Goal: Task Accomplishment & Management: Manage account settings

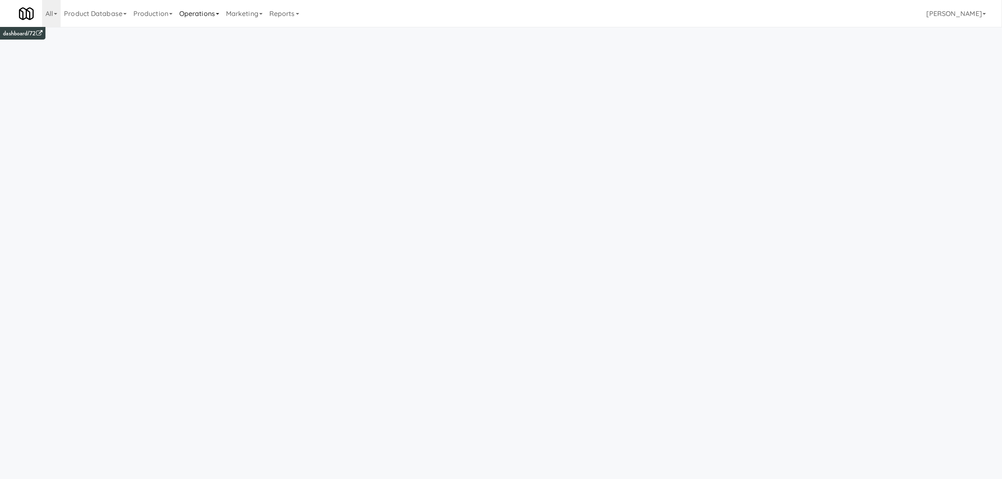
click at [209, 12] on link "Operations" at bounding box center [199, 13] width 47 height 27
click at [202, 65] on link "Operators" at bounding box center [209, 66] width 67 height 15
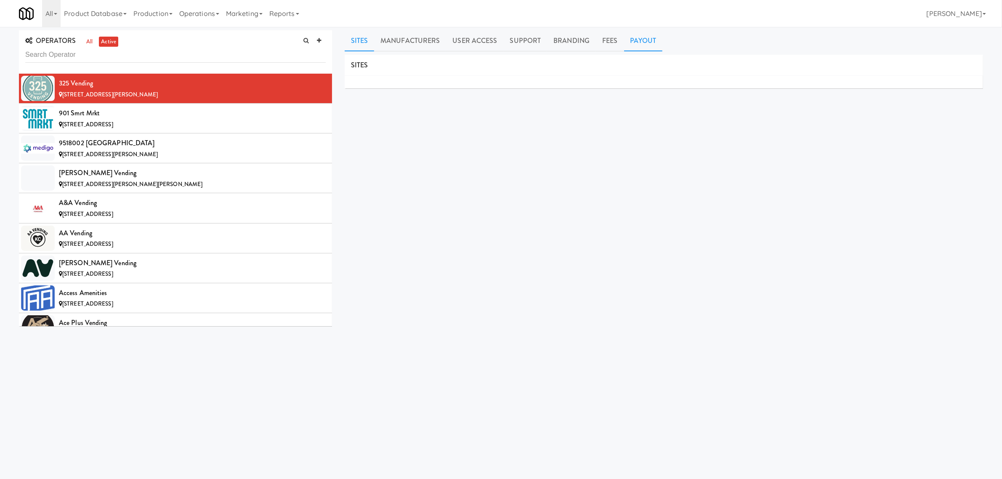
click at [646, 41] on link "Payout" at bounding box center [643, 40] width 39 height 21
click at [124, 118] on div "901 Smrt Mrkt" at bounding box center [192, 113] width 267 height 13
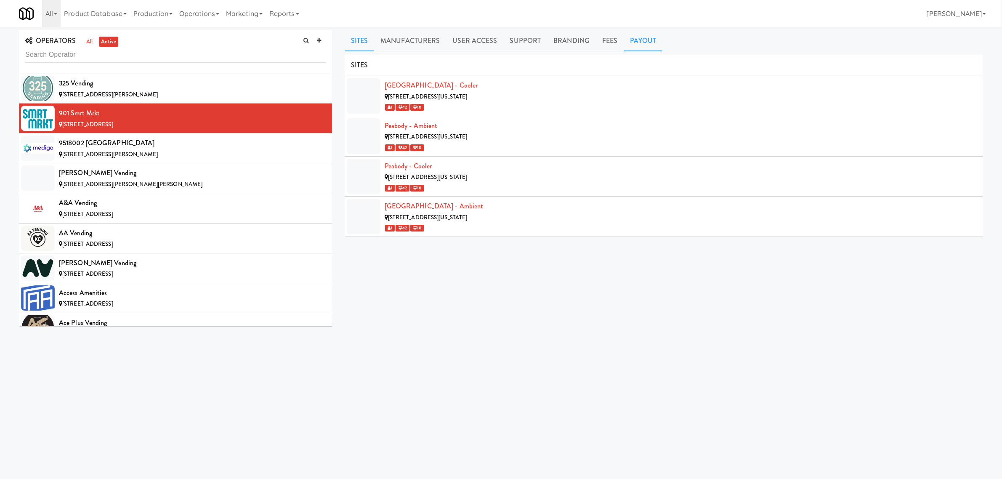
click at [639, 45] on link "Payout" at bounding box center [643, 40] width 39 height 21
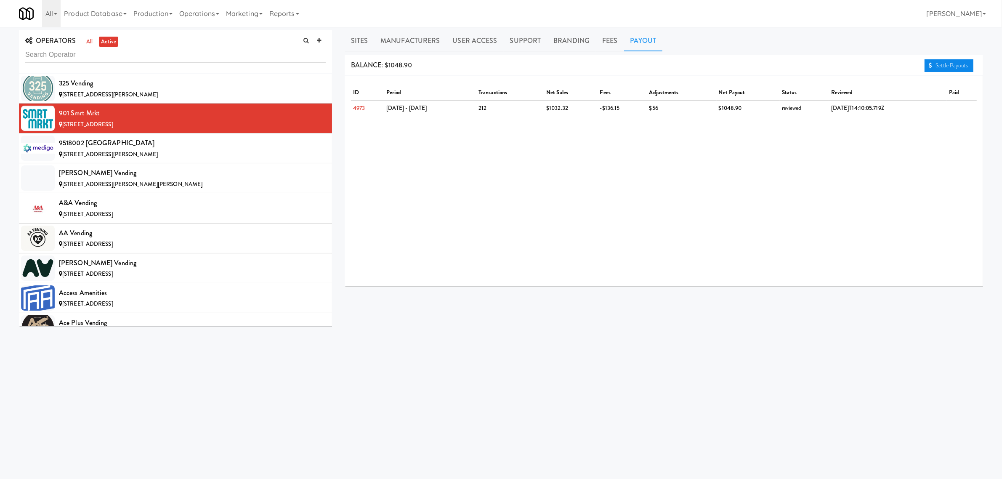
click at [939, 66] on link "Settle Payouts" at bounding box center [948, 65] width 49 height 13
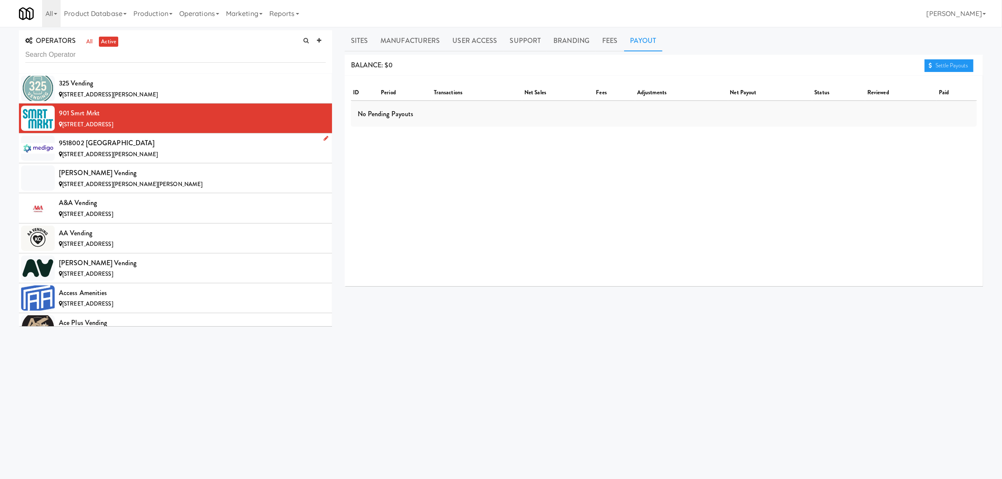
click at [93, 146] on div "9518002 [GEOGRAPHIC_DATA]" at bounding box center [192, 143] width 267 height 13
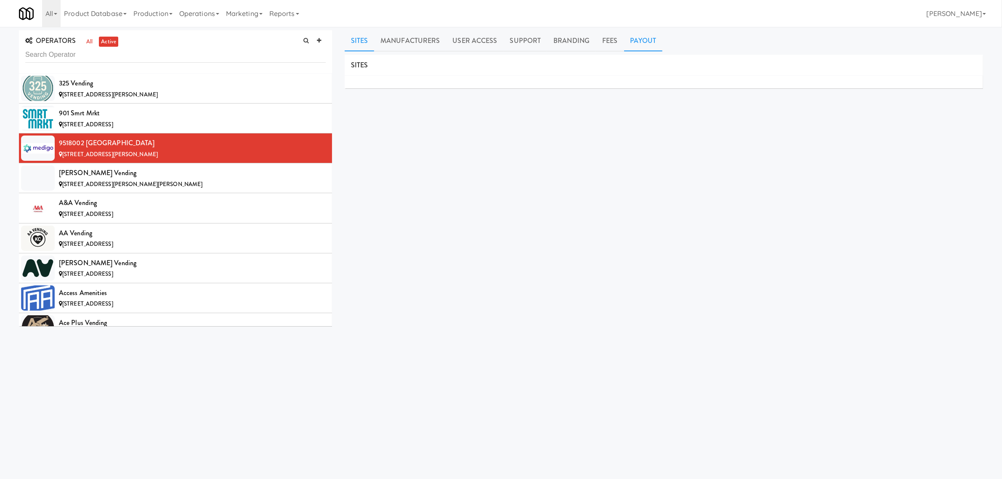
click at [651, 36] on link "Payout" at bounding box center [643, 40] width 39 height 21
click at [98, 179] on div "[STREET_ADDRESS][PERSON_NAME][PERSON_NAME]" at bounding box center [192, 184] width 267 height 11
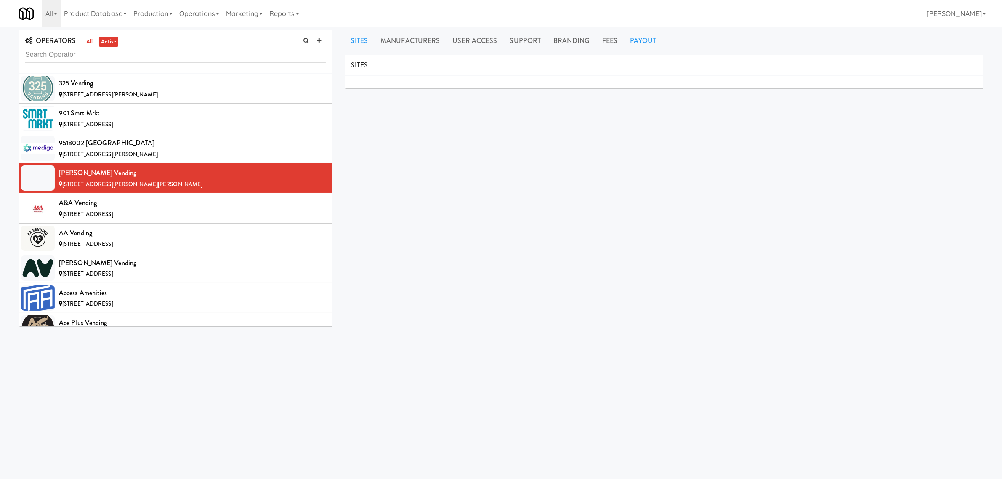
click at [644, 45] on link "Payout" at bounding box center [643, 40] width 39 height 21
click at [104, 202] on div "A&A Vending" at bounding box center [192, 202] width 267 height 13
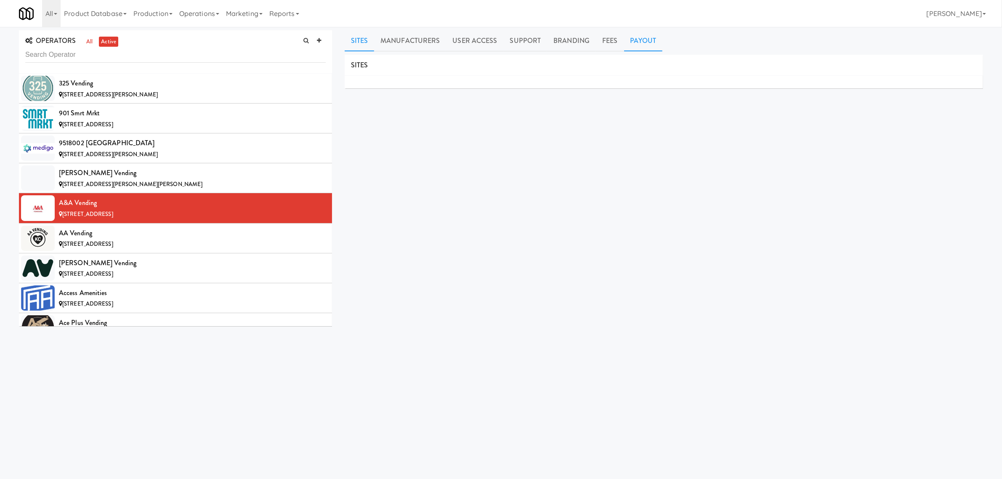
click at [631, 38] on link "Payout" at bounding box center [643, 40] width 39 height 21
click at [121, 237] on div "AA Vending" at bounding box center [192, 233] width 267 height 13
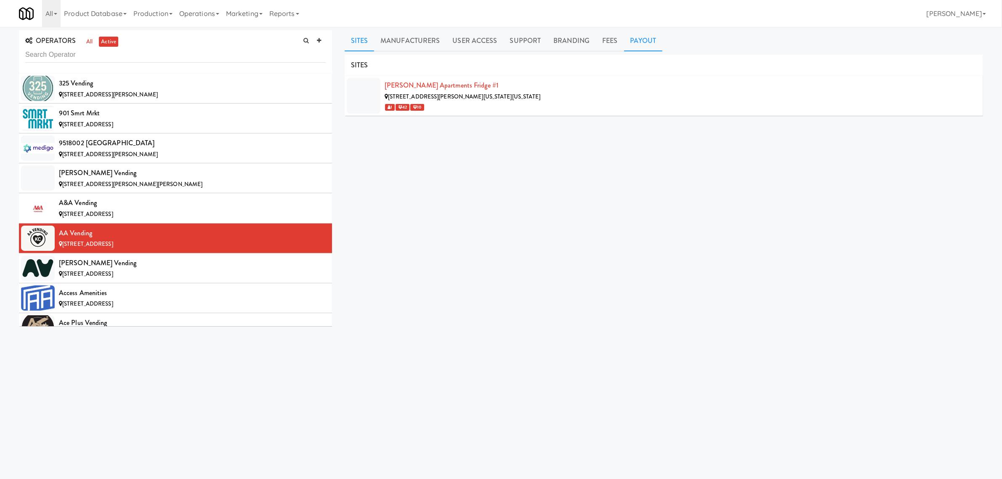
click at [642, 43] on link "Payout" at bounding box center [643, 40] width 39 height 21
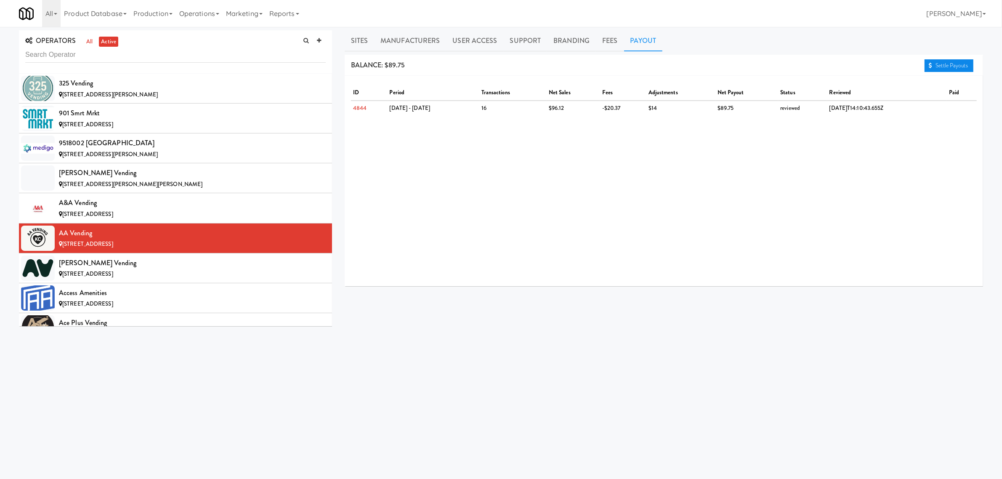
click at [936, 66] on link "Settle Payouts" at bounding box center [948, 65] width 49 height 13
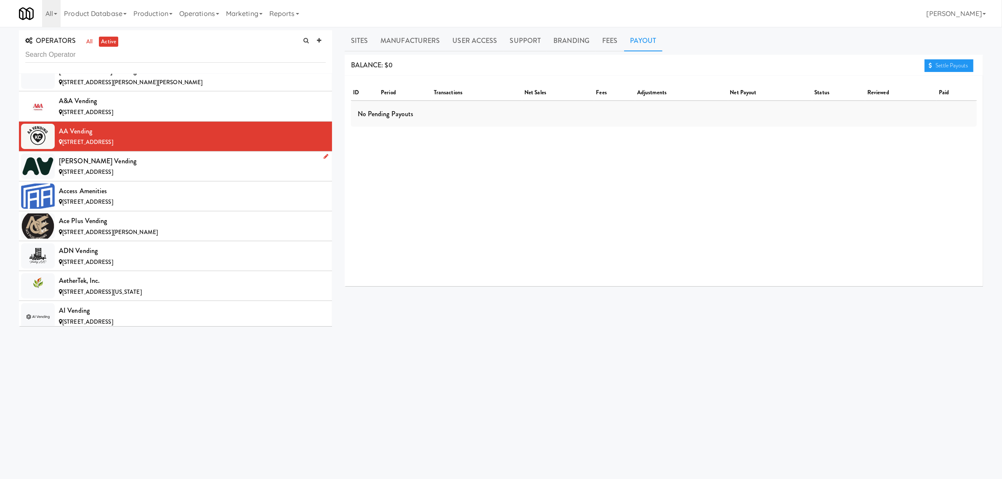
scroll to position [105, 0]
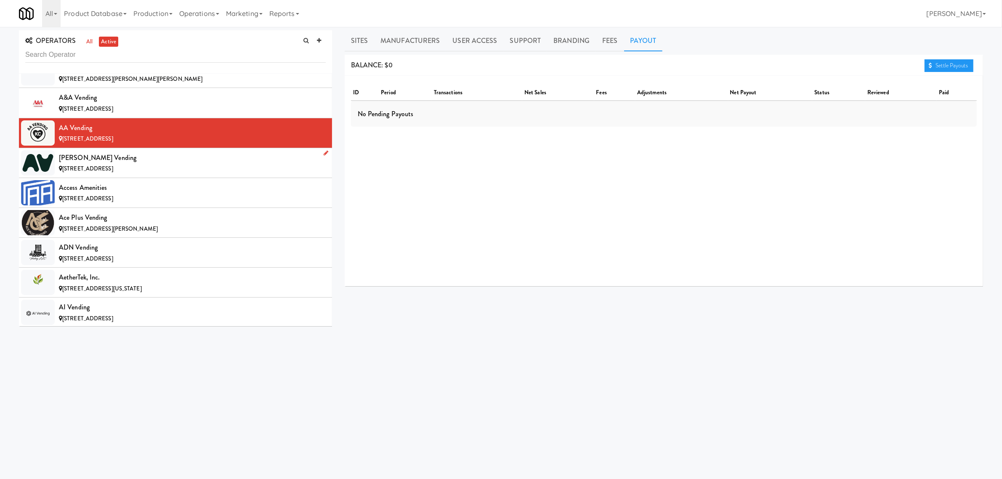
click at [103, 159] on div "[PERSON_NAME] Vending" at bounding box center [192, 157] width 267 height 13
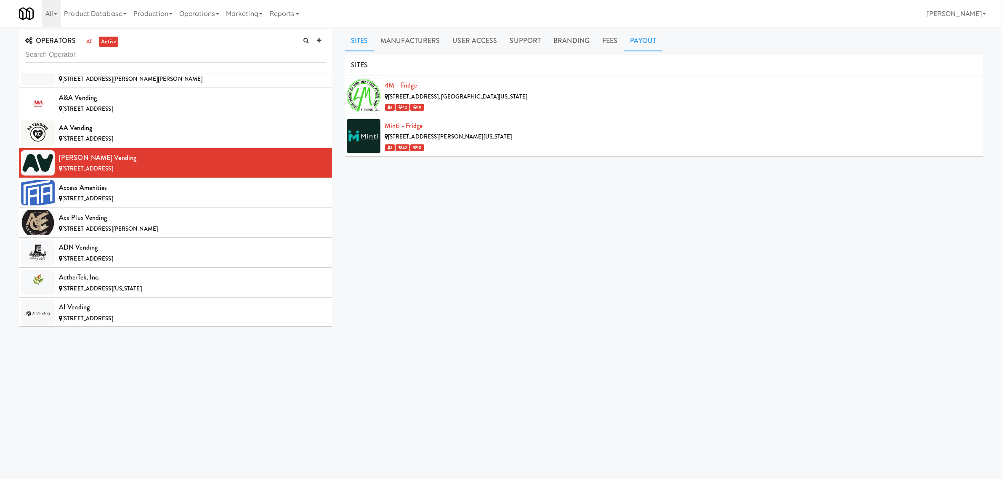
click at [642, 39] on link "Payout" at bounding box center [643, 40] width 39 height 21
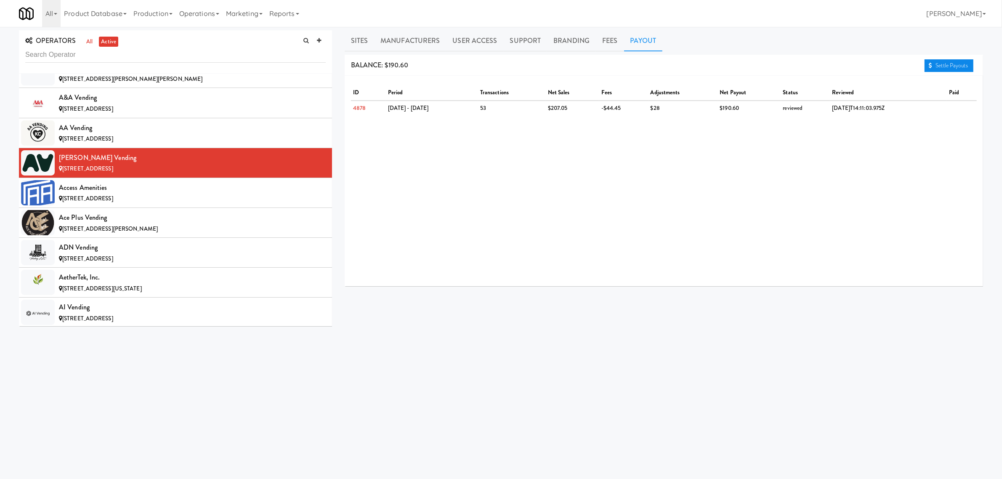
click at [950, 64] on link "Settle Payouts" at bounding box center [948, 65] width 49 height 13
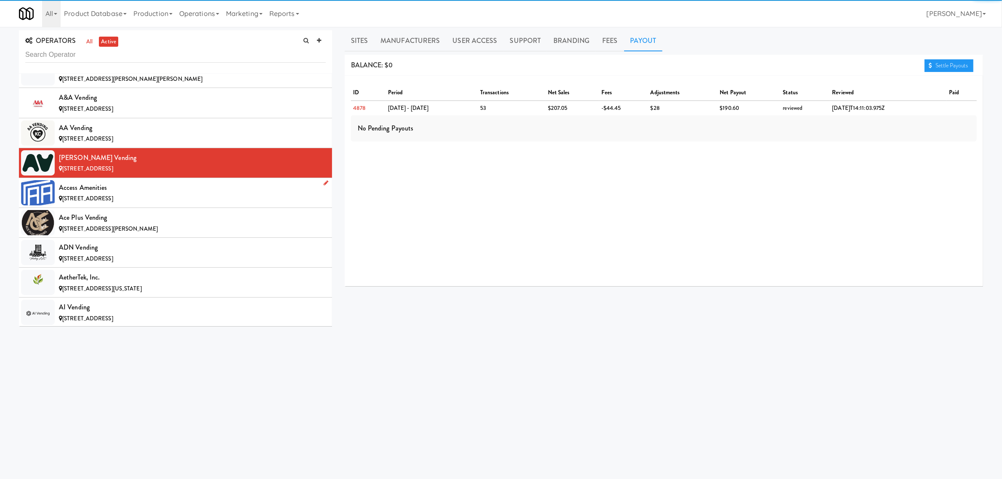
click at [132, 190] on div "Access Amenities" at bounding box center [192, 187] width 267 height 13
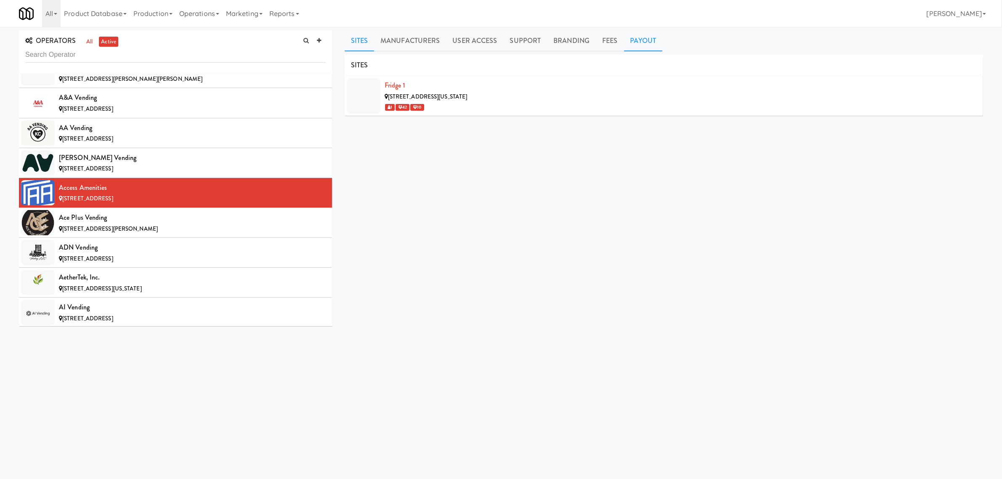
click at [647, 45] on link "Payout" at bounding box center [643, 40] width 39 height 21
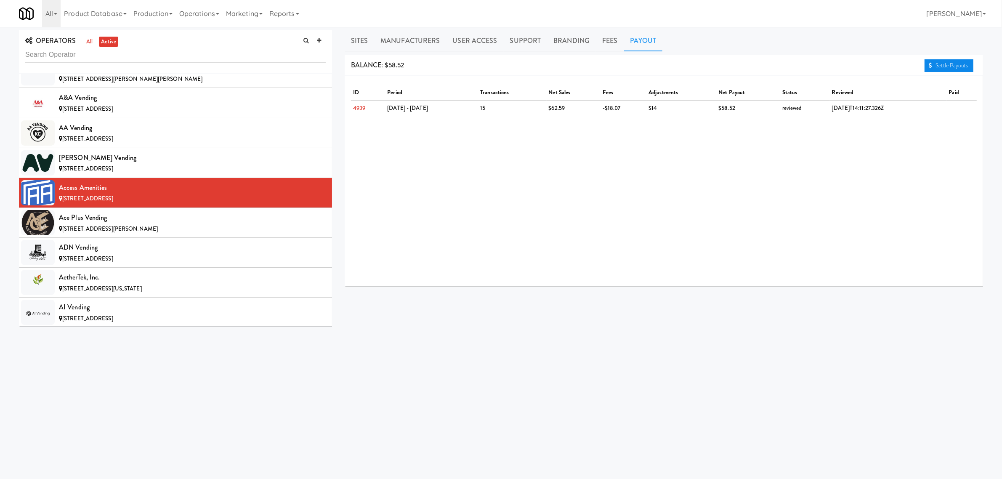
click at [937, 66] on link "Settle Payouts" at bounding box center [948, 65] width 49 height 13
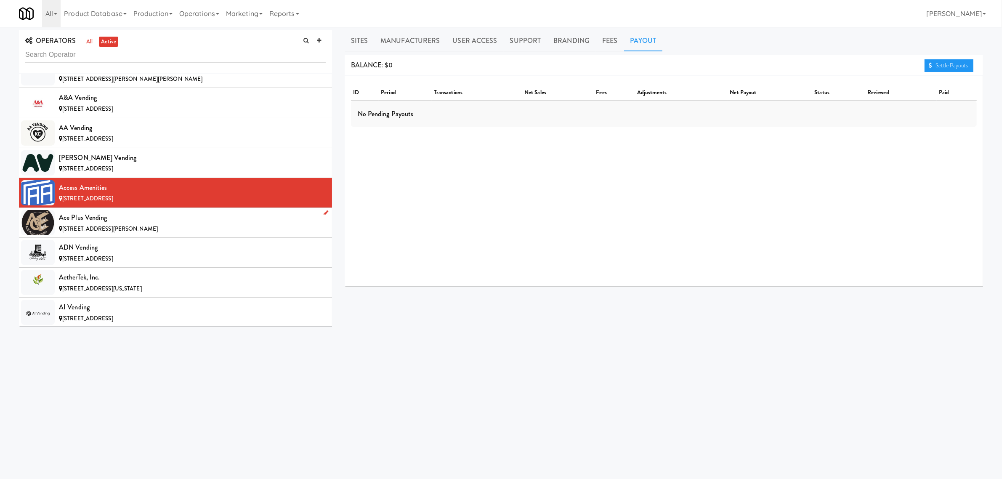
click at [147, 218] on div "Ace Plus Vending" at bounding box center [192, 217] width 267 height 13
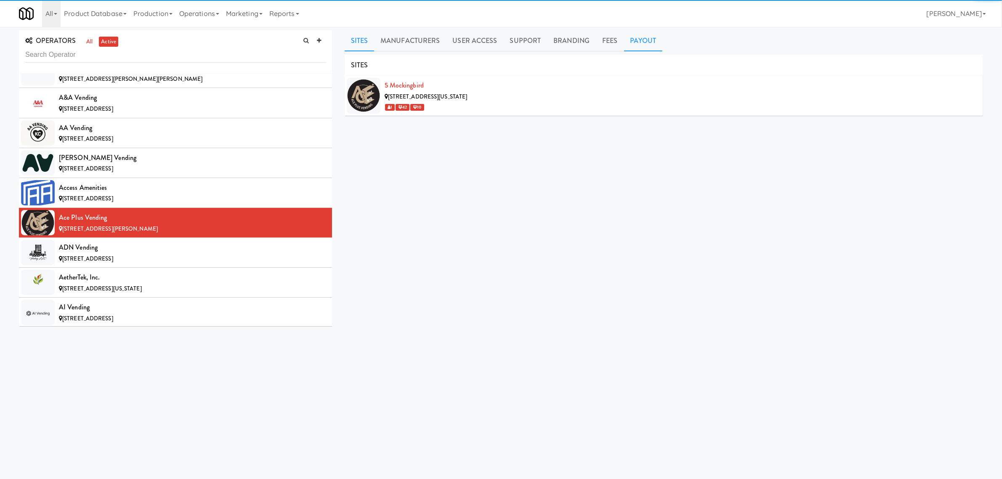
click at [642, 43] on link "Payout" at bounding box center [643, 40] width 39 height 21
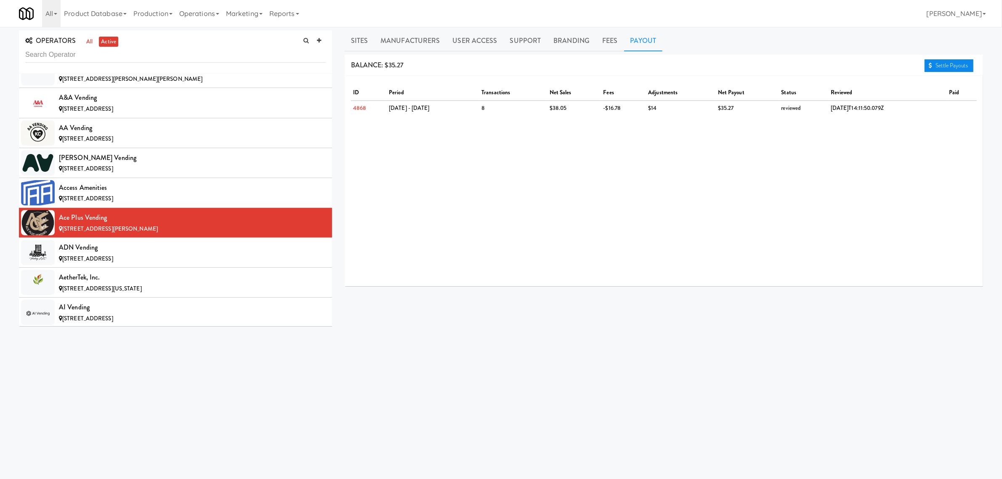
click at [944, 68] on link "Settle Payouts" at bounding box center [948, 65] width 49 height 13
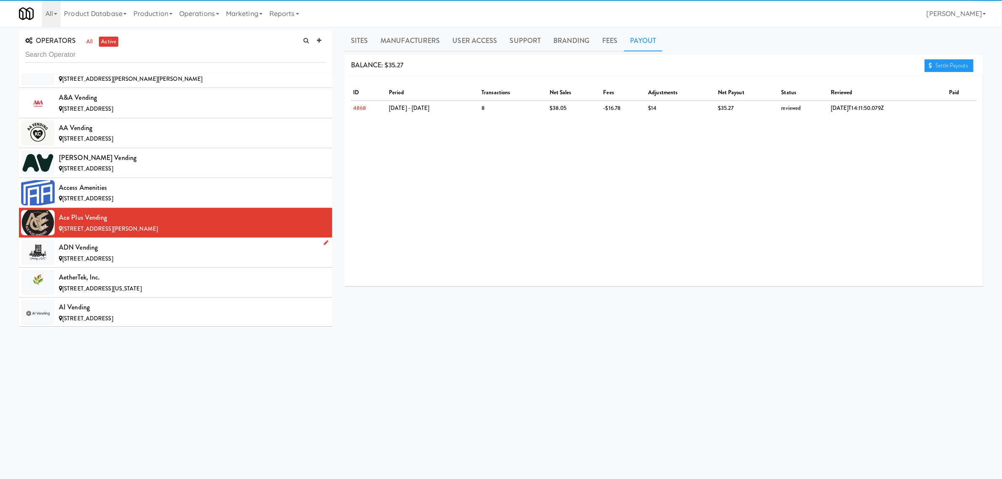
click at [109, 249] on div "ADN Vending" at bounding box center [192, 247] width 267 height 13
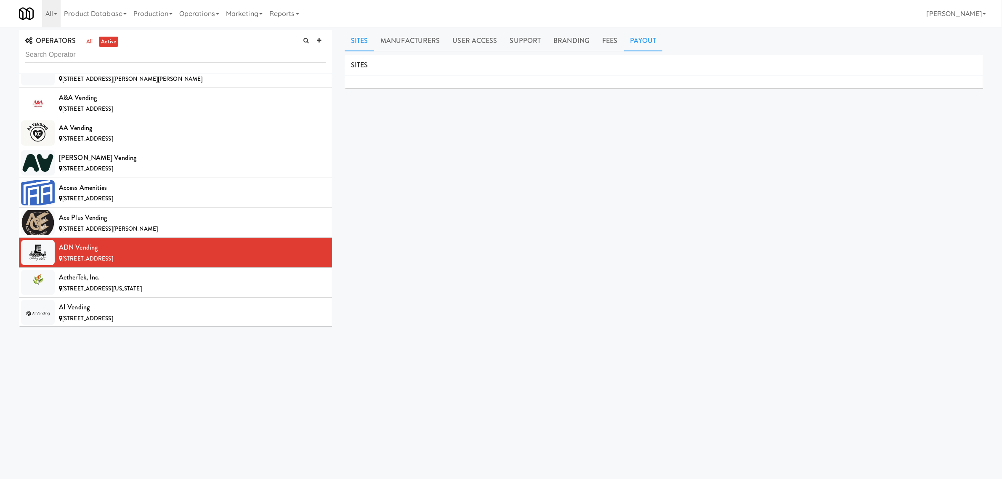
click at [640, 42] on link "Payout" at bounding box center [643, 40] width 39 height 21
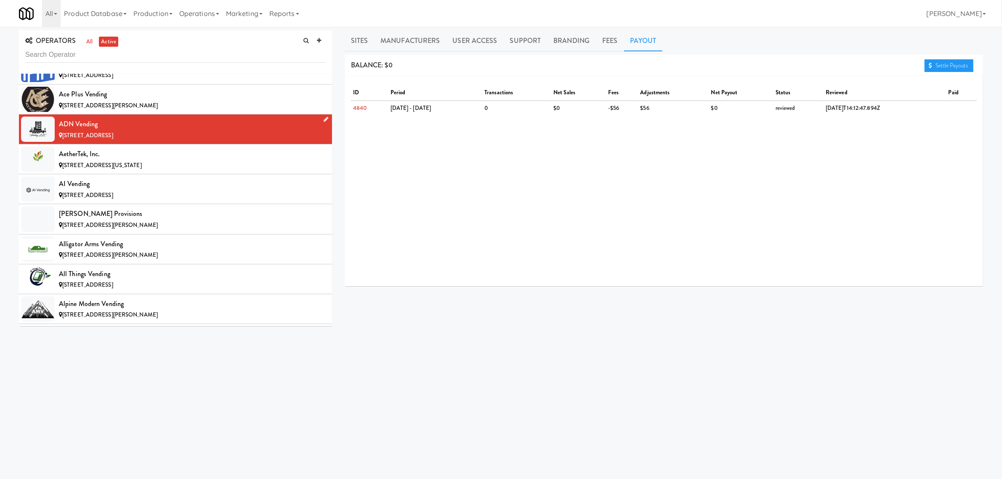
scroll to position [263, 0]
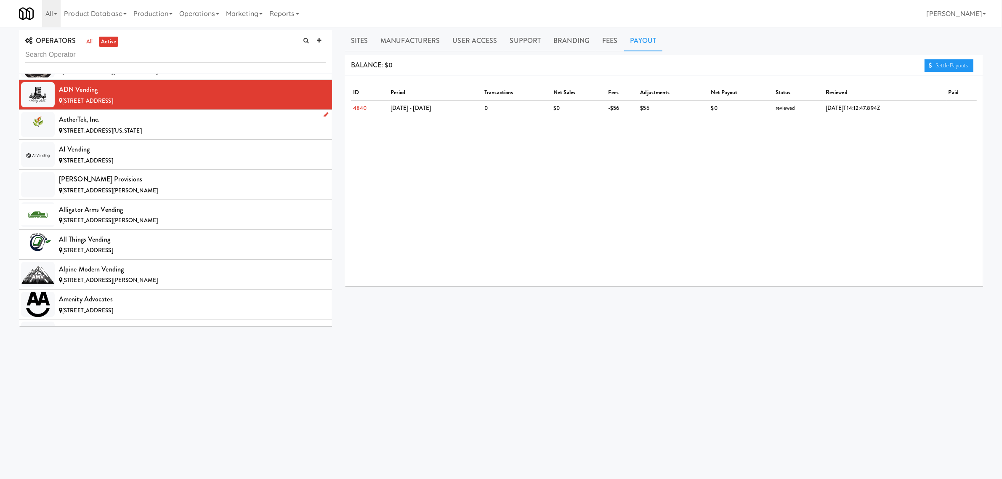
click at [91, 125] on div "AetherTek, Inc." at bounding box center [192, 119] width 267 height 13
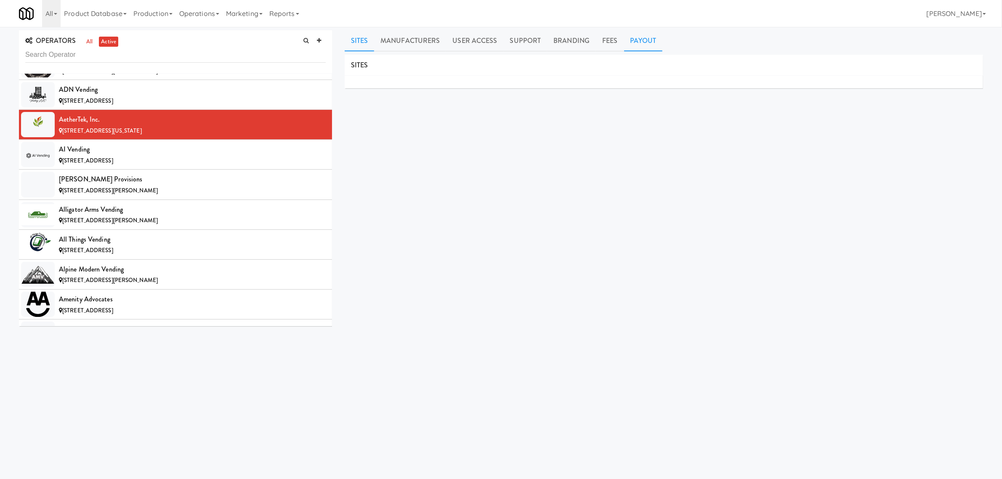
click at [642, 36] on link "Payout" at bounding box center [643, 40] width 39 height 21
click at [97, 152] on div "AI Vending" at bounding box center [192, 149] width 267 height 13
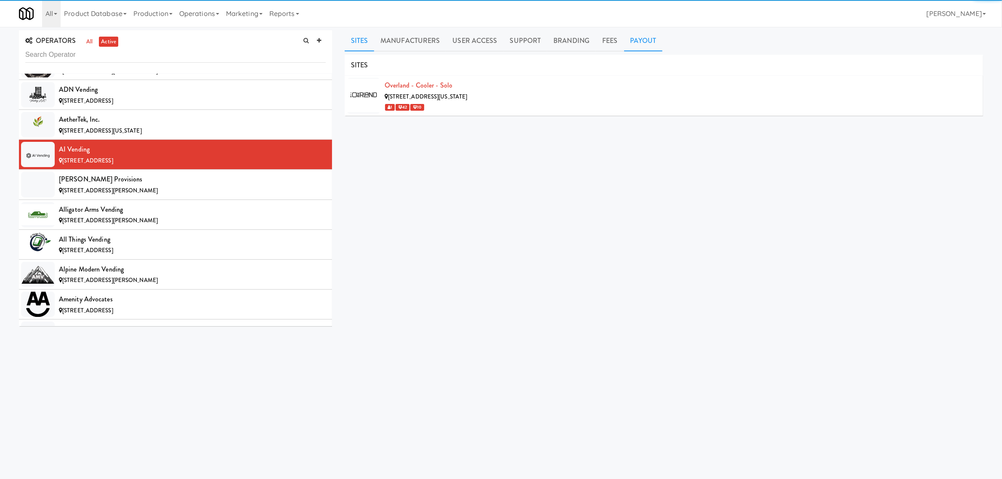
click at [639, 34] on link "Payout" at bounding box center [643, 40] width 39 height 21
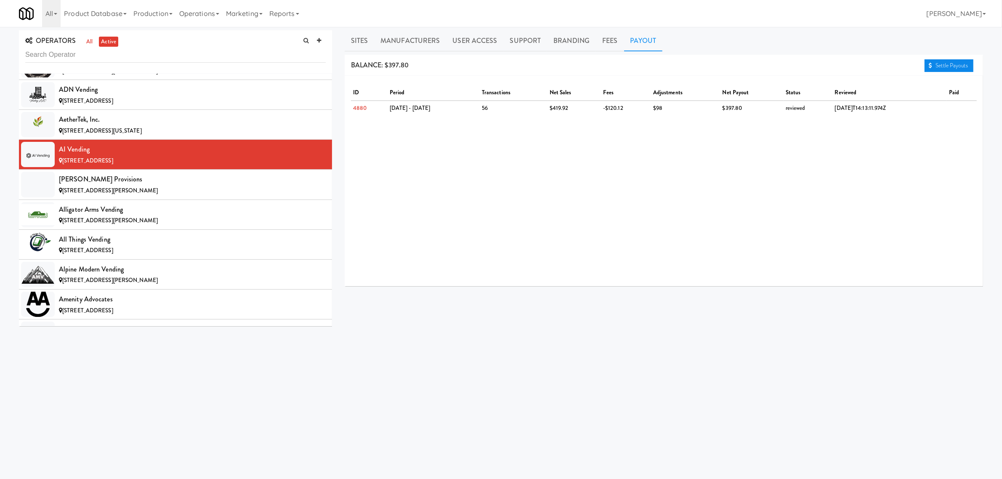
click at [940, 64] on link "Settle Payouts" at bounding box center [948, 65] width 49 height 13
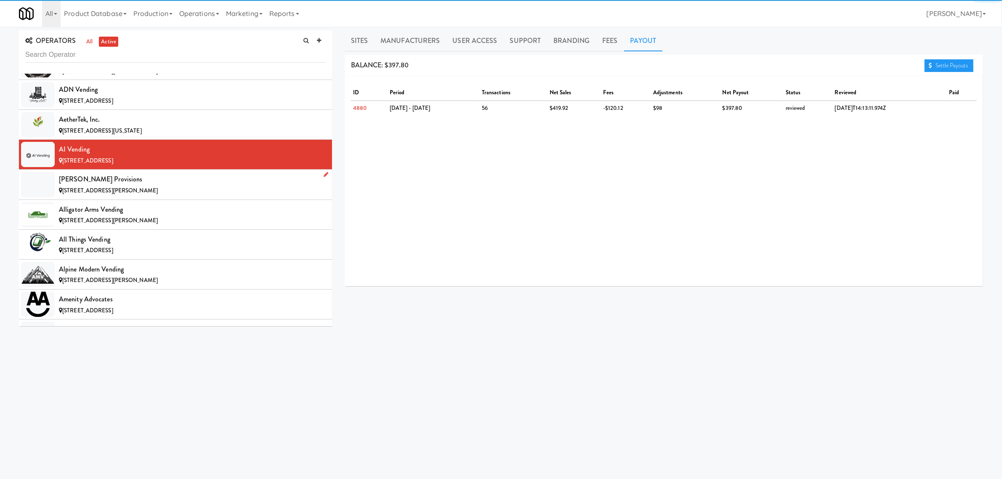
click at [156, 181] on div "[PERSON_NAME] Provisions" at bounding box center [192, 179] width 267 height 13
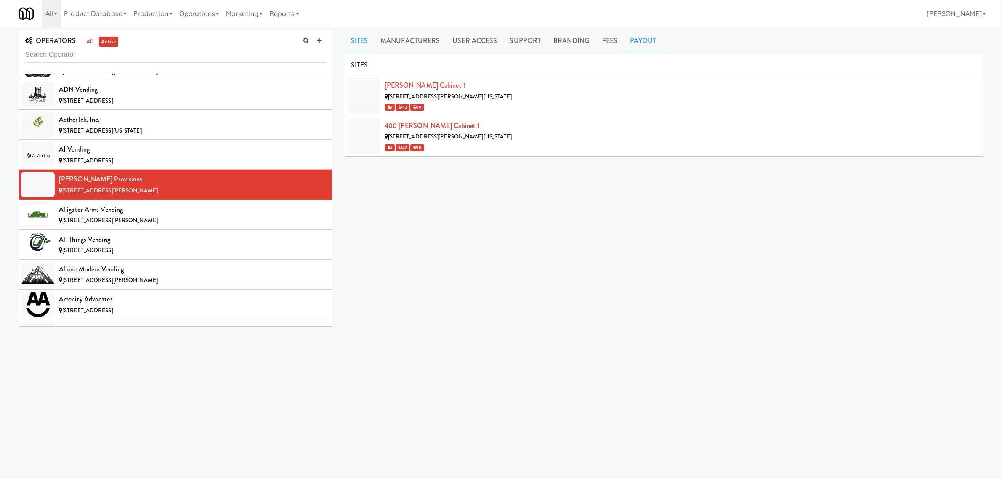
click at [639, 40] on link "Payout" at bounding box center [643, 40] width 39 height 21
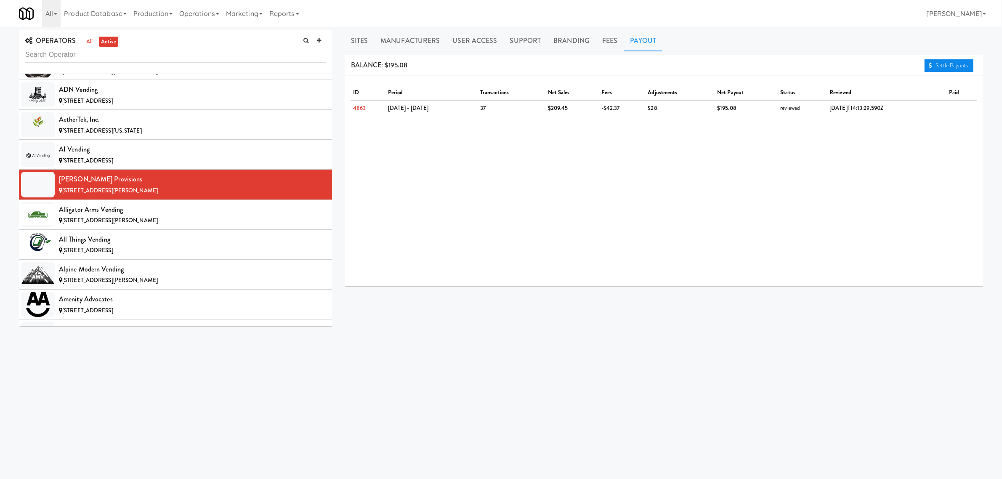
click at [935, 66] on link "Settle Payouts" at bounding box center [948, 65] width 49 height 13
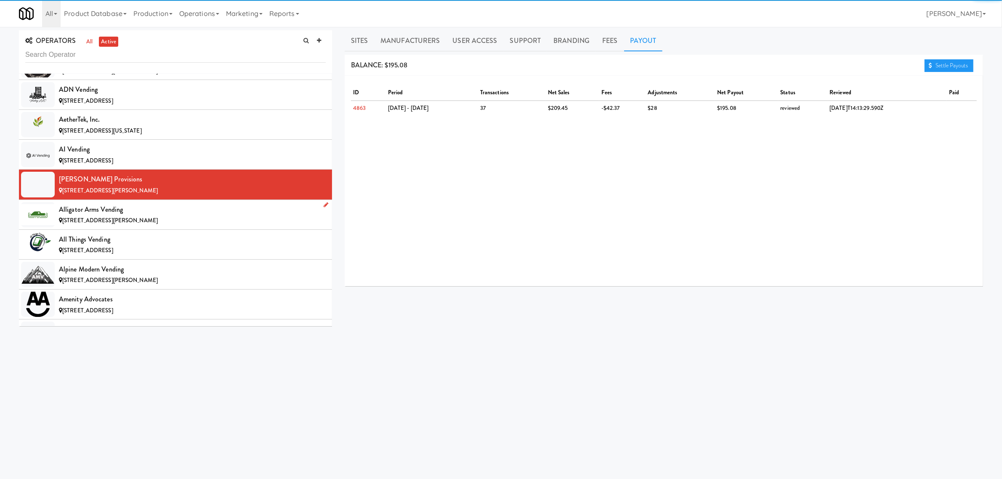
click at [97, 221] on span "[STREET_ADDRESS][PERSON_NAME]" at bounding box center [110, 220] width 96 height 8
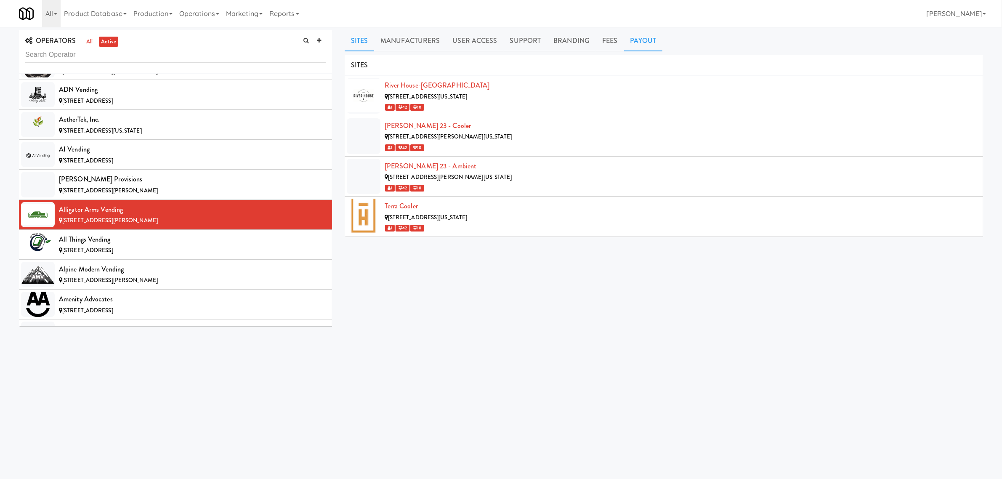
click at [649, 40] on link "Payout" at bounding box center [643, 40] width 39 height 21
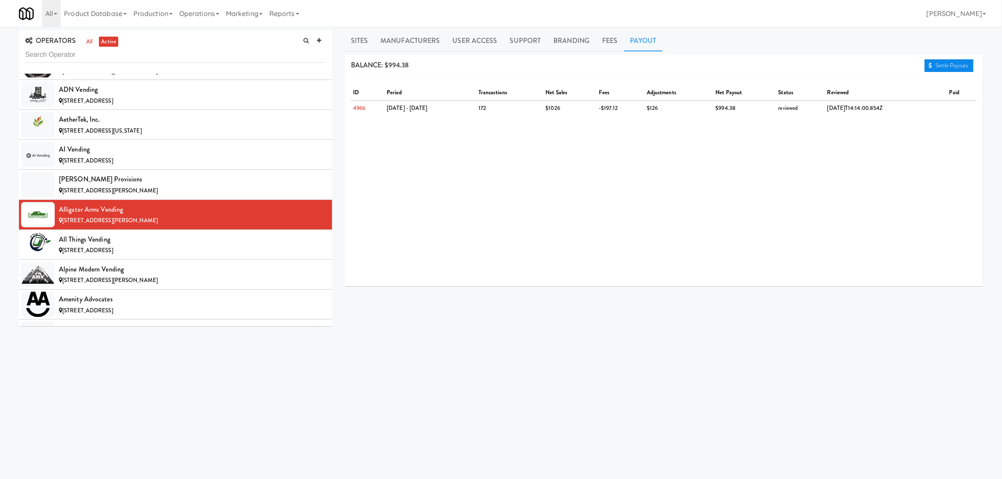
click at [947, 65] on link "Settle Payouts" at bounding box center [948, 65] width 49 height 13
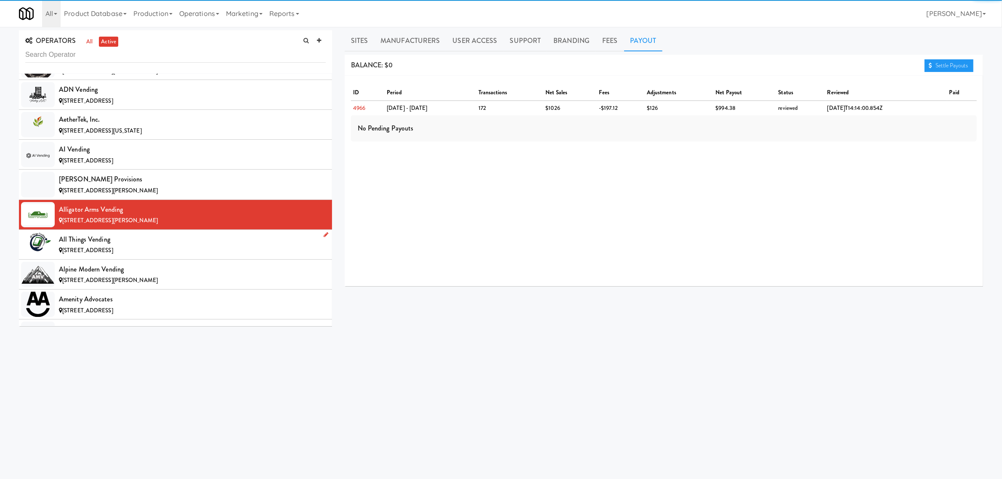
click at [111, 241] on div "All Things Vending" at bounding box center [192, 239] width 267 height 13
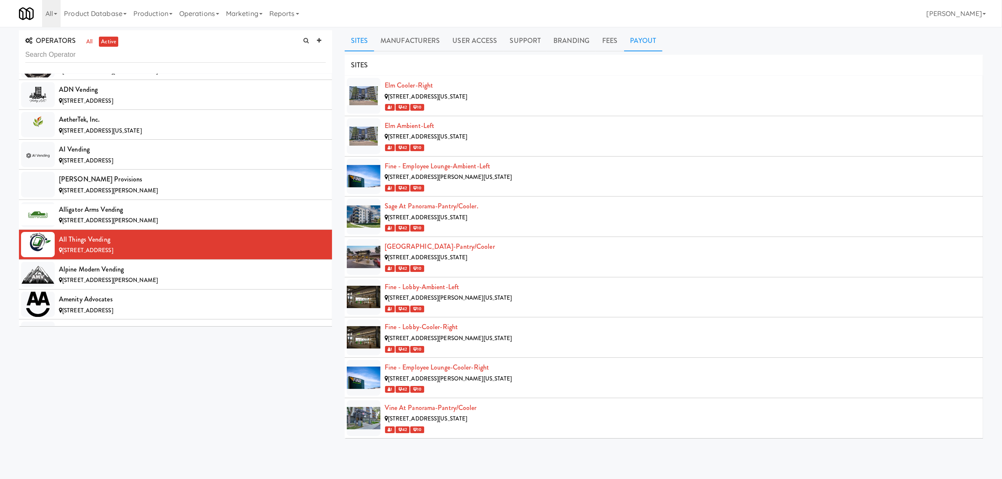
click at [632, 43] on link "Payout" at bounding box center [643, 40] width 39 height 21
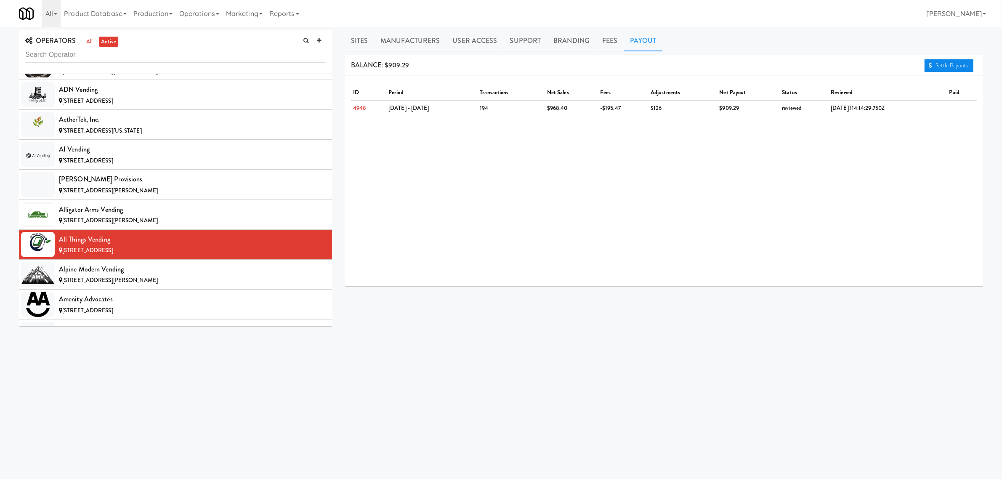
click at [939, 68] on link "Settle Payouts" at bounding box center [948, 65] width 49 height 13
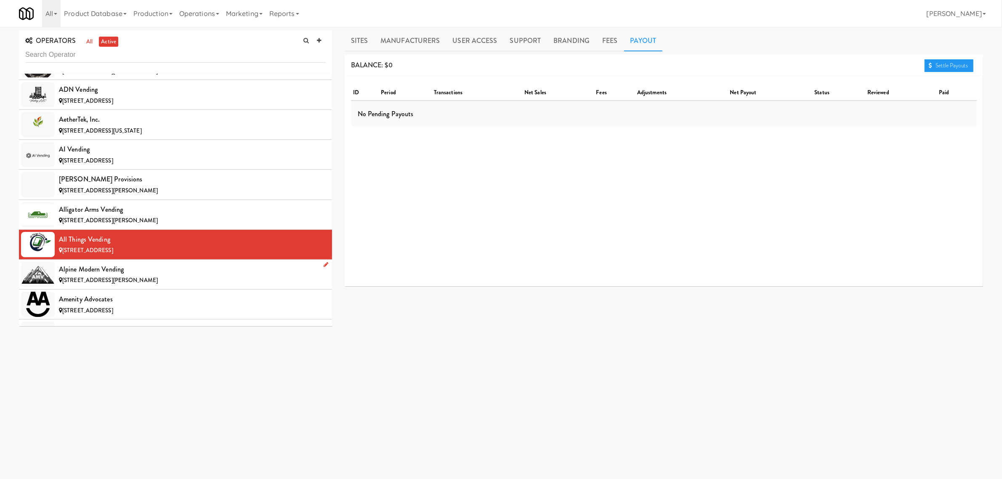
click at [100, 276] on div "[STREET_ADDRESS][PERSON_NAME]" at bounding box center [192, 280] width 267 height 11
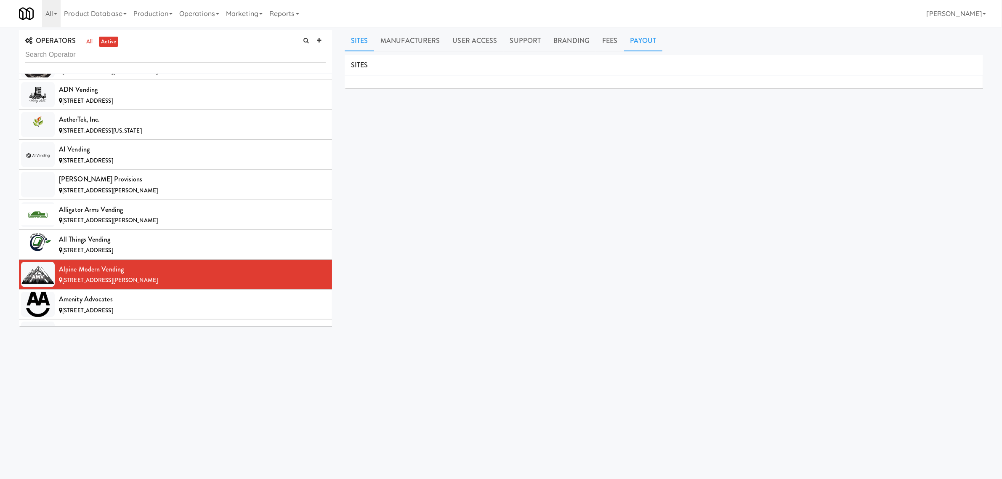
click at [640, 43] on link "Payout" at bounding box center [643, 40] width 39 height 21
click at [110, 299] on div "Amenity Advocates" at bounding box center [192, 299] width 267 height 13
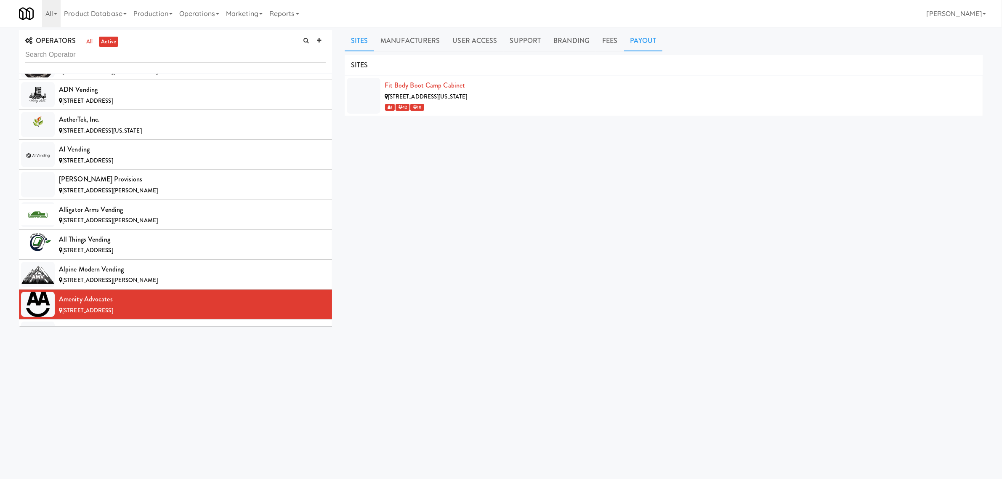
click at [629, 41] on link "Payout" at bounding box center [643, 40] width 39 height 21
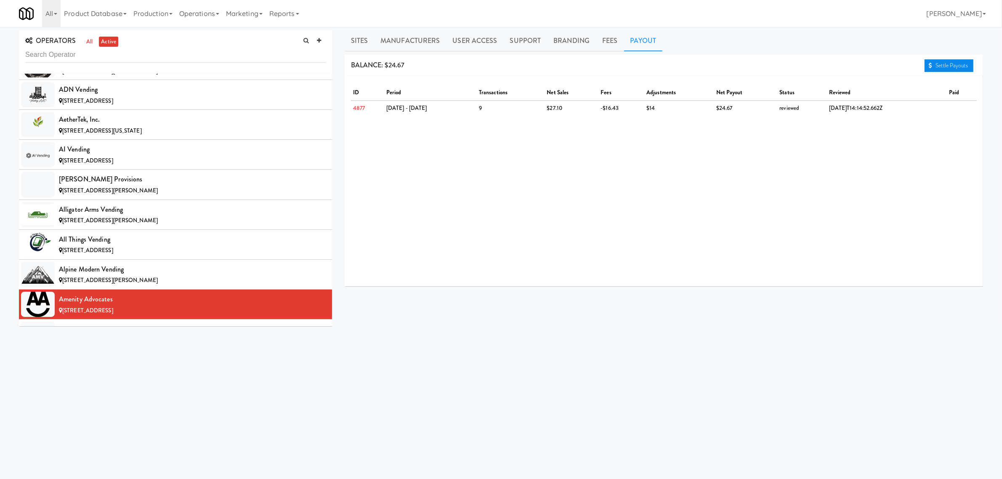
click at [960, 65] on link "Settle Payouts" at bounding box center [948, 65] width 49 height 13
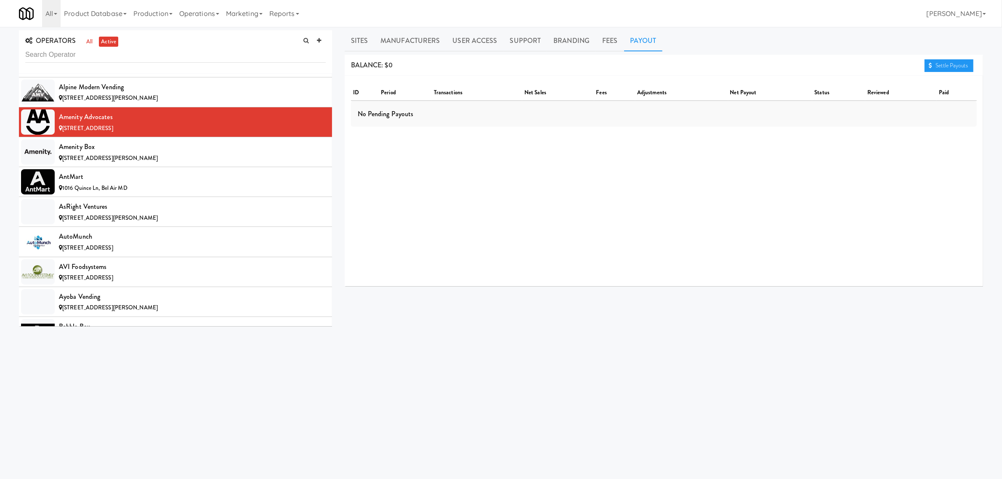
scroll to position [473, 0]
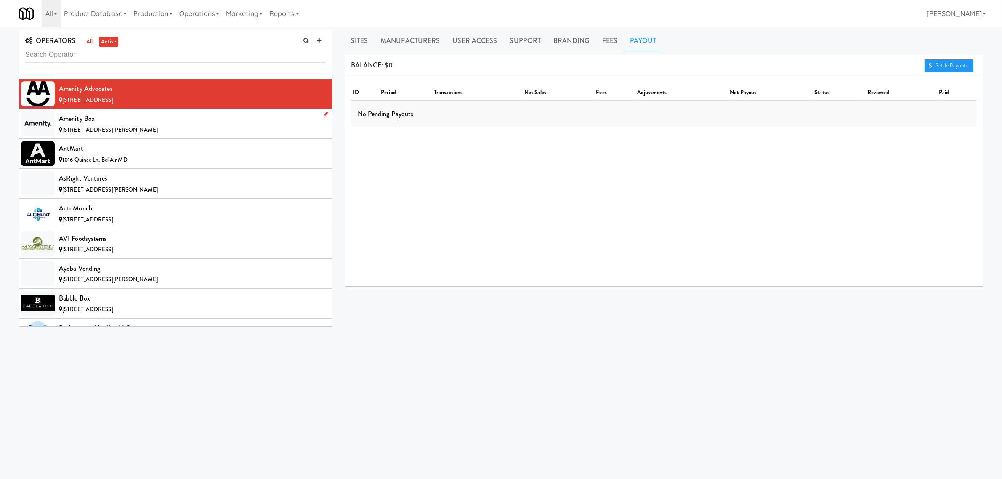
click at [108, 120] on div "Amenity Box" at bounding box center [192, 118] width 267 height 13
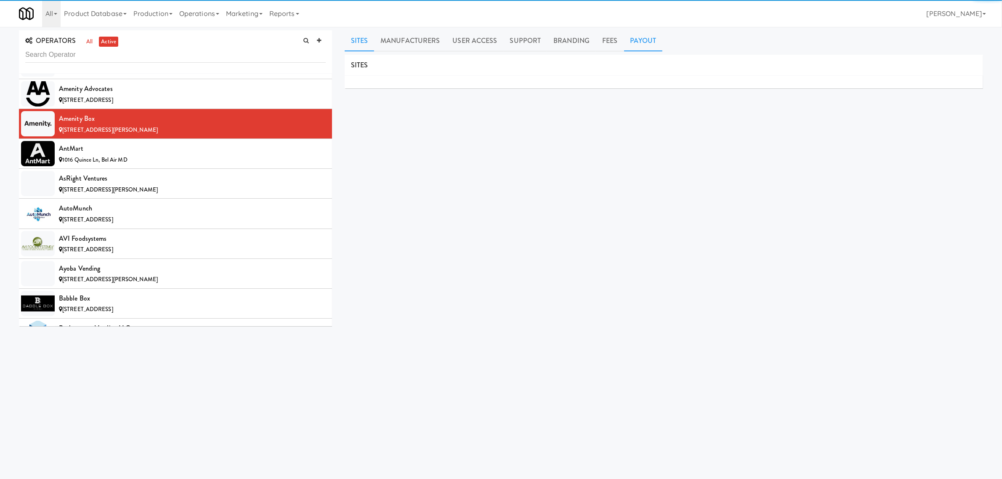
click at [642, 42] on link "Payout" at bounding box center [643, 40] width 39 height 21
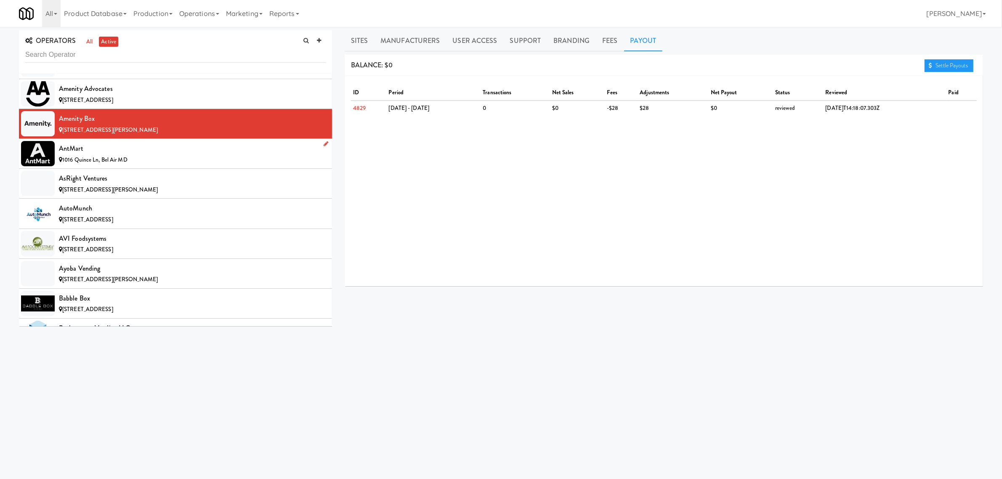
click at [110, 155] on div "AntMart" at bounding box center [192, 148] width 267 height 13
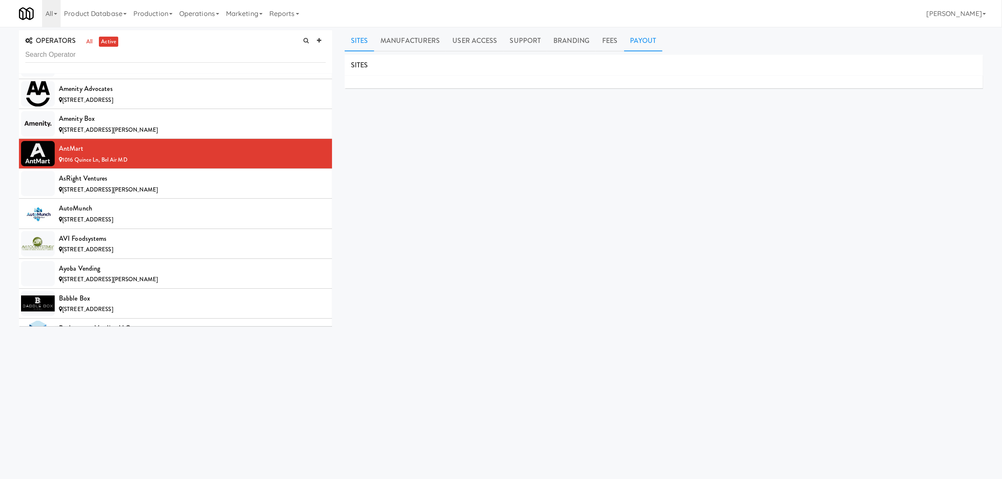
click at [643, 37] on link "Payout" at bounding box center [643, 40] width 39 height 21
click at [122, 177] on div "AsRight Ventures" at bounding box center [192, 178] width 267 height 13
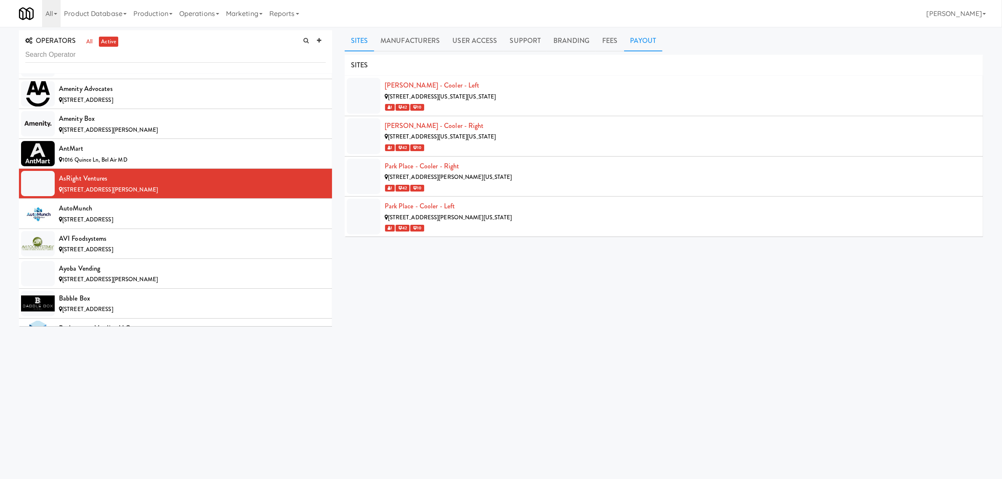
click at [642, 40] on link "Payout" at bounding box center [643, 40] width 39 height 21
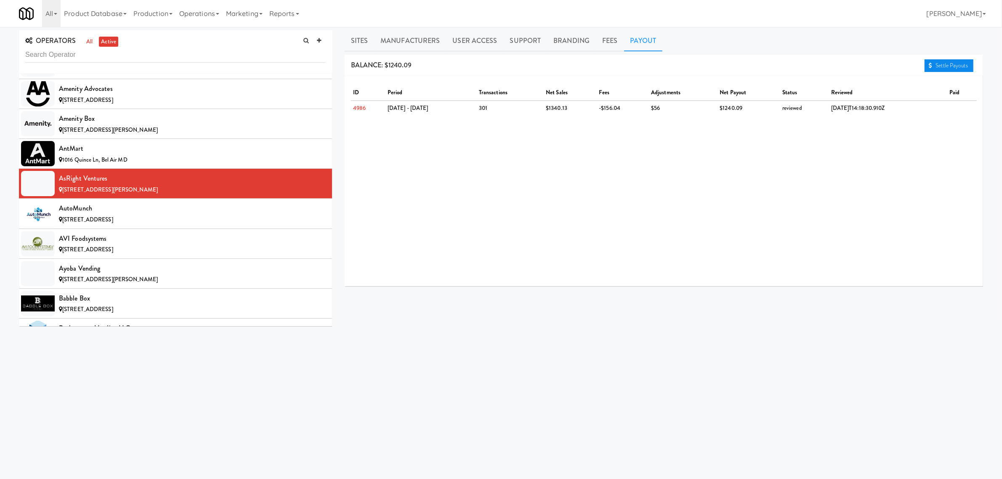
click at [940, 62] on link "Settle Payouts" at bounding box center [948, 65] width 49 height 13
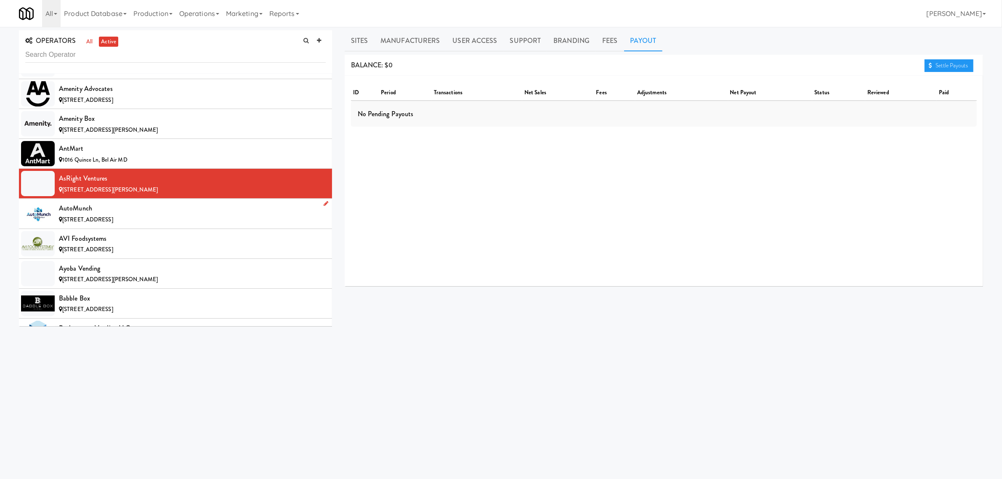
click at [135, 219] on div "[STREET_ADDRESS]" at bounding box center [192, 220] width 267 height 11
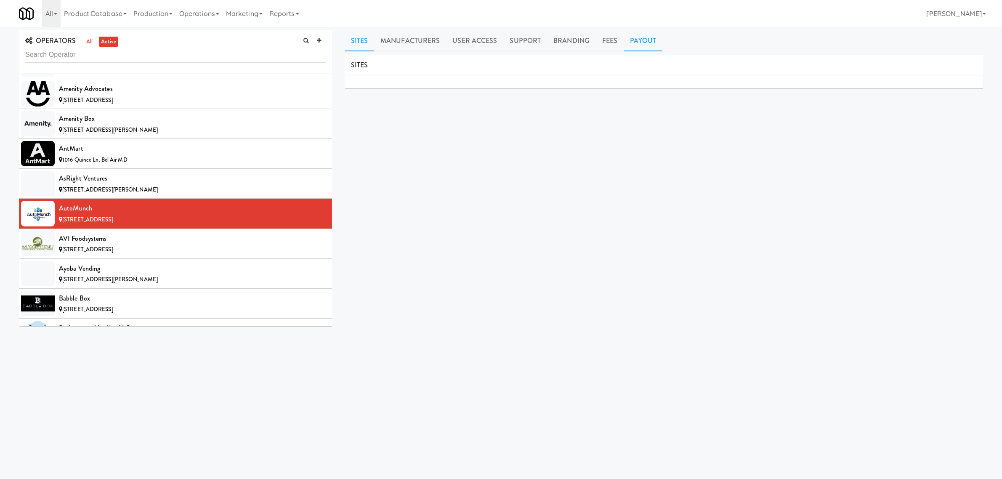
click at [639, 37] on link "Payout" at bounding box center [643, 40] width 39 height 21
click at [70, 234] on div "AVI Foodsystems" at bounding box center [192, 238] width 267 height 13
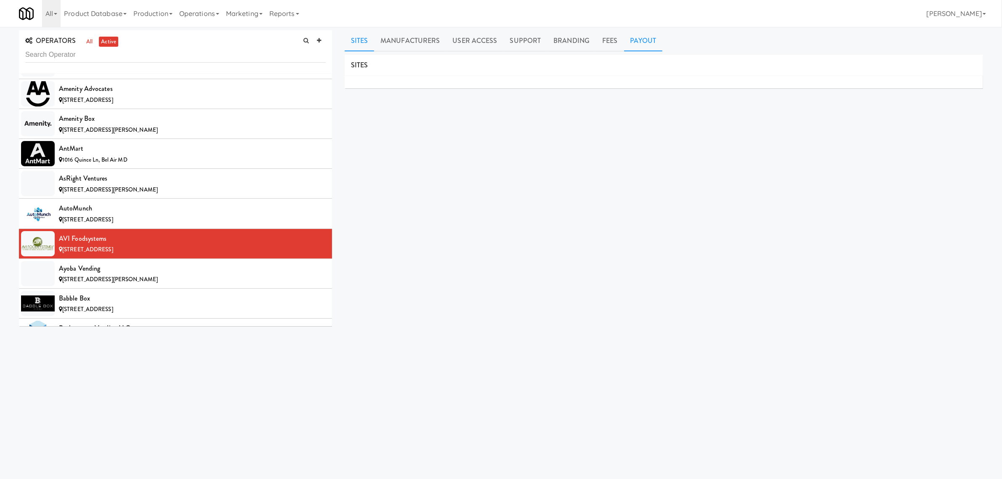
click at [638, 36] on link "Payout" at bounding box center [643, 40] width 39 height 21
click at [98, 268] on div "Ayoba Vending" at bounding box center [192, 268] width 267 height 13
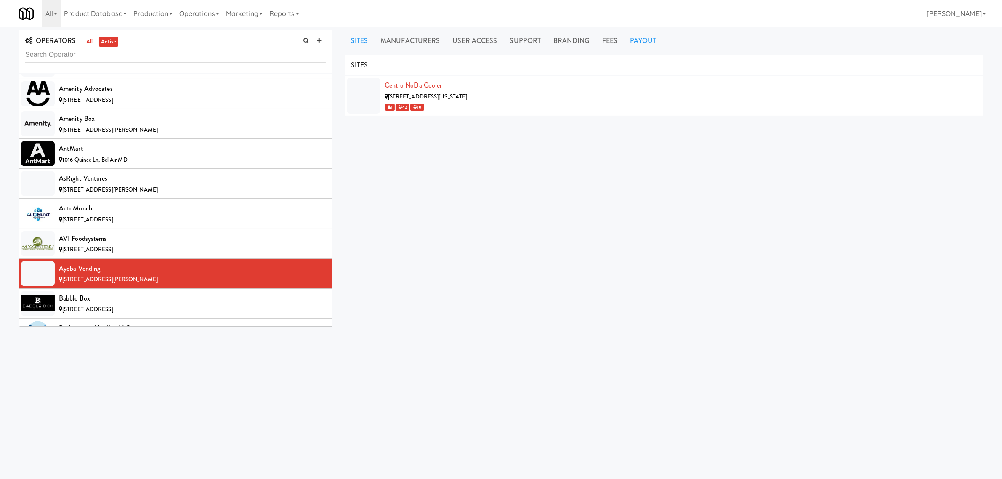
click at [646, 36] on link "Payout" at bounding box center [643, 40] width 39 height 21
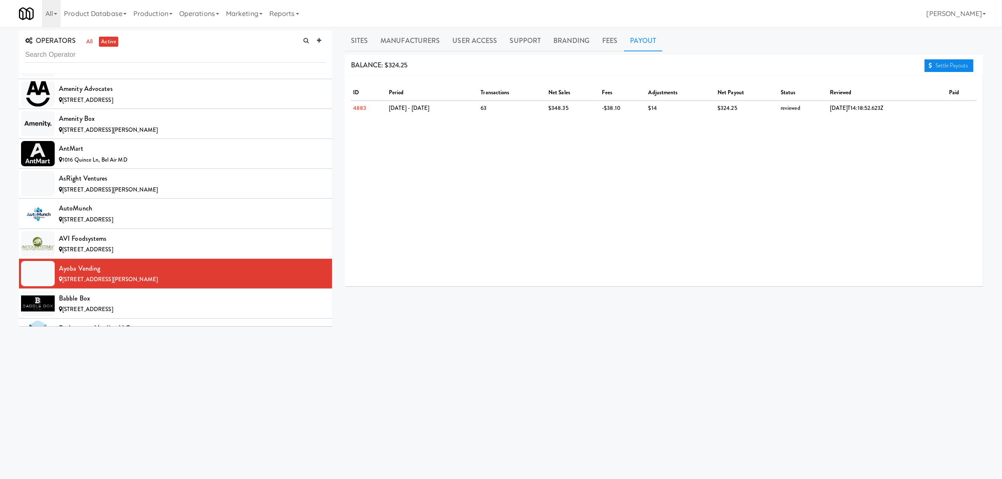
click at [929, 64] on icon at bounding box center [930, 65] width 3 height 5
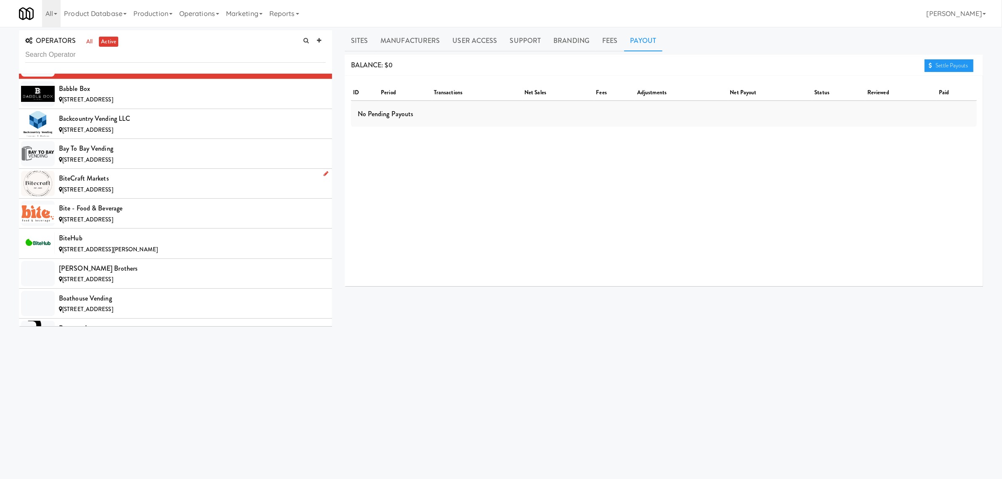
scroll to position [684, 0]
click at [113, 94] on div "Babble Box" at bounding box center [192, 88] width 267 height 13
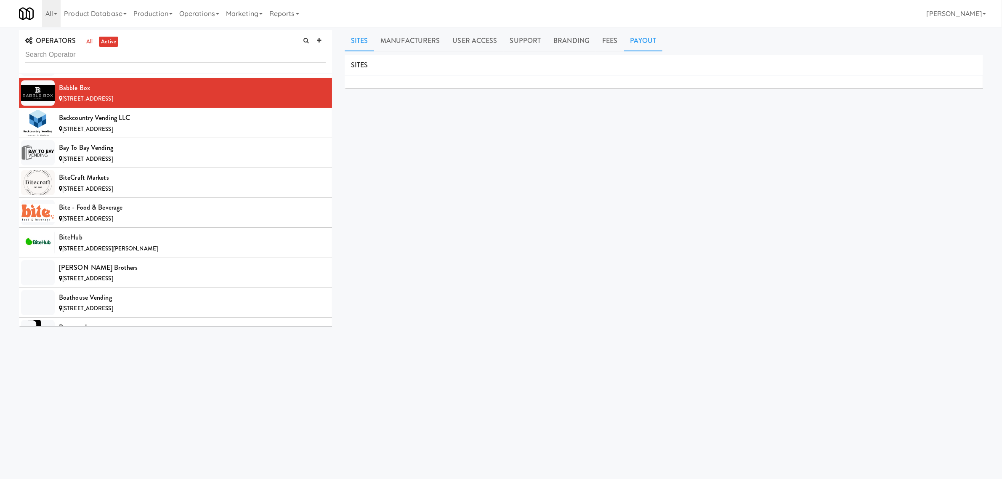
click at [639, 43] on link "Payout" at bounding box center [643, 40] width 39 height 21
click at [96, 123] on div "Backcountry Vending LLC" at bounding box center [192, 117] width 267 height 13
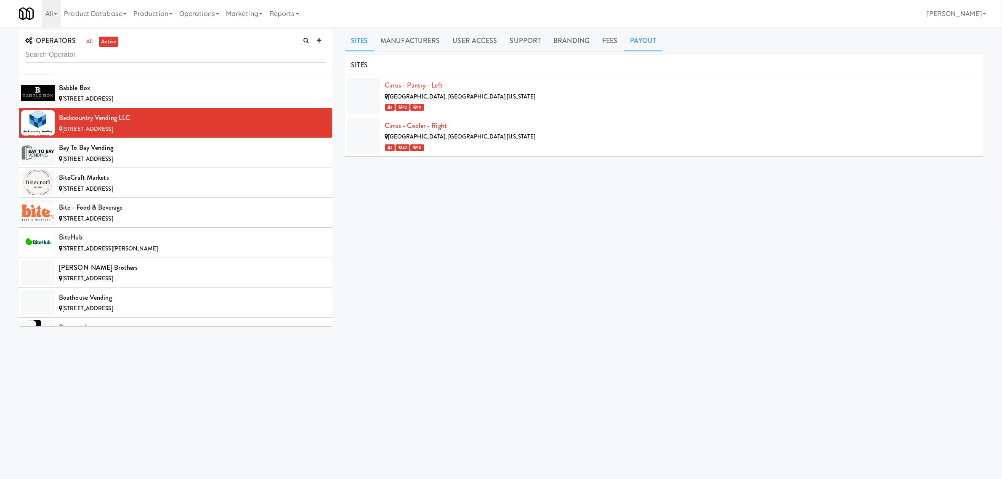
click at [635, 42] on link "Payout" at bounding box center [643, 40] width 39 height 21
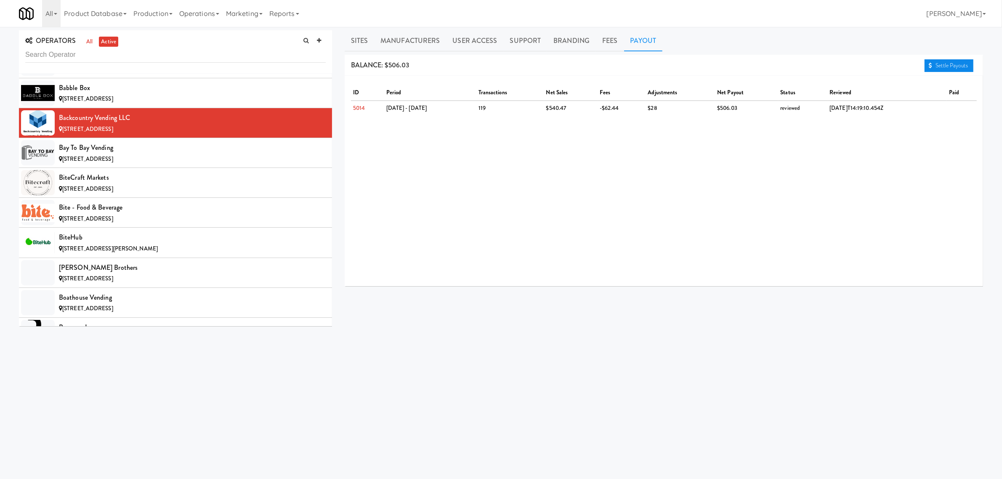
click at [962, 64] on link "Settle Payouts" at bounding box center [948, 65] width 49 height 13
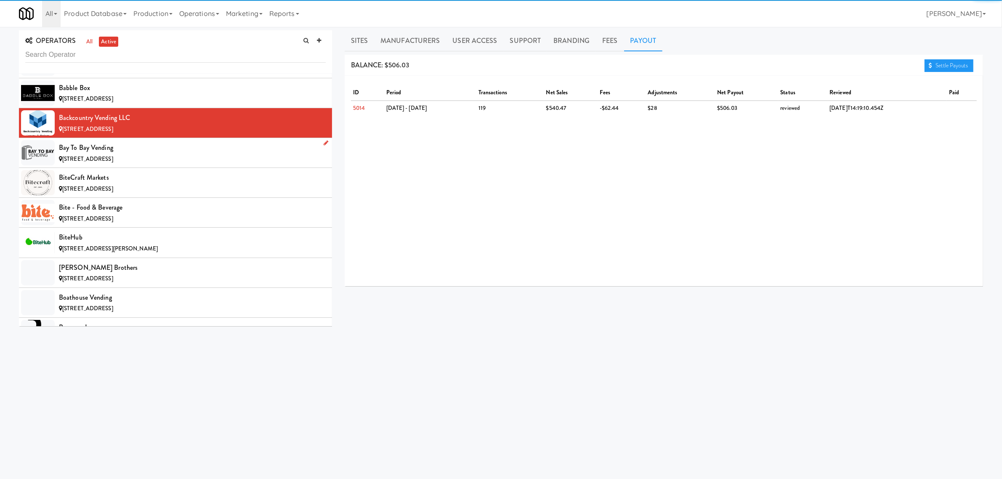
click at [130, 146] on div "Bay to Bay Vending" at bounding box center [192, 147] width 267 height 13
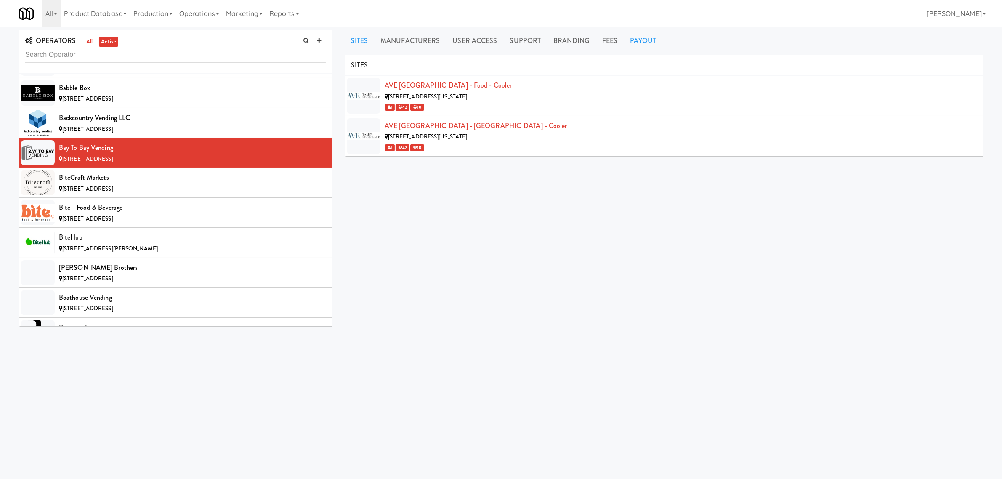
click at [642, 43] on link "Payout" at bounding box center [643, 40] width 39 height 21
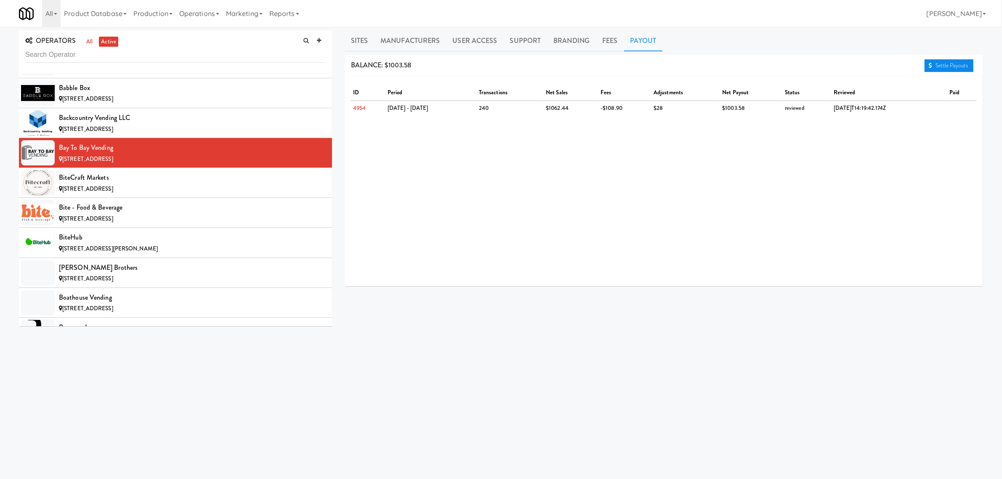
click at [937, 66] on link "Settle Payouts" at bounding box center [948, 65] width 49 height 13
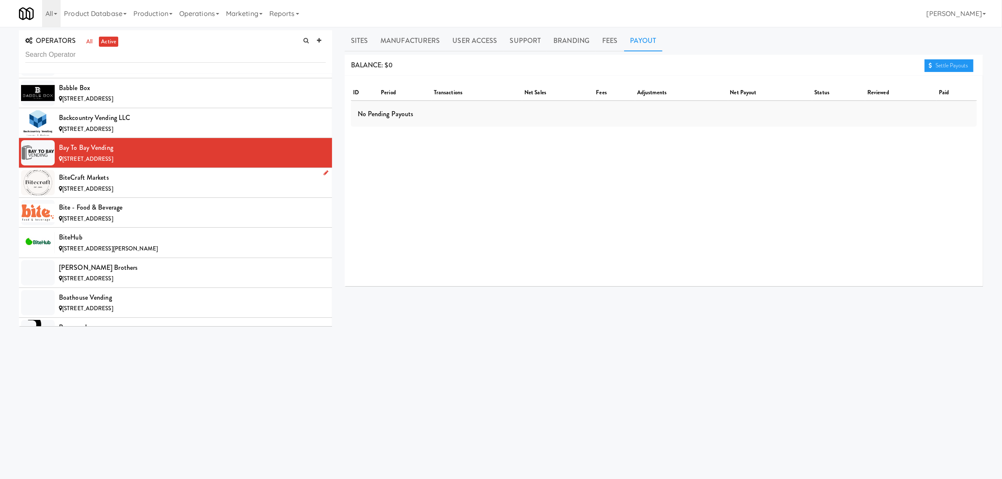
click at [93, 190] on span "[STREET_ADDRESS]" at bounding box center [87, 189] width 51 height 8
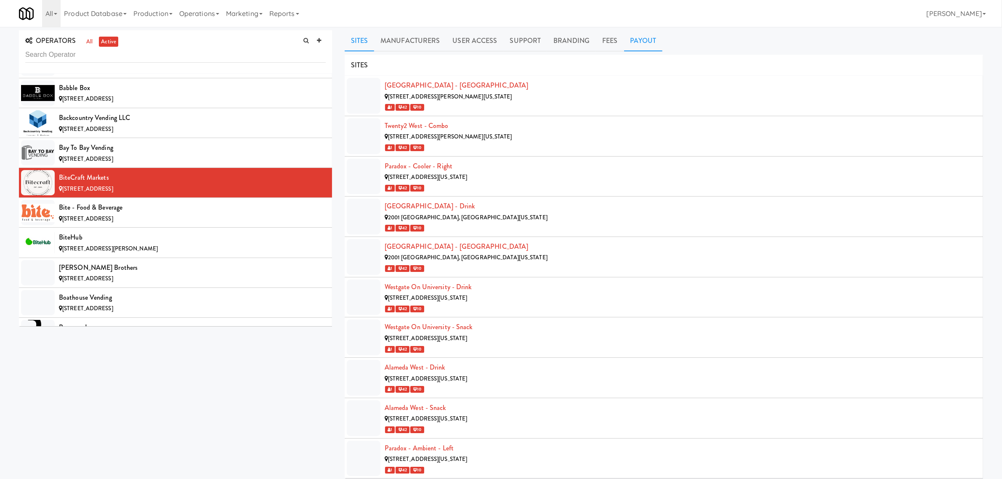
click at [631, 35] on link "Payout" at bounding box center [643, 40] width 39 height 21
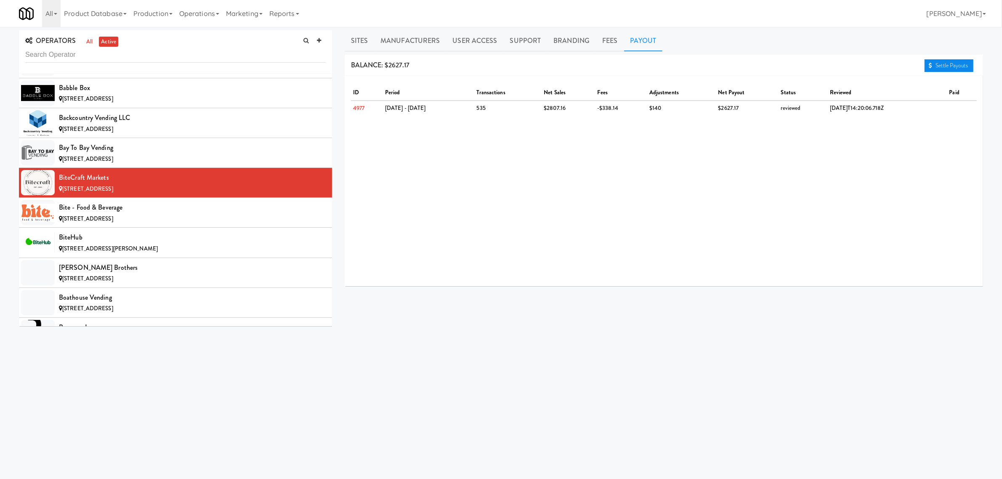
click at [943, 62] on link "Settle Payouts" at bounding box center [948, 65] width 49 height 13
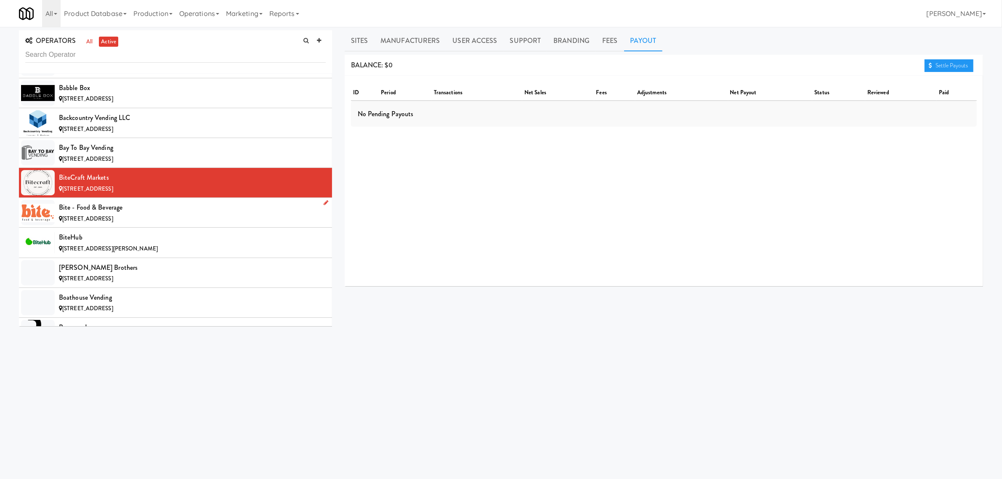
click at [132, 209] on div "Bite - Food & Beverage" at bounding box center [192, 207] width 267 height 13
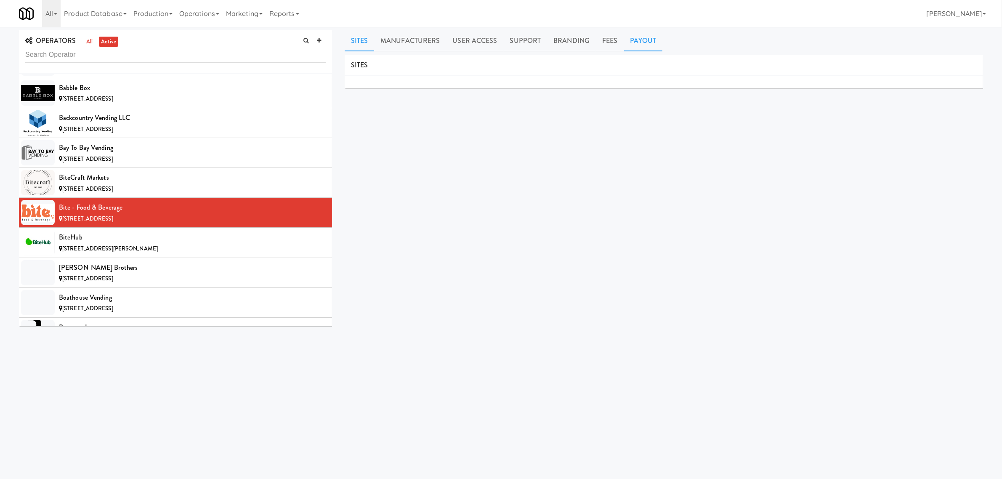
click at [628, 41] on link "Payout" at bounding box center [643, 40] width 39 height 21
click at [62, 240] on div "BiteHub" at bounding box center [192, 237] width 267 height 13
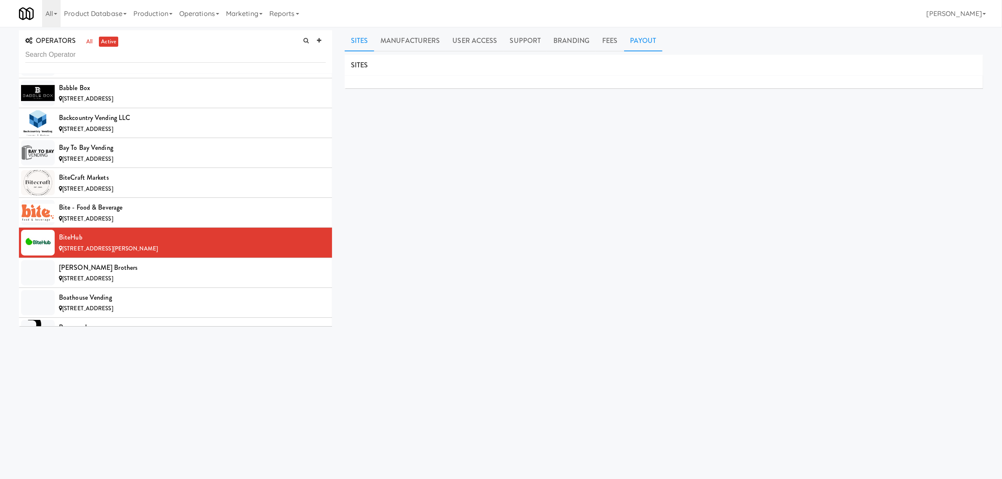
click at [638, 43] on link "Payout" at bounding box center [643, 40] width 39 height 21
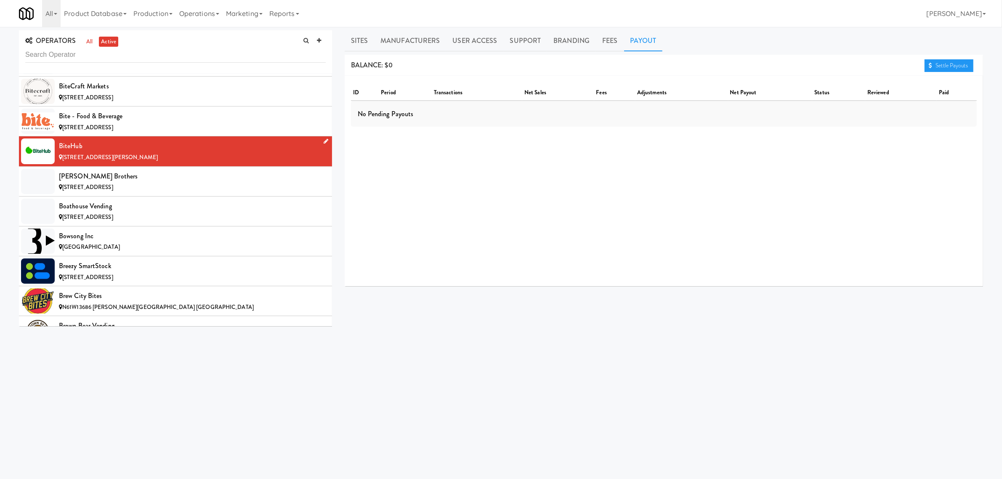
scroll to position [789, 0]
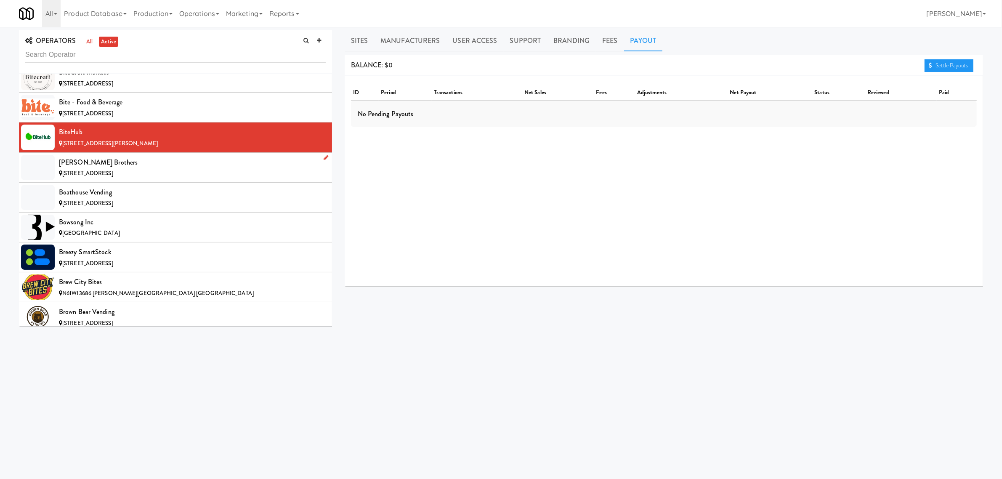
click at [98, 169] on div "[PERSON_NAME] Brothers" at bounding box center [192, 162] width 267 height 13
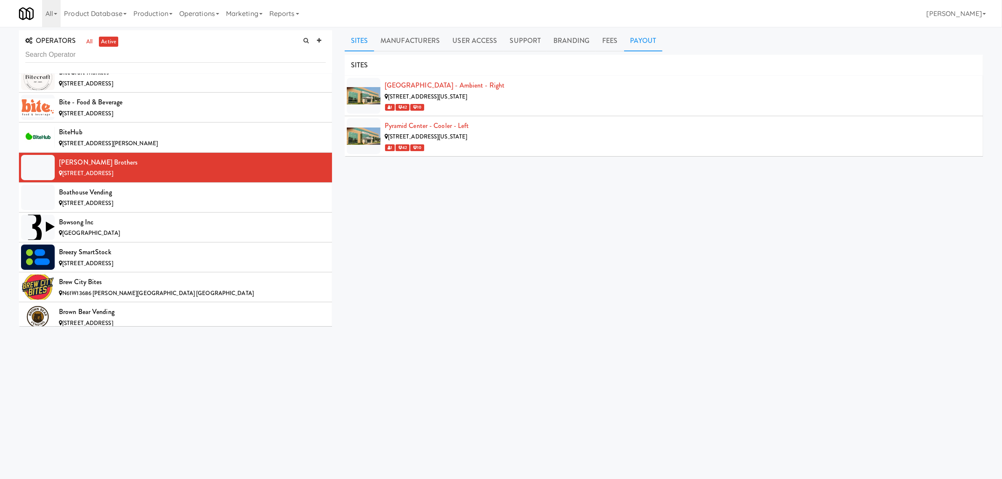
click at [642, 37] on link "Payout" at bounding box center [643, 40] width 39 height 21
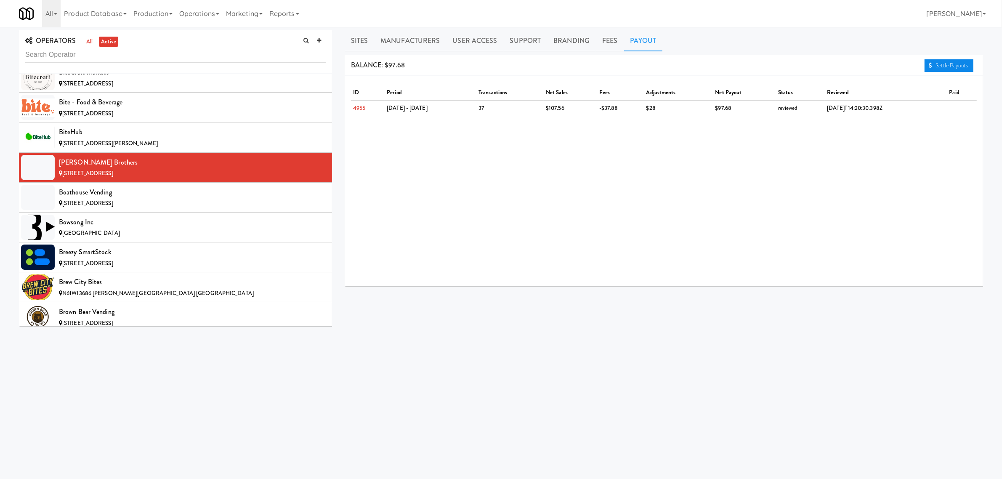
click at [953, 64] on link "Settle Payouts" at bounding box center [948, 65] width 49 height 13
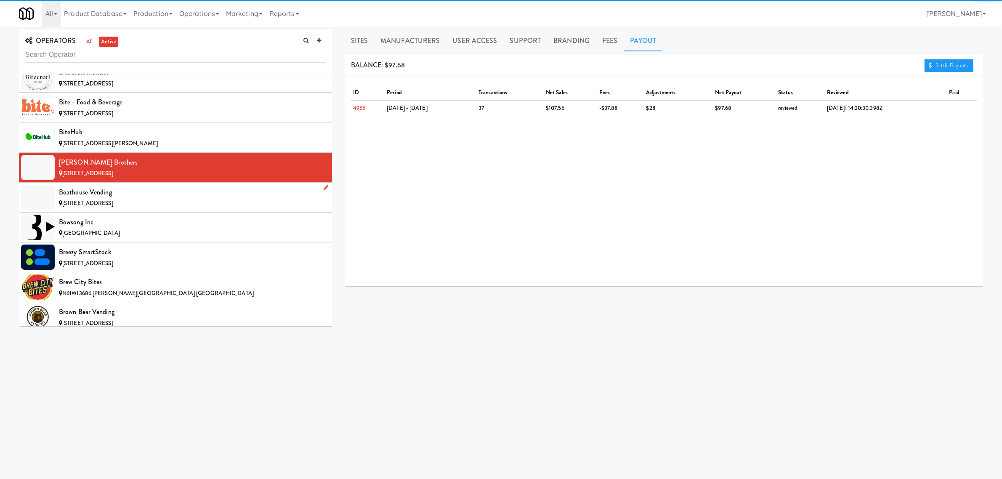
click at [109, 202] on span "[STREET_ADDRESS]" at bounding box center [87, 203] width 51 height 8
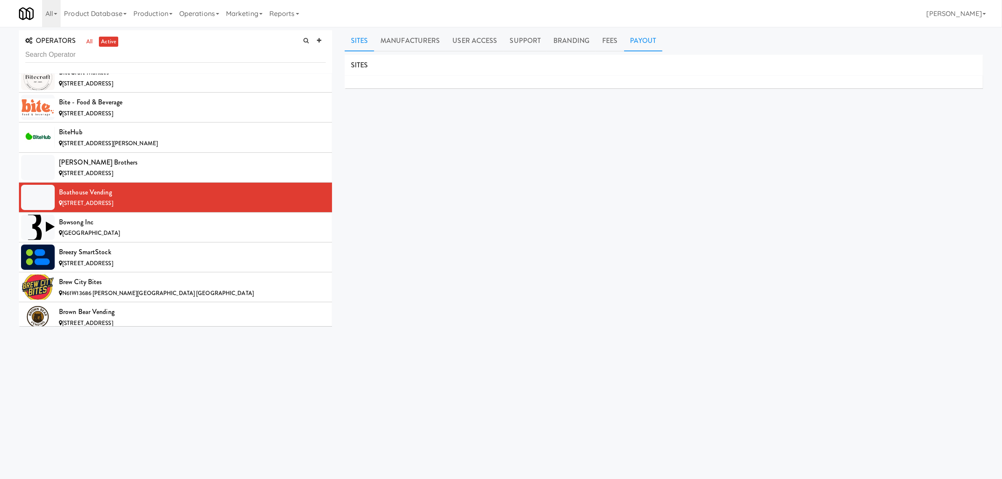
click at [634, 39] on link "Payout" at bounding box center [643, 40] width 39 height 21
click at [98, 226] on div "Bowsong Inc" at bounding box center [192, 222] width 267 height 13
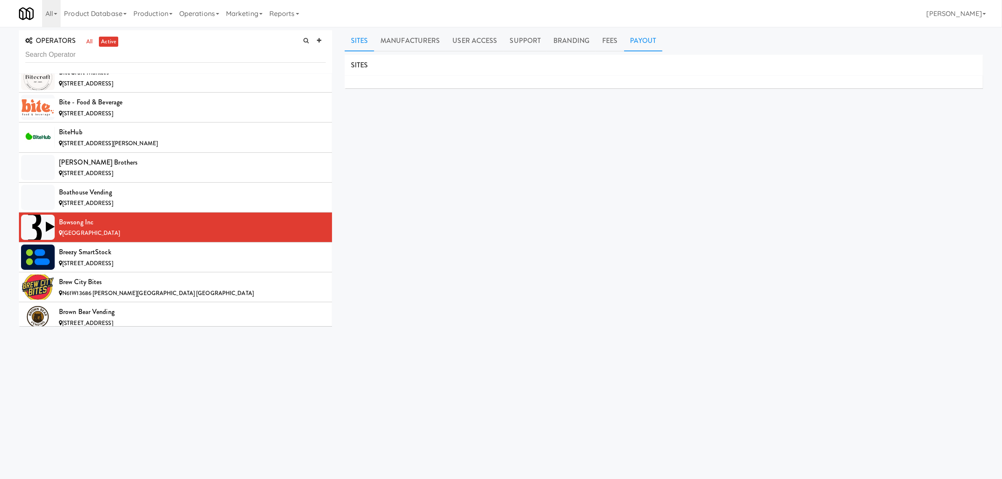
click at [641, 43] on link "Payout" at bounding box center [643, 40] width 39 height 21
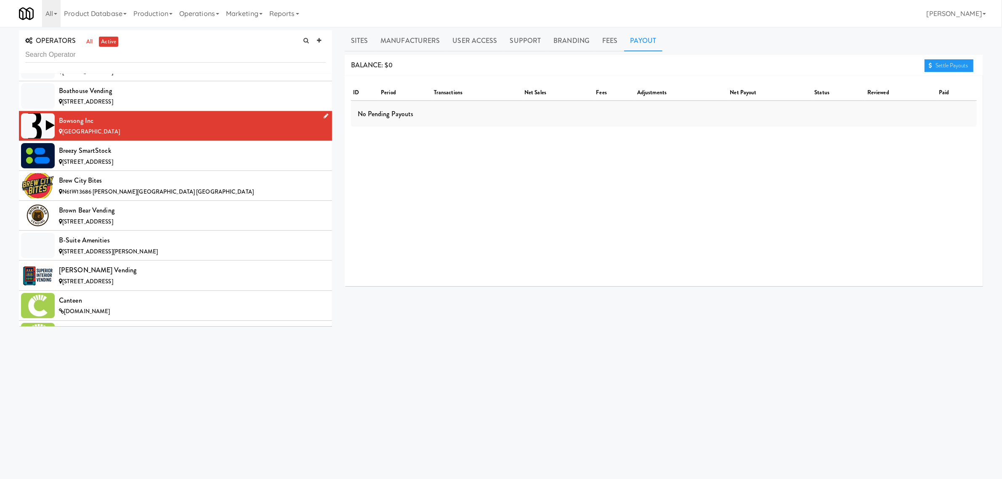
scroll to position [894, 0]
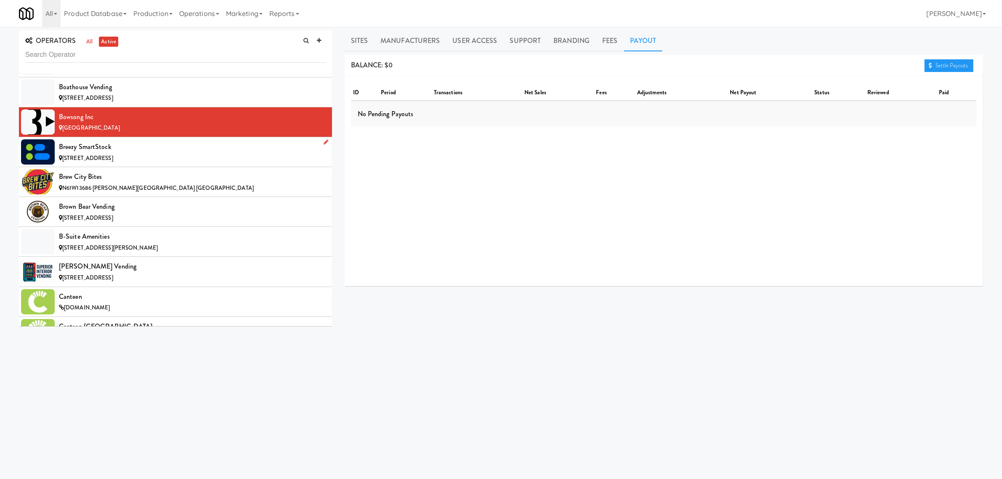
click at [108, 145] on div "Breezy SmartStock" at bounding box center [192, 147] width 267 height 13
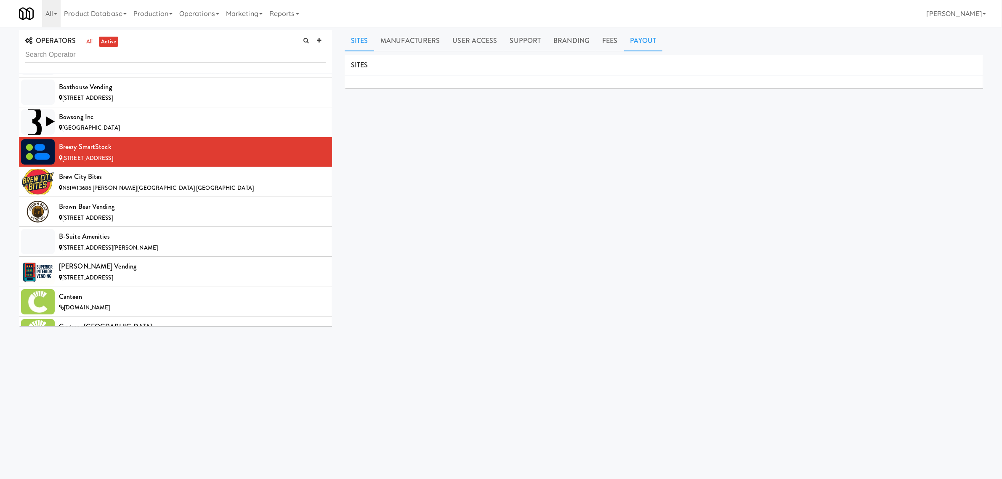
click at [646, 38] on link "Payout" at bounding box center [643, 40] width 39 height 21
click at [97, 181] on div "Brew City Bites" at bounding box center [192, 176] width 267 height 13
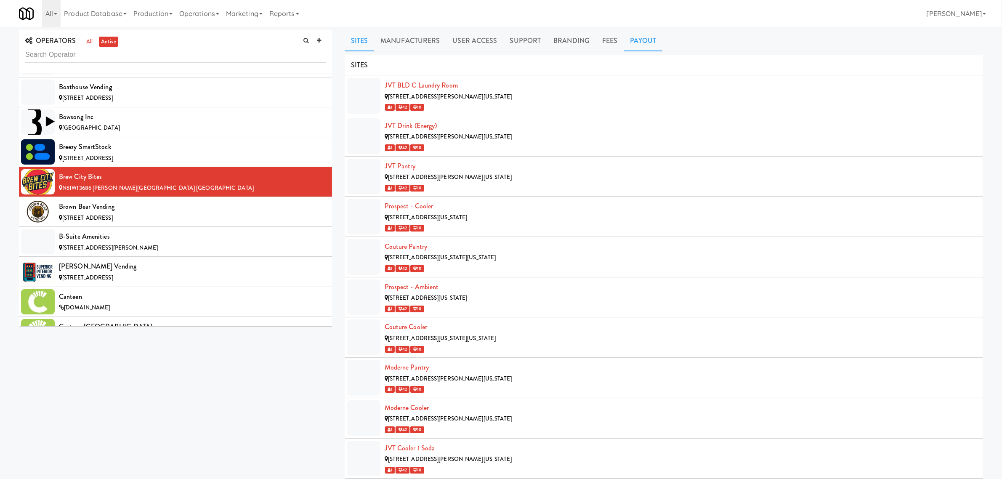
click at [634, 35] on link "Payout" at bounding box center [643, 40] width 39 height 21
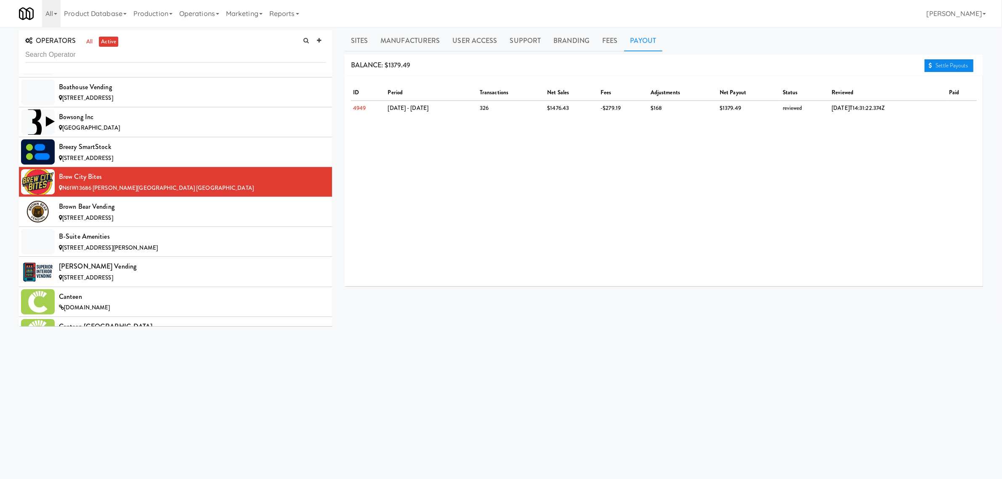
click at [932, 62] on link "Settle Payouts" at bounding box center [948, 65] width 49 height 13
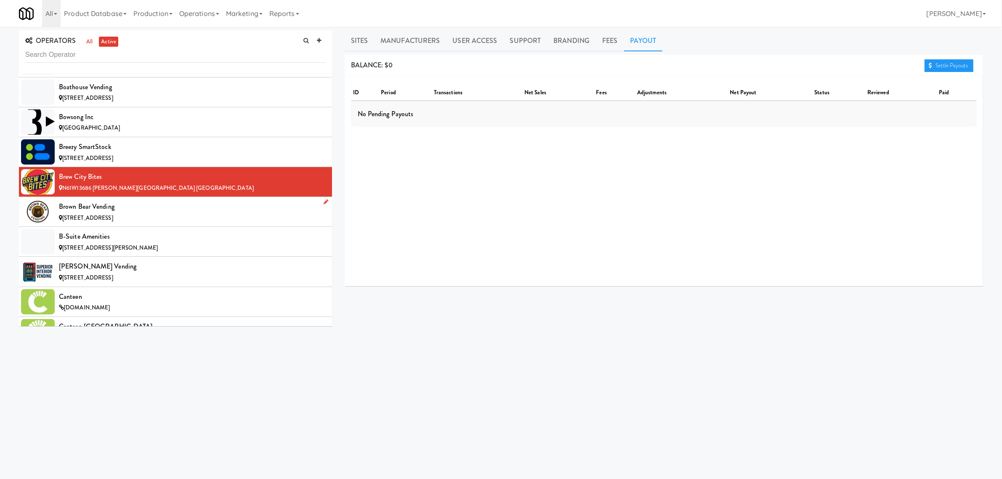
click at [88, 201] on li "Brown Bear Vending [STREET_ADDRESS]" at bounding box center [175, 212] width 313 height 30
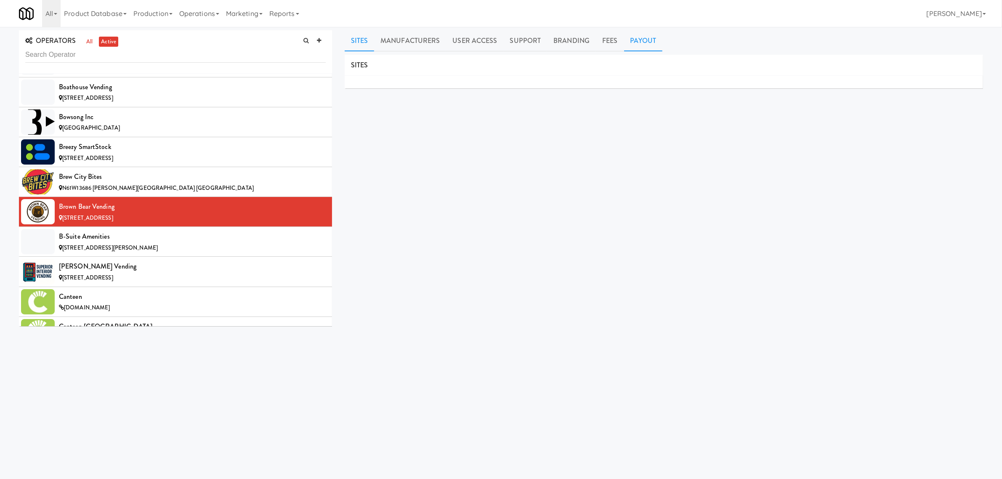
click at [646, 41] on link "Payout" at bounding box center [643, 40] width 39 height 21
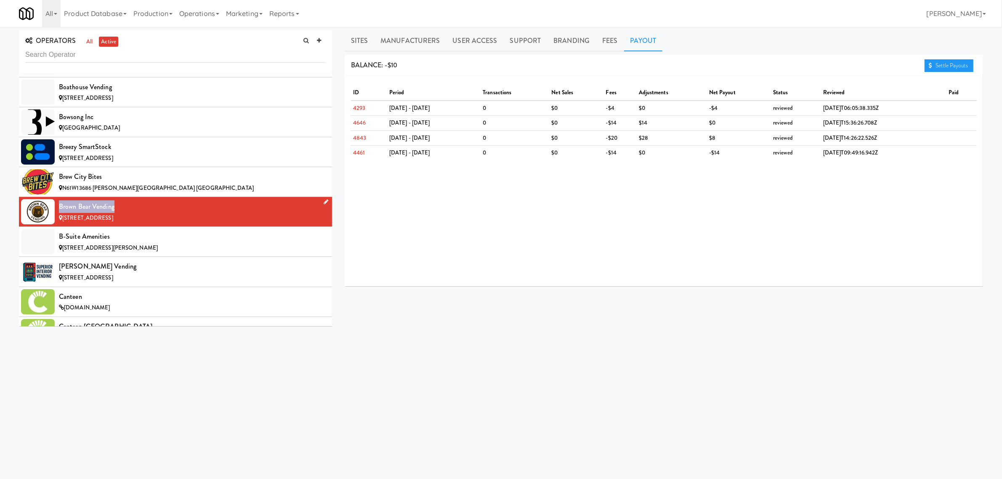
drag, startPoint x: 58, startPoint y: 207, endPoint x: 118, endPoint y: 204, distance: 60.2
click at [118, 204] on li "Brown Bear Vending [STREET_ADDRESS]" at bounding box center [175, 212] width 313 height 30
copy div "Brown Bear Vending"
click at [356, 39] on link "Sites" at bounding box center [360, 40] width 30 height 21
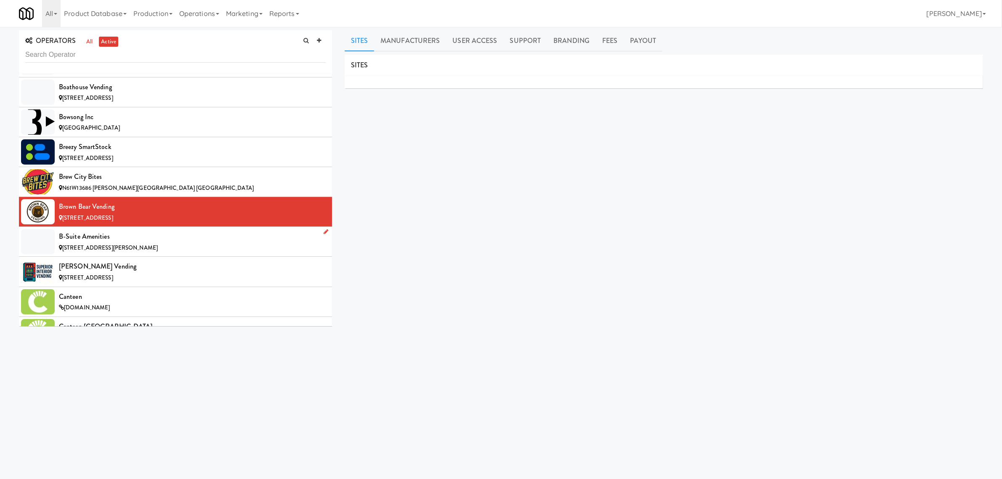
click at [141, 238] on div "B-Suite Amenities" at bounding box center [192, 236] width 267 height 13
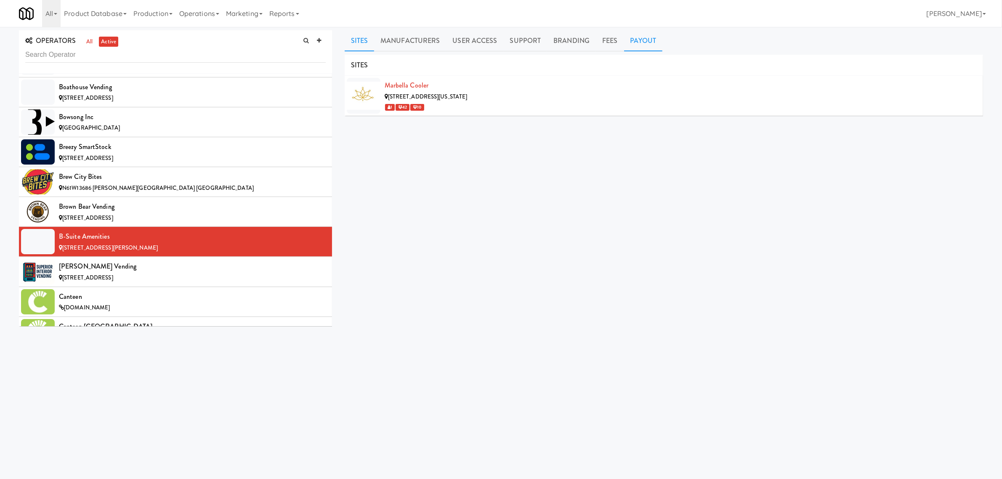
click at [634, 35] on link "Payout" at bounding box center [643, 40] width 39 height 21
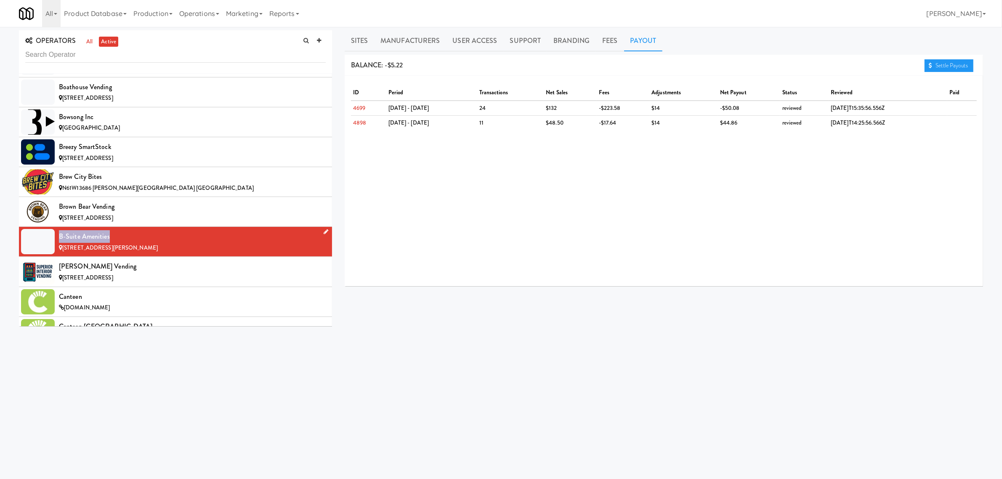
drag, startPoint x: 60, startPoint y: 239, endPoint x: 108, endPoint y: 238, distance: 48.4
click at [108, 238] on div "B-Suite Amenities" at bounding box center [192, 236] width 267 height 13
copy div "B-Suite Amenities"
click at [374, 40] on link "Manufacturers" at bounding box center [410, 40] width 72 height 21
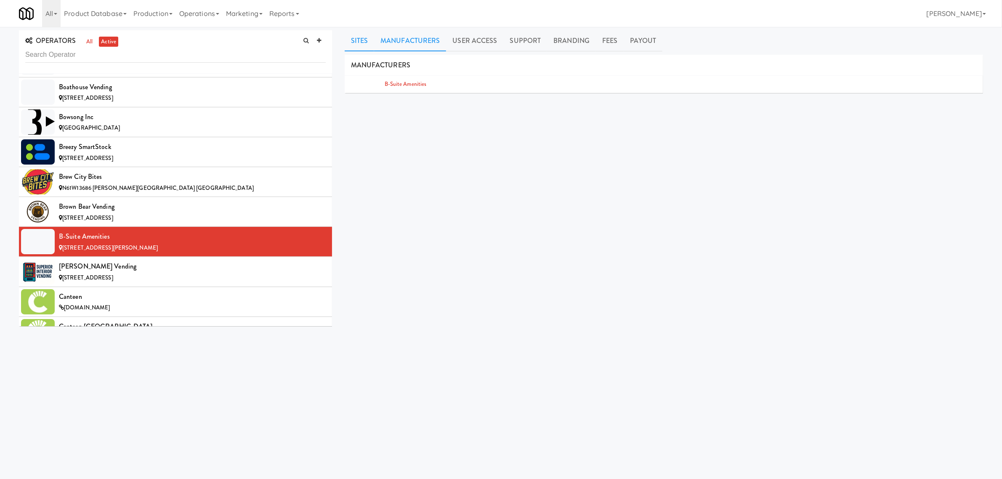
click at [361, 42] on link "Sites" at bounding box center [360, 40] width 30 height 21
click at [138, 280] on div "[STREET_ADDRESS]" at bounding box center [192, 278] width 267 height 11
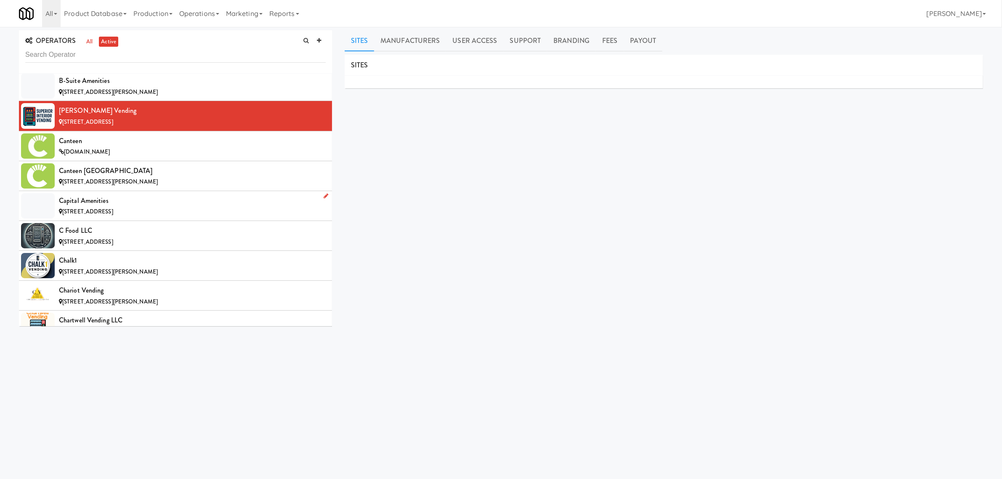
scroll to position [1052, 0]
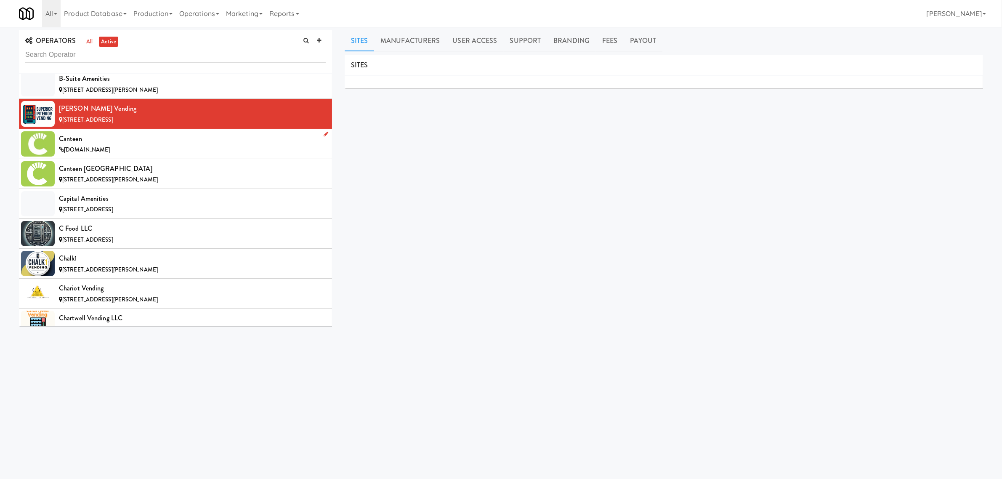
click at [140, 144] on div "Canteen" at bounding box center [192, 139] width 267 height 13
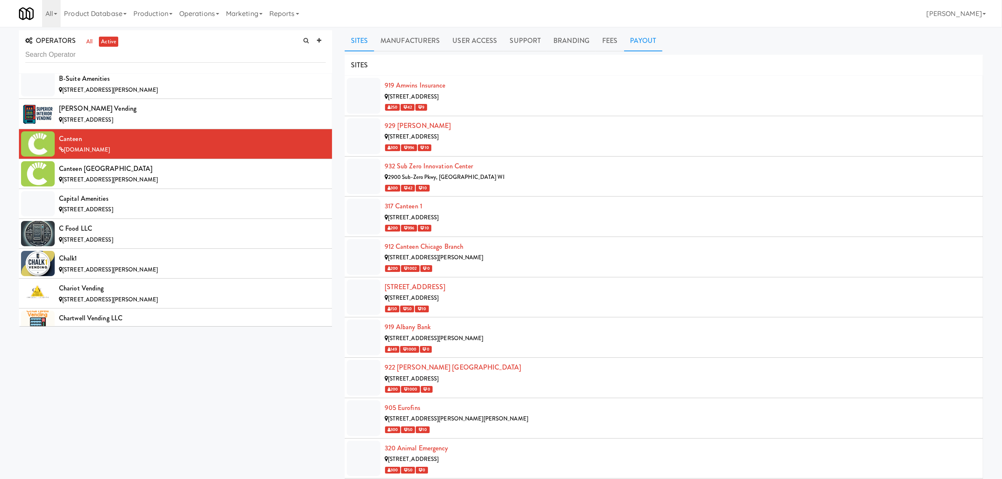
click at [644, 39] on link "Payout" at bounding box center [643, 40] width 39 height 21
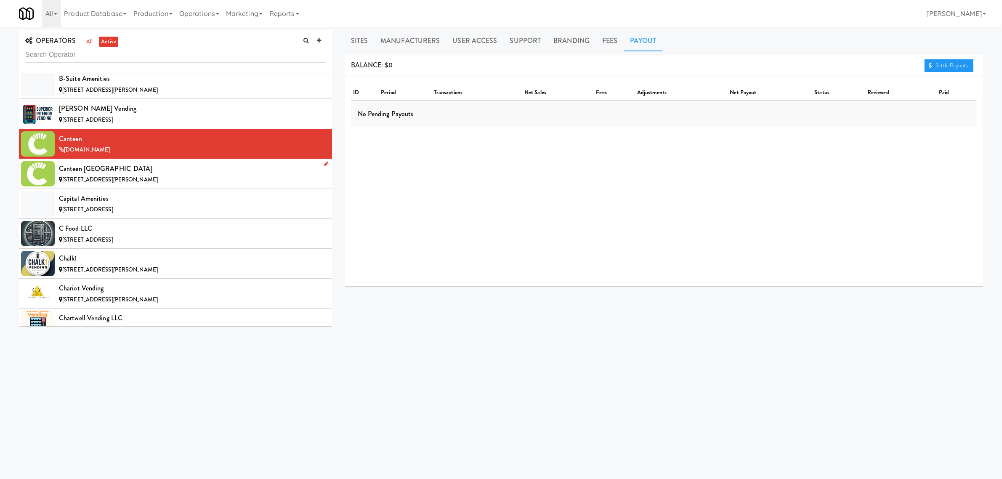
click at [148, 173] on div "Canteen [GEOGRAPHIC_DATA]" at bounding box center [192, 168] width 267 height 13
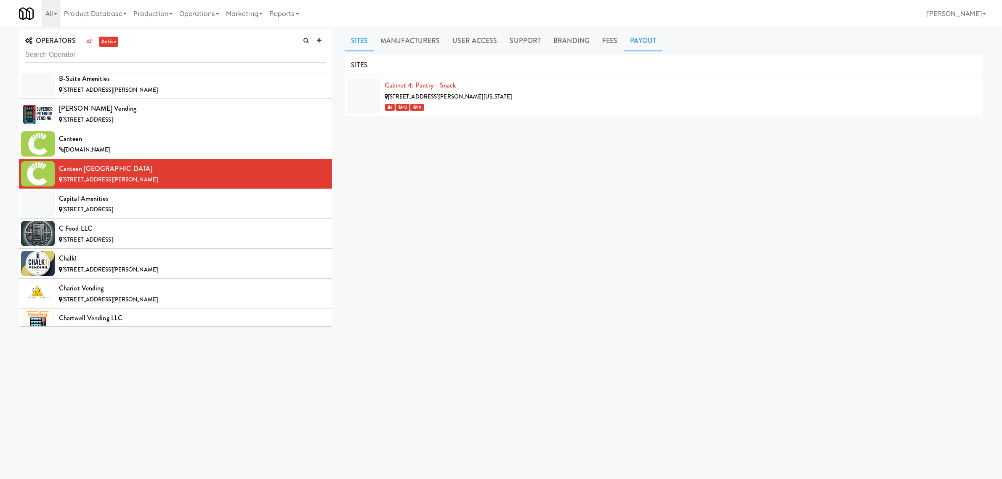
click at [636, 42] on link "Payout" at bounding box center [643, 40] width 39 height 21
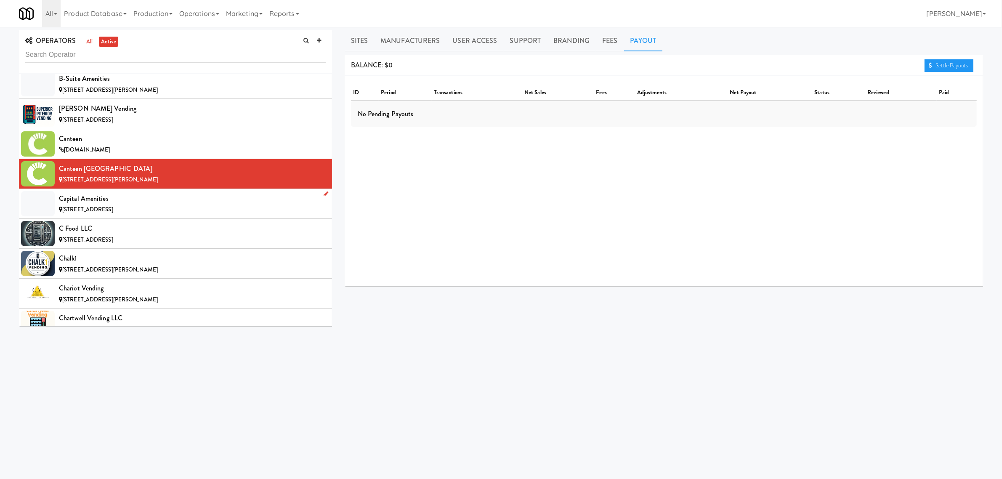
click at [140, 202] on div "Capital Amenities" at bounding box center [192, 198] width 267 height 13
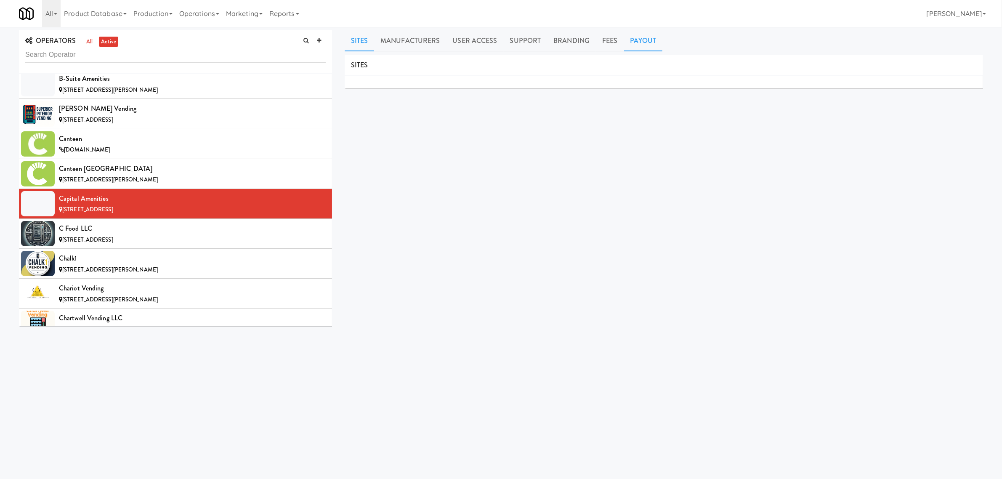
click at [637, 38] on link "Payout" at bounding box center [643, 40] width 39 height 21
click at [110, 226] on div "C Food LLC" at bounding box center [192, 228] width 267 height 13
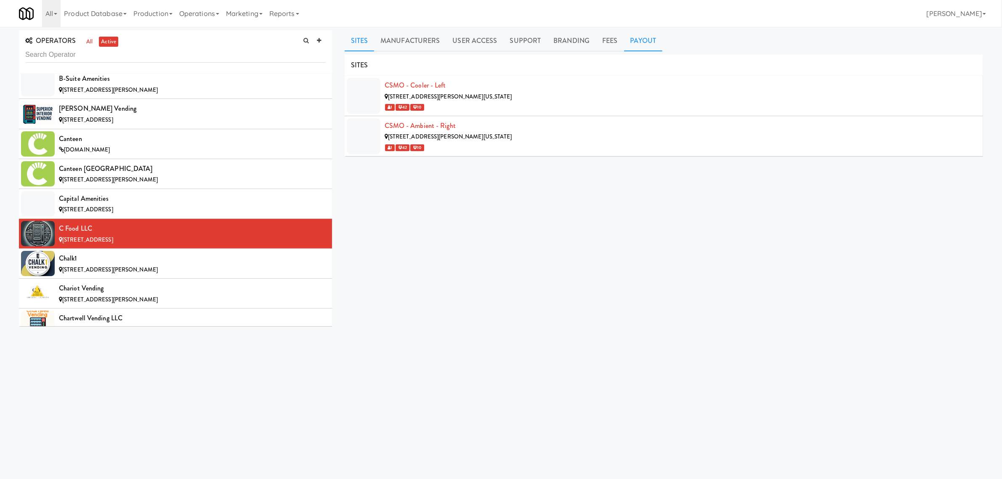
click at [635, 41] on link "Payout" at bounding box center [643, 40] width 39 height 21
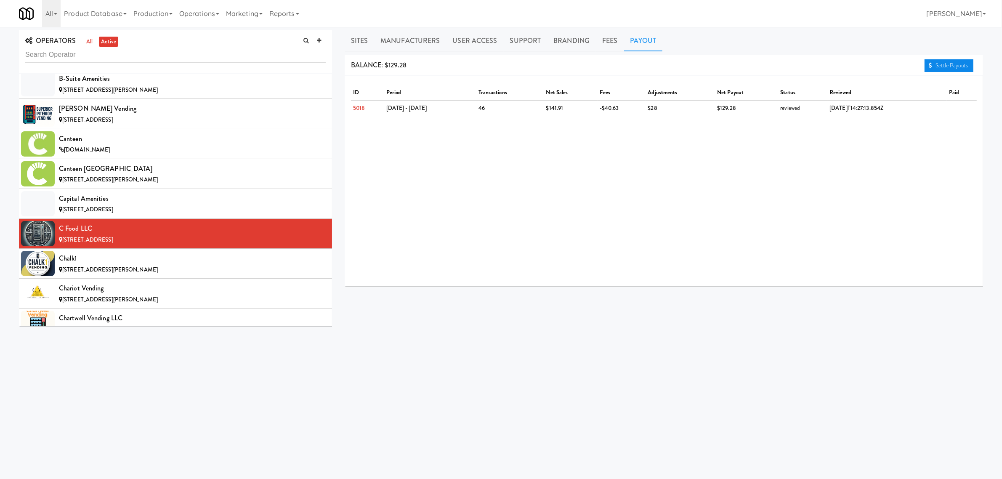
click at [939, 69] on link "Settle Payouts" at bounding box center [948, 65] width 49 height 13
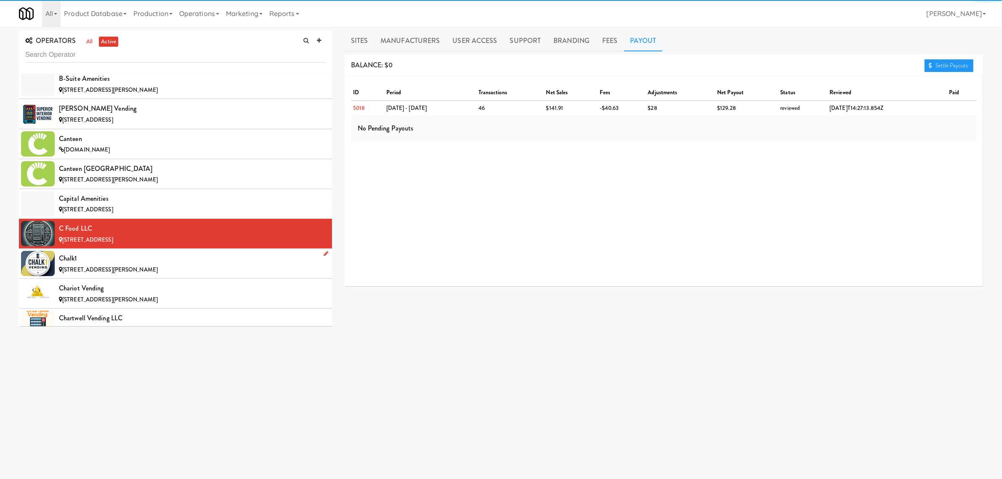
click at [96, 265] on div "Chalk1" at bounding box center [192, 258] width 267 height 13
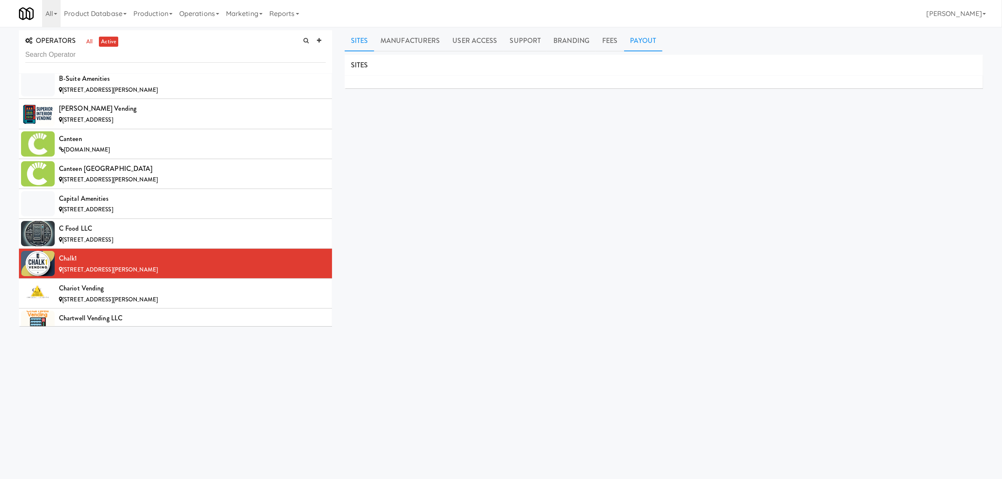
click at [634, 37] on link "Payout" at bounding box center [643, 40] width 39 height 21
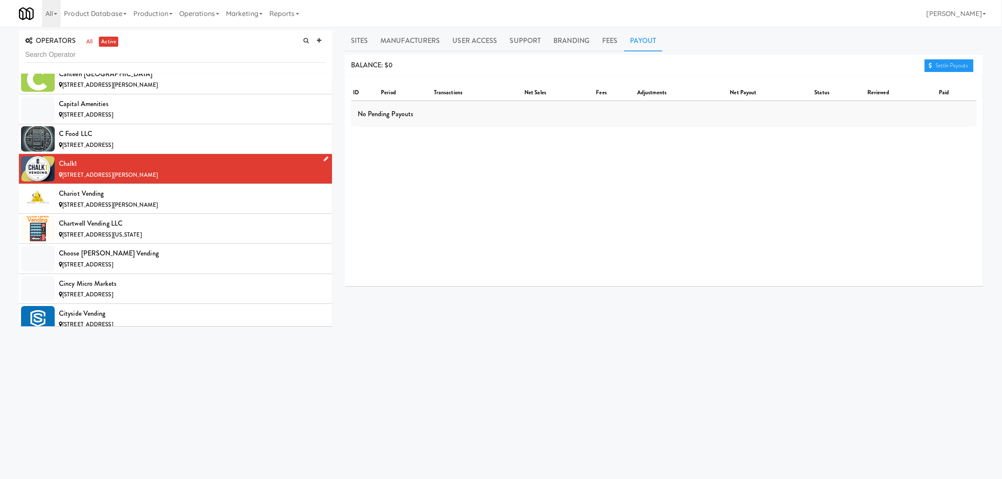
scroll to position [1157, 0]
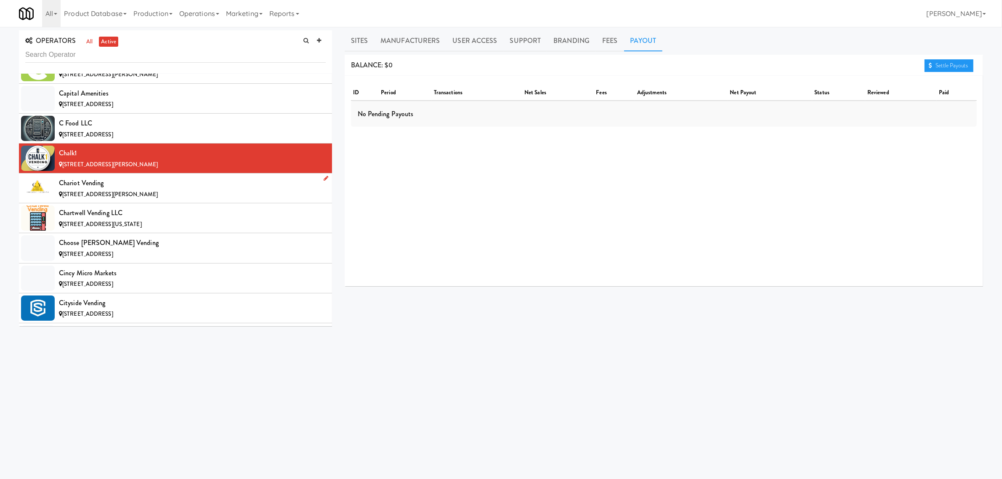
click at [146, 188] on div "Chariot Vending" at bounding box center [192, 183] width 267 height 13
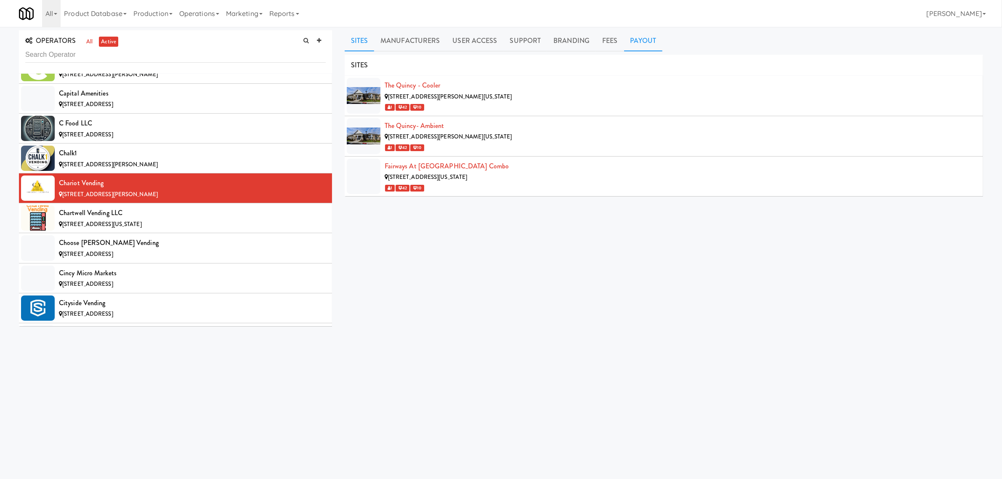
click at [646, 40] on link "Payout" at bounding box center [643, 40] width 39 height 21
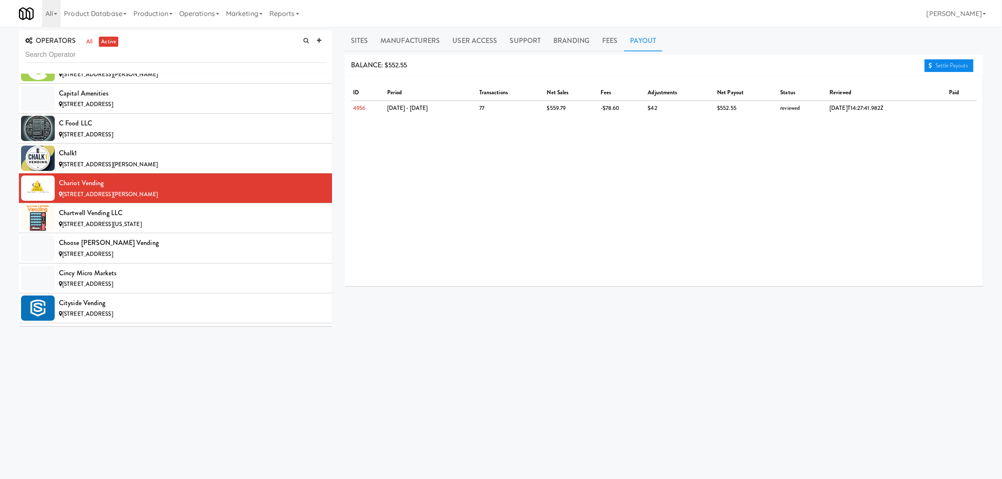
click at [945, 66] on link "Settle Payouts" at bounding box center [948, 65] width 49 height 13
click at [142, 224] on span "[STREET_ADDRESS][US_STATE]" at bounding box center [102, 224] width 80 height 8
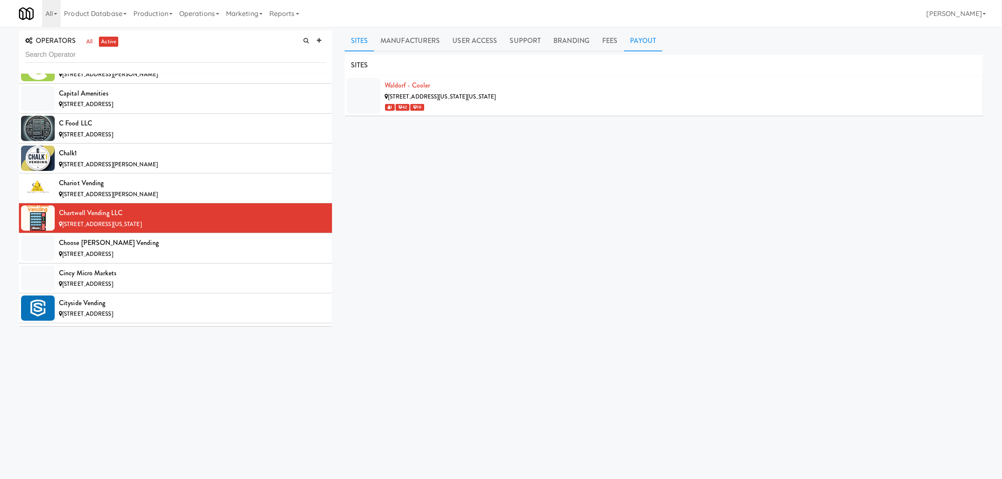
click at [638, 38] on link "Payout" at bounding box center [643, 40] width 39 height 21
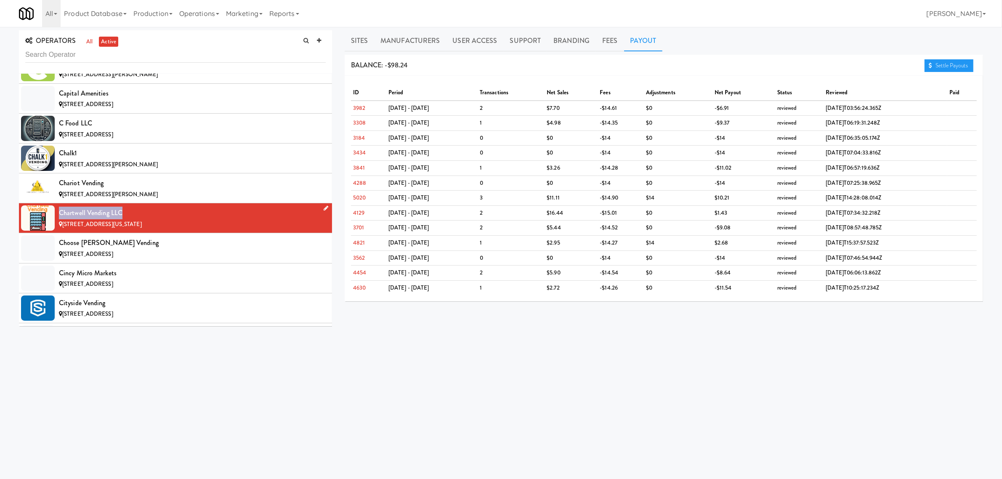
drag, startPoint x: 58, startPoint y: 217, endPoint x: 123, endPoint y: 211, distance: 65.1
click at [123, 211] on li "Chartwell Vending LLC [STREET_ADDRESS][US_STATE]" at bounding box center [175, 218] width 313 height 30
copy div "Chartwell Vending LLC"
click at [138, 249] on div "Choose [PERSON_NAME] Vending" at bounding box center [192, 242] width 267 height 13
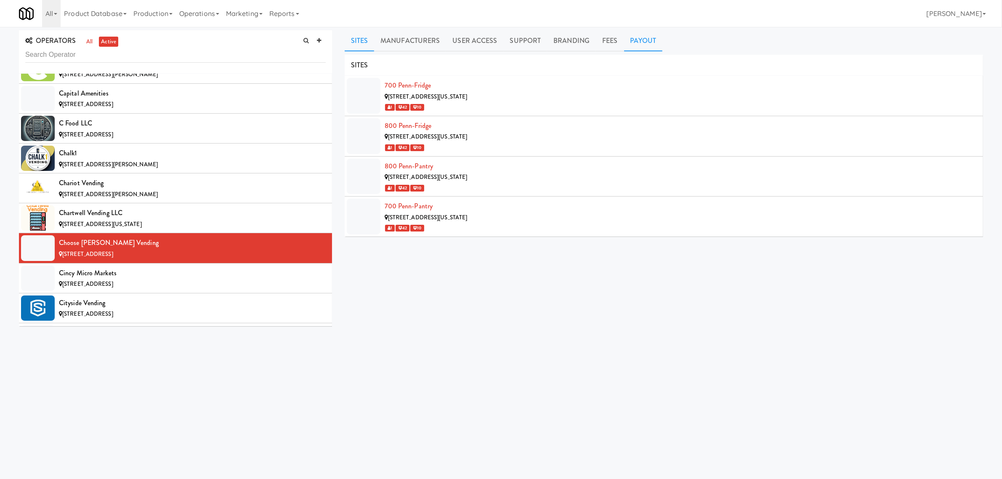
click at [646, 40] on link "Payout" at bounding box center [643, 40] width 39 height 21
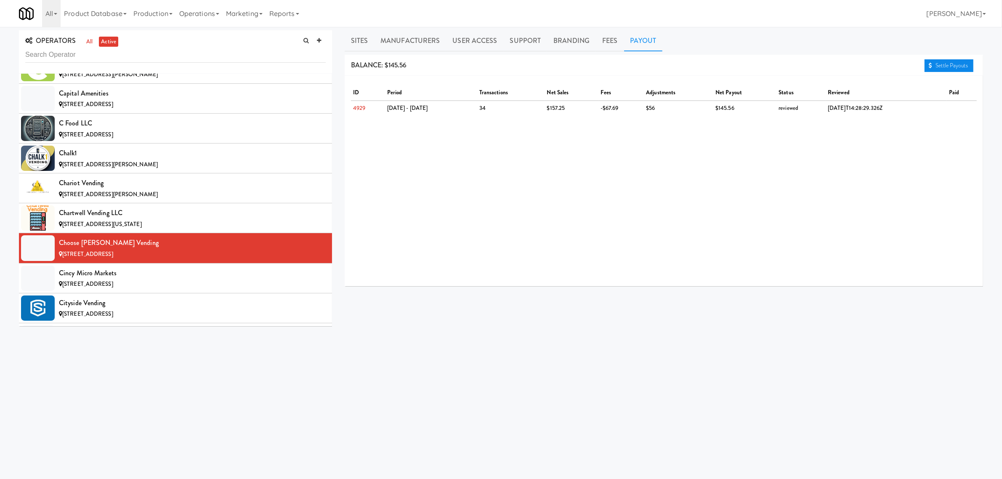
click at [955, 64] on link "Settle Payouts" at bounding box center [948, 65] width 49 height 13
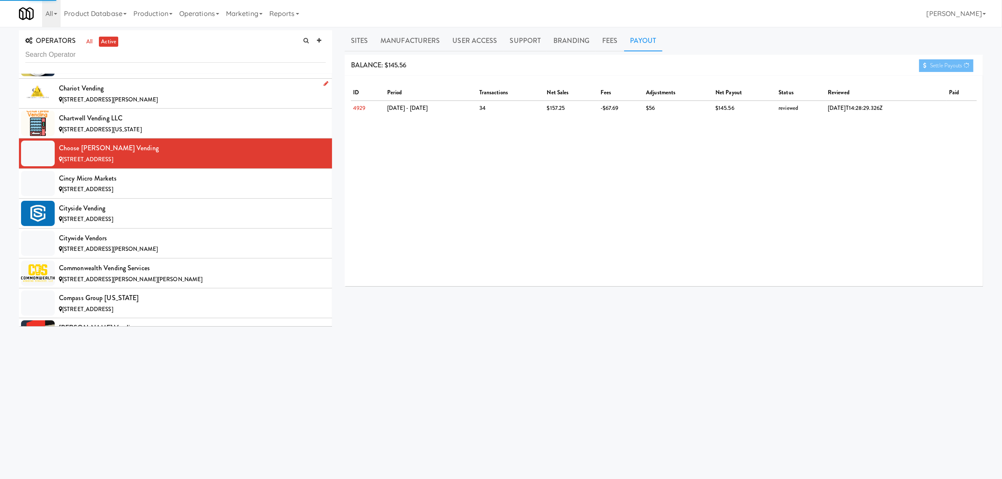
scroll to position [1315, 0]
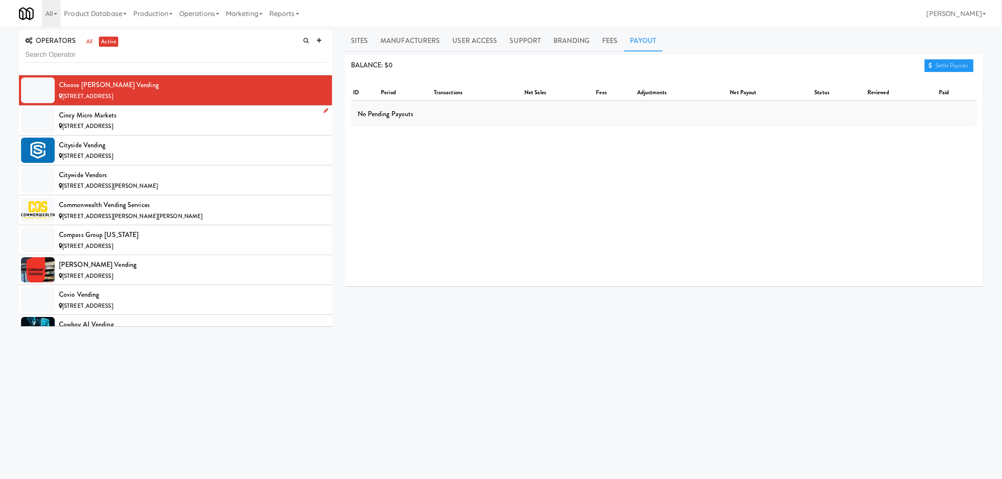
click at [137, 121] on div "Cincy Micro Markets" at bounding box center [192, 115] width 267 height 13
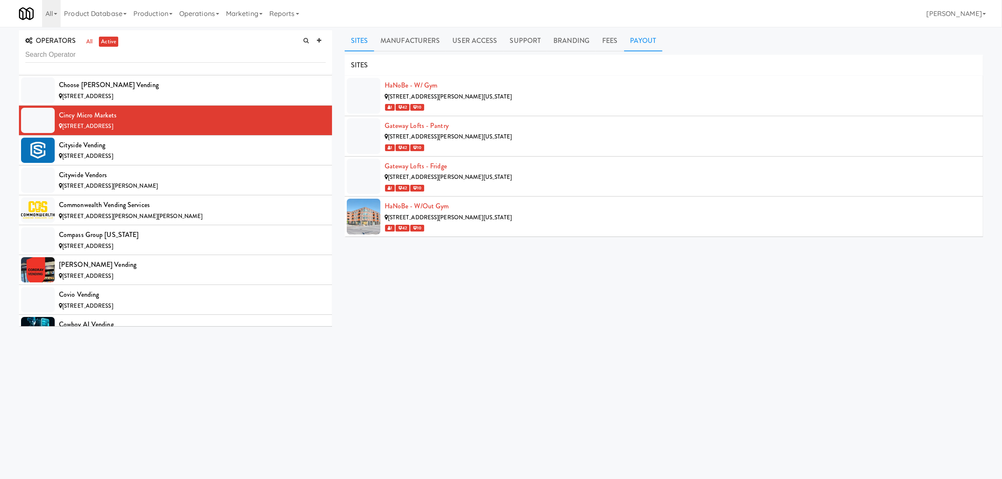
click at [634, 38] on link "Payout" at bounding box center [643, 40] width 39 height 21
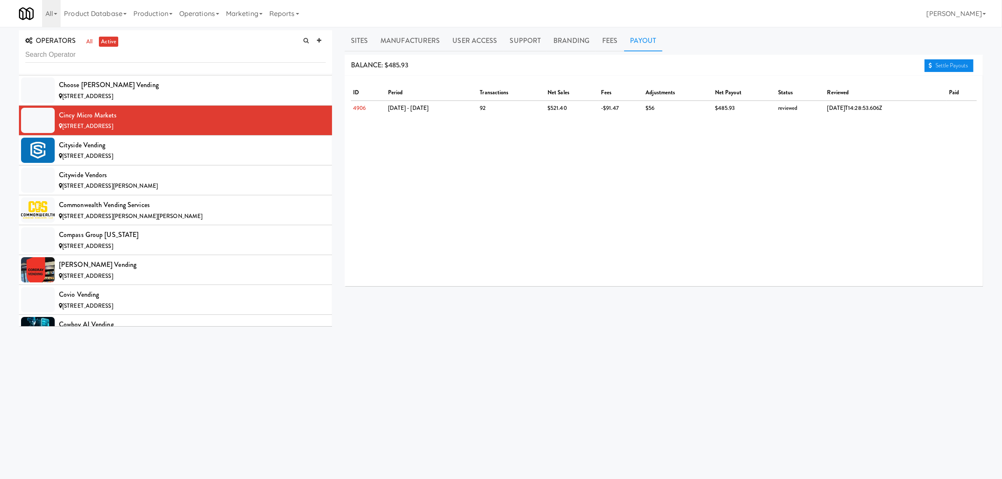
click at [947, 64] on link "Settle Payouts" at bounding box center [948, 65] width 49 height 13
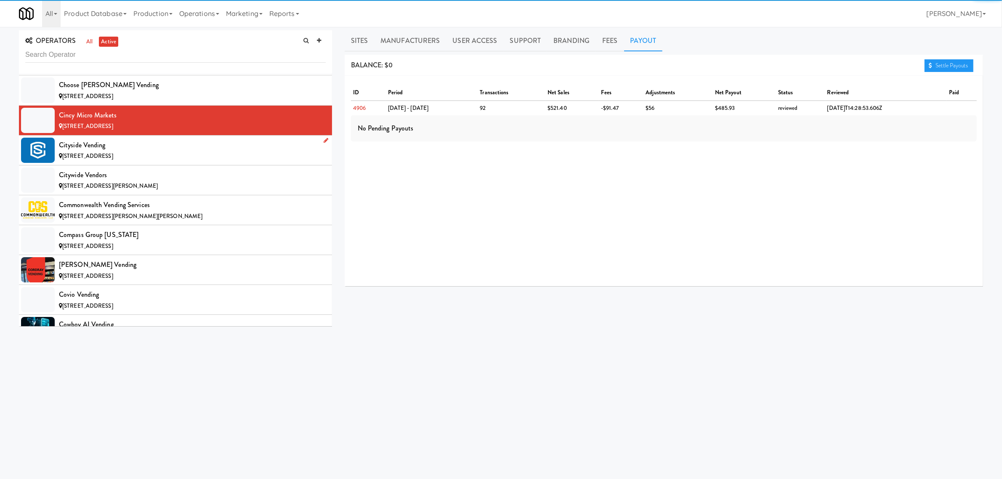
click at [154, 151] on div "Cityside Vending" at bounding box center [192, 145] width 267 height 13
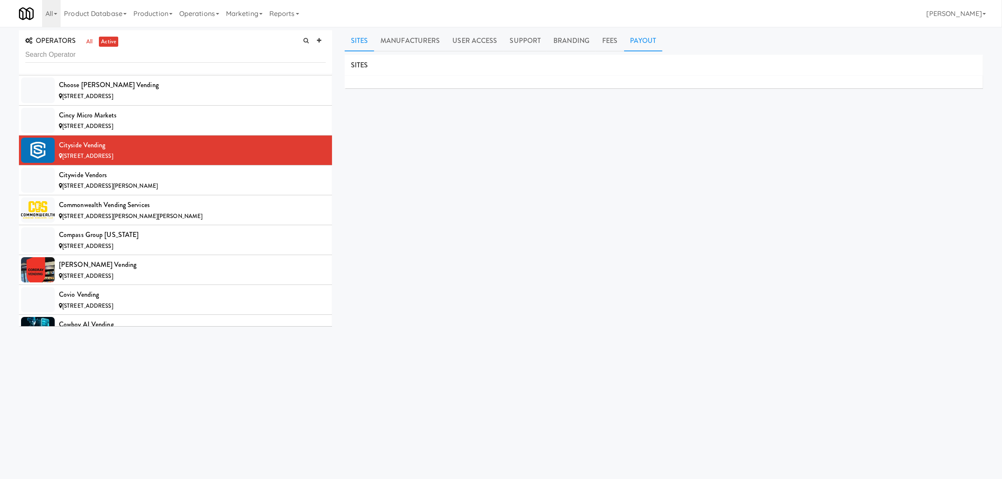
click at [634, 40] on link "Payout" at bounding box center [643, 40] width 39 height 21
click at [95, 176] on div "Citywide Vendors" at bounding box center [192, 175] width 267 height 13
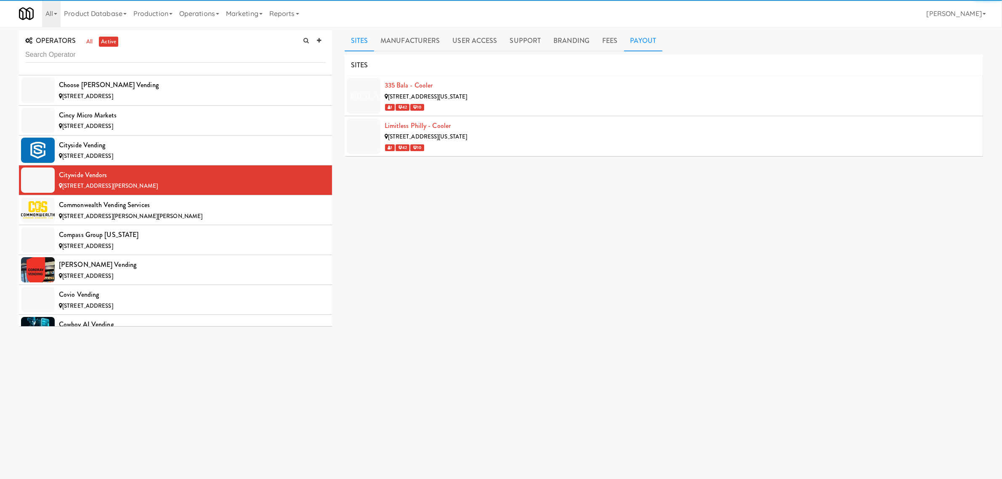
click at [639, 39] on link "Payout" at bounding box center [643, 40] width 39 height 21
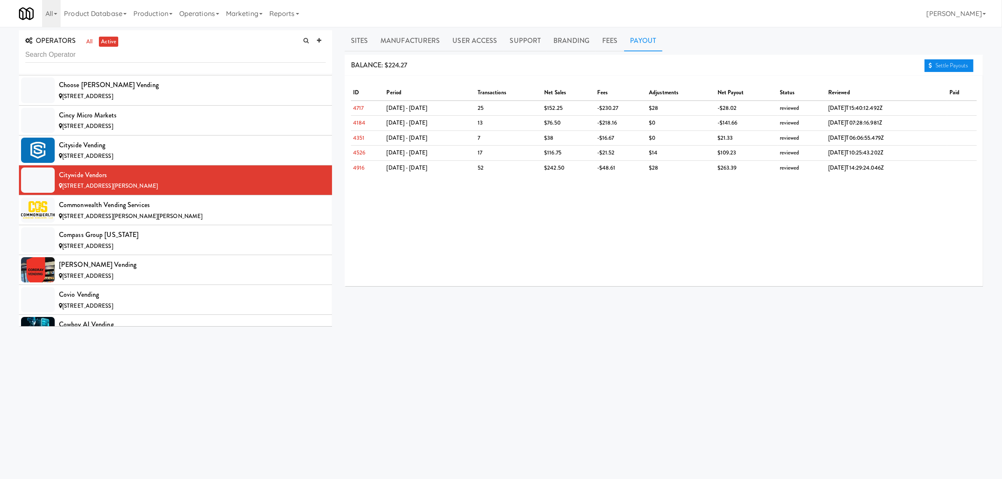
click at [935, 64] on link "Settle Payouts" at bounding box center [948, 65] width 49 height 13
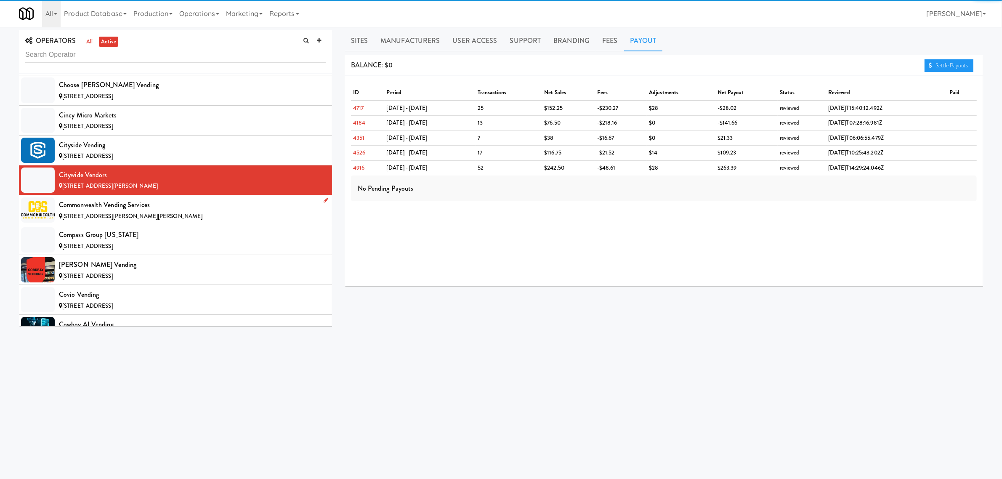
click at [169, 211] on div "Commonwealth Vending Services" at bounding box center [192, 205] width 267 height 13
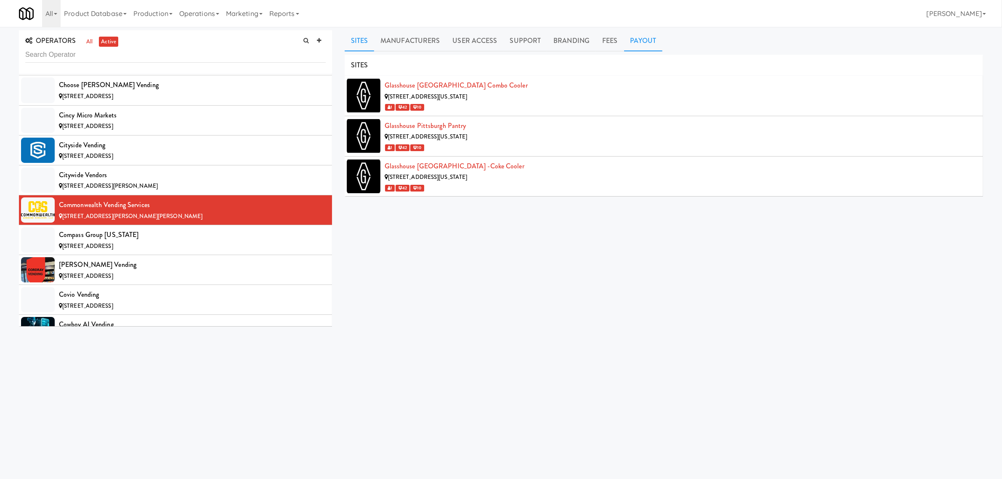
click at [648, 37] on link "Payout" at bounding box center [643, 40] width 39 height 21
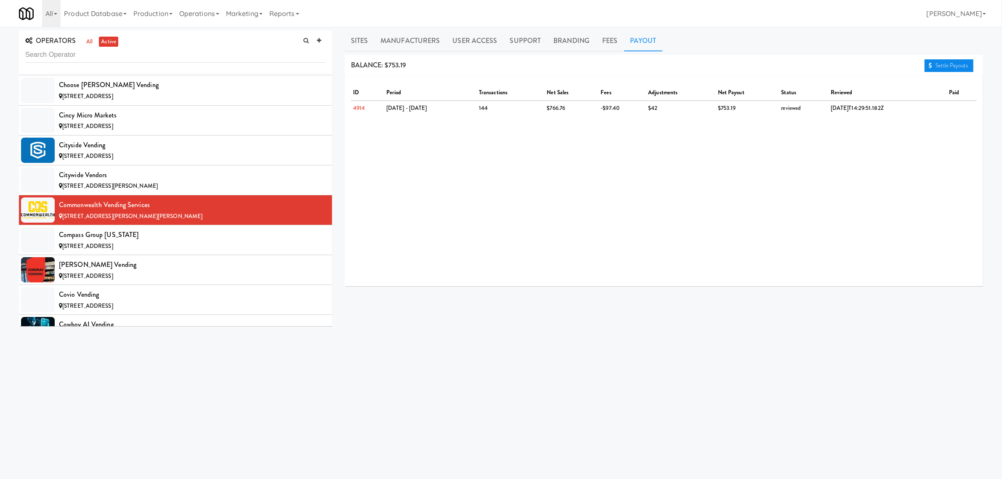
click at [943, 62] on link "Settle Payouts" at bounding box center [948, 65] width 49 height 13
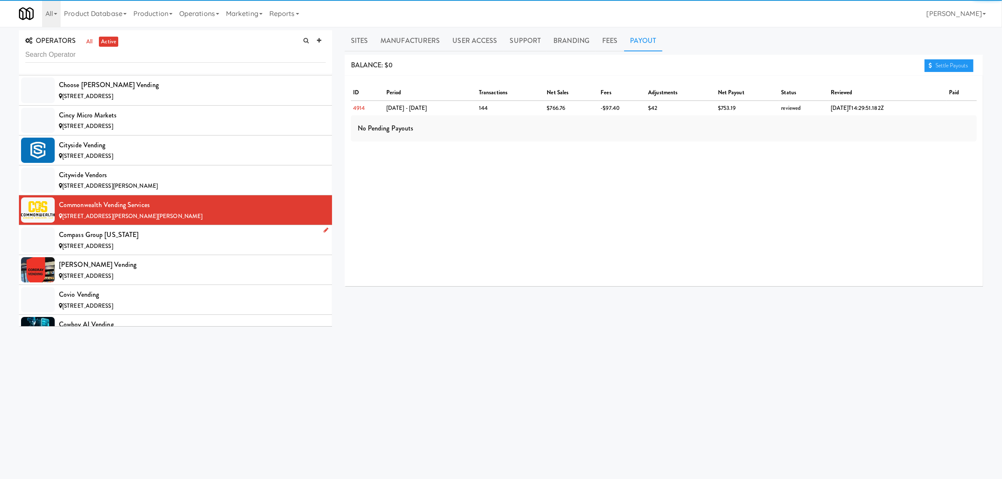
click at [164, 241] on div "Compass Group [US_STATE]" at bounding box center [192, 234] width 267 height 13
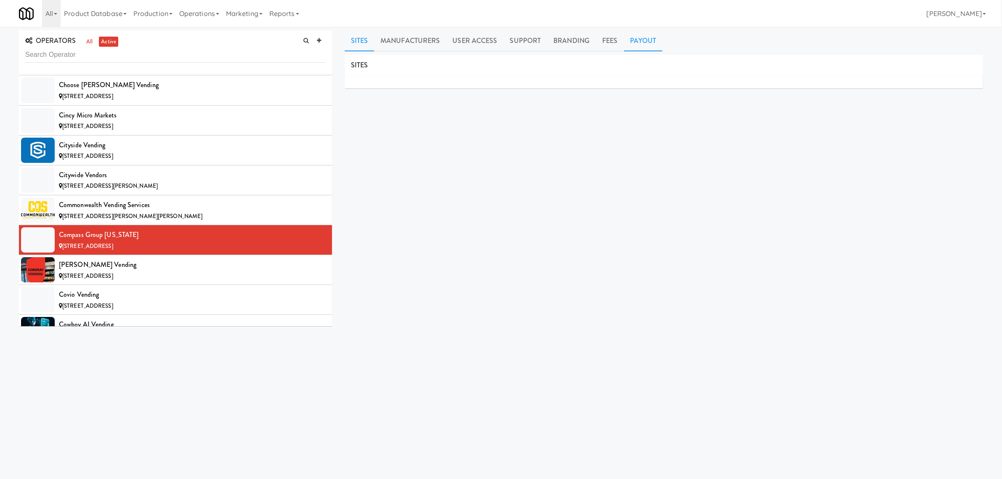
click at [648, 39] on link "Payout" at bounding box center [643, 40] width 39 height 21
click at [119, 271] on div "[PERSON_NAME] Vending" at bounding box center [192, 264] width 267 height 13
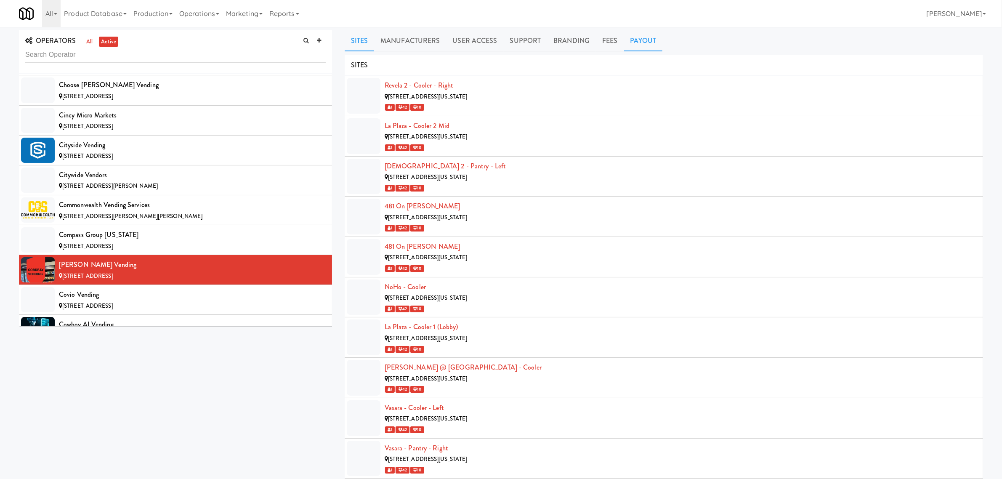
click at [638, 36] on link "Payout" at bounding box center [643, 40] width 39 height 21
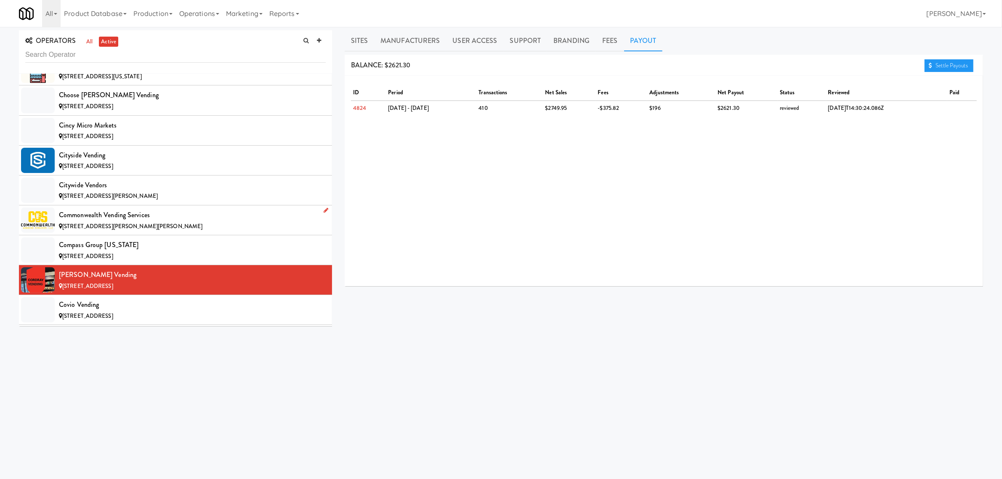
scroll to position [1315, 0]
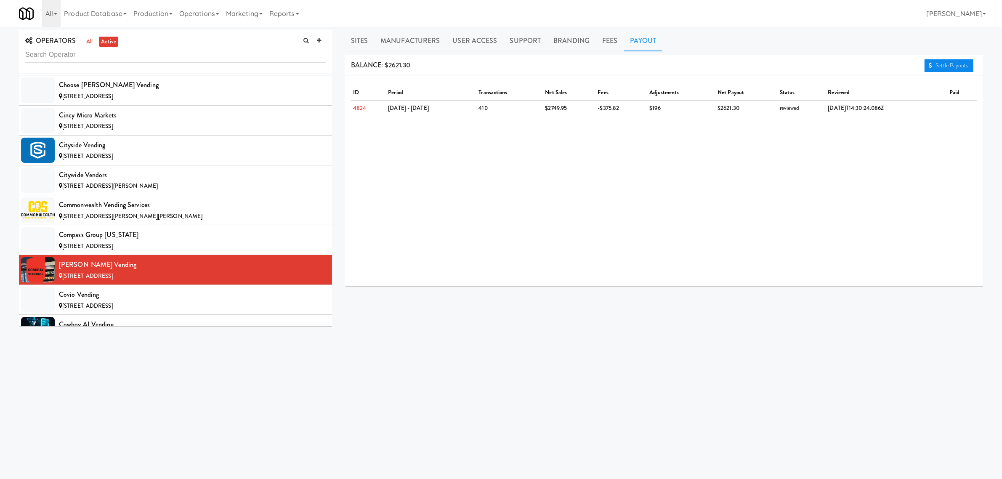
click at [941, 64] on link "Settle Payouts" at bounding box center [948, 65] width 49 height 13
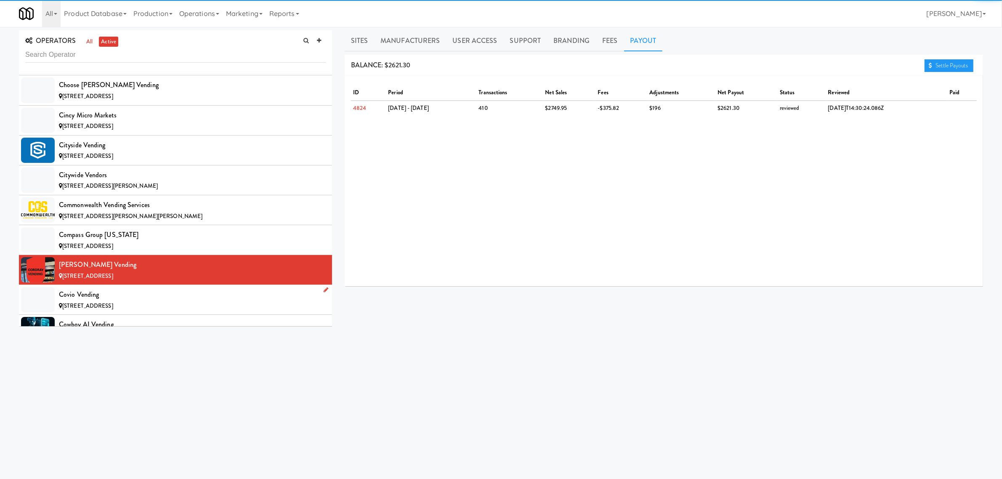
click at [117, 301] on div "Covio Vending" at bounding box center [192, 294] width 267 height 13
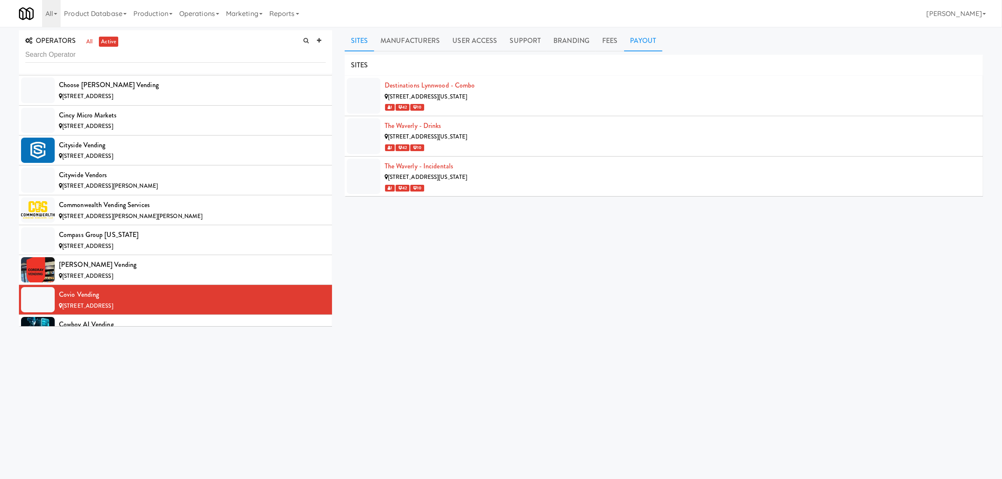
click at [653, 38] on link "Payout" at bounding box center [643, 40] width 39 height 21
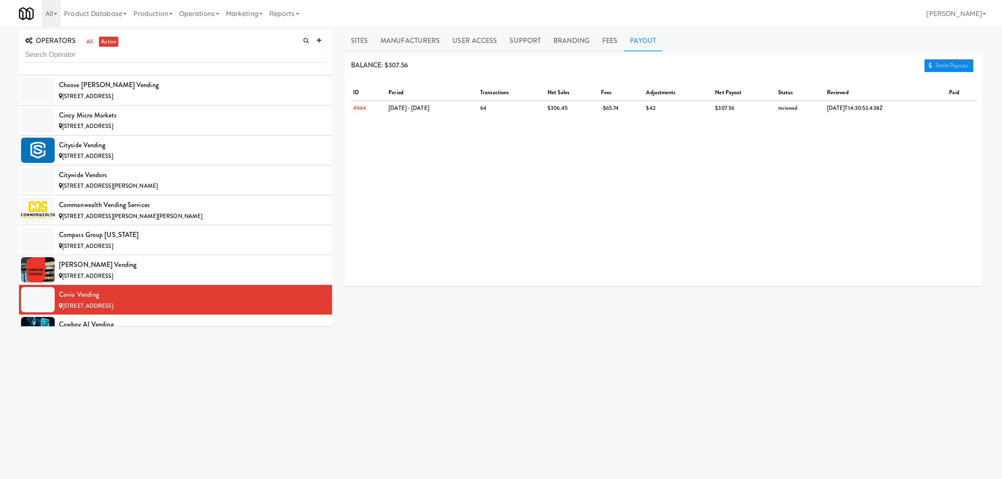
click at [934, 66] on link "Settle Payouts" at bounding box center [948, 65] width 49 height 13
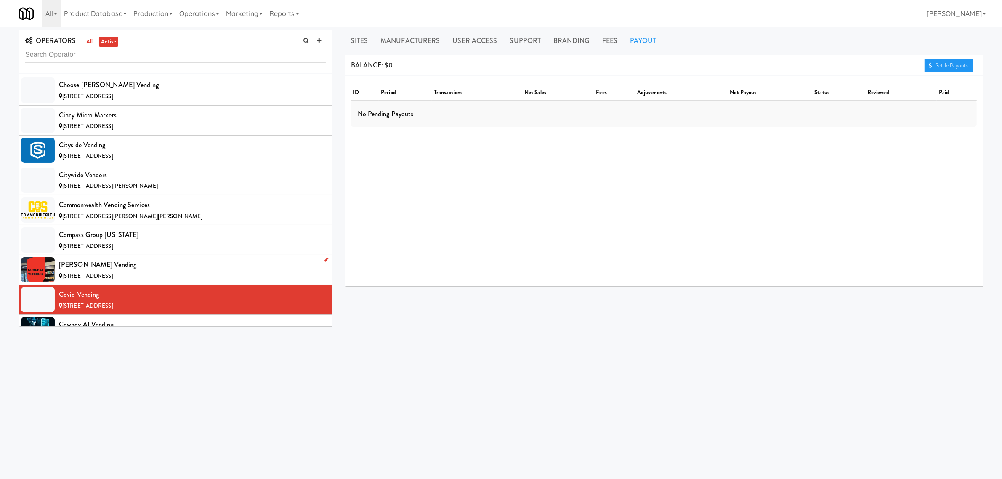
click at [113, 276] on span "[STREET_ADDRESS]" at bounding box center [87, 276] width 51 height 8
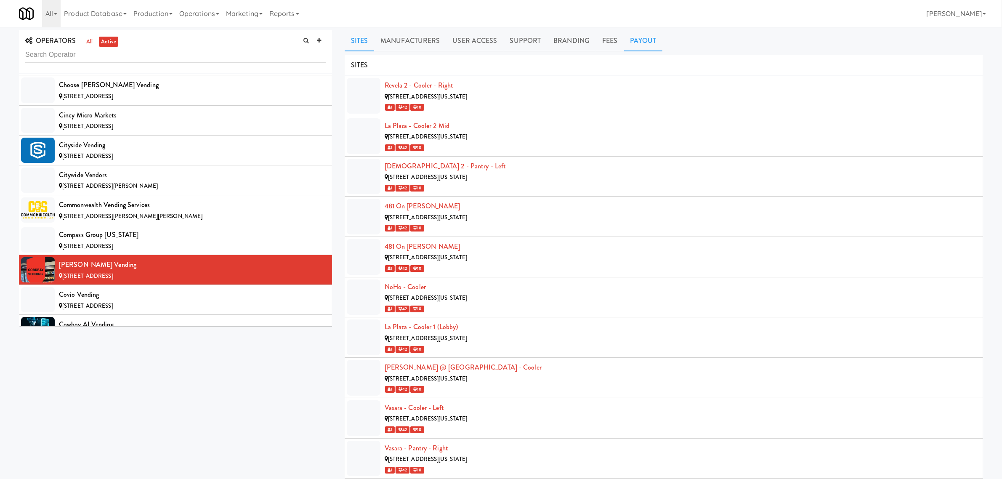
click at [626, 40] on link "Payout" at bounding box center [643, 40] width 39 height 21
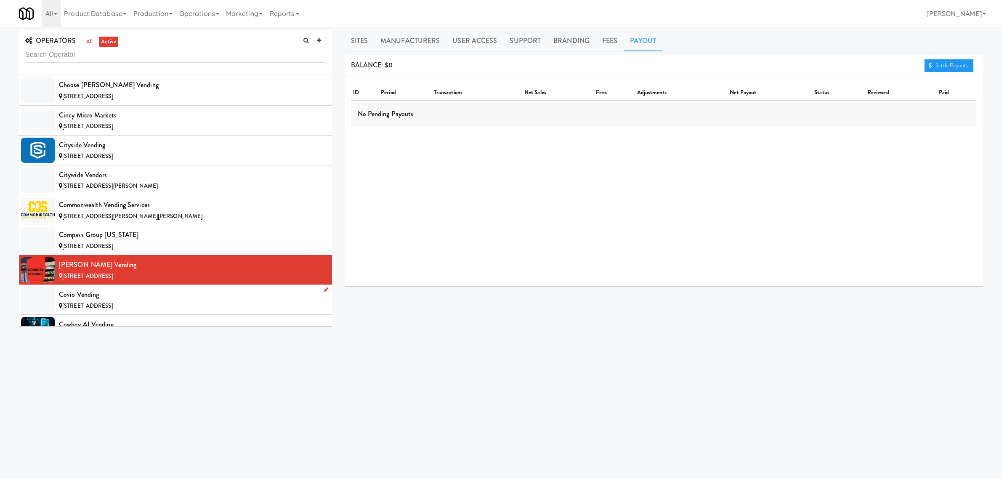
click at [74, 299] on div "Covio Vending" at bounding box center [192, 294] width 267 height 13
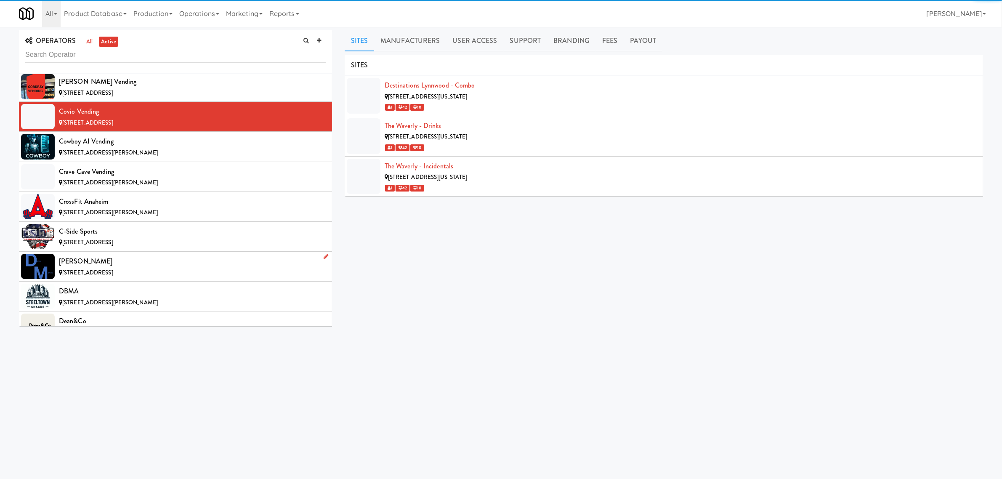
scroll to position [1525, 0]
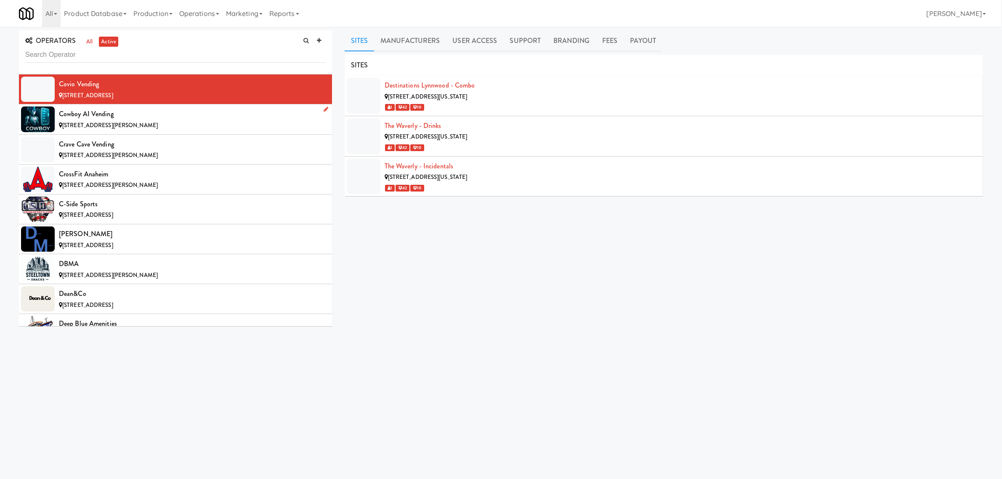
click at [95, 114] on div "Cowboy AI Vending" at bounding box center [192, 114] width 267 height 13
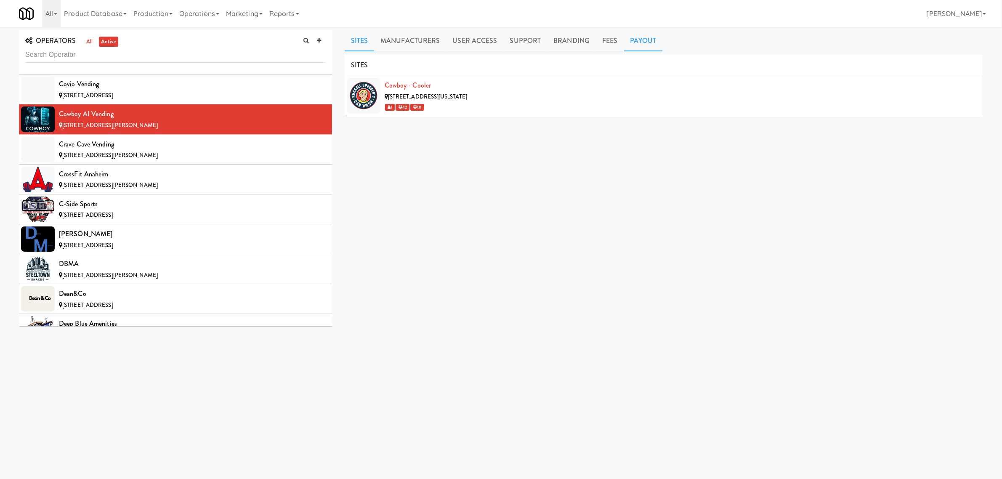
click at [632, 36] on link "Payout" at bounding box center [643, 40] width 39 height 21
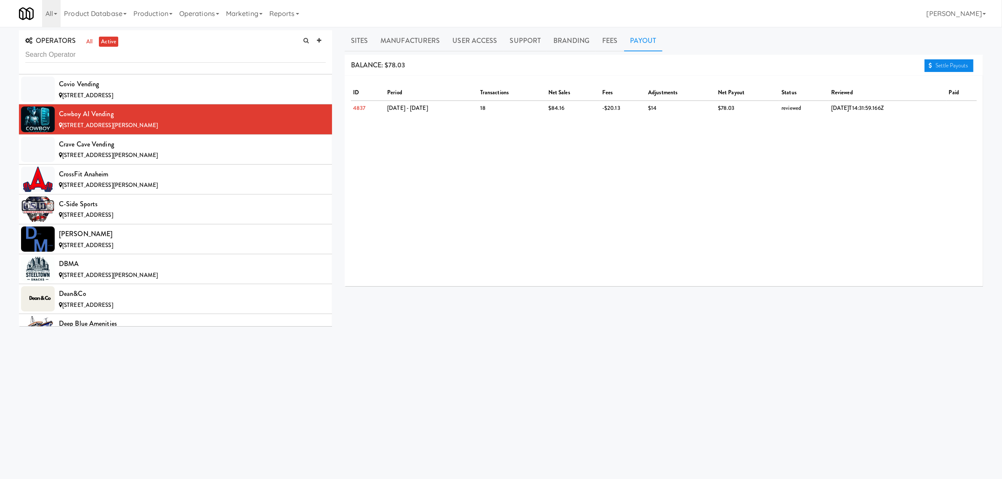
click at [954, 64] on link "Settle Payouts" at bounding box center [948, 65] width 49 height 13
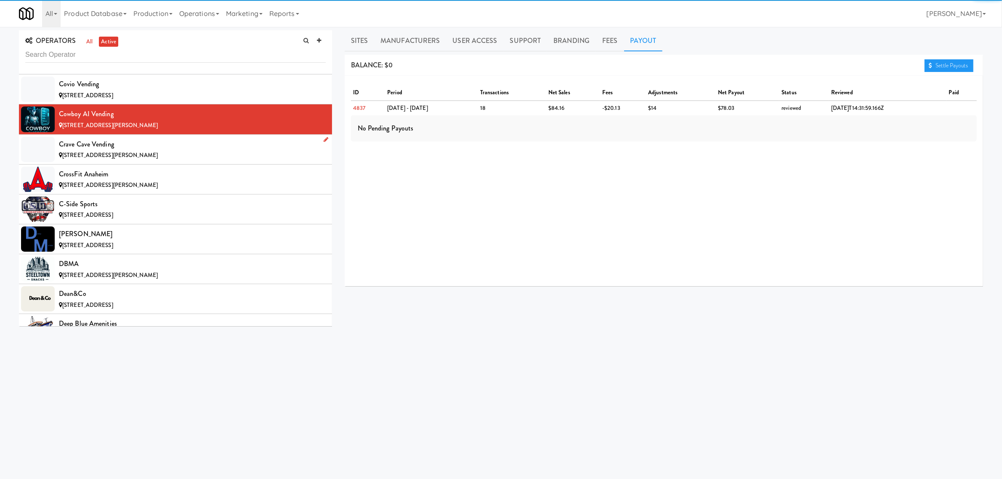
click at [133, 155] on div "[STREET_ADDRESS][PERSON_NAME]" at bounding box center [192, 155] width 267 height 11
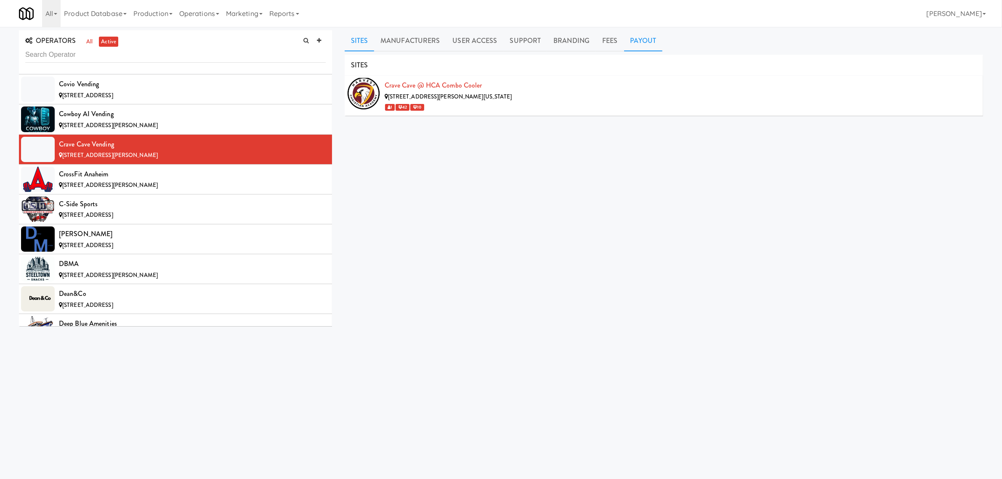
click at [628, 36] on link "Payout" at bounding box center [643, 40] width 39 height 21
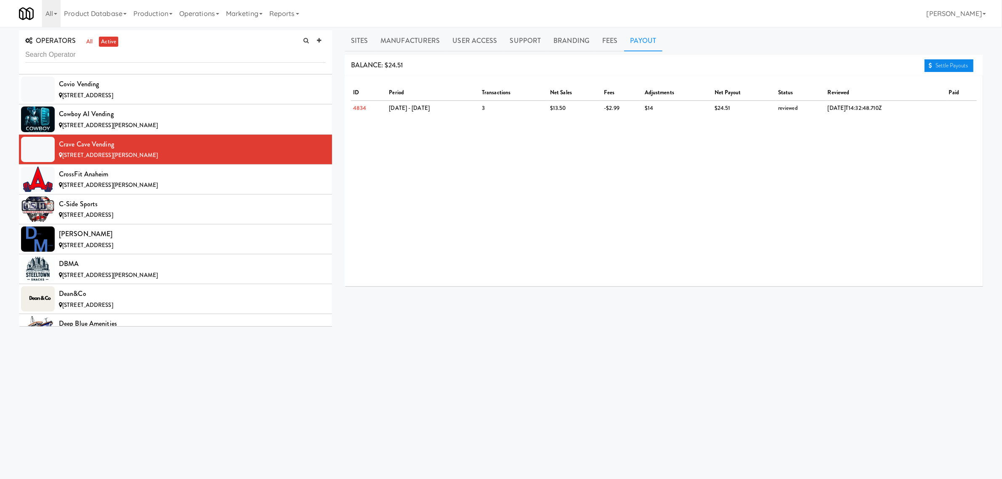
click at [960, 64] on link "Settle Payouts" at bounding box center [948, 65] width 49 height 13
click at [101, 180] on div "CrossFit Anaheim" at bounding box center [192, 174] width 267 height 13
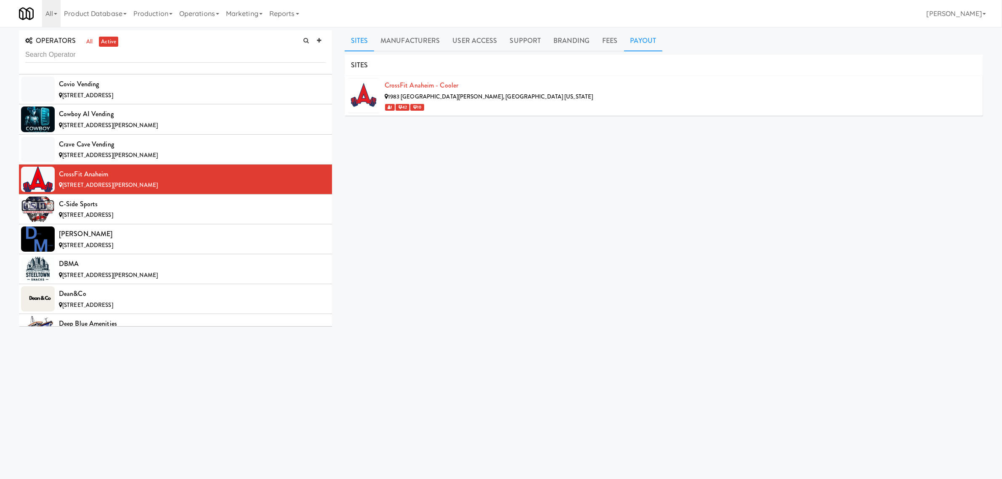
click at [645, 43] on link "Payout" at bounding box center [643, 40] width 39 height 21
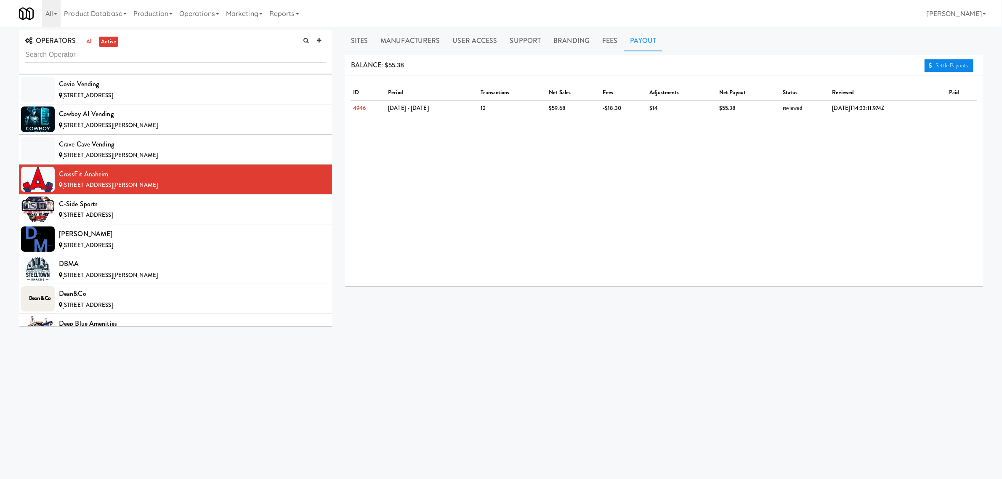
click at [935, 68] on link "Settle Payouts" at bounding box center [948, 65] width 49 height 13
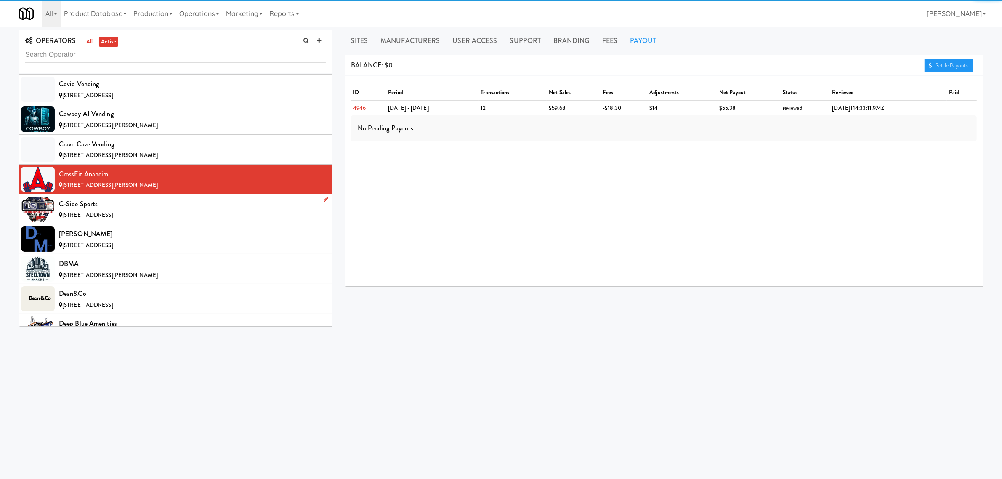
click at [115, 206] on div "C-Side Sports" at bounding box center [192, 204] width 267 height 13
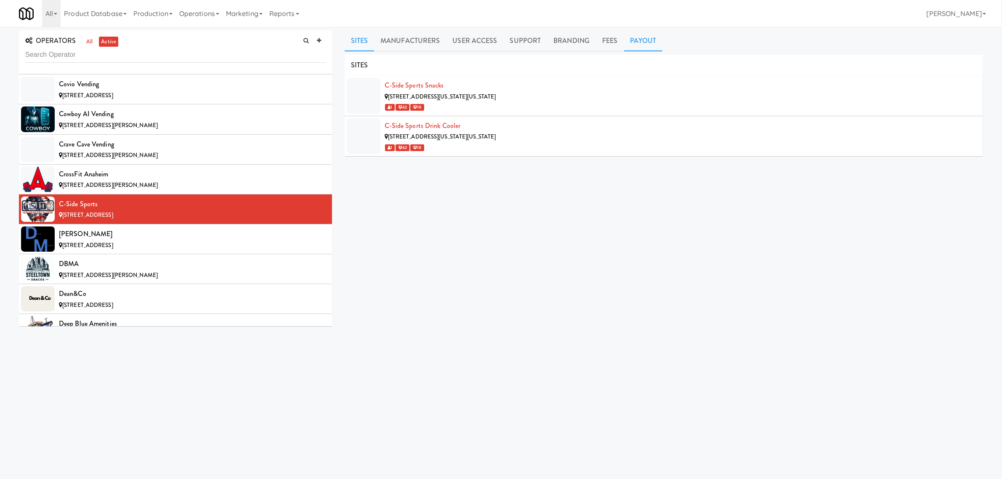
click at [645, 37] on link "Payout" at bounding box center [643, 40] width 39 height 21
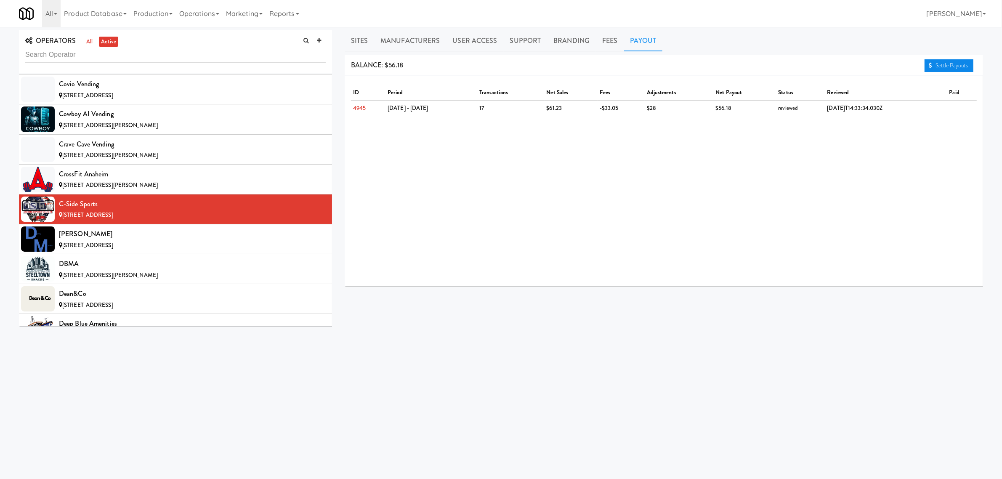
click at [937, 64] on link "Settle Payouts" at bounding box center [948, 65] width 49 height 13
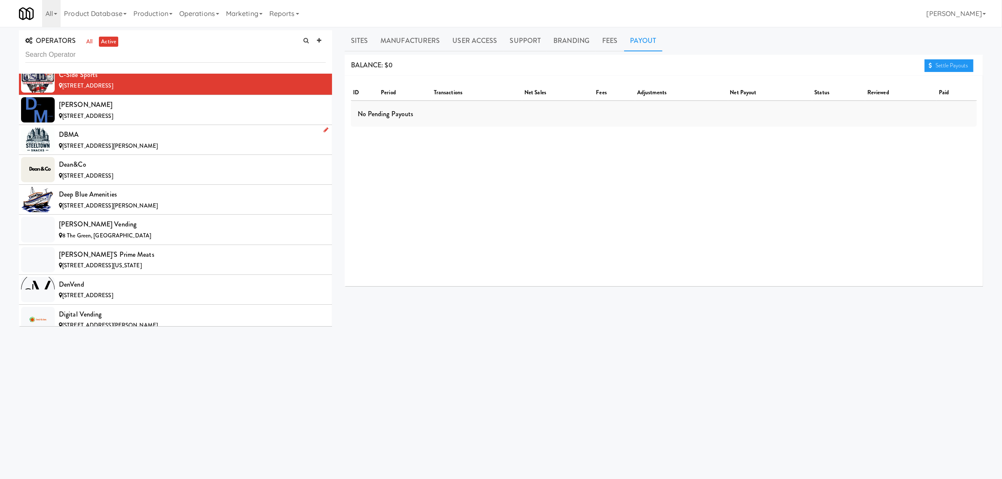
scroll to position [1630, 0]
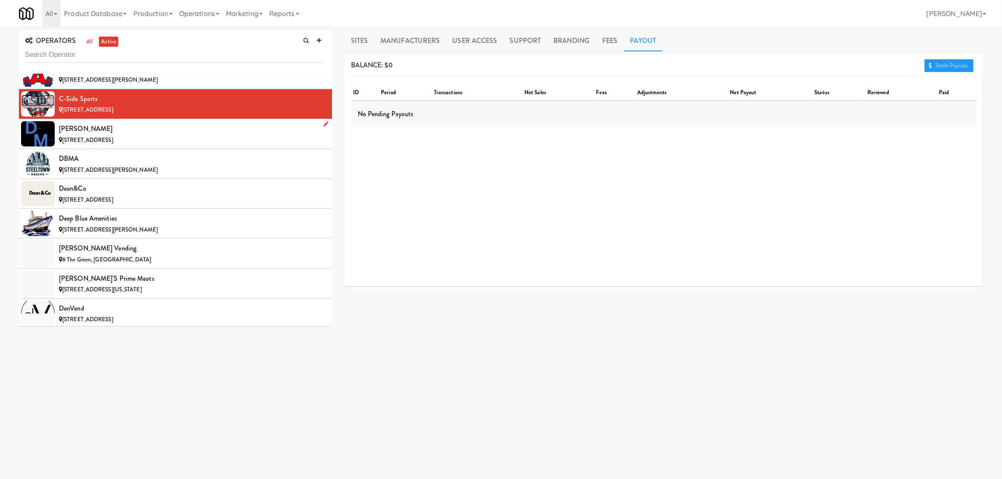
click at [116, 131] on div "[PERSON_NAME]" at bounding box center [192, 128] width 267 height 13
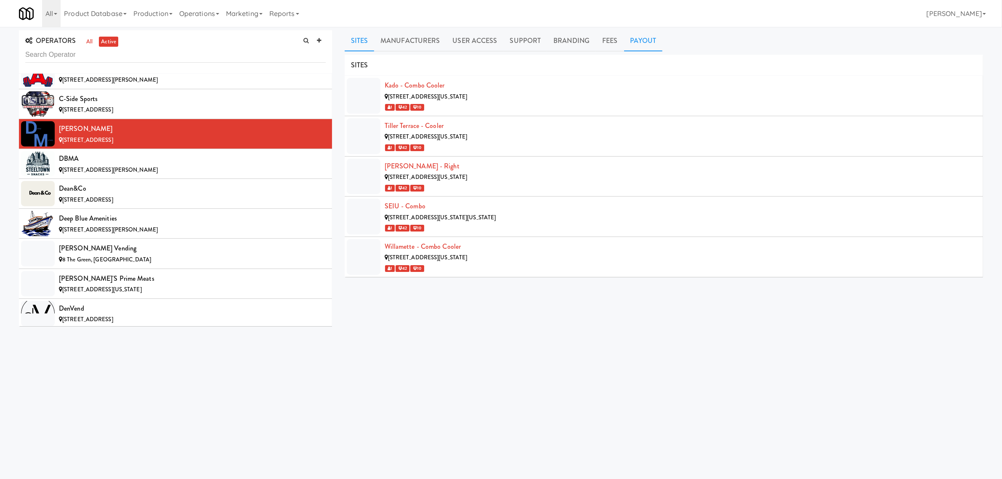
click at [635, 41] on link "Payout" at bounding box center [643, 40] width 39 height 21
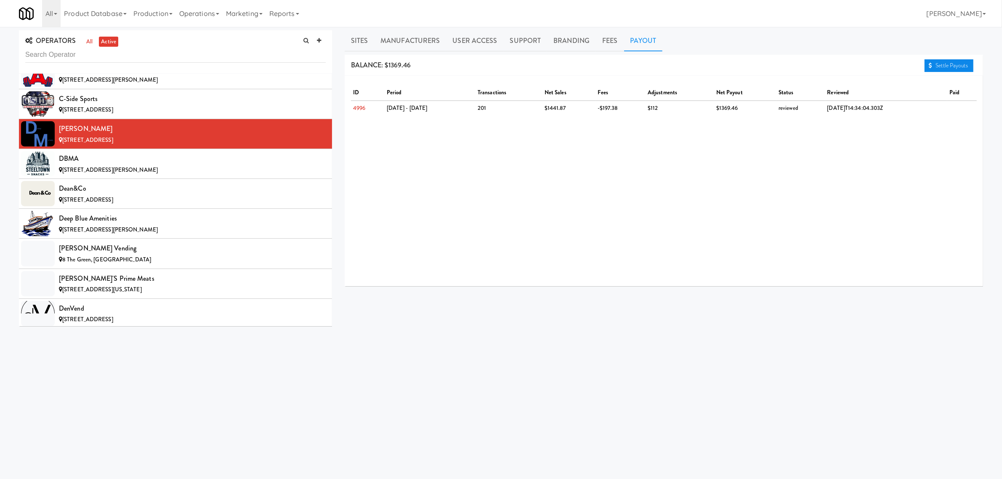
click at [949, 65] on link "Settle Payouts" at bounding box center [948, 65] width 49 height 13
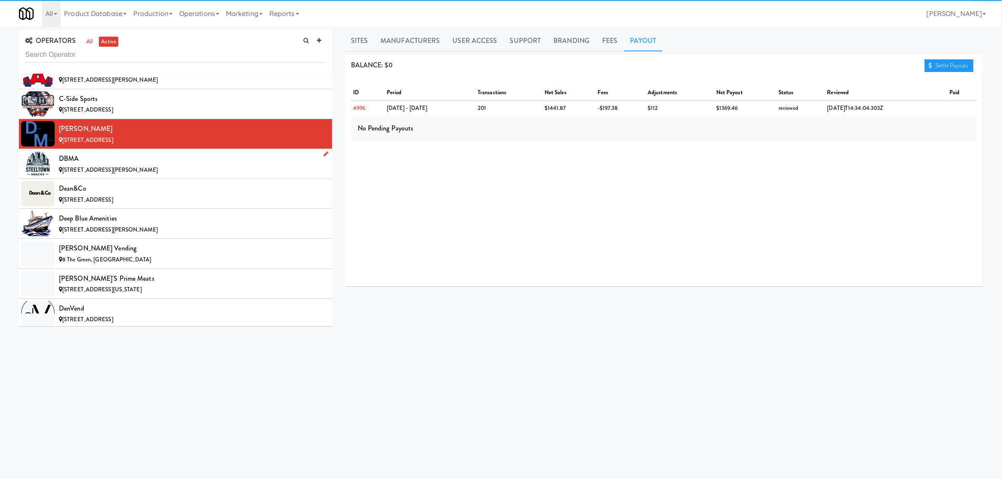
click at [137, 165] on div "DBMA" at bounding box center [192, 158] width 267 height 13
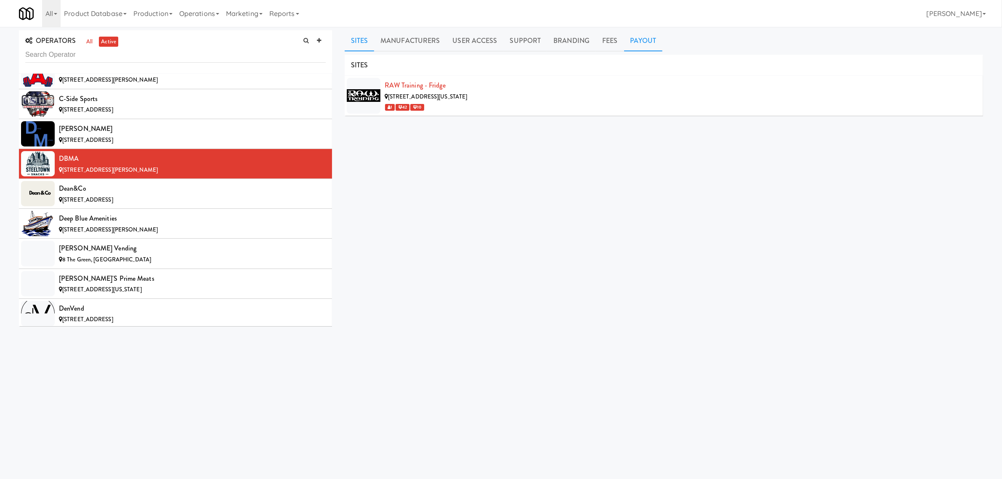
click at [637, 42] on link "Payout" at bounding box center [643, 40] width 39 height 21
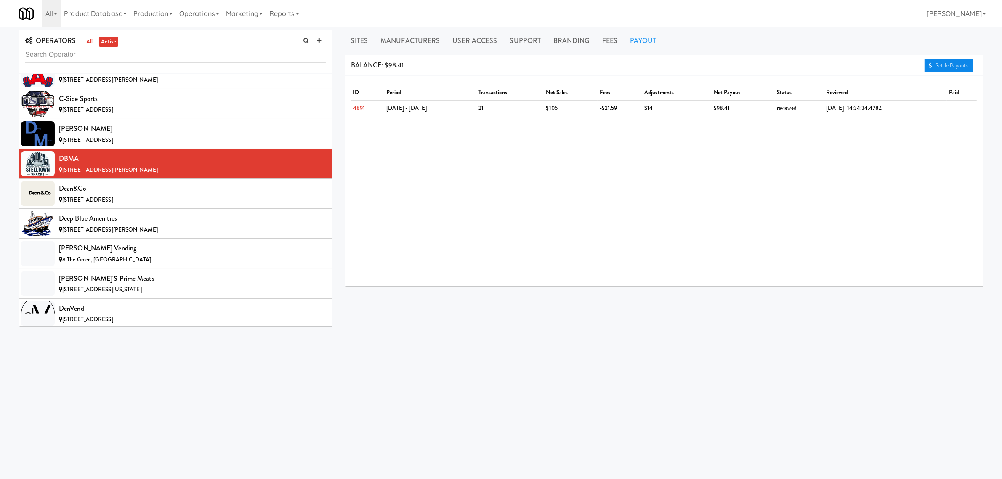
click at [938, 60] on link "Settle Payouts" at bounding box center [948, 65] width 49 height 13
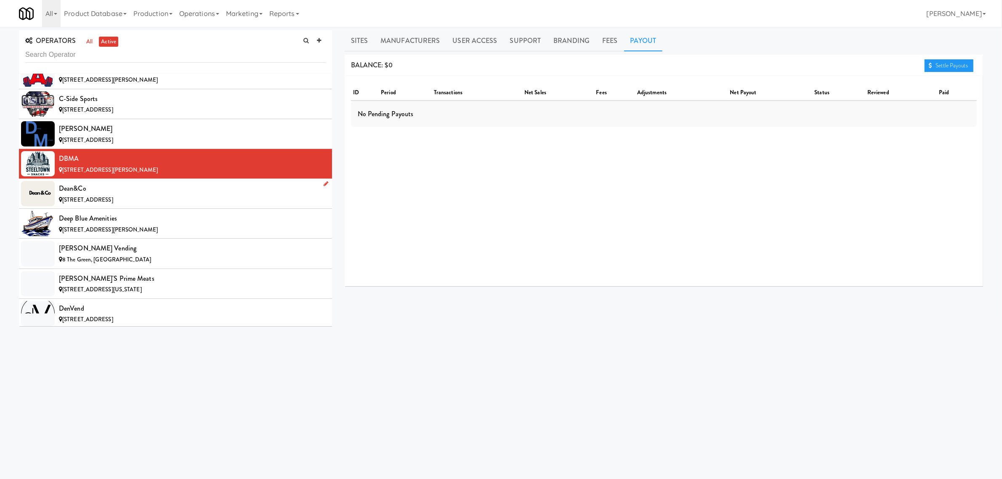
click at [103, 195] on div "Dean&Co" at bounding box center [192, 188] width 267 height 13
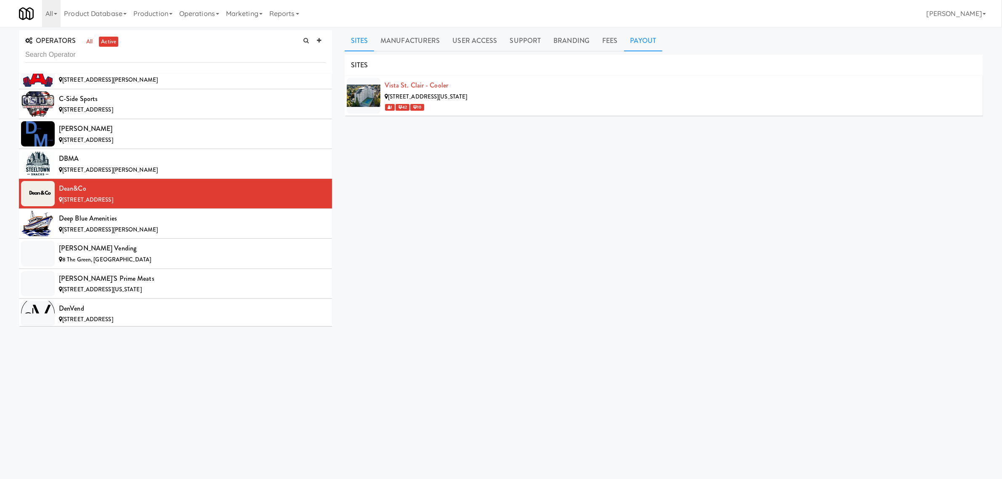
click at [638, 45] on link "Payout" at bounding box center [643, 40] width 39 height 21
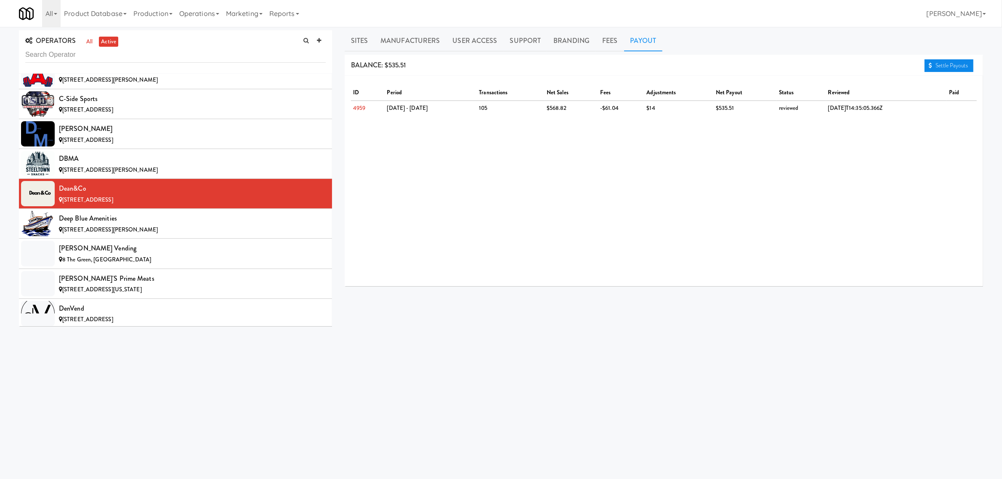
click at [939, 64] on link "Settle Payouts" at bounding box center [948, 65] width 49 height 13
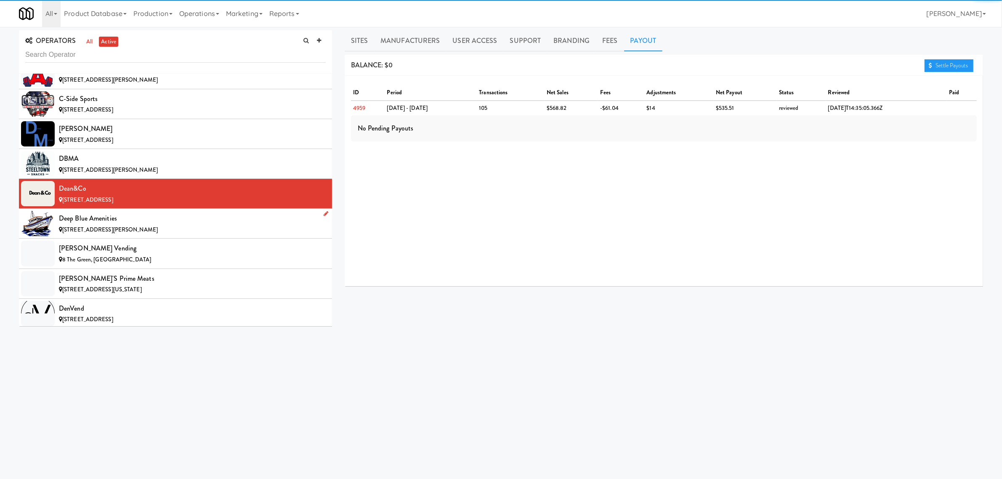
click at [150, 225] on div "Deep Blue Amenities" at bounding box center [192, 218] width 267 height 13
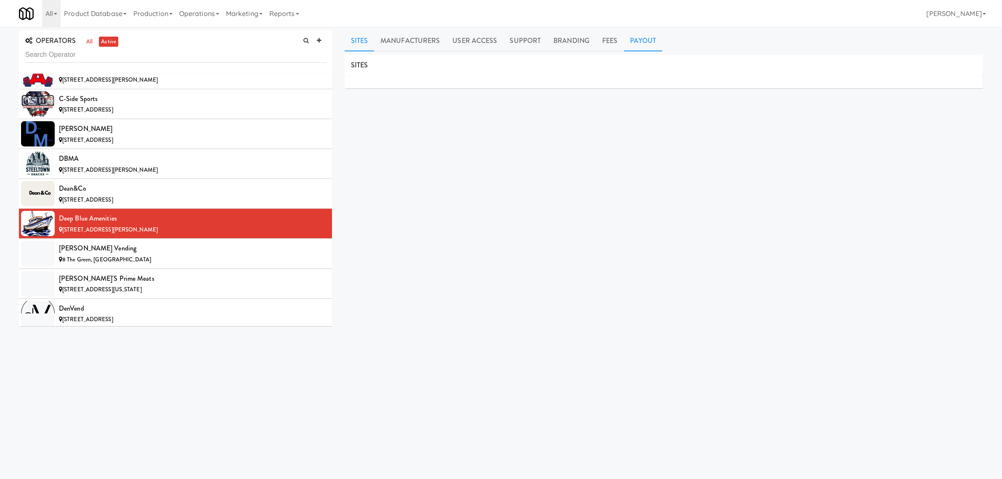
click at [639, 39] on link "Payout" at bounding box center [643, 40] width 39 height 21
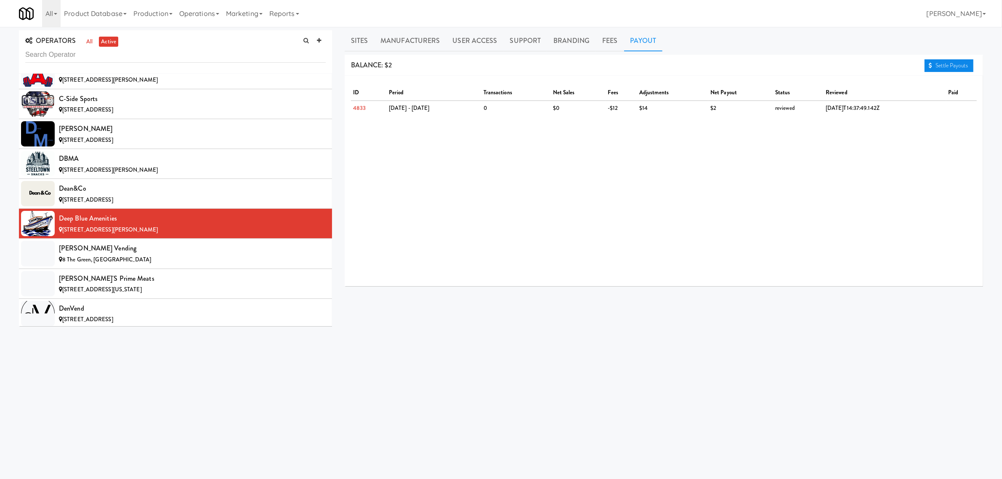
click at [947, 61] on link "Settle Payouts" at bounding box center [948, 65] width 49 height 13
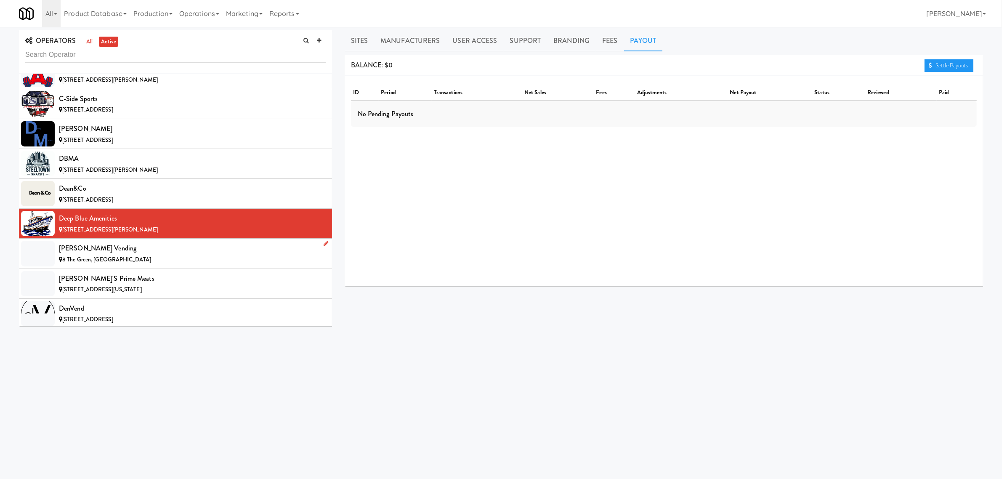
click at [145, 249] on div "[PERSON_NAME] Vending" at bounding box center [192, 248] width 267 height 13
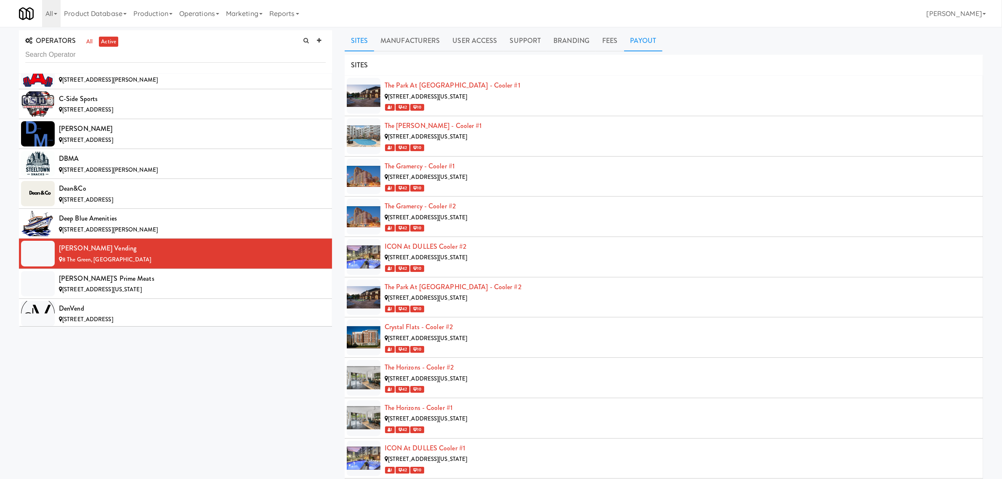
click at [638, 37] on link "Payout" at bounding box center [643, 40] width 39 height 21
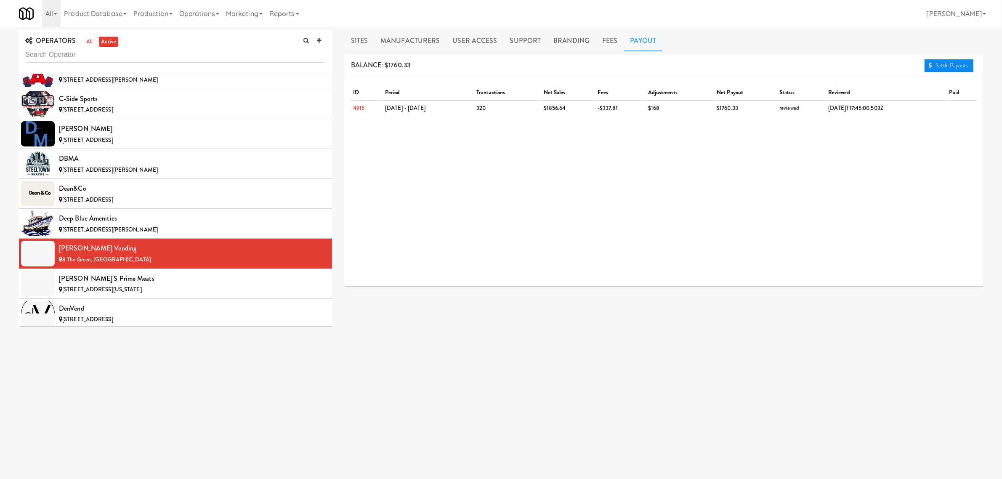
click at [953, 64] on link "Settle Payouts" at bounding box center [948, 65] width 49 height 13
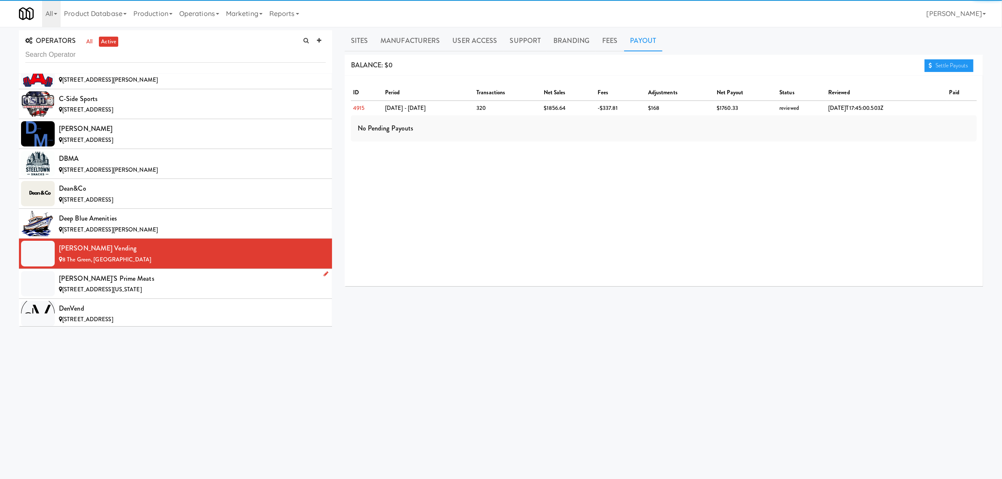
click at [144, 285] on div "[PERSON_NAME]'s Prime Meats" at bounding box center [192, 278] width 267 height 13
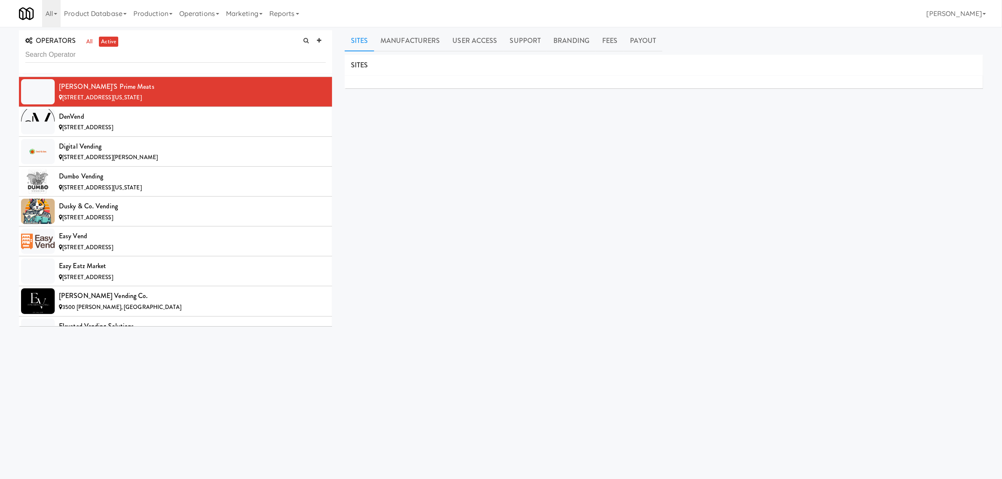
scroll to position [1841, 0]
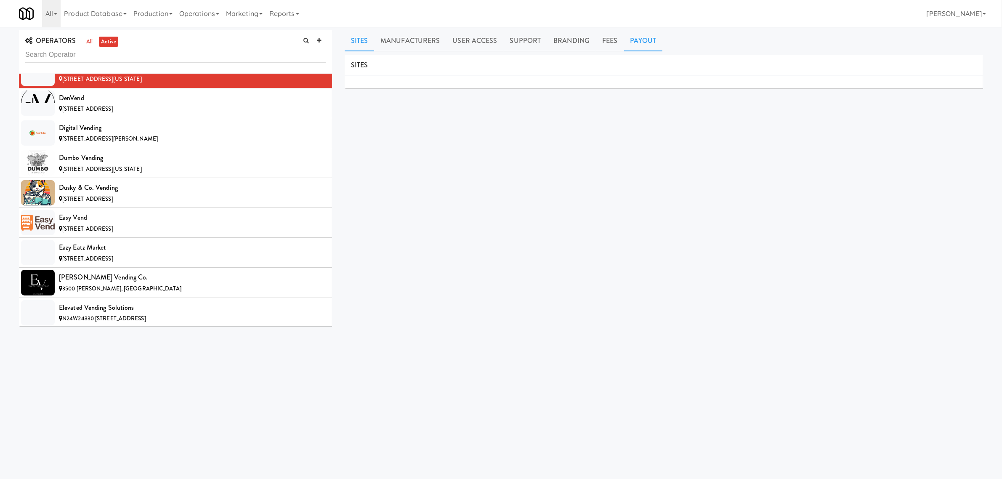
click at [637, 38] on link "Payout" at bounding box center [643, 40] width 39 height 21
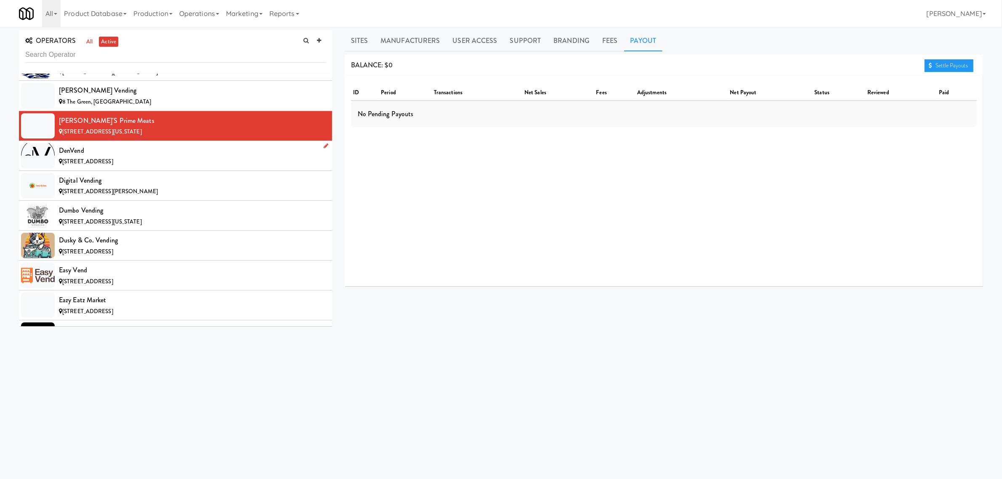
click at [136, 157] on div "denVend" at bounding box center [192, 150] width 267 height 13
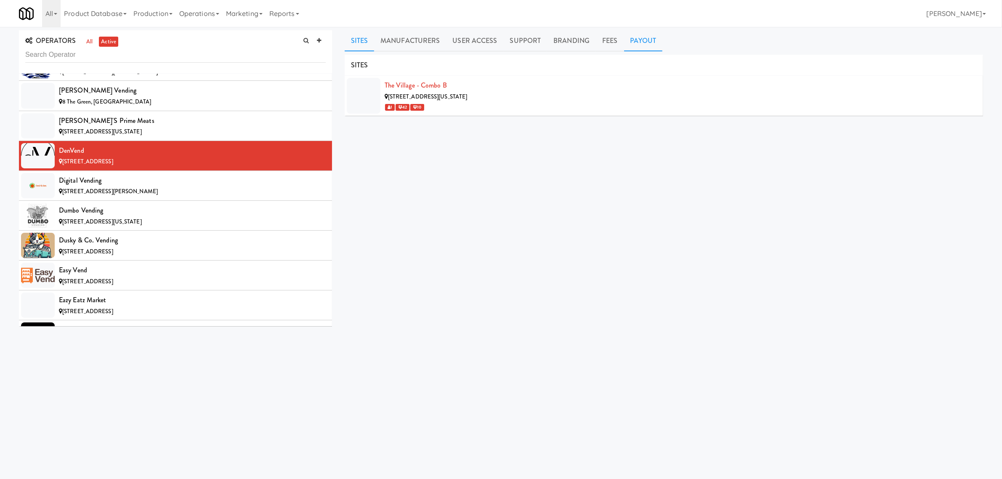
click at [626, 34] on link "Payout" at bounding box center [643, 40] width 39 height 21
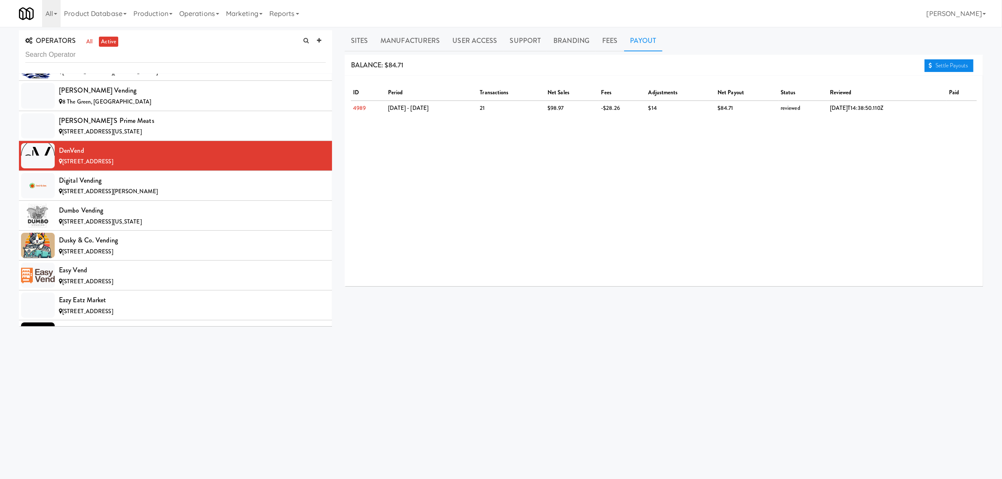
click at [939, 62] on link "Settle Payouts" at bounding box center [948, 65] width 49 height 13
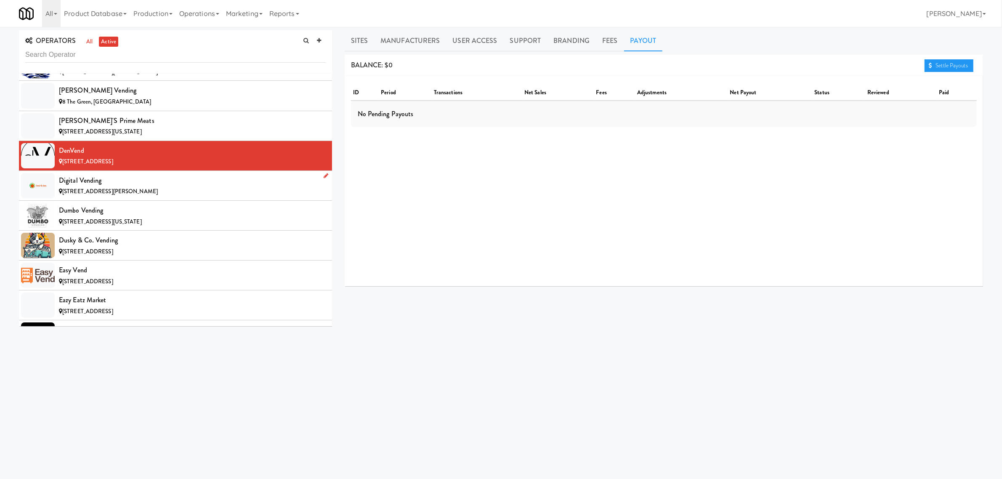
click at [153, 187] on div "Digital Vending" at bounding box center [192, 180] width 267 height 13
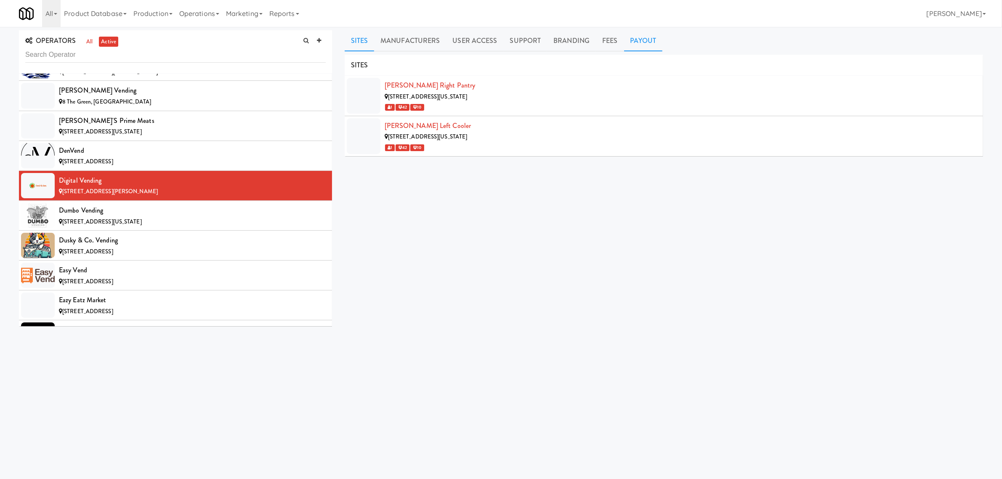
click at [642, 45] on link "Payout" at bounding box center [643, 40] width 39 height 21
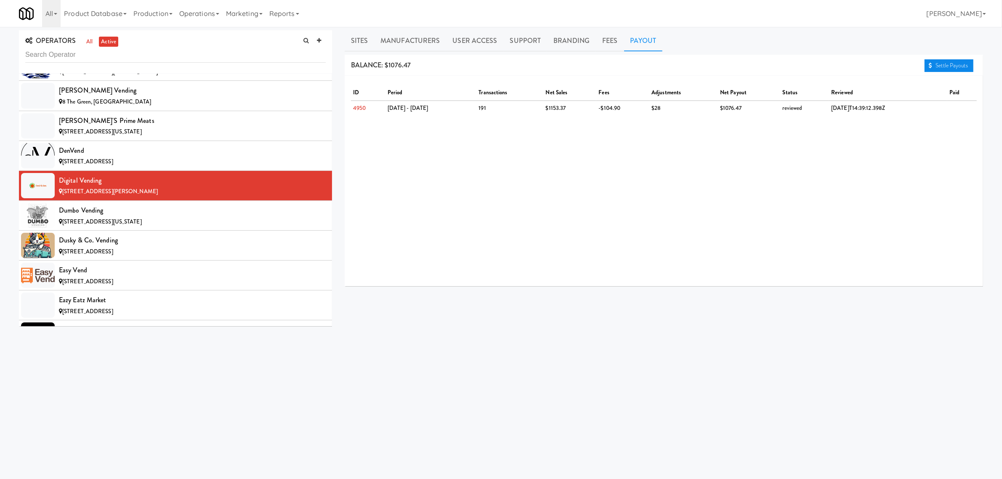
click at [937, 64] on link "Settle Payouts" at bounding box center [948, 65] width 49 height 13
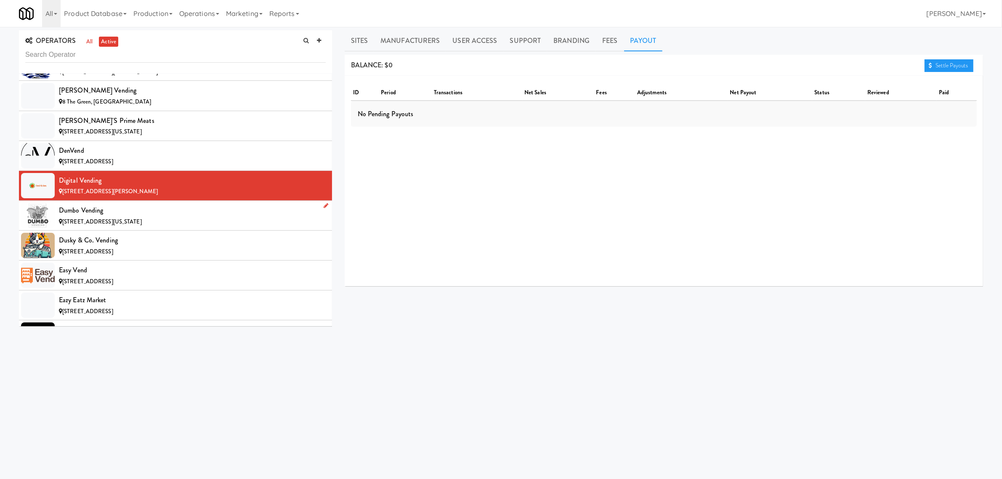
click at [119, 217] on div "Dumbo Vending" at bounding box center [192, 210] width 267 height 13
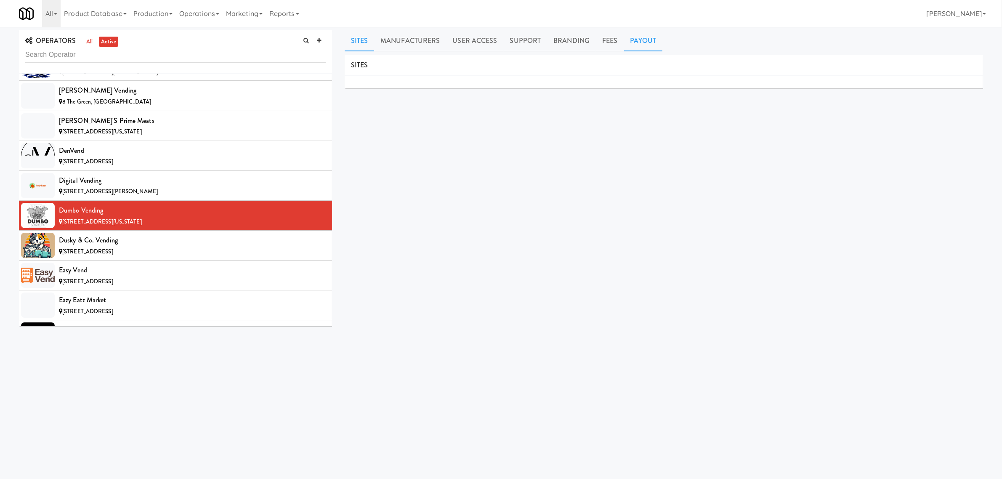
click at [640, 43] on link "Payout" at bounding box center [643, 40] width 39 height 21
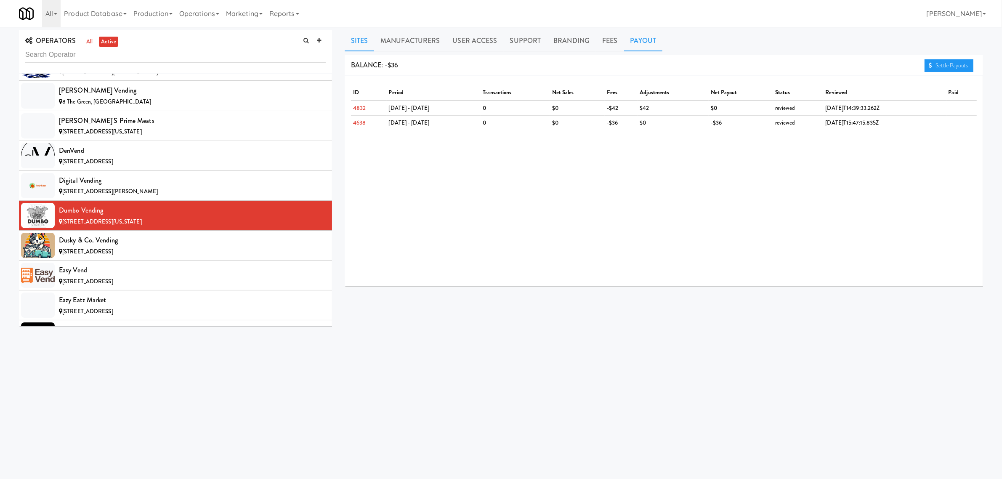
click at [354, 38] on link "Sites" at bounding box center [360, 40] width 30 height 21
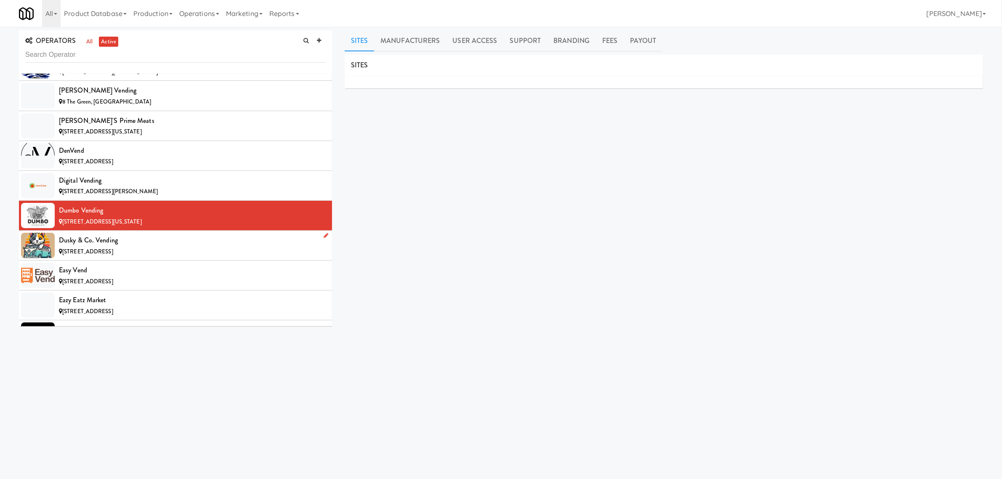
click at [190, 244] on div "Dusky & Co. Vending" at bounding box center [192, 240] width 267 height 13
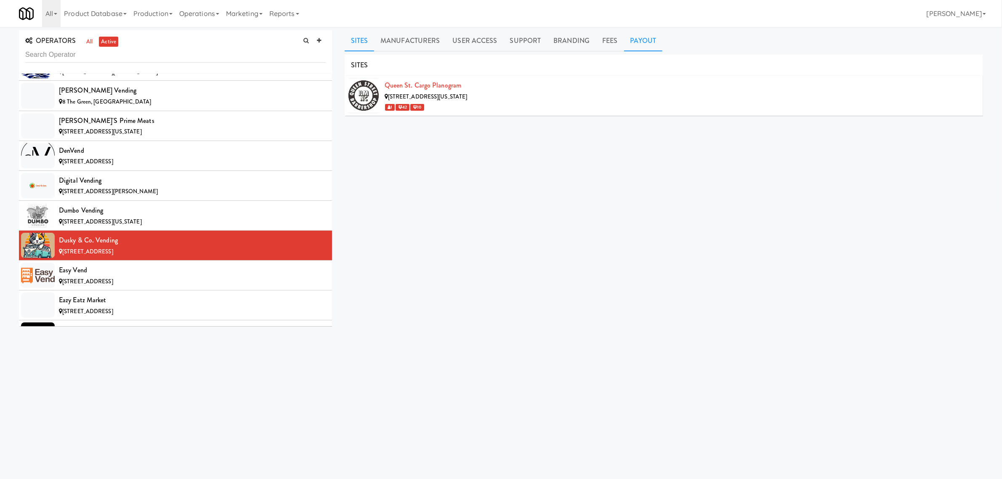
click at [643, 39] on link "Payout" at bounding box center [643, 40] width 39 height 21
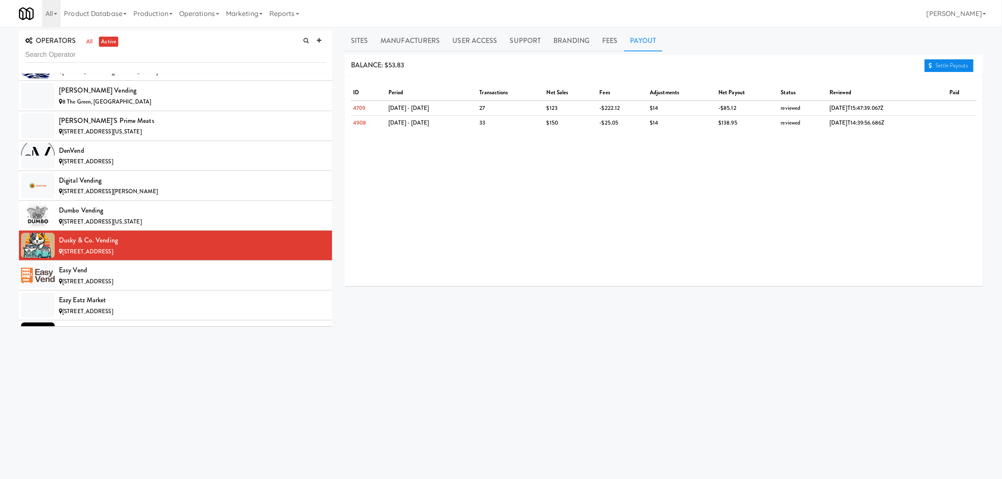
click at [947, 68] on link "Settle Payouts" at bounding box center [948, 65] width 49 height 13
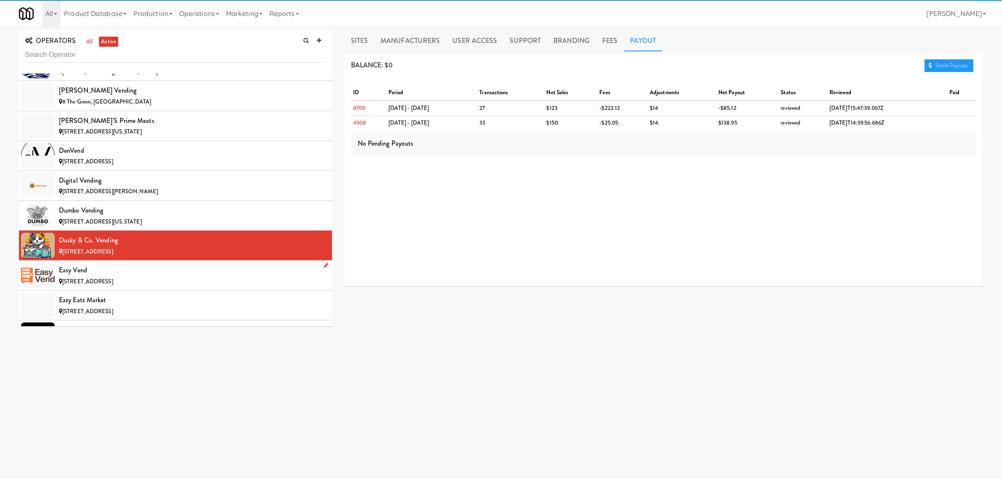
click at [80, 284] on span "[STREET_ADDRESS]" at bounding box center [87, 281] width 51 height 8
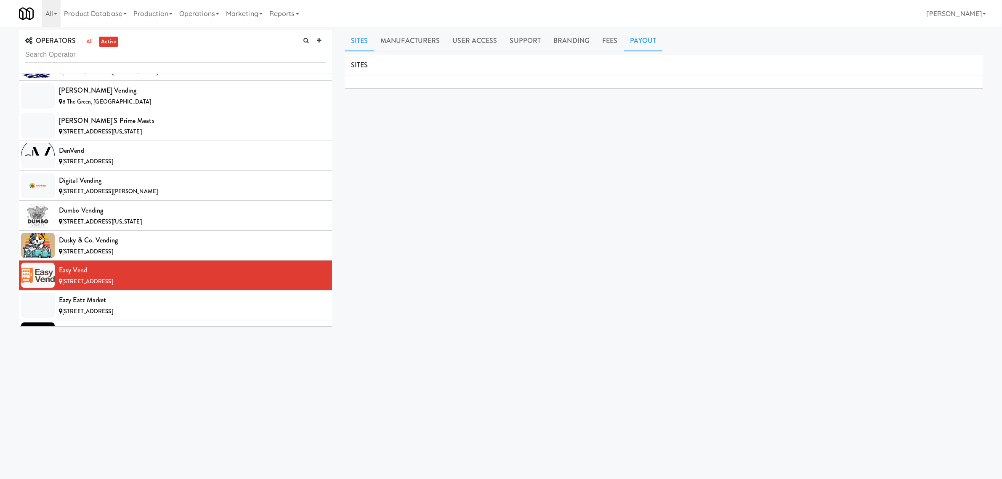
click at [644, 45] on link "Payout" at bounding box center [643, 40] width 39 height 21
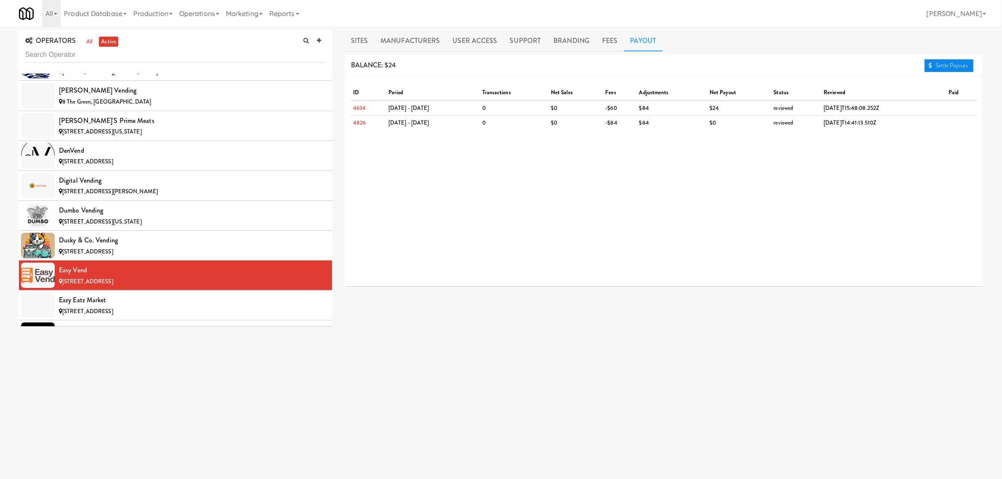
click at [939, 64] on link "Settle Payouts" at bounding box center [948, 65] width 49 height 13
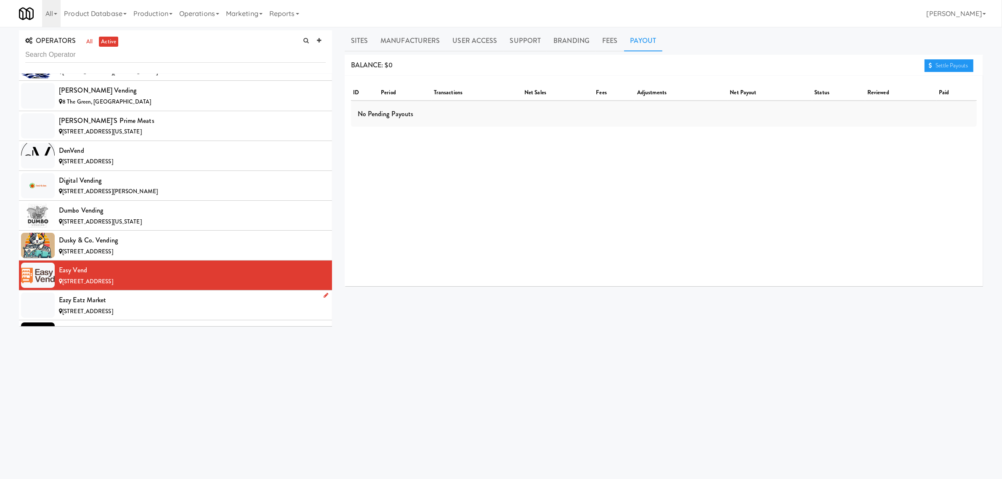
click at [96, 301] on div "Eazy Eatz Market" at bounding box center [192, 300] width 267 height 13
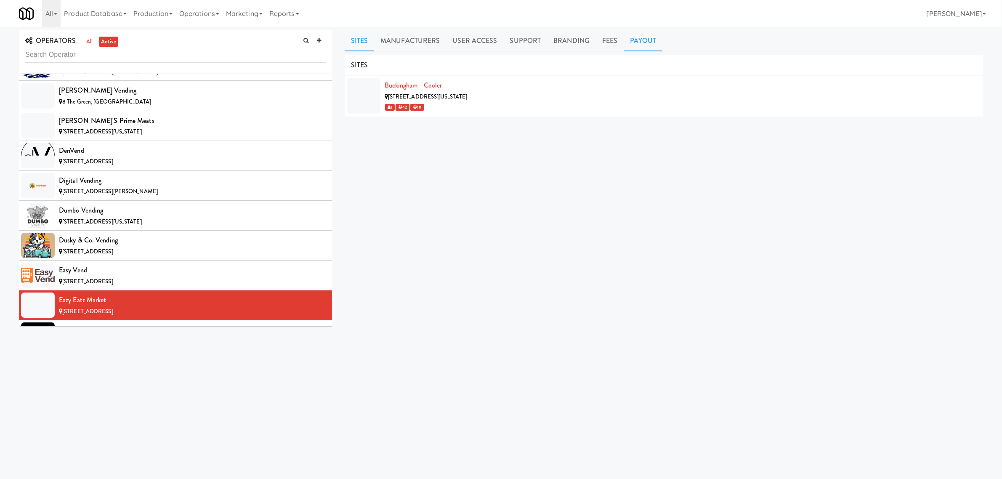
click at [651, 38] on link "Payout" at bounding box center [643, 40] width 39 height 21
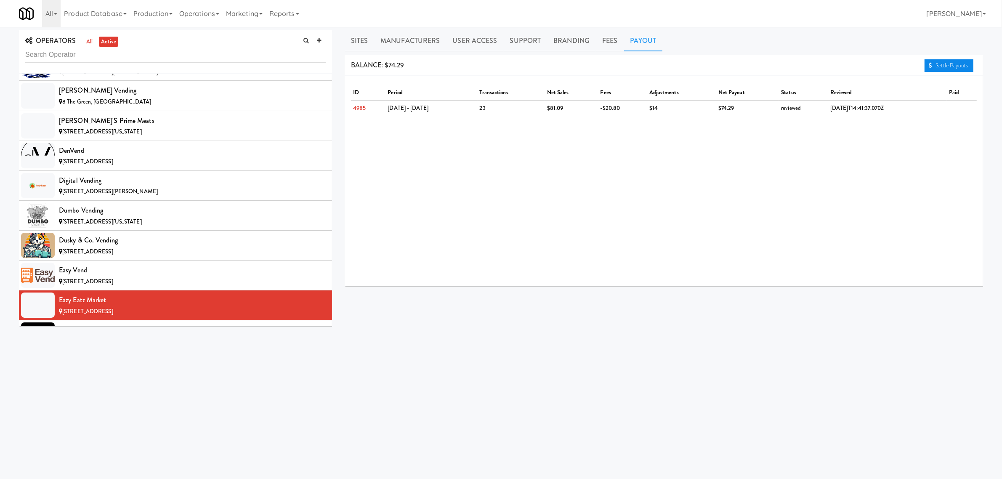
click at [945, 61] on link "Settle Payouts" at bounding box center [948, 65] width 49 height 13
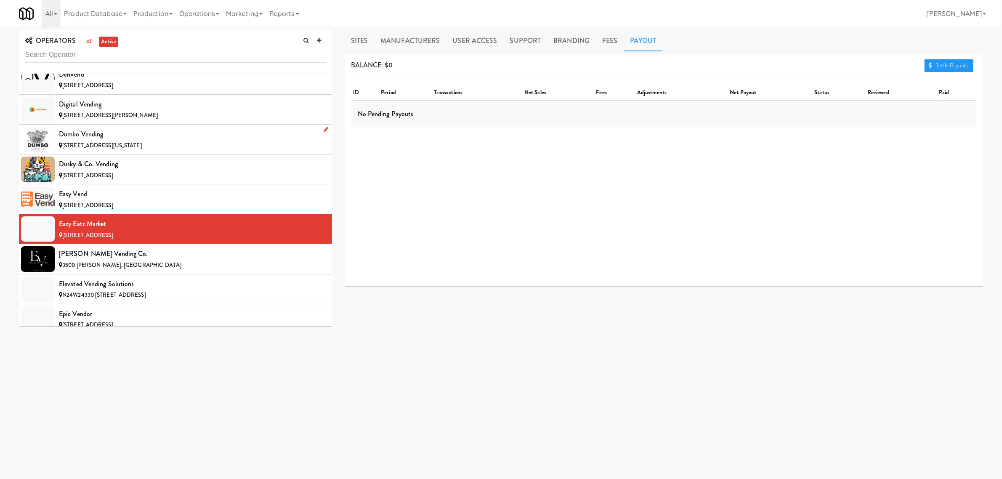
scroll to position [1893, 0]
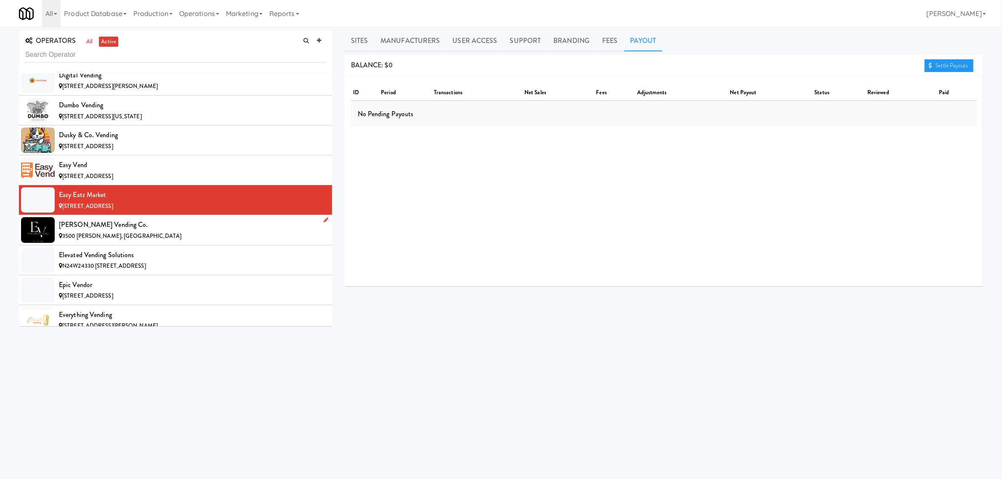
click at [127, 231] on div "[PERSON_NAME] Vending Co." at bounding box center [192, 224] width 267 height 13
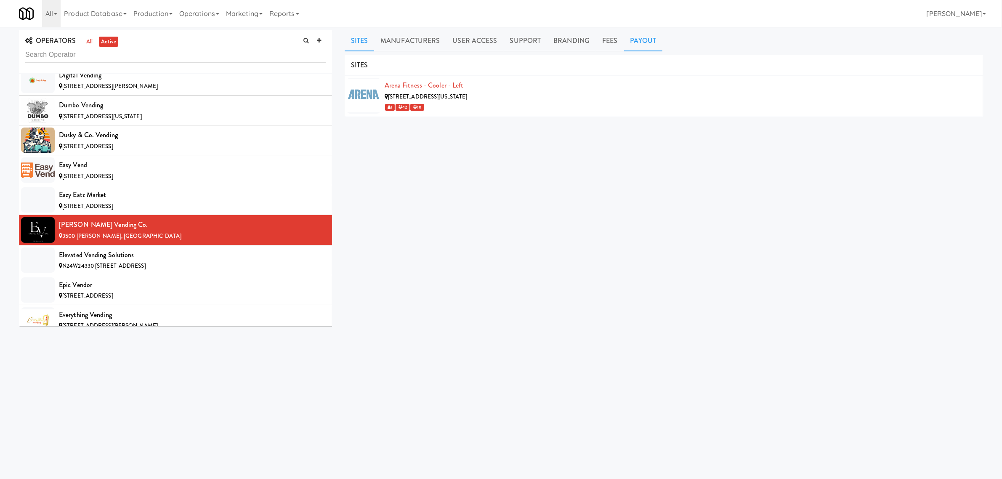
click at [650, 40] on link "Payout" at bounding box center [643, 40] width 39 height 21
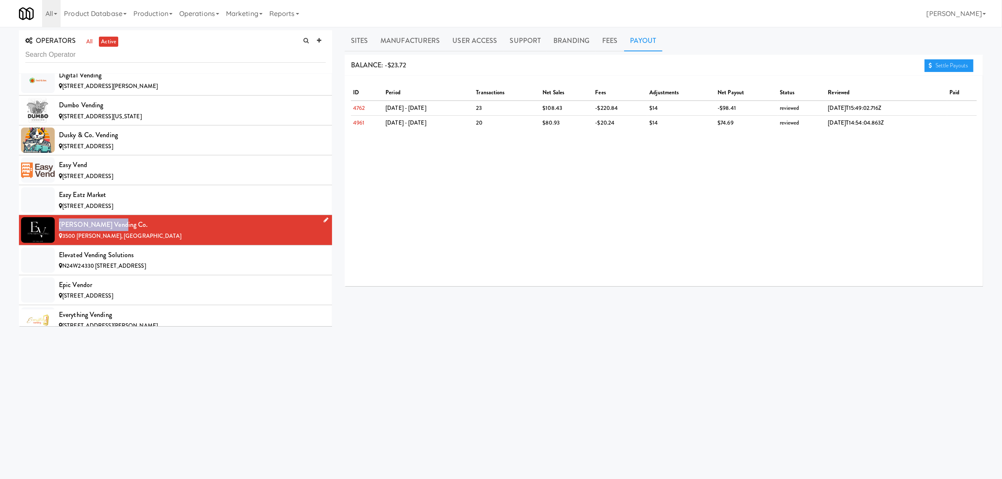
drag, startPoint x: 58, startPoint y: 227, endPoint x: 114, endPoint y: 226, distance: 56.8
click at [114, 226] on li "[PERSON_NAME] Vending Co. [STREET_ADDRESS]" at bounding box center [175, 230] width 313 height 30
copy div "[PERSON_NAME] Vending Co"
click at [97, 261] on div "Elevated Vending Solutions" at bounding box center [192, 255] width 267 height 13
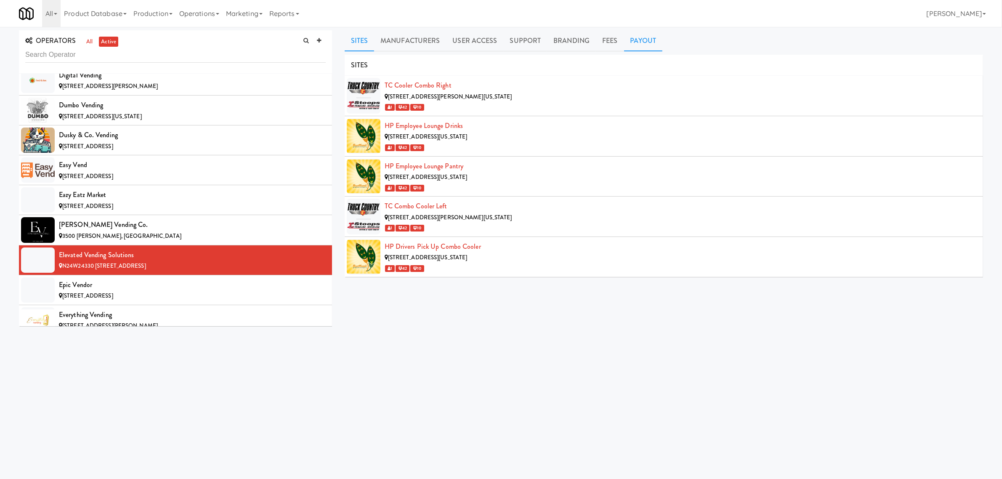
click at [629, 37] on link "Payout" at bounding box center [643, 40] width 39 height 21
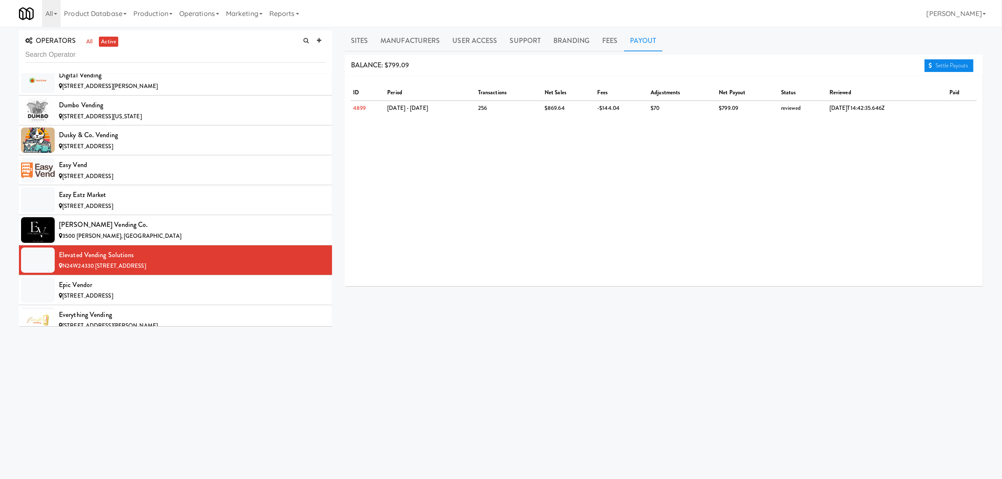
click at [943, 62] on link "Settle Payouts" at bounding box center [948, 65] width 49 height 13
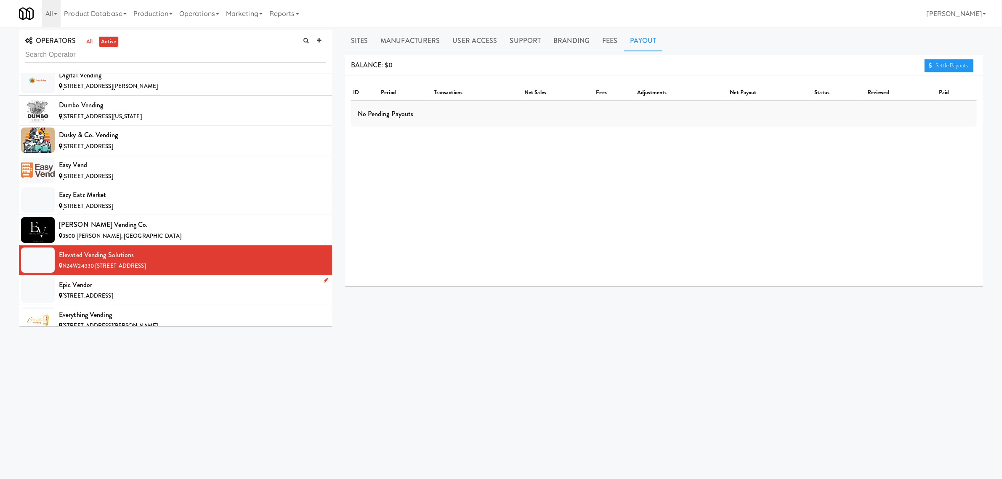
click at [116, 289] on div "Epic Vendor" at bounding box center [192, 285] width 267 height 13
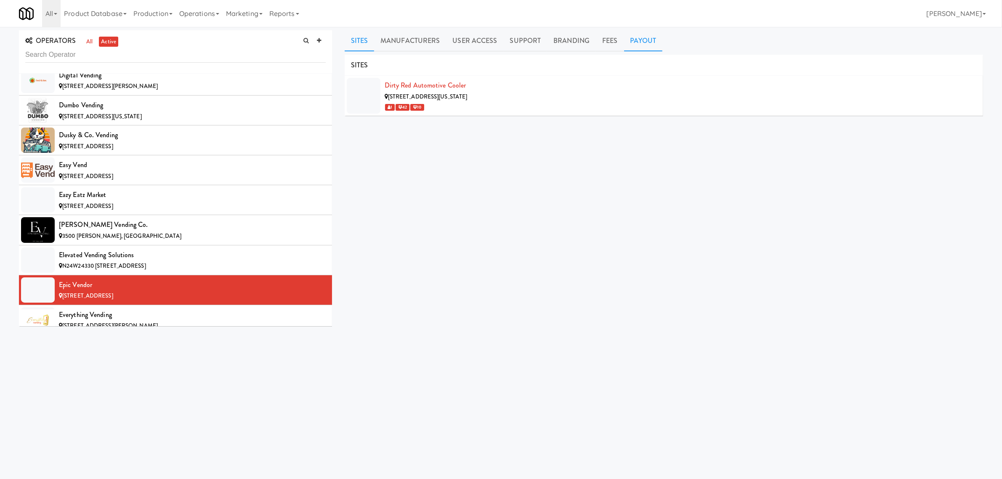
click at [643, 45] on link "Payout" at bounding box center [643, 40] width 39 height 21
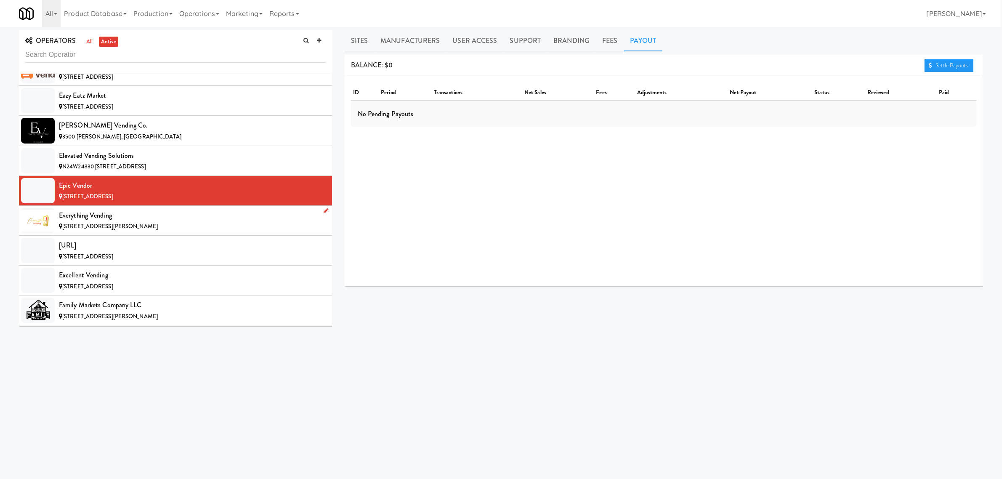
scroll to position [1998, 0]
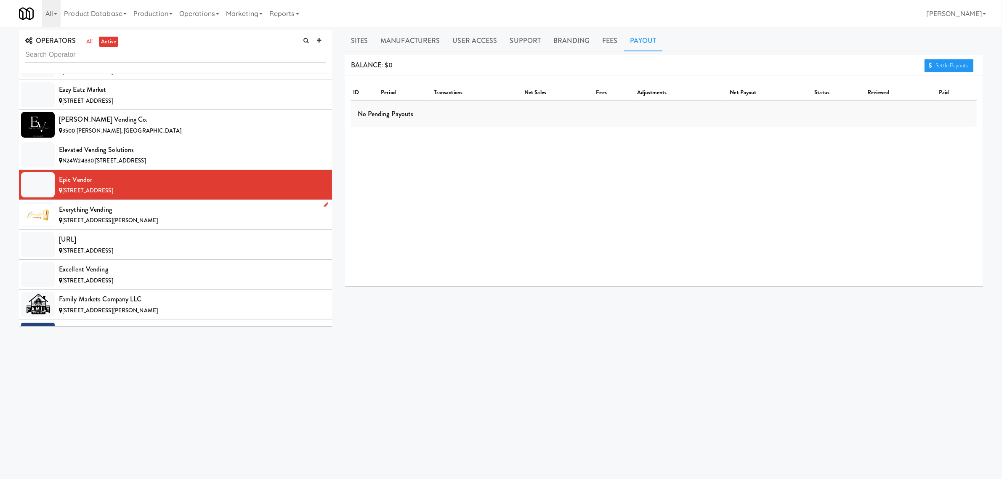
click at [152, 216] on div "Everything Vending" at bounding box center [192, 209] width 267 height 13
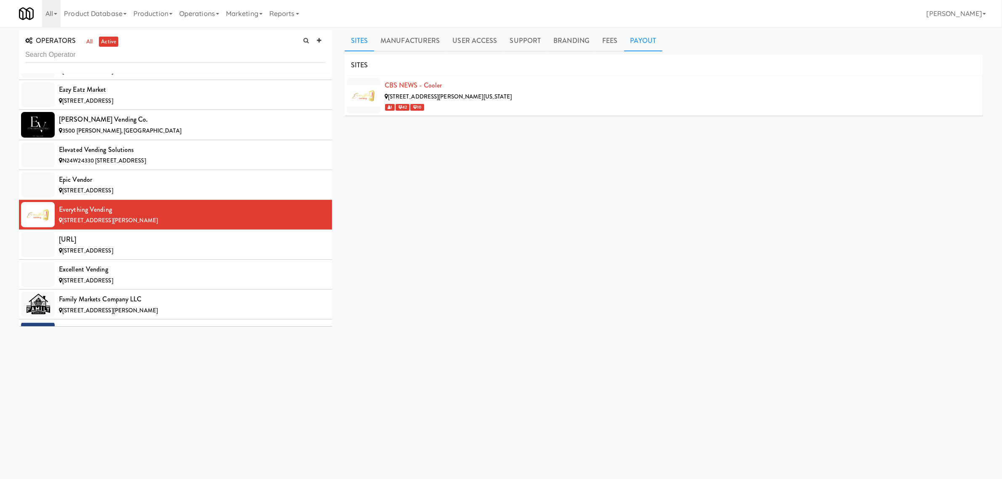
click at [644, 45] on link "Payout" at bounding box center [643, 40] width 39 height 21
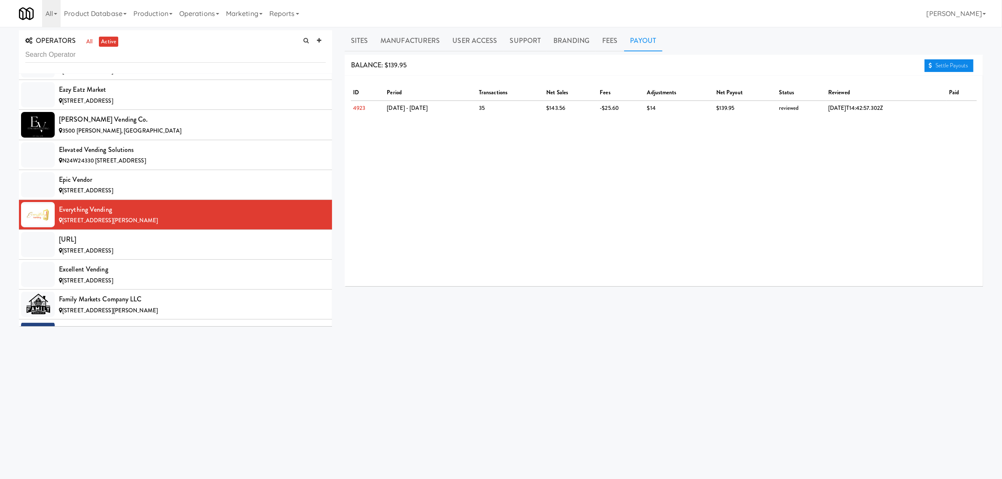
click at [956, 67] on link "Settle Payouts" at bounding box center [948, 65] width 49 height 13
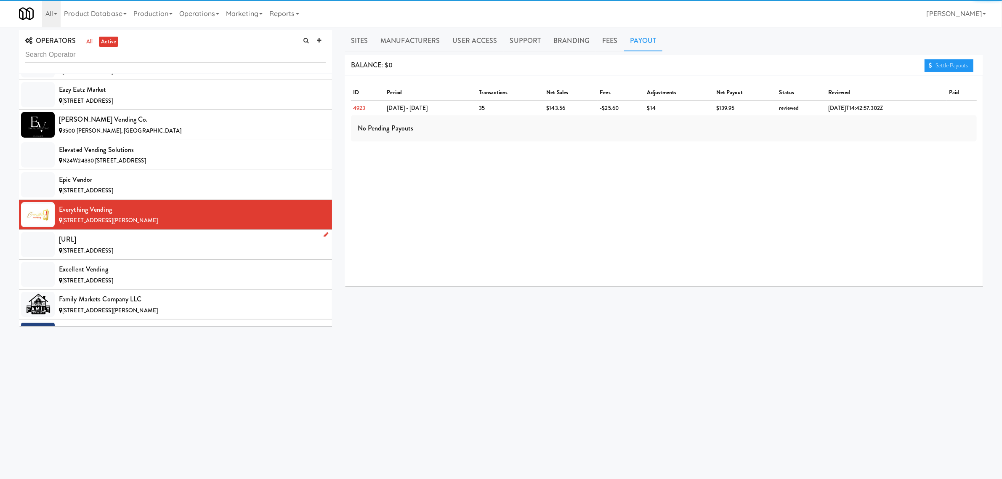
click at [156, 246] on div "[URL]" at bounding box center [192, 239] width 267 height 13
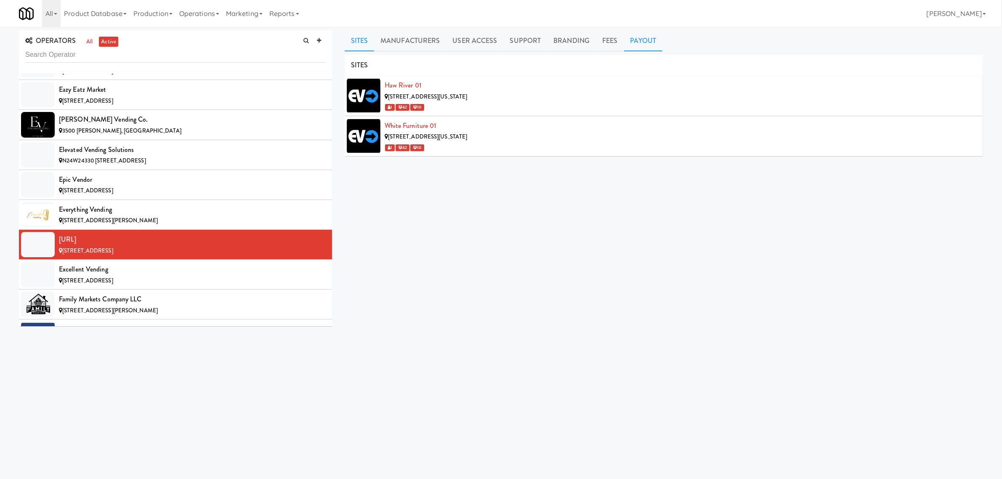
click at [647, 45] on link "Payout" at bounding box center [643, 40] width 39 height 21
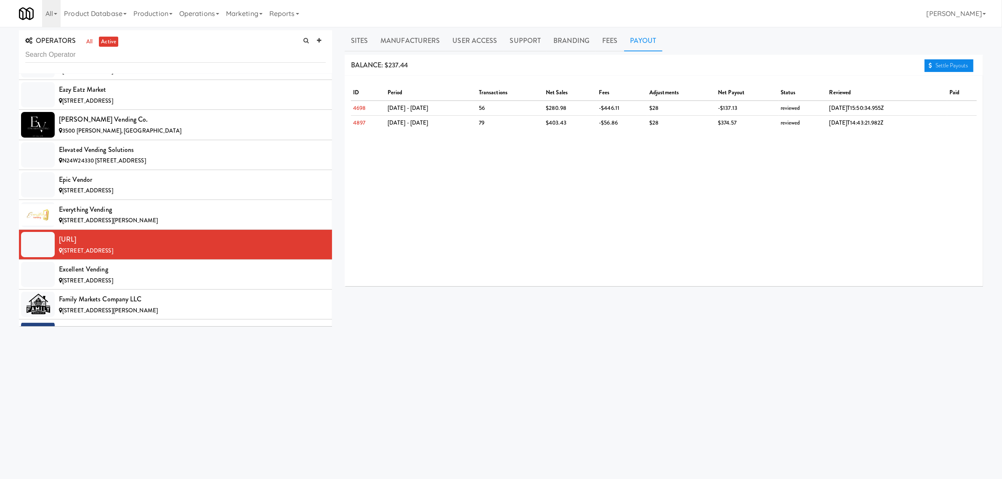
drag, startPoint x: 944, startPoint y: 63, endPoint x: 933, endPoint y: 64, distance: 11.0
click at [944, 64] on link "Settle Payouts" at bounding box center [948, 65] width 49 height 13
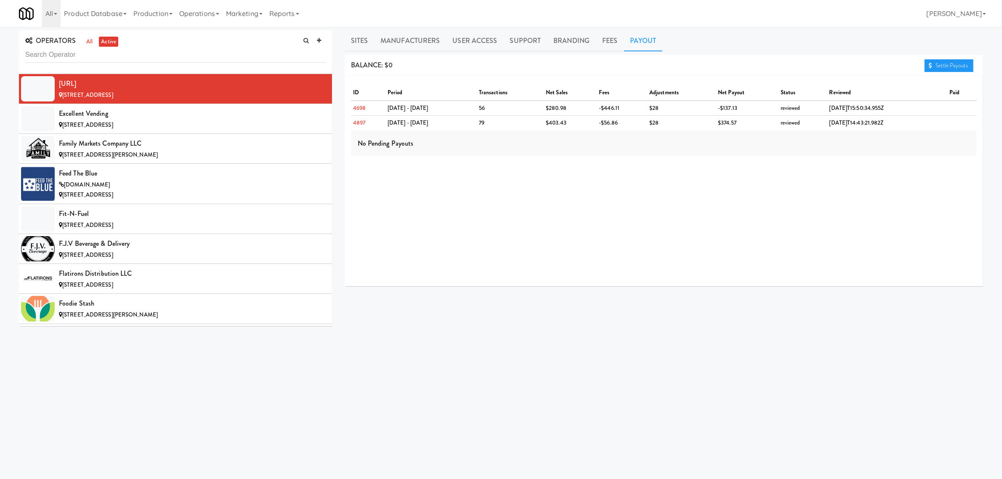
scroll to position [2156, 0]
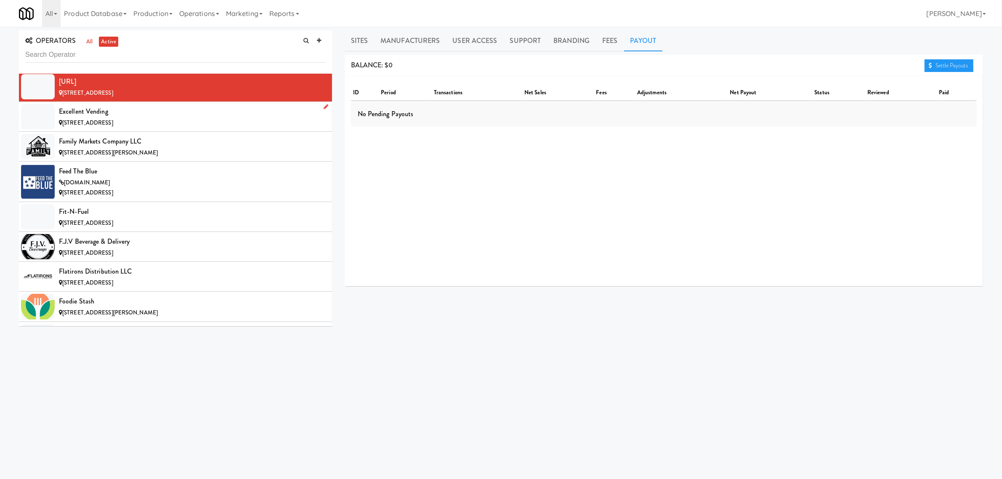
click at [87, 125] on div "[STREET_ADDRESS]" at bounding box center [192, 123] width 267 height 11
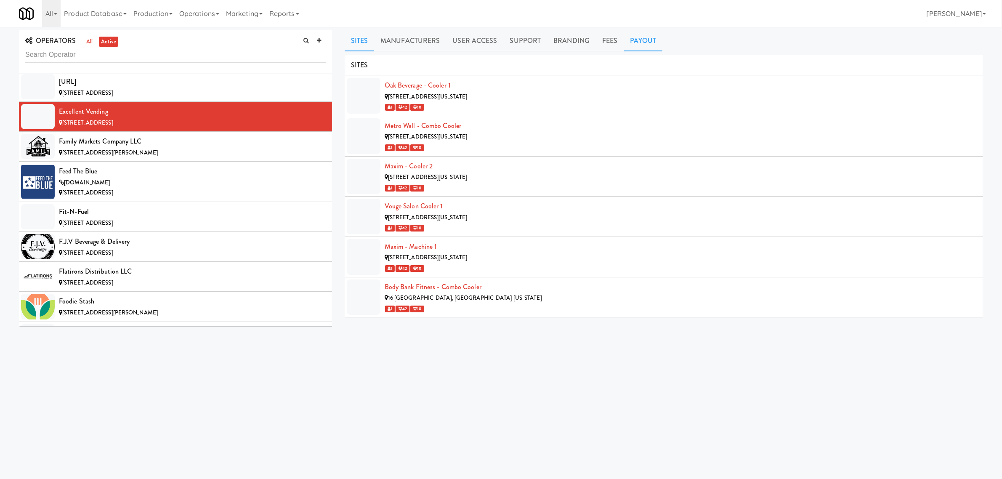
click at [641, 44] on link "Payout" at bounding box center [643, 40] width 39 height 21
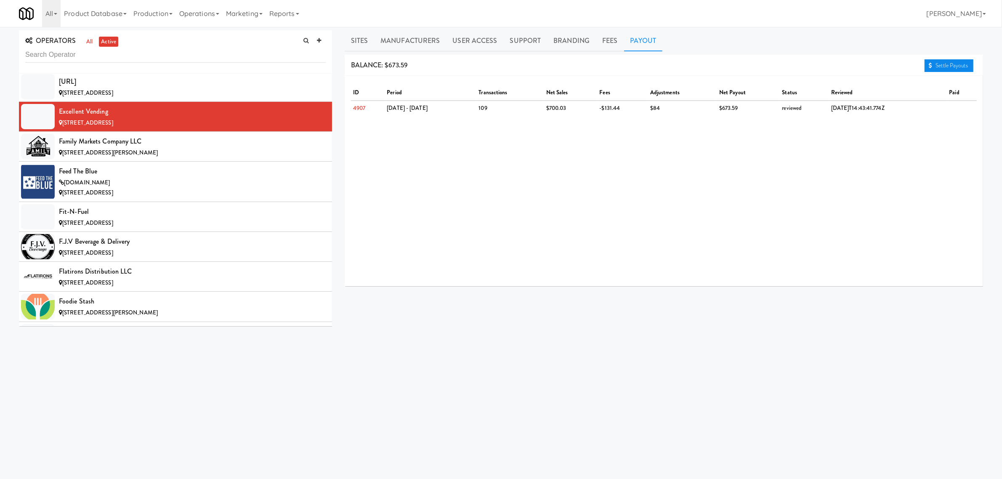
click at [930, 64] on icon at bounding box center [930, 65] width 3 height 5
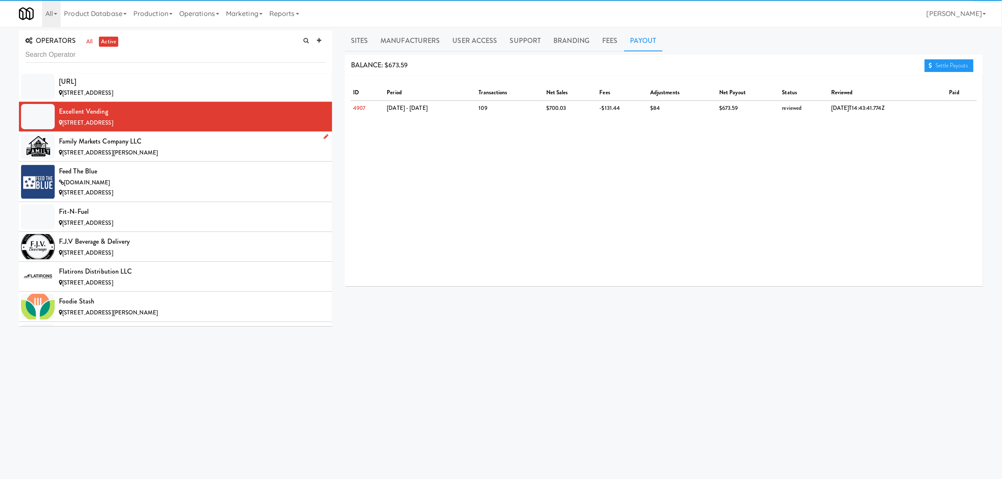
click at [146, 156] on span "[STREET_ADDRESS][PERSON_NAME]" at bounding box center [110, 153] width 96 height 8
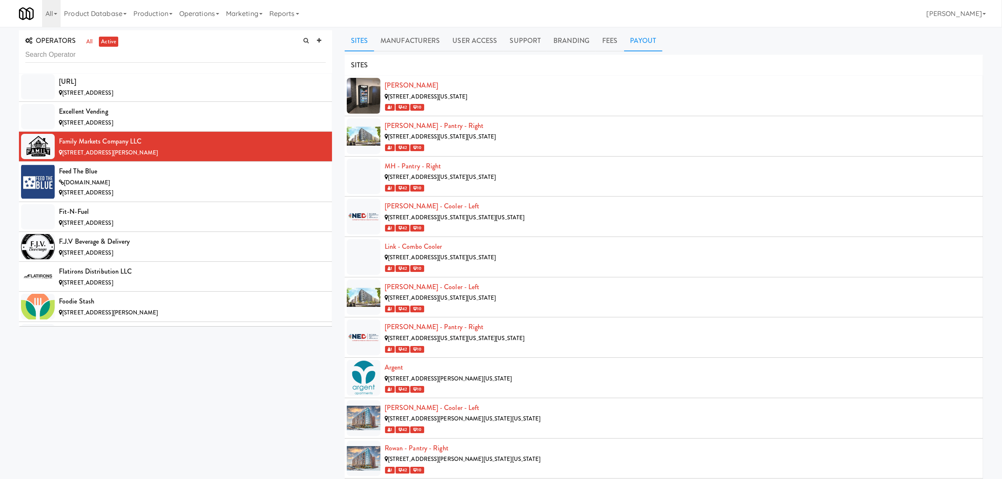
click at [637, 42] on link "Payout" at bounding box center [643, 40] width 39 height 21
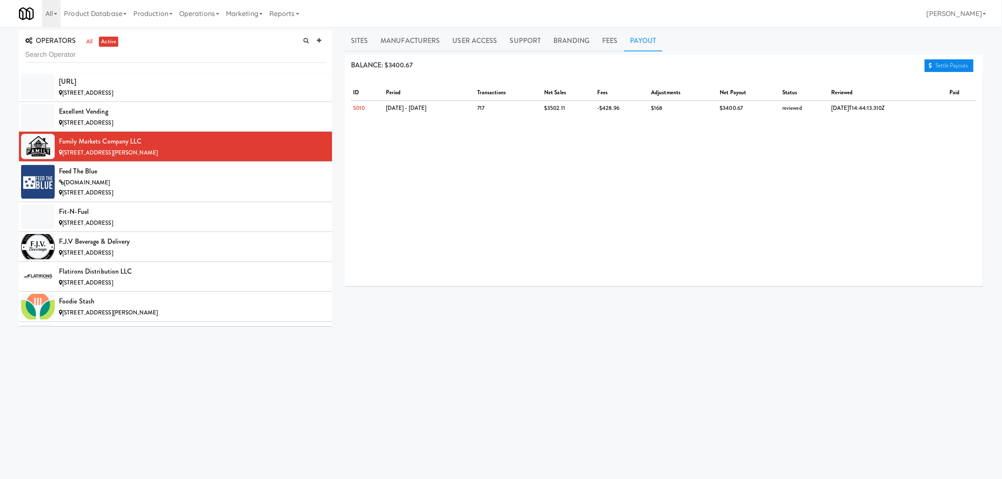
click at [953, 64] on link "Settle Payouts" at bounding box center [948, 65] width 49 height 13
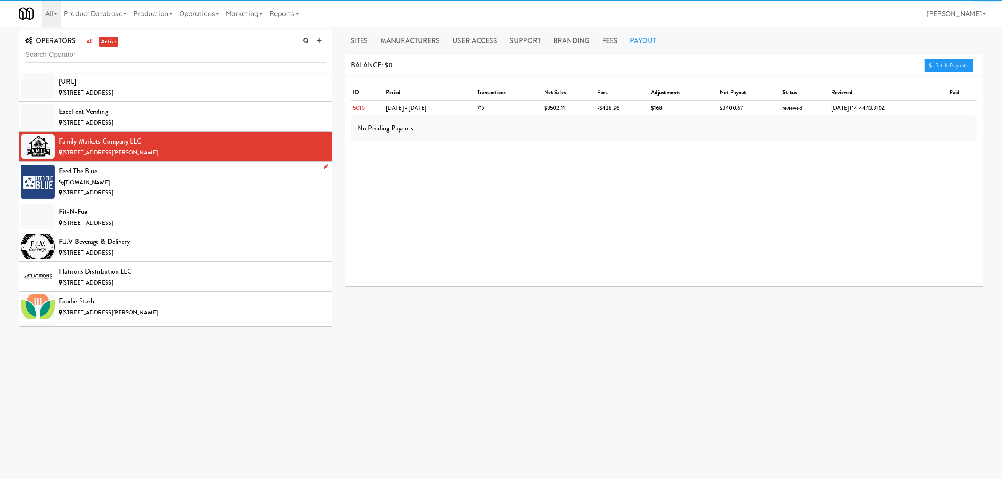
click at [137, 178] on div "Feed The Blue" at bounding box center [192, 171] width 267 height 13
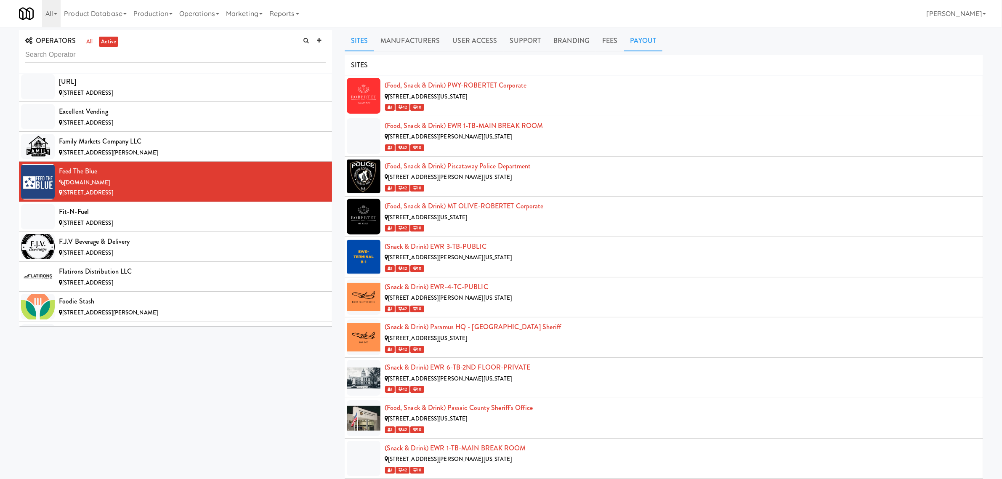
click at [638, 36] on link "Payout" at bounding box center [643, 40] width 39 height 21
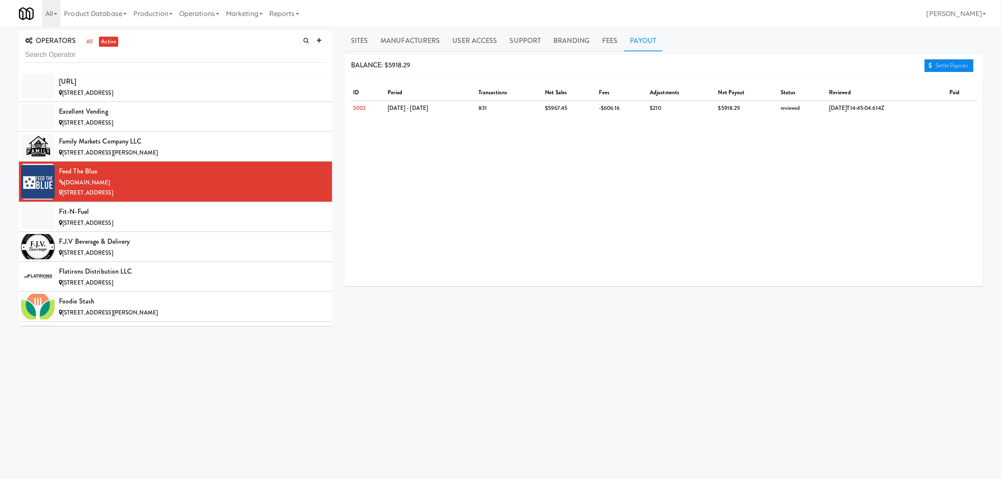
click at [956, 63] on link "Settle Payouts" at bounding box center [948, 65] width 49 height 13
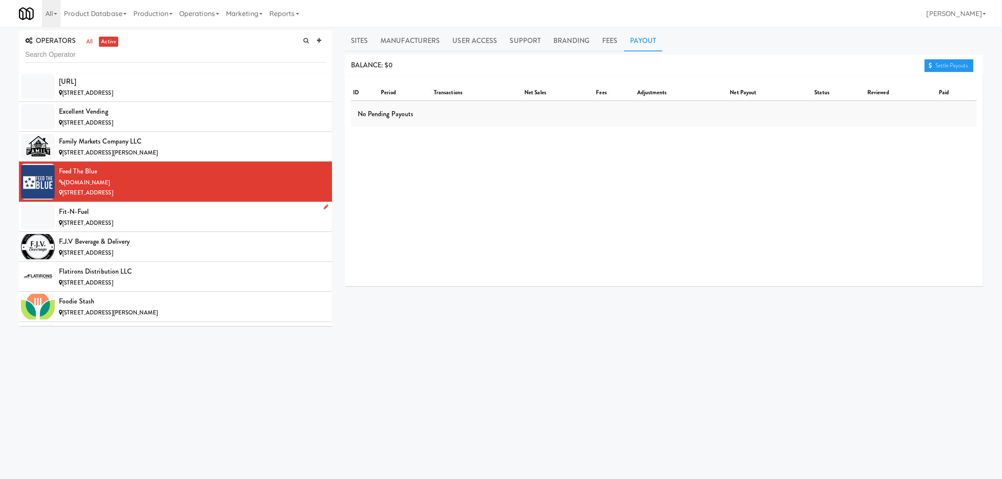
click at [89, 227] on span "[STREET_ADDRESS]" at bounding box center [87, 223] width 51 height 8
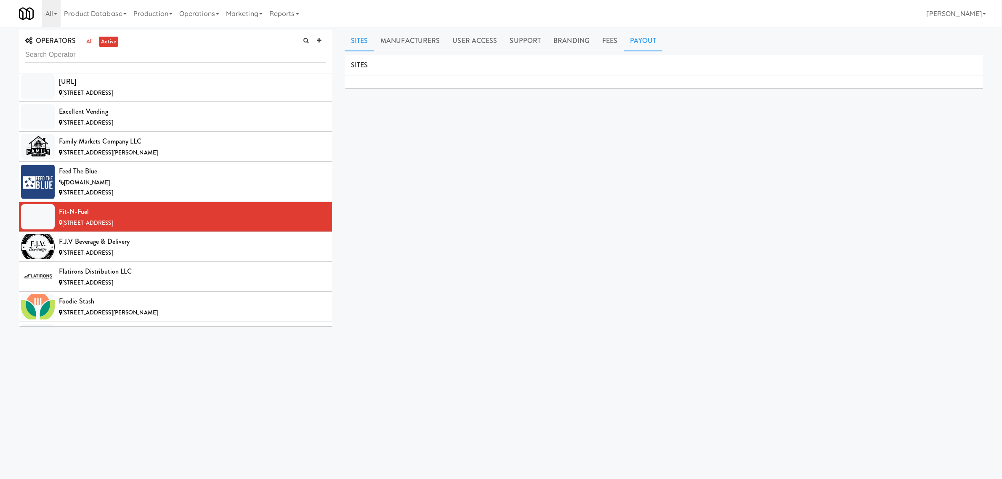
click at [640, 40] on link "Payout" at bounding box center [643, 40] width 39 height 21
click at [119, 248] on div "F.J.V Beverage & Delivery" at bounding box center [192, 241] width 267 height 13
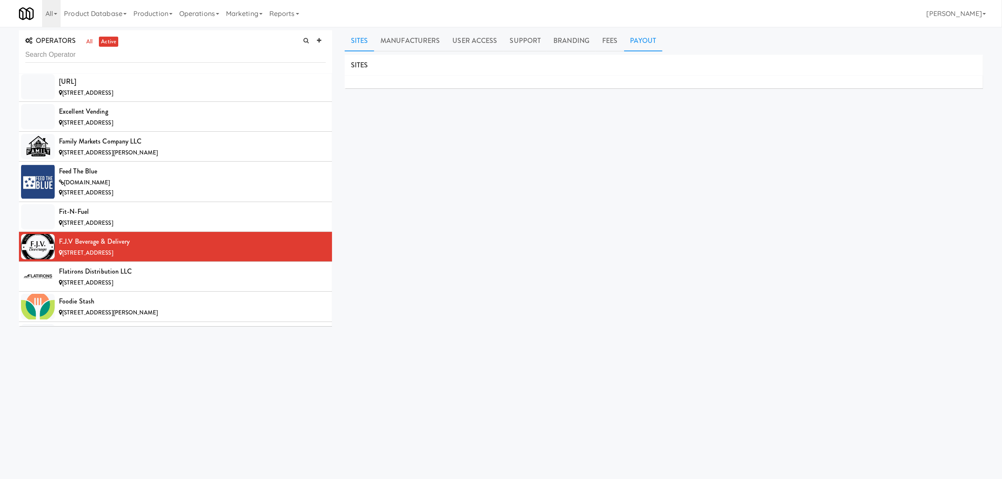
click at [639, 41] on link "Payout" at bounding box center [643, 40] width 39 height 21
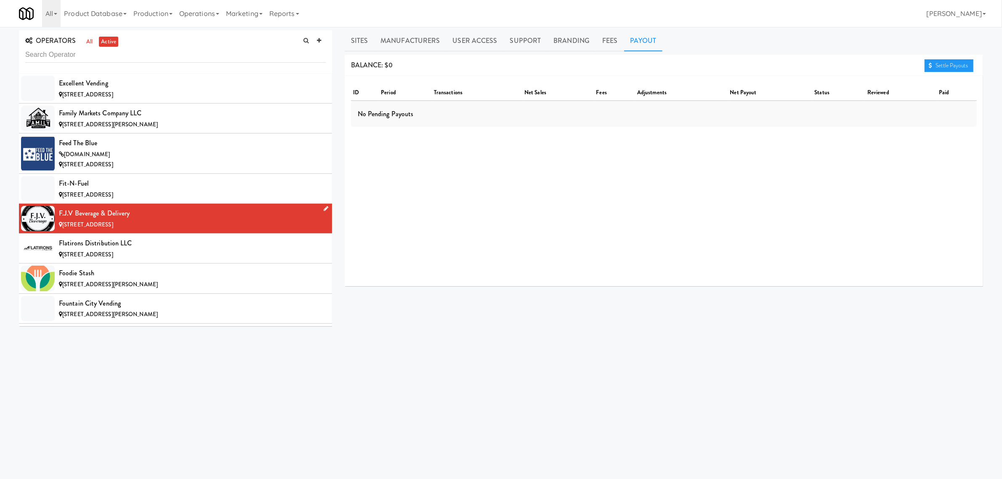
scroll to position [2209, 0]
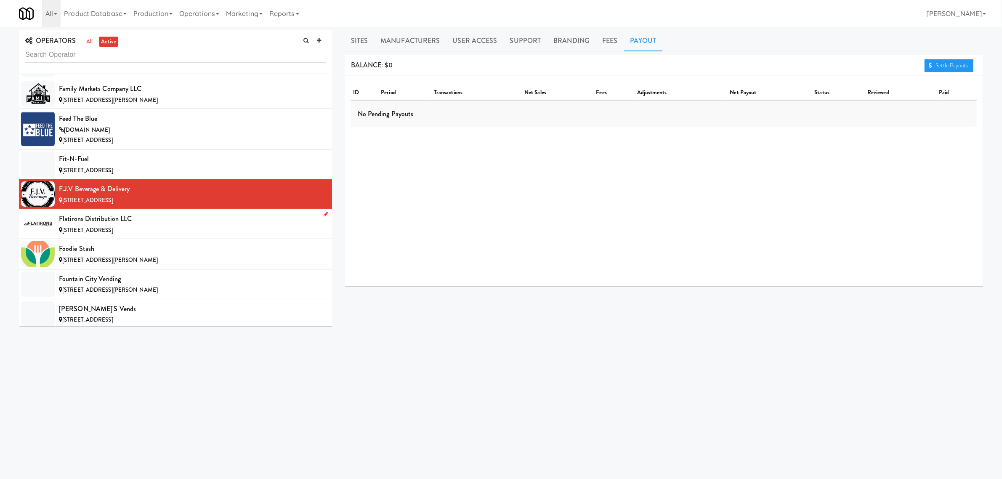
click at [110, 225] on div "Flatirons Distribution LLC" at bounding box center [192, 218] width 267 height 13
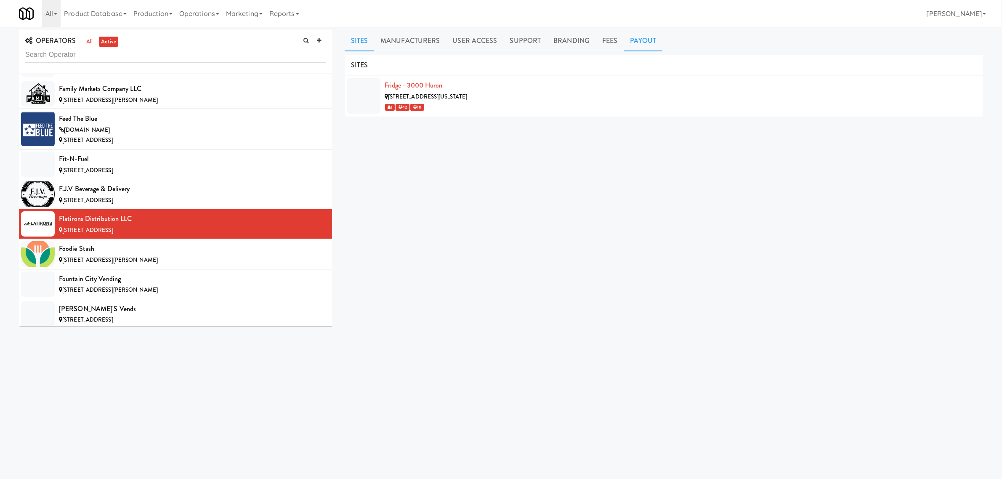
click at [637, 37] on link "Payout" at bounding box center [643, 40] width 39 height 21
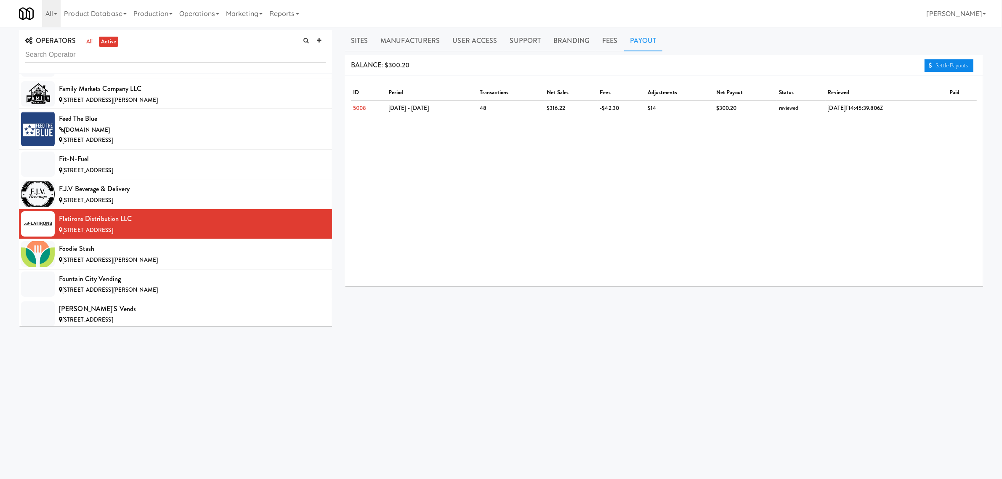
click at [935, 65] on link "Settle Payouts" at bounding box center [948, 65] width 49 height 13
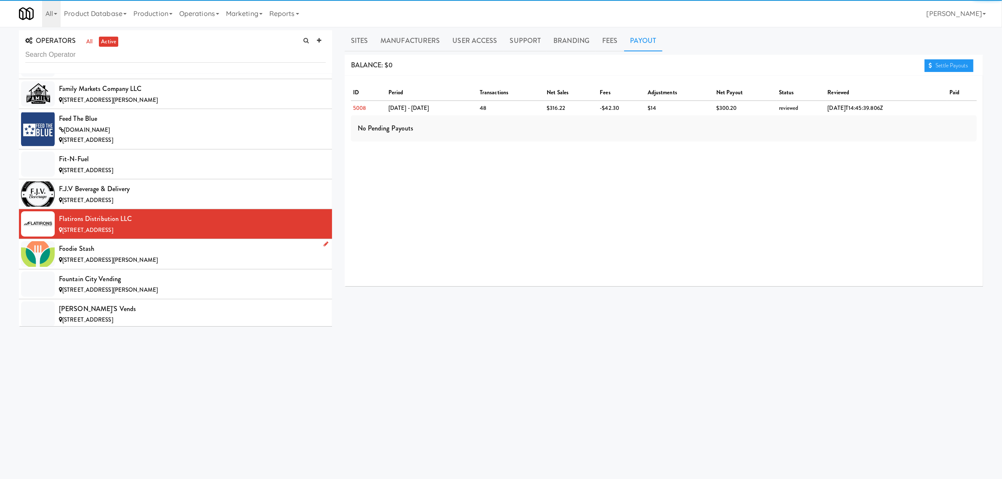
click at [117, 255] on div "Foodie Stash" at bounding box center [192, 248] width 267 height 13
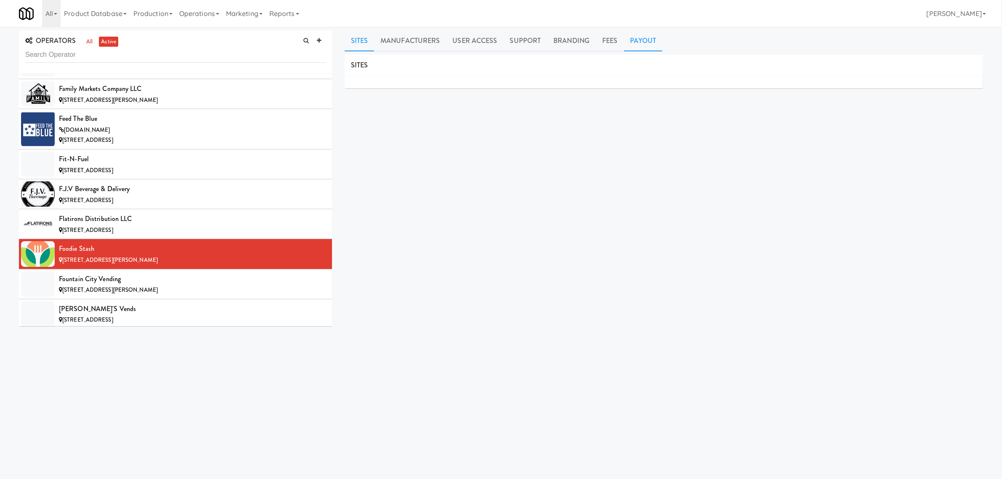
click at [640, 37] on link "Payout" at bounding box center [643, 40] width 39 height 21
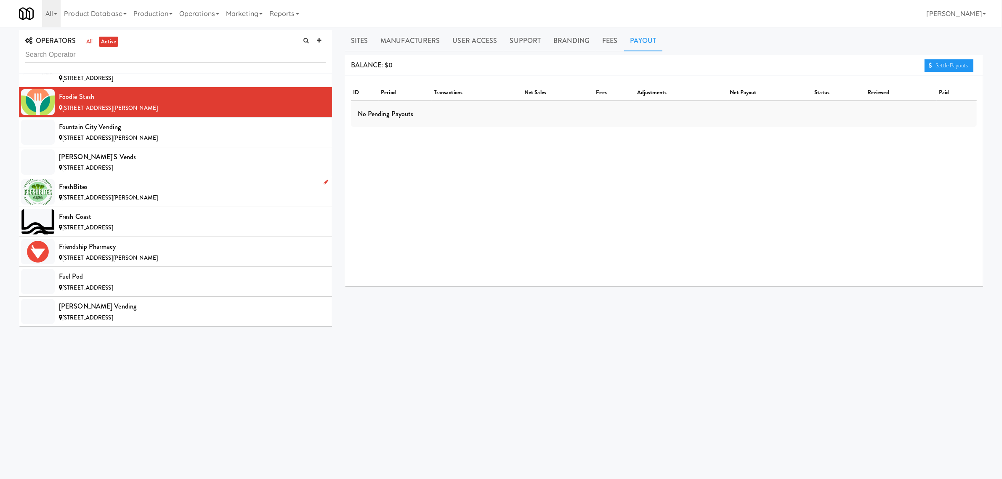
scroll to position [2367, 0]
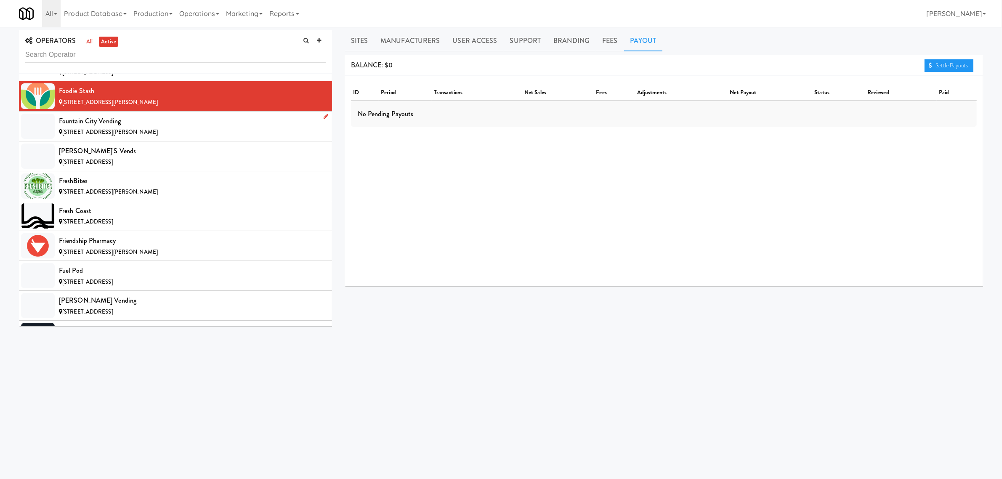
click at [114, 127] on div "Fountain City Vending" at bounding box center [192, 121] width 267 height 13
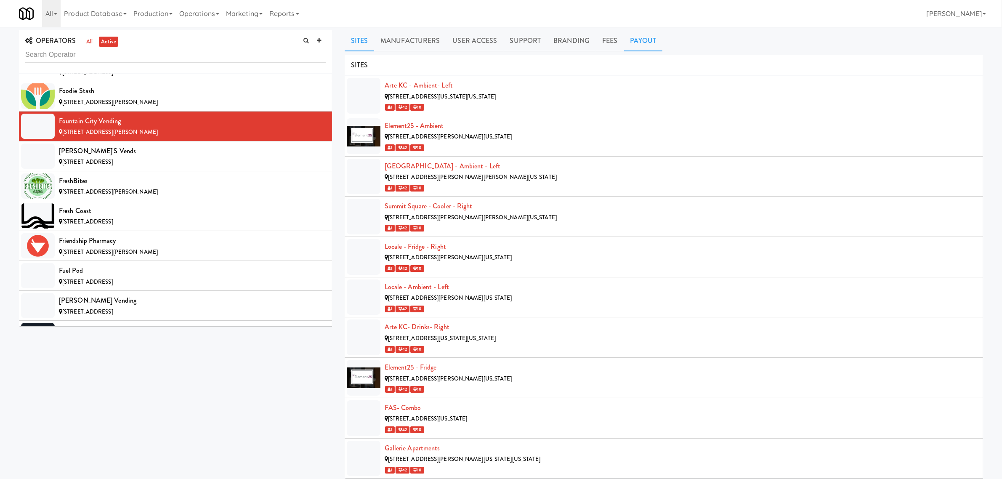
click at [639, 42] on link "Payout" at bounding box center [643, 40] width 39 height 21
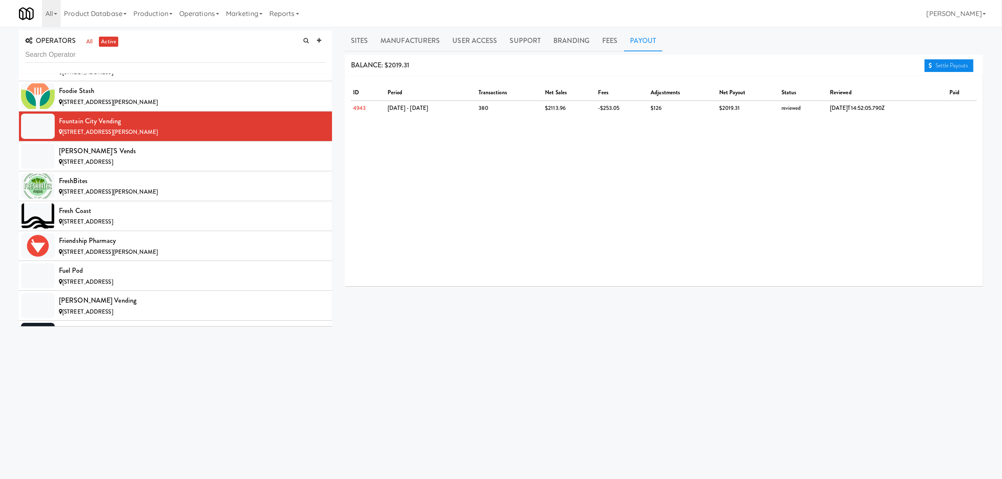
click at [945, 59] on link "Settle Payouts" at bounding box center [948, 65] width 49 height 13
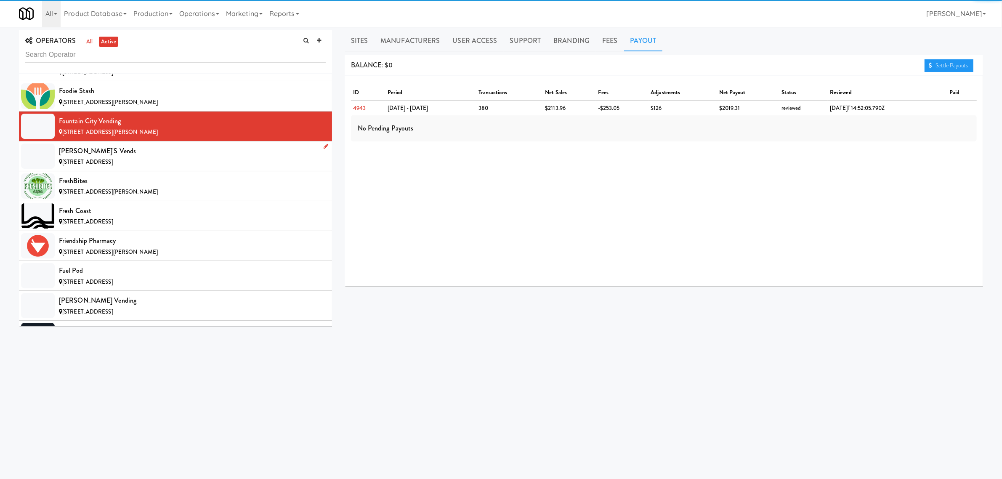
click at [137, 164] on div "[STREET_ADDRESS]" at bounding box center [192, 162] width 267 height 11
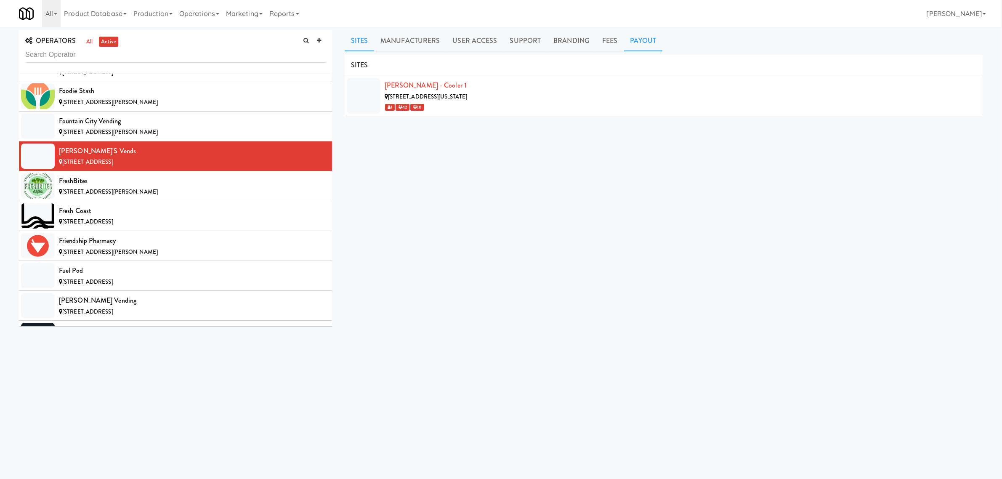
click at [642, 39] on link "Payout" at bounding box center [643, 40] width 39 height 21
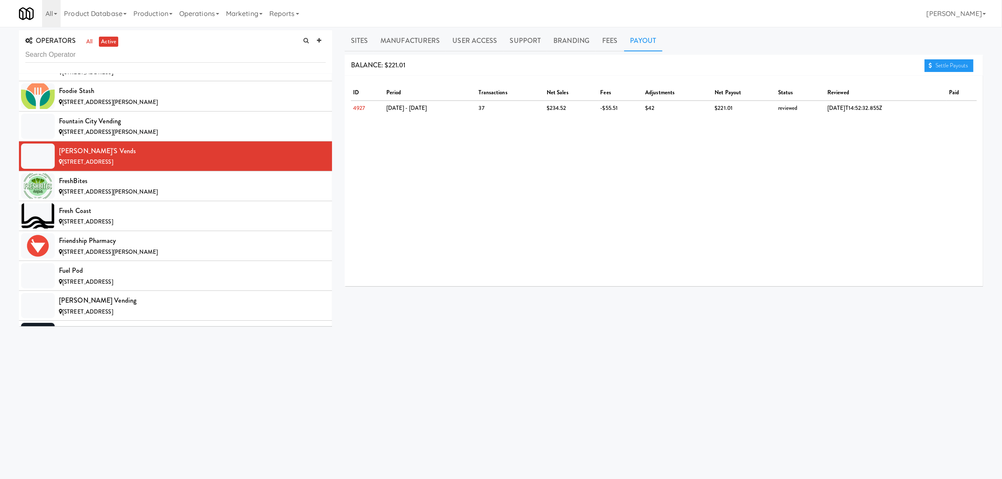
click at [945, 59] on div "Settle Payouts" at bounding box center [950, 65] width 52 height 13
click at [945, 62] on link "Settle Payouts" at bounding box center [948, 65] width 49 height 13
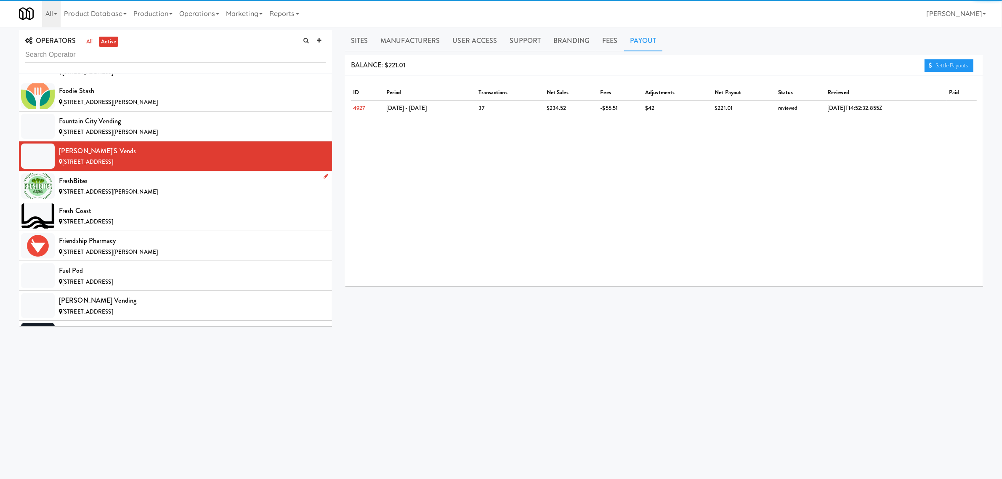
click at [147, 187] on div "FreshBites" at bounding box center [192, 181] width 267 height 13
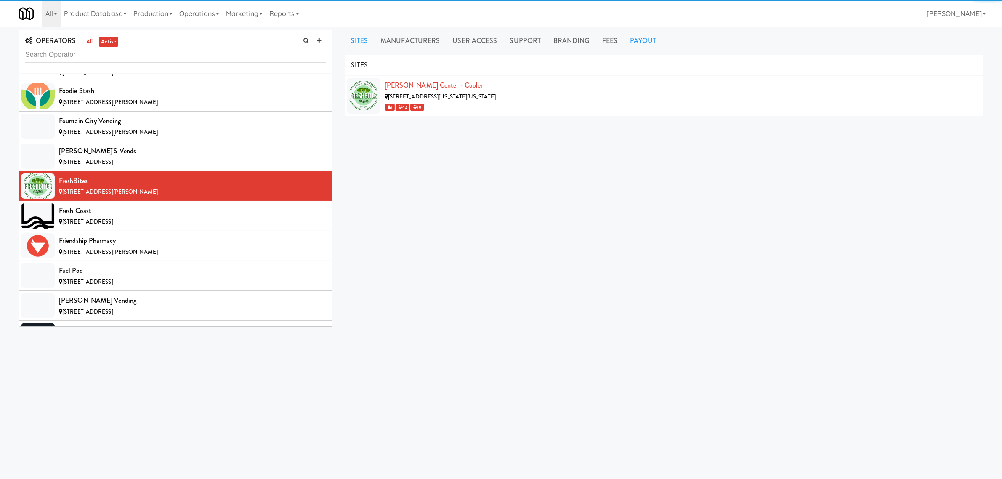
click at [636, 37] on link "Payout" at bounding box center [643, 40] width 39 height 21
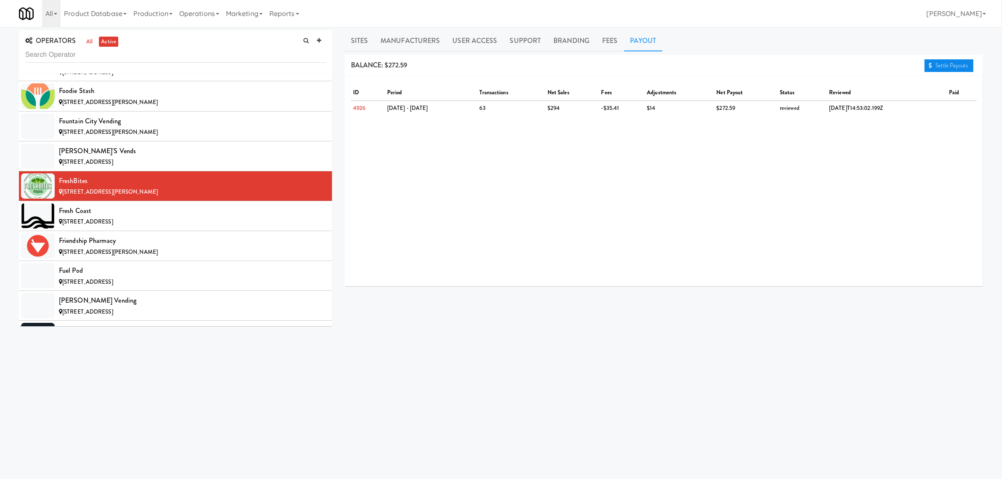
click at [955, 66] on link "Settle Payouts" at bounding box center [948, 65] width 49 height 13
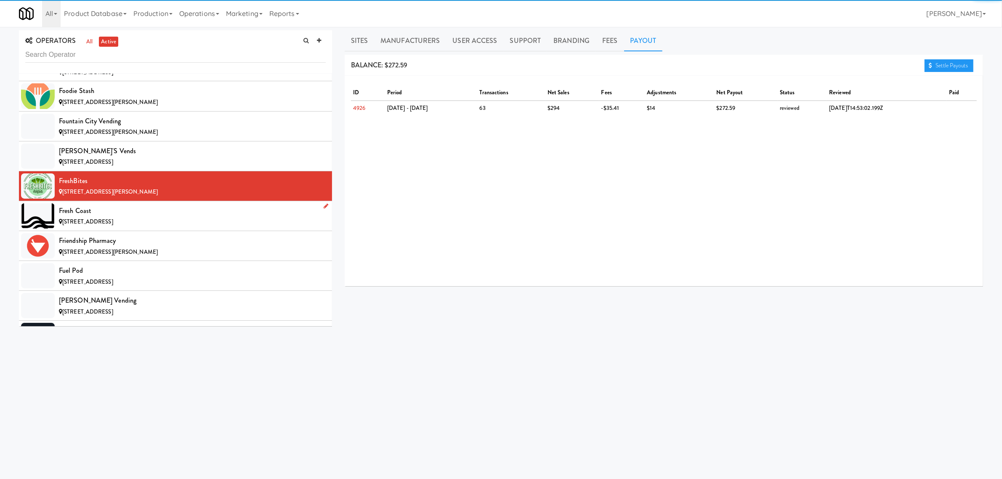
click at [139, 226] on div "[STREET_ADDRESS]" at bounding box center [192, 222] width 267 height 11
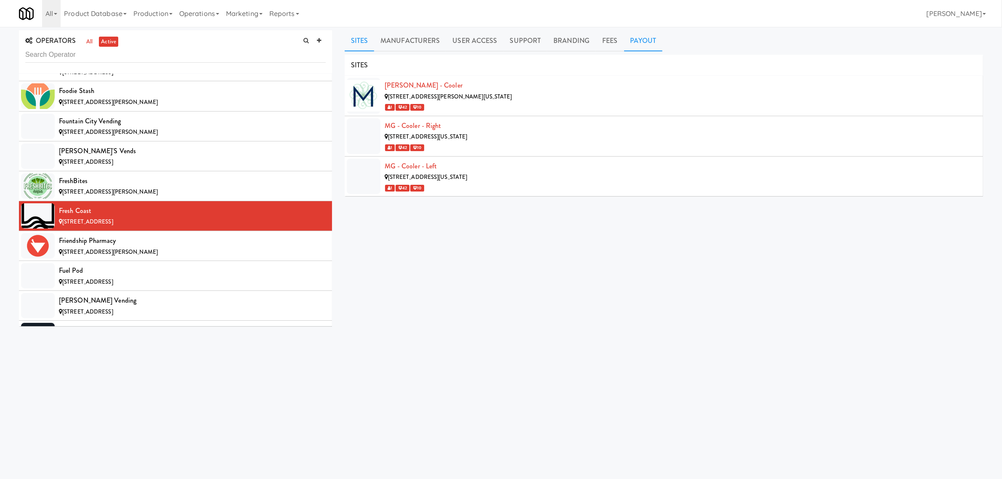
click at [646, 42] on link "Payout" at bounding box center [643, 40] width 39 height 21
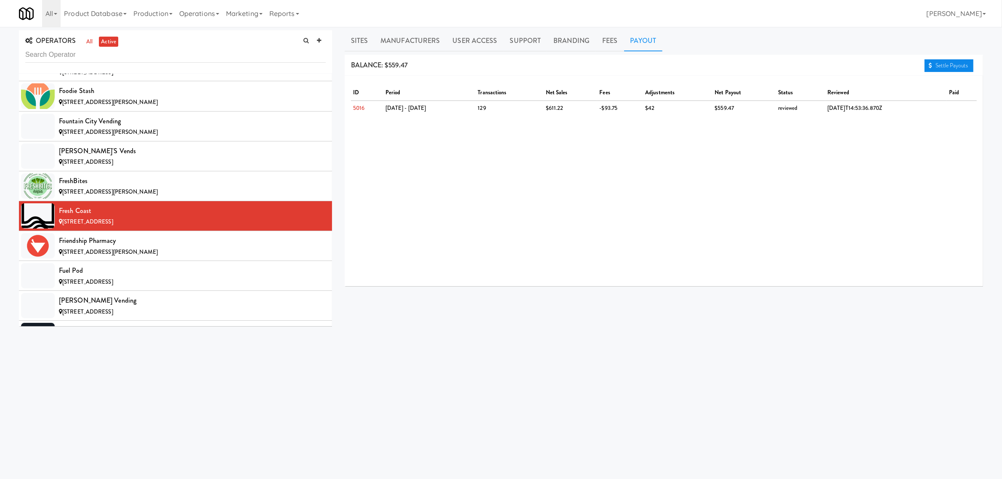
click at [944, 66] on link "Settle Payouts" at bounding box center [948, 65] width 49 height 13
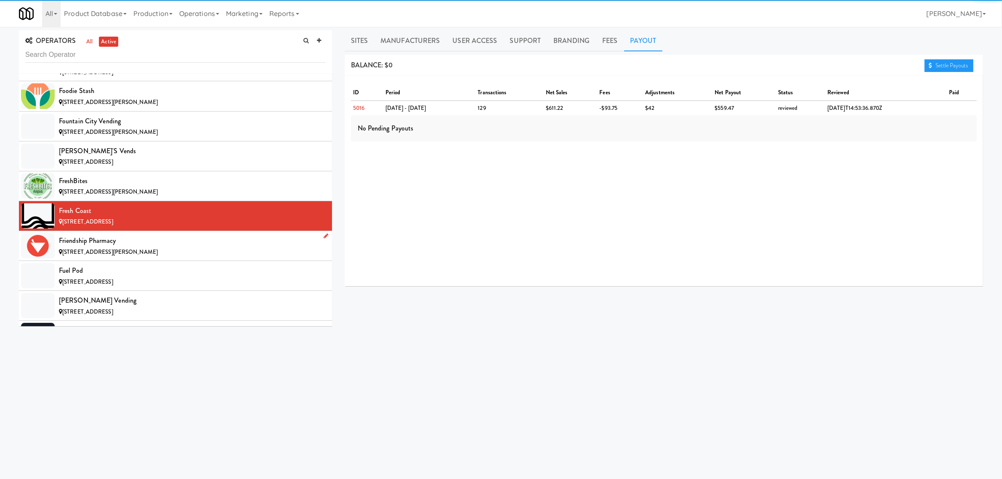
click at [142, 247] on div "Friendship Pharmacy" at bounding box center [192, 240] width 267 height 13
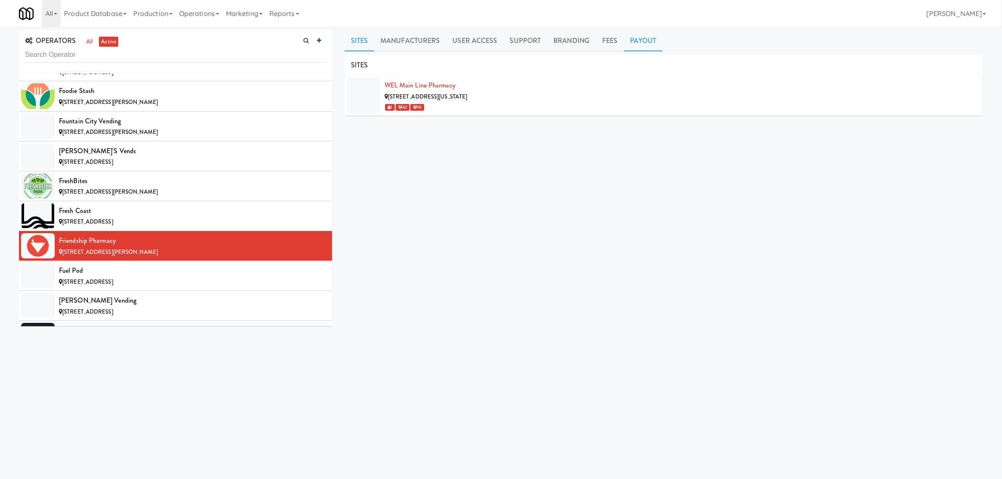
click at [639, 43] on link "Payout" at bounding box center [643, 40] width 39 height 21
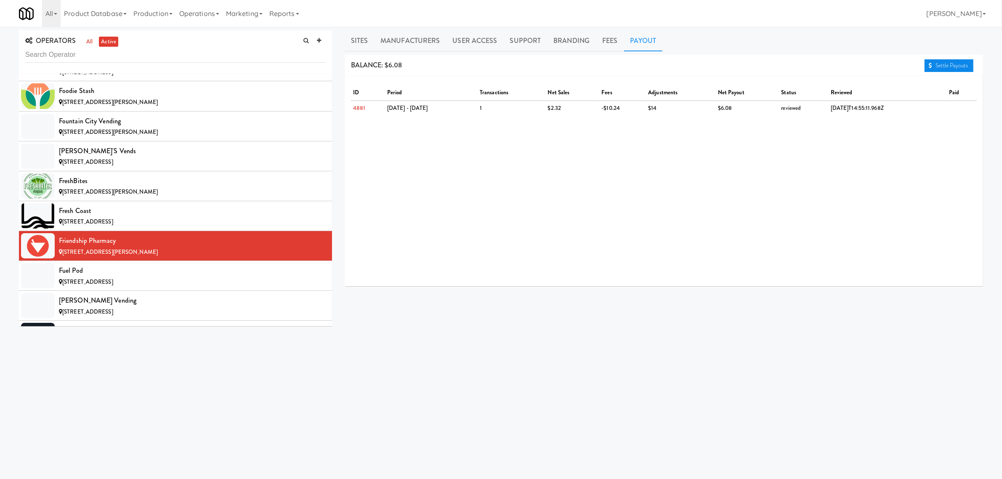
click at [937, 67] on link "Settle Payouts" at bounding box center [948, 65] width 49 height 13
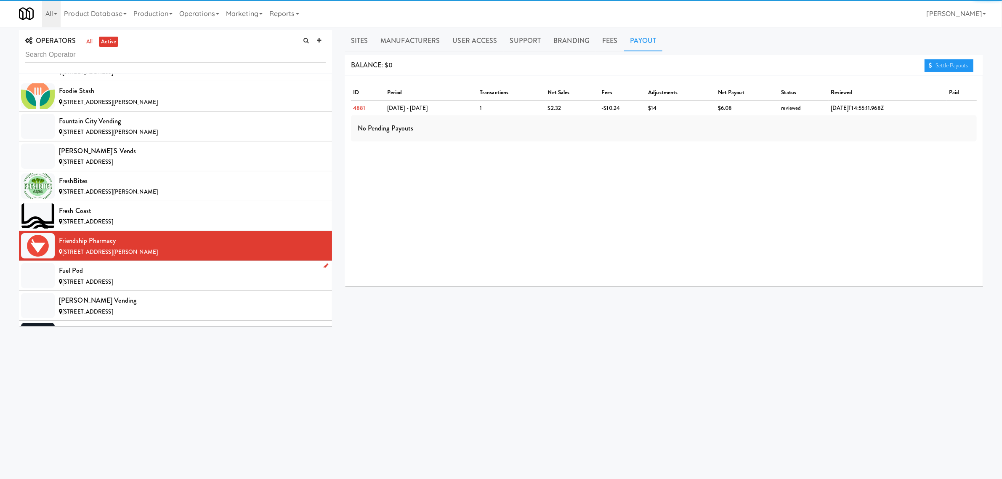
click at [159, 285] on div "[STREET_ADDRESS]" at bounding box center [192, 282] width 267 height 11
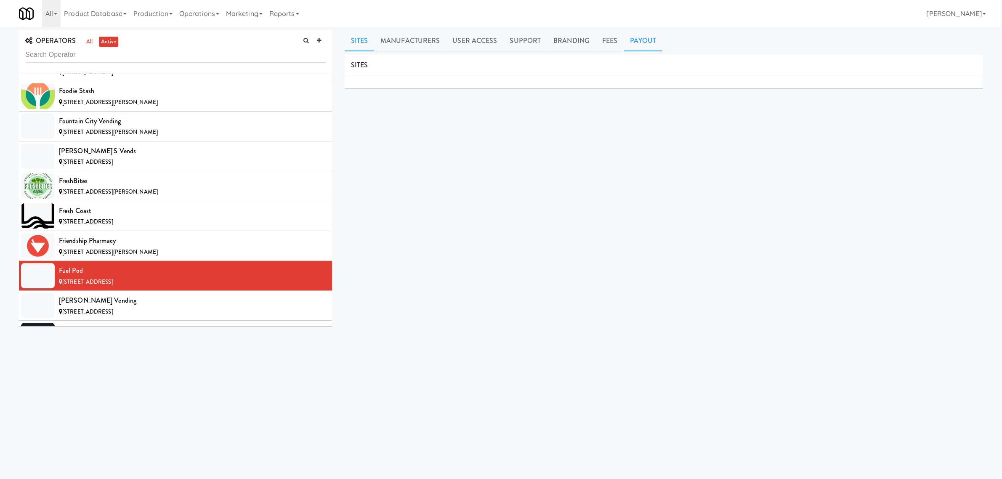
click at [637, 42] on link "Payout" at bounding box center [643, 40] width 39 height 21
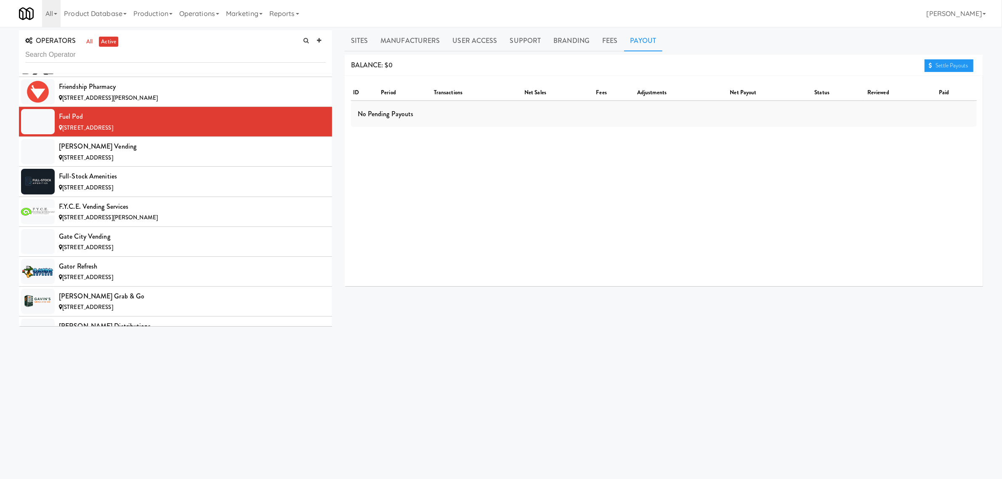
scroll to position [2524, 0]
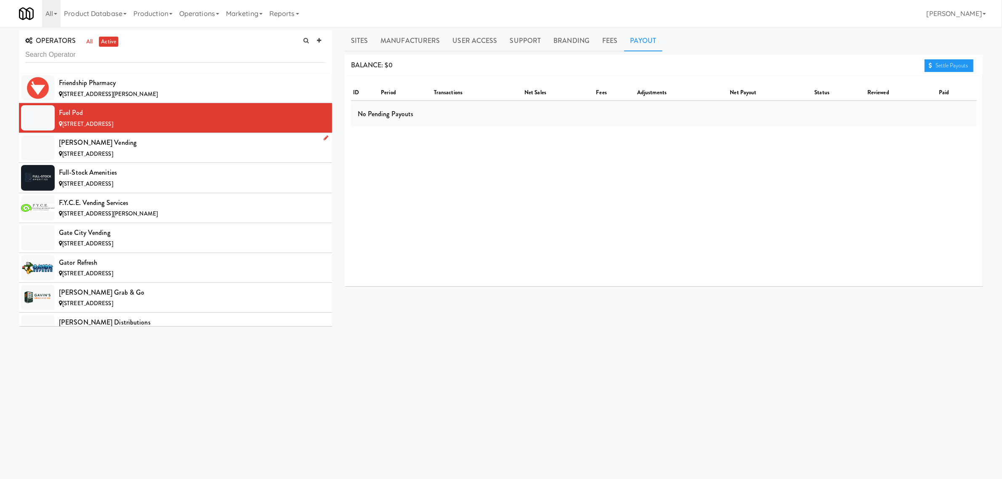
click at [115, 149] on div "[PERSON_NAME] Vending" at bounding box center [192, 142] width 267 height 13
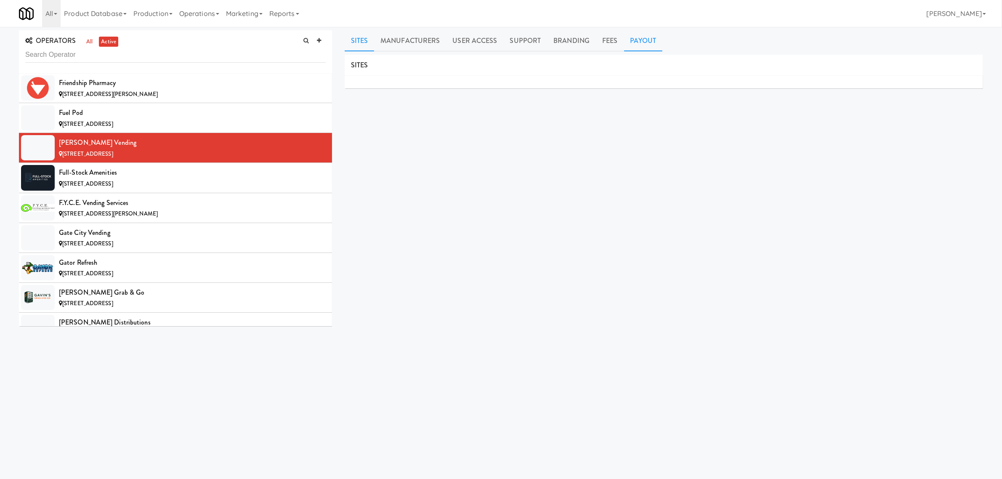
click at [642, 45] on link "Payout" at bounding box center [643, 40] width 39 height 21
click at [144, 179] on div "Full-Stock Amenities" at bounding box center [192, 172] width 267 height 13
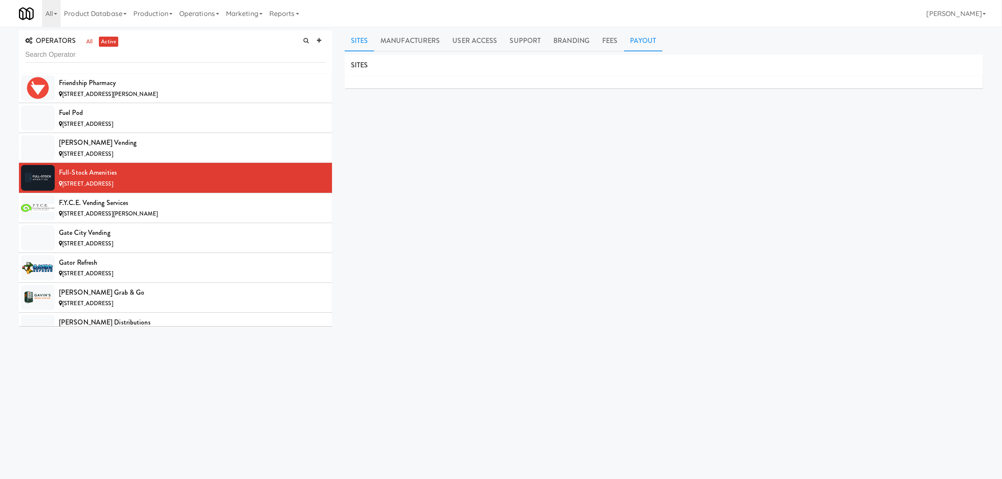
click at [632, 40] on link "Payout" at bounding box center [643, 40] width 39 height 21
click at [158, 209] on div "F.Y.C.E. Vending Services" at bounding box center [192, 202] width 267 height 13
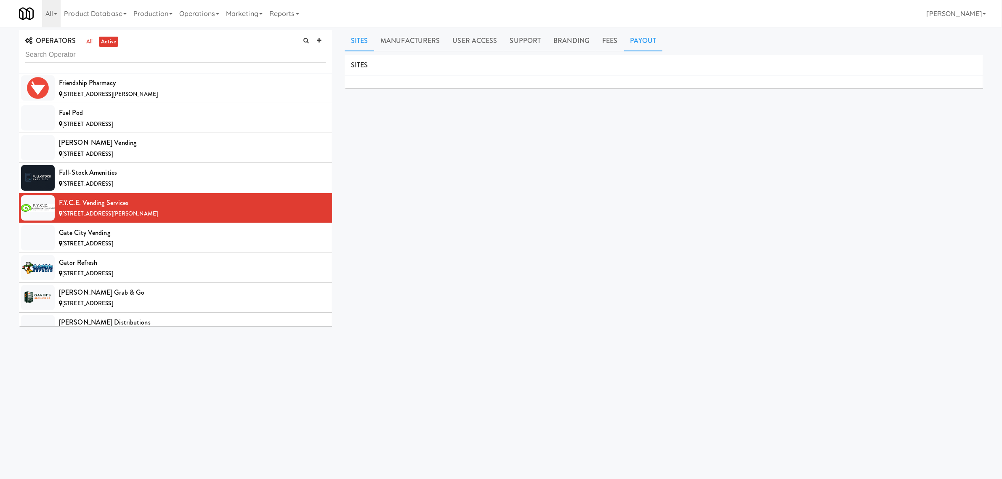
click at [635, 42] on link "Payout" at bounding box center [643, 40] width 39 height 21
click at [125, 237] on div "Gate City Vending" at bounding box center [192, 232] width 267 height 13
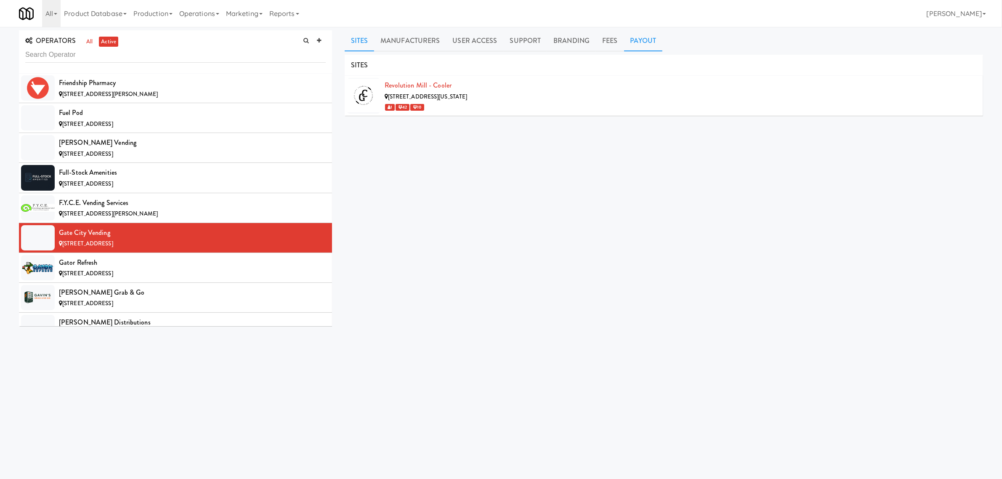
click at [642, 41] on link "Payout" at bounding box center [643, 40] width 39 height 21
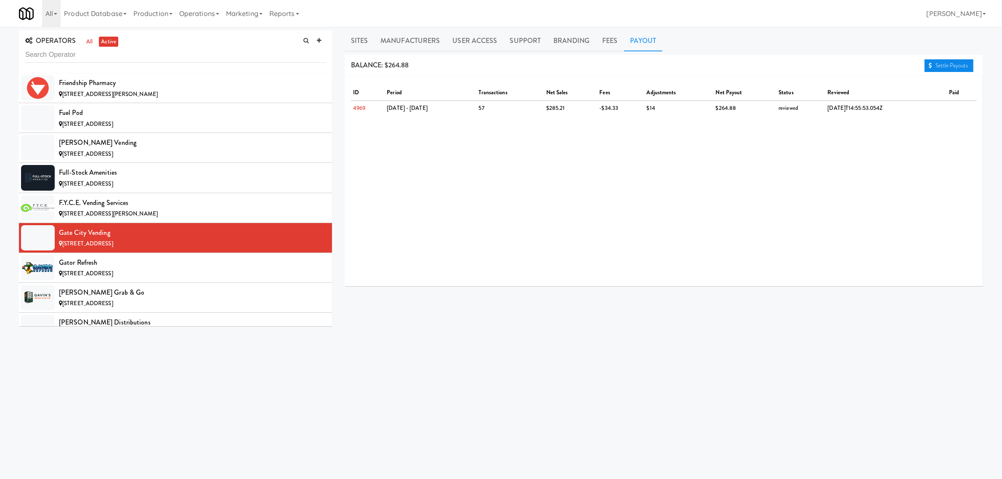
click at [933, 63] on link "Settle Payouts" at bounding box center [948, 65] width 49 height 13
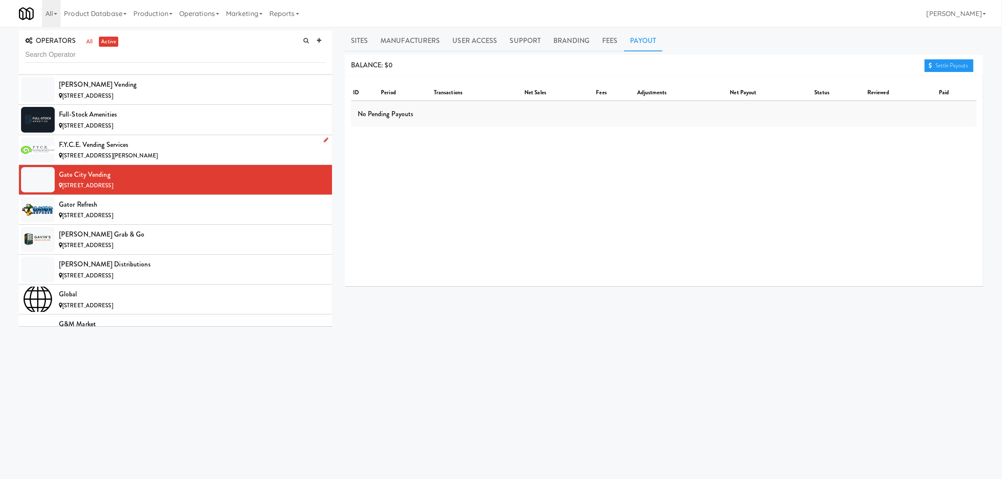
scroll to position [2629, 0]
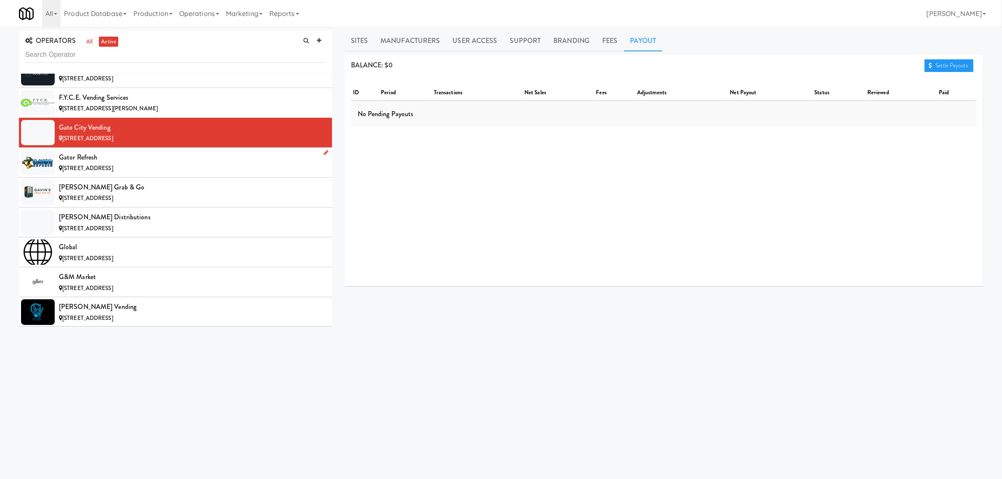
click at [120, 164] on div "Gator Refresh" at bounding box center [192, 157] width 267 height 13
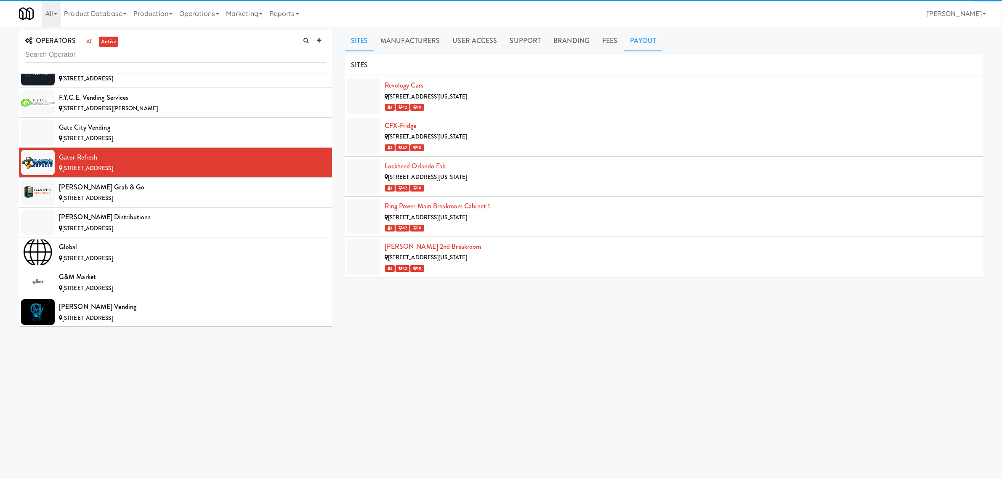
click at [645, 37] on link "Payout" at bounding box center [643, 40] width 39 height 21
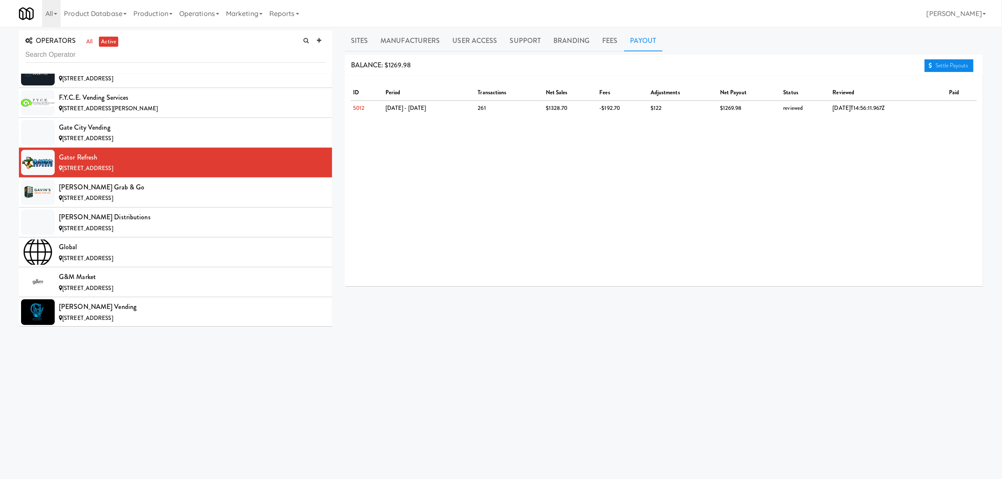
click at [951, 62] on link "Settle Payouts" at bounding box center [948, 65] width 49 height 13
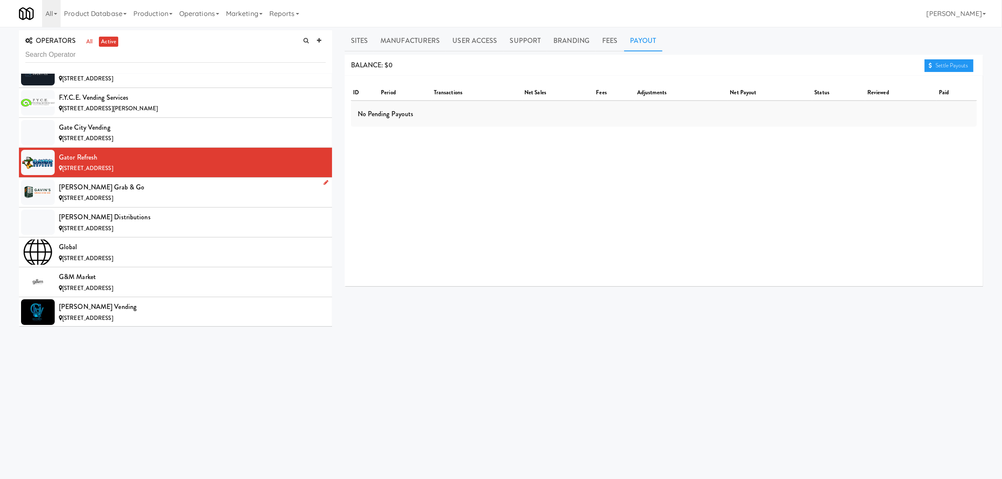
click at [103, 201] on div "[STREET_ADDRESS]" at bounding box center [192, 198] width 267 height 11
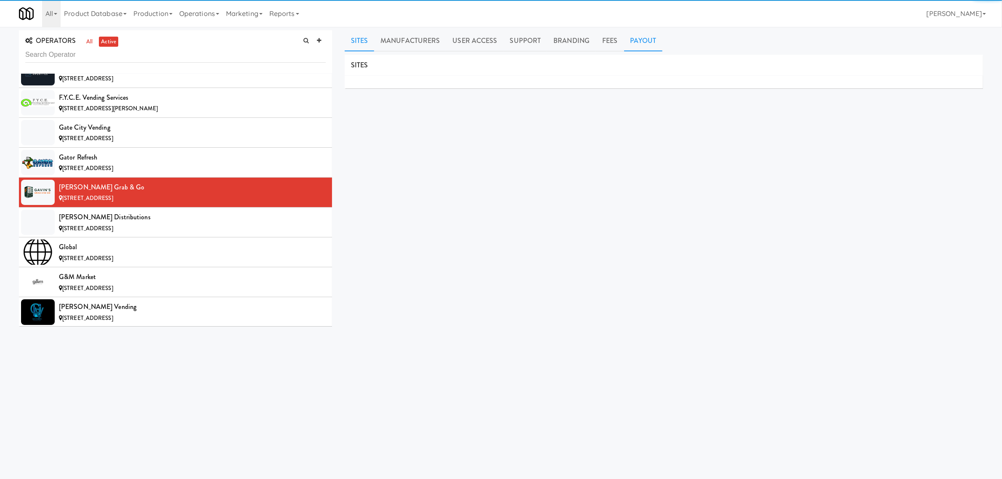
click at [631, 37] on link "Payout" at bounding box center [643, 40] width 39 height 21
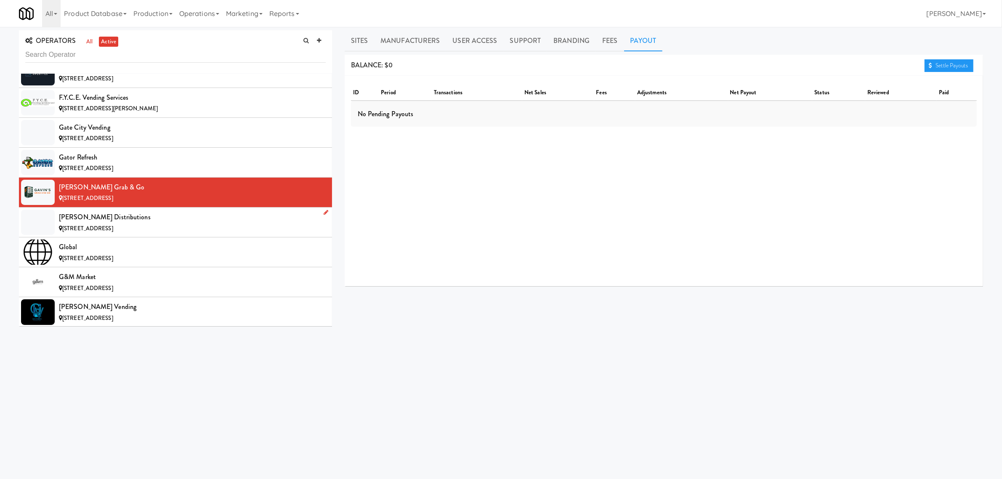
click at [93, 221] on div "[PERSON_NAME] Distributions" at bounding box center [192, 217] width 267 height 13
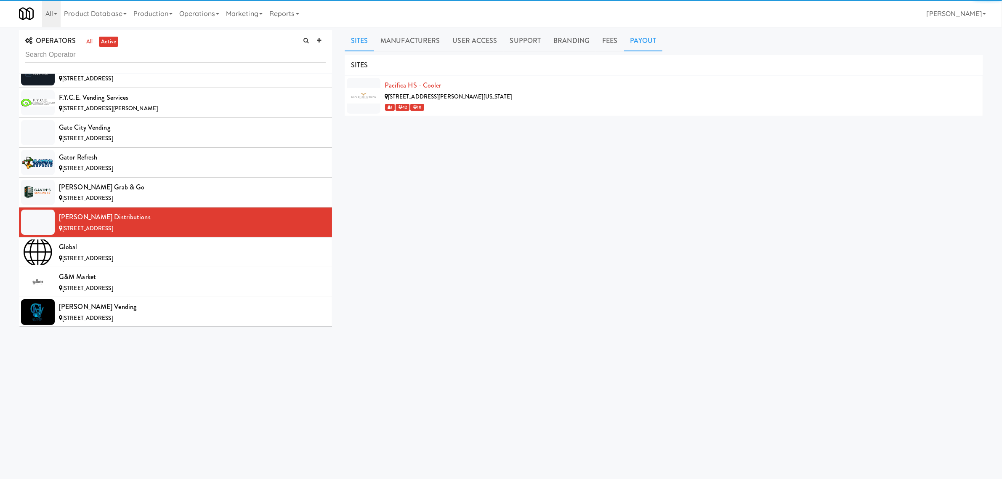
click at [634, 39] on link "Payout" at bounding box center [643, 40] width 39 height 21
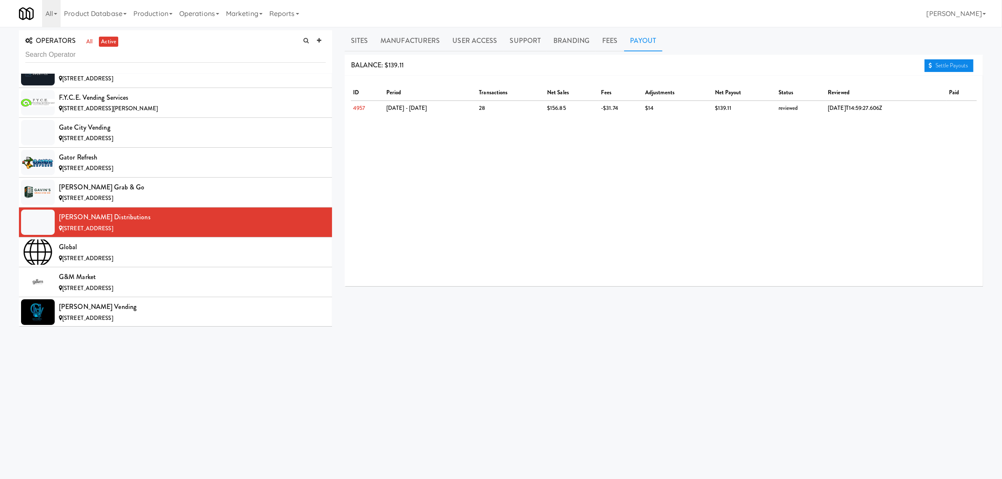
click at [941, 65] on link "Settle Payouts" at bounding box center [948, 65] width 49 height 13
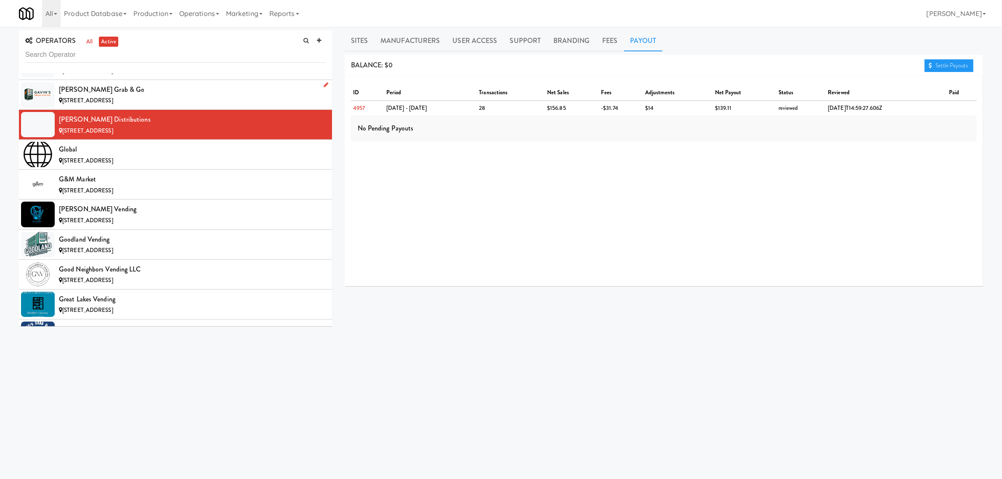
scroll to position [2735, 0]
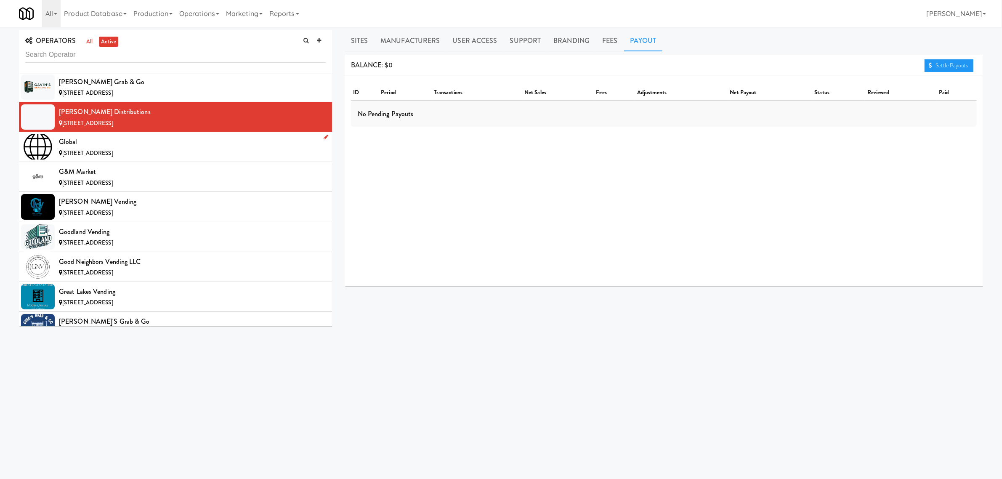
click at [106, 148] on div "Global" at bounding box center [192, 141] width 267 height 13
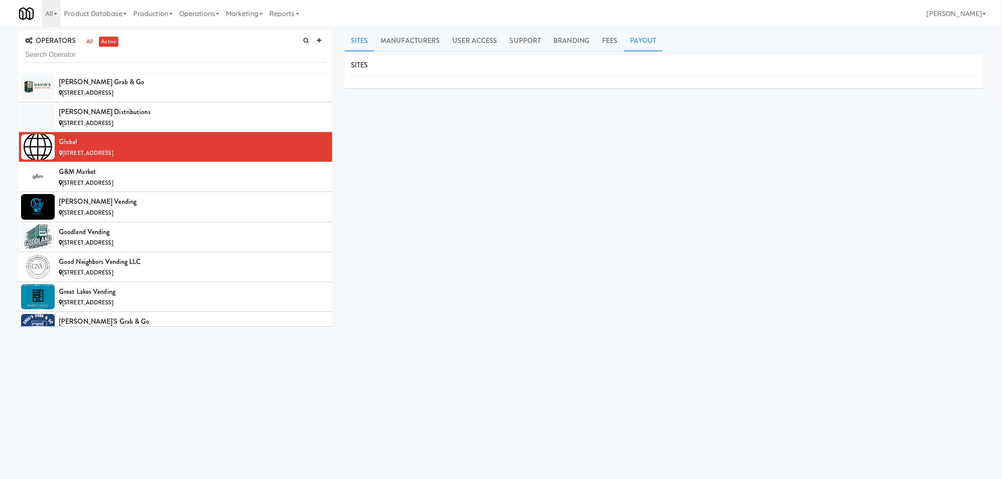
click at [640, 42] on link "Payout" at bounding box center [643, 40] width 39 height 21
click at [95, 178] on div "G&M Market" at bounding box center [192, 171] width 267 height 13
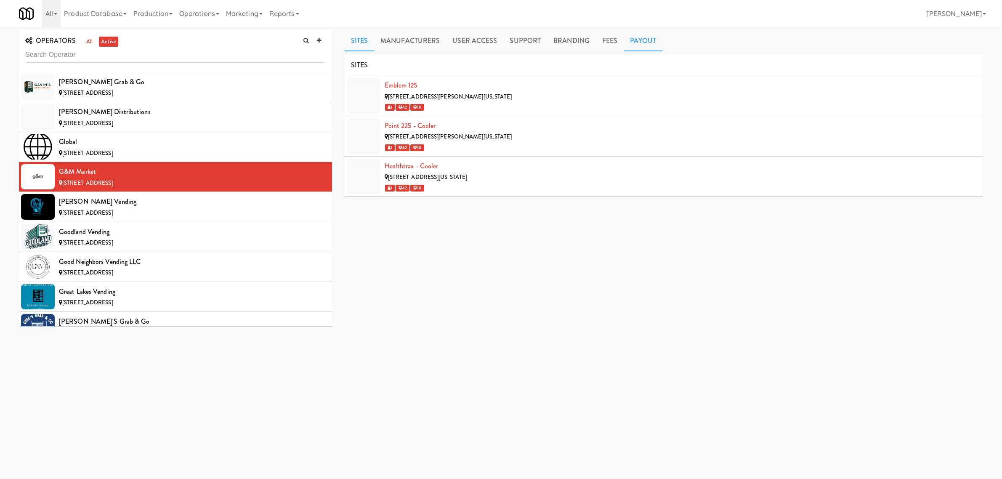
click at [646, 37] on link "Payout" at bounding box center [643, 40] width 39 height 21
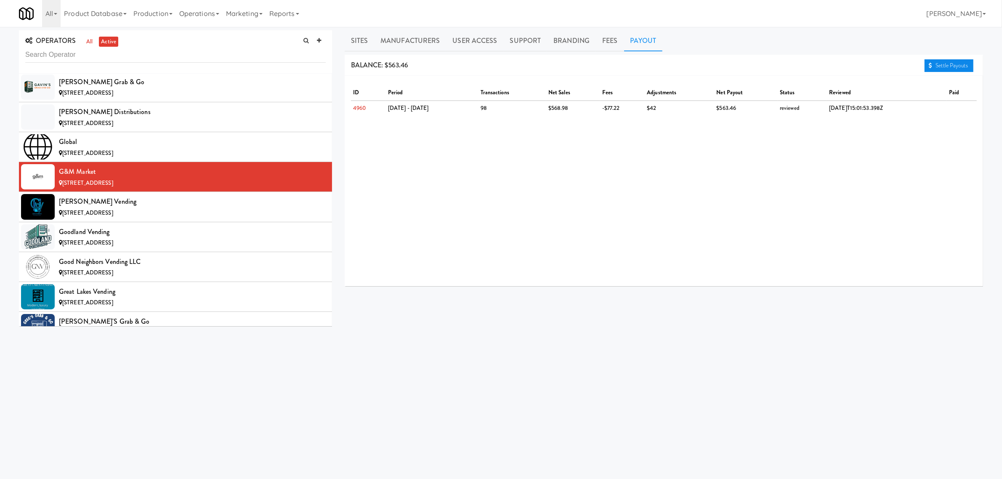
click at [944, 64] on link "Settle Payouts" at bounding box center [948, 65] width 49 height 13
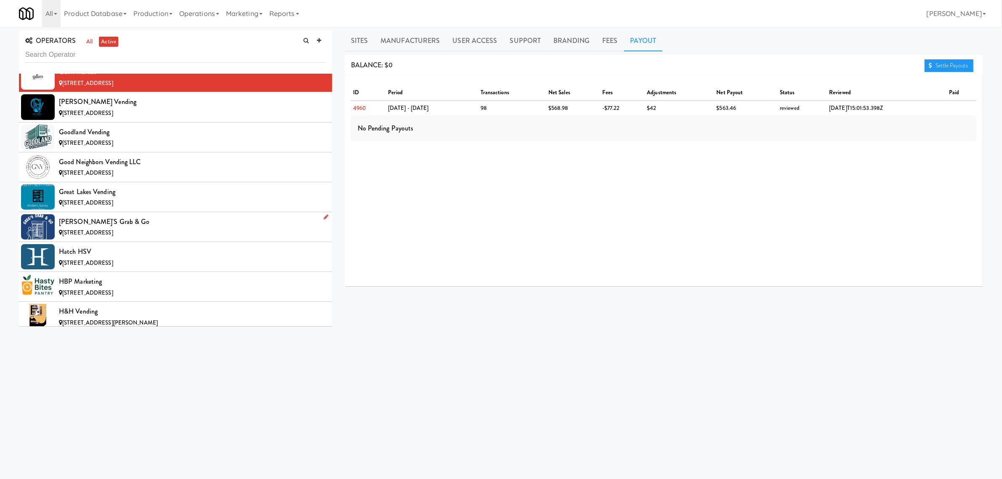
scroll to position [2840, 0]
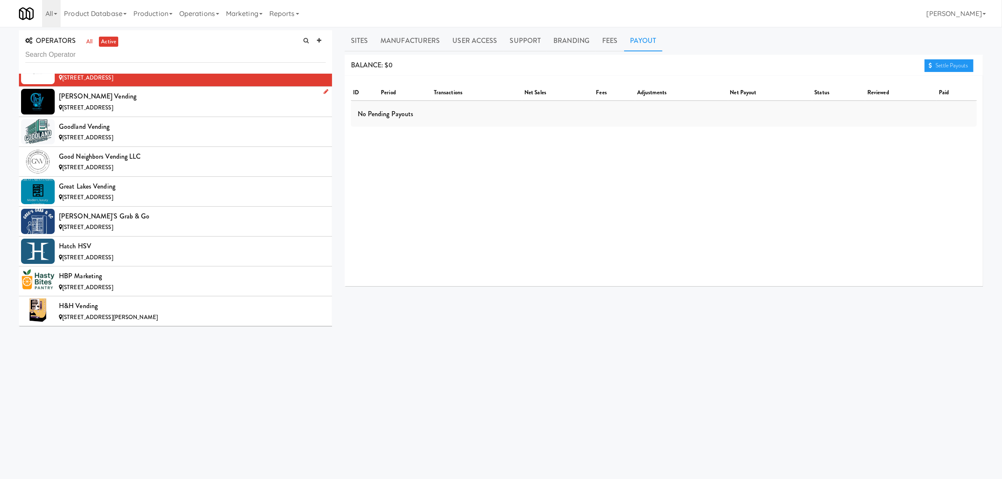
click at [88, 103] on div "[PERSON_NAME] Vending" at bounding box center [192, 96] width 267 height 13
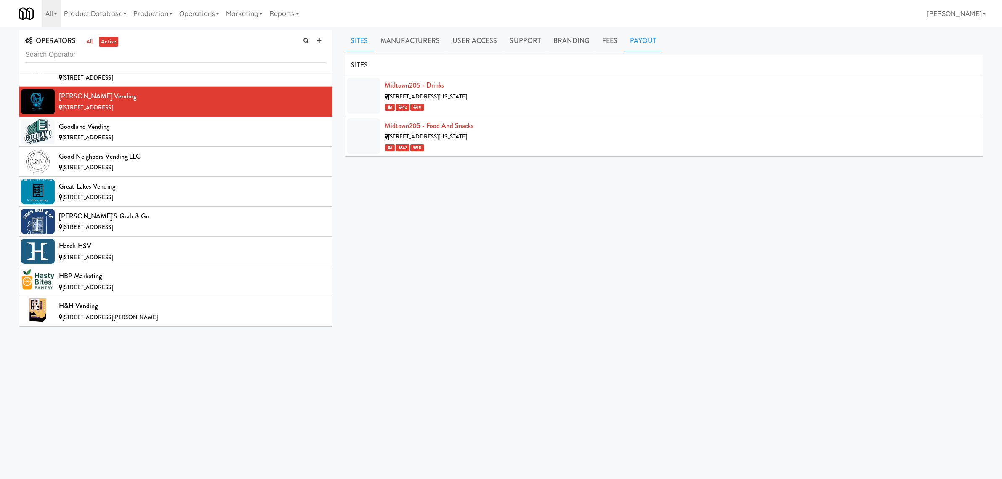
click at [635, 42] on link "Payout" at bounding box center [643, 40] width 39 height 21
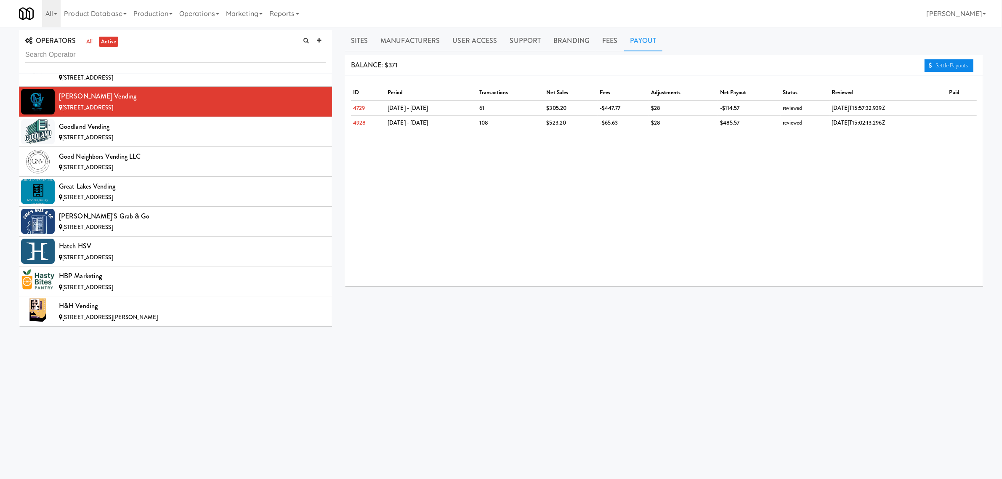
click at [930, 63] on icon at bounding box center [930, 65] width 3 height 5
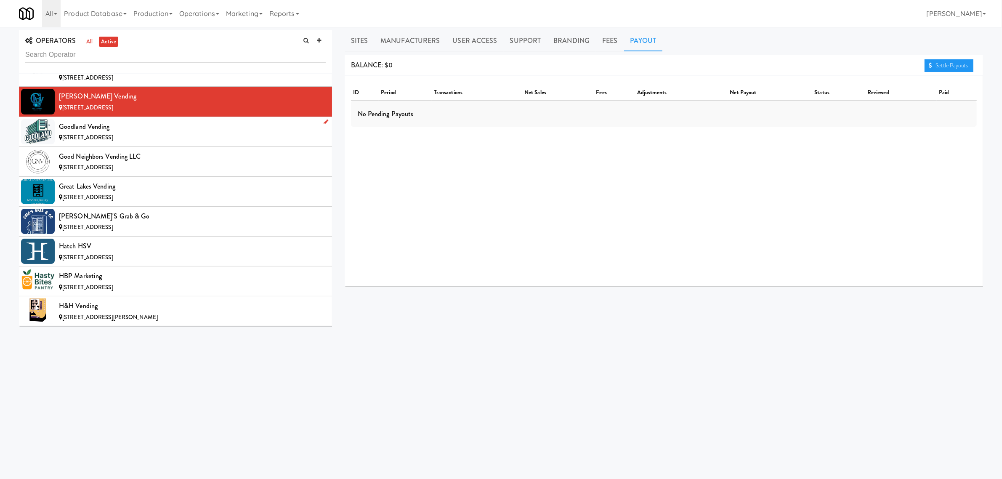
click at [128, 133] on div "Goodland Vending" at bounding box center [192, 126] width 267 height 13
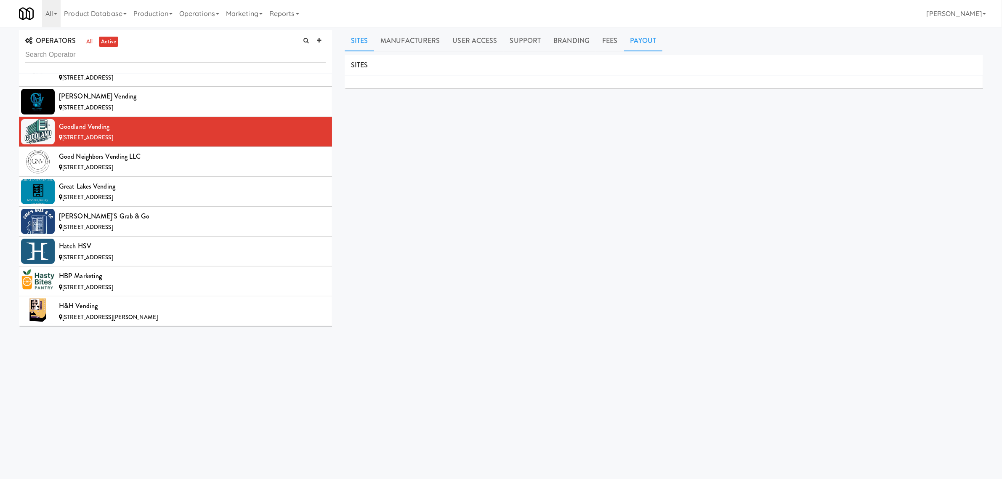
click at [636, 44] on link "Payout" at bounding box center [643, 40] width 39 height 21
click at [175, 173] on div "[STREET_ADDRESS]" at bounding box center [192, 167] width 267 height 11
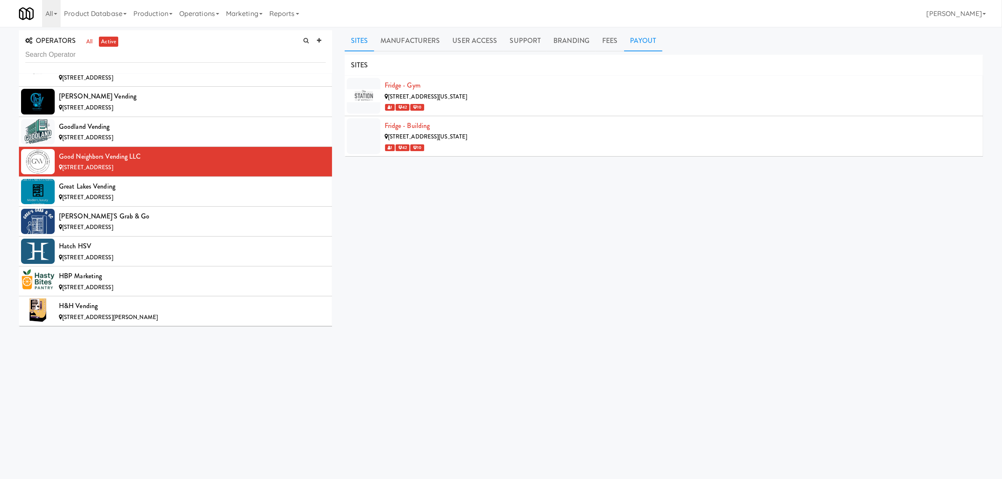
click at [626, 38] on link "Payout" at bounding box center [643, 40] width 39 height 21
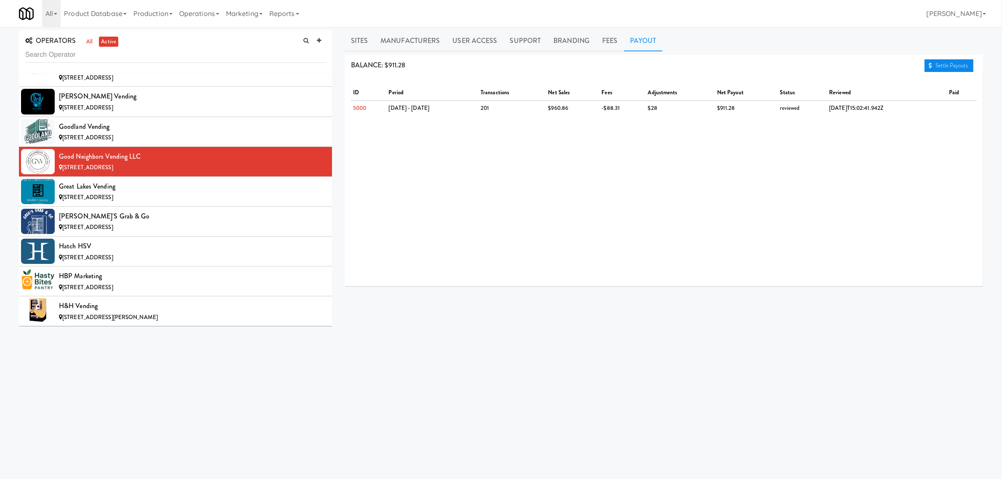
click at [947, 63] on link "Settle Payouts" at bounding box center [948, 65] width 49 height 13
click at [163, 193] on div "Great Lakes Vending" at bounding box center [192, 186] width 267 height 13
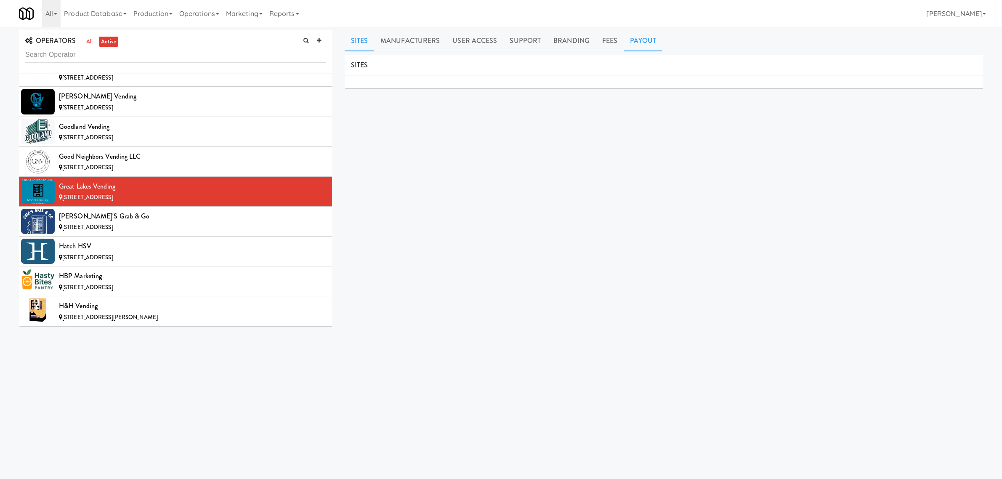
click at [639, 38] on link "Payout" at bounding box center [643, 40] width 39 height 21
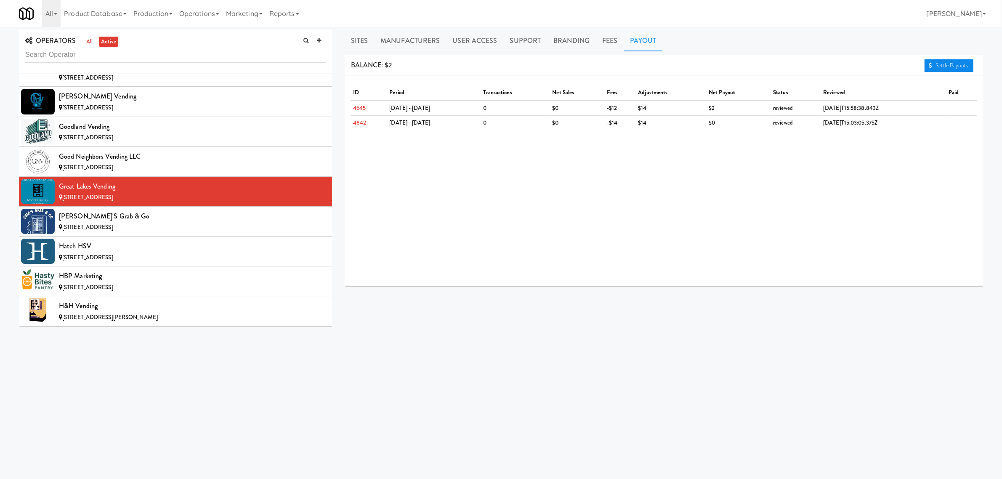
click at [947, 62] on link "Settle Payouts" at bounding box center [948, 65] width 49 height 13
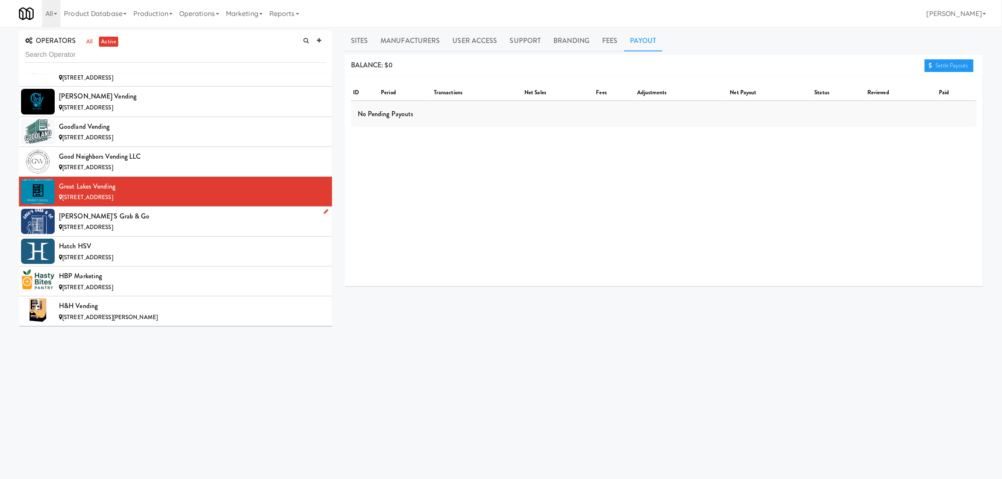
click at [159, 223] on div "[PERSON_NAME]'s Grab & Go" at bounding box center [192, 216] width 267 height 13
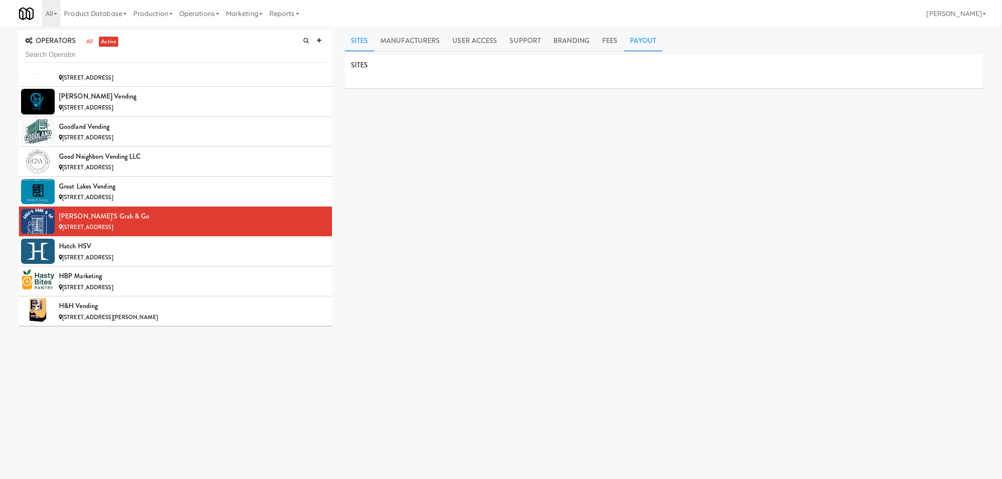
click at [642, 38] on link "Payout" at bounding box center [643, 40] width 39 height 21
click at [109, 261] on span "[STREET_ADDRESS]" at bounding box center [87, 257] width 51 height 8
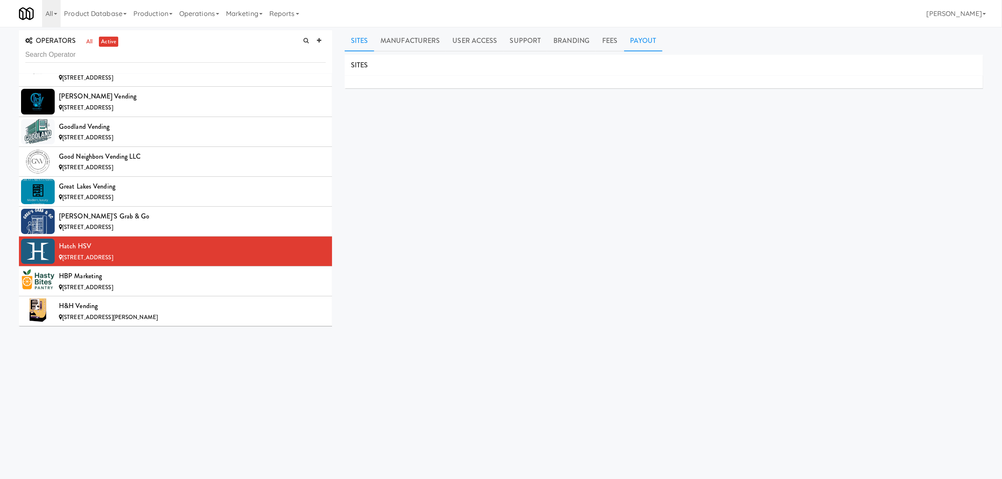
click at [632, 42] on link "Payout" at bounding box center [643, 40] width 39 height 21
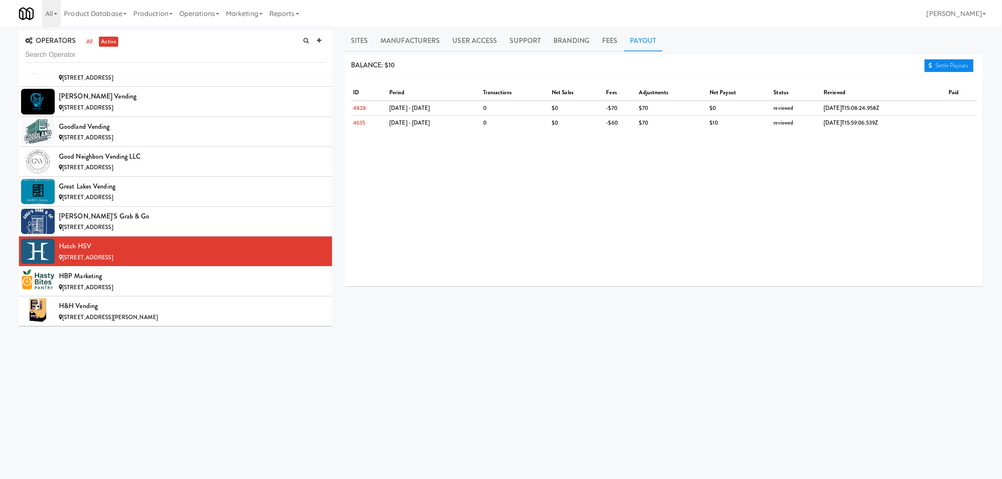
click at [949, 64] on link "Settle Payouts" at bounding box center [948, 65] width 49 height 13
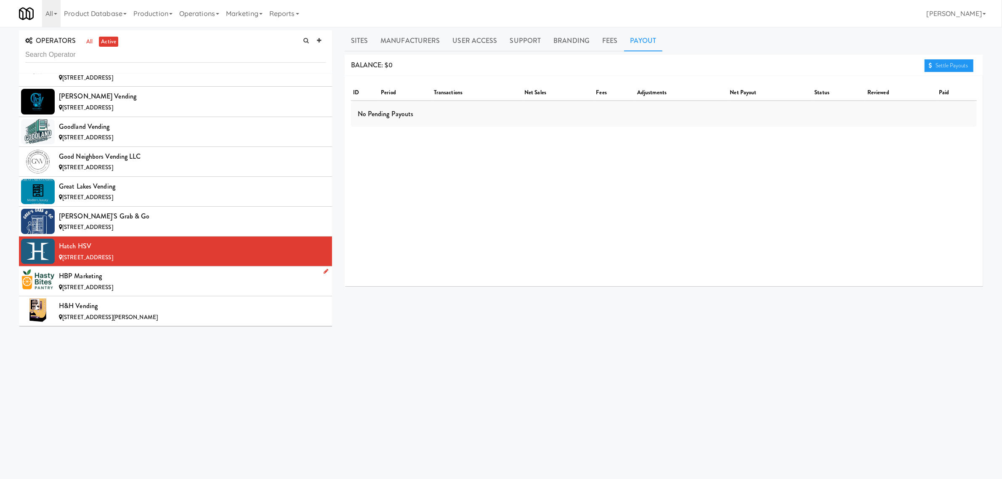
click at [129, 282] on div "HBP Marketing" at bounding box center [192, 276] width 267 height 13
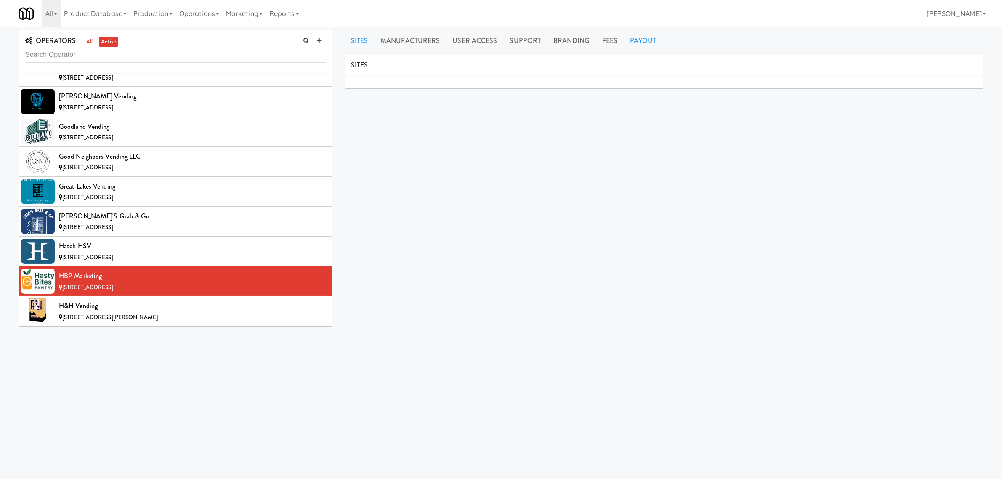
click at [633, 39] on link "Payout" at bounding box center [643, 40] width 39 height 21
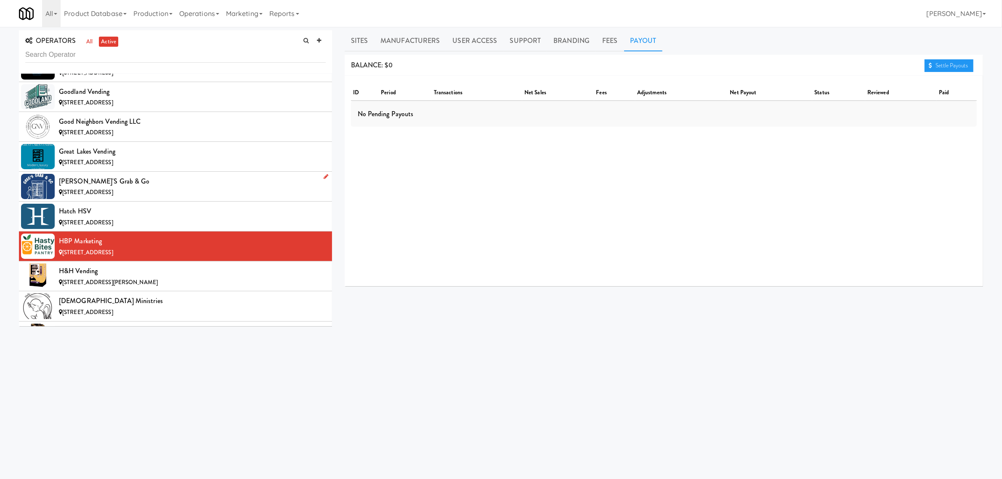
scroll to position [2945, 0]
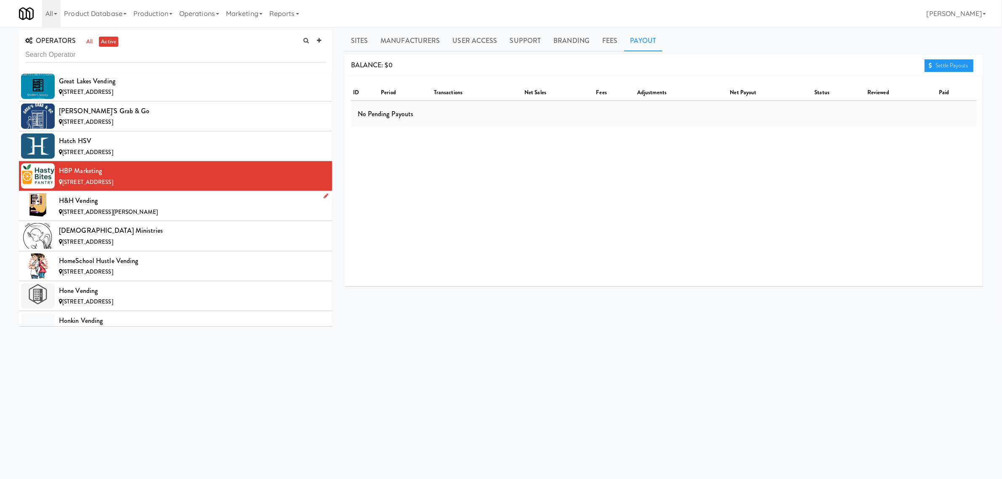
click at [104, 207] on div "H&H Vending" at bounding box center [192, 200] width 267 height 13
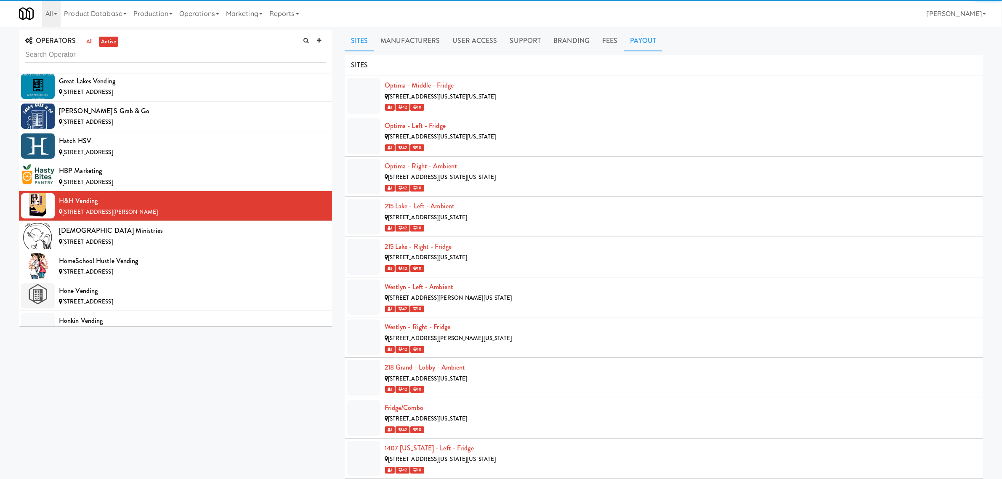
click at [637, 38] on link "Payout" at bounding box center [643, 40] width 39 height 21
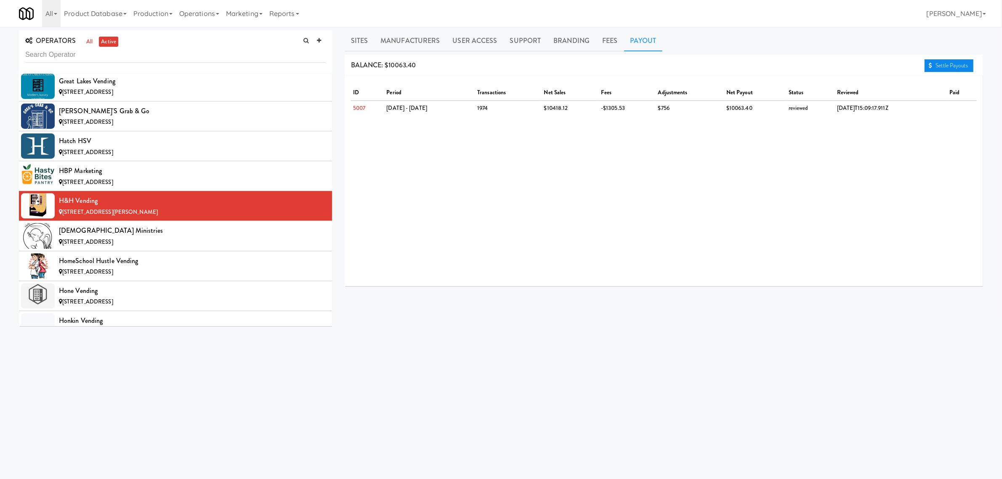
click at [954, 62] on link "Settle Payouts" at bounding box center [948, 65] width 49 height 13
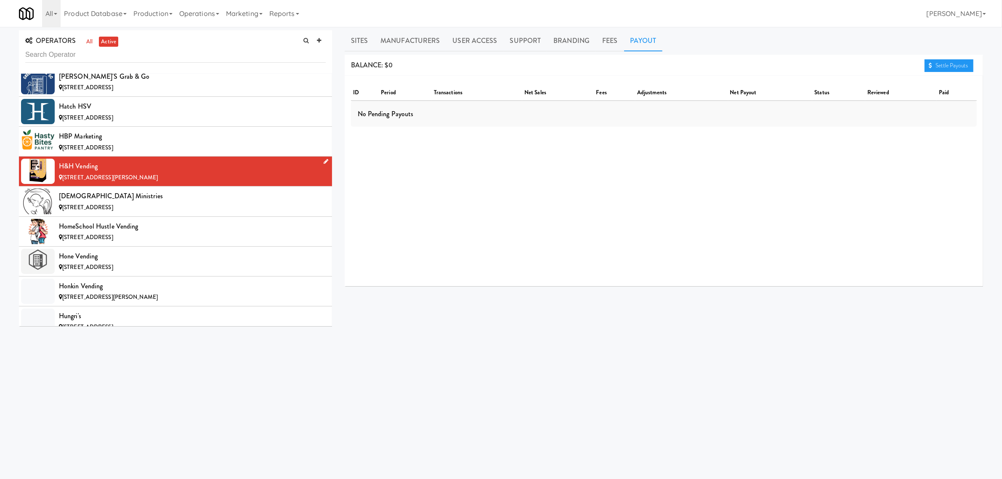
scroll to position [3050, 0]
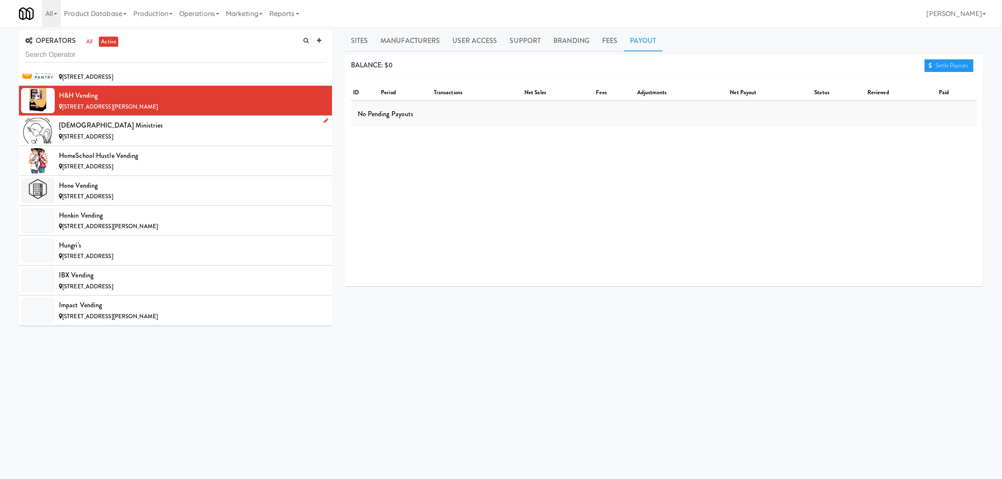
click at [108, 132] on div "[DEMOGRAPHIC_DATA] Ministries" at bounding box center [192, 125] width 267 height 13
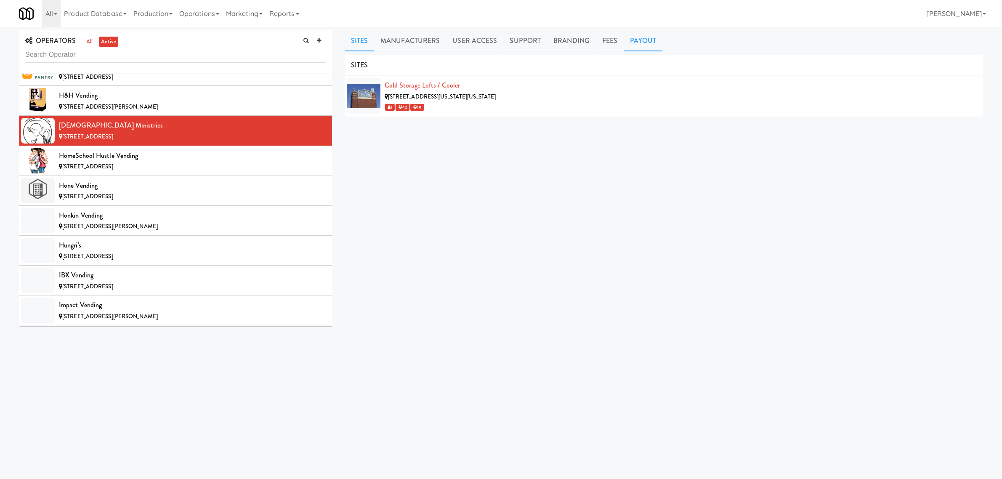
click at [641, 34] on link "Payout" at bounding box center [643, 40] width 39 height 21
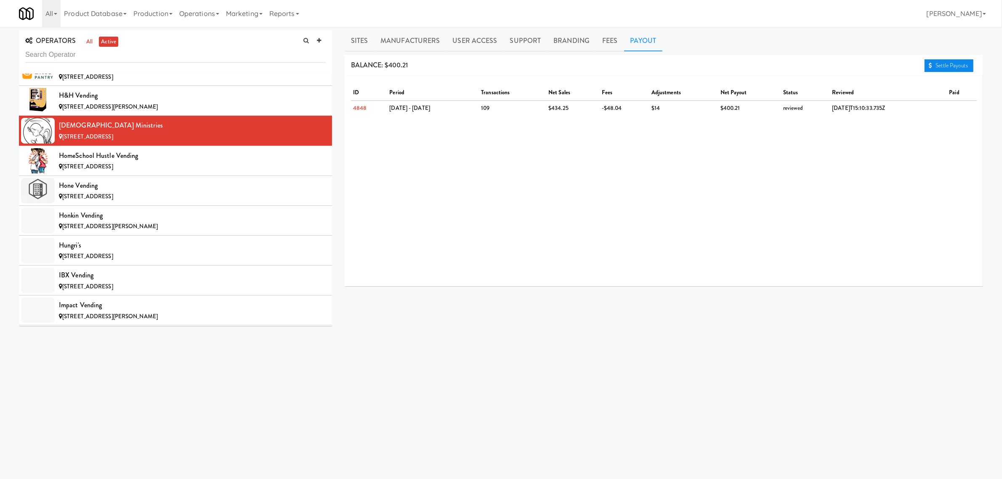
click at [937, 66] on link "Settle Payouts" at bounding box center [948, 65] width 49 height 13
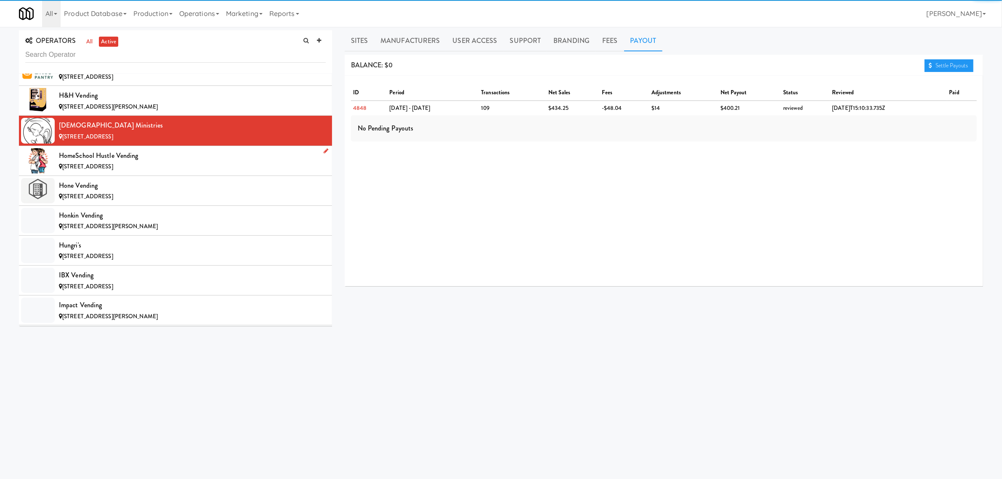
click at [106, 171] on div "[STREET_ADDRESS]" at bounding box center [192, 167] width 267 height 11
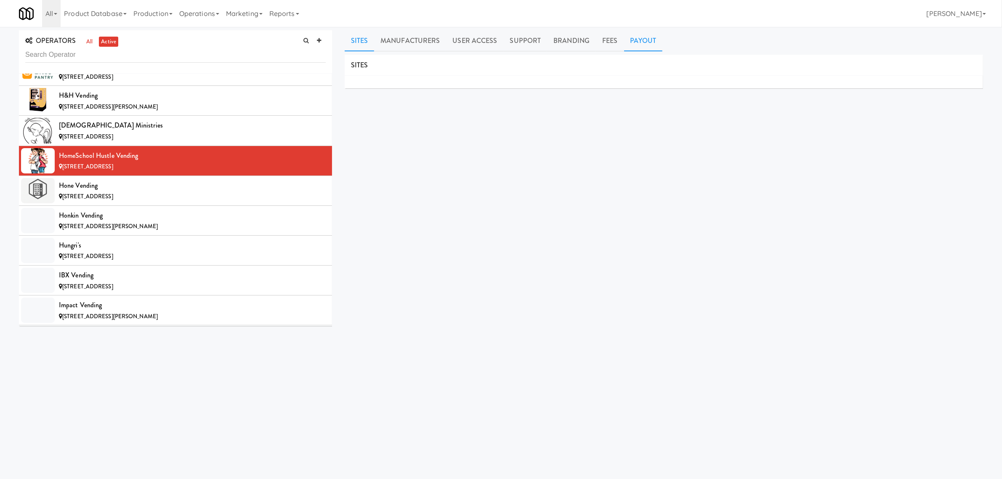
click at [641, 37] on link "Payout" at bounding box center [643, 40] width 39 height 21
click at [113, 192] on div "Hone Vending" at bounding box center [192, 185] width 267 height 13
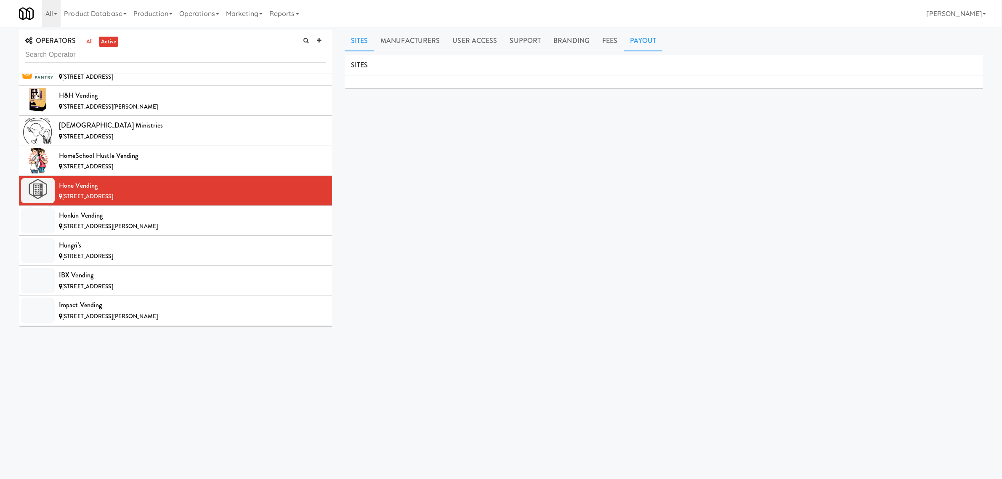
click at [645, 38] on link "Payout" at bounding box center [643, 40] width 39 height 21
click at [103, 230] on span "[STREET_ADDRESS][PERSON_NAME]" at bounding box center [110, 226] width 96 height 8
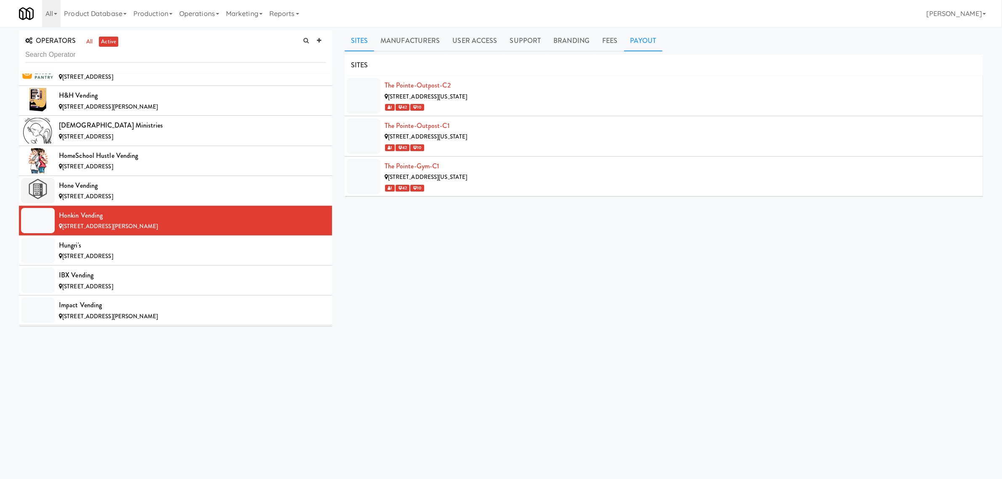
click at [644, 45] on link "Payout" at bounding box center [643, 40] width 39 height 21
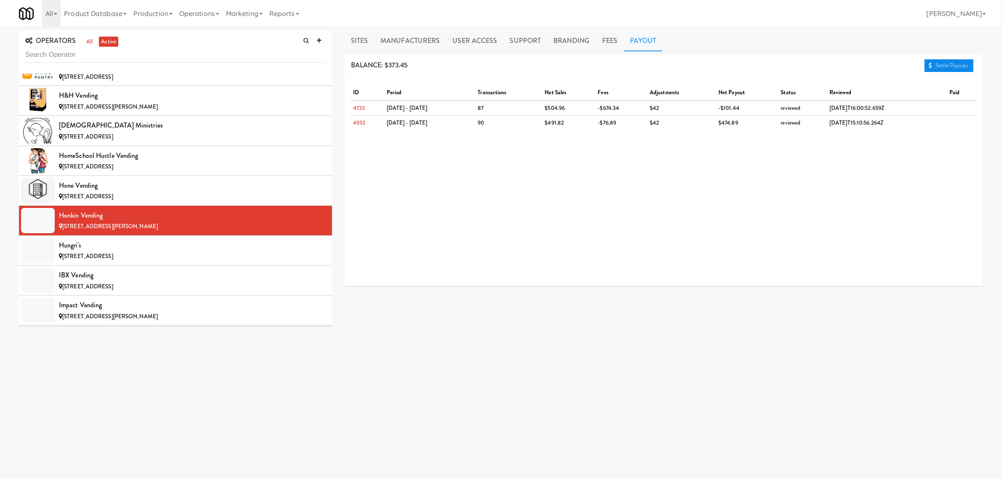
click at [935, 63] on link "Settle Payouts" at bounding box center [948, 65] width 49 height 13
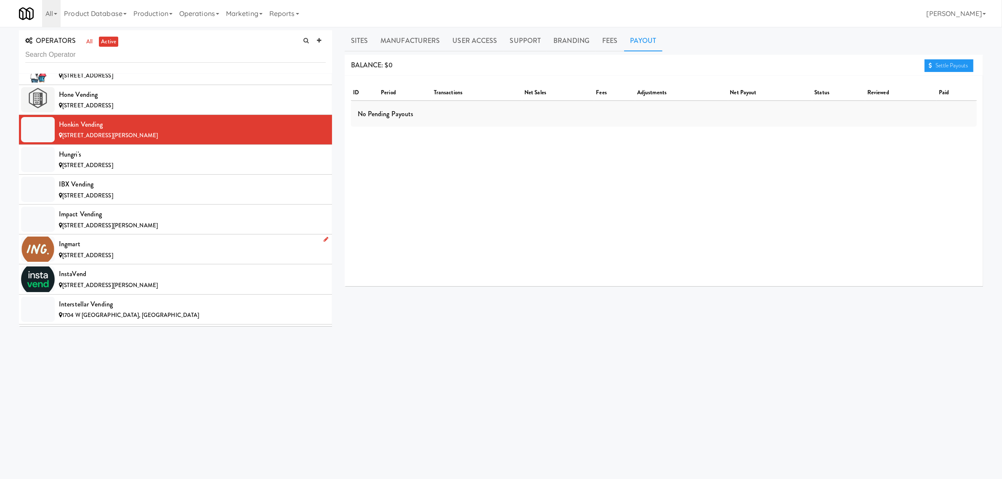
scroll to position [3155, 0]
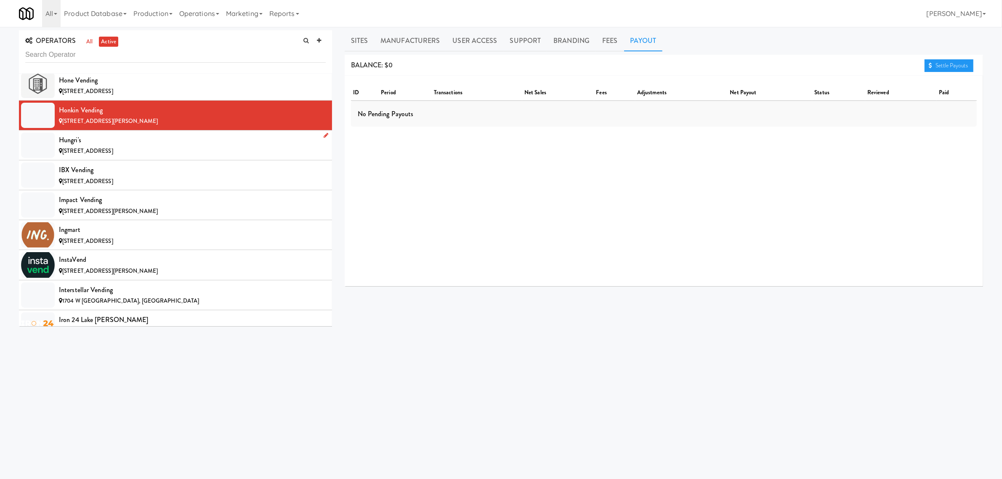
click at [112, 146] on div "Hungri's" at bounding box center [192, 140] width 267 height 13
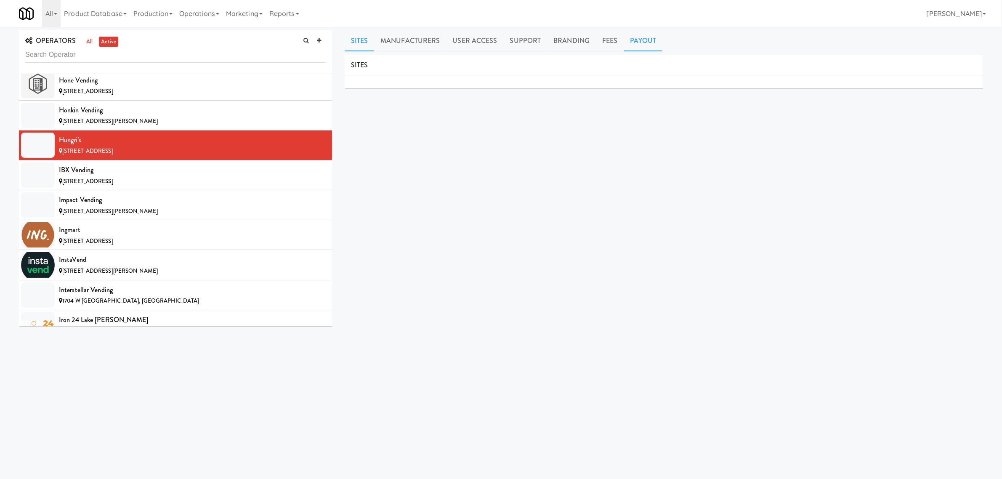
click at [632, 40] on link "Payout" at bounding box center [643, 40] width 39 height 21
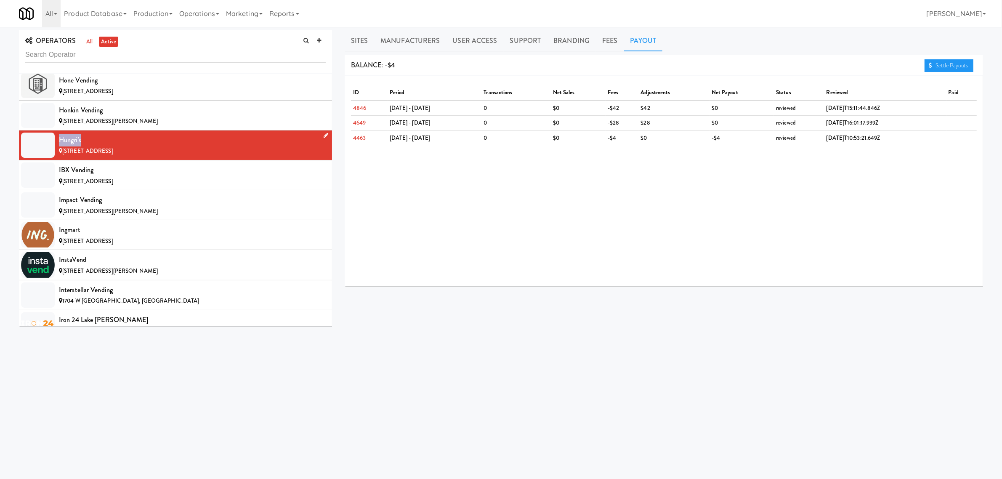
drag, startPoint x: 60, startPoint y: 150, endPoint x: 104, endPoint y: 146, distance: 44.3
click at [104, 146] on div "Hungri's" at bounding box center [192, 140] width 267 height 13
copy div "Hungri's"
click at [364, 44] on link "Sites" at bounding box center [360, 40] width 30 height 21
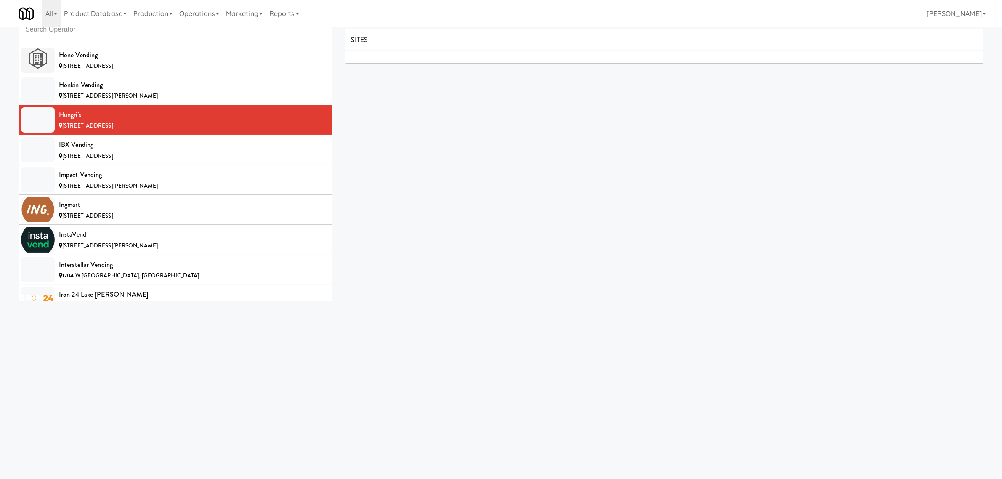
scroll to position [27, 0]
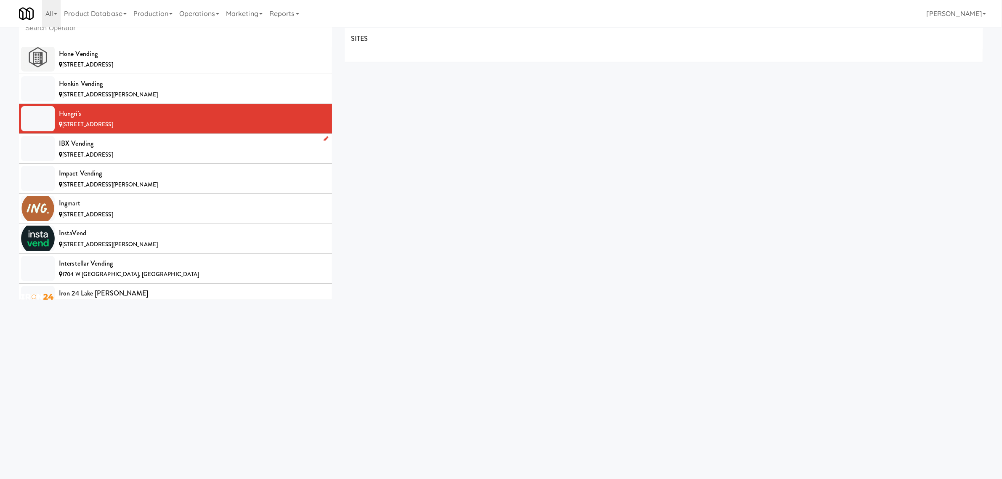
click at [178, 160] on div "[STREET_ADDRESS]" at bounding box center [192, 155] width 267 height 11
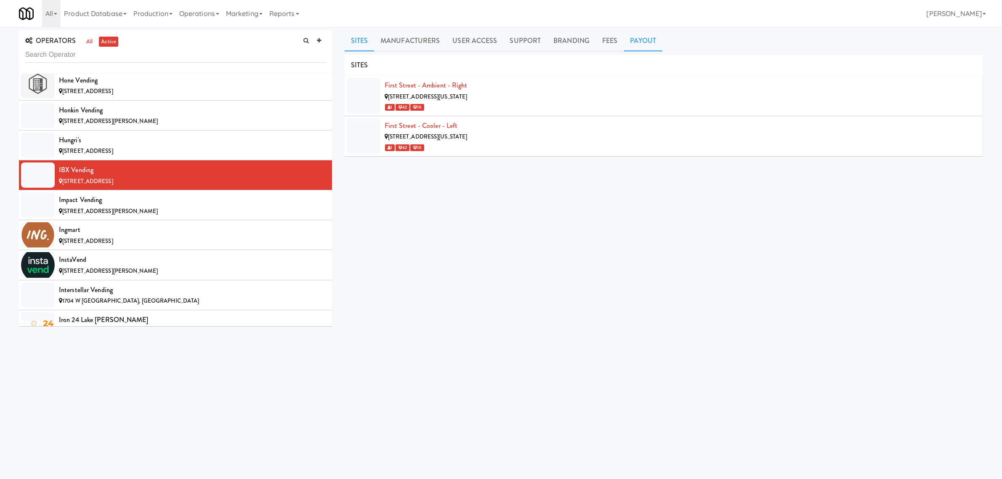
click at [649, 45] on link "Payout" at bounding box center [643, 40] width 39 height 21
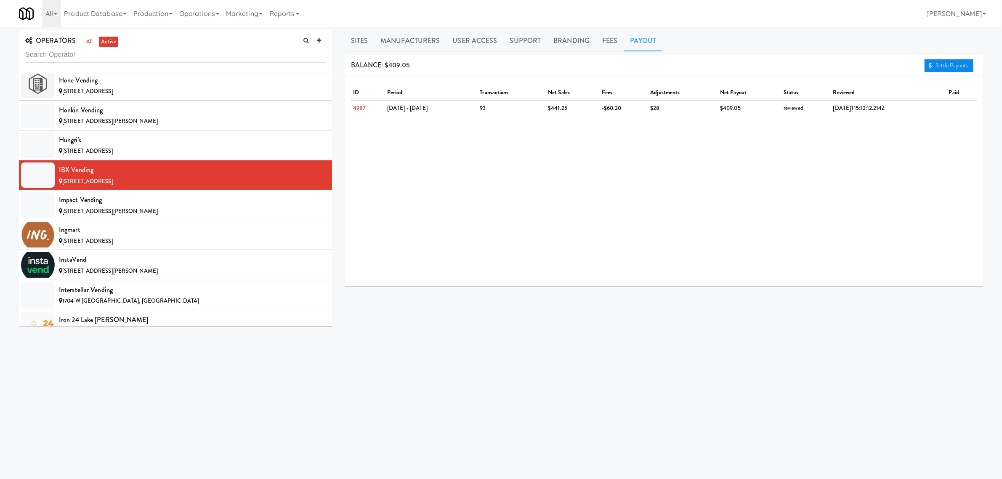
click at [945, 64] on link "Settle Payouts" at bounding box center [948, 65] width 49 height 13
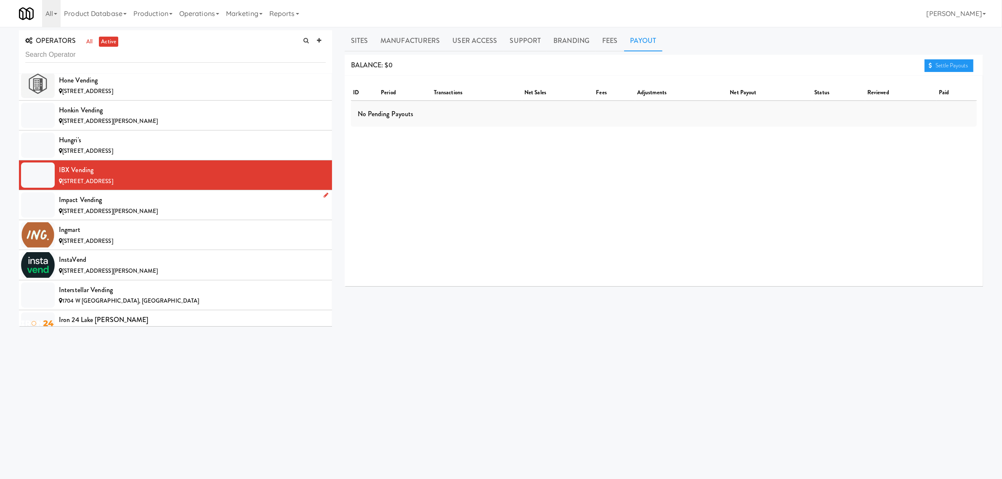
click at [156, 217] on div "[STREET_ADDRESS][PERSON_NAME]" at bounding box center [192, 211] width 267 height 11
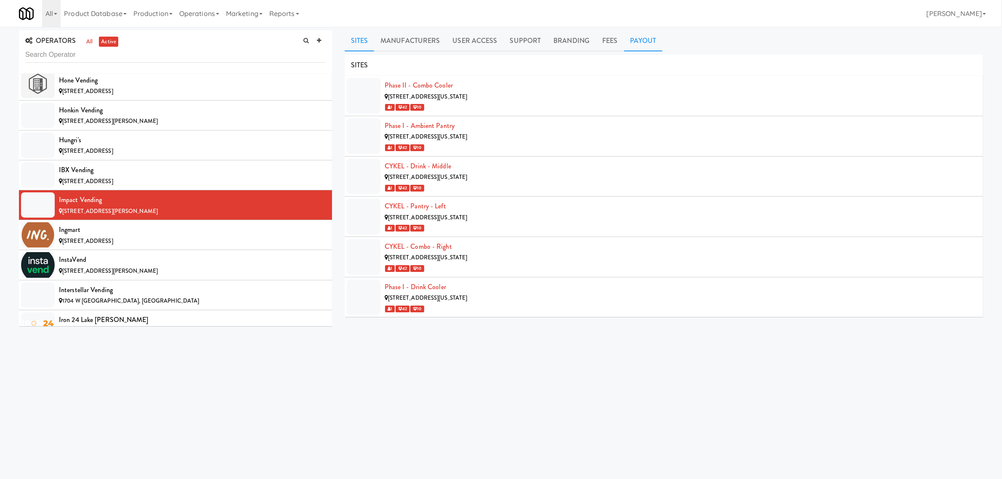
click at [642, 43] on link "Payout" at bounding box center [643, 40] width 39 height 21
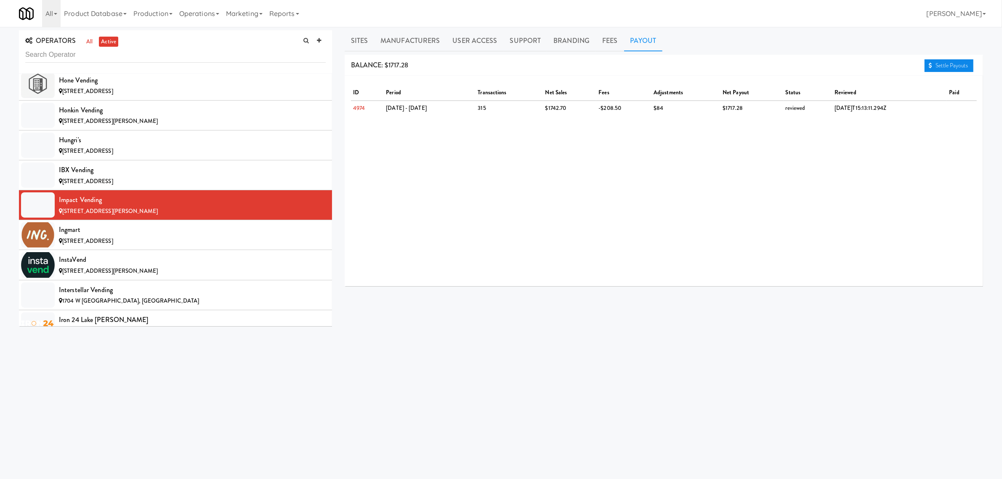
click at [934, 64] on link "Settle Payouts" at bounding box center [948, 65] width 49 height 13
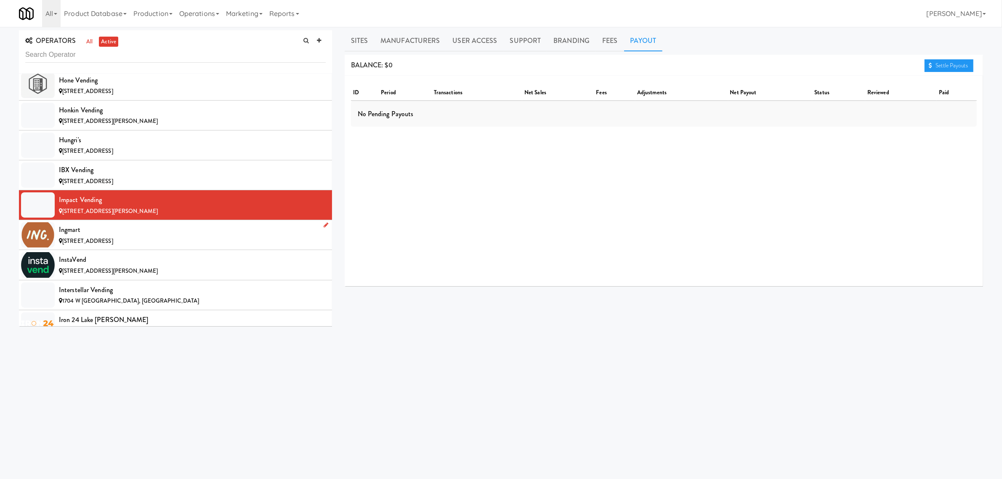
click at [108, 236] on div "Ingmart" at bounding box center [192, 229] width 267 height 13
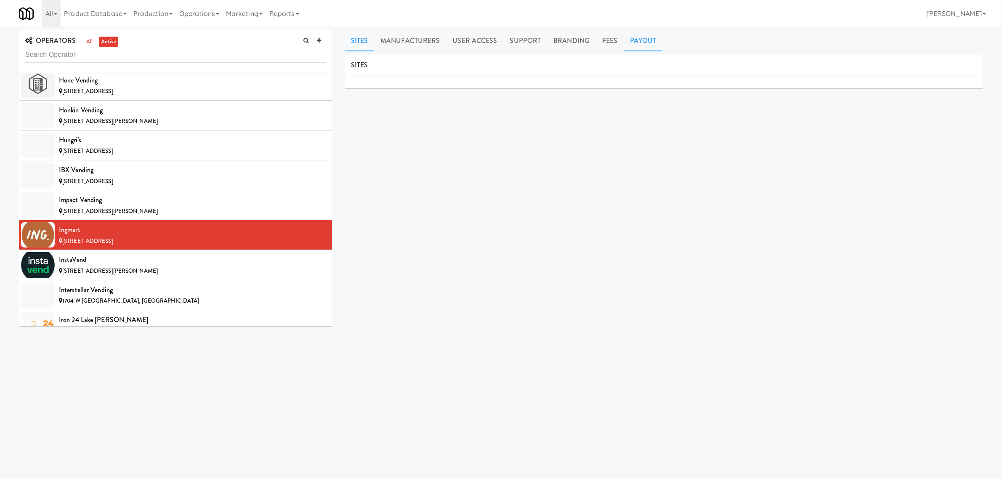
click at [643, 39] on link "Payout" at bounding box center [643, 40] width 39 height 21
click at [130, 266] on div "InstaVend" at bounding box center [192, 259] width 267 height 13
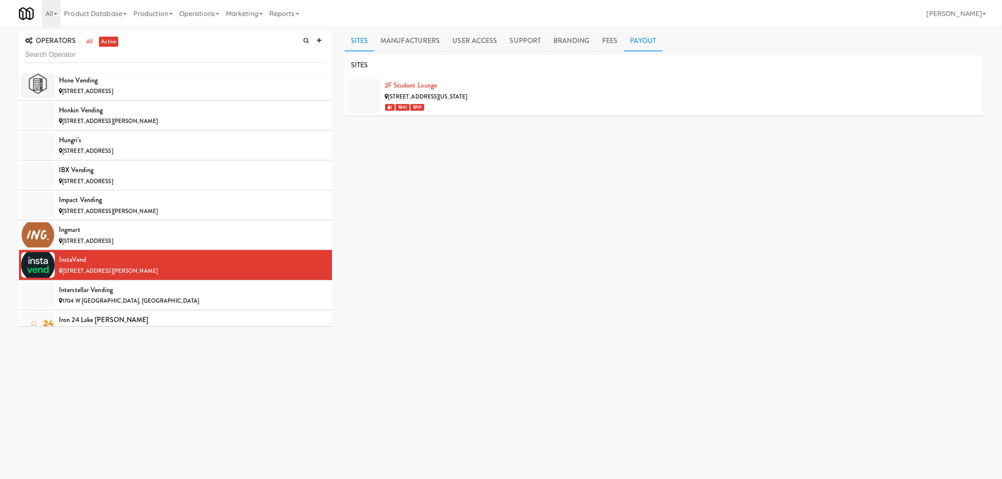
click at [642, 38] on link "Payout" at bounding box center [643, 40] width 39 height 21
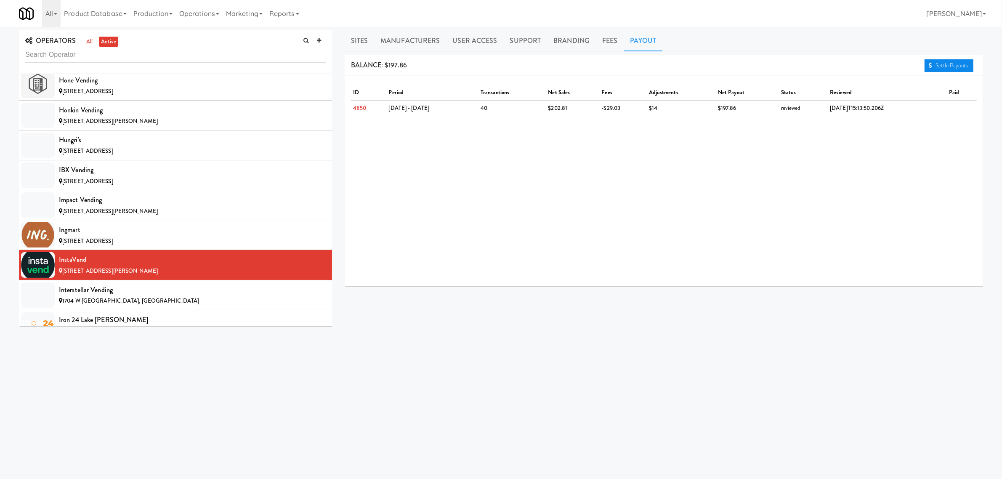
click at [942, 67] on link "Settle Payouts" at bounding box center [948, 65] width 49 height 13
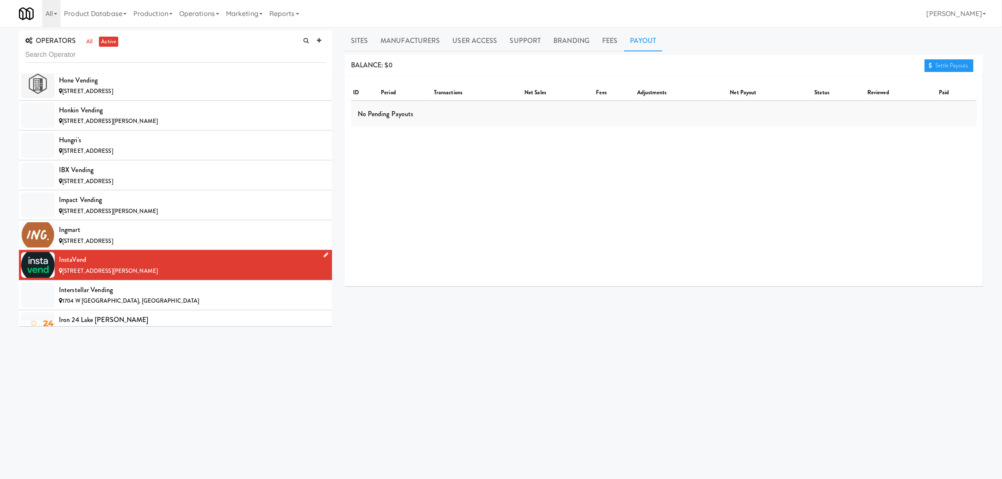
scroll to position [3208, 0]
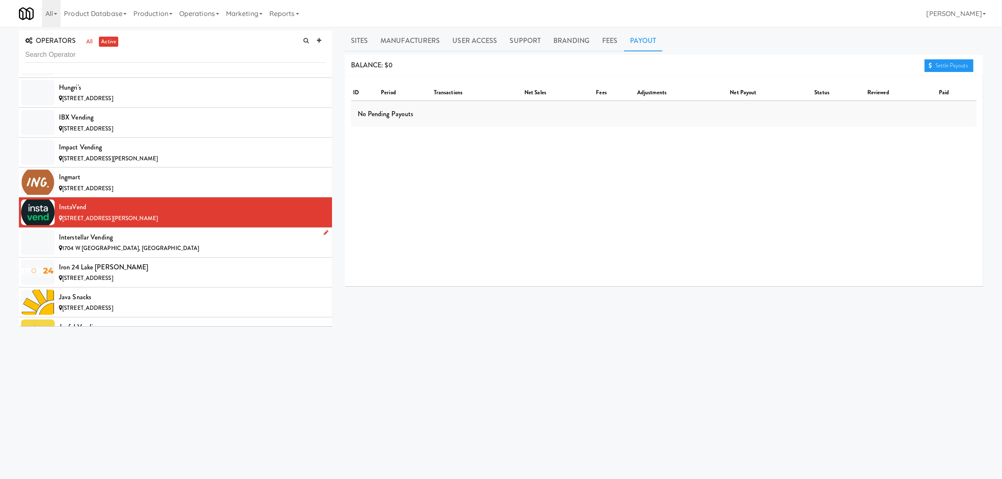
click at [128, 244] on div "Interstellar Vending" at bounding box center [192, 237] width 267 height 13
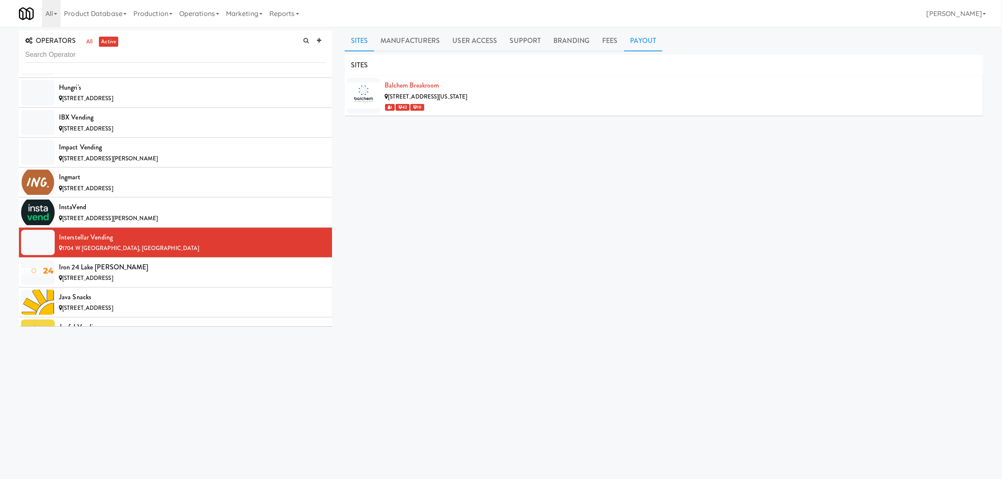
click at [637, 42] on link "Payout" at bounding box center [643, 40] width 39 height 21
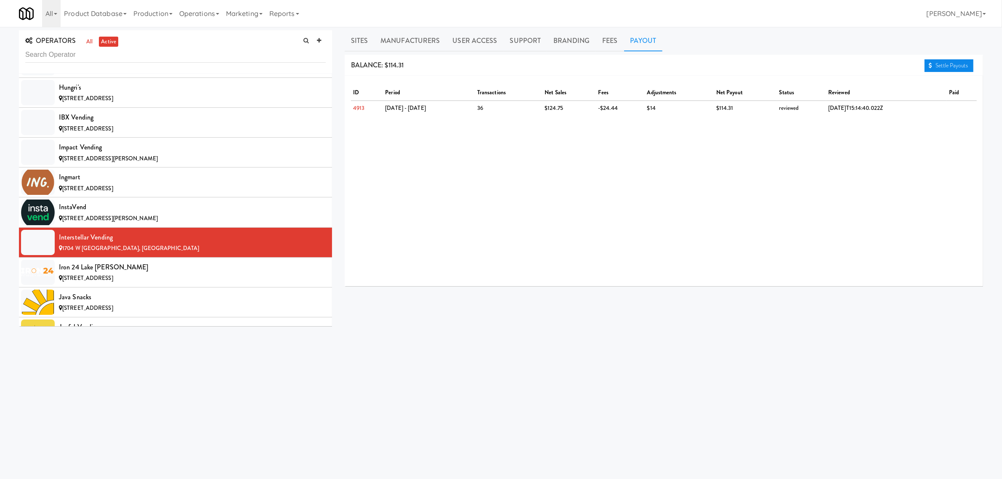
click at [937, 61] on link "Settle Payouts" at bounding box center [948, 65] width 49 height 13
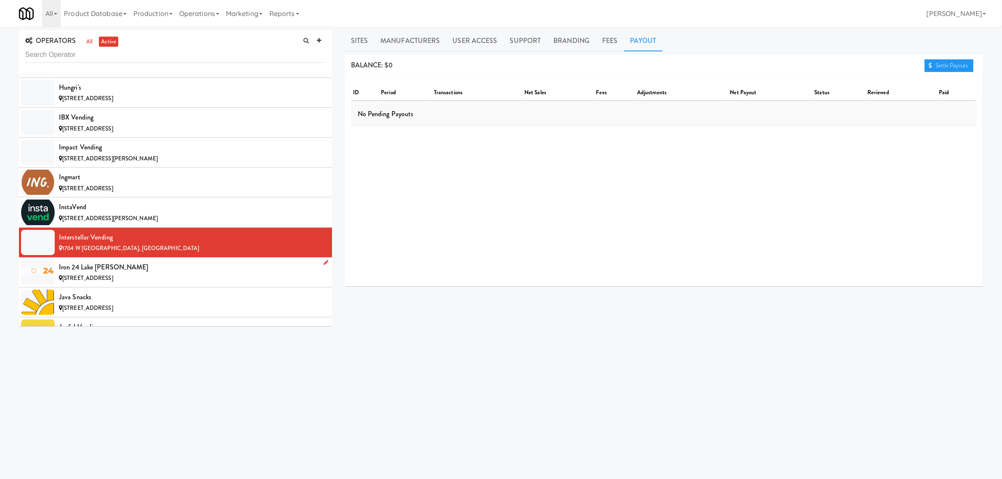
click at [121, 273] on div "Iron 24 Lake [PERSON_NAME]" at bounding box center [192, 267] width 267 height 13
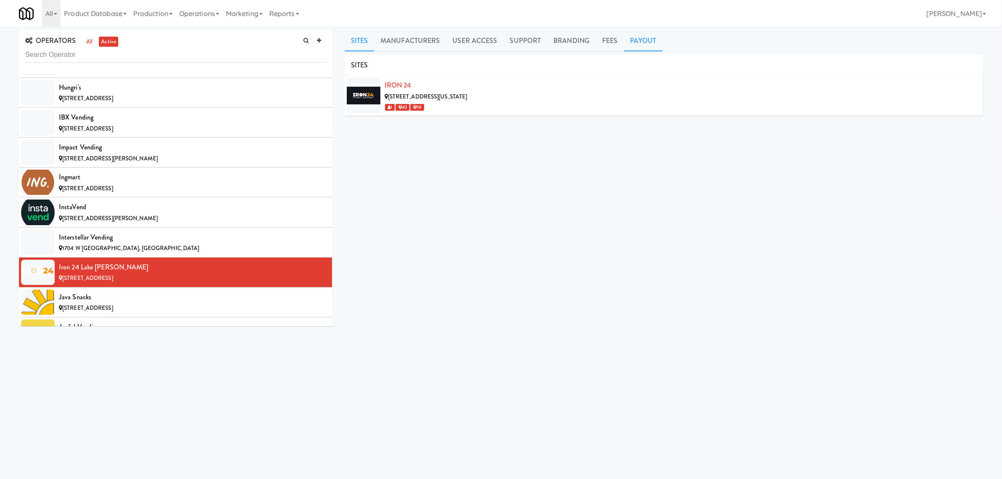
click at [640, 39] on link "Payout" at bounding box center [643, 40] width 39 height 21
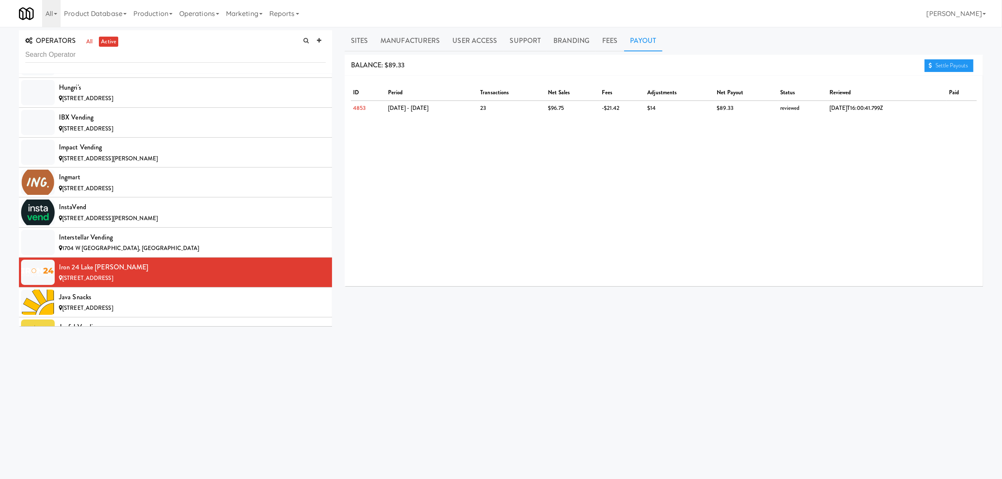
click at [640, 39] on link "Payout" at bounding box center [643, 40] width 39 height 21
click at [955, 61] on link "Settle Payouts" at bounding box center [948, 65] width 49 height 13
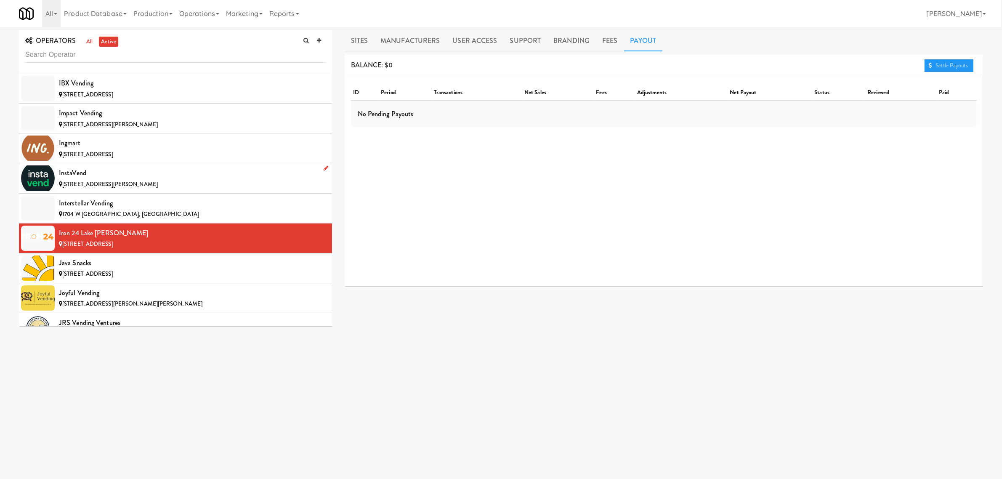
scroll to position [3313, 0]
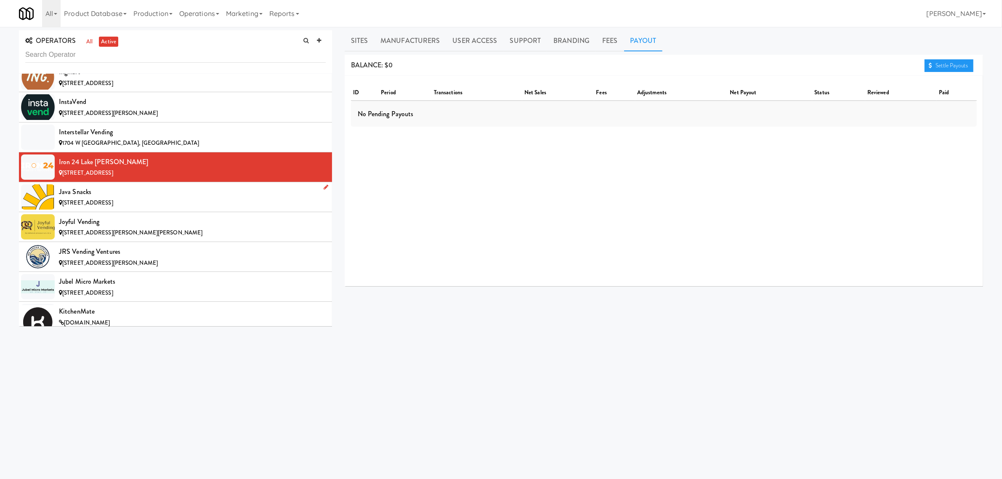
click at [159, 198] on div "Java Snacks" at bounding box center [192, 192] width 267 height 13
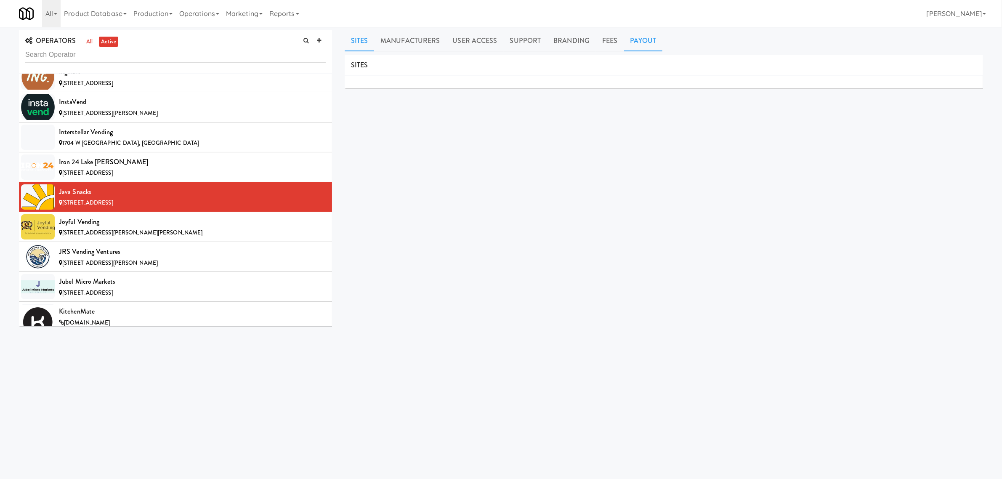
click at [644, 40] on link "Payout" at bounding box center [643, 40] width 39 height 21
click at [121, 228] on div "Joyful Vending" at bounding box center [192, 221] width 267 height 13
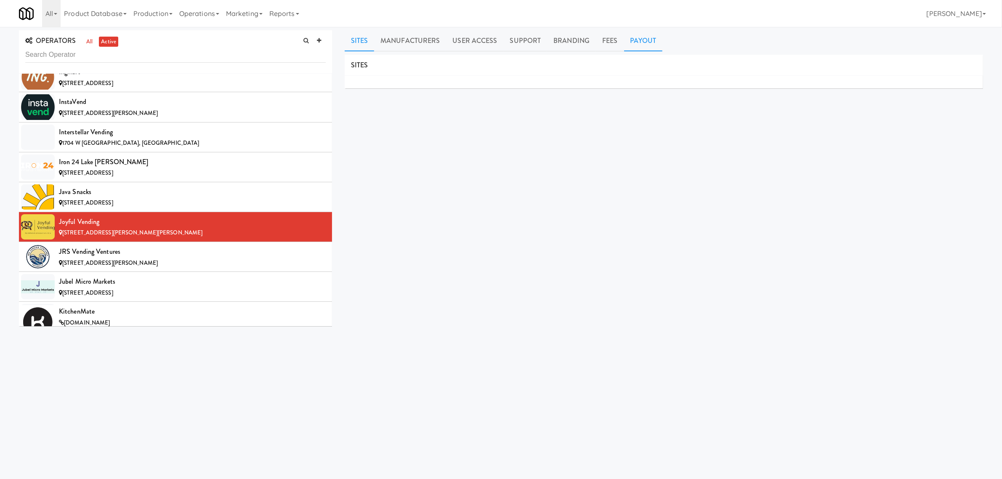
click at [636, 40] on link "Payout" at bounding box center [643, 40] width 39 height 21
click at [109, 267] on span "[STREET_ADDRESS][PERSON_NAME]" at bounding box center [110, 263] width 96 height 8
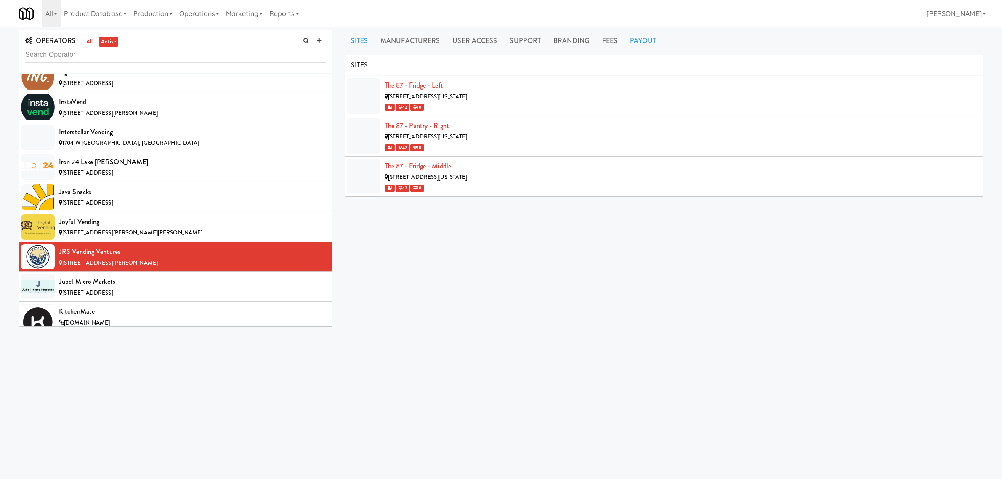
click at [634, 35] on link "Payout" at bounding box center [643, 40] width 39 height 21
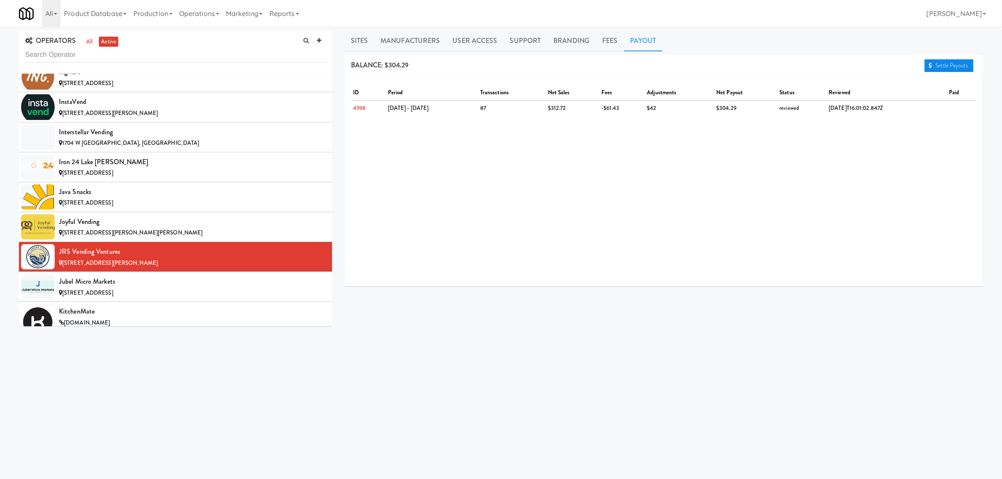
click at [938, 63] on link "Settle Payouts" at bounding box center [948, 65] width 49 height 13
click at [106, 288] on div "Jubel Micro Markets" at bounding box center [192, 281] width 267 height 13
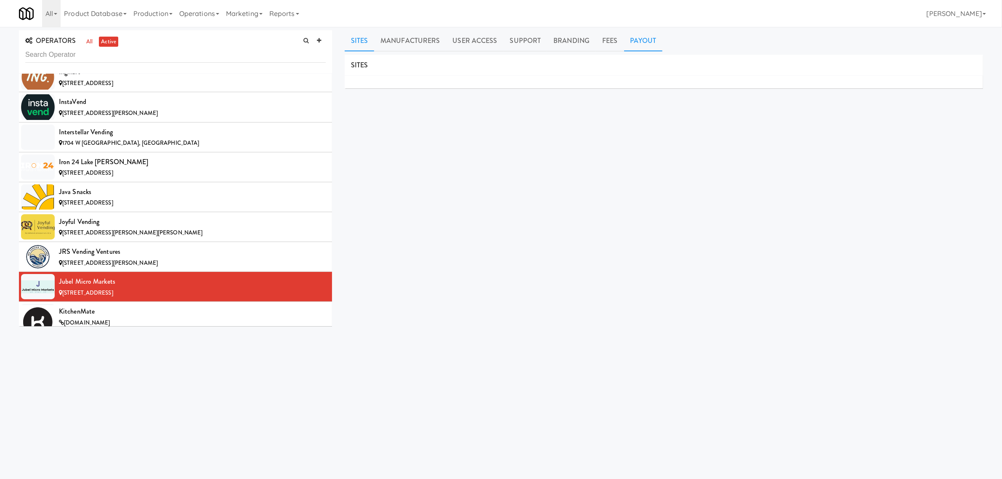
click at [631, 42] on link "Payout" at bounding box center [643, 40] width 39 height 21
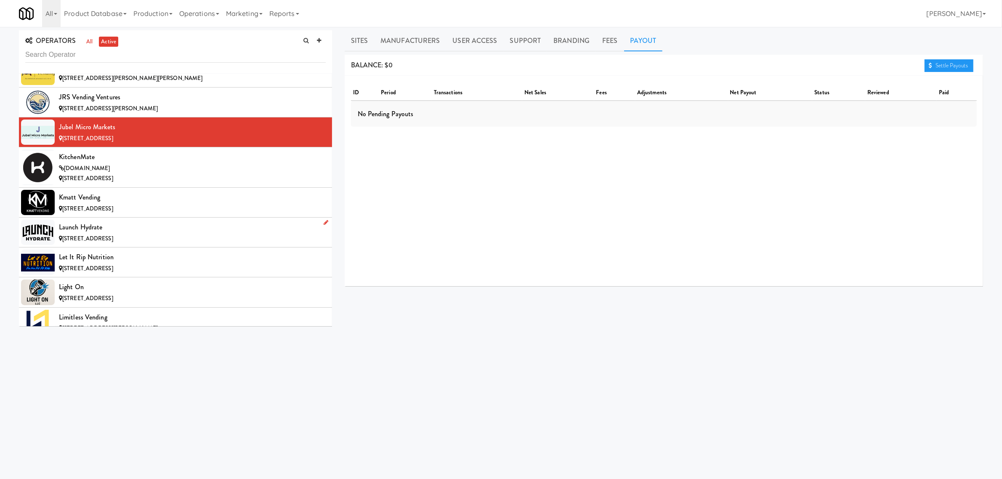
scroll to position [3471, 0]
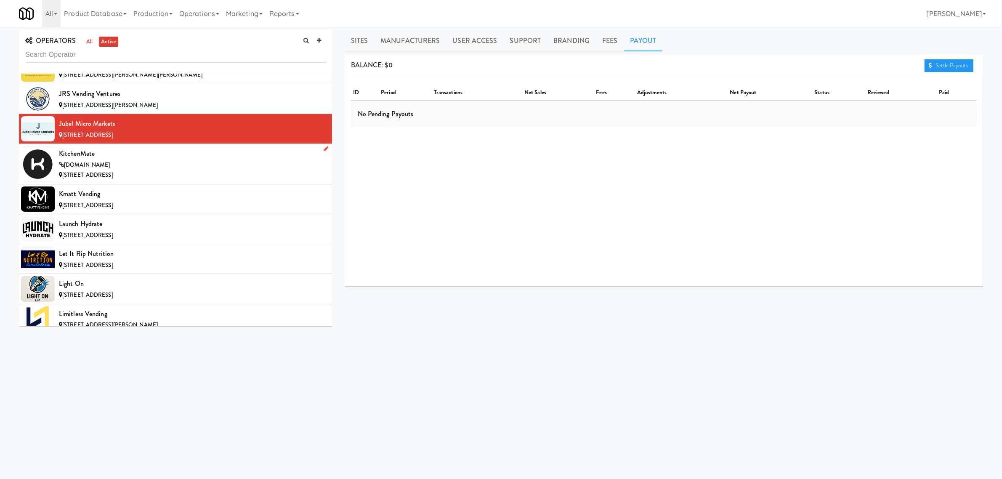
click at [91, 160] on div "KitchenMate" at bounding box center [192, 153] width 267 height 13
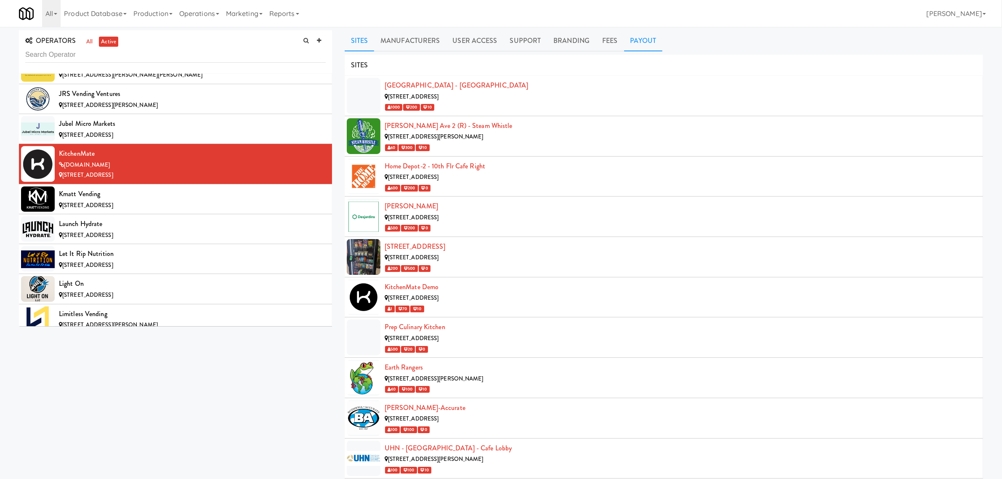
click at [633, 41] on link "Payout" at bounding box center [643, 40] width 39 height 21
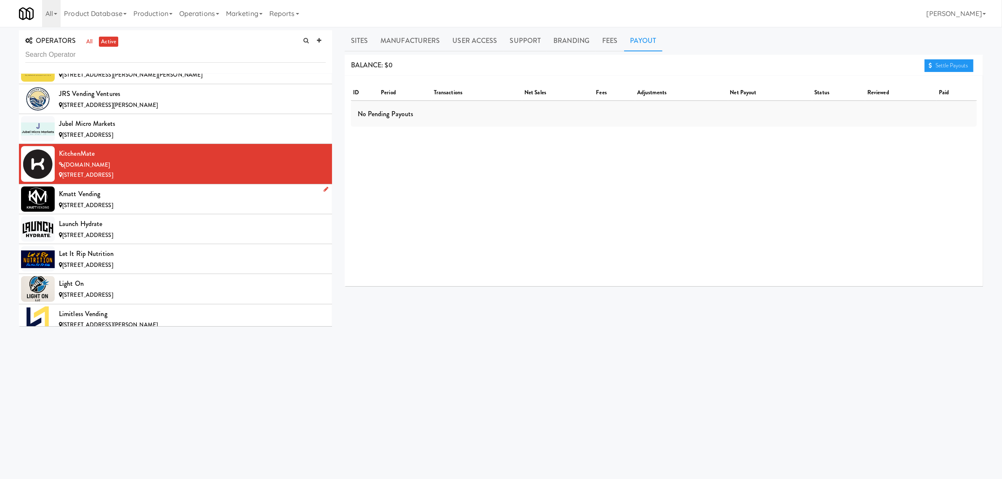
click at [74, 200] on div "Kmatt Vending" at bounding box center [192, 194] width 267 height 13
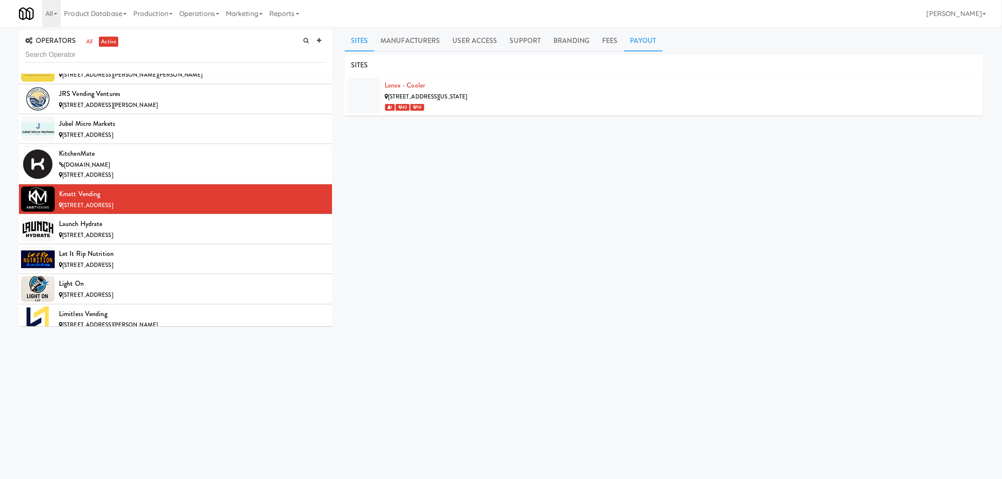
click at [648, 39] on link "Payout" at bounding box center [643, 40] width 39 height 21
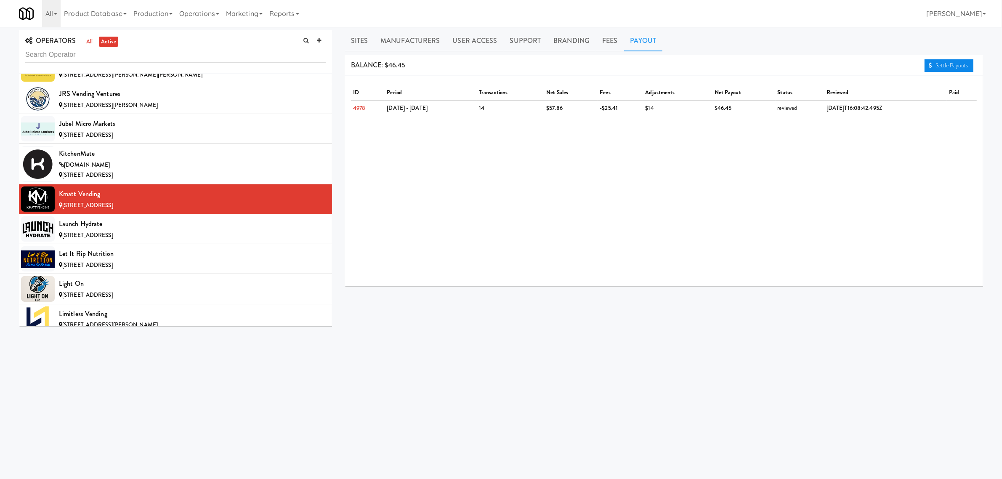
click at [966, 64] on link "Settle Payouts" at bounding box center [948, 65] width 49 height 13
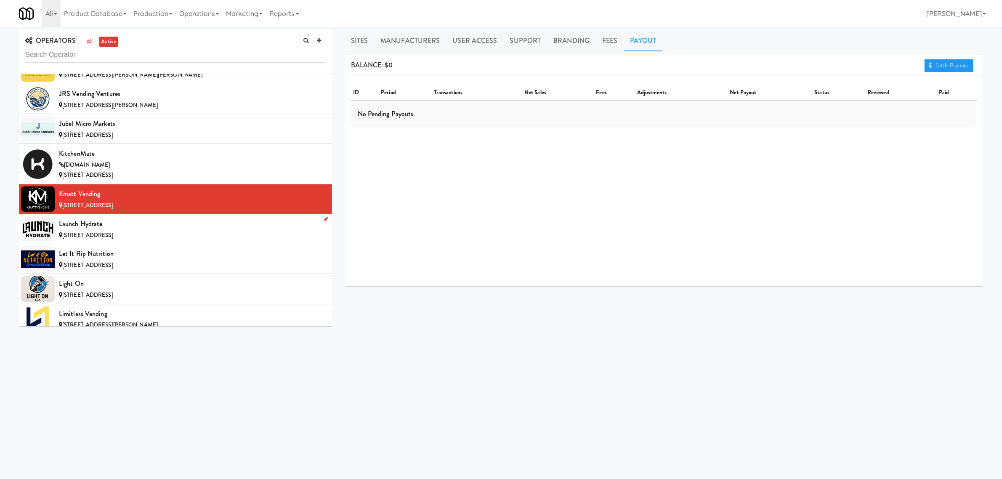
click at [152, 230] on div "Launch Hydrate" at bounding box center [192, 224] width 267 height 13
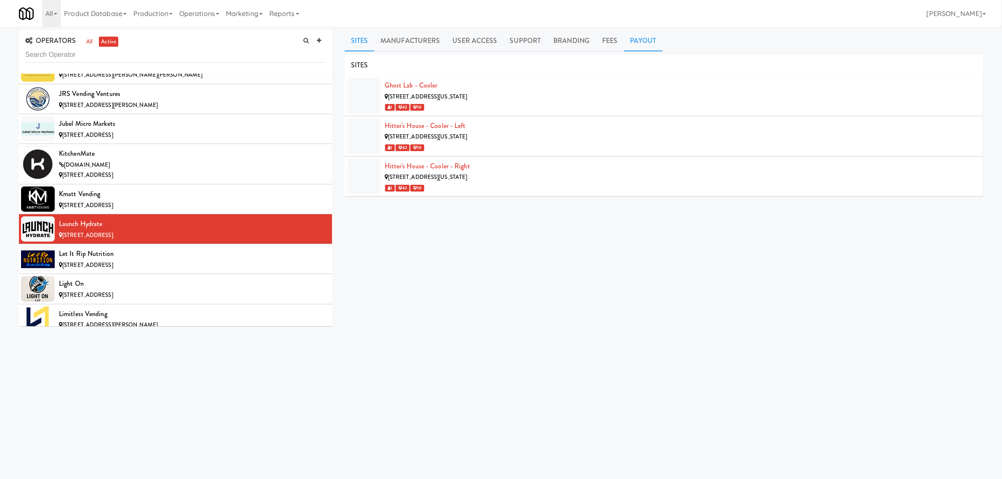
click at [634, 39] on link "Payout" at bounding box center [643, 40] width 39 height 21
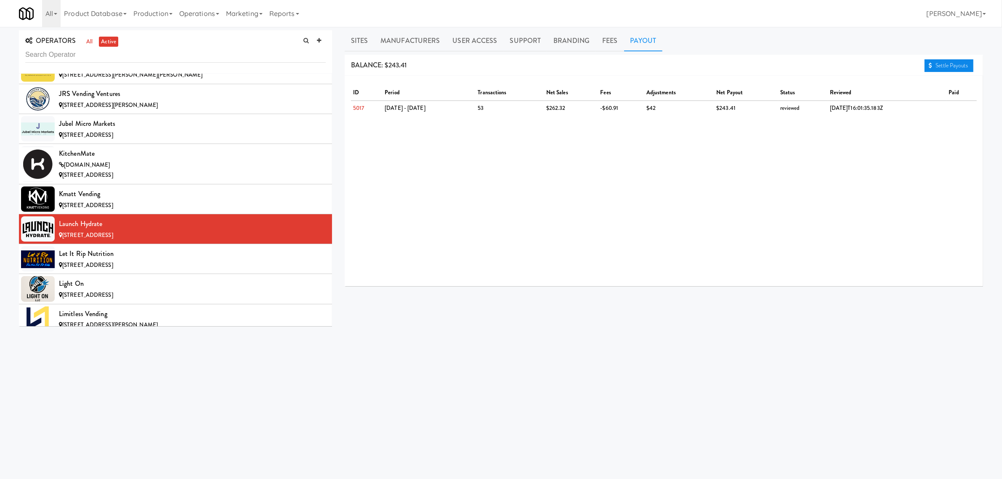
click at [957, 62] on link "Settle Payouts" at bounding box center [948, 65] width 49 height 13
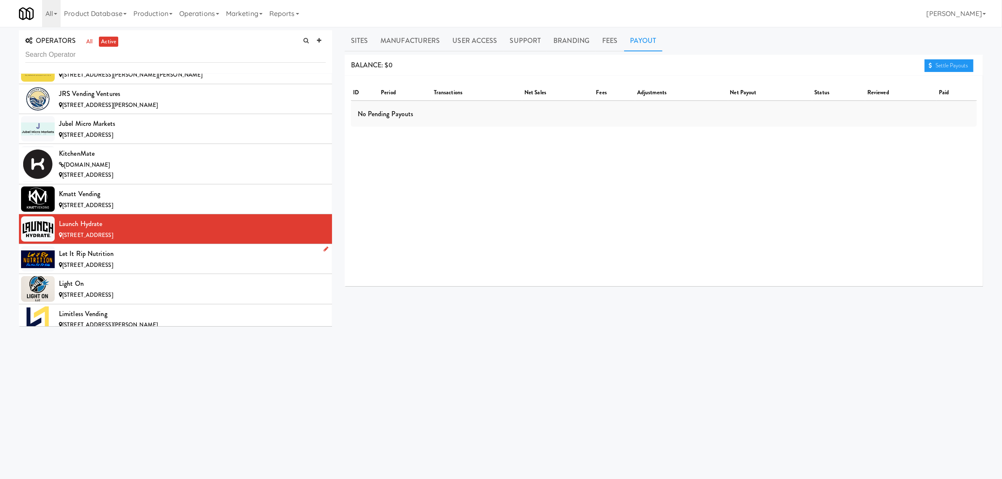
click at [163, 271] on div "[STREET_ADDRESS]" at bounding box center [192, 265] width 267 height 11
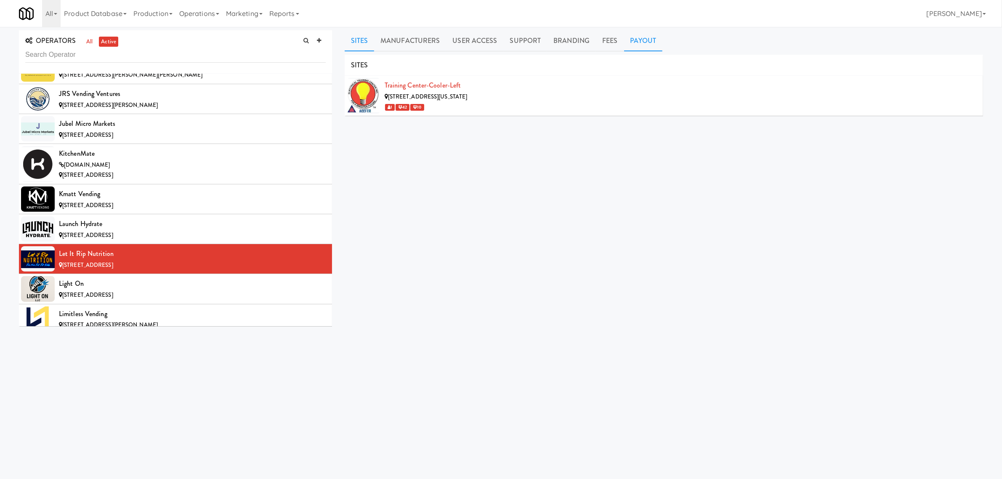
click at [639, 39] on link "Payout" at bounding box center [643, 40] width 39 height 21
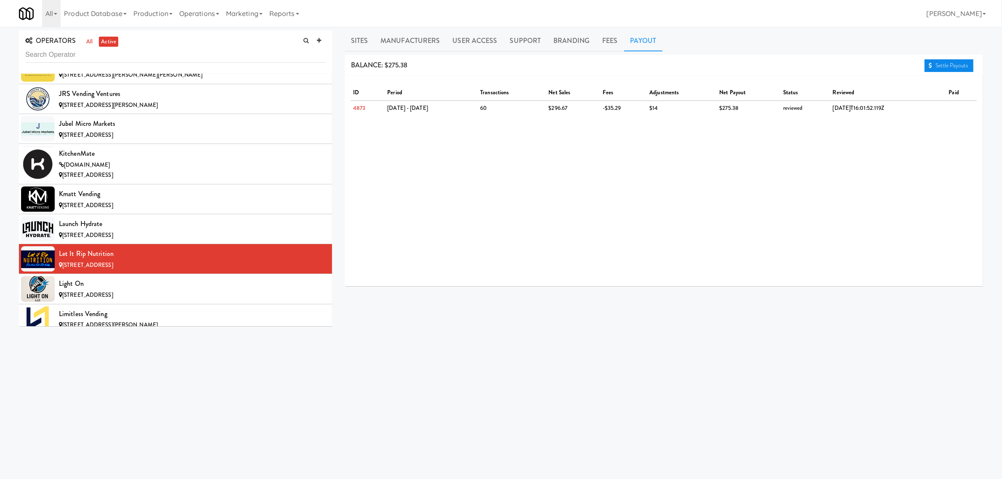
click at [947, 63] on link "Settle Payouts" at bounding box center [948, 65] width 49 height 13
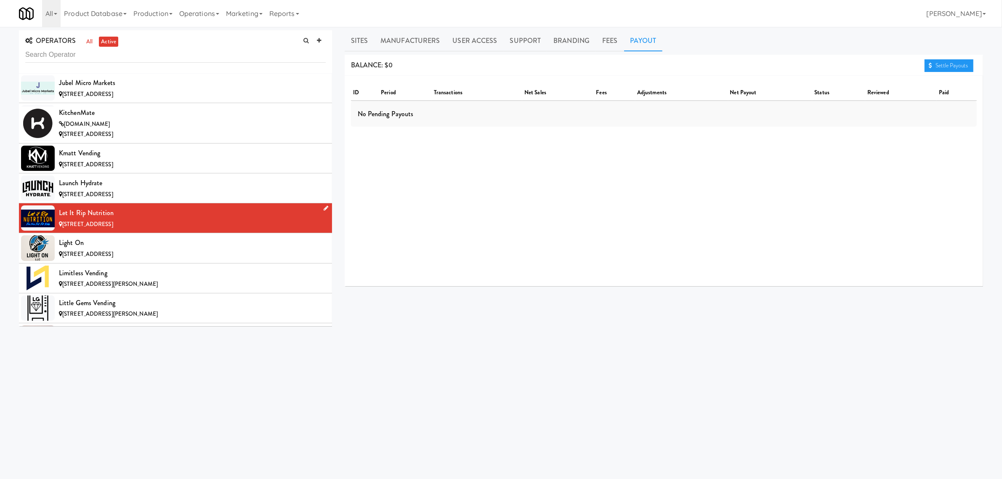
scroll to position [3576, 0]
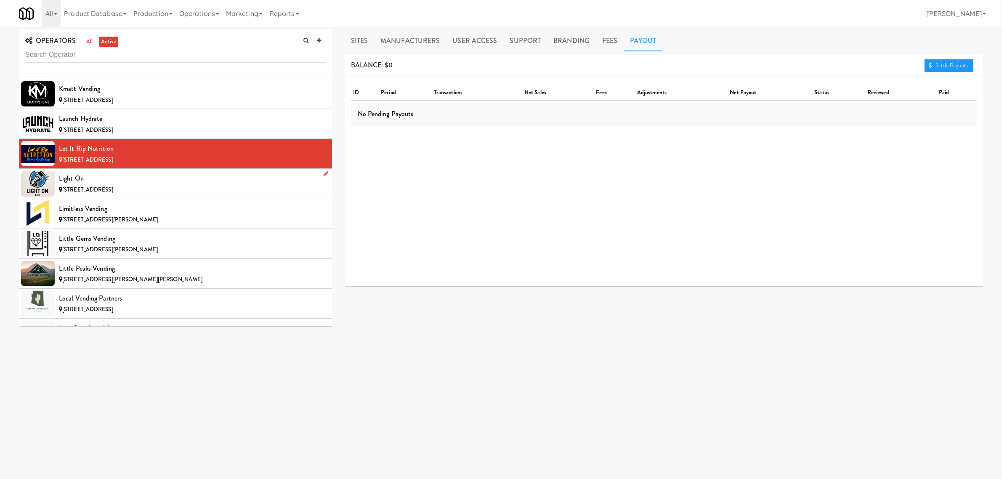
click at [127, 185] on div "Light On" at bounding box center [192, 178] width 267 height 13
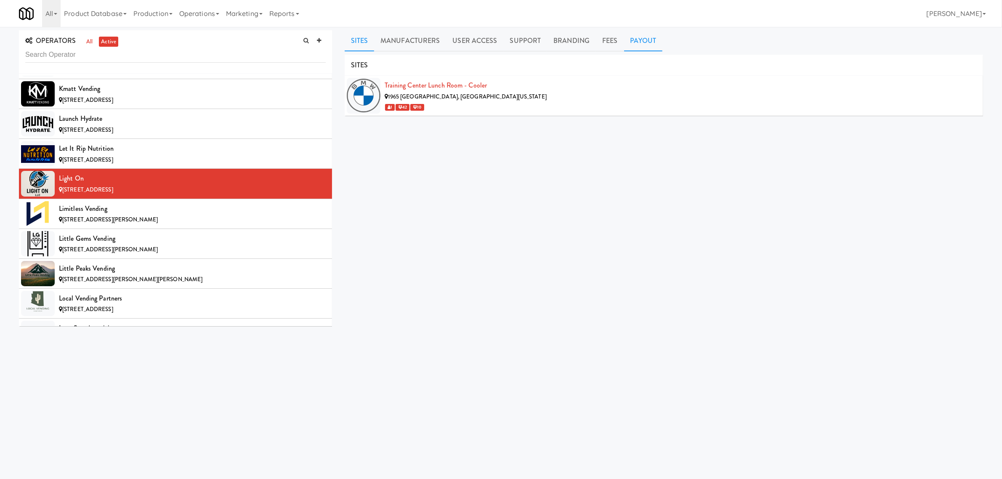
click at [644, 40] on link "Payout" at bounding box center [643, 40] width 39 height 21
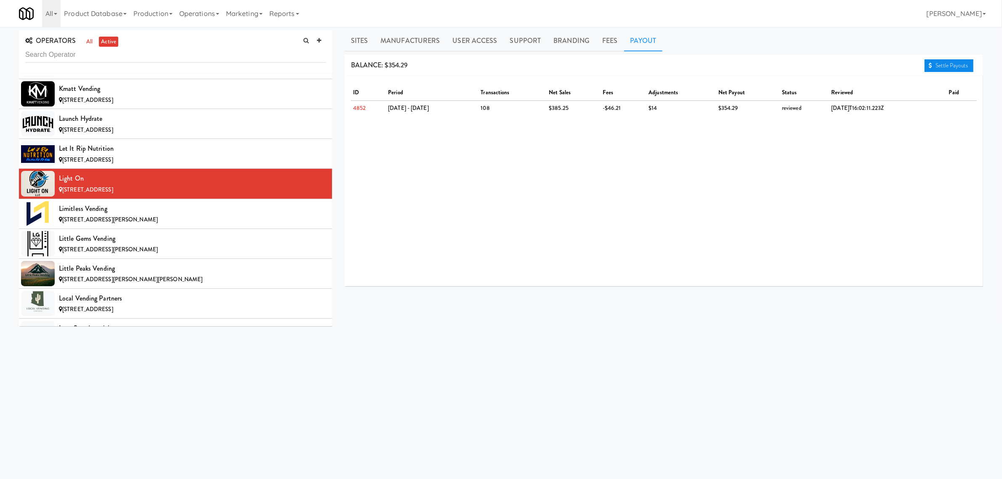
click at [945, 64] on link "Settle Payouts" at bounding box center [948, 65] width 49 height 13
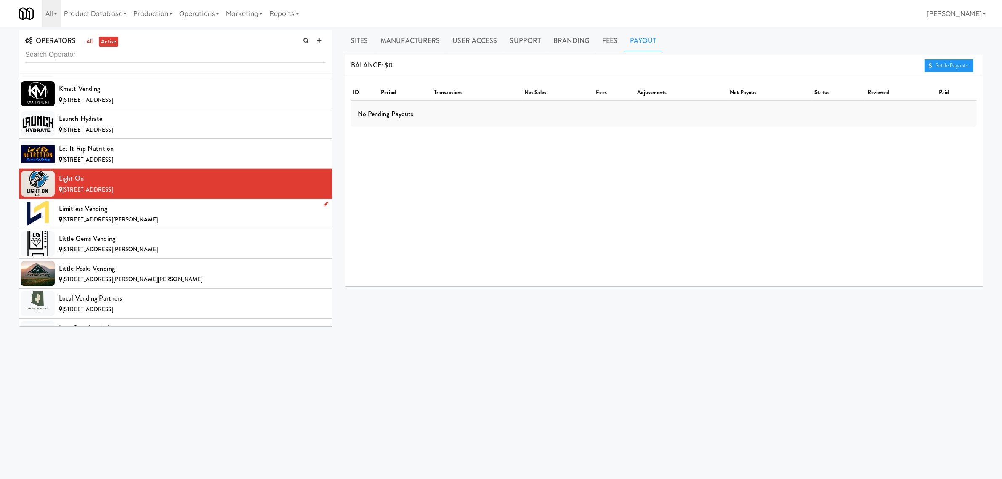
click at [114, 215] on div "Limitless Vending" at bounding box center [192, 208] width 267 height 13
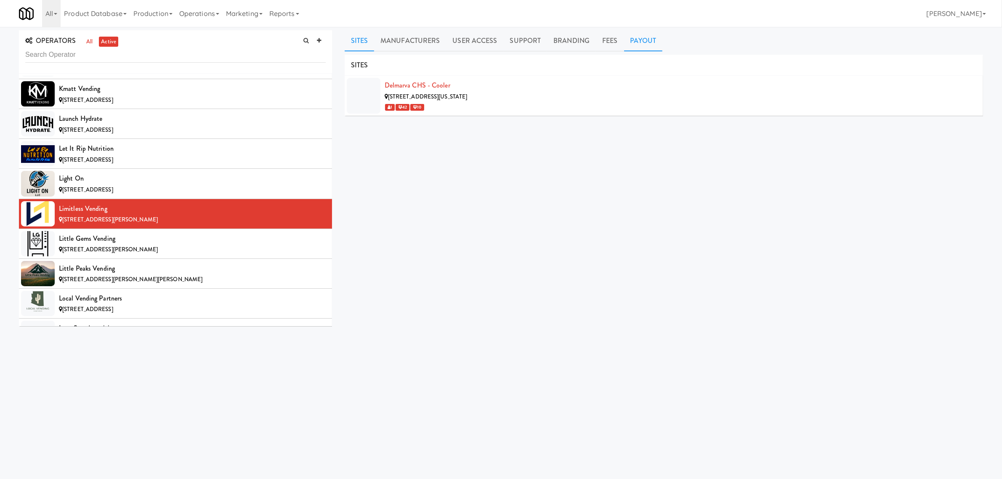
click at [641, 41] on link "Payout" at bounding box center [643, 40] width 39 height 21
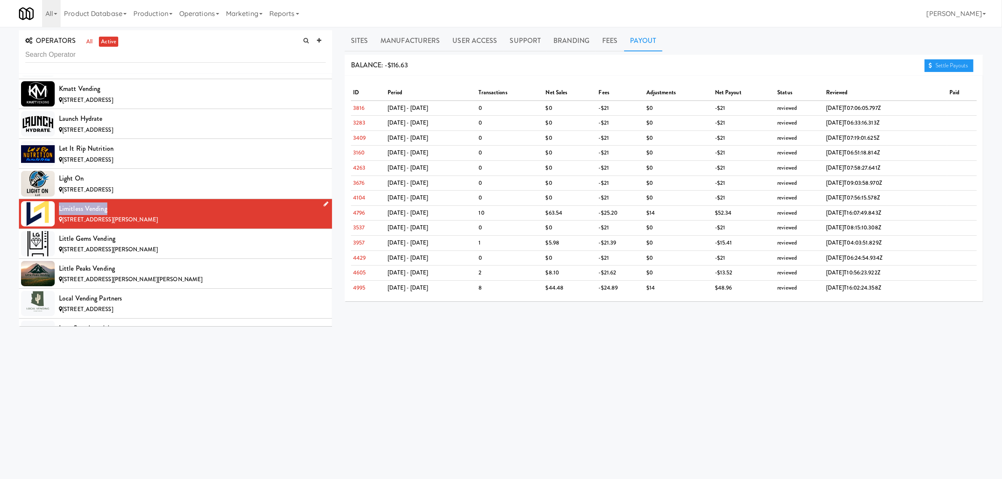
drag, startPoint x: 59, startPoint y: 219, endPoint x: 110, endPoint y: 212, distance: 51.9
click at [110, 212] on li "Limitless Vending [STREET_ADDRESS][PERSON_NAME]" at bounding box center [175, 214] width 313 height 30
copy div "Limitless Vending"
click at [352, 39] on link "Sites" at bounding box center [360, 40] width 30 height 21
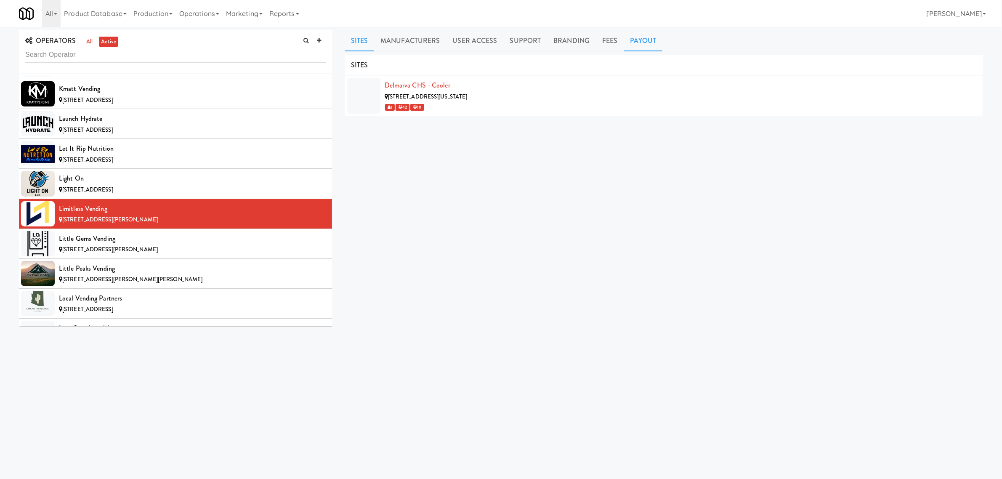
click at [641, 32] on link "Payout" at bounding box center [643, 40] width 39 height 21
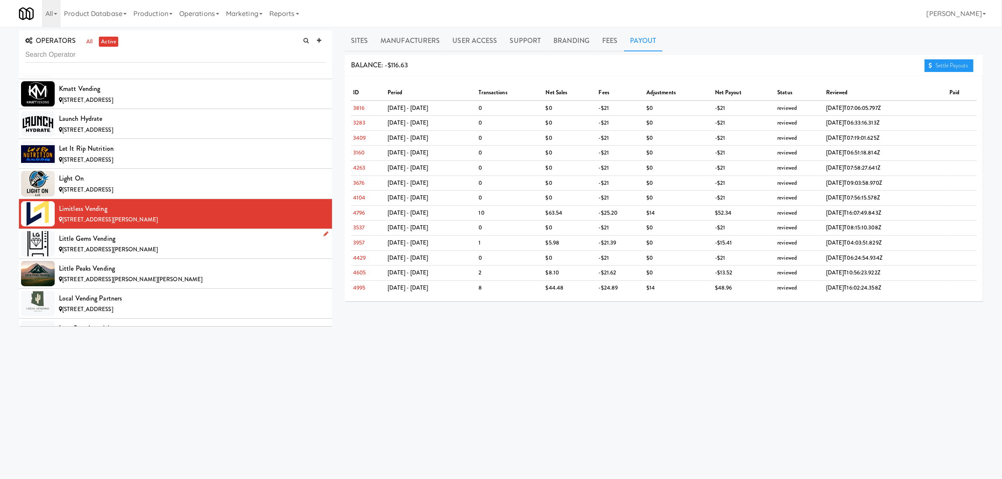
click at [70, 245] on div "Little Gems Vending" at bounding box center [192, 238] width 267 height 13
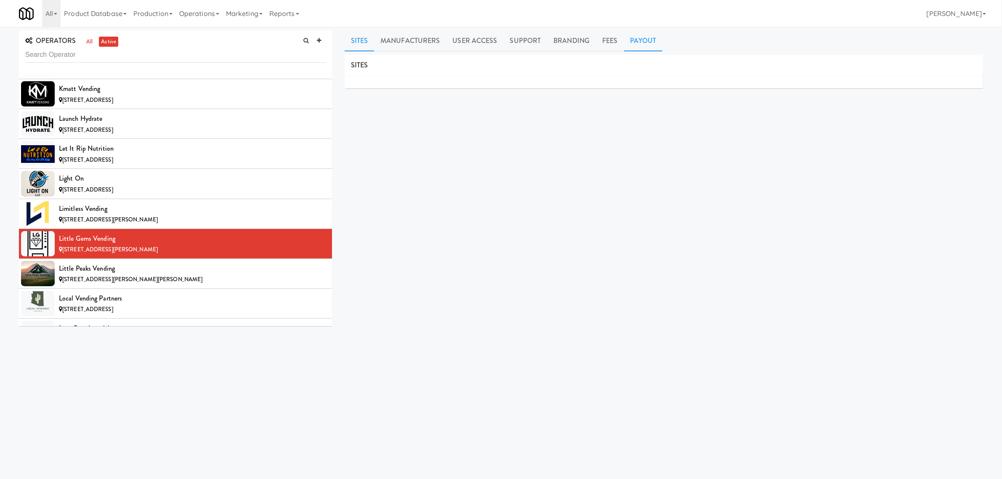
click at [639, 36] on link "Payout" at bounding box center [643, 40] width 39 height 21
click at [70, 275] on div "Little Peaks Vending" at bounding box center [192, 268] width 267 height 13
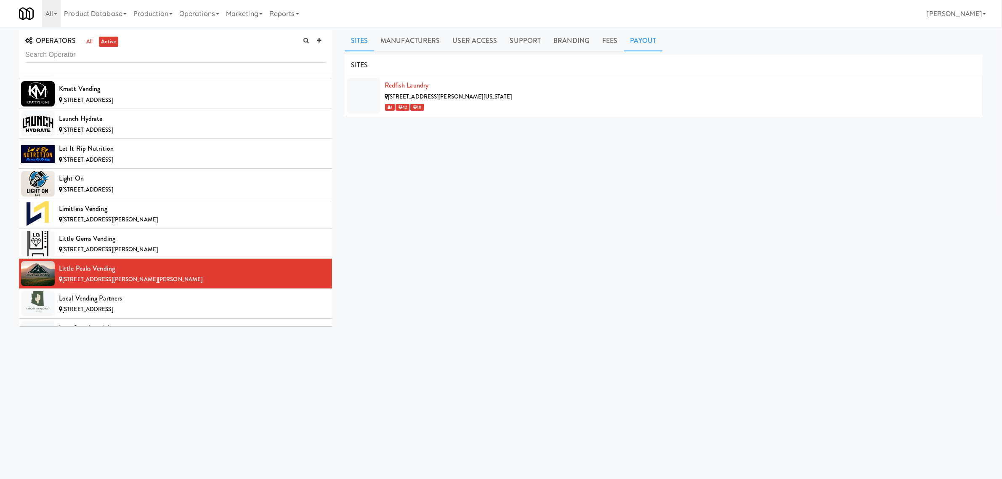
click at [648, 45] on link "Payout" at bounding box center [643, 40] width 39 height 21
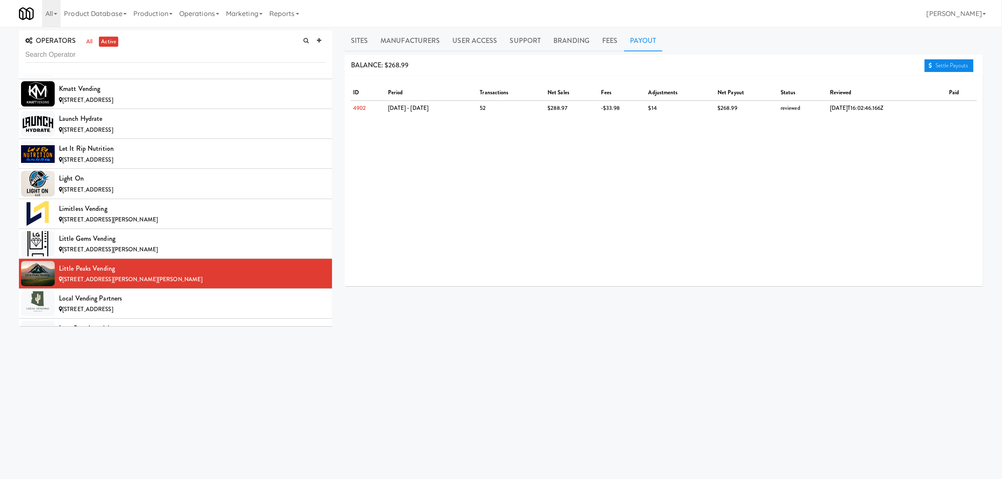
click at [968, 64] on link "Settle Payouts" at bounding box center [948, 65] width 49 height 13
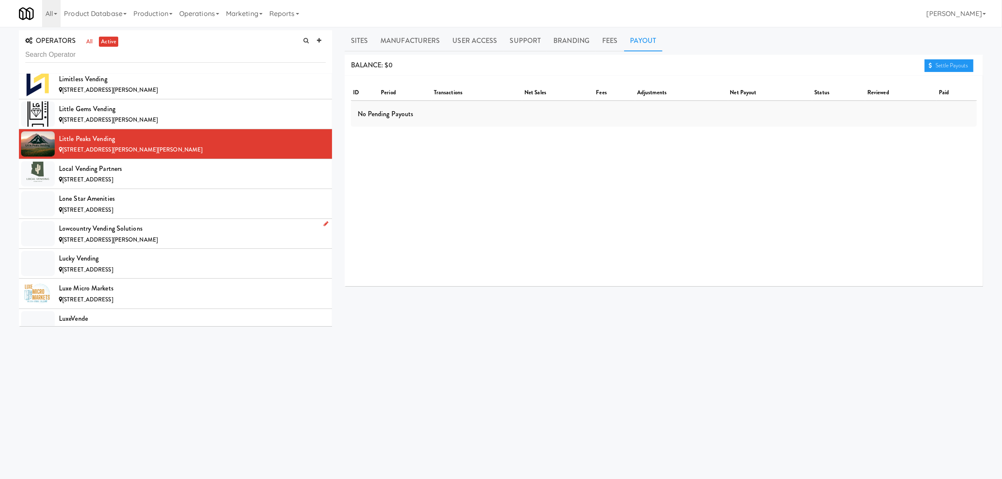
scroll to position [3734, 0]
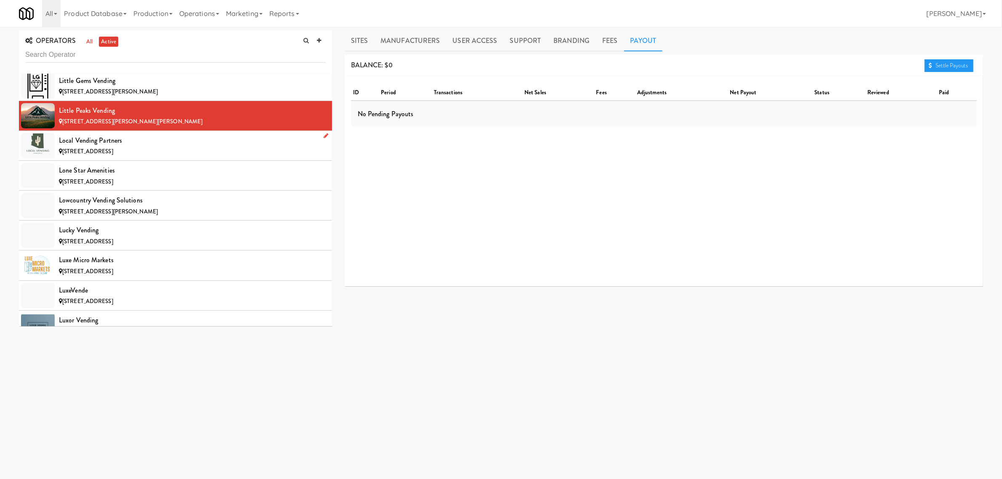
click at [98, 157] on div "[STREET_ADDRESS]" at bounding box center [192, 151] width 267 height 11
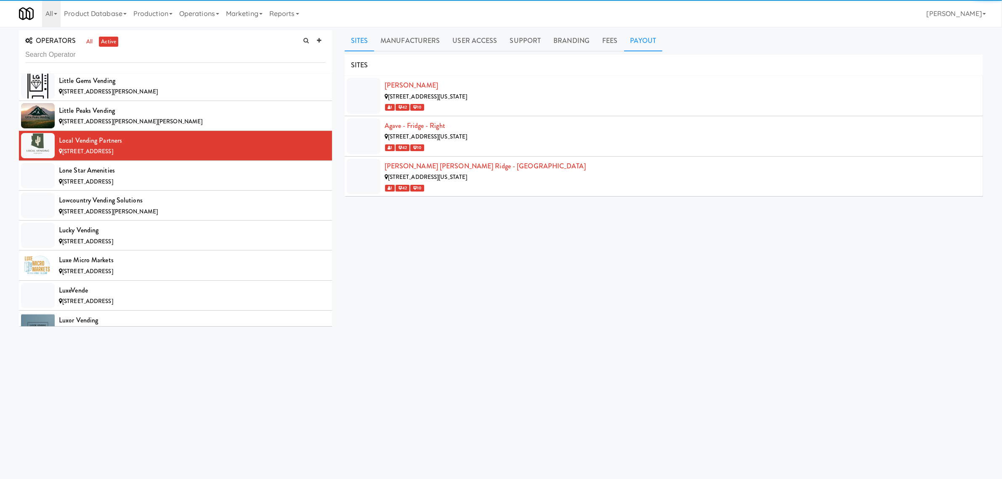
click at [637, 44] on link "Payout" at bounding box center [643, 40] width 39 height 21
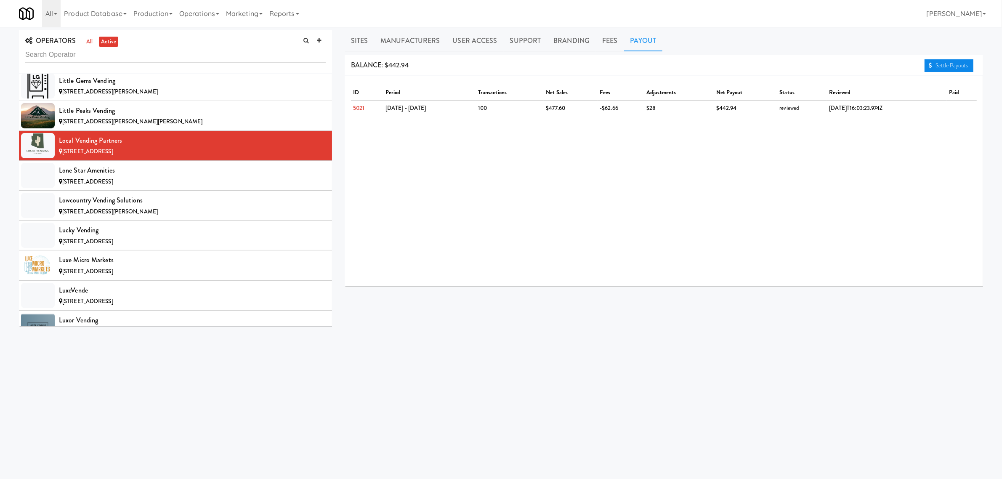
click at [934, 66] on link "Settle Payouts" at bounding box center [948, 65] width 49 height 13
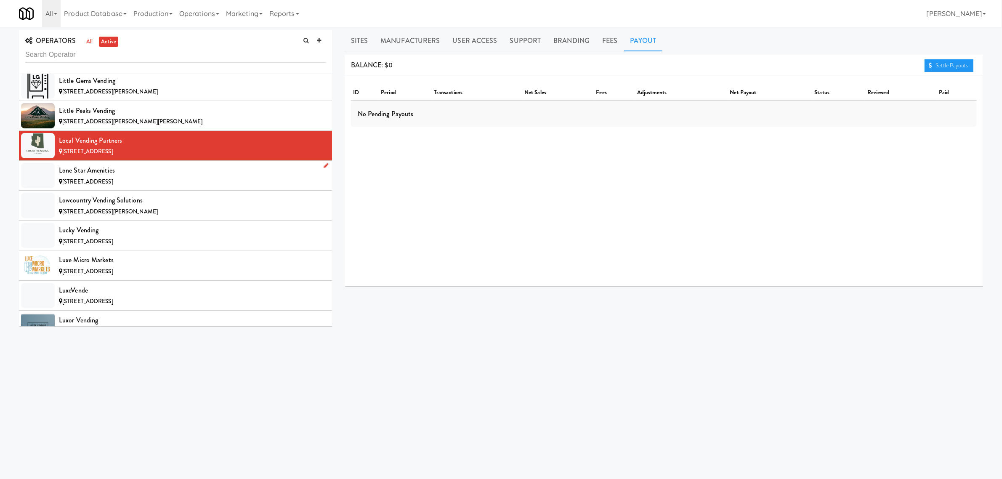
click at [144, 187] on div "[STREET_ADDRESS]" at bounding box center [192, 182] width 267 height 11
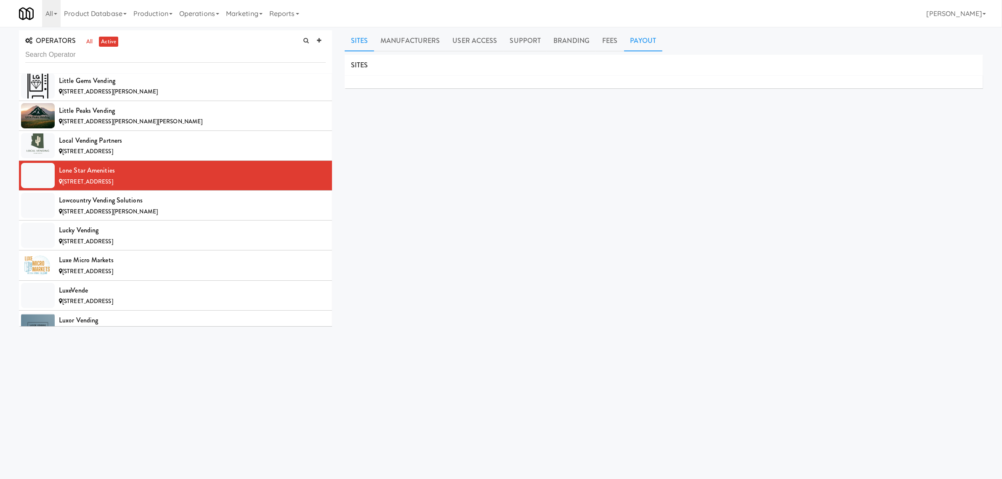
click at [637, 42] on link "Payout" at bounding box center [643, 40] width 39 height 21
click at [118, 207] on div "Lowcountry Vending Solutions" at bounding box center [192, 200] width 267 height 13
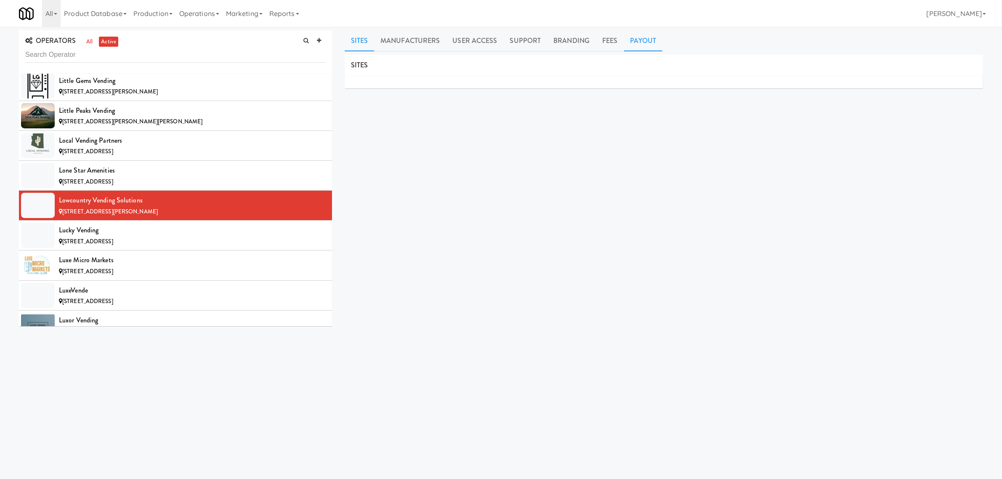
click at [647, 43] on link "Payout" at bounding box center [643, 40] width 39 height 21
click at [156, 236] on div "Lucky Vending" at bounding box center [192, 230] width 267 height 13
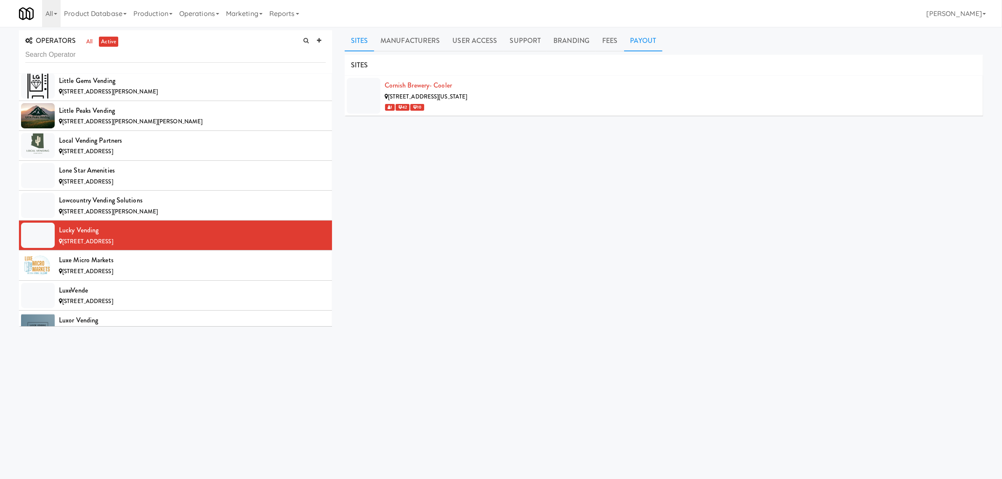
click at [630, 36] on link "Payout" at bounding box center [643, 40] width 39 height 21
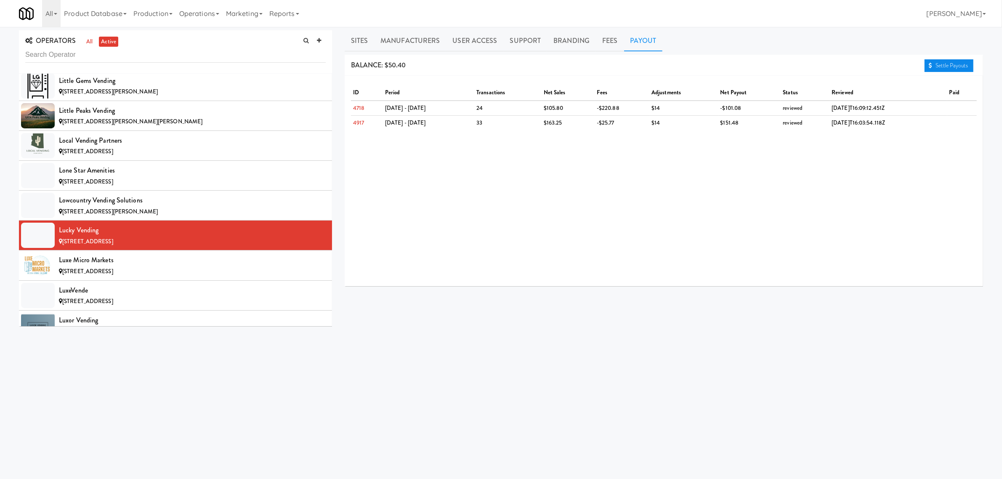
click at [935, 63] on link "Settle Payouts" at bounding box center [948, 65] width 49 height 13
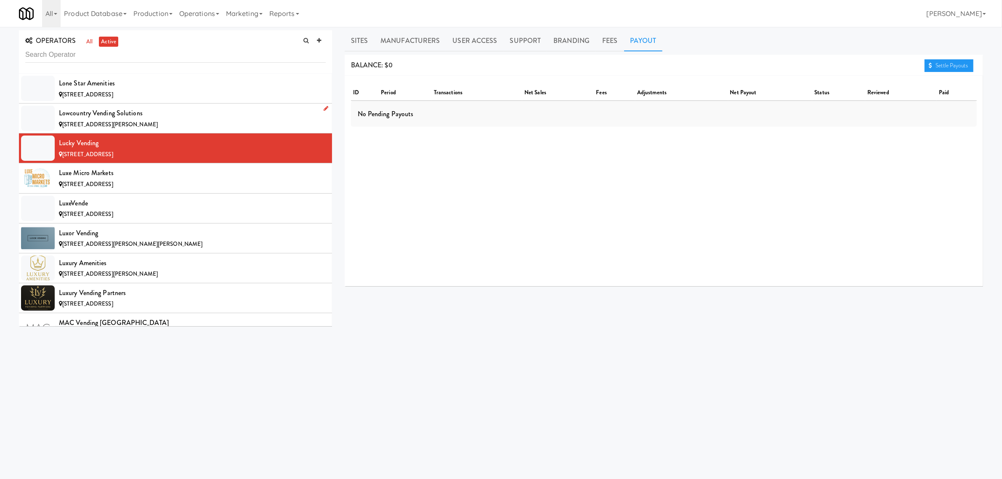
scroll to position [3839, 0]
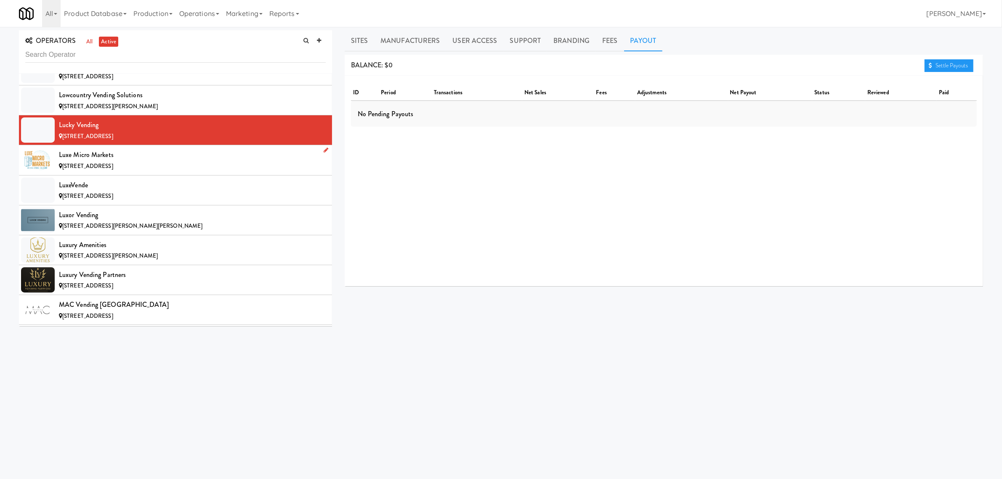
click at [127, 161] on div "Luxe Micro Markets" at bounding box center [192, 155] width 267 height 13
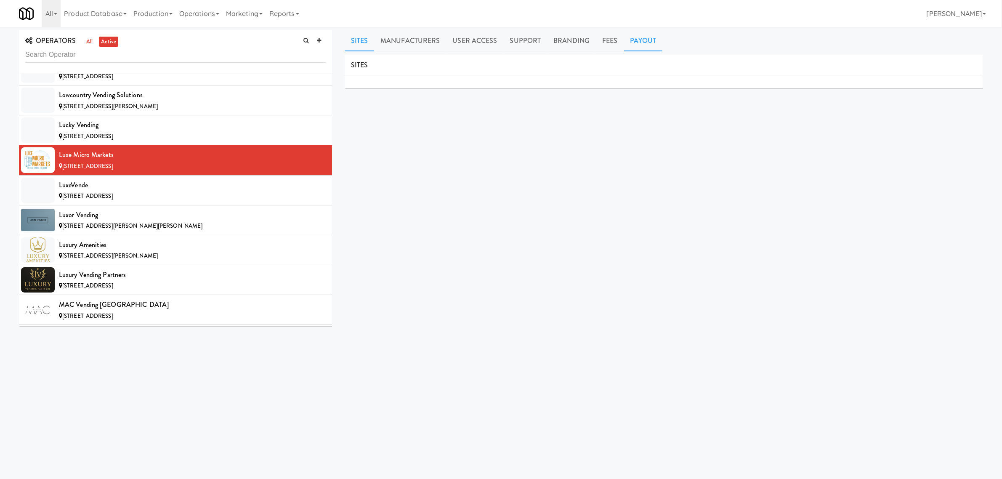
click at [636, 41] on link "Payout" at bounding box center [643, 40] width 39 height 21
click at [129, 191] on div "LuxeVende" at bounding box center [192, 185] width 267 height 13
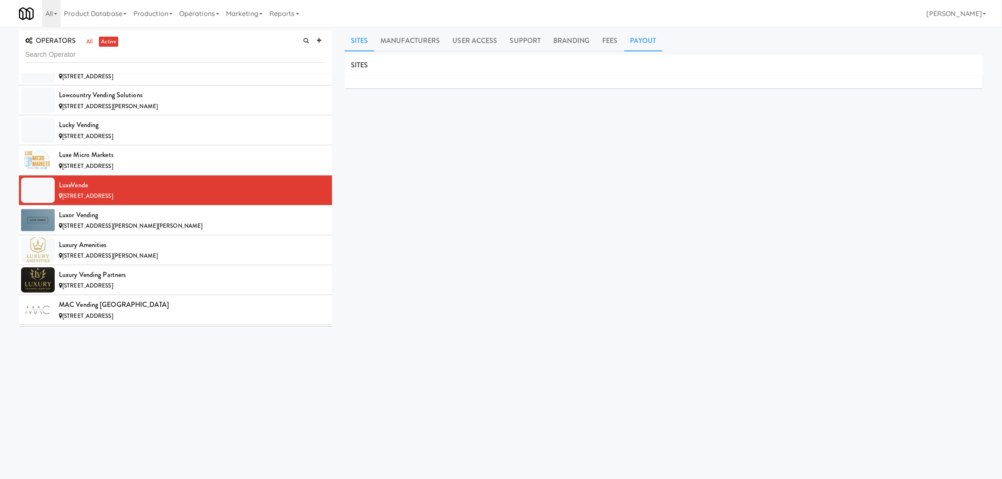
click at [635, 34] on link "Payout" at bounding box center [643, 40] width 39 height 21
click at [163, 221] on div "Luxor Vending" at bounding box center [192, 215] width 267 height 13
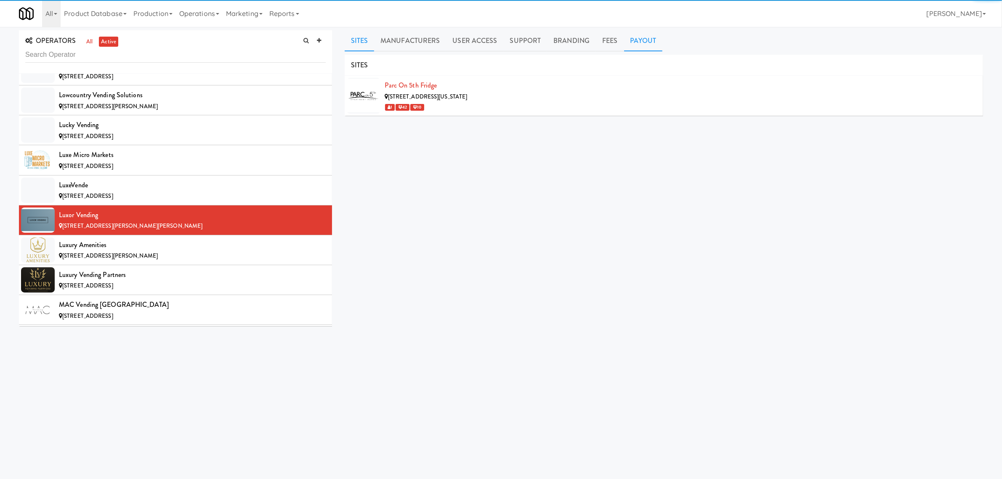
click at [642, 41] on link "Payout" at bounding box center [643, 40] width 39 height 21
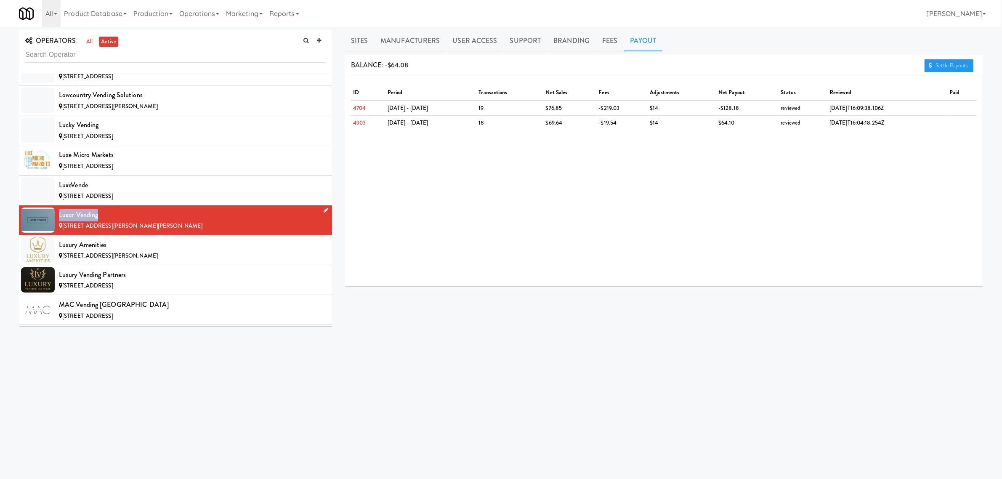
drag, startPoint x: 57, startPoint y: 224, endPoint x: 110, endPoint y: 226, distance: 53.0
click at [110, 226] on li "Luxor Vending [STREET_ADDRESS][PERSON_NAME][PERSON_NAME]" at bounding box center [175, 220] width 313 height 30
copy div "Luxor Vending"
click at [369, 40] on link "Sites" at bounding box center [360, 40] width 30 height 21
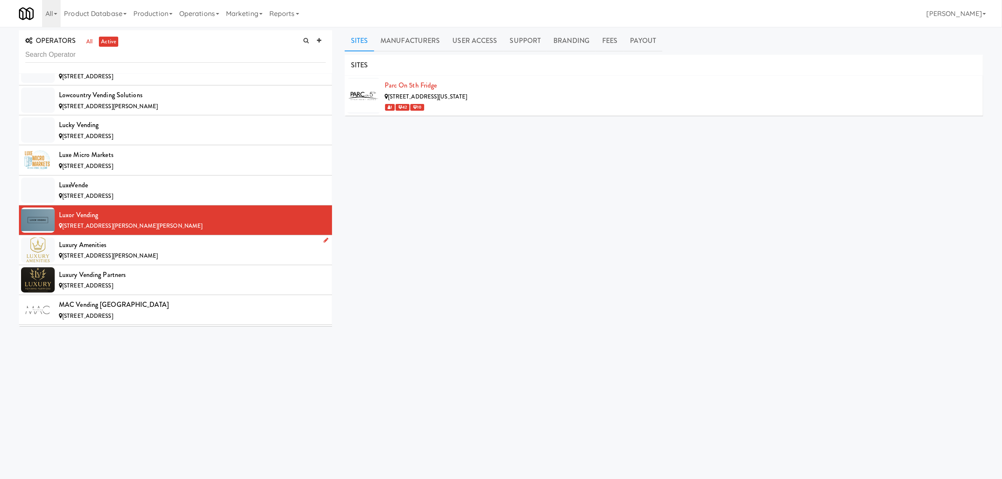
click at [143, 251] on div "Luxury Amenities" at bounding box center [192, 245] width 267 height 13
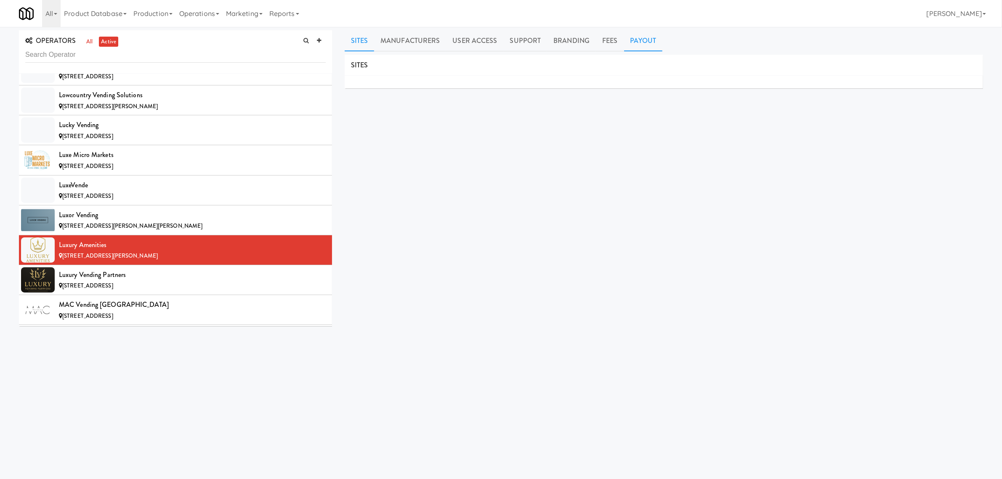
click at [636, 43] on link "Payout" at bounding box center [643, 40] width 39 height 21
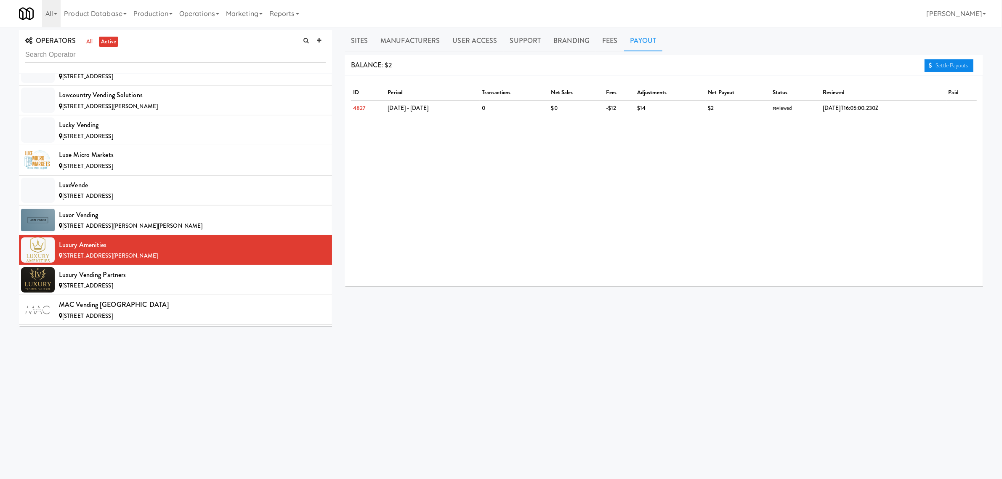
click at [954, 63] on link "Settle Payouts" at bounding box center [948, 65] width 49 height 13
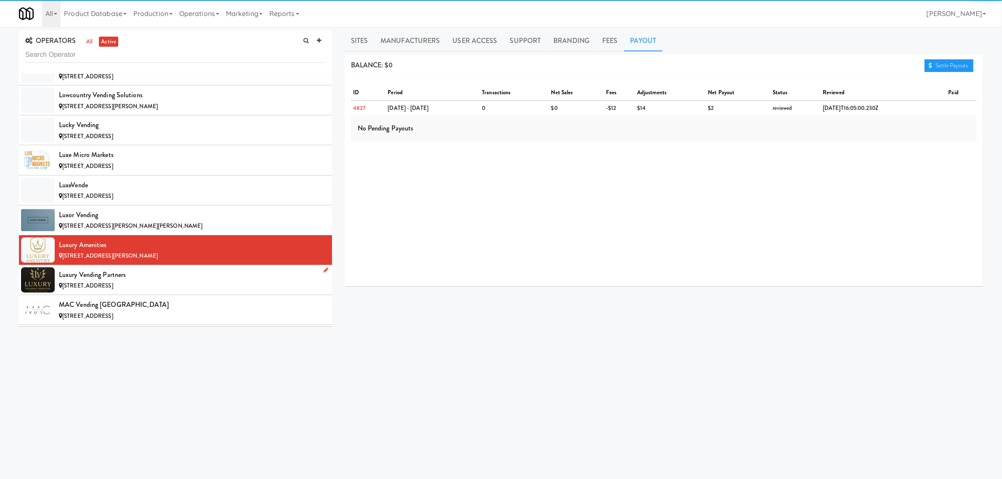
click at [104, 289] on span "[STREET_ADDRESS]" at bounding box center [87, 285] width 51 height 8
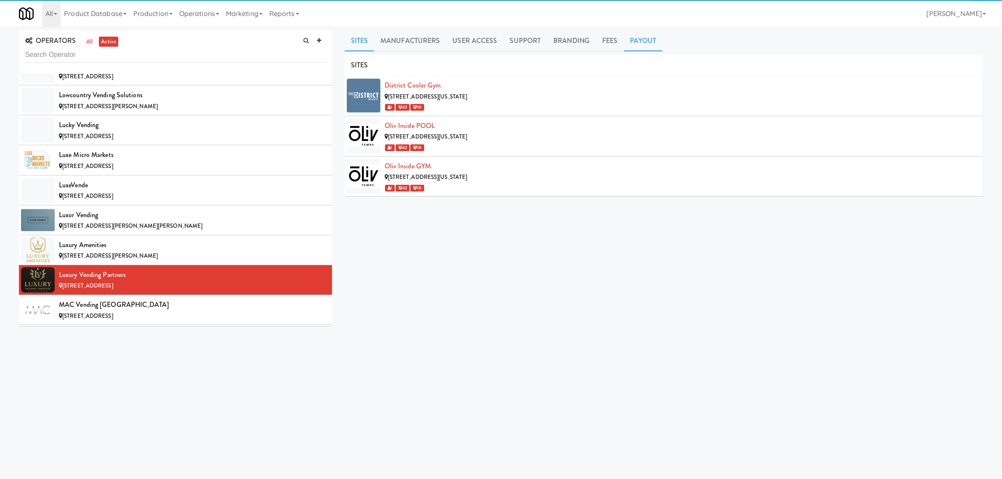
click at [635, 42] on link "Payout" at bounding box center [643, 40] width 39 height 21
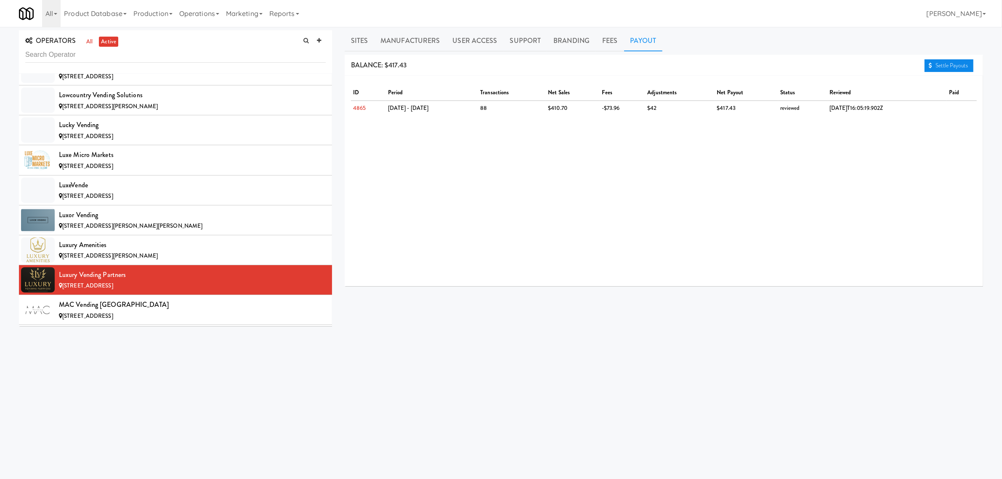
click at [937, 63] on link "Settle Payouts" at bounding box center [948, 65] width 49 height 13
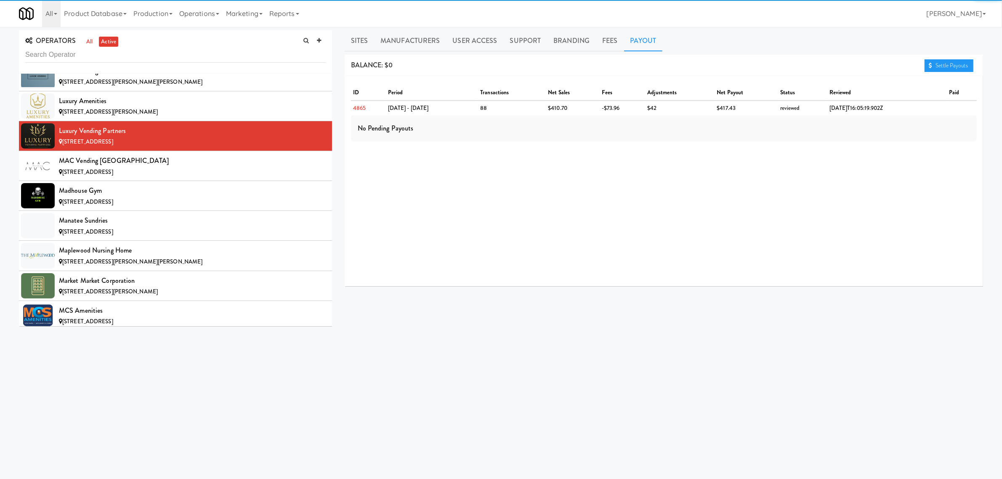
scroll to position [4049, 0]
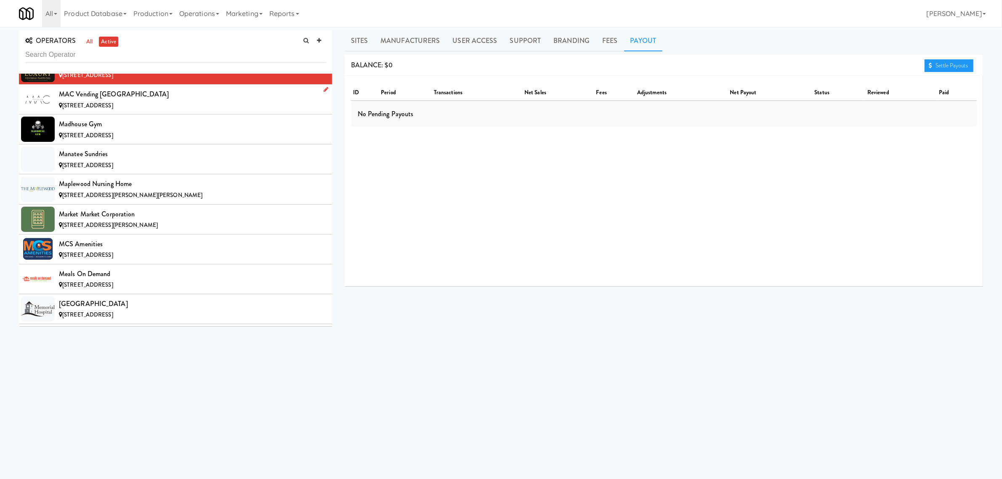
click at [105, 109] on span "[STREET_ADDRESS]" at bounding box center [87, 105] width 51 height 8
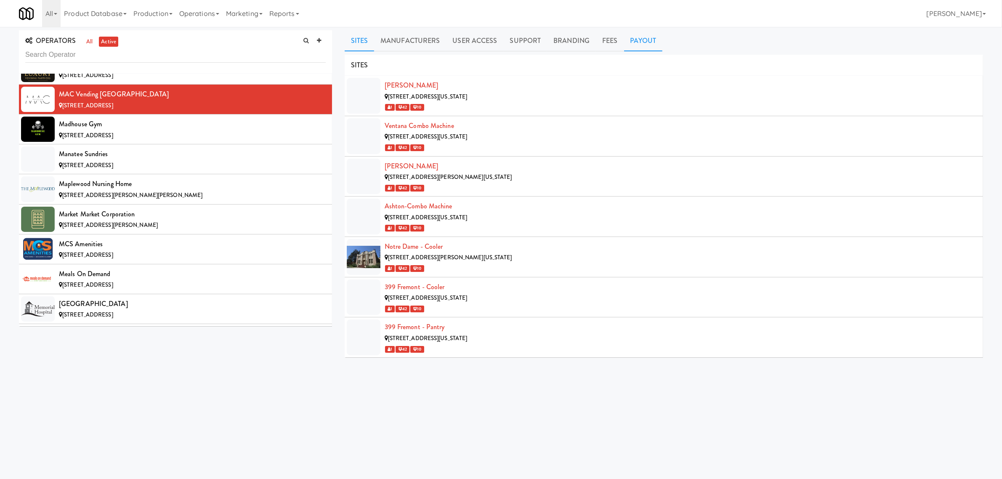
click at [638, 40] on link "Payout" at bounding box center [643, 40] width 39 height 21
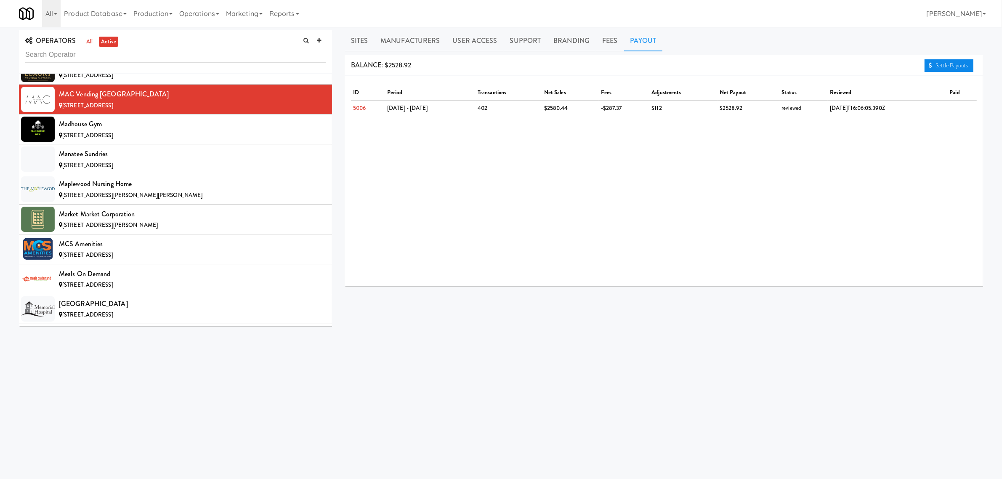
click at [966, 64] on link "Settle Payouts" at bounding box center [948, 65] width 49 height 13
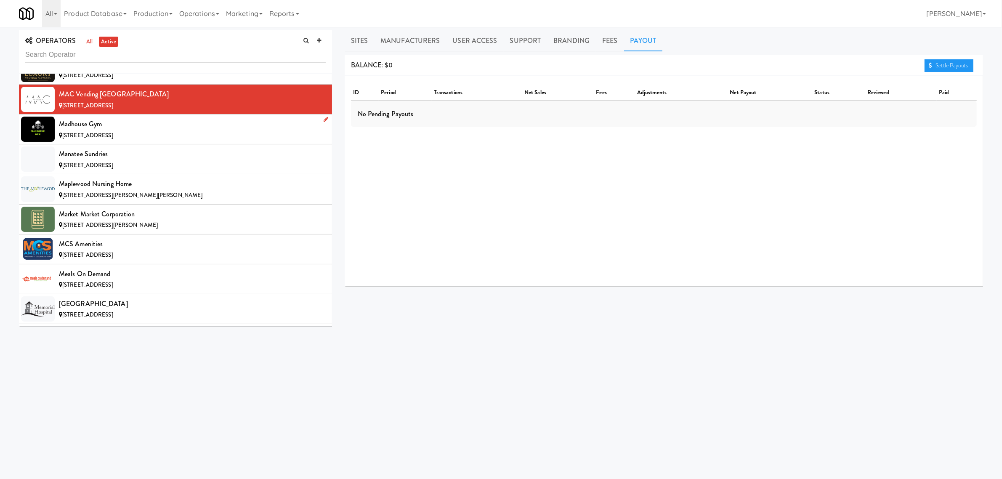
click at [125, 130] on div "Madhouse Gym" at bounding box center [192, 124] width 267 height 13
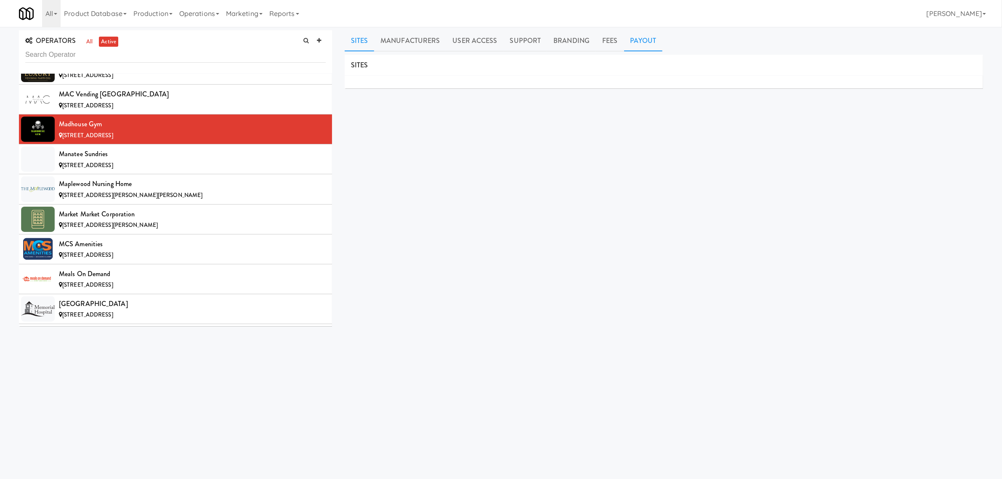
click at [645, 36] on link "Payout" at bounding box center [643, 40] width 39 height 21
click at [87, 160] on div "Manatee Sundries" at bounding box center [192, 154] width 267 height 13
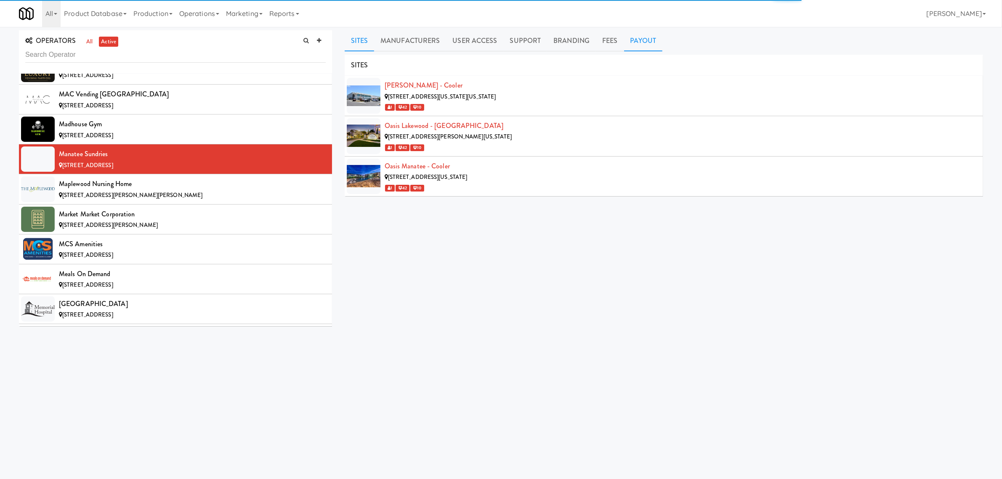
click at [631, 41] on link "Payout" at bounding box center [643, 40] width 39 height 21
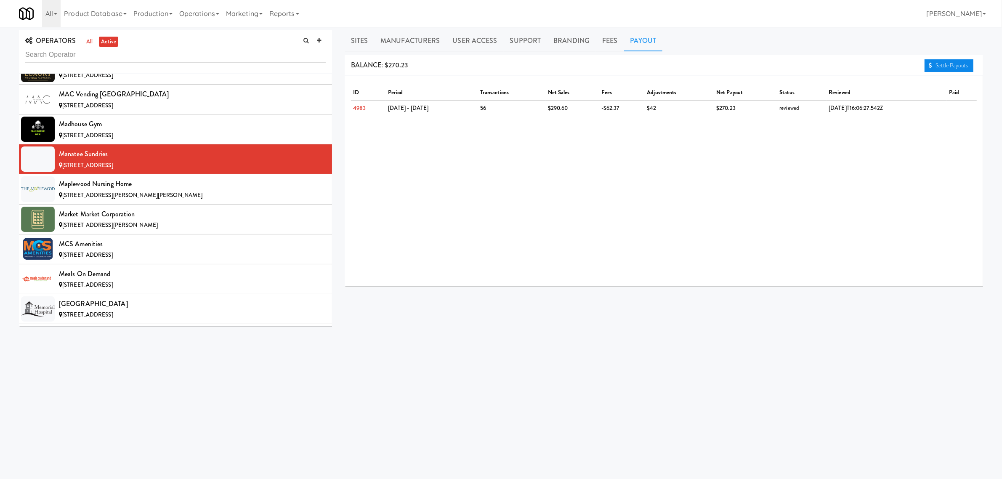
click at [947, 61] on link "Settle Payouts" at bounding box center [948, 65] width 49 height 13
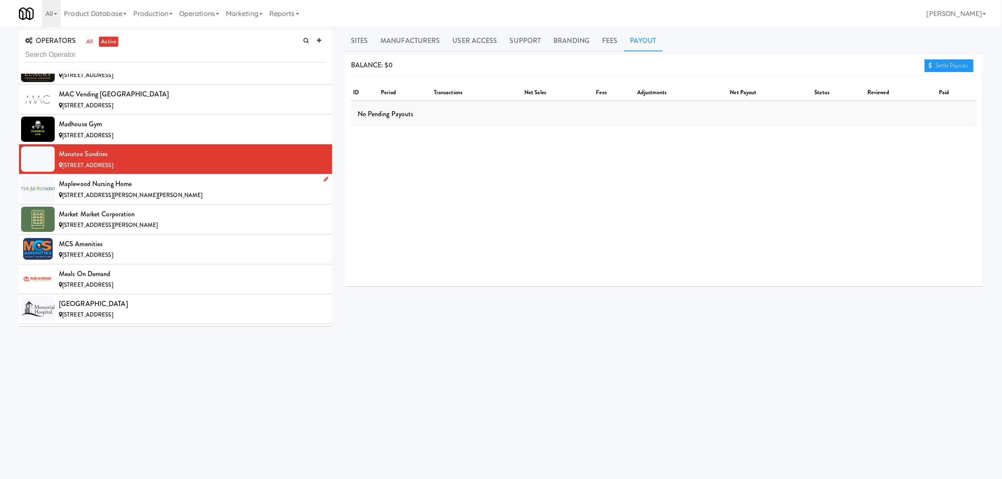
click at [145, 190] on div "Maplewood Nursing Home" at bounding box center [192, 184] width 267 height 13
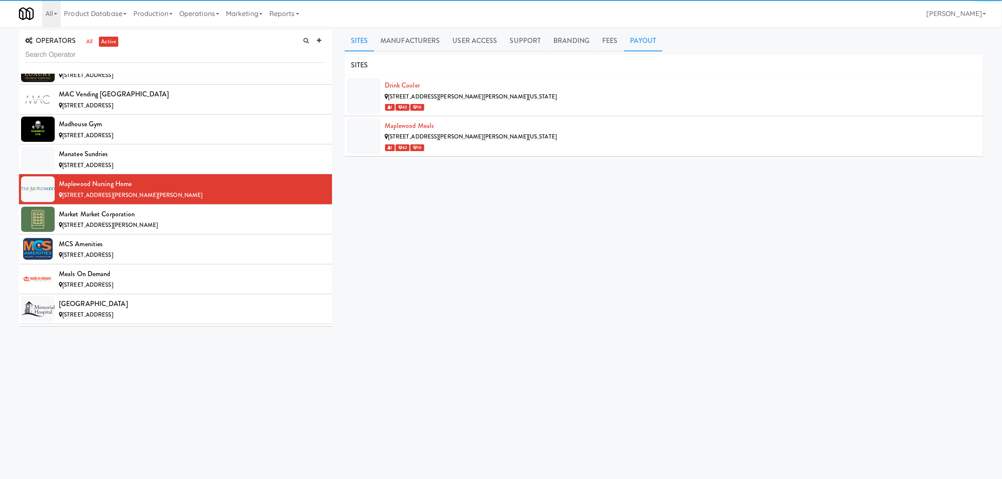
click at [642, 43] on link "Payout" at bounding box center [643, 40] width 39 height 21
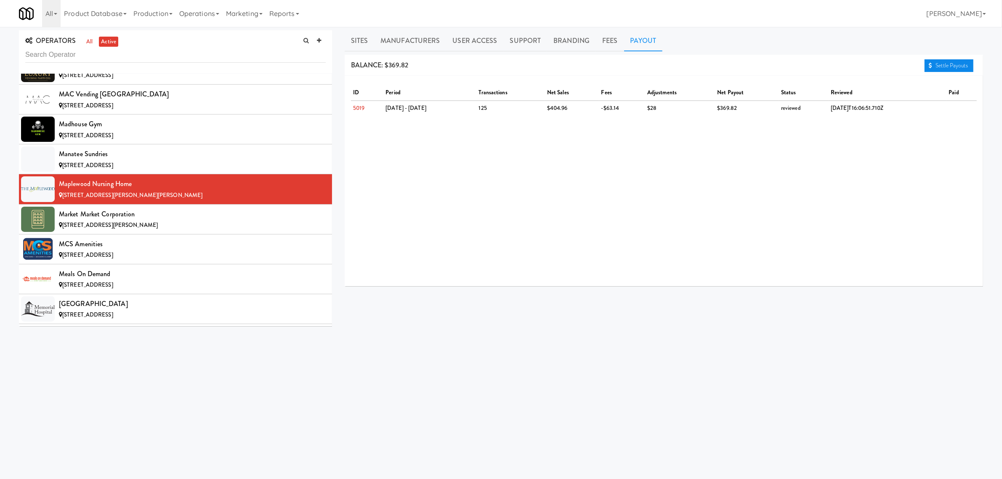
click at [937, 66] on link "Settle Payouts" at bounding box center [948, 65] width 49 height 13
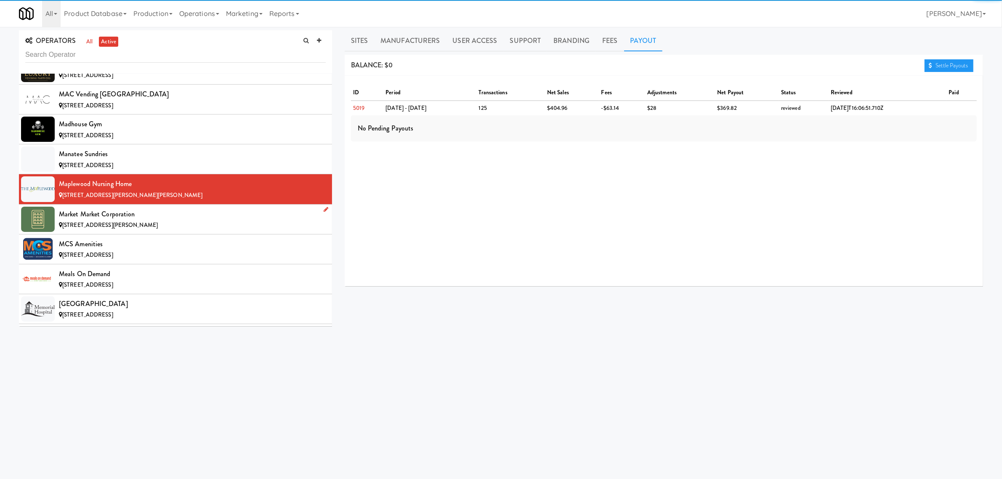
click at [154, 220] on div "Market Market Corporation" at bounding box center [192, 214] width 267 height 13
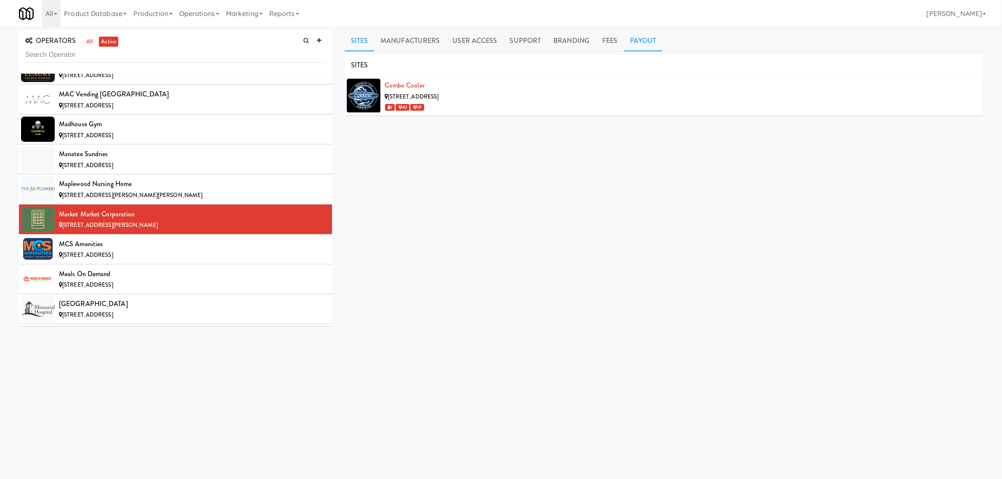
click at [645, 39] on link "Payout" at bounding box center [643, 40] width 39 height 21
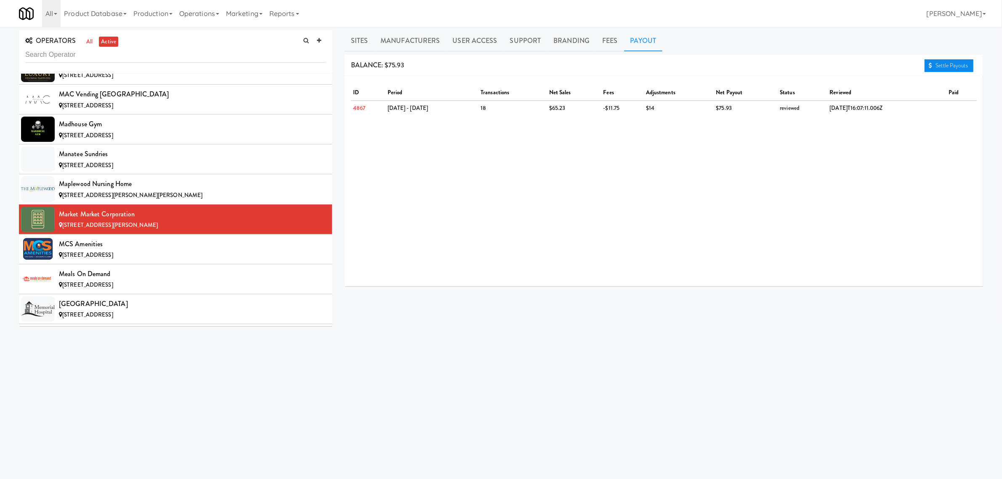
click at [945, 64] on link "Settle Payouts" at bounding box center [948, 65] width 49 height 13
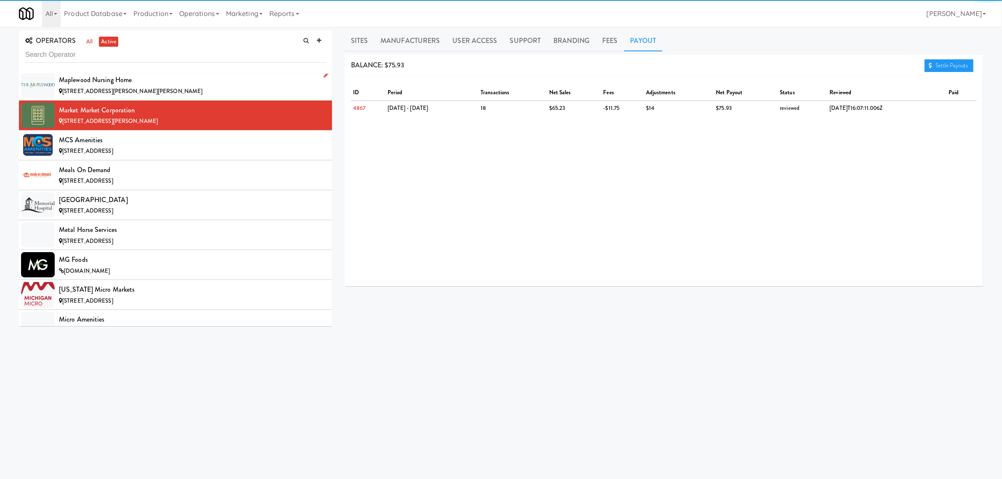
scroll to position [4207, 0]
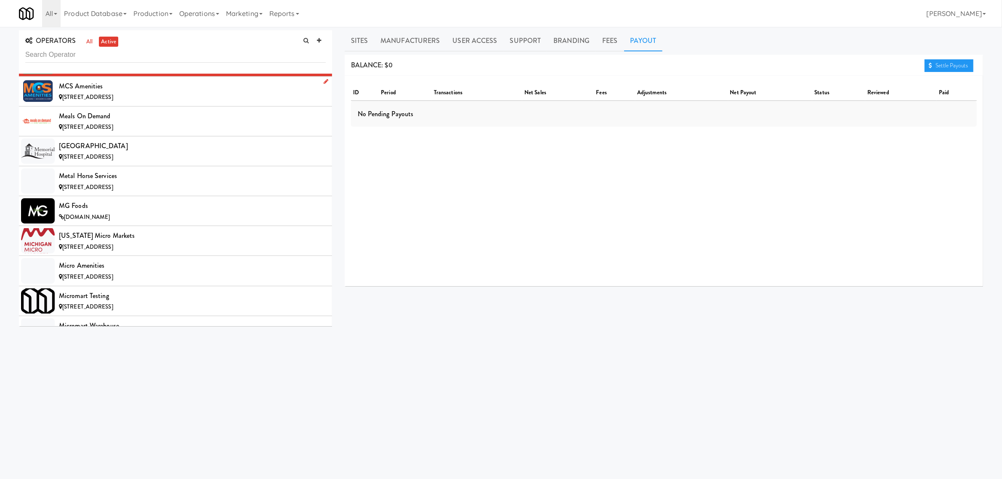
click at [93, 93] on div "MCS Amenities" at bounding box center [192, 86] width 267 height 13
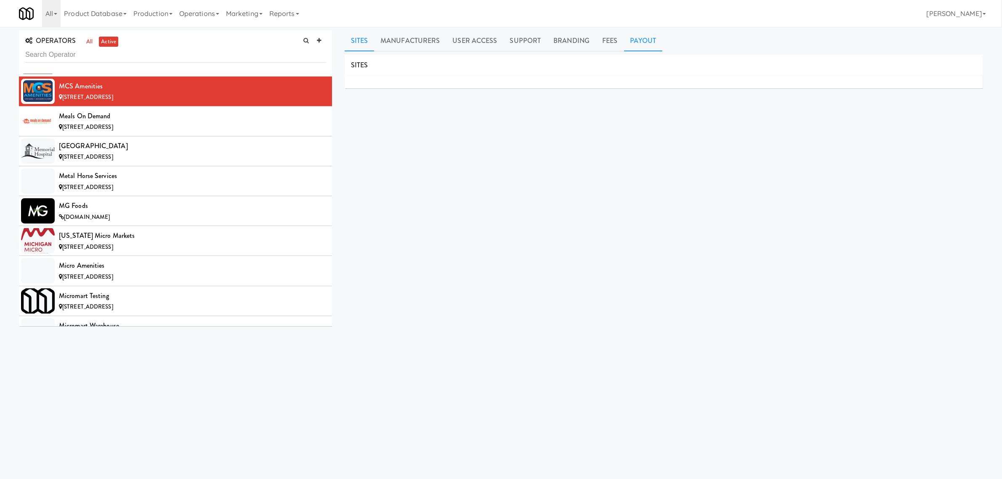
click at [636, 38] on link "Payout" at bounding box center [643, 40] width 39 height 21
click at [113, 131] on span "[STREET_ADDRESS]" at bounding box center [87, 127] width 51 height 8
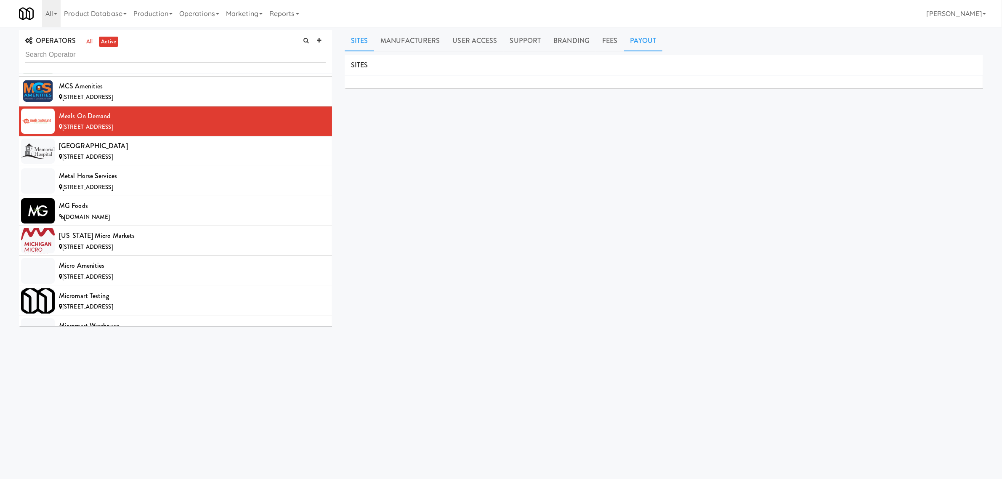
click at [637, 40] on link "Payout" at bounding box center [643, 40] width 39 height 21
click at [113, 161] on span "[STREET_ADDRESS]" at bounding box center [87, 157] width 51 height 8
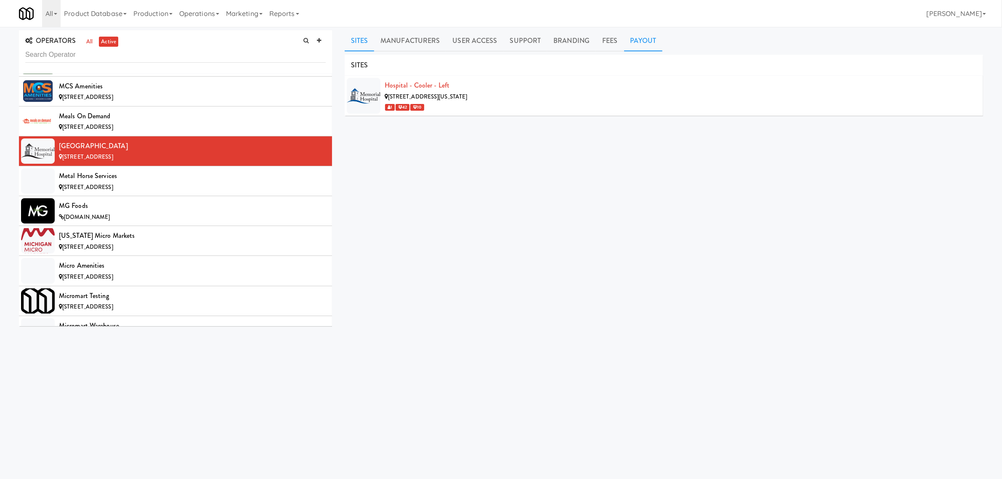
click at [646, 31] on link "Payout" at bounding box center [643, 40] width 39 height 21
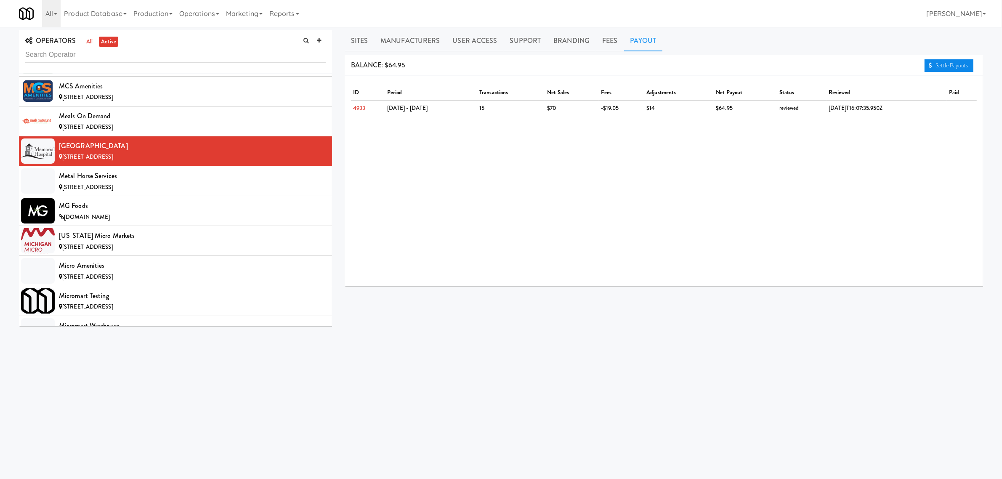
click at [959, 62] on link "Settle Payouts" at bounding box center [948, 65] width 49 height 13
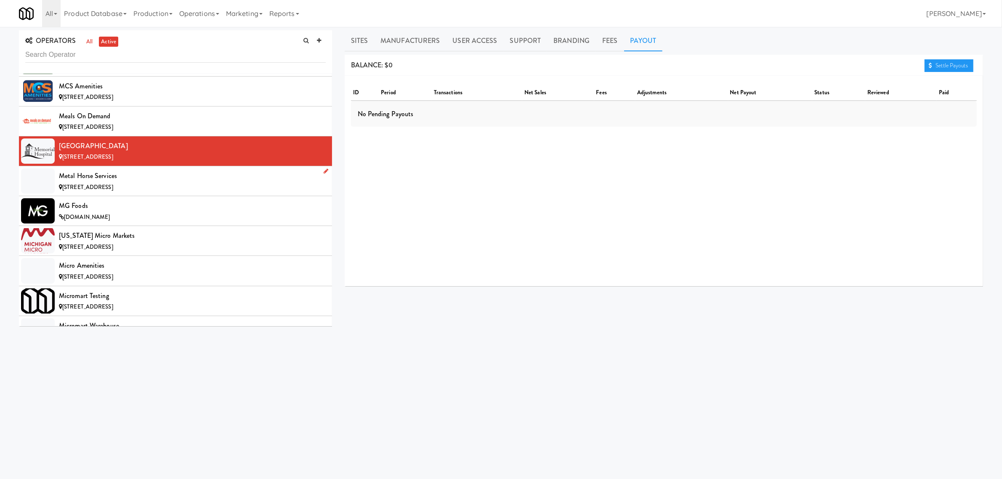
click at [151, 182] on div "Metal Horse Services" at bounding box center [192, 176] width 267 height 13
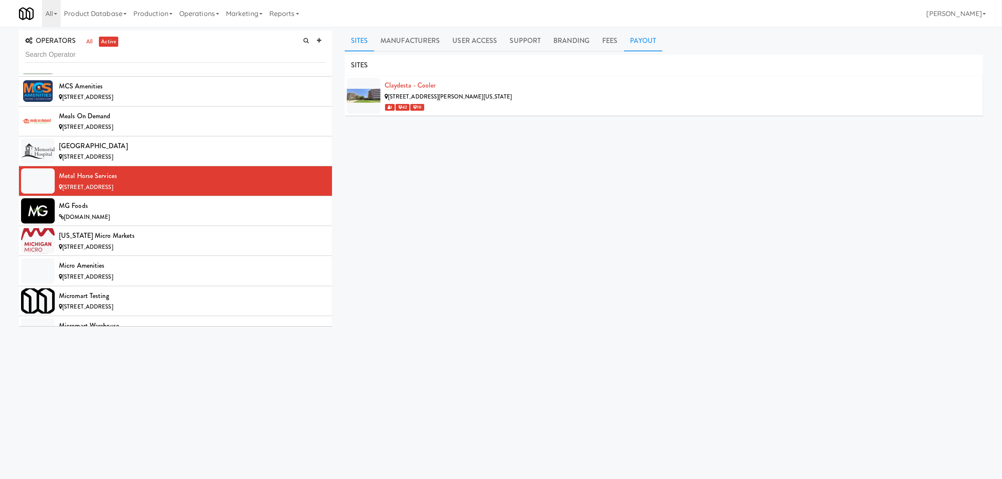
click at [642, 41] on link "Payout" at bounding box center [643, 40] width 39 height 21
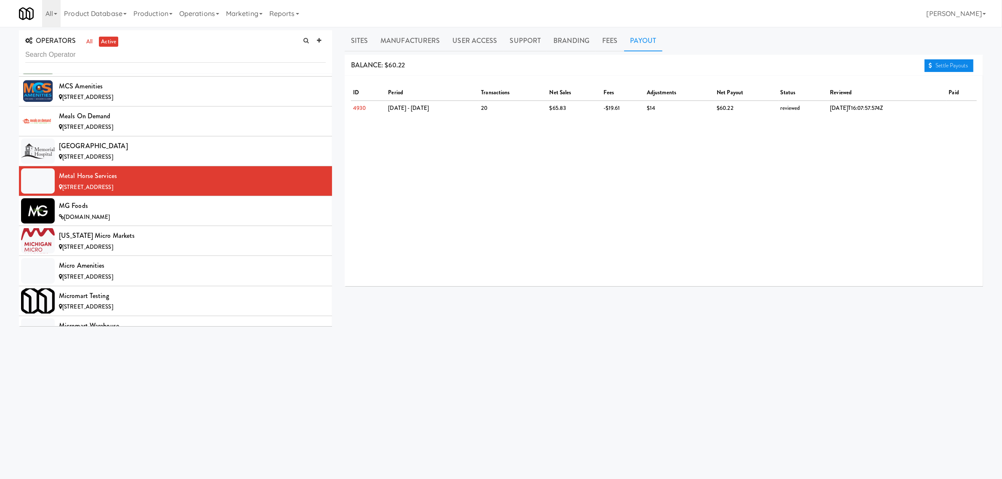
click at [939, 65] on link "Settle Payouts" at bounding box center [948, 65] width 49 height 13
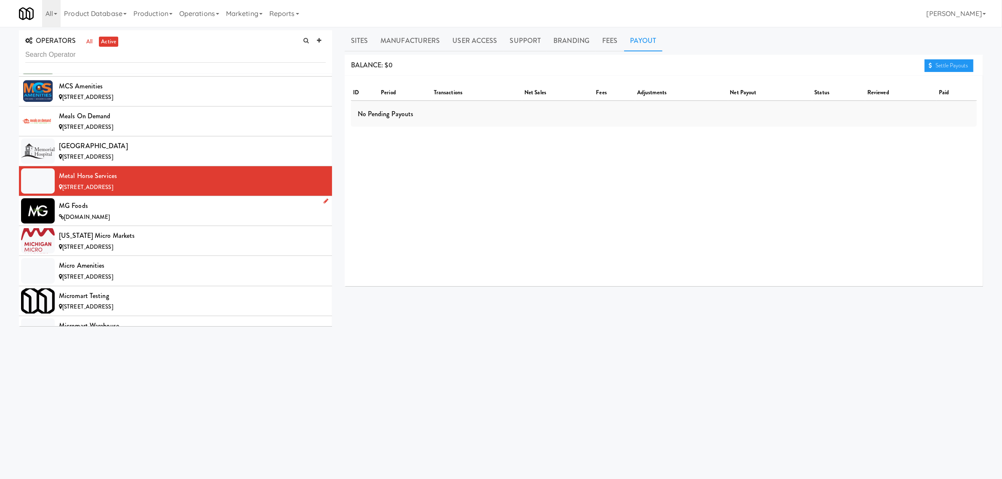
click at [91, 212] on div "MG Foods" at bounding box center [192, 205] width 267 height 13
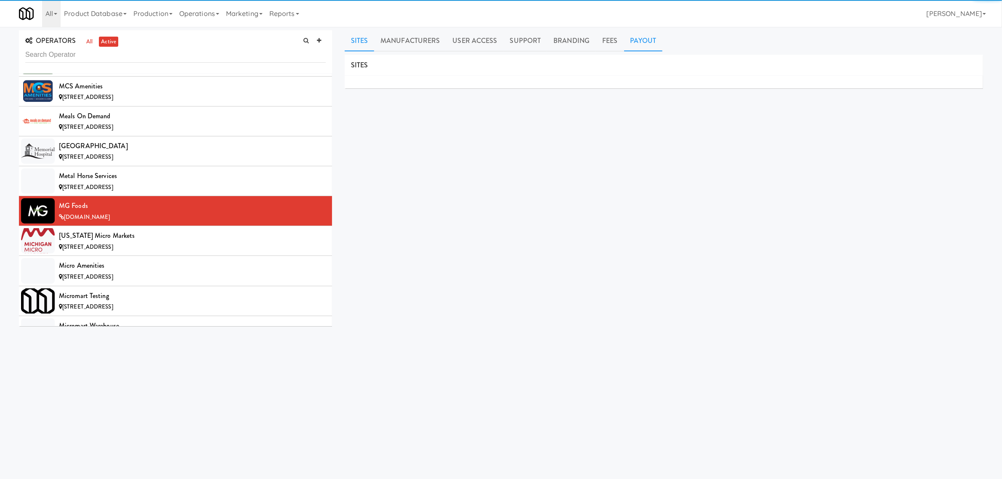
click at [645, 41] on link "Payout" at bounding box center [643, 40] width 39 height 21
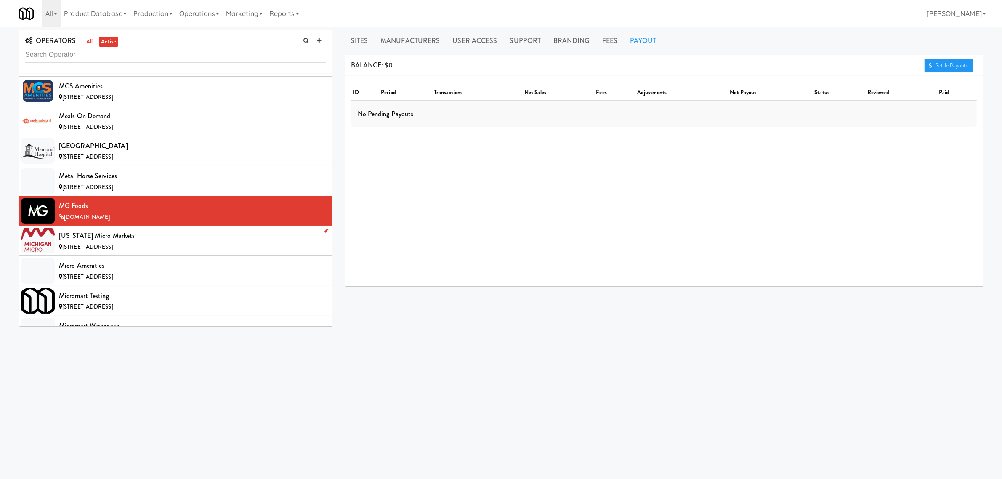
click at [123, 242] on div "[US_STATE] Micro Markets" at bounding box center [192, 235] width 267 height 13
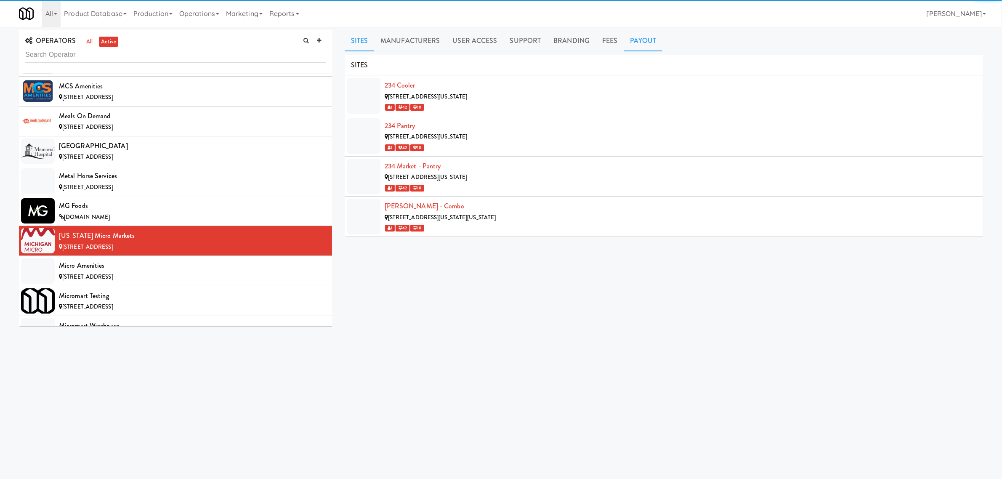
click at [639, 45] on link "Payout" at bounding box center [643, 40] width 39 height 21
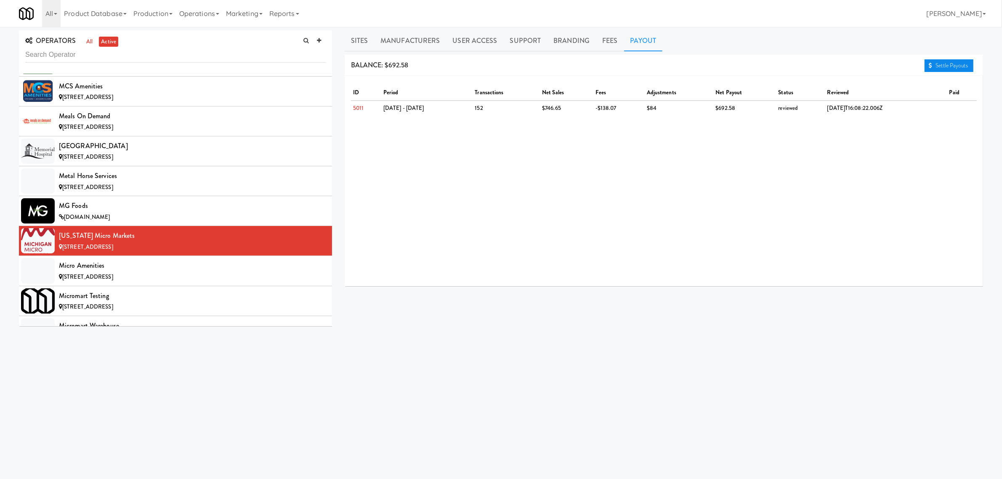
click at [945, 62] on link "Settle Payouts" at bounding box center [948, 65] width 49 height 13
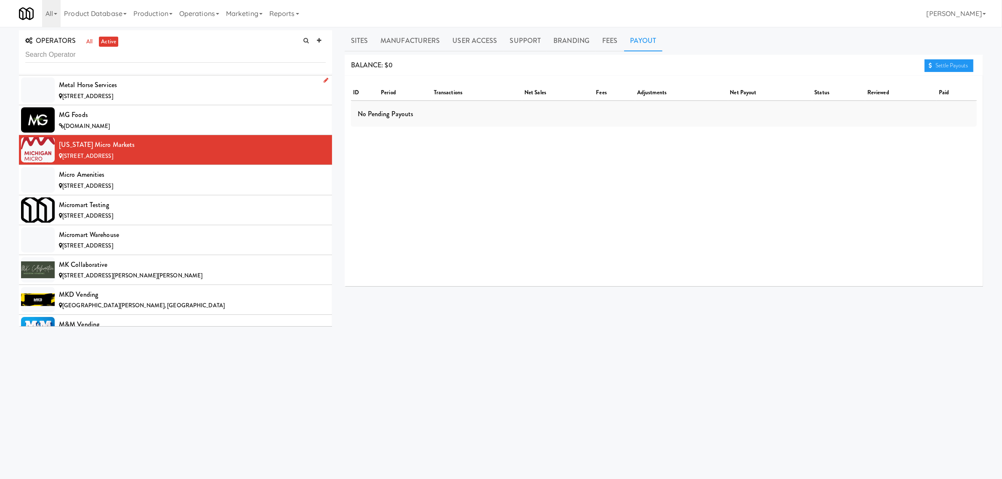
scroll to position [4312, 0]
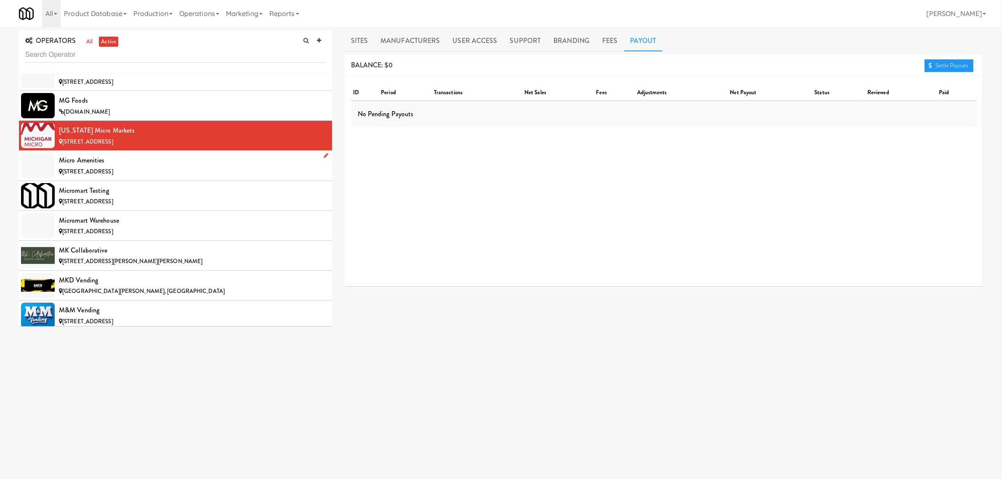
click at [123, 167] on div "Micro Amenities" at bounding box center [192, 160] width 267 height 13
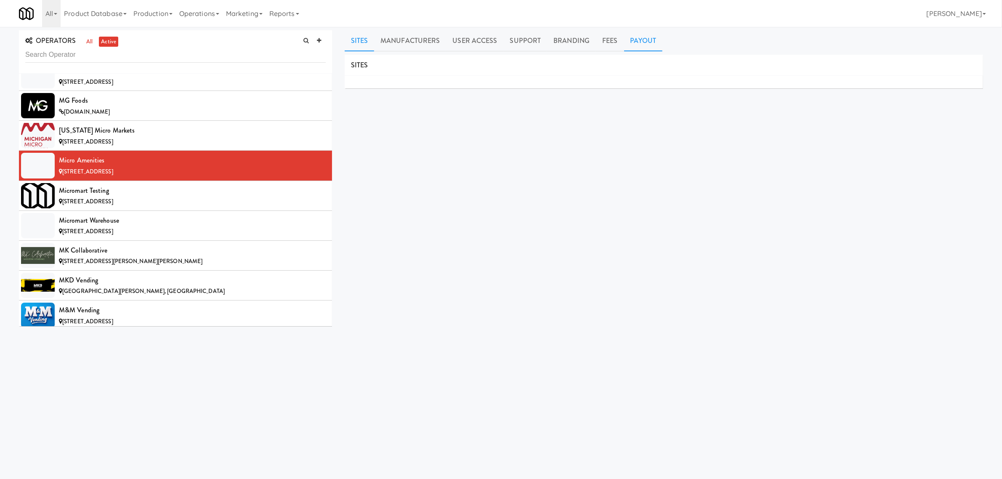
click at [634, 37] on link "Payout" at bounding box center [643, 40] width 39 height 21
click at [128, 207] on div "[STREET_ADDRESS]" at bounding box center [192, 201] width 267 height 11
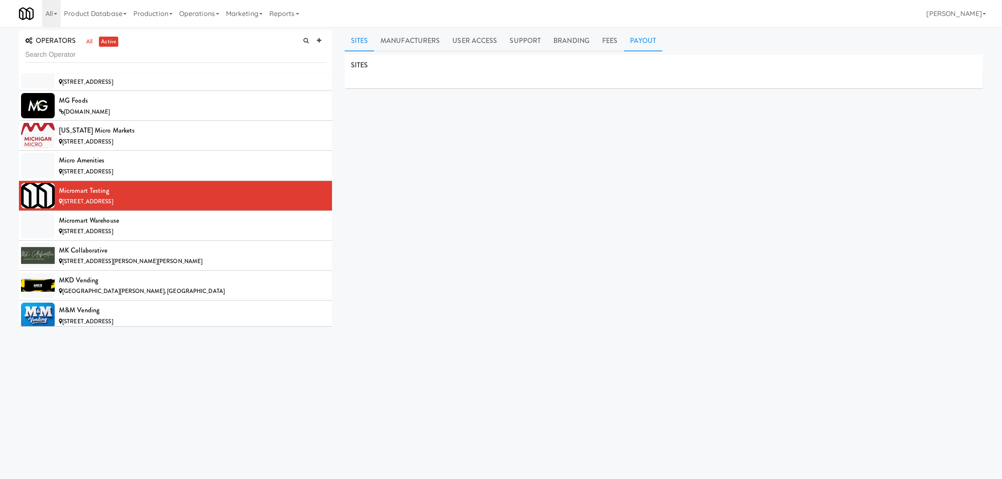
click at [631, 40] on link "Payout" at bounding box center [643, 40] width 39 height 21
click at [135, 227] on div "Micromart Warehouse" at bounding box center [192, 220] width 267 height 13
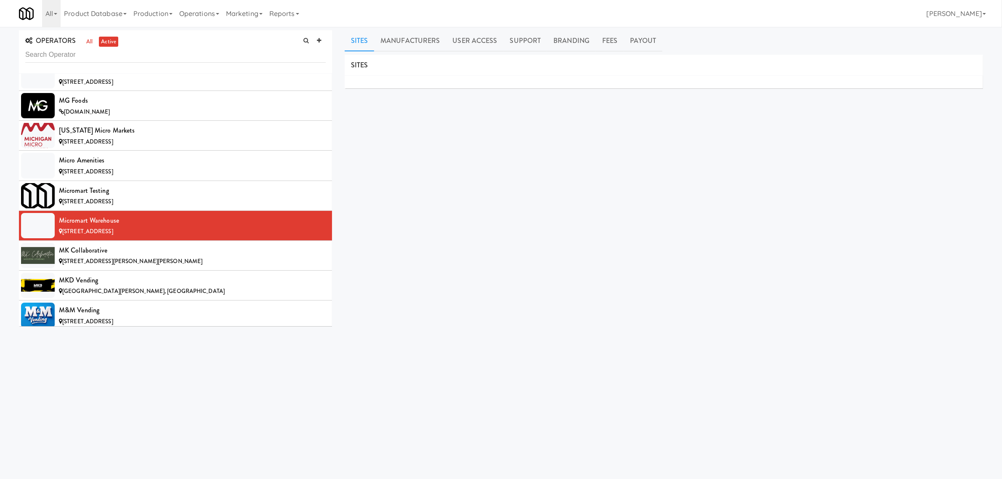
drag, startPoint x: 640, startPoint y: 45, endPoint x: 588, endPoint y: 78, distance: 61.4
click at [640, 46] on link "Payout" at bounding box center [643, 40] width 39 height 21
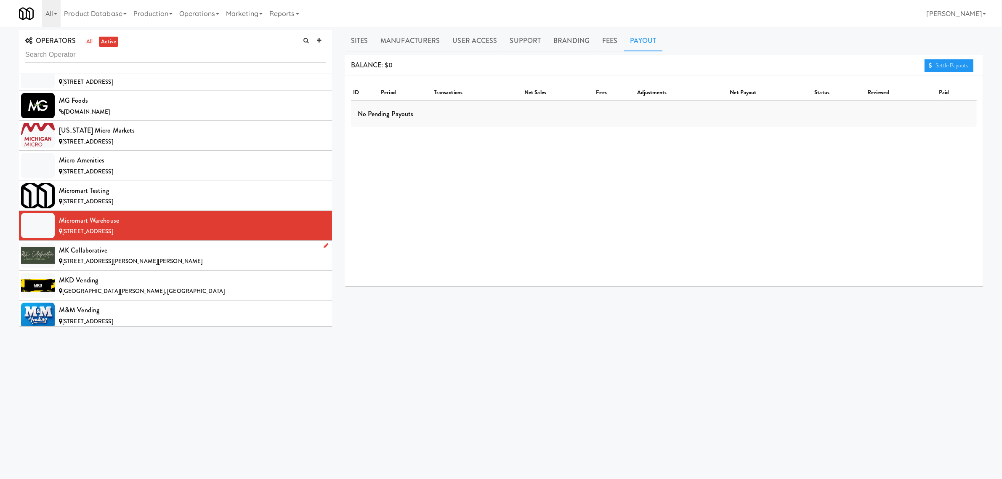
click at [148, 257] on div "MK Collaborative" at bounding box center [192, 250] width 267 height 13
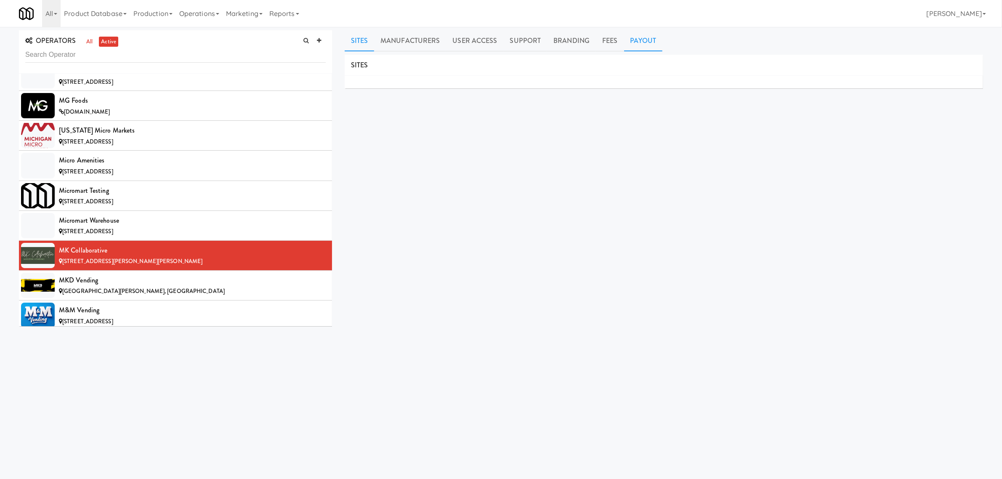
click at [639, 41] on link "Payout" at bounding box center [643, 40] width 39 height 21
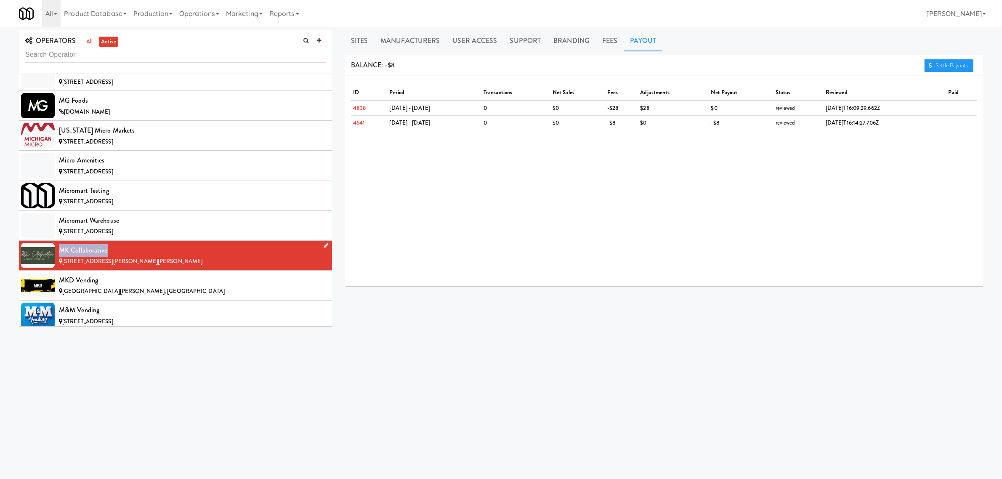
drag, startPoint x: 56, startPoint y: 263, endPoint x: 104, endPoint y: 263, distance: 48.8
click at [104, 263] on li "MK Collaborative [STREET_ADDRESS][PERSON_NAME][PERSON_NAME]" at bounding box center [175, 256] width 313 height 30
copy div "MK Collaborative"
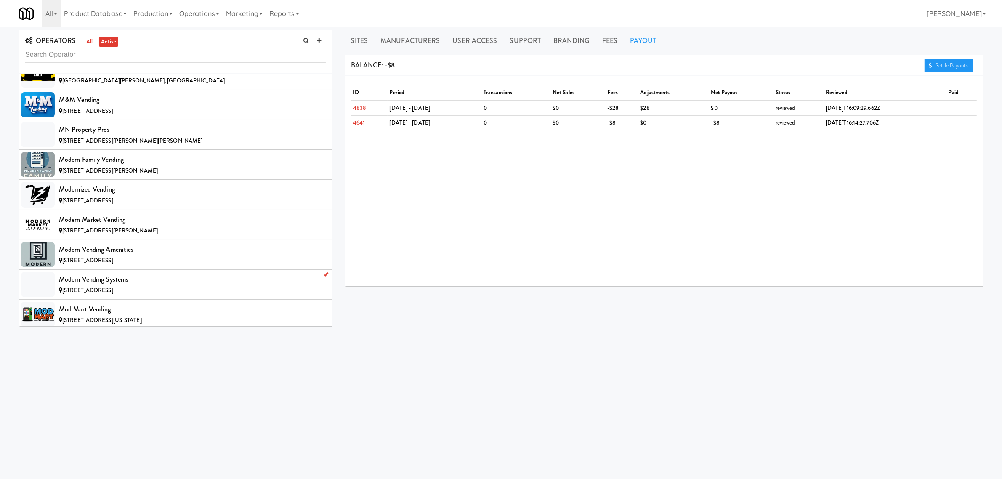
scroll to position [4470, 0]
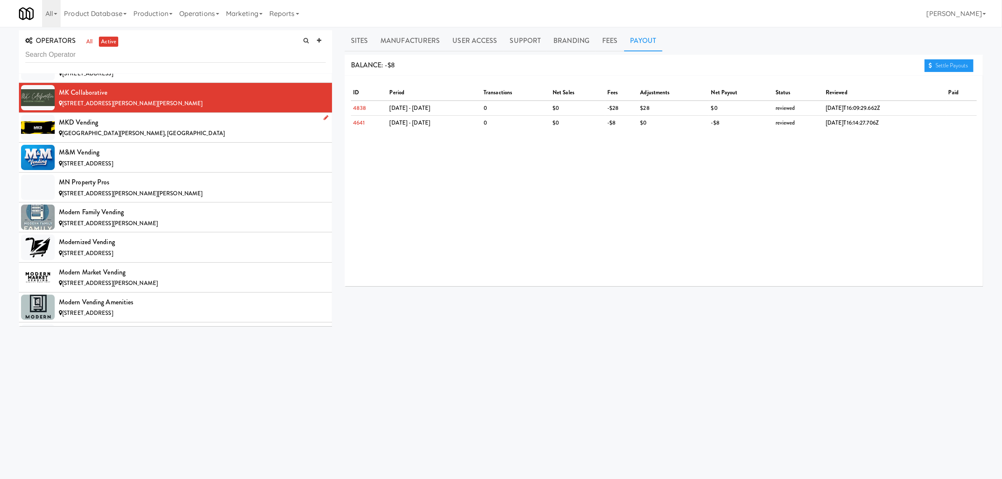
click at [93, 129] on div "MKD Vending" at bounding box center [192, 122] width 267 height 13
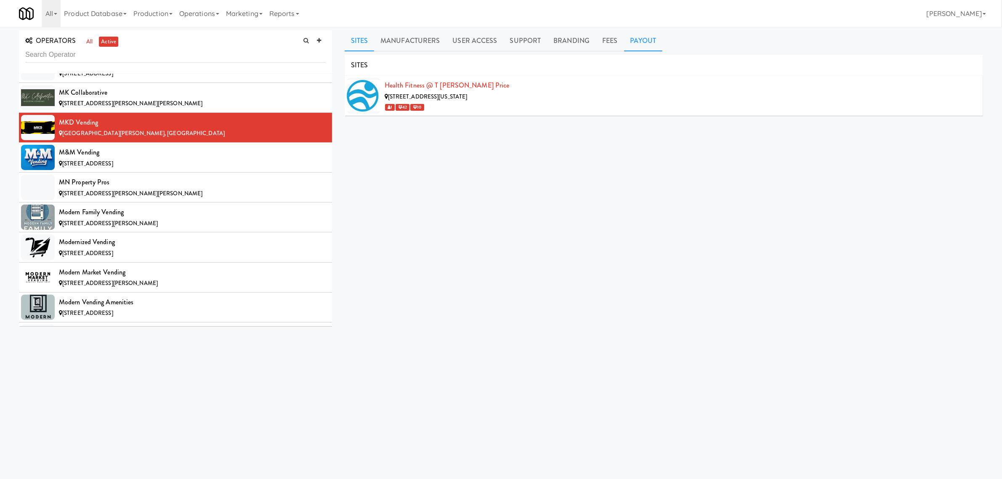
click at [645, 39] on link "Payout" at bounding box center [643, 40] width 39 height 21
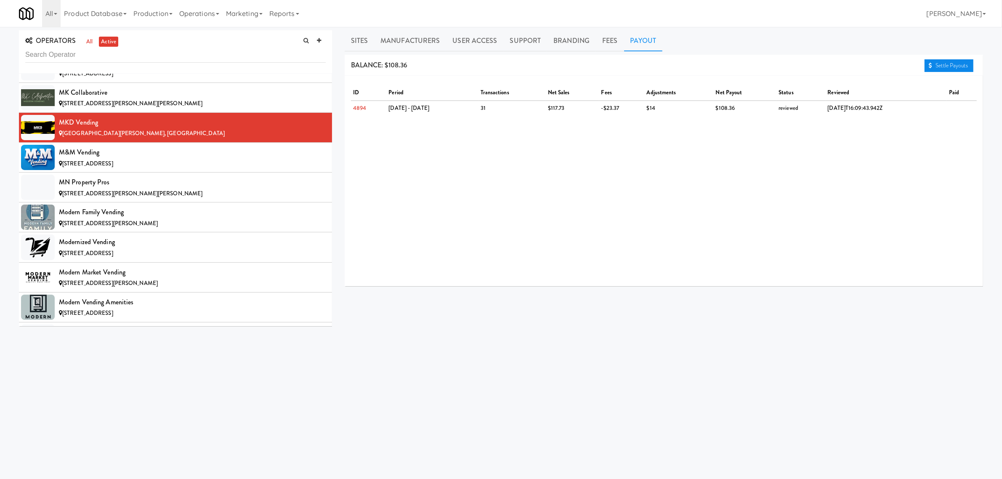
click at [968, 61] on link "Settle Payouts" at bounding box center [948, 65] width 49 height 13
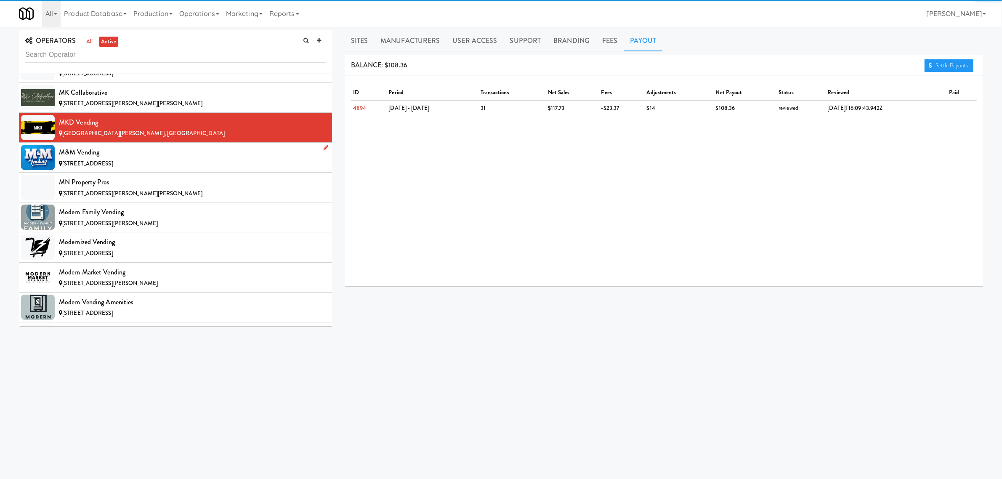
click at [189, 159] on div "M&M Vending" at bounding box center [192, 152] width 267 height 13
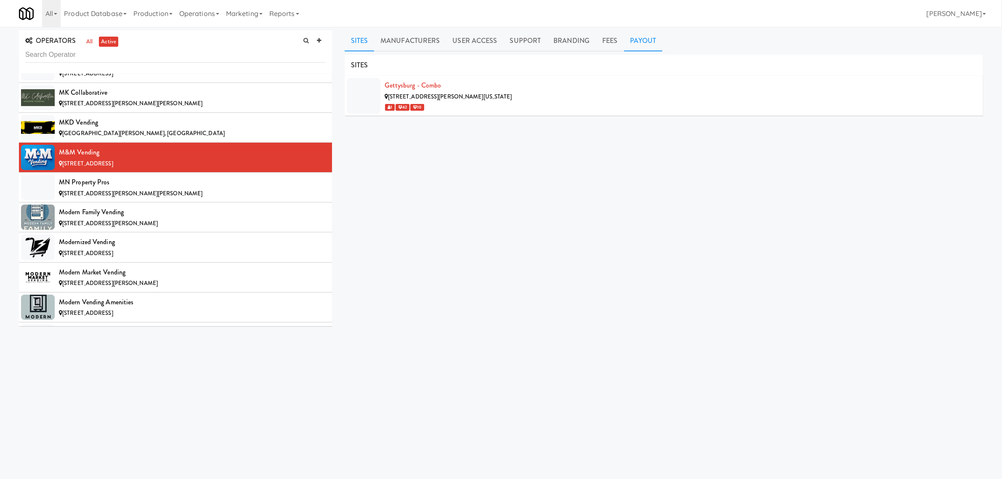
click at [637, 42] on link "Payout" at bounding box center [643, 40] width 39 height 21
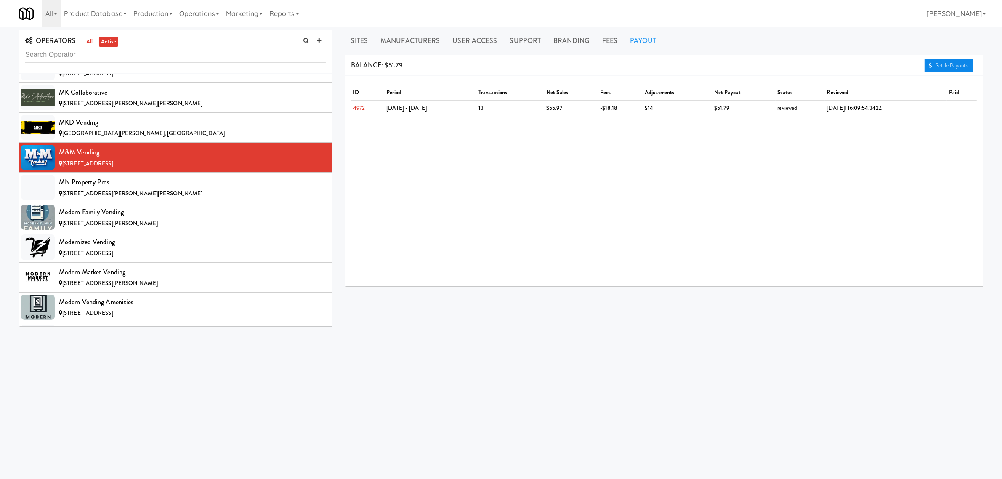
click at [933, 65] on link "Settle Payouts" at bounding box center [948, 65] width 49 height 13
click at [78, 188] on div "MN Property Pros" at bounding box center [192, 182] width 267 height 13
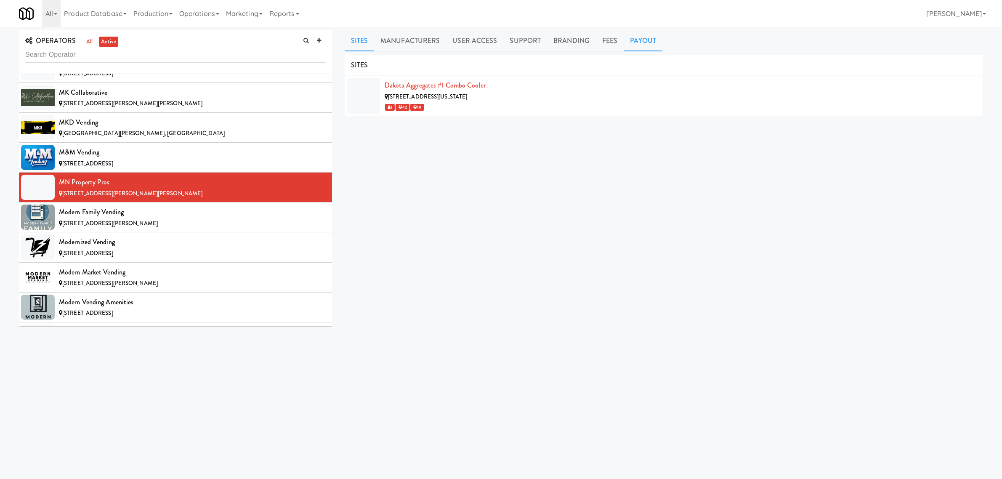
click at [641, 45] on link "Payout" at bounding box center [643, 40] width 39 height 21
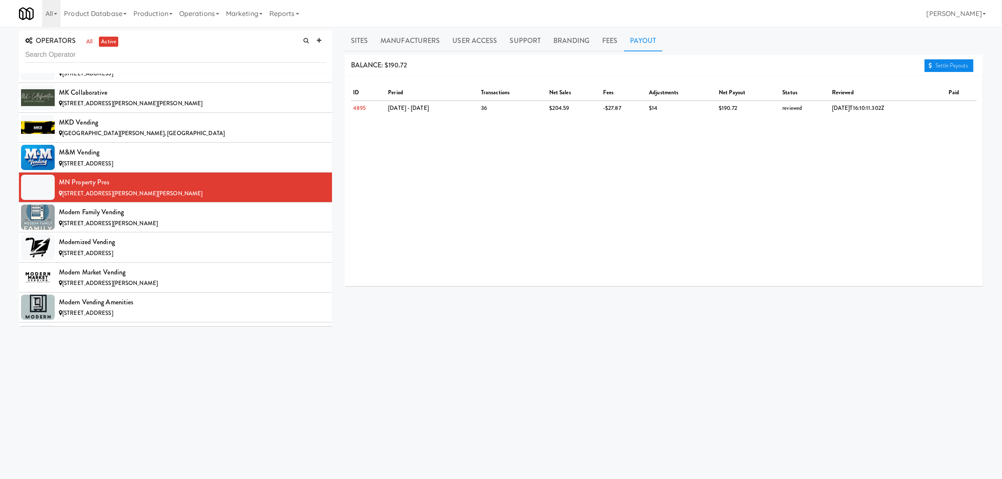
click at [945, 66] on link "Settle Payouts" at bounding box center [948, 65] width 49 height 13
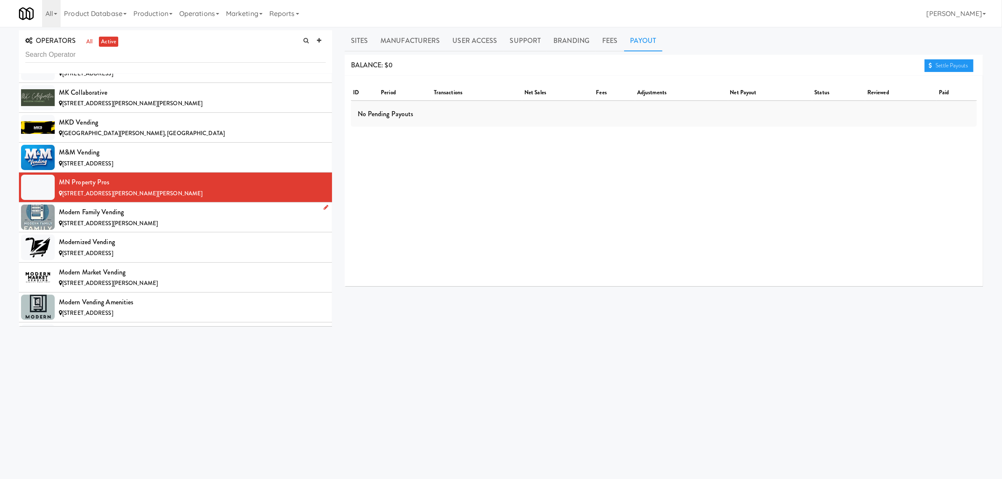
click at [61, 218] on div "Modern Family Vending" at bounding box center [192, 212] width 267 height 13
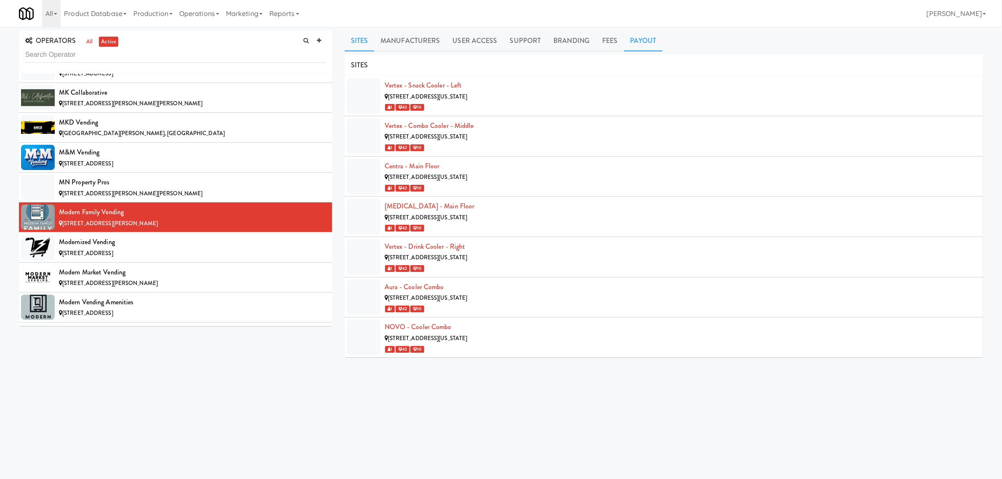
click at [648, 41] on link "Payout" at bounding box center [643, 40] width 39 height 21
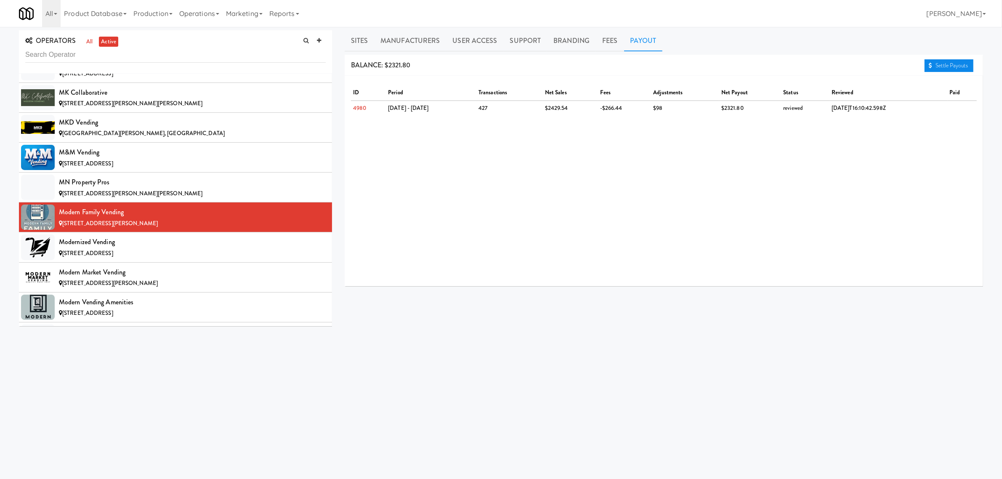
click at [951, 64] on link "Settle Payouts" at bounding box center [948, 65] width 49 height 13
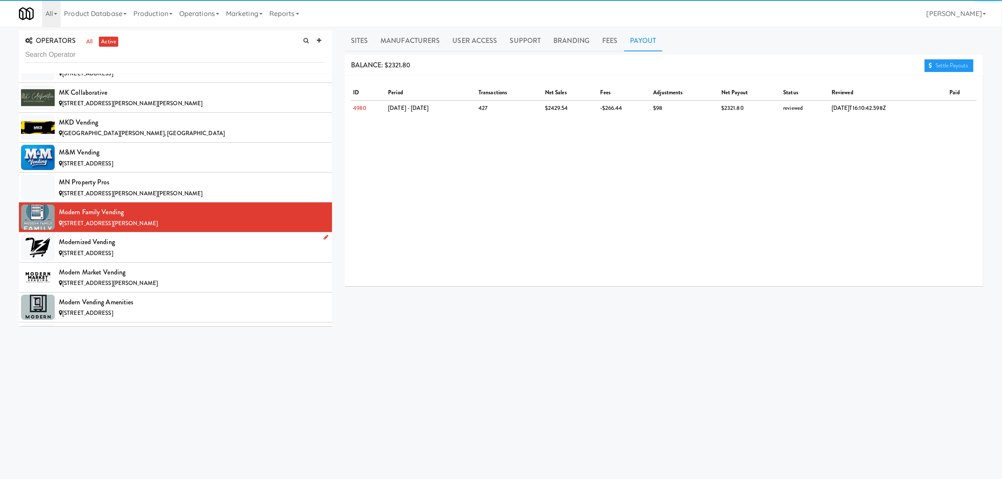
click at [91, 248] on div "Modernized Vending" at bounding box center [192, 242] width 267 height 13
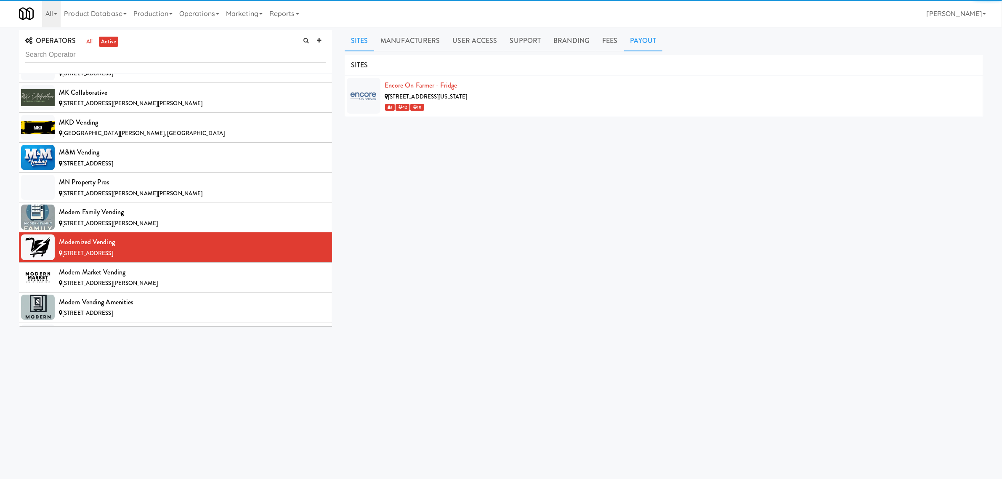
click at [640, 44] on link "Payout" at bounding box center [643, 40] width 39 height 21
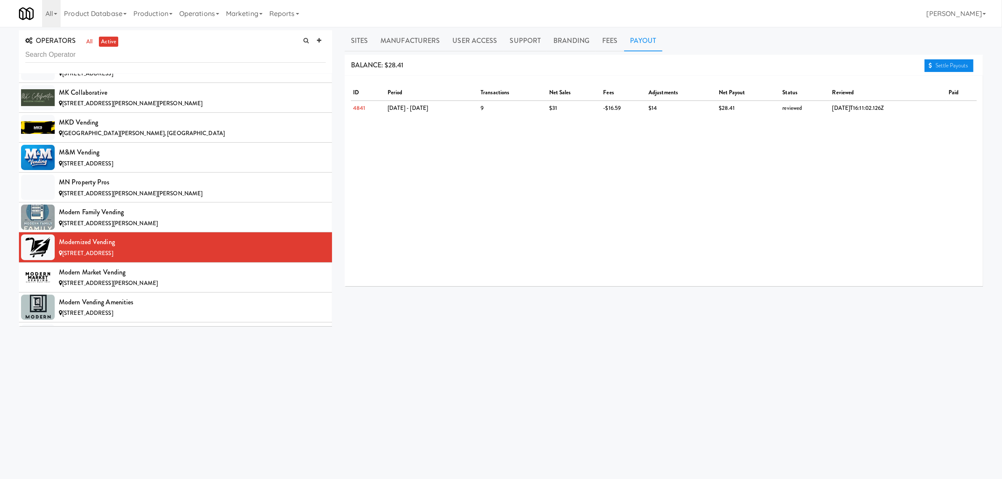
click at [950, 62] on link "Settle Payouts" at bounding box center [948, 65] width 49 height 13
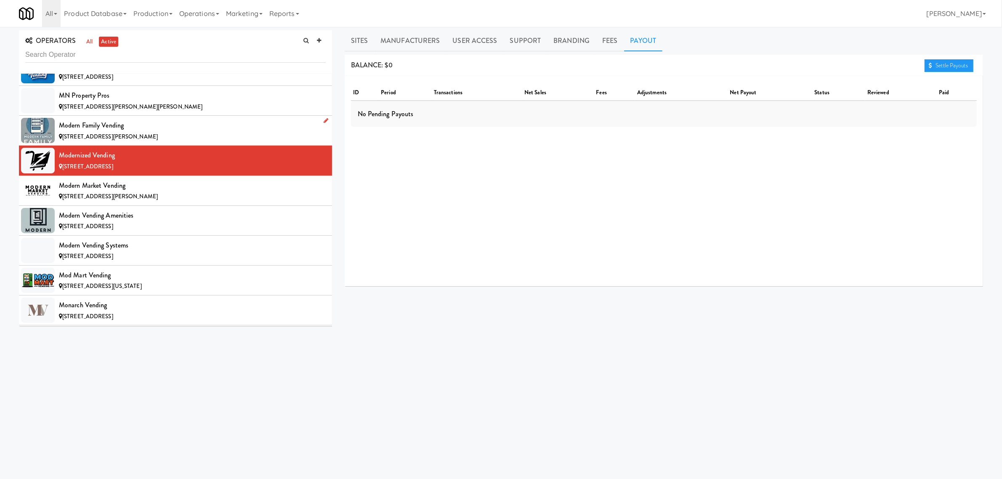
scroll to position [4575, 0]
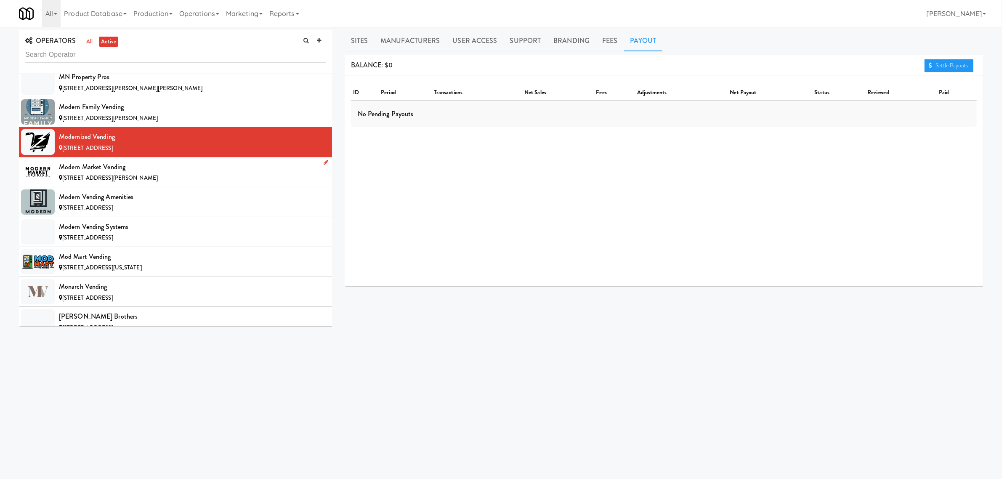
click at [155, 173] on div "Modern Market Vending" at bounding box center [192, 167] width 267 height 13
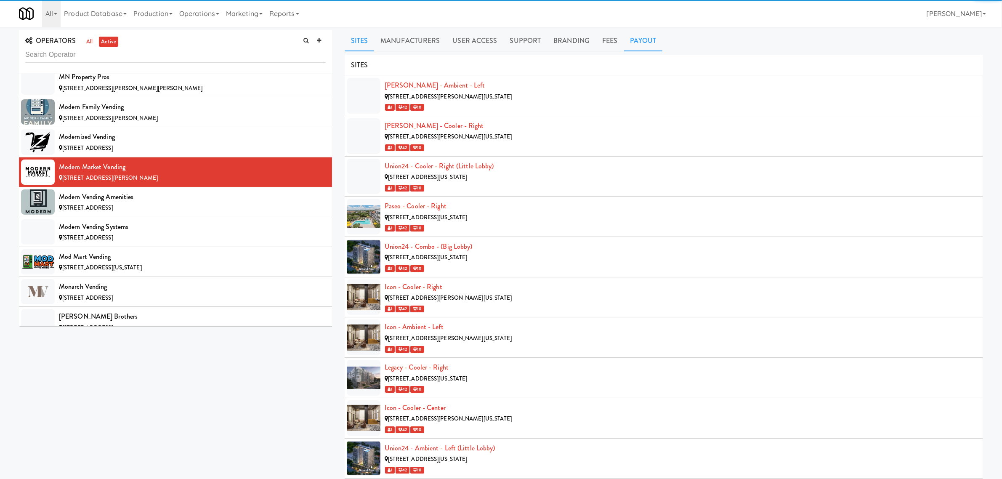
click at [642, 41] on link "Payout" at bounding box center [643, 40] width 39 height 21
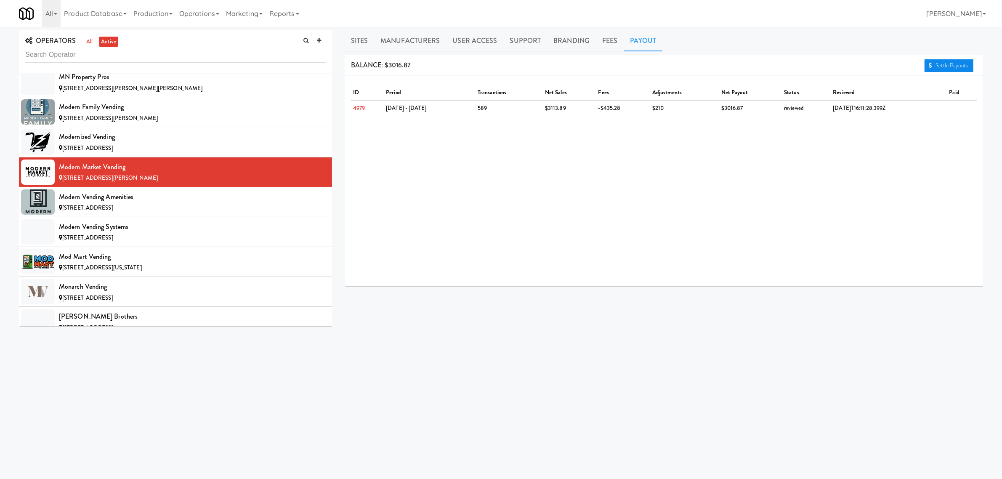
click at [940, 66] on link "Settle Payouts" at bounding box center [948, 65] width 49 height 13
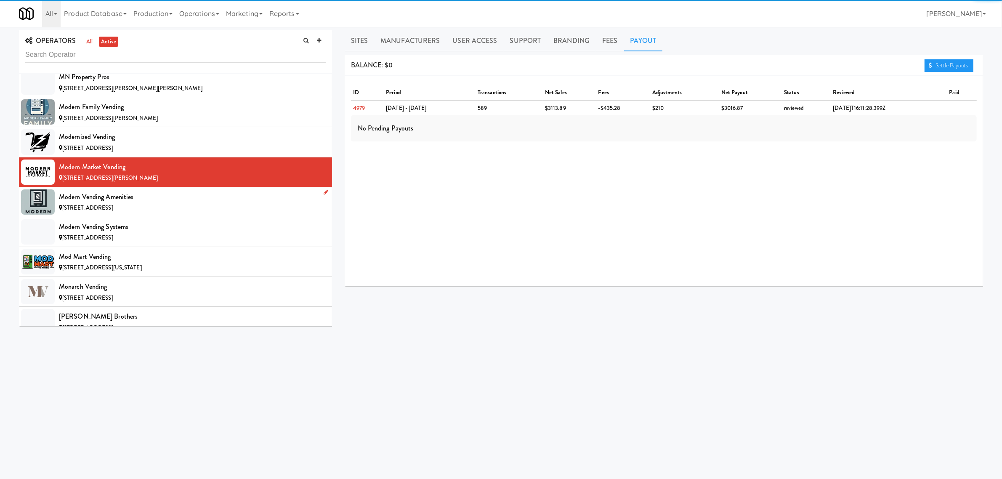
click at [175, 213] on div "[STREET_ADDRESS]" at bounding box center [192, 208] width 267 height 11
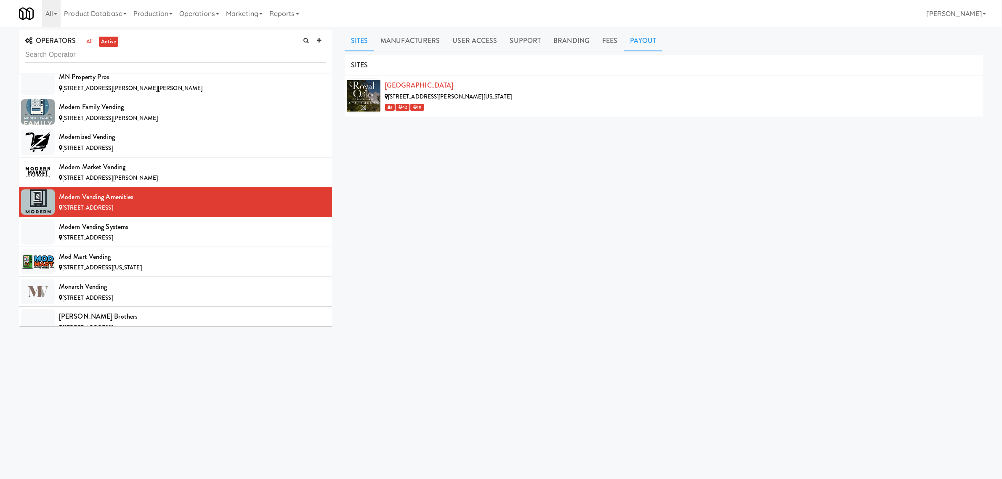
click at [641, 40] on link "Payout" at bounding box center [643, 40] width 39 height 21
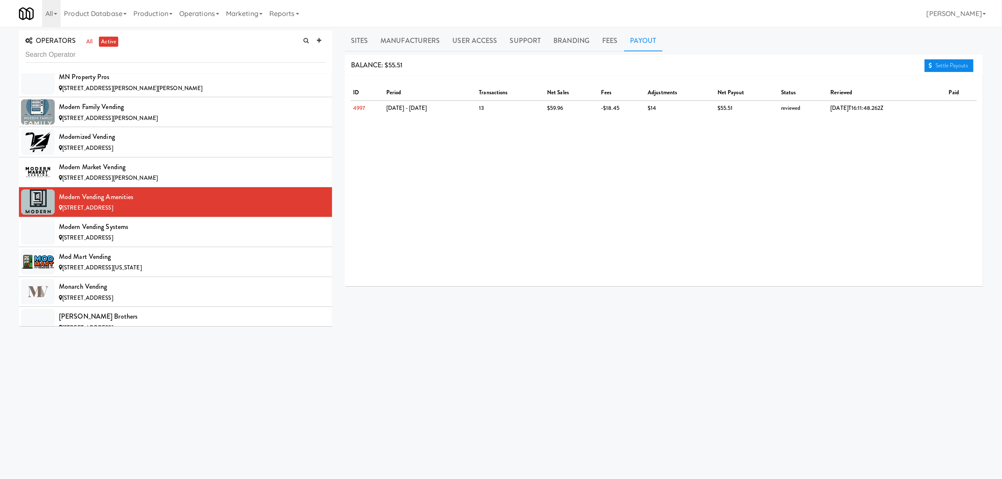
click at [935, 64] on link "Settle Payouts" at bounding box center [948, 65] width 49 height 13
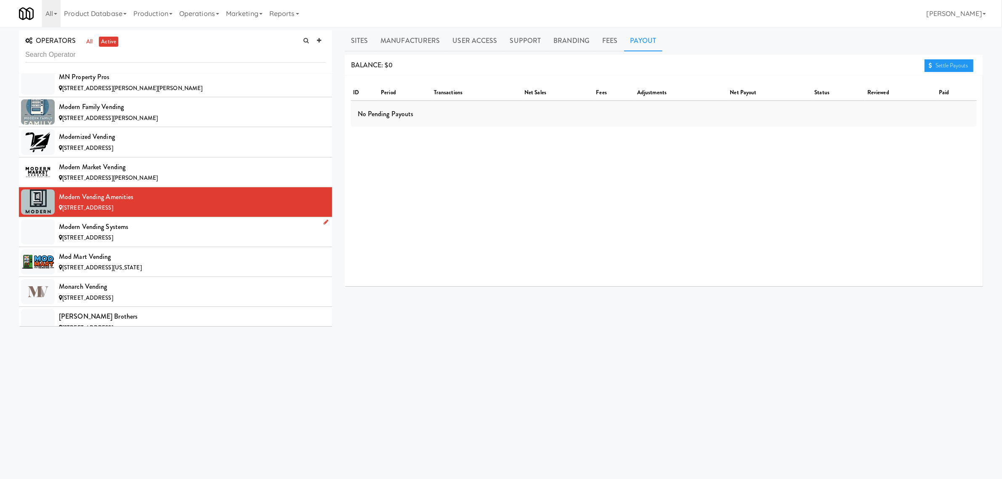
click at [82, 233] on div "Modern Vending Systems" at bounding box center [192, 226] width 267 height 13
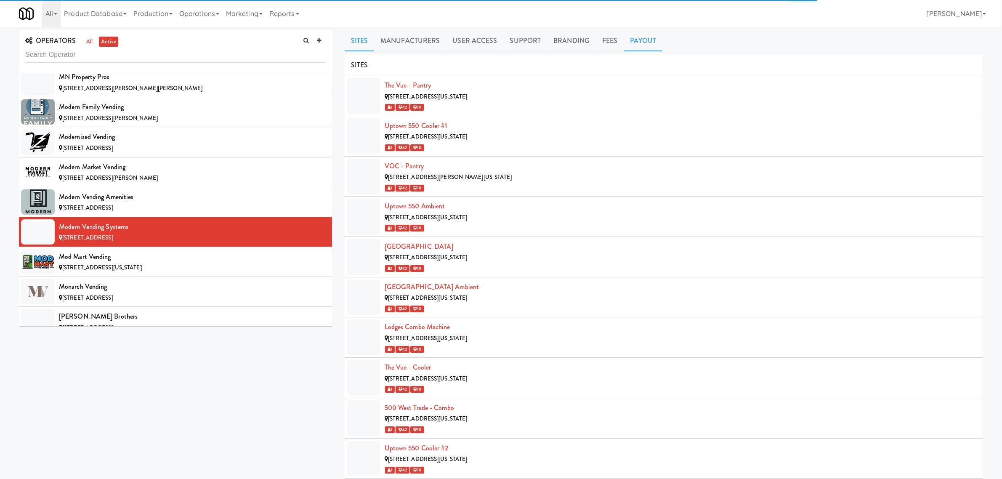
click at [644, 43] on link "Payout" at bounding box center [643, 40] width 39 height 21
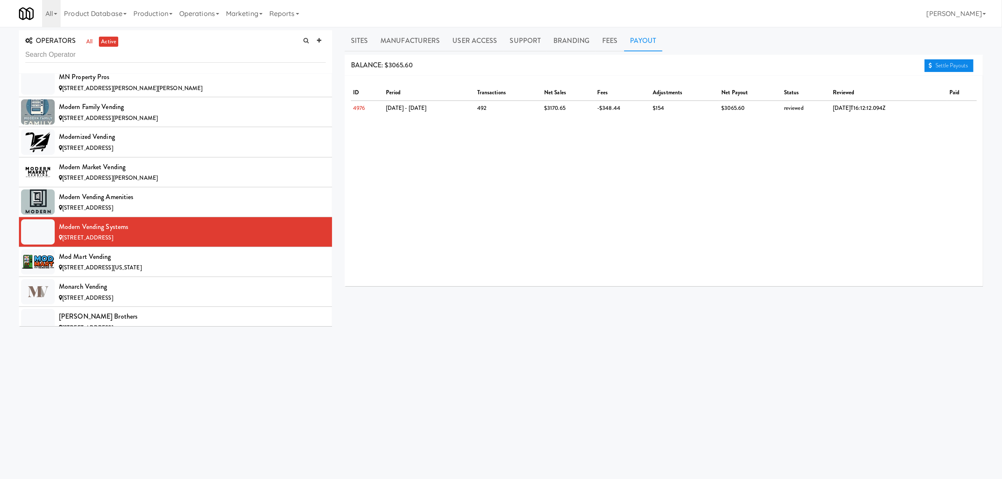
click at [942, 62] on link "Settle Payouts" at bounding box center [948, 65] width 49 height 13
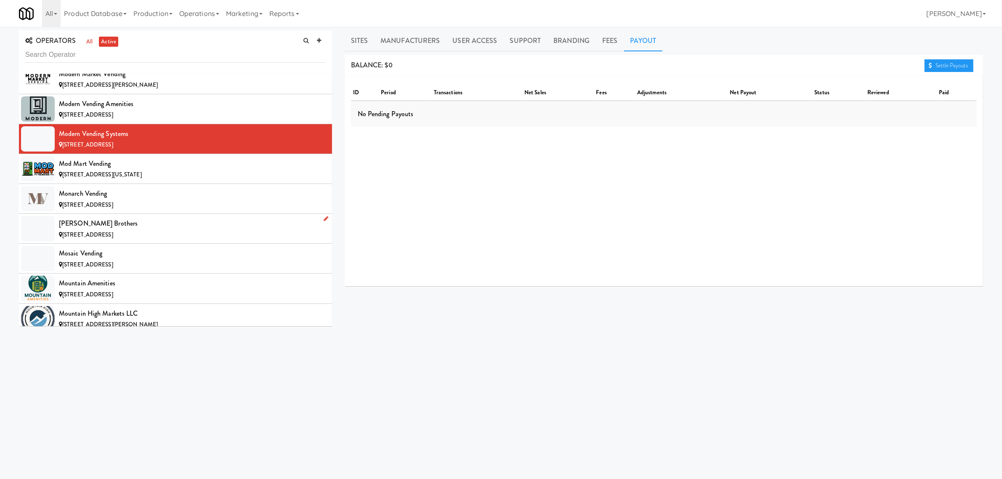
scroll to position [4680, 0]
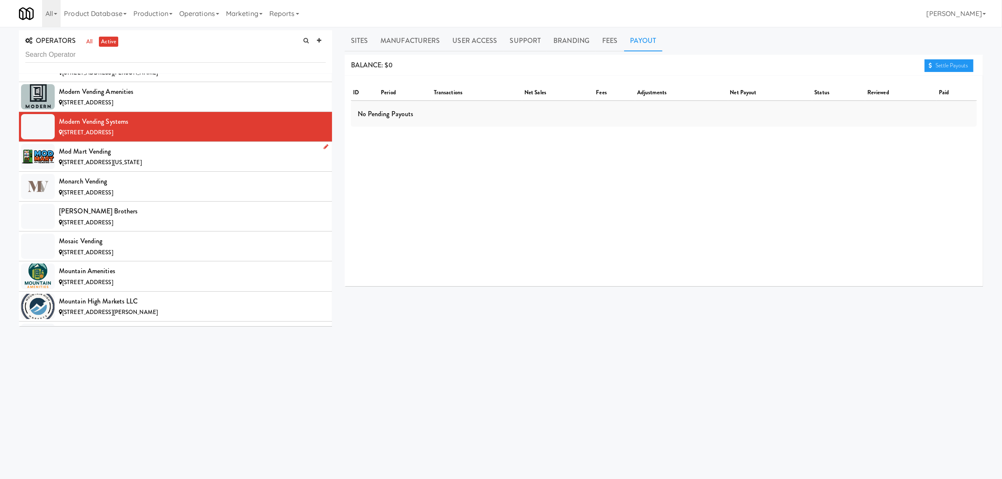
click at [119, 158] on div "Mod Mart Vending" at bounding box center [192, 151] width 267 height 13
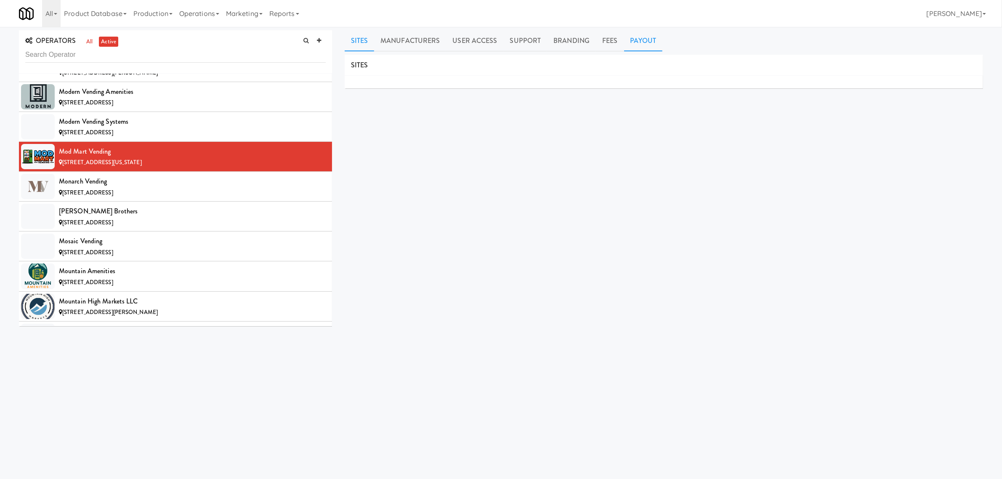
click at [638, 42] on link "Payout" at bounding box center [643, 40] width 39 height 21
click at [84, 188] on div "Monarch Vending" at bounding box center [192, 181] width 267 height 13
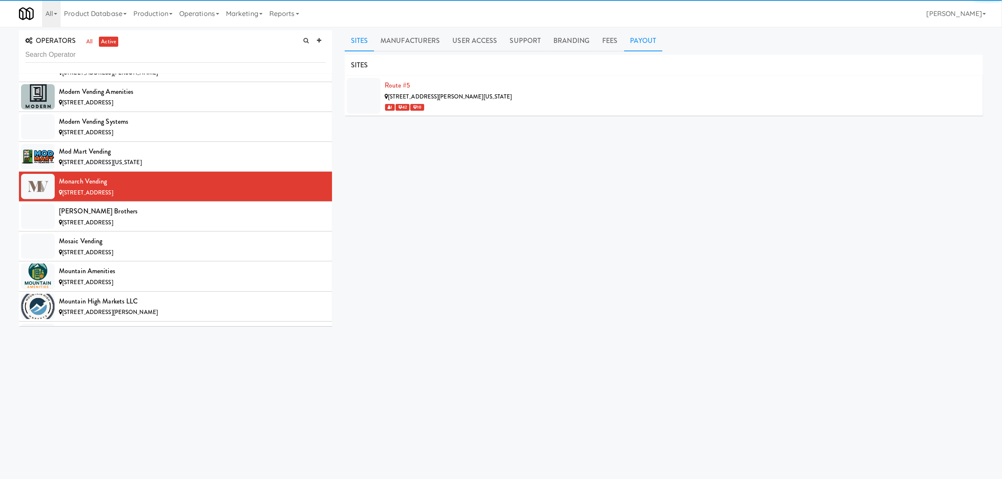
click at [634, 43] on link "Payout" at bounding box center [643, 40] width 39 height 21
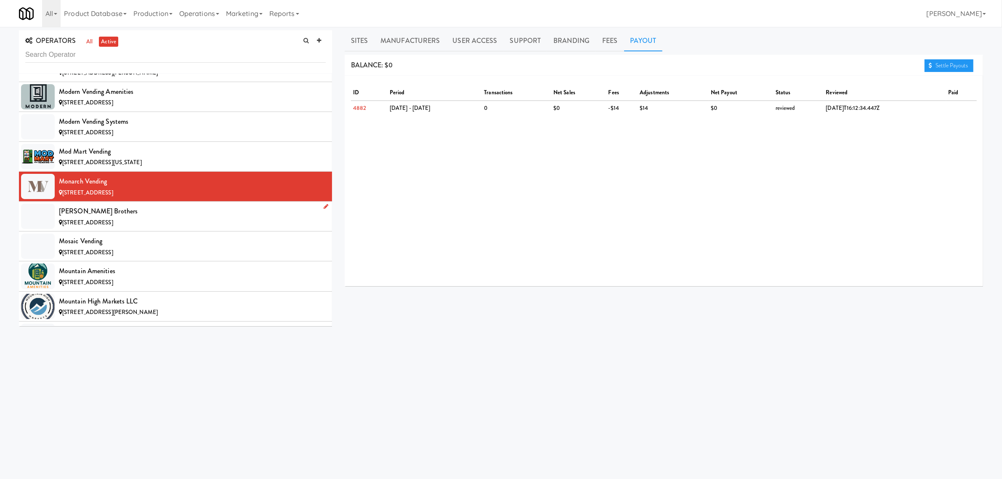
click at [117, 228] on div "[STREET_ADDRESS]" at bounding box center [192, 223] width 267 height 11
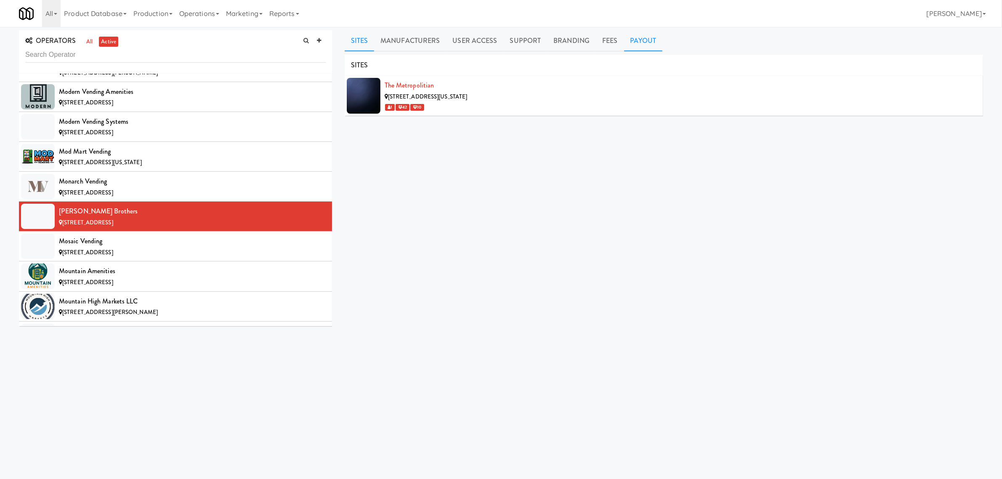
click at [643, 33] on link "Payout" at bounding box center [643, 40] width 39 height 21
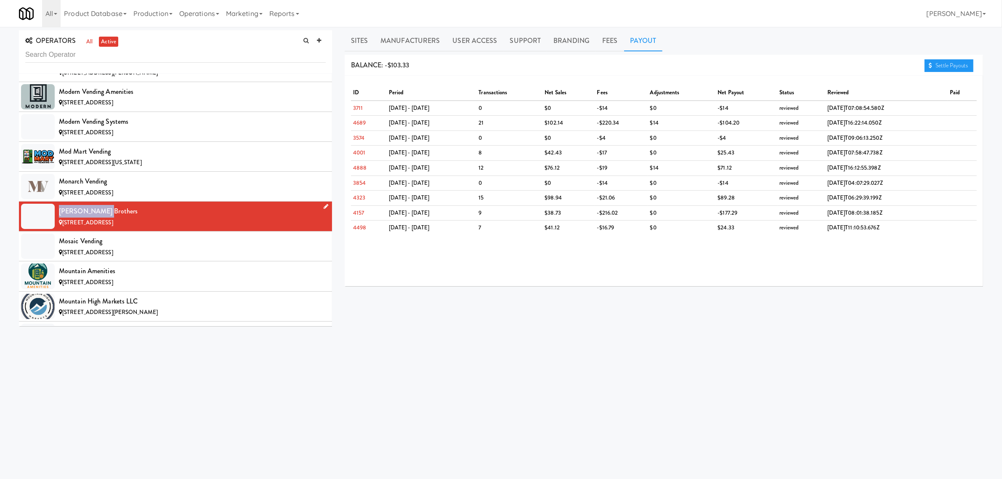
drag, startPoint x: 58, startPoint y: 223, endPoint x: 101, endPoint y: 219, distance: 43.9
click at [101, 219] on li "[PERSON_NAME] Brothers [STREET_ADDRESS]" at bounding box center [175, 217] width 313 height 30
copy div "[PERSON_NAME] Brothers"
click at [143, 247] on div "Mosaic Vending" at bounding box center [192, 241] width 267 height 13
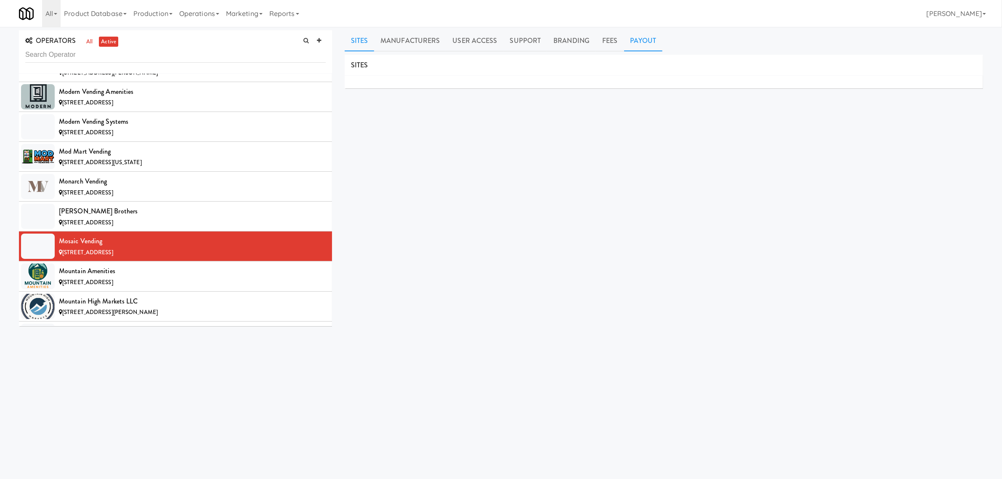
click at [636, 40] on link "Payout" at bounding box center [643, 40] width 39 height 21
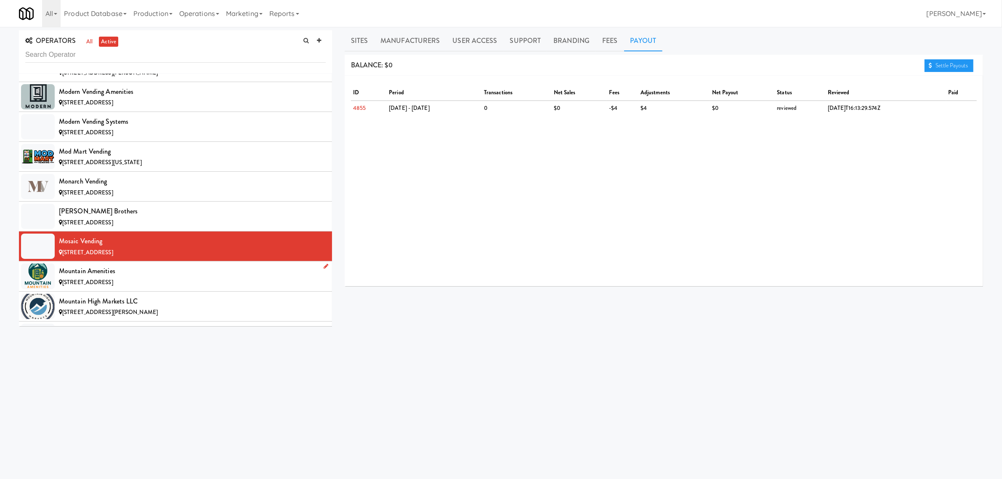
click at [113, 286] on span "[STREET_ADDRESS]" at bounding box center [87, 282] width 51 height 8
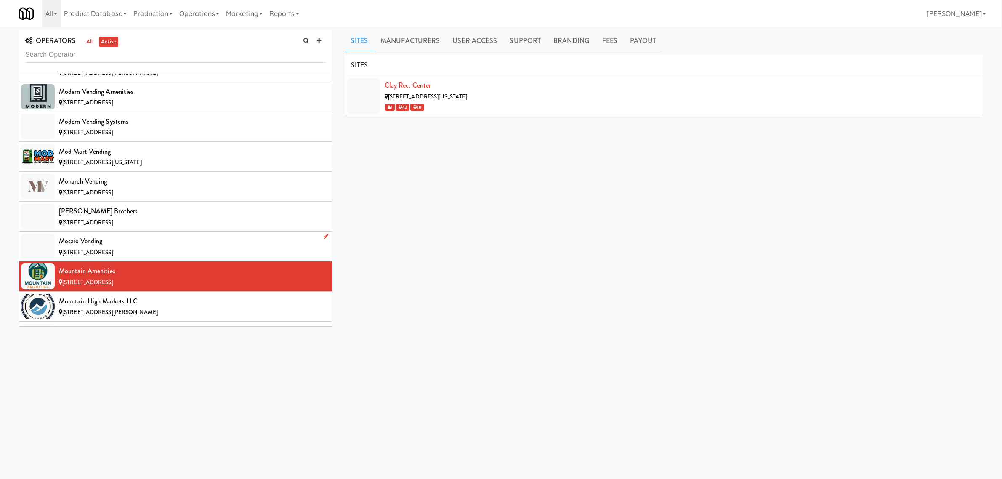
click at [156, 247] on div "Mosaic Vending" at bounding box center [192, 241] width 267 height 13
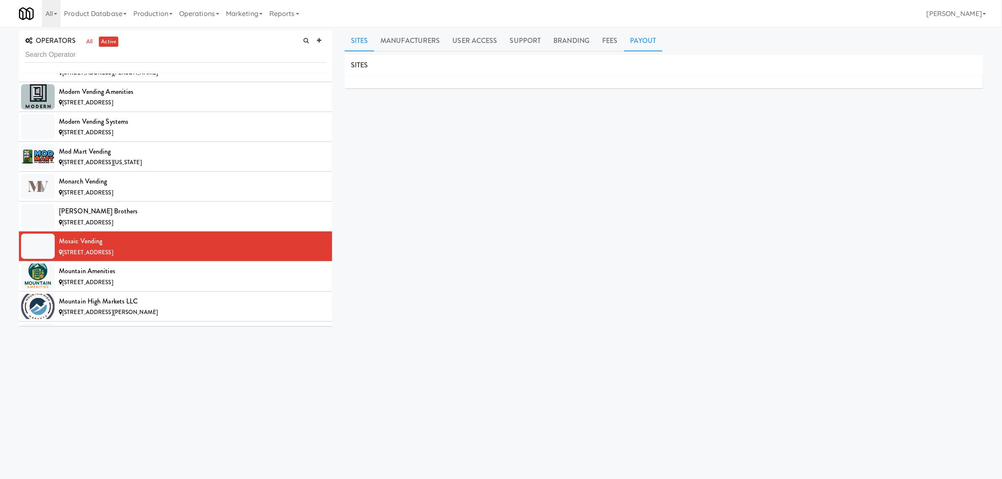
click at [633, 42] on link "Payout" at bounding box center [643, 40] width 39 height 21
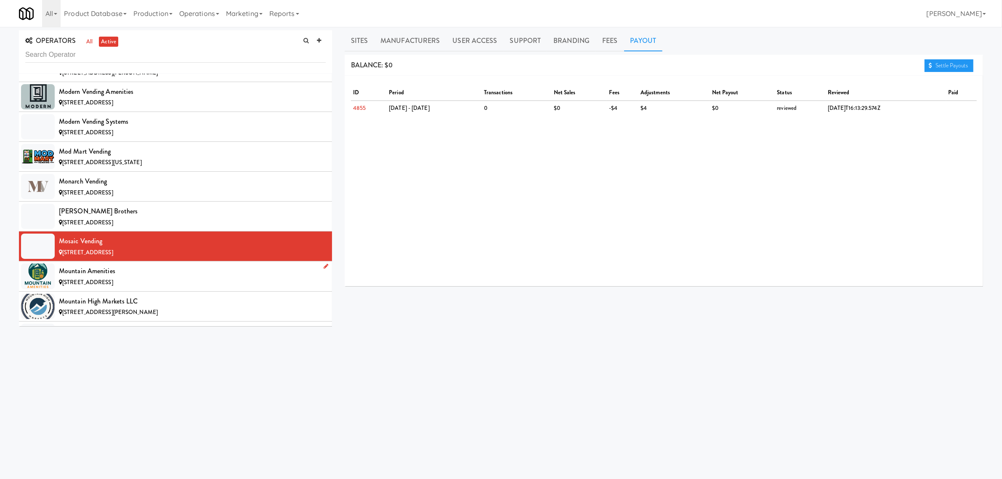
click at [113, 286] on span "[STREET_ADDRESS]" at bounding box center [87, 282] width 51 height 8
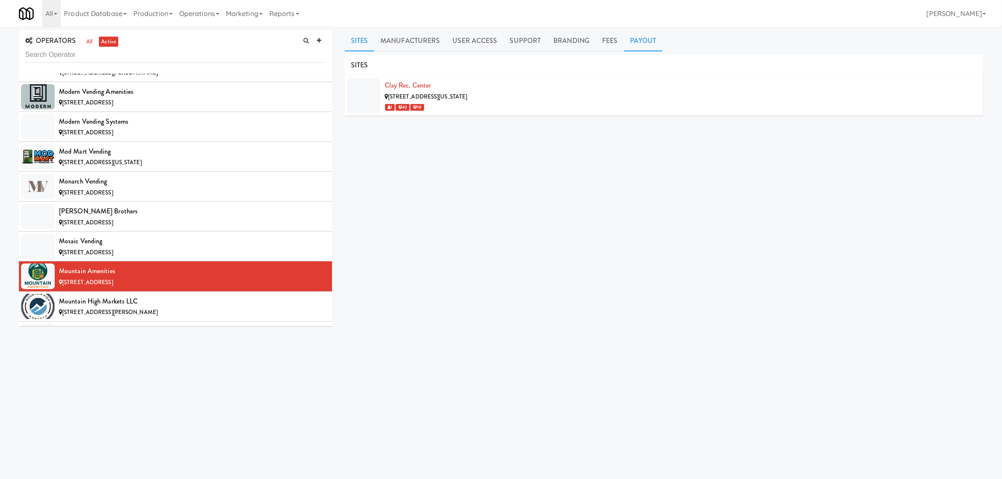
click at [638, 44] on link "Payout" at bounding box center [643, 40] width 39 height 21
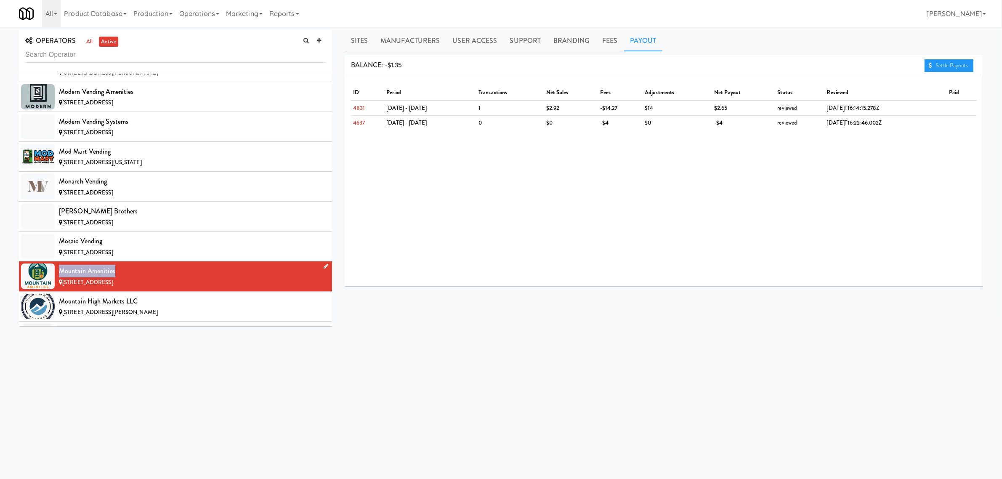
drag, startPoint x: 60, startPoint y: 285, endPoint x: 122, endPoint y: 285, distance: 62.7
click at [122, 277] on div "Mountain Amenities" at bounding box center [192, 271] width 267 height 13
copy div "Mountain Amenities"
click at [352, 44] on link "Sites" at bounding box center [360, 40] width 30 height 21
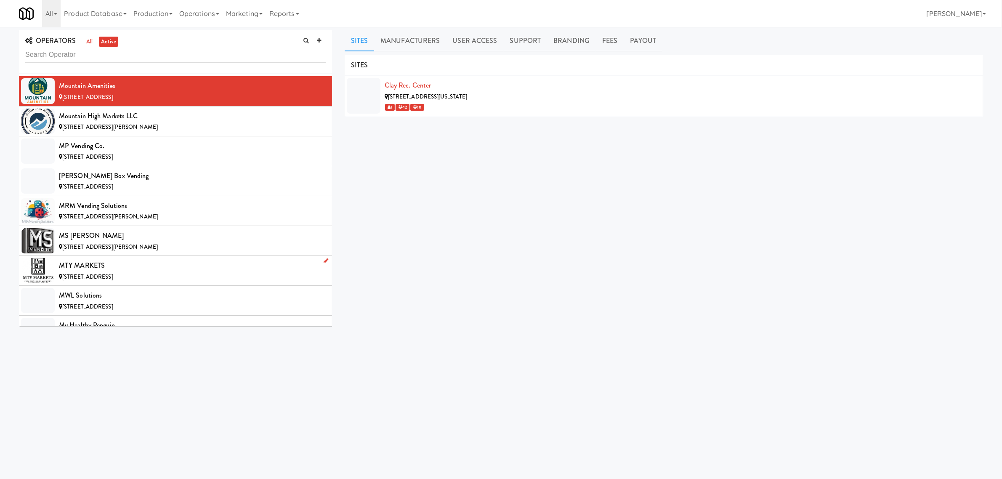
scroll to position [4838, 0]
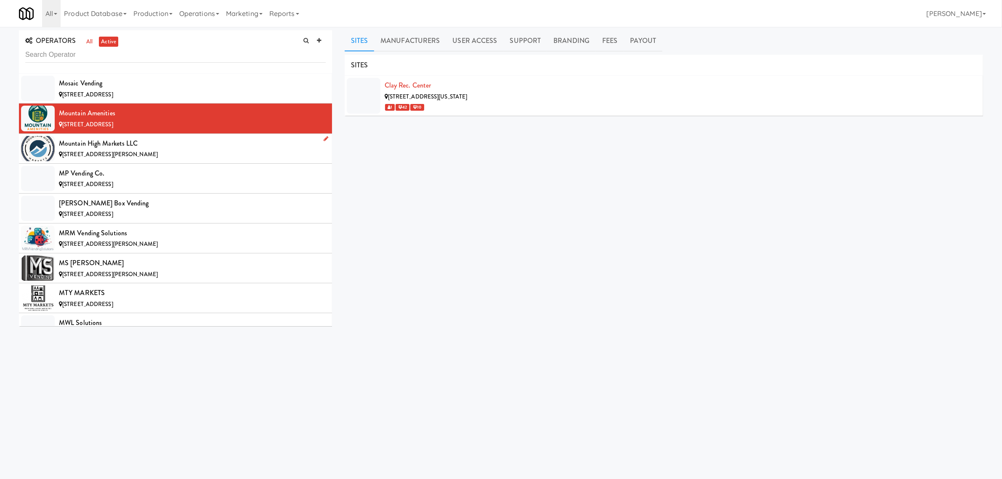
click at [151, 150] on div "Mountain High Markets LLC" at bounding box center [192, 143] width 267 height 13
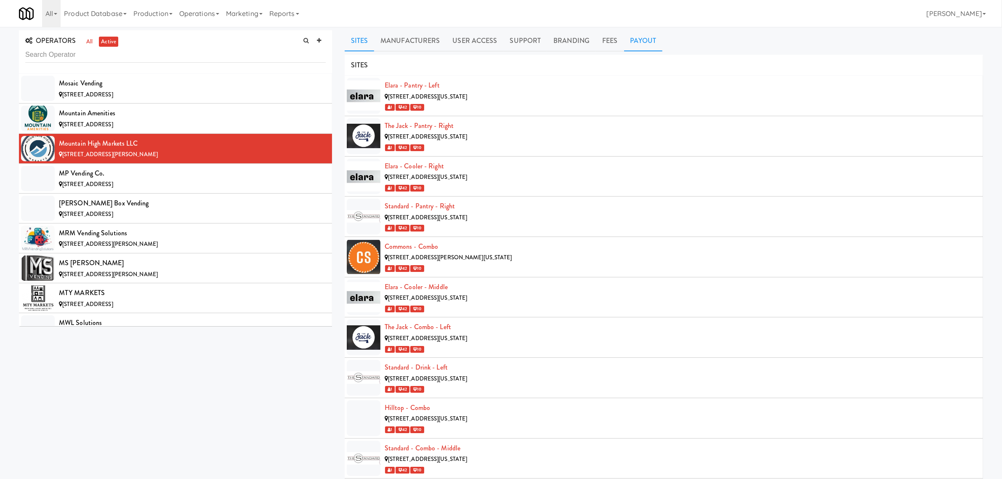
click at [649, 35] on link "Payout" at bounding box center [643, 40] width 39 height 21
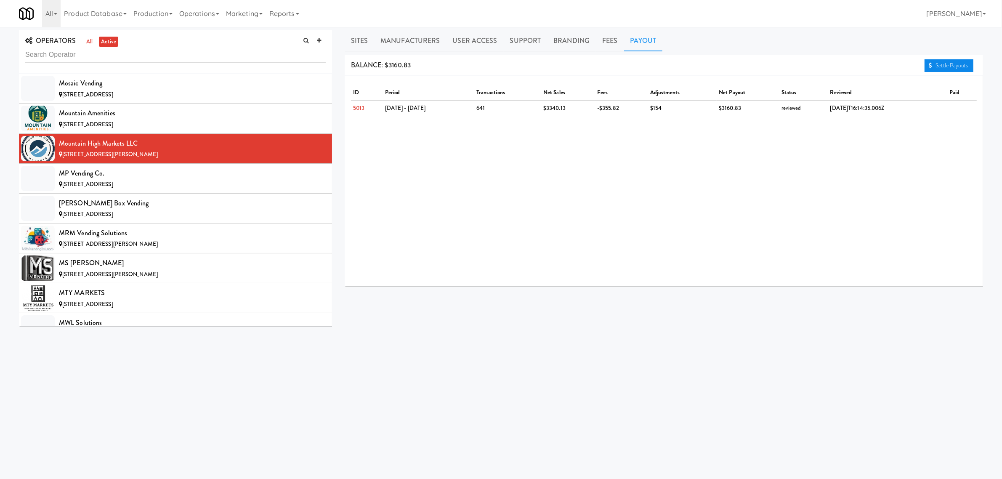
click at [950, 66] on link "Settle Payouts" at bounding box center [948, 65] width 49 height 13
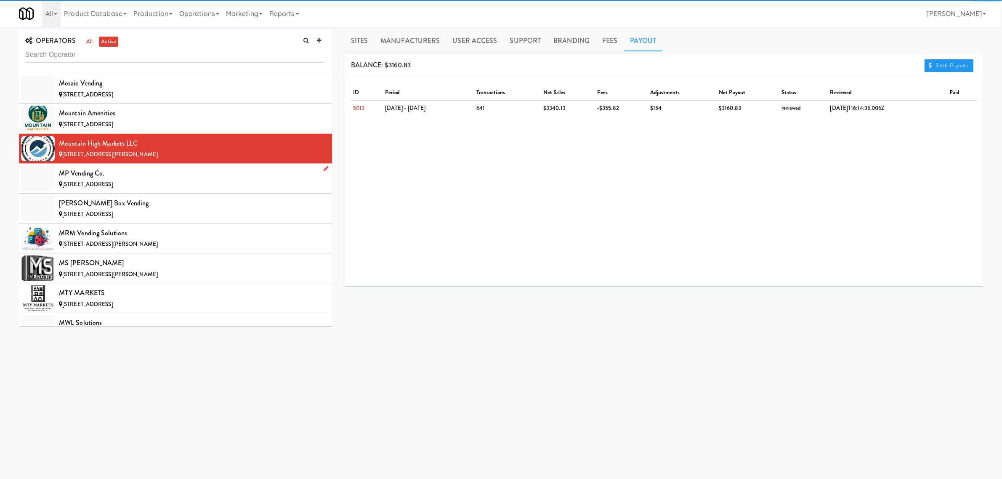
click at [114, 180] on div "MP Vending Co." at bounding box center [192, 173] width 267 height 13
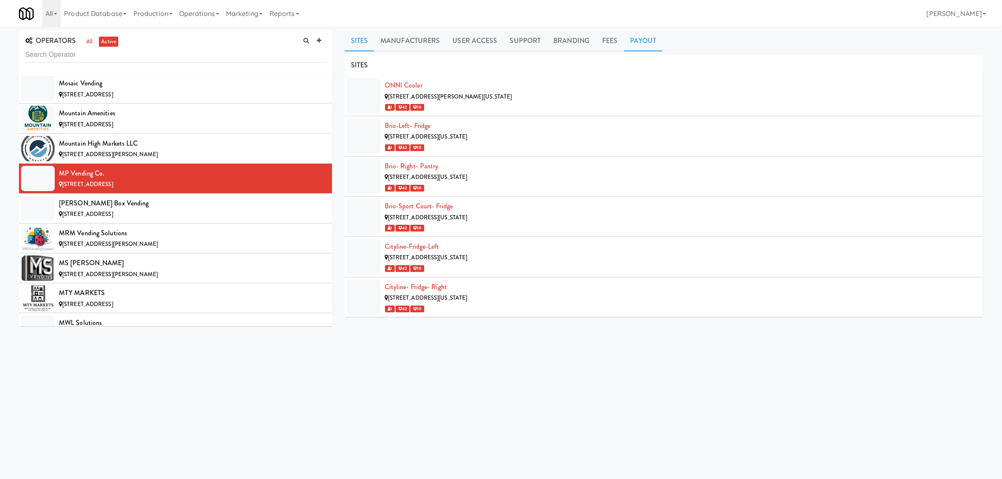
click at [642, 42] on link "Payout" at bounding box center [643, 40] width 39 height 21
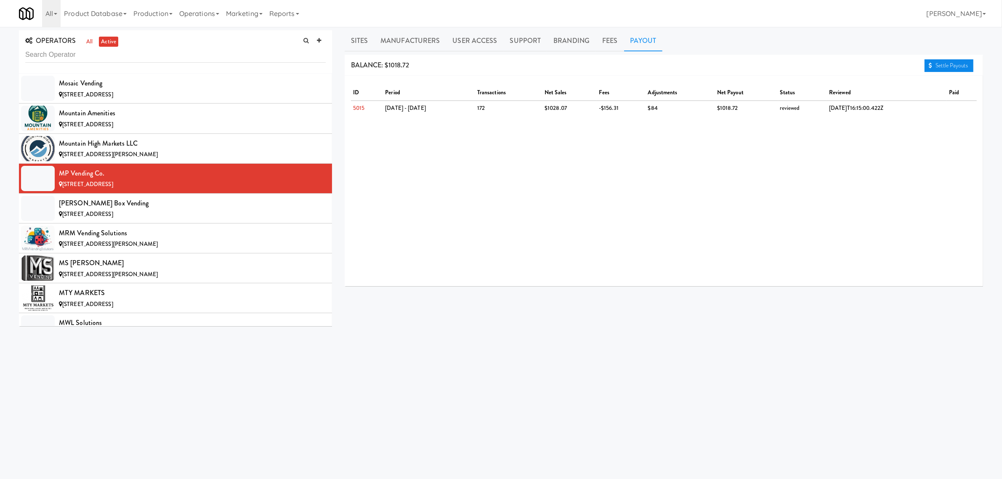
click at [934, 66] on link "Settle Payouts" at bounding box center [948, 65] width 49 height 13
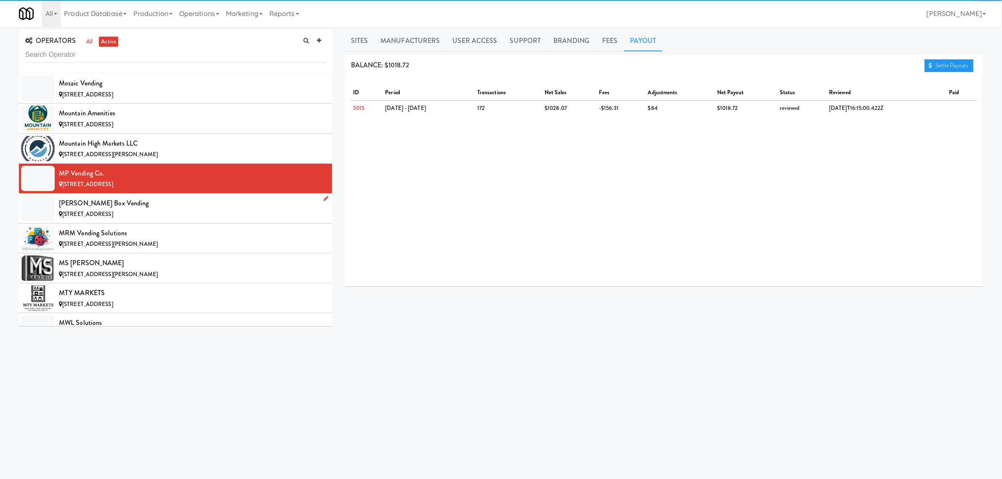
click at [141, 210] on div "[PERSON_NAME] Box Vending" at bounding box center [192, 203] width 267 height 13
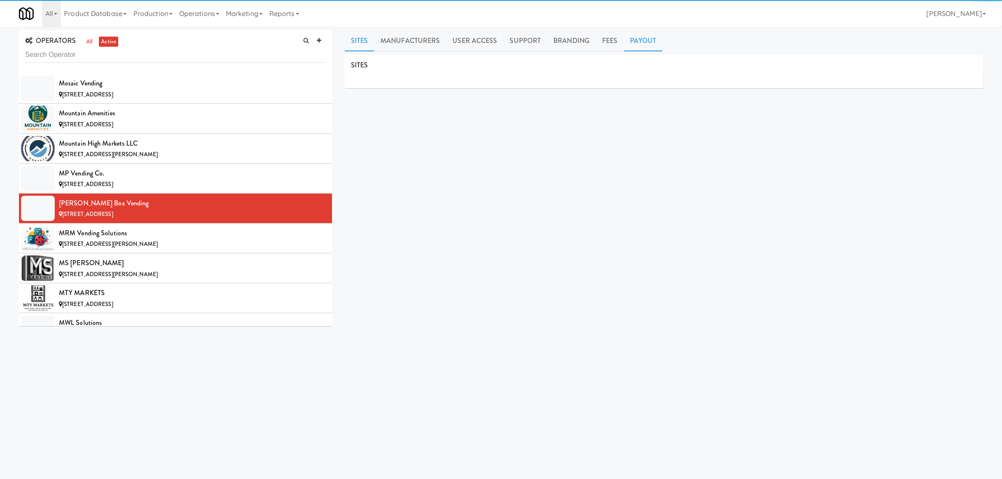
click at [642, 42] on link "Payout" at bounding box center [643, 40] width 39 height 21
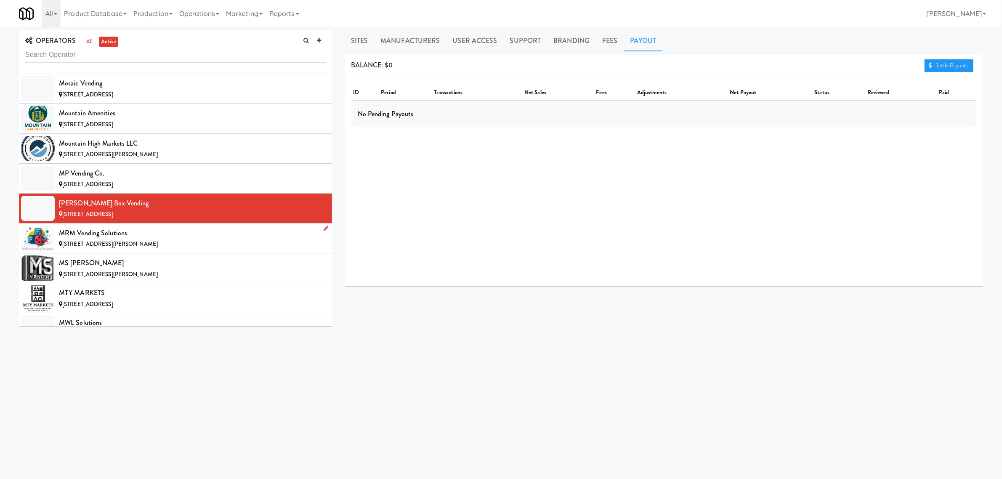
click at [91, 239] on div "MRM Vending Solutions" at bounding box center [192, 233] width 267 height 13
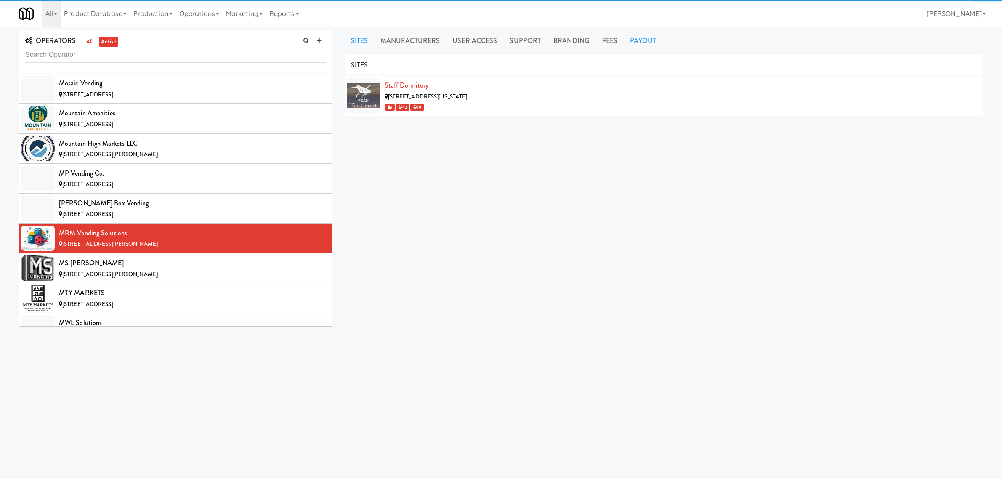
click at [640, 41] on link "Payout" at bounding box center [643, 40] width 39 height 21
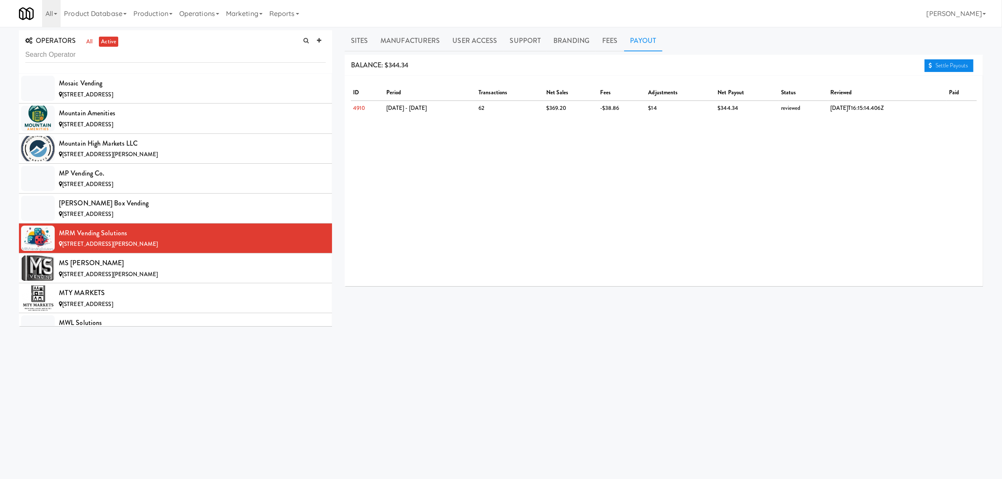
click at [951, 62] on link "Settle Payouts" at bounding box center [948, 65] width 49 height 13
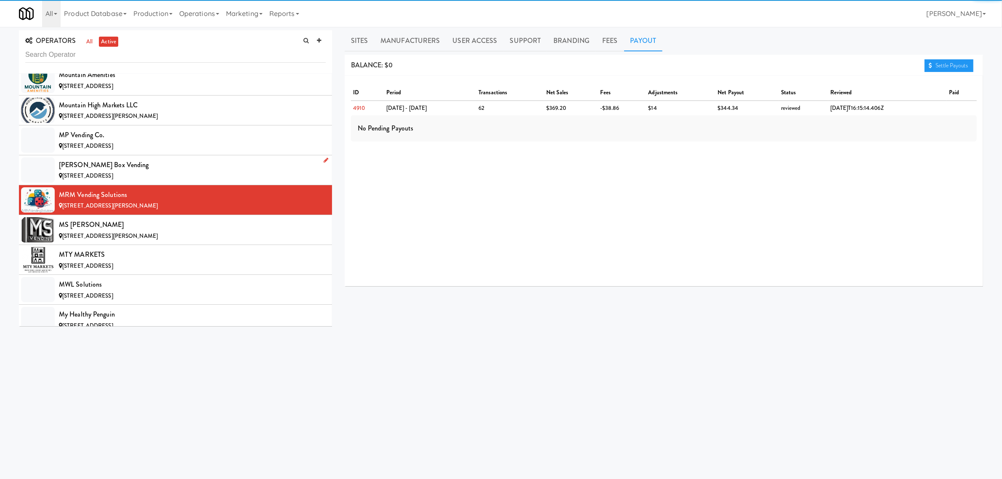
scroll to position [4996, 0]
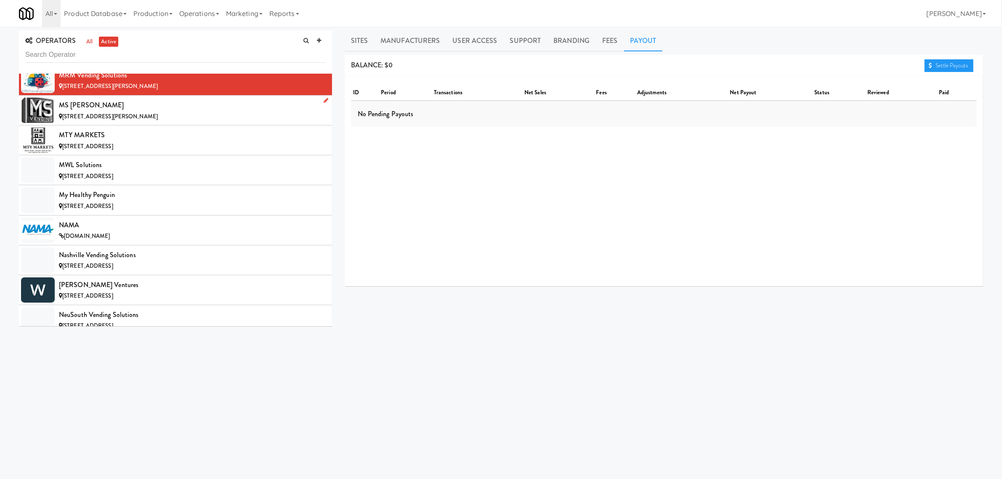
click at [108, 111] on div "MS [PERSON_NAME]" at bounding box center [192, 105] width 267 height 13
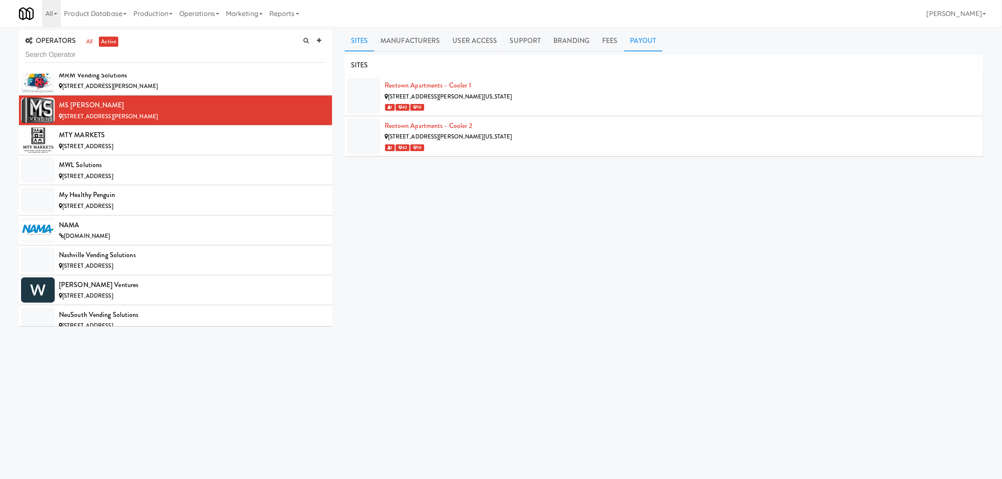
click at [638, 38] on link "Payout" at bounding box center [643, 40] width 39 height 21
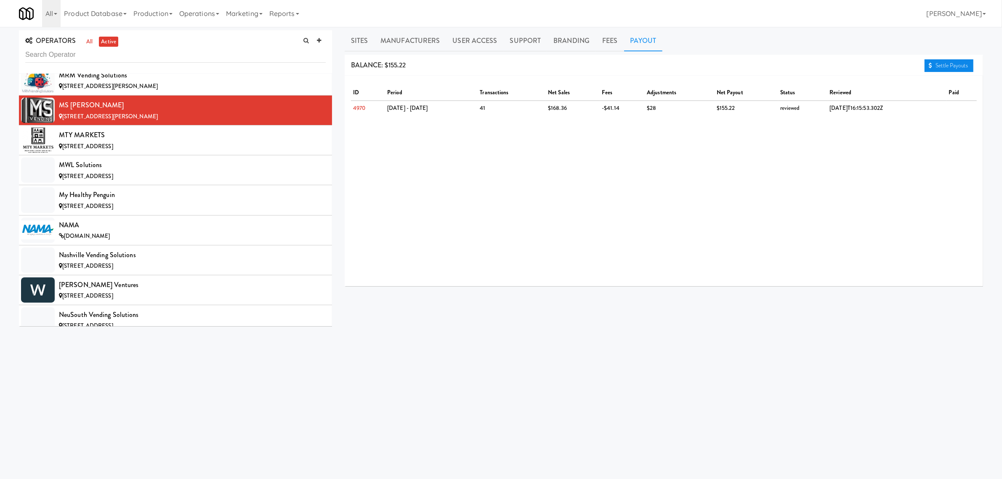
click at [948, 66] on link "Settle Payouts" at bounding box center [948, 65] width 49 height 13
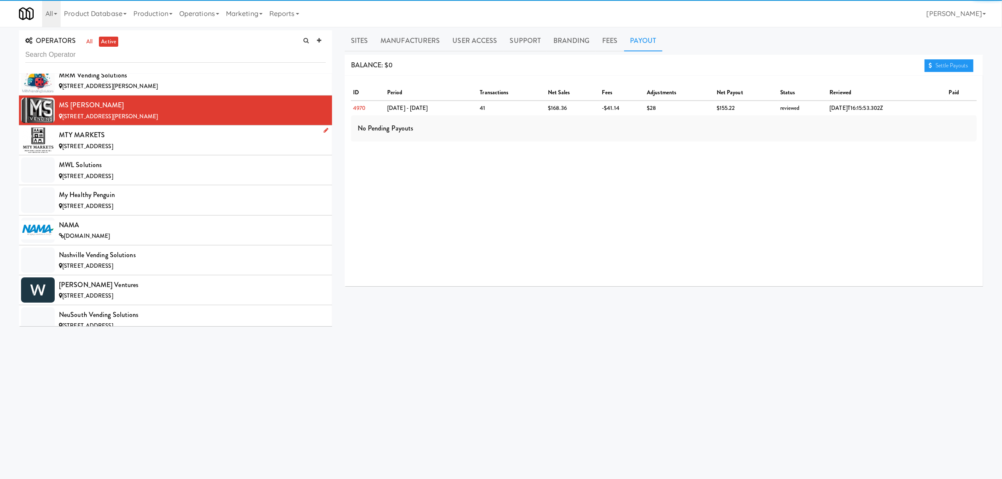
click at [114, 141] on div "MTY MARKETS" at bounding box center [192, 135] width 267 height 13
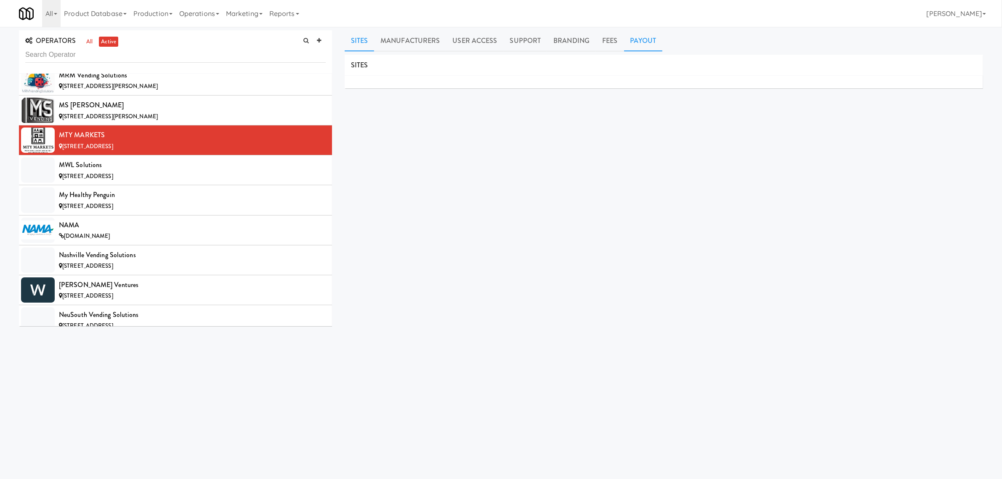
click at [636, 41] on link "Payout" at bounding box center [643, 40] width 39 height 21
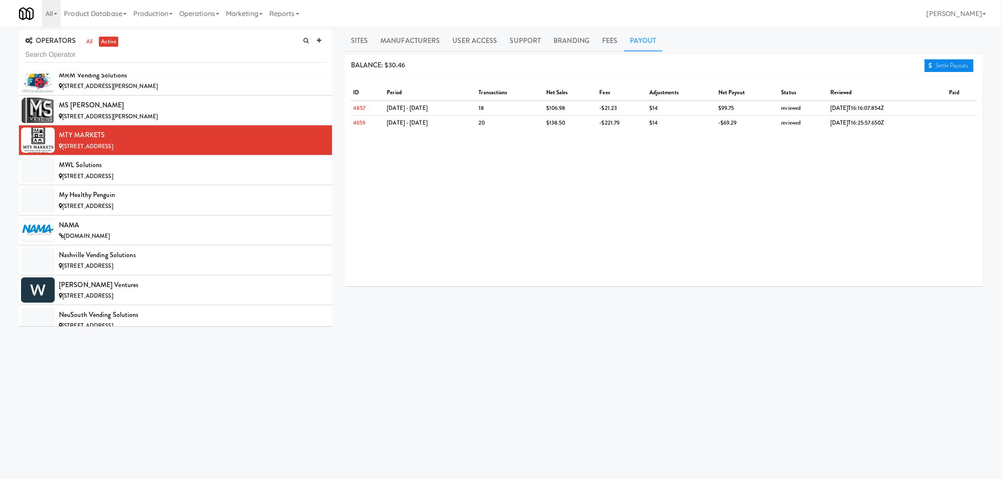
click at [950, 64] on link "Settle Payouts" at bounding box center [948, 65] width 49 height 13
click at [109, 171] on div "MWL Solutions" at bounding box center [192, 165] width 267 height 13
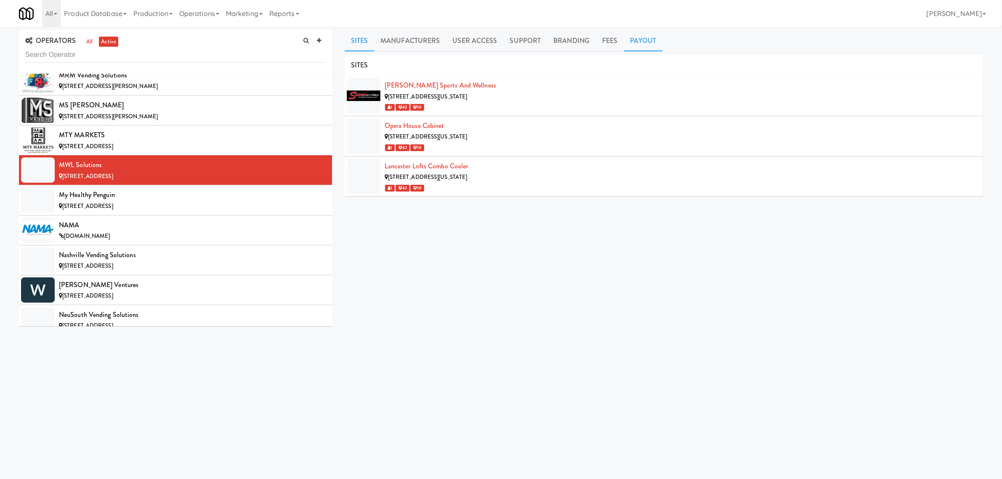
click at [646, 42] on link "Payout" at bounding box center [643, 40] width 39 height 21
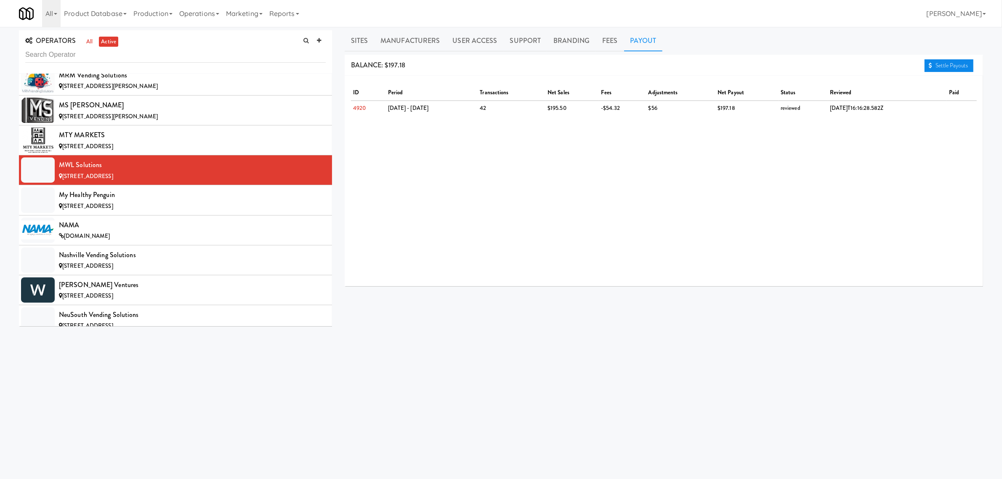
click at [940, 62] on link "Settle Payouts" at bounding box center [948, 65] width 49 height 13
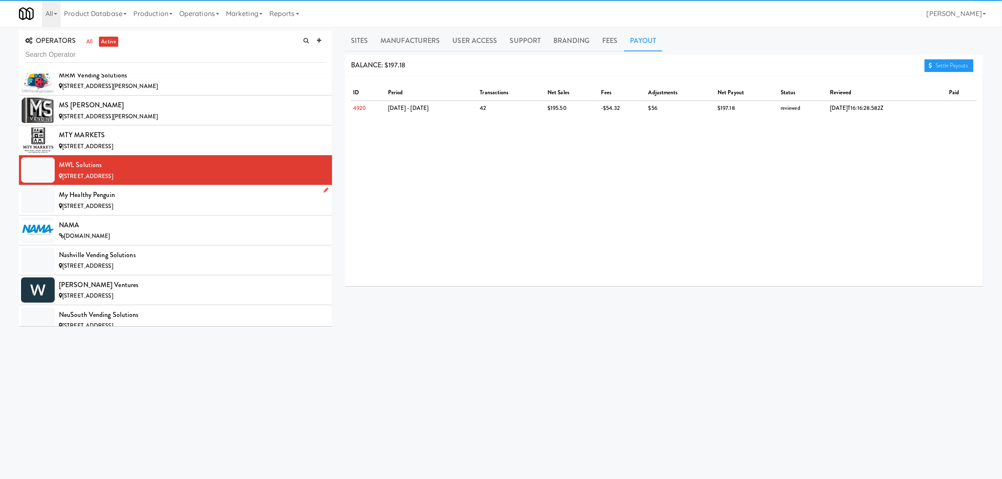
click at [120, 201] on div "My Healthy Penguin" at bounding box center [192, 194] width 267 height 13
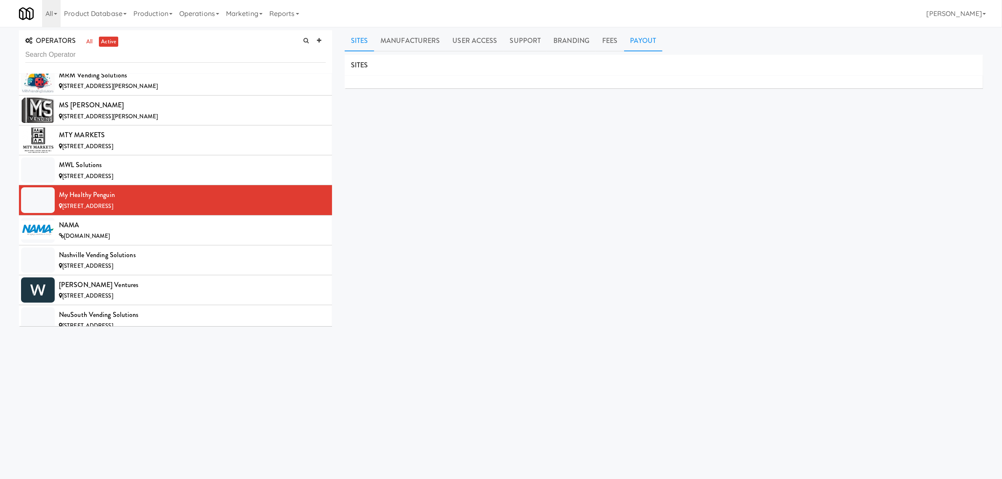
click at [635, 40] on link "Payout" at bounding box center [643, 40] width 39 height 21
click at [144, 241] on div "[DOMAIN_NAME]" at bounding box center [192, 236] width 267 height 11
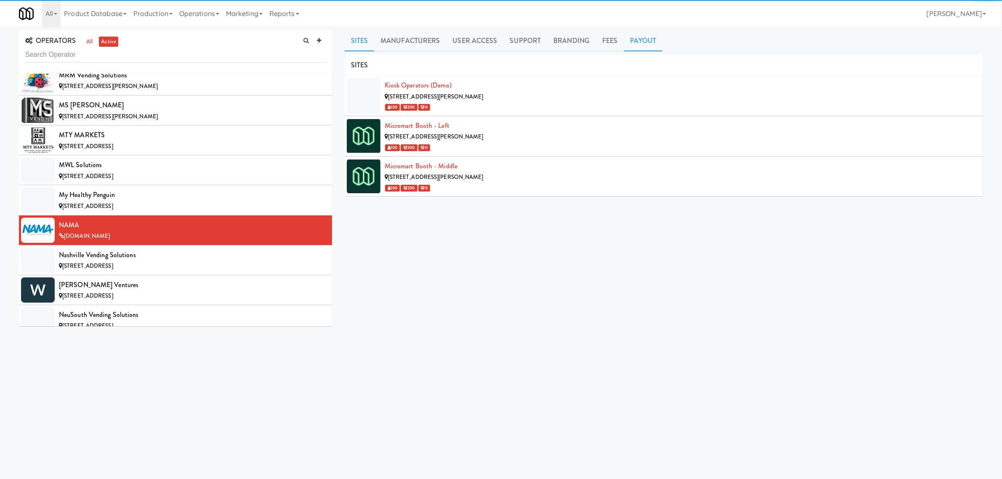
click at [631, 39] on link "Payout" at bounding box center [643, 40] width 39 height 21
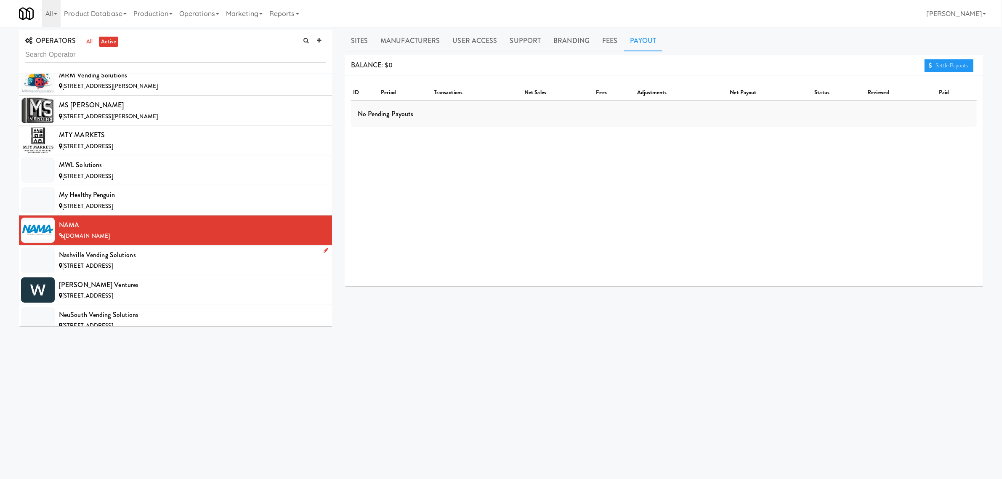
click at [101, 270] on span "[STREET_ADDRESS]" at bounding box center [87, 266] width 51 height 8
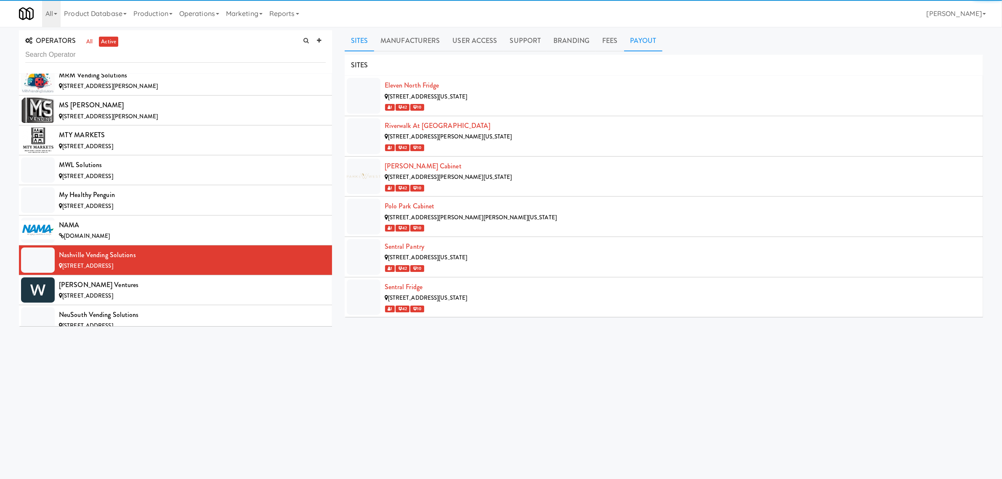
click at [631, 42] on link "Payout" at bounding box center [643, 40] width 39 height 21
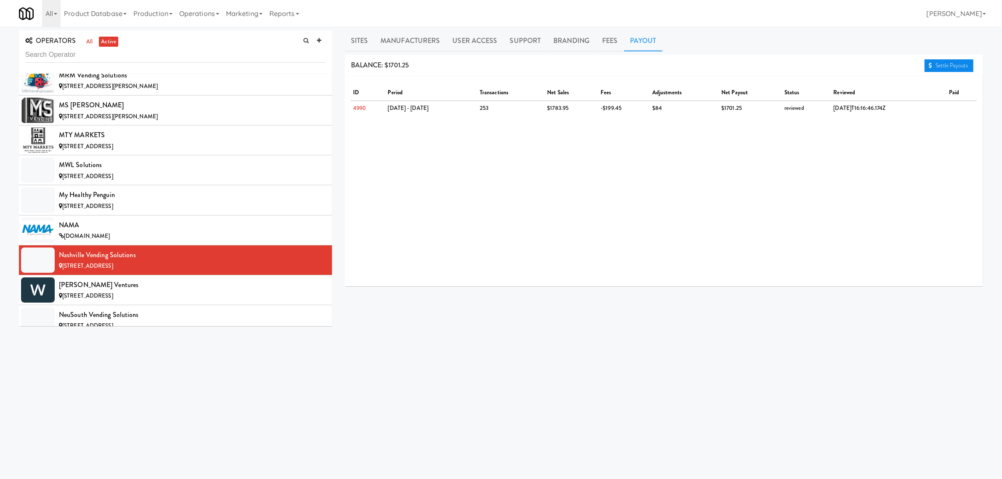
click at [937, 67] on link "Settle Payouts" at bounding box center [948, 65] width 49 height 13
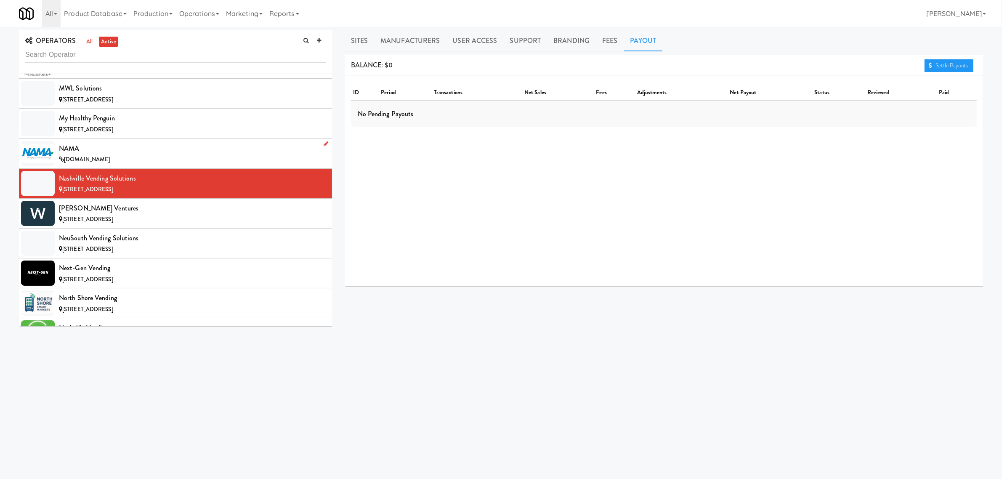
scroll to position [5101, 0]
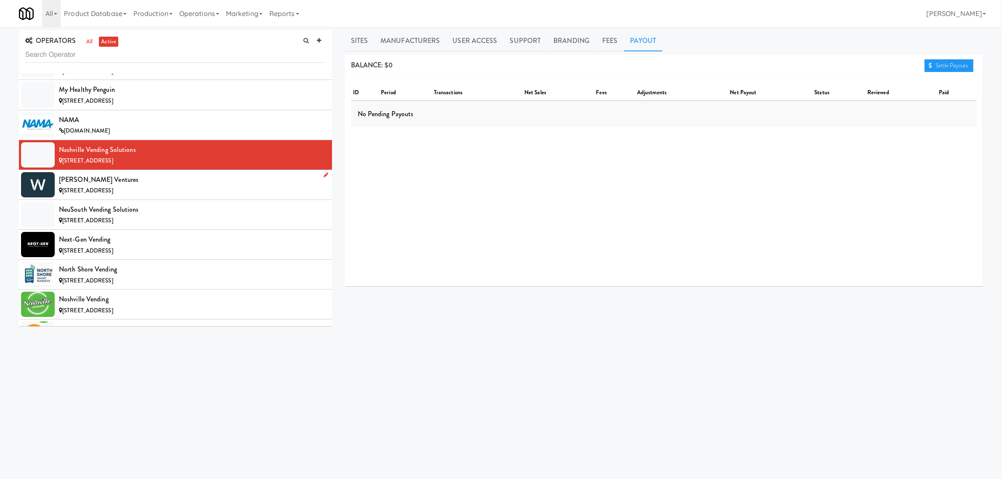
click at [140, 186] on div "[PERSON_NAME] Ventures" at bounding box center [192, 179] width 267 height 13
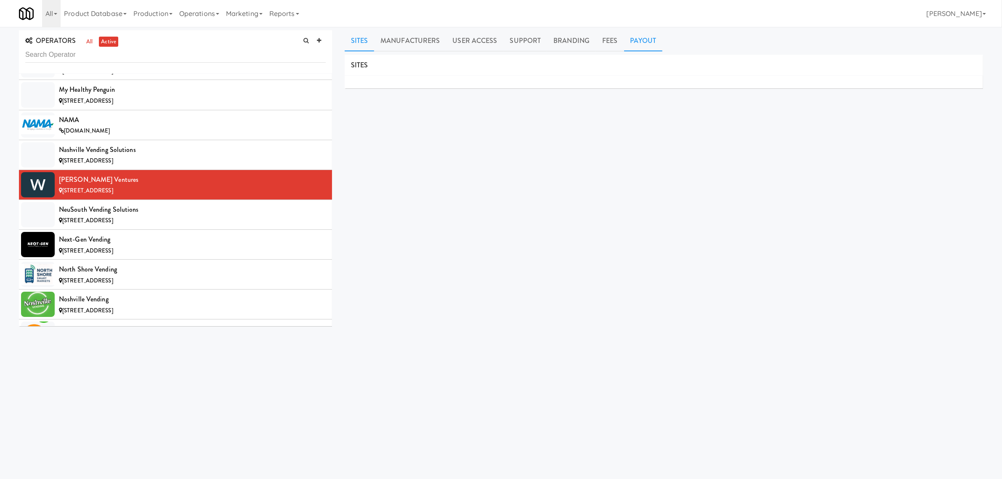
click at [647, 40] on link "Payout" at bounding box center [643, 40] width 39 height 21
click at [141, 216] on div "NeuSouth Vending Solutions" at bounding box center [192, 209] width 267 height 13
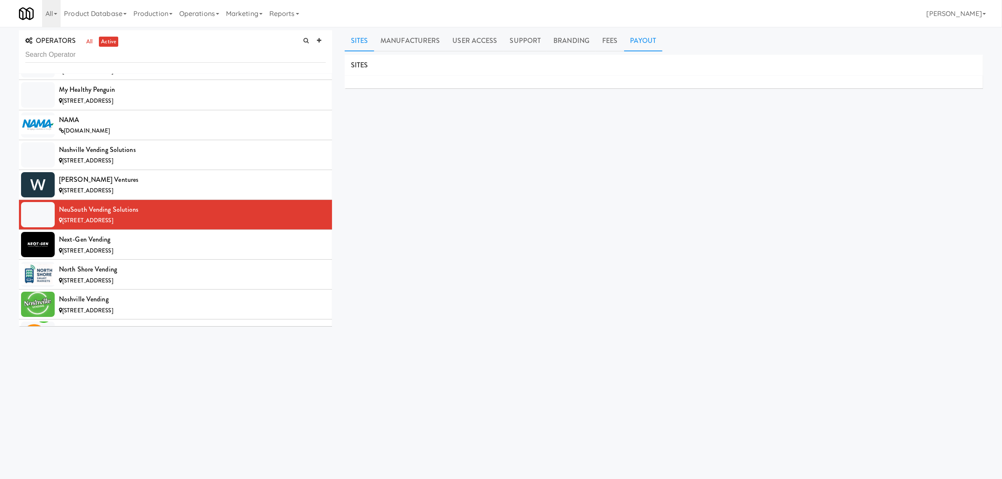
click at [632, 37] on link "Payout" at bounding box center [643, 40] width 39 height 21
click at [113, 255] on span "[STREET_ADDRESS]" at bounding box center [87, 251] width 51 height 8
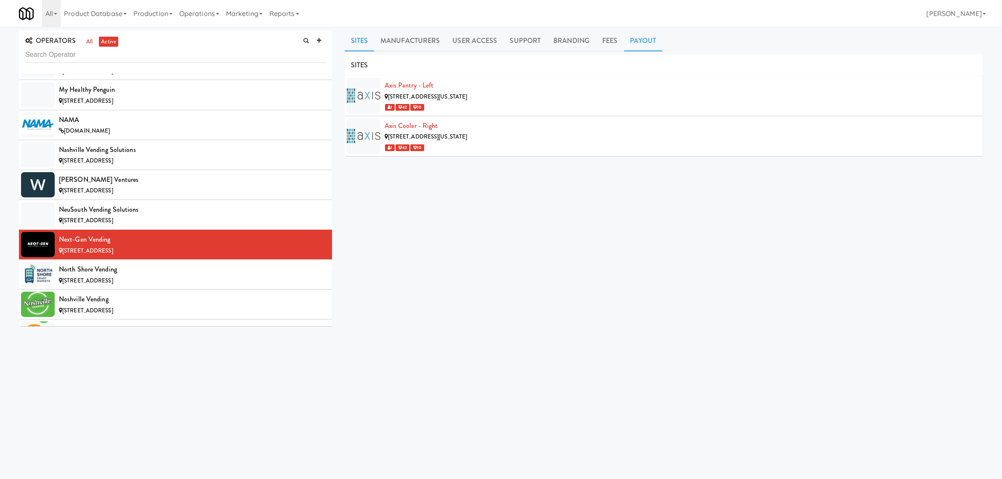
click at [631, 43] on link "Payout" at bounding box center [643, 40] width 39 height 21
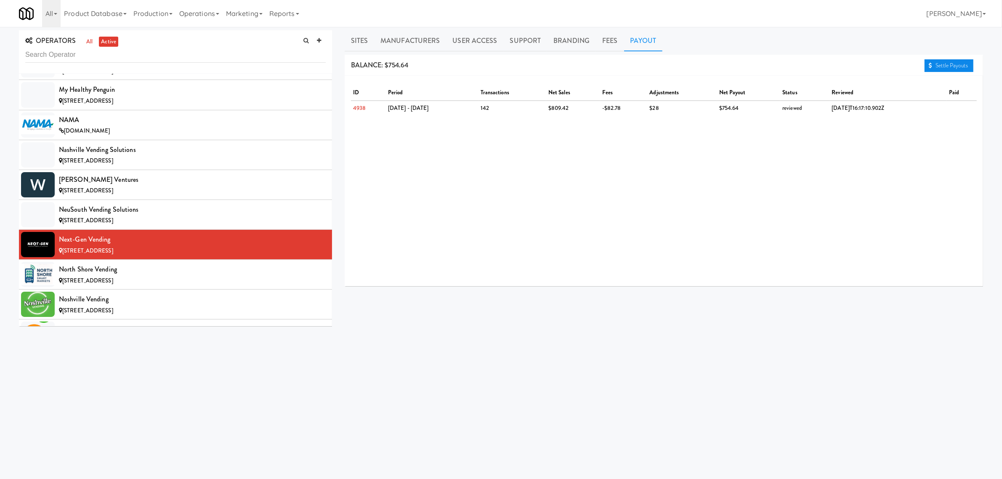
click at [931, 64] on link "Settle Payouts" at bounding box center [948, 65] width 49 height 13
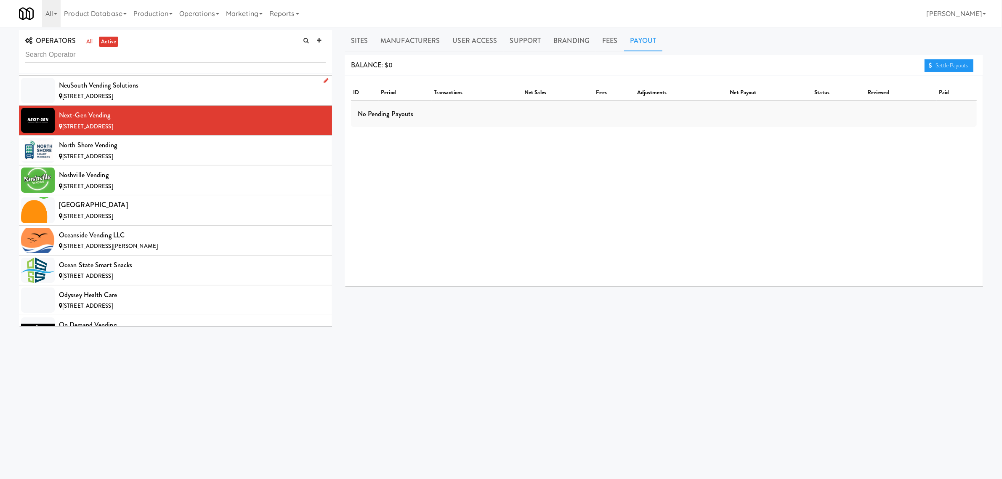
scroll to position [5259, 0]
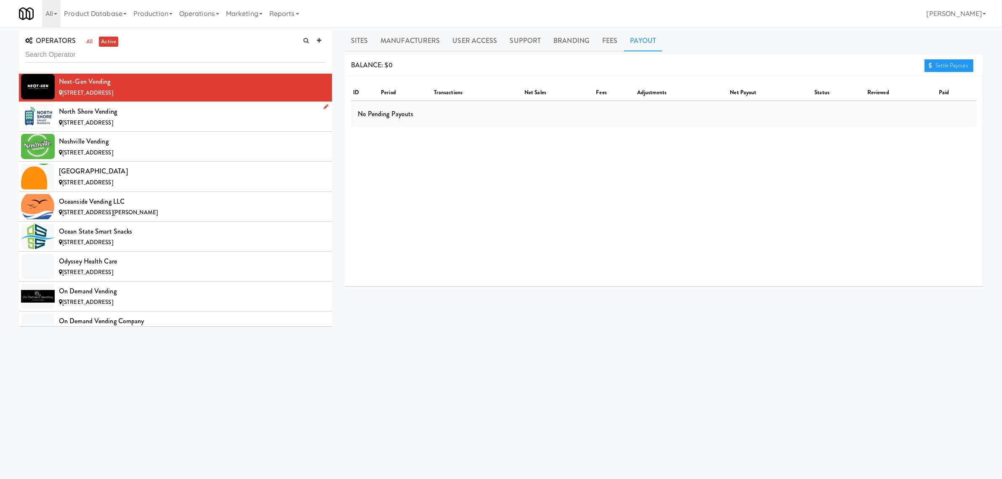
click at [143, 118] on div "North Shore Vending" at bounding box center [192, 111] width 267 height 13
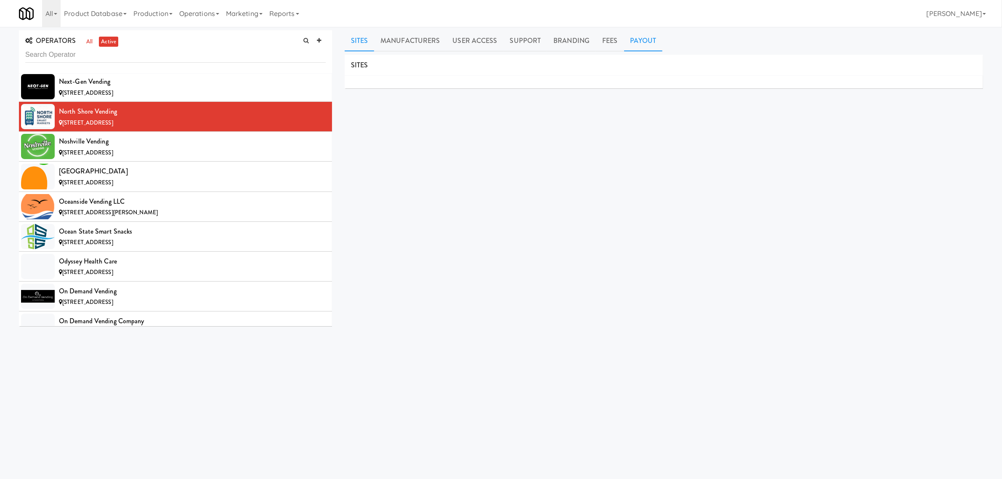
click at [634, 41] on link "Payout" at bounding box center [643, 40] width 39 height 21
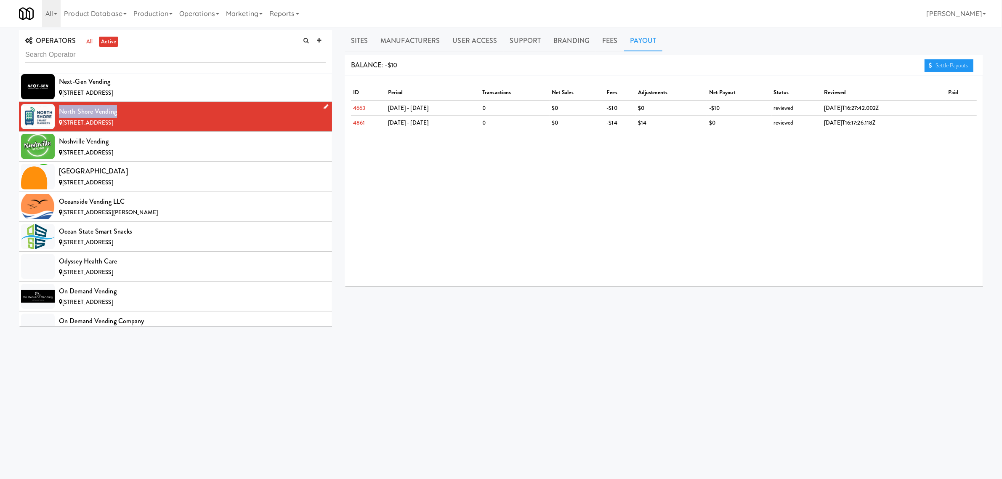
drag, startPoint x: 59, startPoint y: 127, endPoint x: 145, endPoint y: 127, distance: 85.8
click at [145, 118] on div "North Shore Vending" at bounding box center [192, 111] width 267 height 13
click at [136, 148] on div "Noshville Vending" at bounding box center [192, 141] width 267 height 13
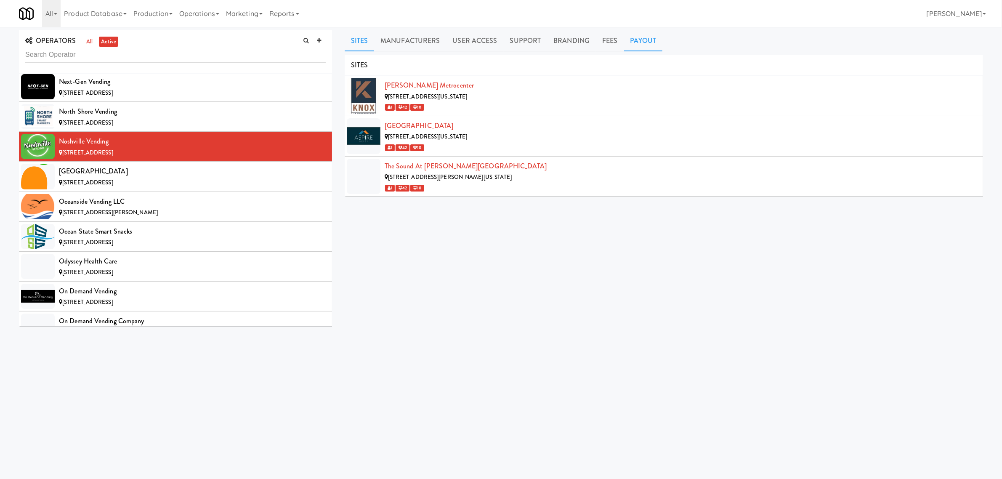
click at [645, 40] on link "Payout" at bounding box center [643, 40] width 39 height 21
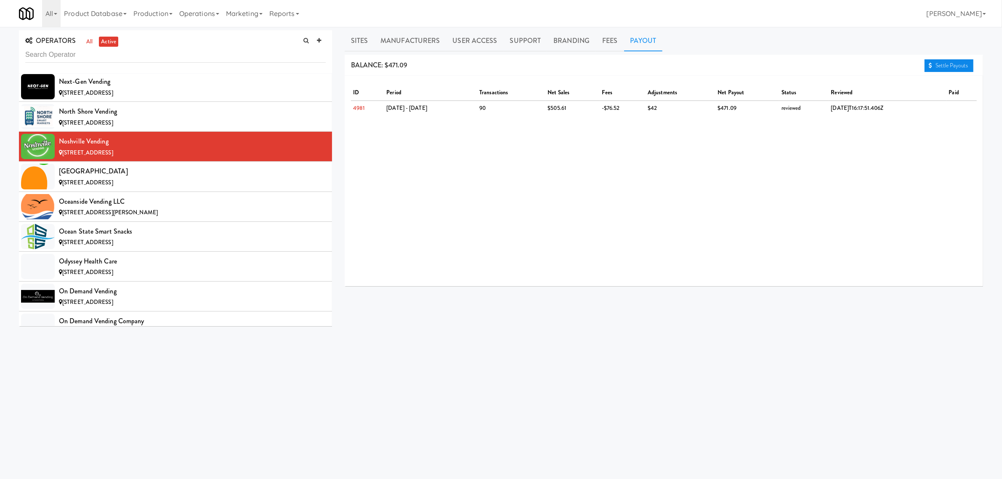
click at [952, 62] on link "Settle Payouts" at bounding box center [948, 65] width 49 height 13
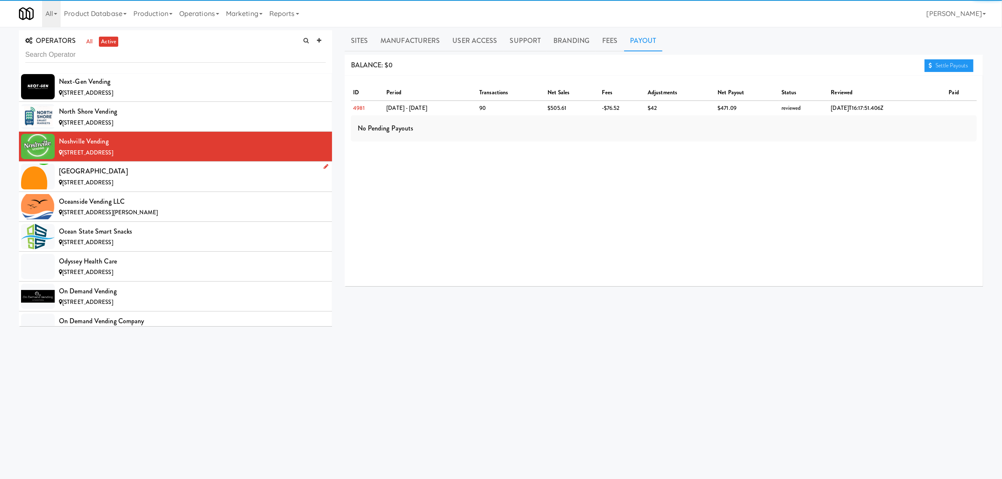
click at [66, 178] on div "[GEOGRAPHIC_DATA]" at bounding box center [192, 171] width 267 height 13
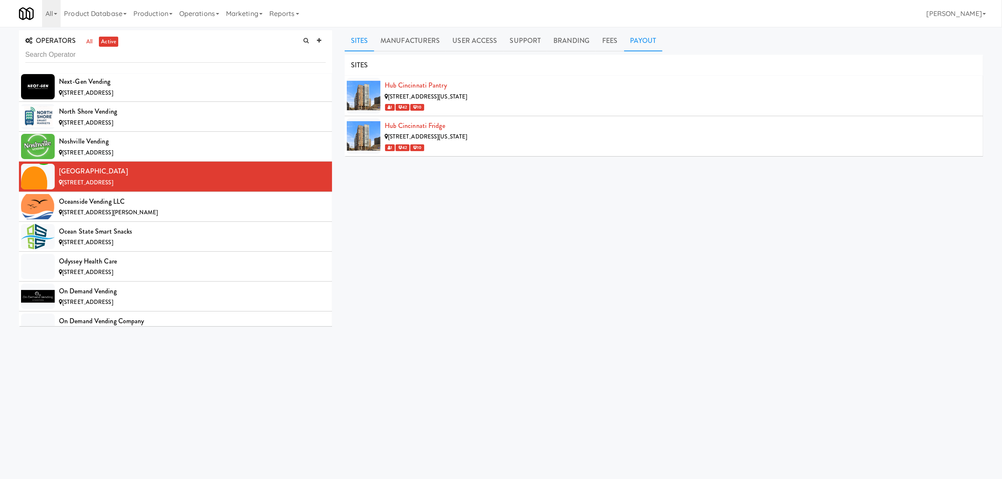
click at [649, 40] on link "Payout" at bounding box center [643, 40] width 39 height 21
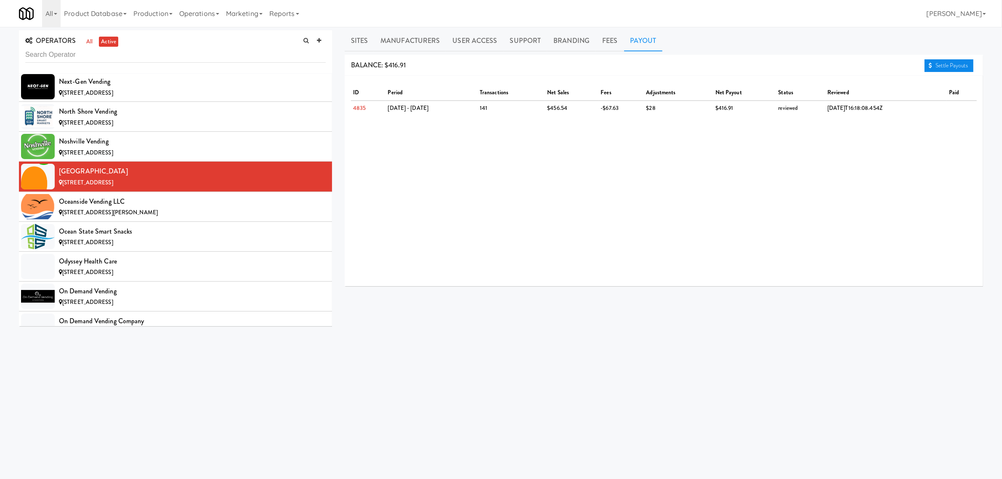
click at [962, 64] on link "Settle Payouts" at bounding box center [948, 65] width 49 height 13
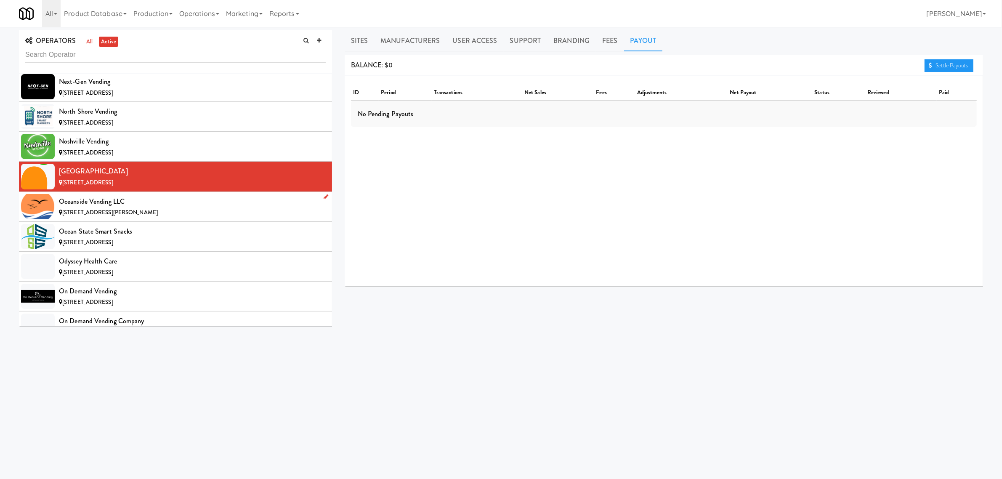
click at [110, 208] on div "Oceanside Vending LLC" at bounding box center [192, 201] width 267 height 13
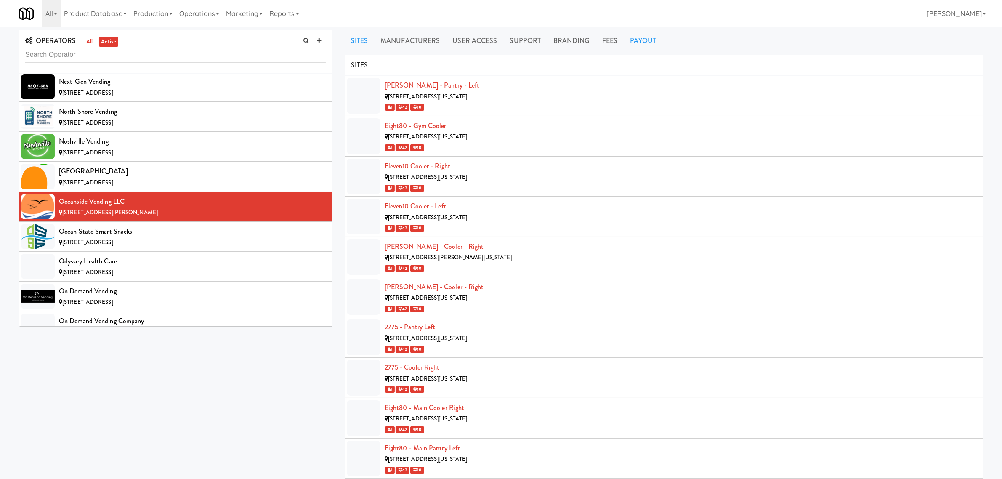
click at [642, 43] on link "Payout" at bounding box center [643, 40] width 39 height 21
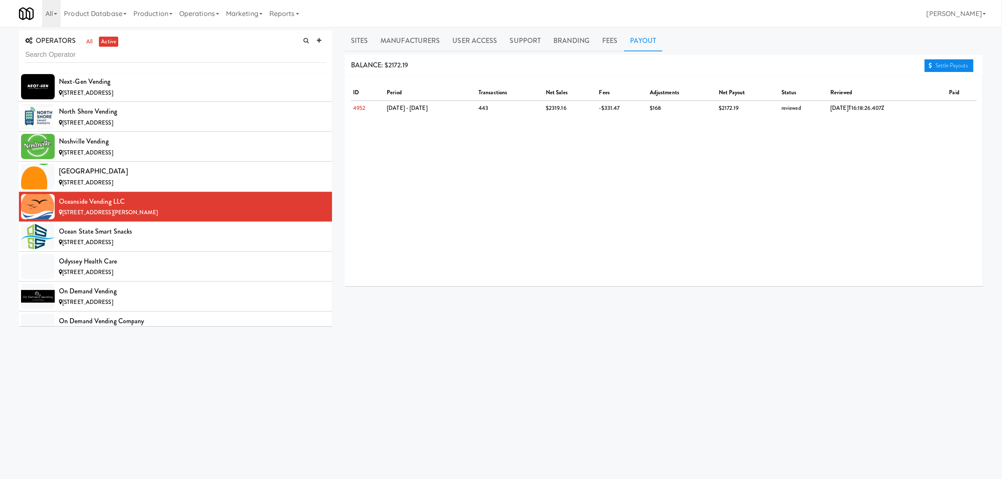
click at [956, 64] on link "Settle Payouts" at bounding box center [948, 65] width 49 height 13
click at [142, 248] on div "[STREET_ADDRESS]" at bounding box center [192, 242] width 267 height 11
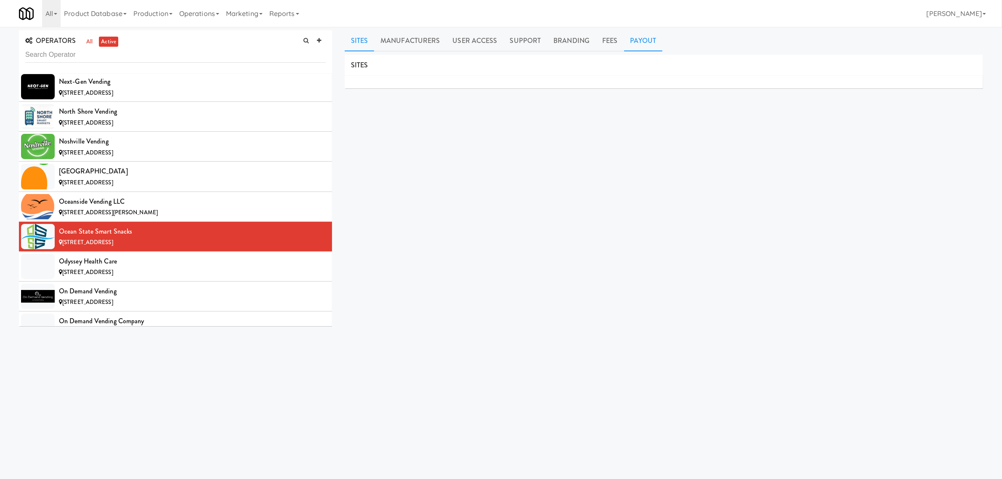
click at [649, 42] on link "Payout" at bounding box center [643, 40] width 39 height 21
click at [130, 268] on div "Odyssey Health Care" at bounding box center [192, 261] width 267 height 13
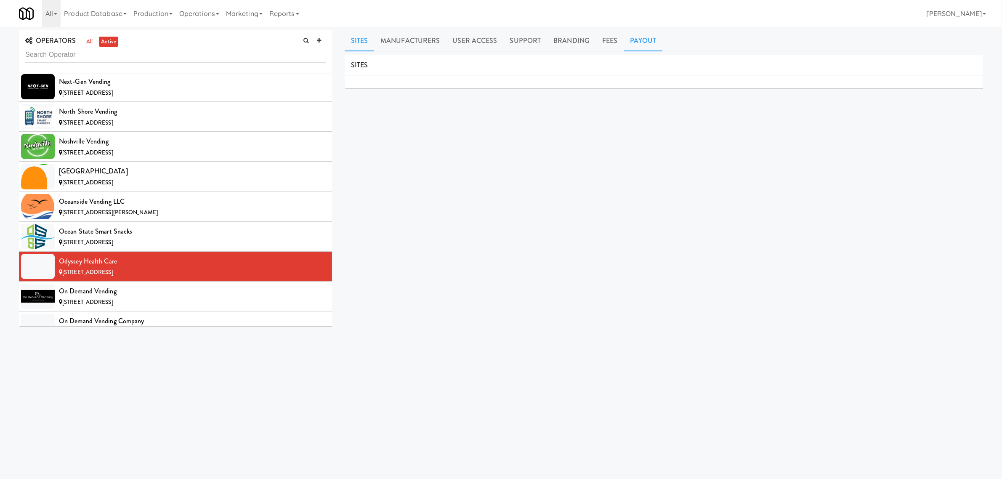
click at [644, 42] on link "Payout" at bounding box center [643, 40] width 39 height 21
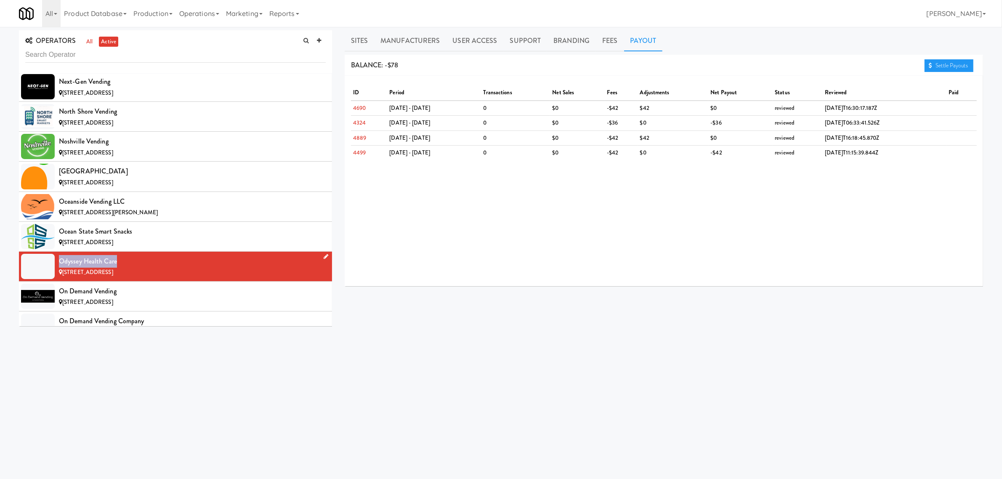
drag, startPoint x: 59, startPoint y: 276, endPoint x: 118, endPoint y: 276, distance: 58.9
click at [118, 268] on div "Odyssey Health Care" at bounding box center [192, 261] width 267 height 13
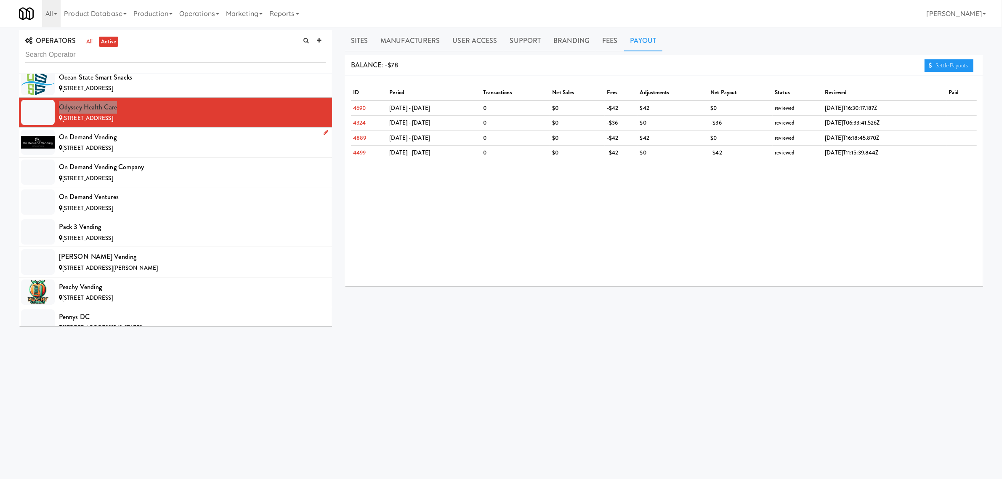
scroll to position [5417, 0]
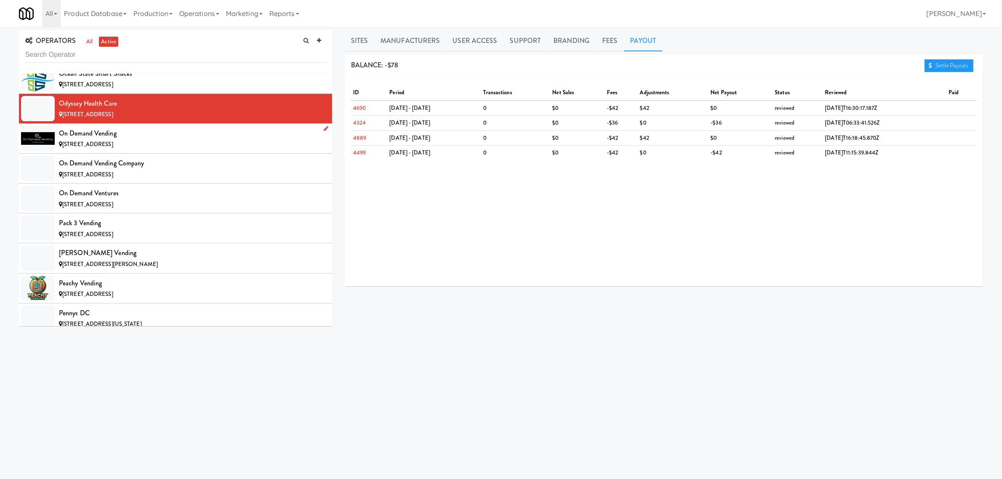
click at [148, 150] on div "[STREET_ADDRESS]" at bounding box center [192, 144] width 267 height 11
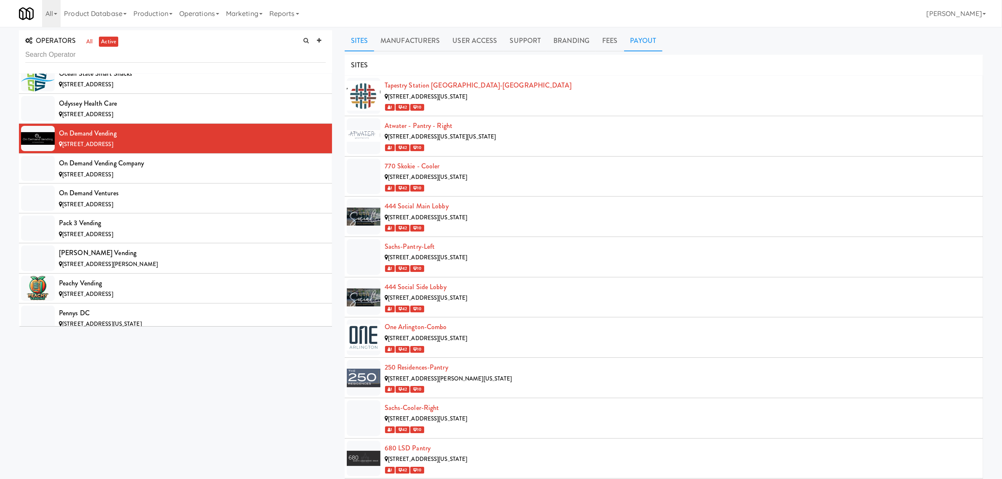
click at [654, 32] on link "Payout" at bounding box center [643, 40] width 39 height 21
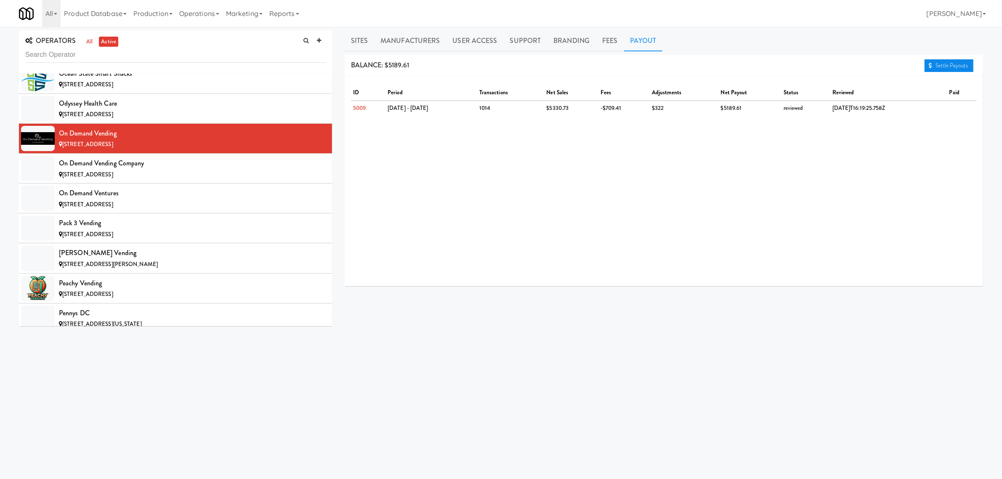
click at [943, 64] on link "Settle Payouts" at bounding box center [948, 65] width 49 height 13
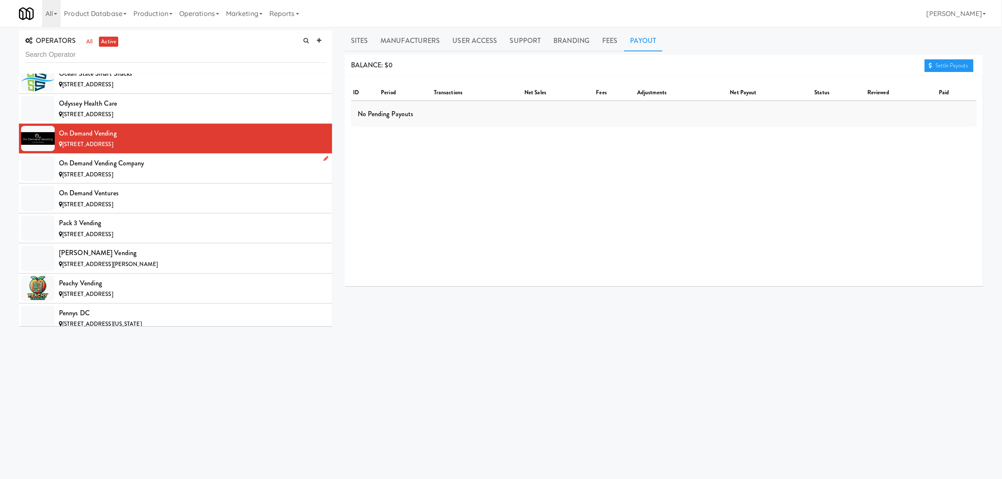
click at [139, 170] on div "On Demand Vending Company" at bounding box center [192, 163] width 267 height 13
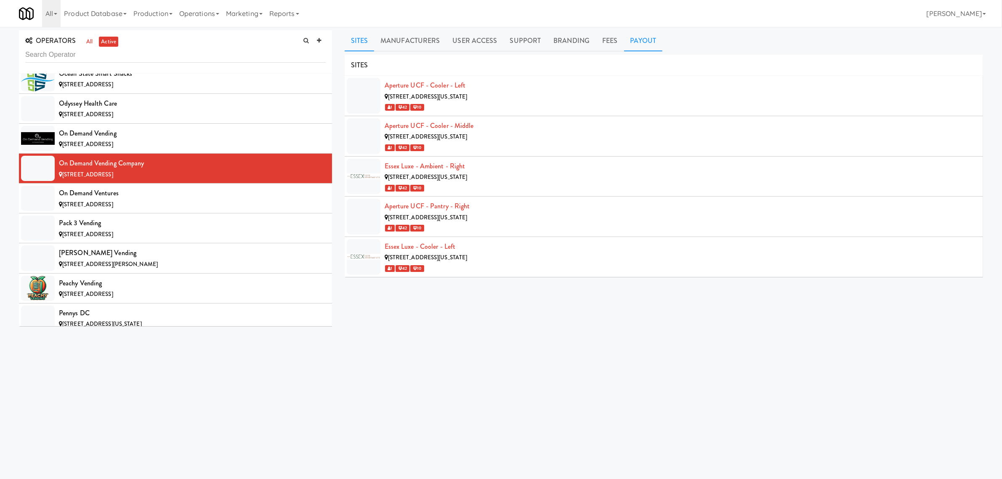
click at [648, 38] on link "Payout" at bounding box center [643, 40] width 39 height 21
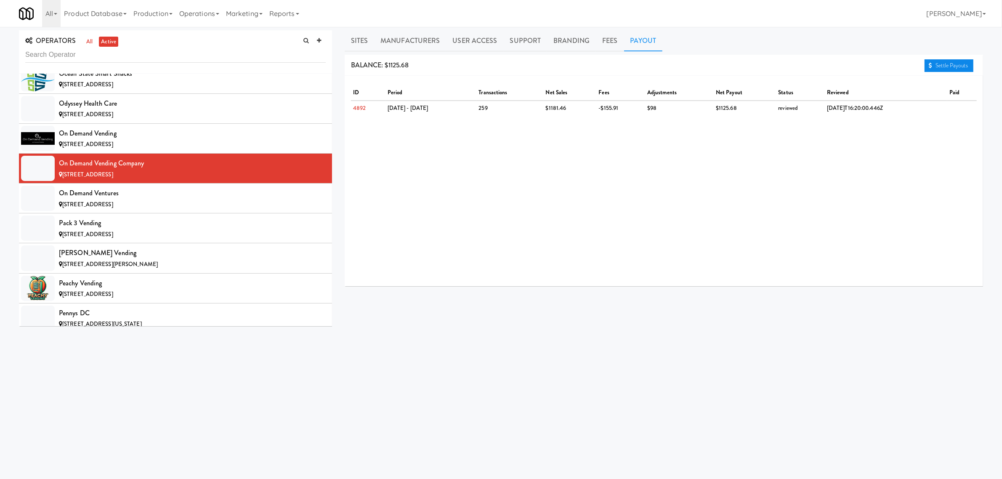
click at [948, 66] on link "Settle Payouts" at bounding box center [948, 65] width 49 height 13
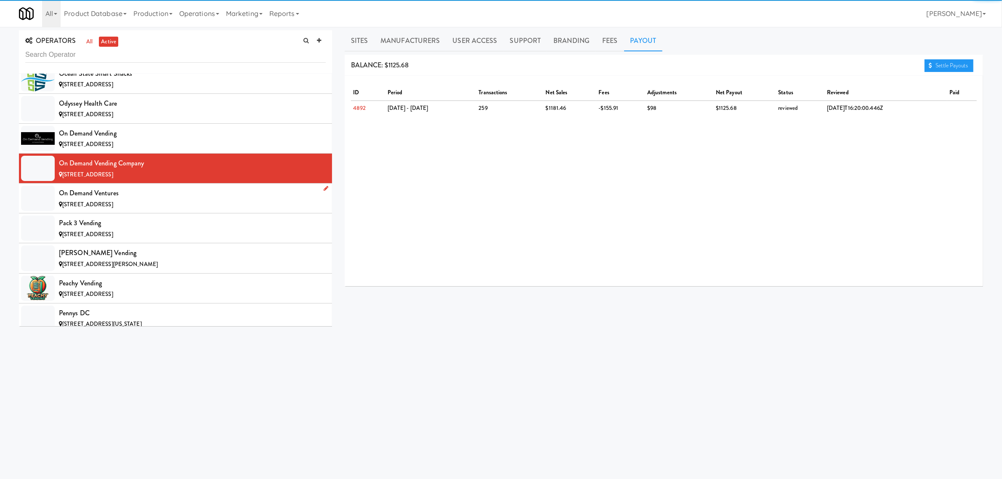
click at [120, 199] on div "On Demand Ventures" at bounding box center [192, 193] width 267 height 13
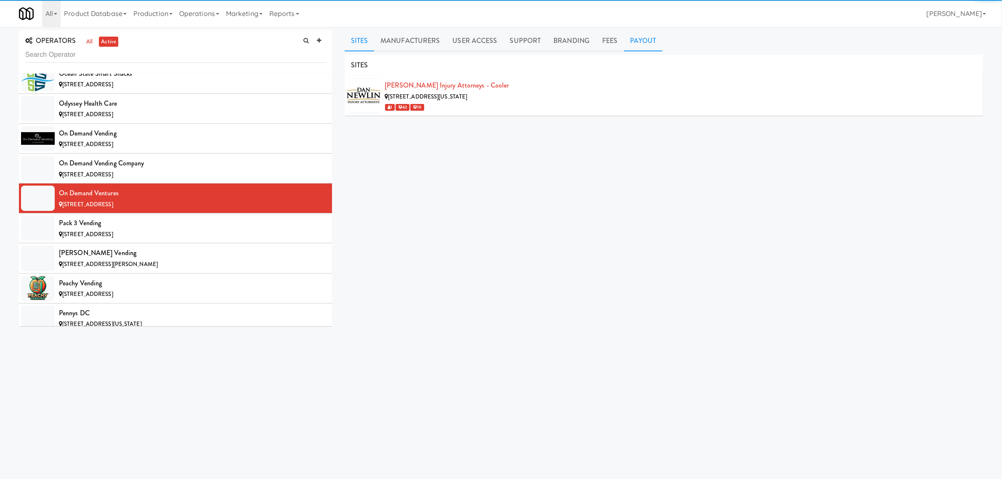
click at [640, 40] on link "Payout" at bounding box center [643, 40] width 39 height 21
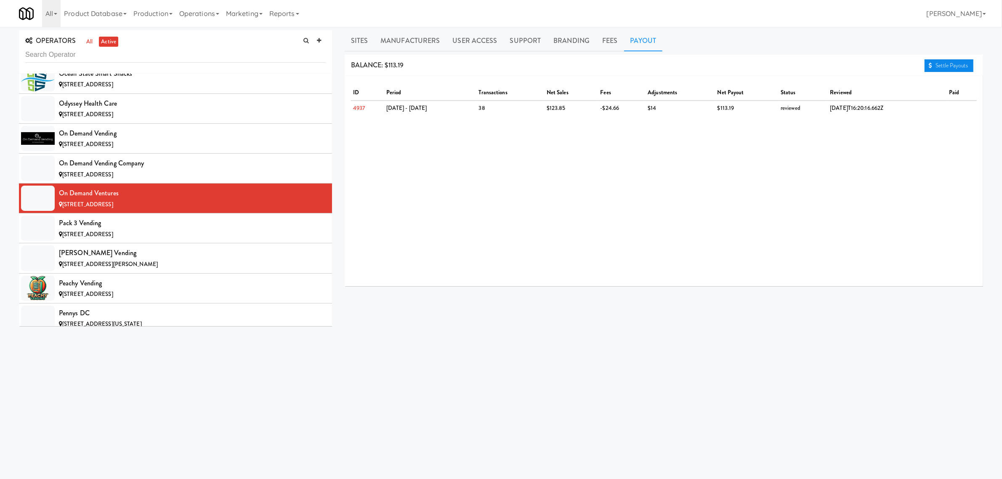
click at [955, 61] on link "Settle Payouts" at bounding box center [948, 65] width 49 height 13
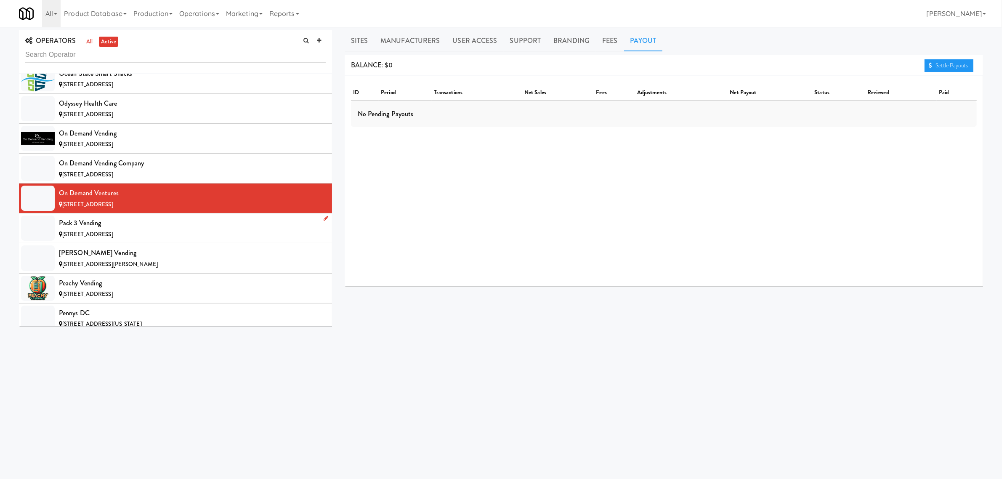
click at [130, 233] on li "Pack 3 Vending [STREET_ADDRESS]" at bounding box center [175, 228] width 313 height 30
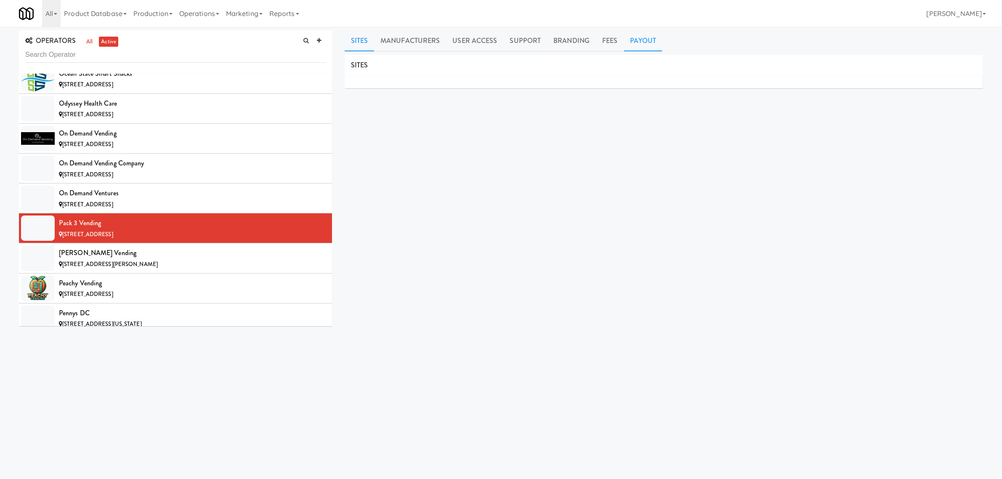
click at [628, 34] on link "Payout" at bounding box center [643, 40] width 39 height 21
click at [143, 259] on div "[PERSON_NAME] Vending" at bounding box center [192, 253] width 267 height 13
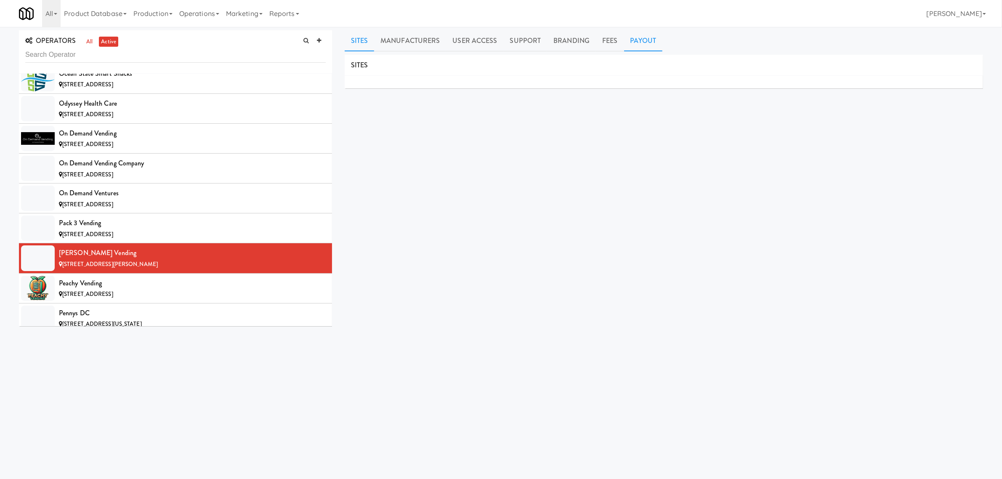
click at [635, 34] on link "Payout" at bounding box center [643, 40] width 39 height 21
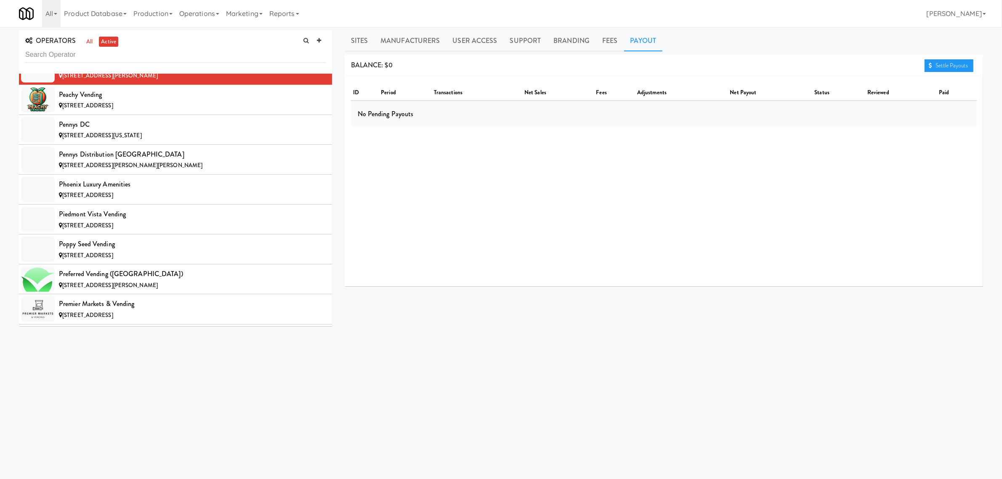
scroll to position [5627, 0]
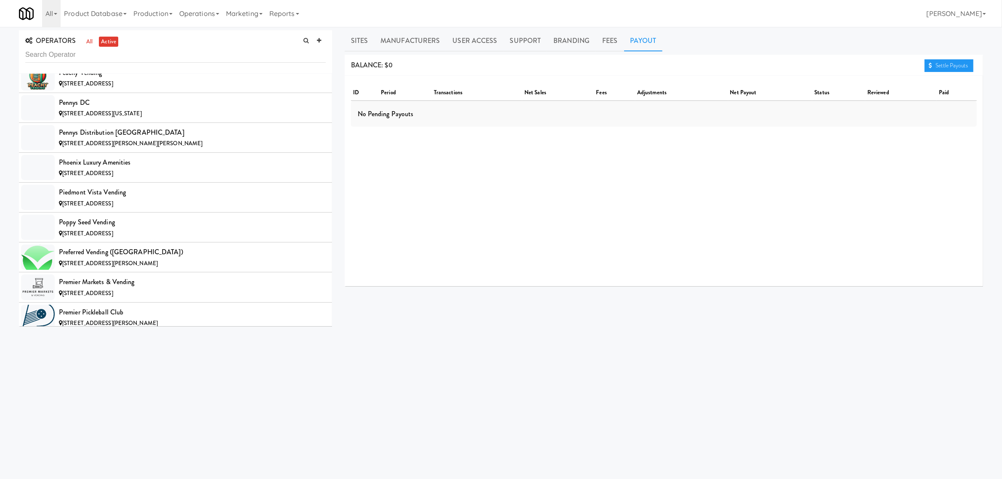
click at [124, 79] on div "Peachy Vending" at bounding box center [192, 72] width 267 height 13
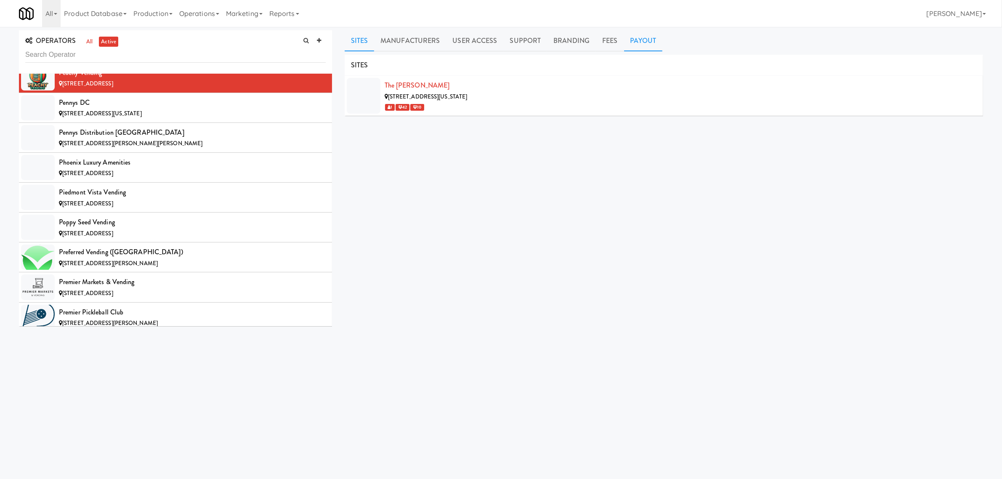
click at [645, 38] on link "Payout" at bounding box center [643, 40] width 39 height 21
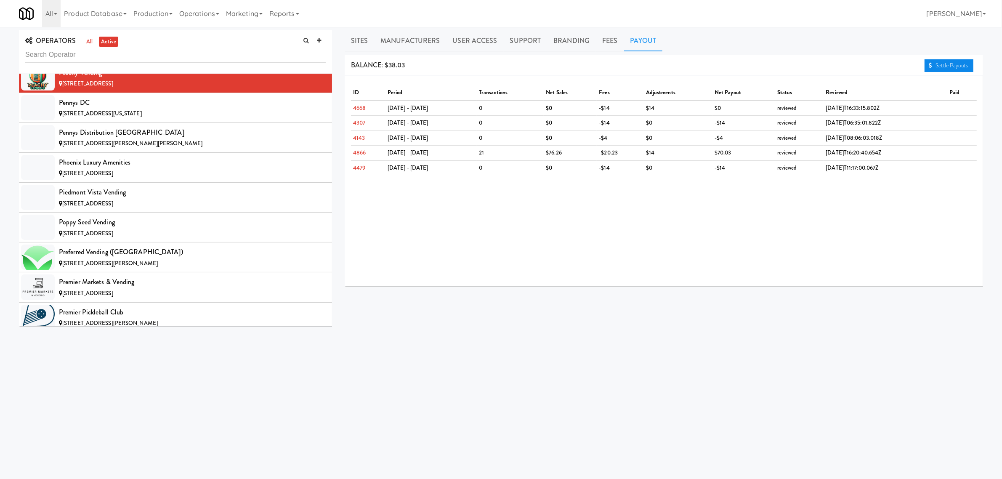
click at [937, 61] on link "Settle Payouts" at bounding box center [948, 65] width 49 height 13
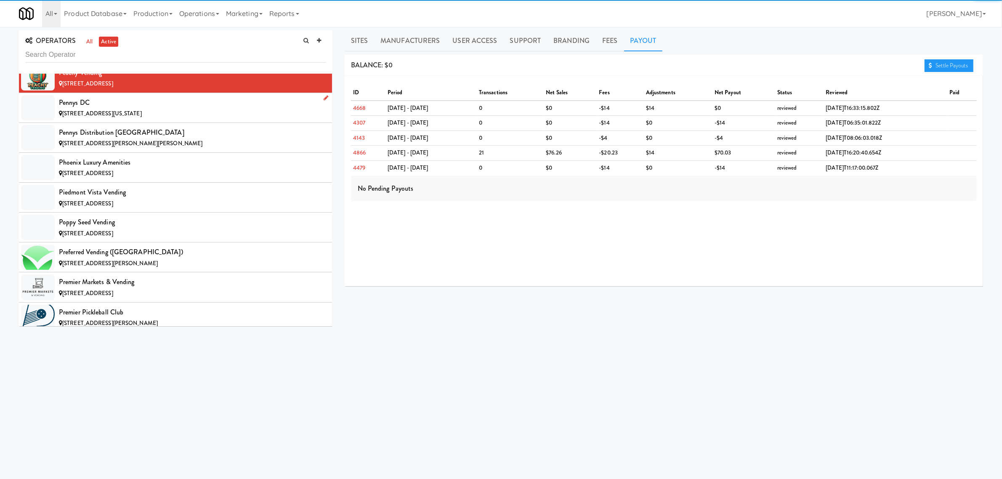
click at [79, 109] on div "Pennys DC" at bounding box center [192, 102] width 267 height 13
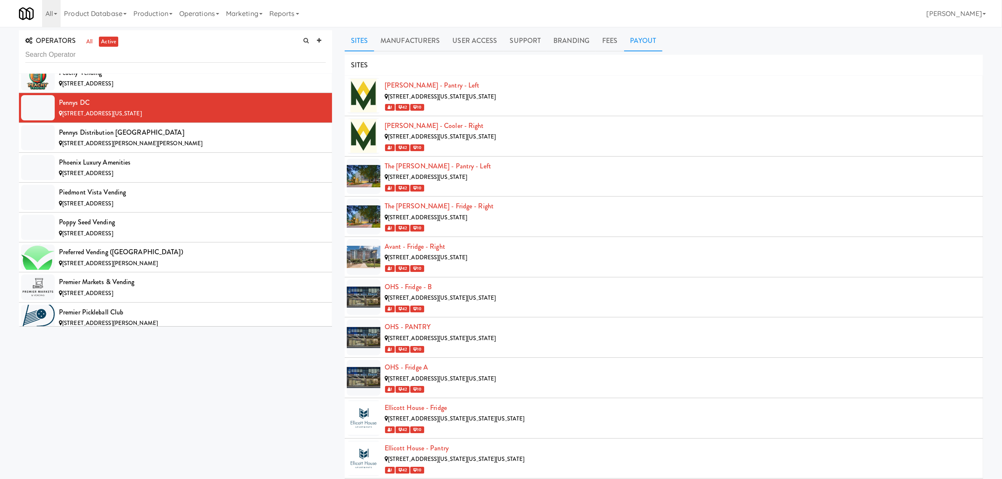
click at [643, 35] on link "Payout" at bounding box center [643, 40] width 39 height 21
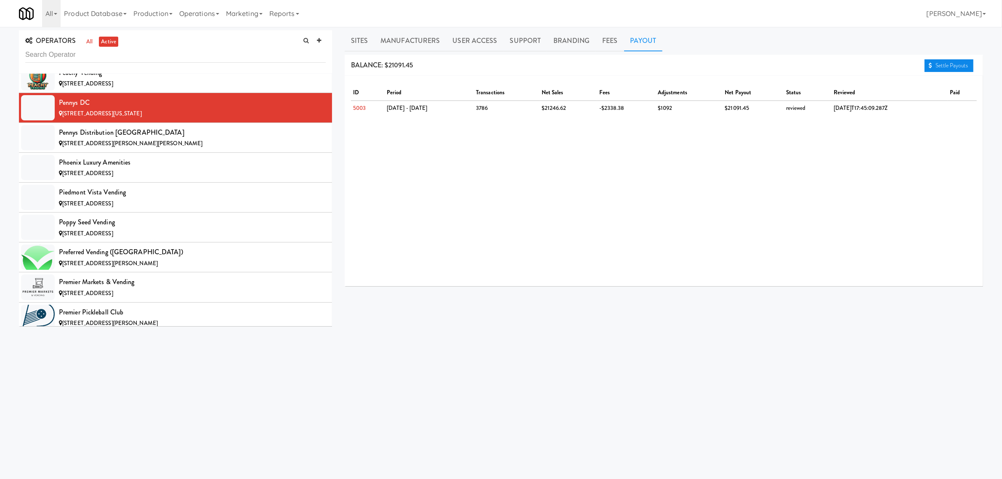
click at [955, 64] on link "Settle Payouts" at bounding box center [948, 65] width 49 height 13
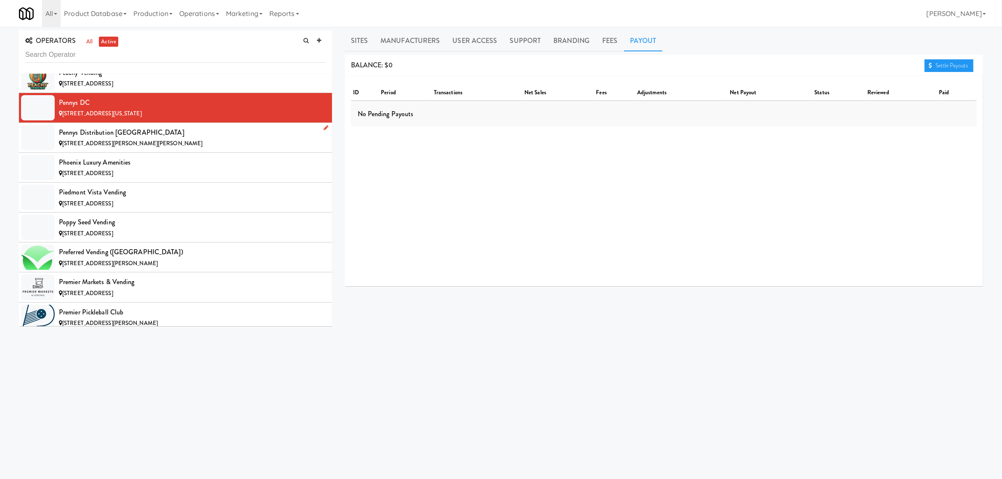
click at [162, 139] on div "Pennys Distribution [GEOGRAPHIC_DATA]" at bounding box center [192, 132] width 267 height 13
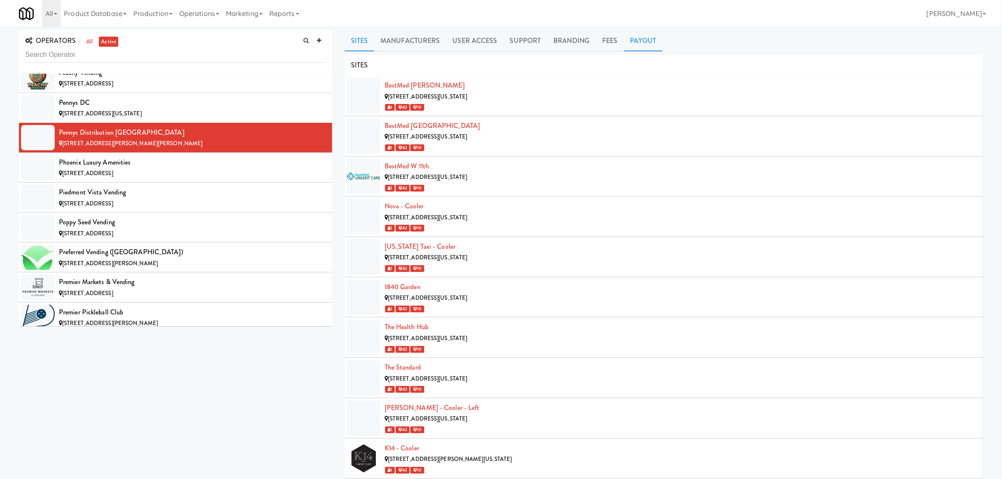
click at [637, 40] on link "Payout" at bounding box center [643, 40] width 39 height 21
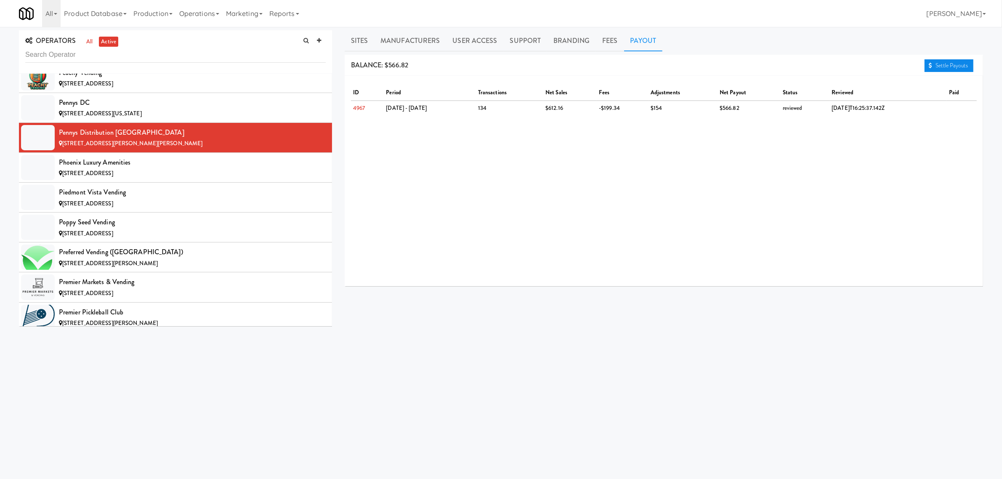
click at [944, 64] on link "Settle Payouts" at bounding box center [948, 65] width 49 height 13
click at [68, 177] on span "[STREET_ADDRESS]" at bounding box center [87, 173] width 51 height 8
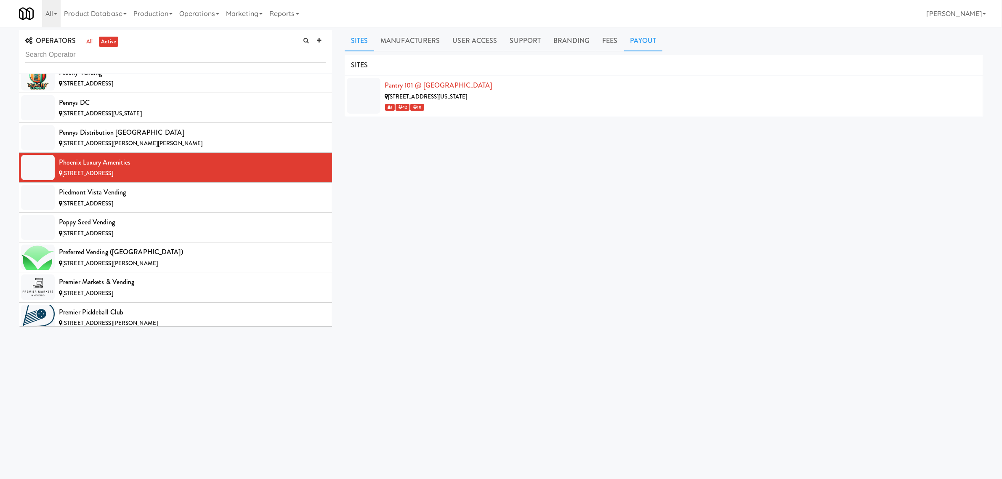
click at [653, 41] on link "Payout" at bounding box center [643, 40] width 39 height 21
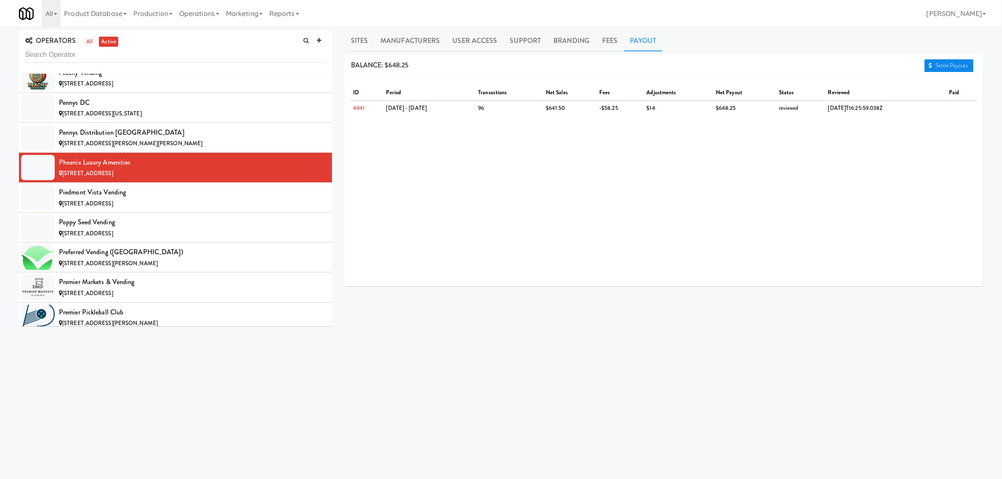
click at [947, 68] on link "Settle Payouts" at bounding box center [948, 65] width 49 height 13
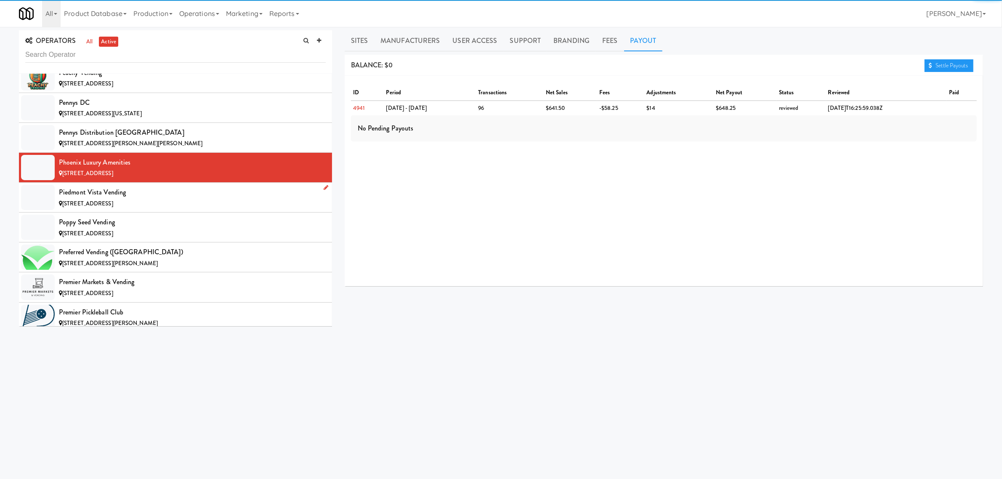
click at [137, 199] on div "Piedmont Vista Vending" at bounding box center [192, 192] width 267 height 13
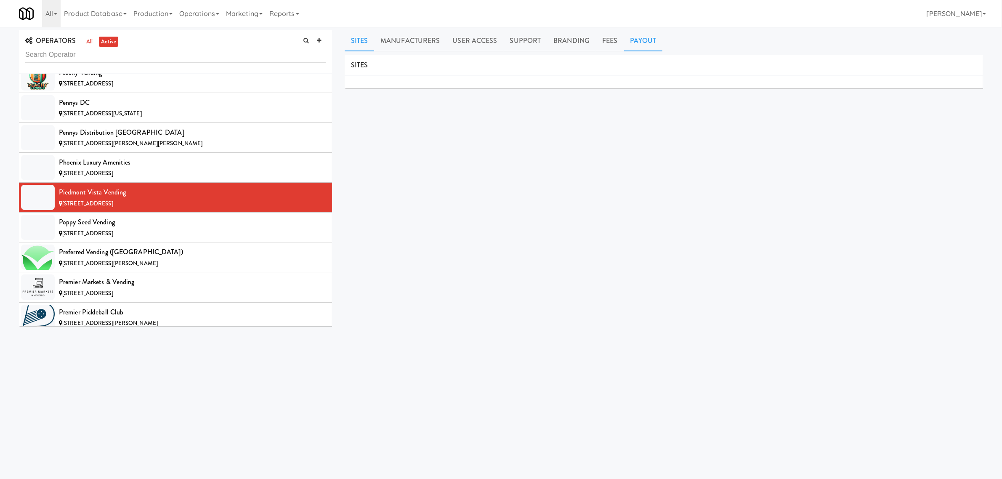
click at [653, 39] on link "Payout" at bounding box center [643, 40] width 39 height 21
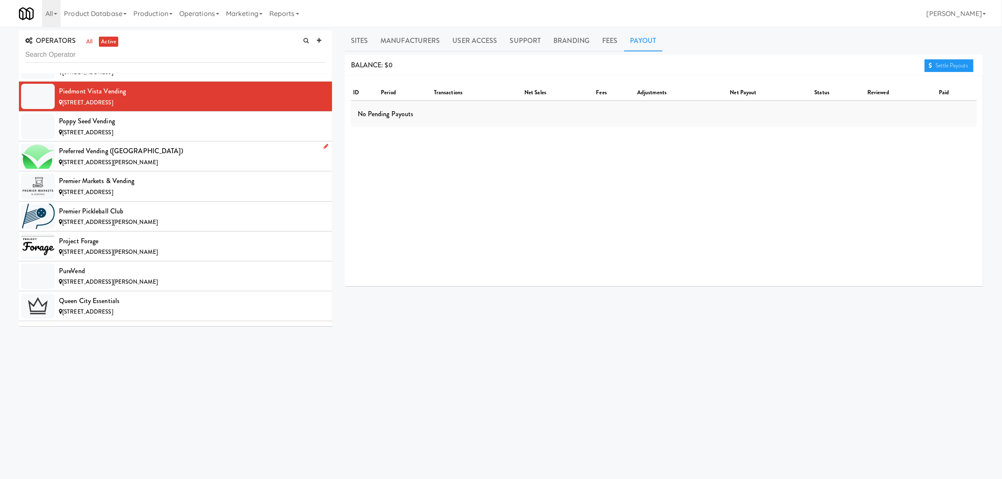
scroll to position [5732, 0]
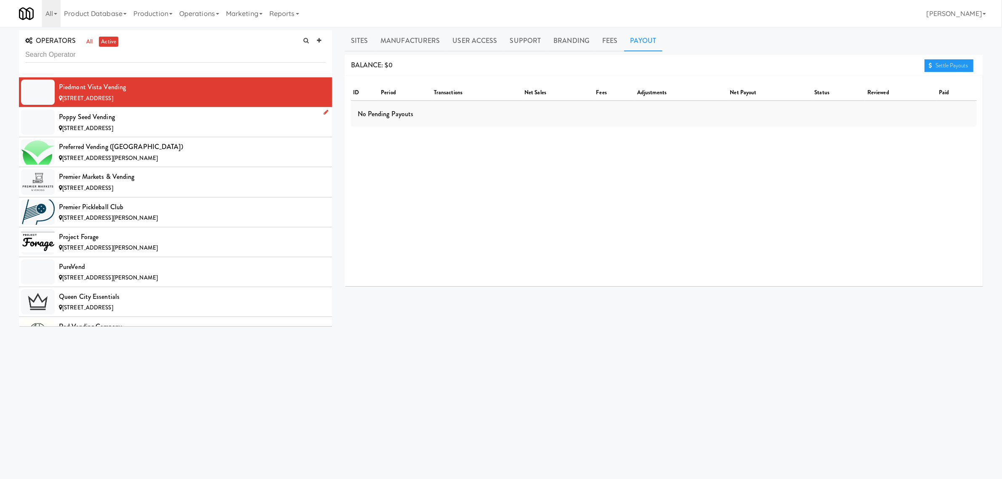
click at [114, 134] on div "[STREET_ADDRESS]" at bounding box center [192, 128] width 267 height 11
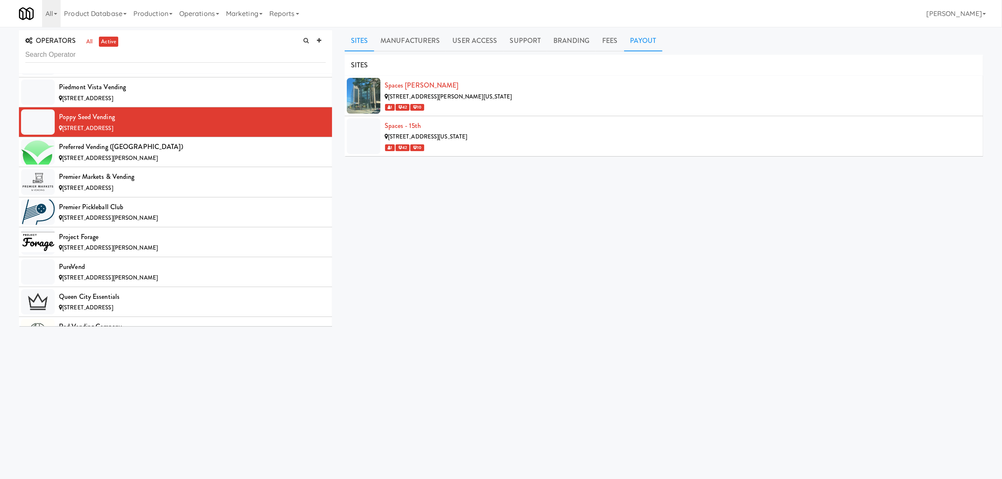
click at [650, 47] on link "Payout" at bounding box center [643, 40] width 39 height 21
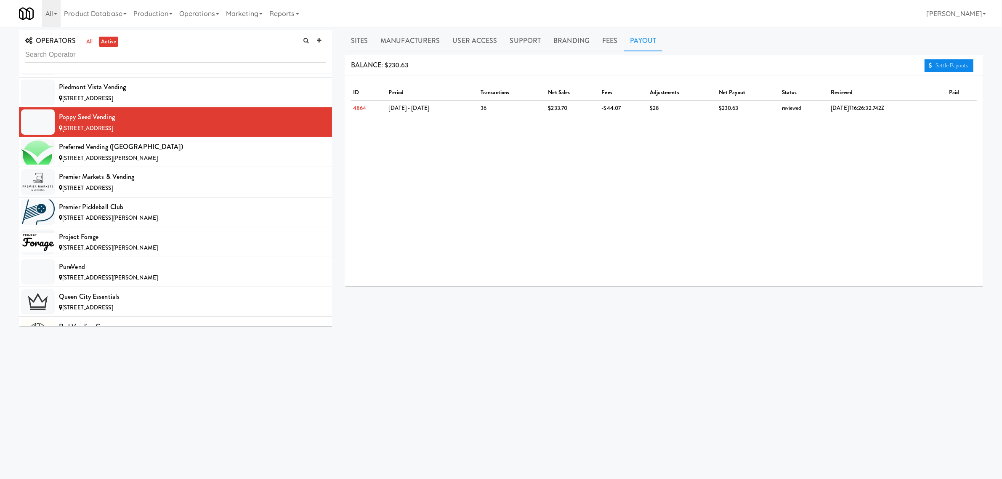
click at [937, 66] on link "Settle Payouts" at bounding box center [948, 65] width 49 height 13
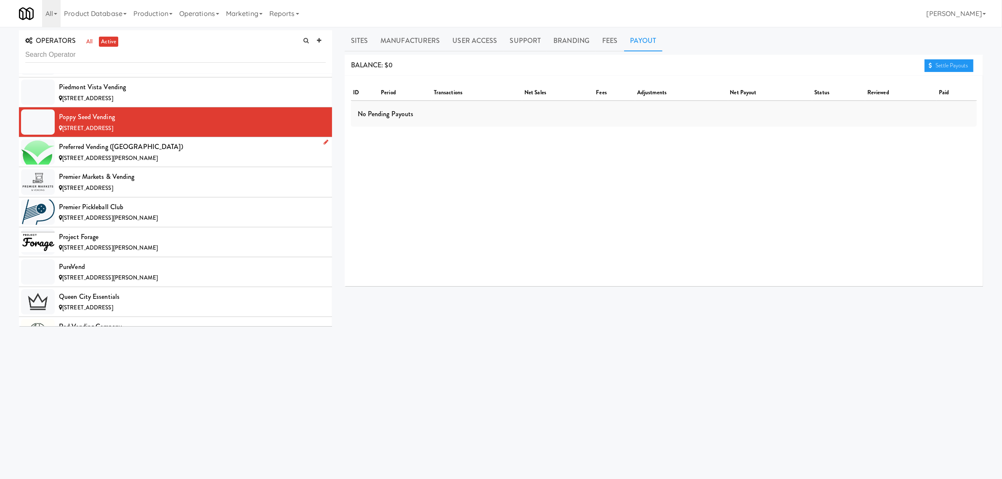
click at [182, 164] on div "[STREET_ADDRESS][PERSON_NAME]" at bounding box center [192, 158] width 267 height 11
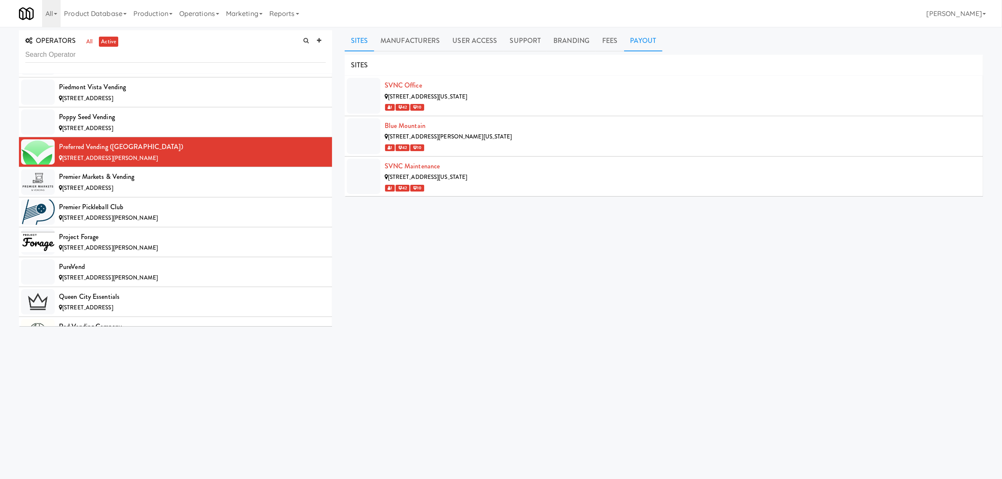
click at [639, 40] on link "Payout" at bounding box center [643, 40] width 39 height 21
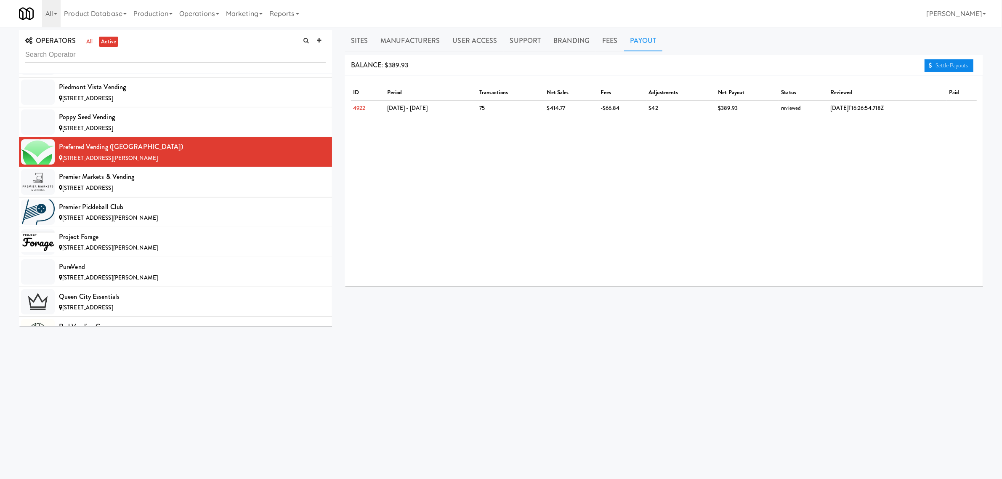
click at [950, 64] on link "Settle Payouts" at bounding box center [948, 65] width 49 height 13
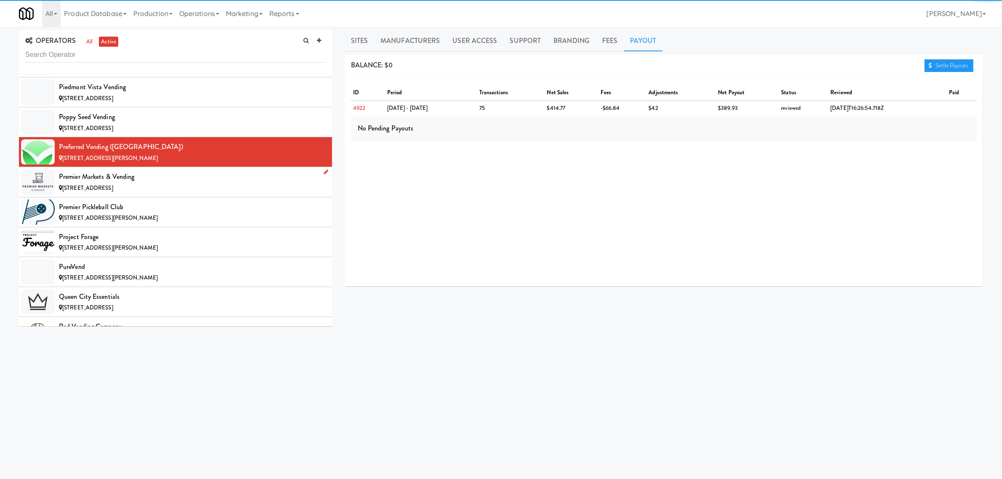
click at [150, 183] on div "Premier Markets & Vending" at bounding box center [192, 176] width 267 height 13
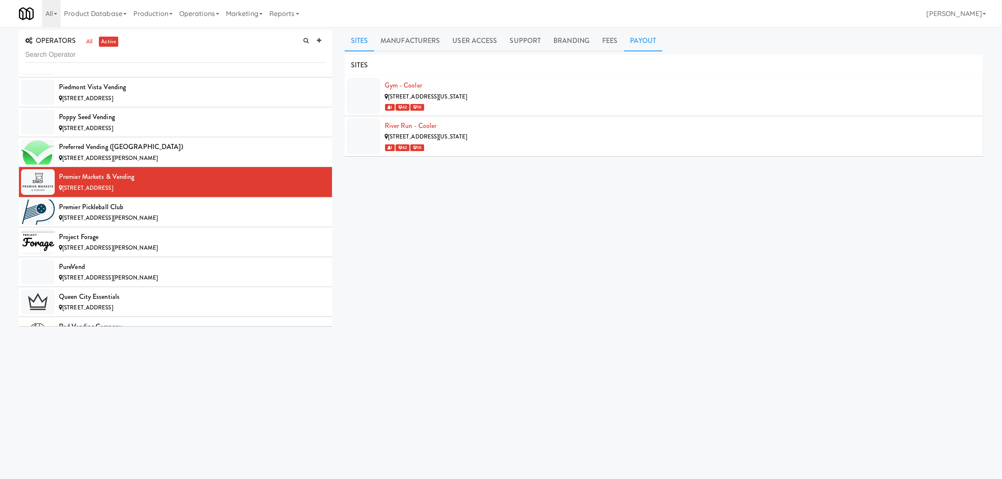
click at [651, 41] on link "Payout" at bounding box center [643, 40] width 39 height 21
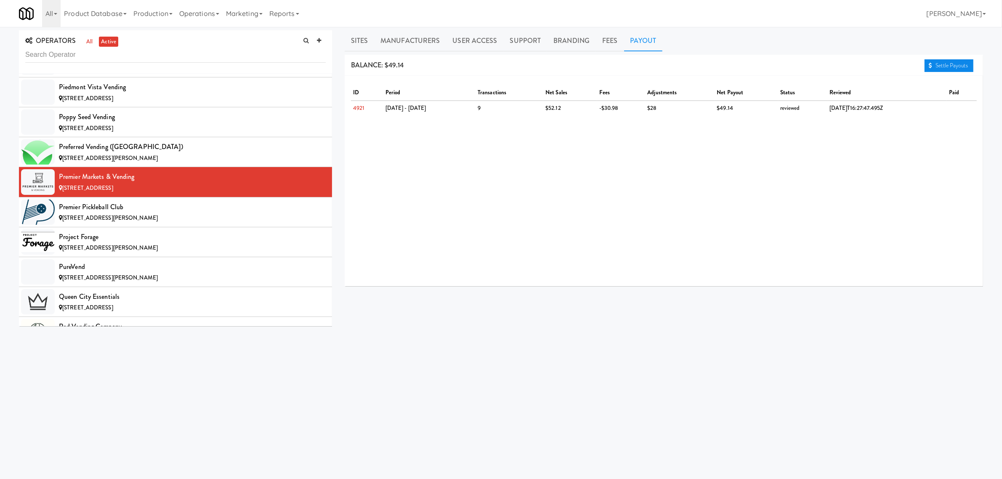
click at [950, 67] on link "Settle Payouts" at bounding box center [948, 65] width 49 height 13
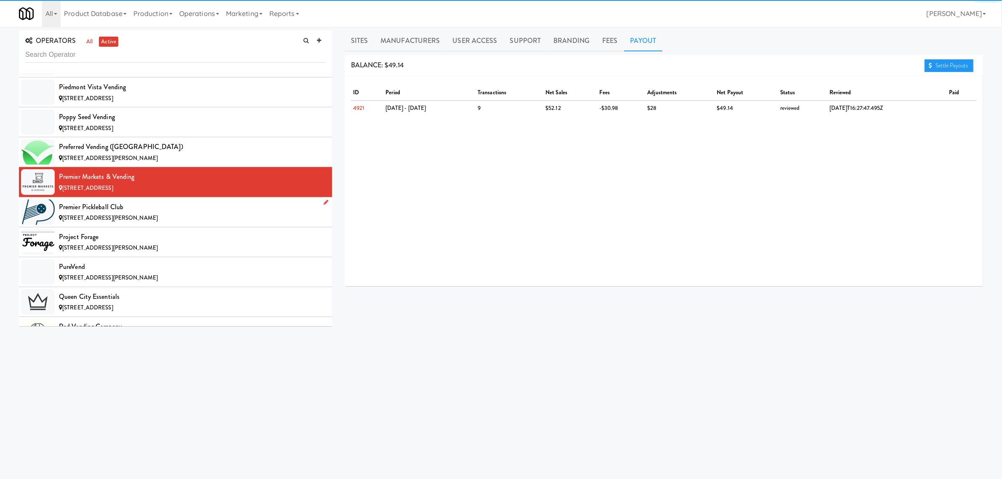
click at [109, 213] on div "Premier Pickleball Club" at bounding box center [192, 207] width 267 height 13
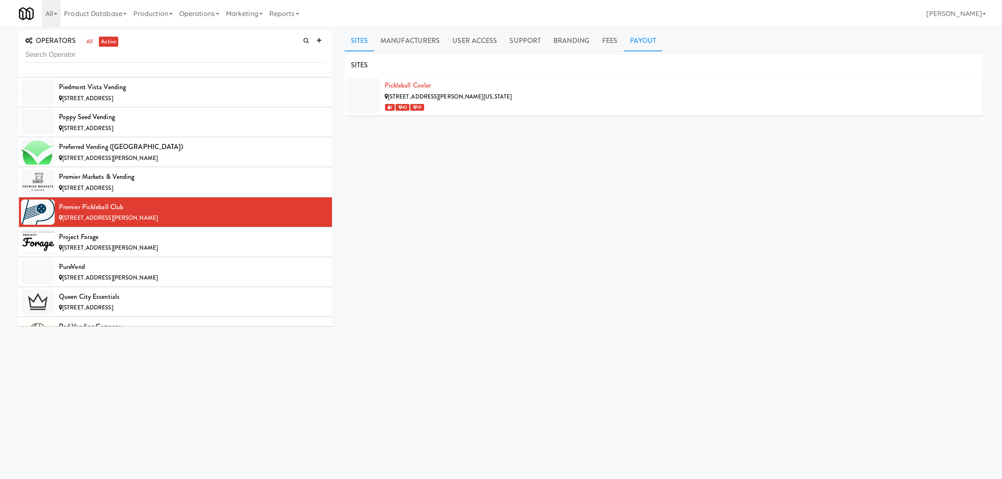
click at [648, 41] on link "Payout" at bounding box center [643, 40] width 39 height 21
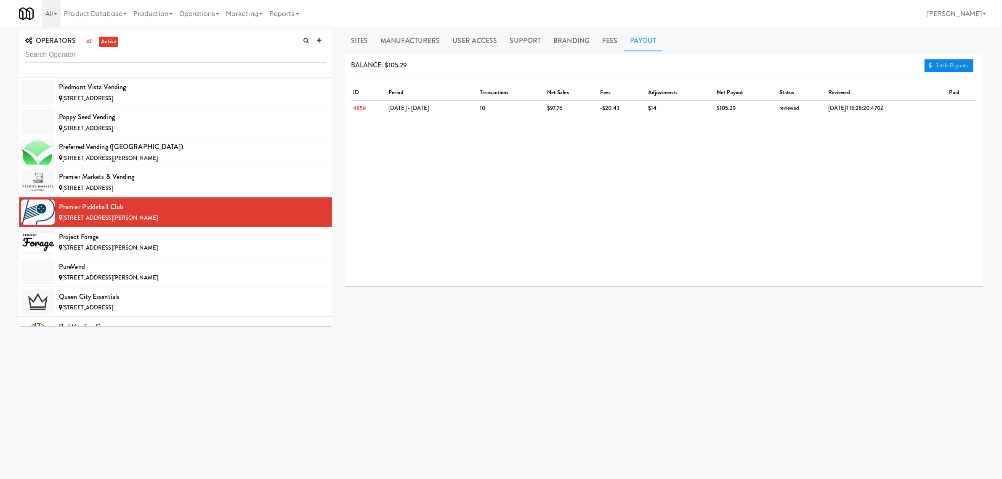
click at [942, 61] on link "Settle Payouts" at bounding box center [948, 65] width 49 height 13
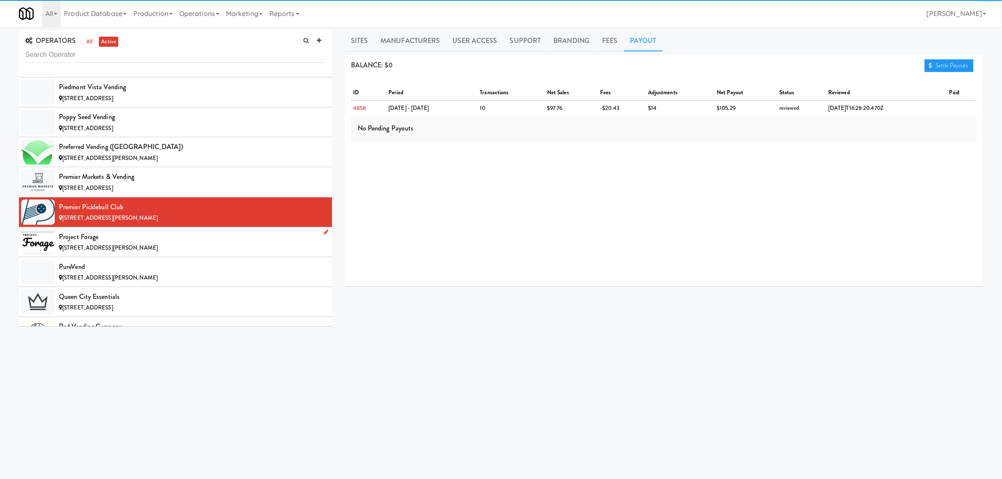
click at [106, 243] on div "Project Forage" at bounding box center [192, 237] width 267 height 13
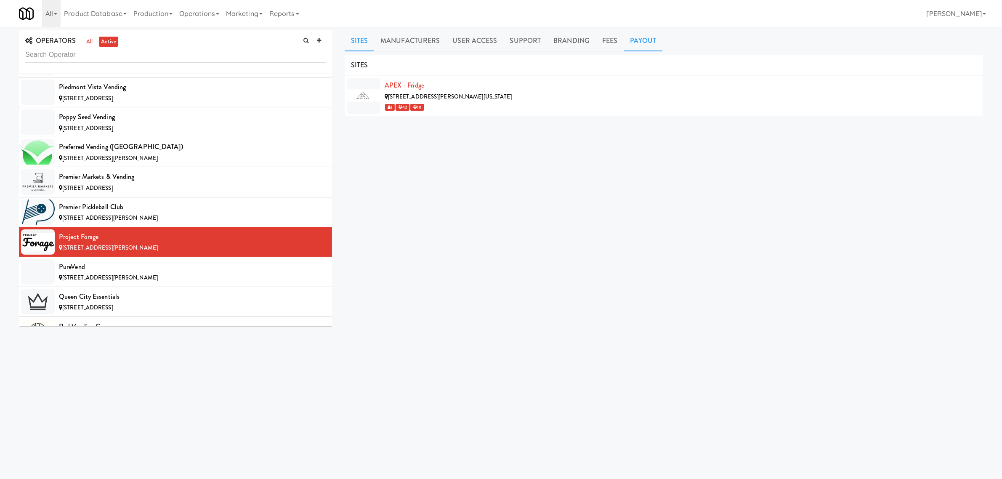
click at [638, 43] on link "Payout" at bounding box center [643, 40] width 39 height 21
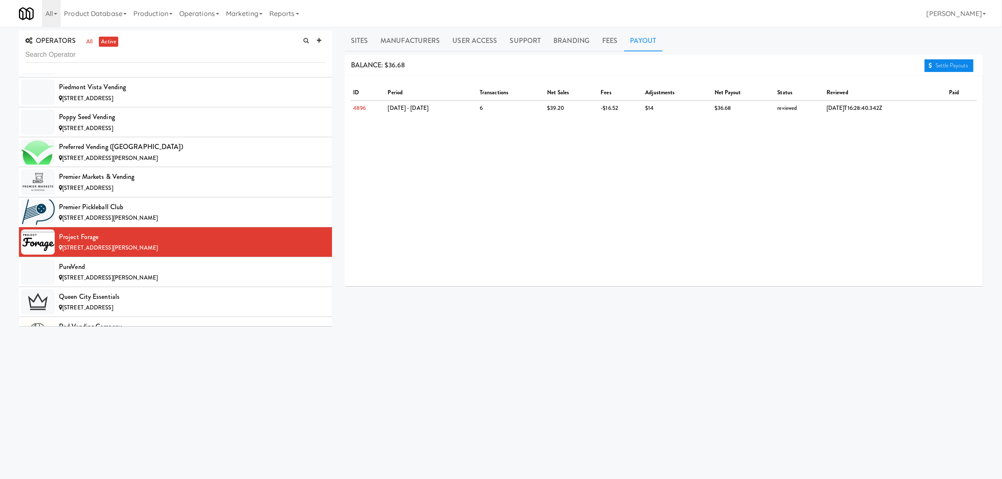
click at [960, 66] on link "Settle Payouts" at bounding box center [948, 65] width 49 height 13
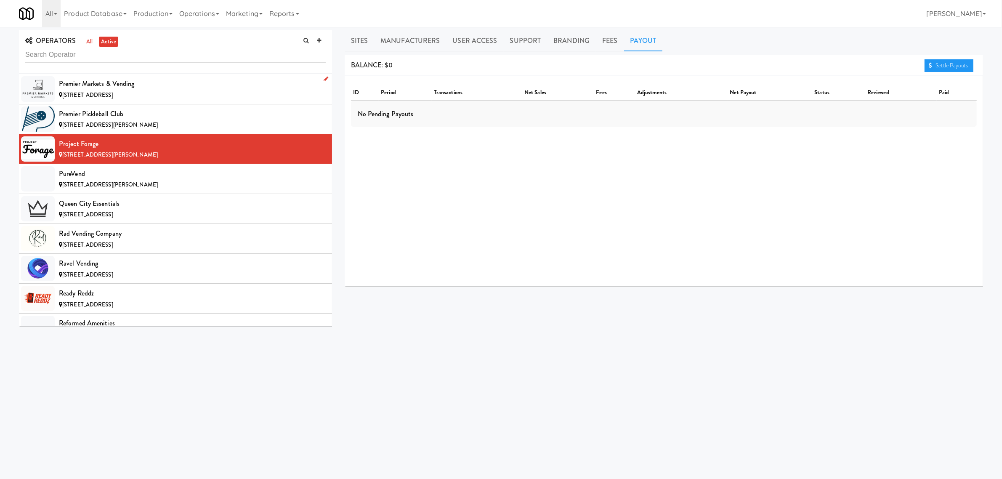
scroll to position [5890, 0]
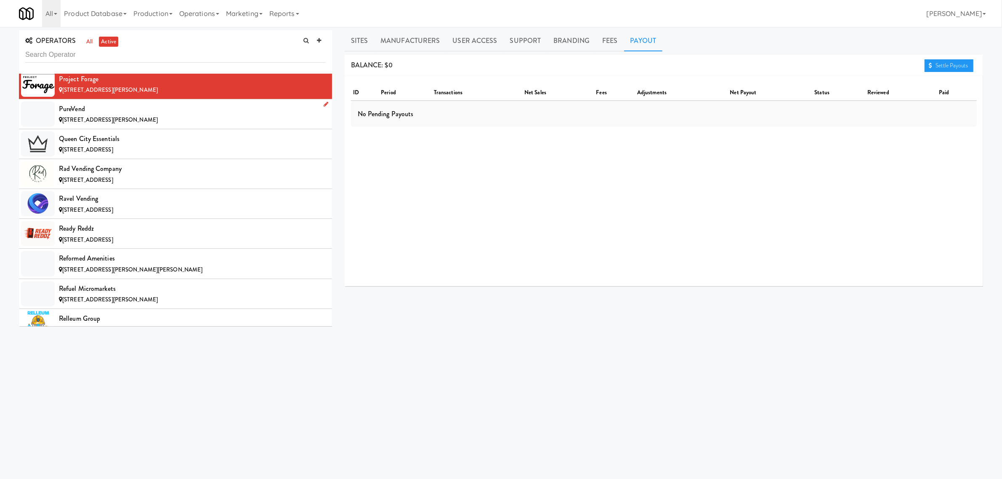
click at [117, 115] on div "PureVend" at bounding box center [192, 109] width 267 height 13
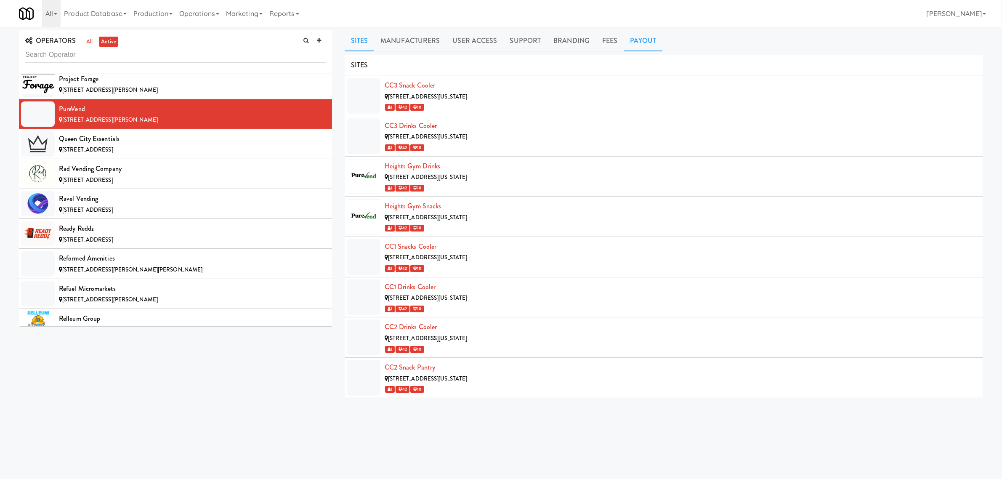
click at [637, 40] on link "Payout" at bounding box center [643, 40] width 39 height 21
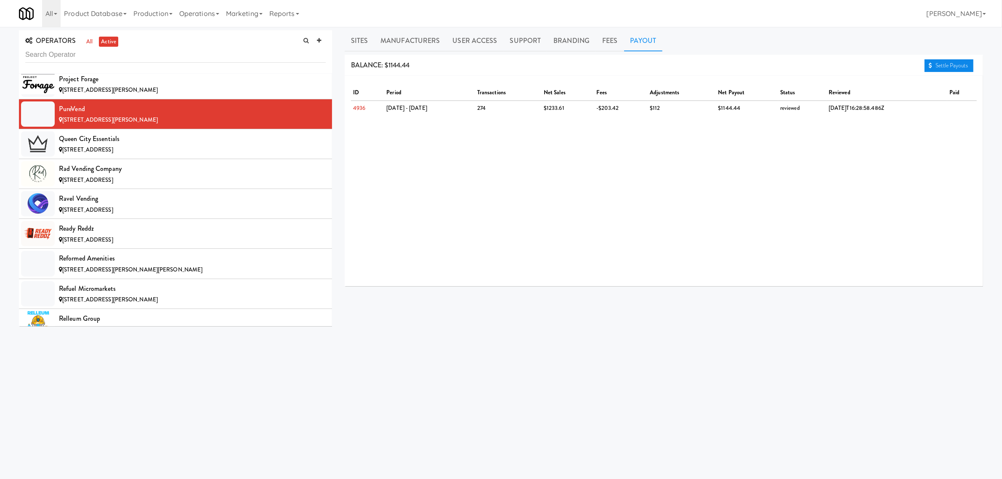
click at [964, 65] on link "Settle Payouts" at bounding box center [948, 65] width 49 height 13
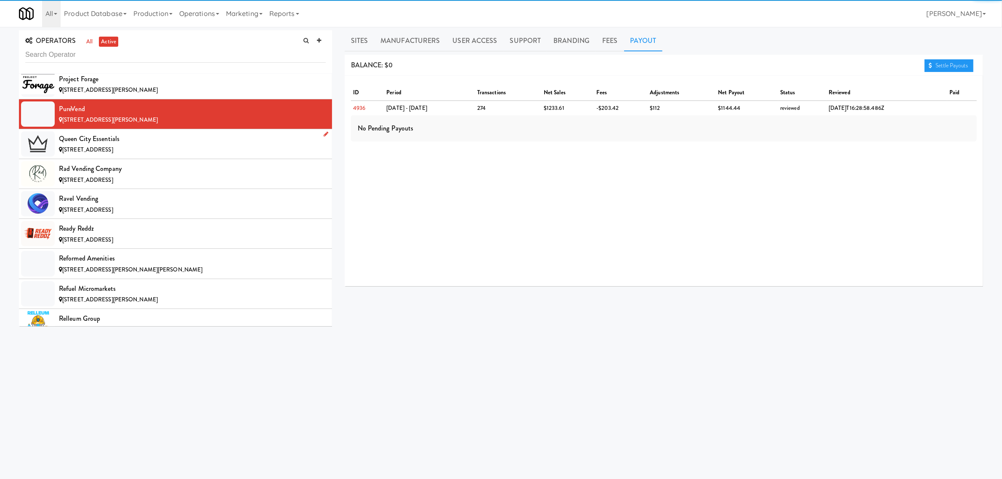
click at [125, 145] on div "Queen City Essentials" at bounding box center [192, 139] width 267 height 13
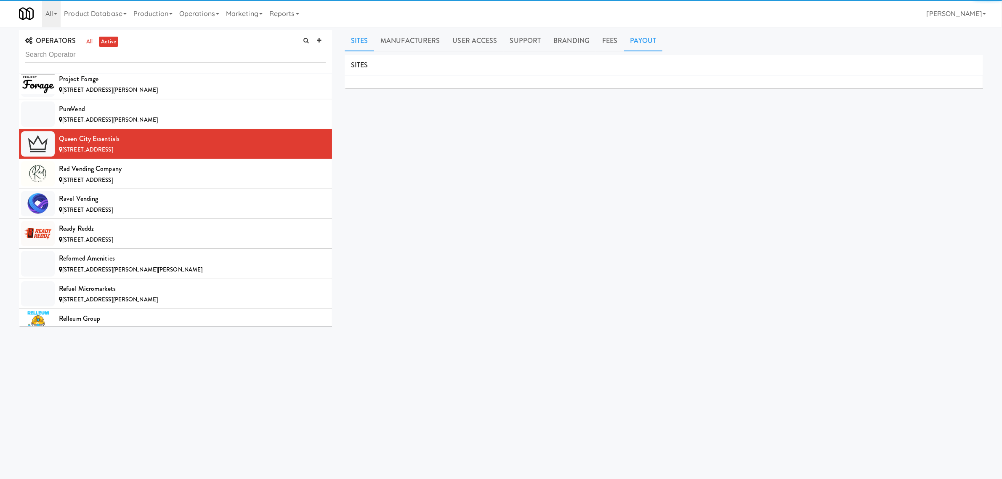
click at [632, 37] on link "Payout" at bounding box center [643, 40] width 39 height 21
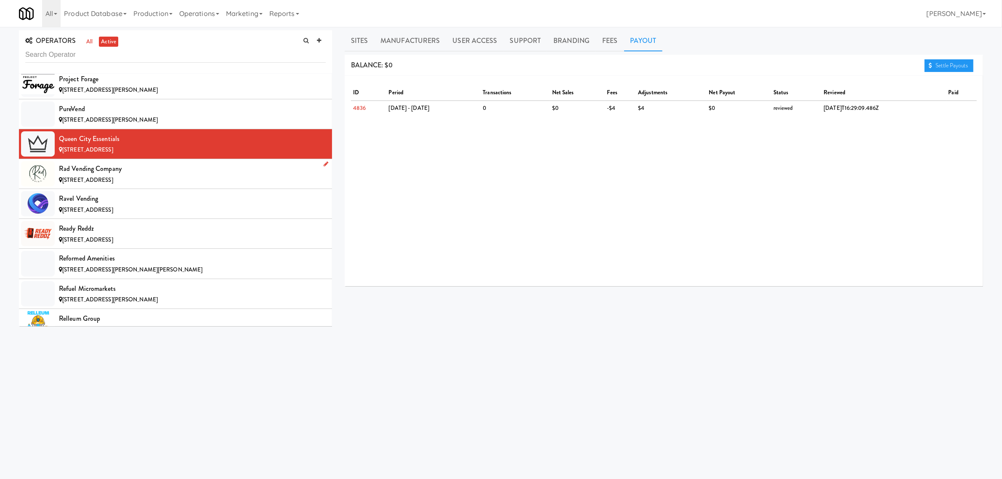
click at [153, 186] on div "[STREET_ADDRESS]" at bounding box center [192, 180] width 267 height 11
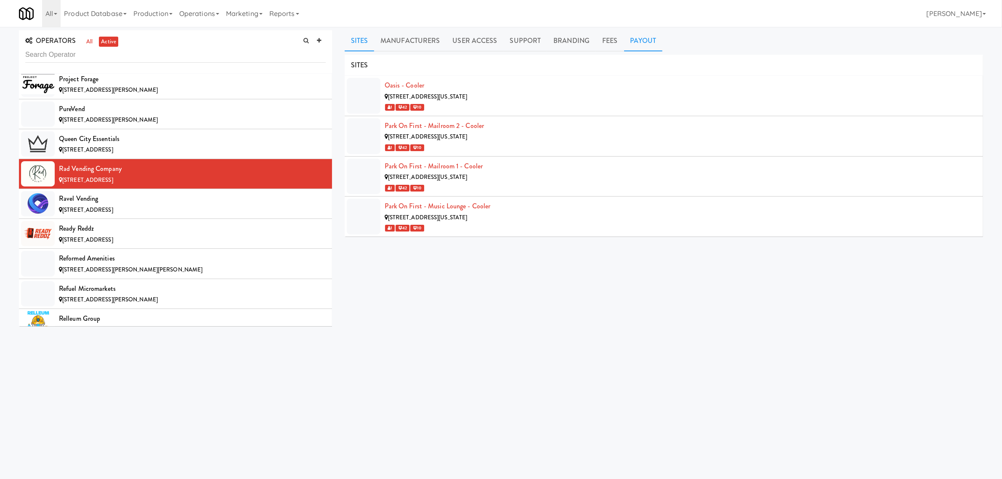
click at [628, 37] on link "Payout" at bounding box center [643, 40] width 39 height 21
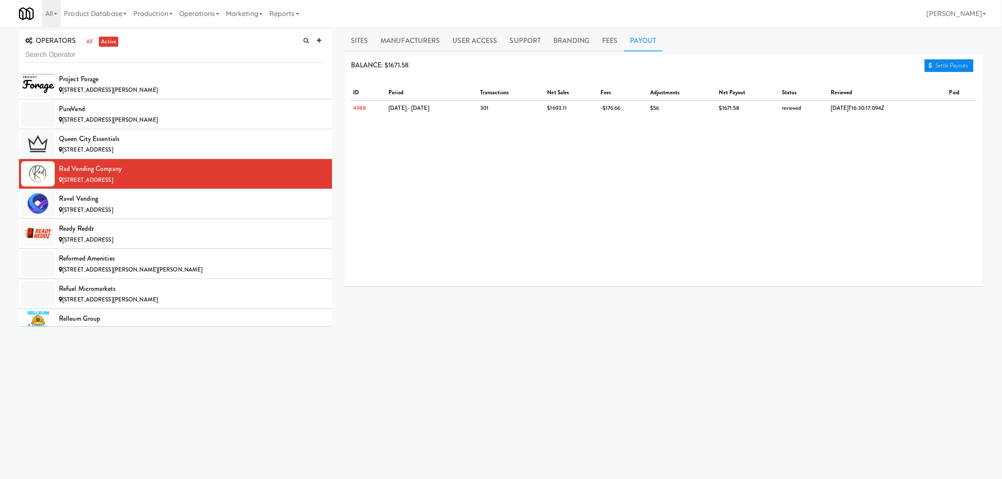
click at [951, 66] on link "Settle Payouts" at bounding box center [948, 65] width 49 height 13
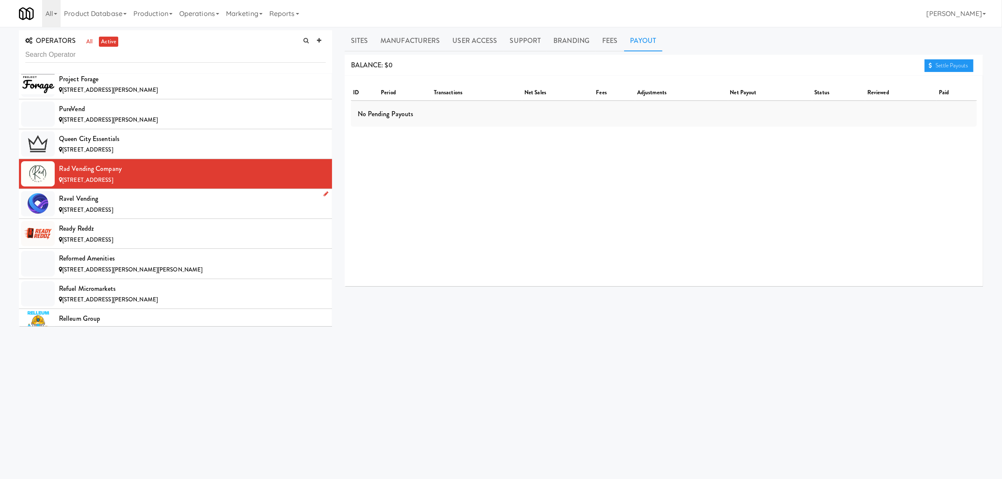
click at [81, 205] on div "Ravel Vending" at bounding box center [192, 198] width 267 height 13
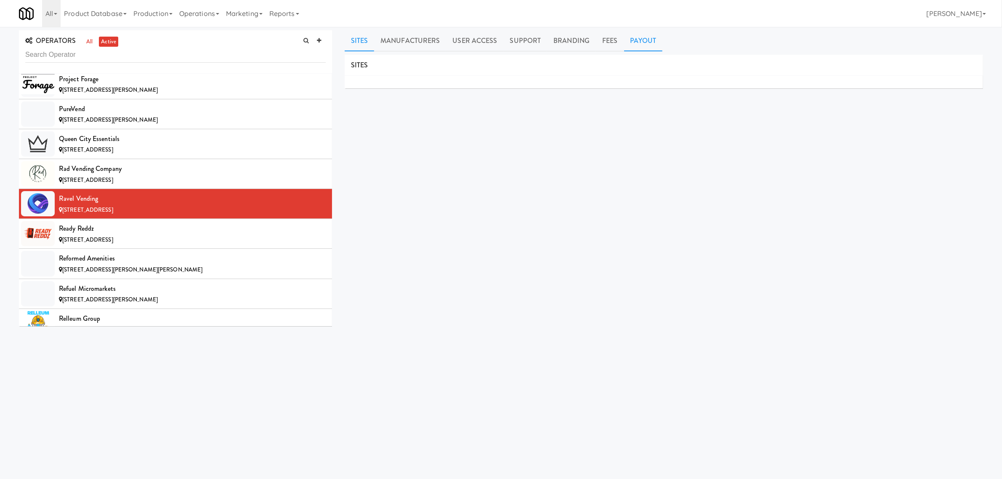
click at [645, 42] on link "Payout" at bounding box center [643, 40] width 39 height 21
click at [72, 235] on div "Ready Reddz" at bounding box center [192, 228] width 267 height 13
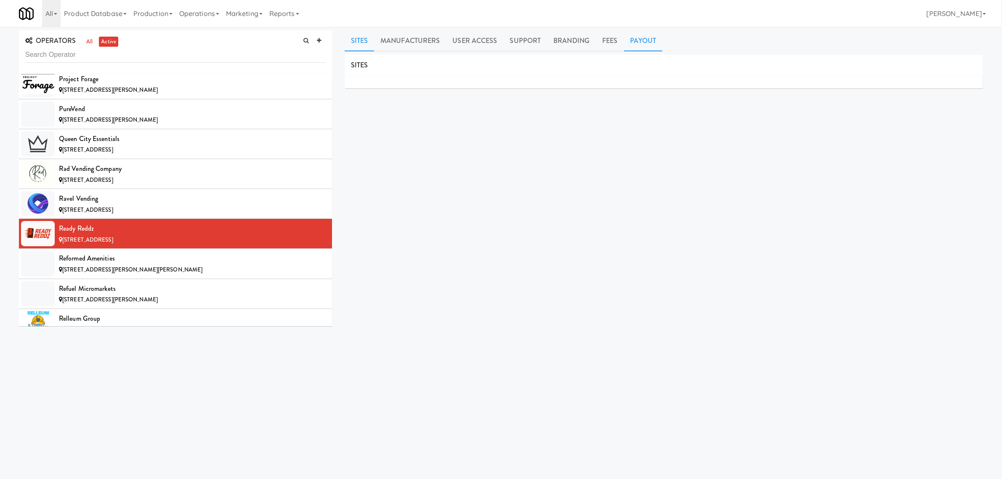
click at [645, 39] on link "Payout" at bounding box center [643, 40] width 39 height 21
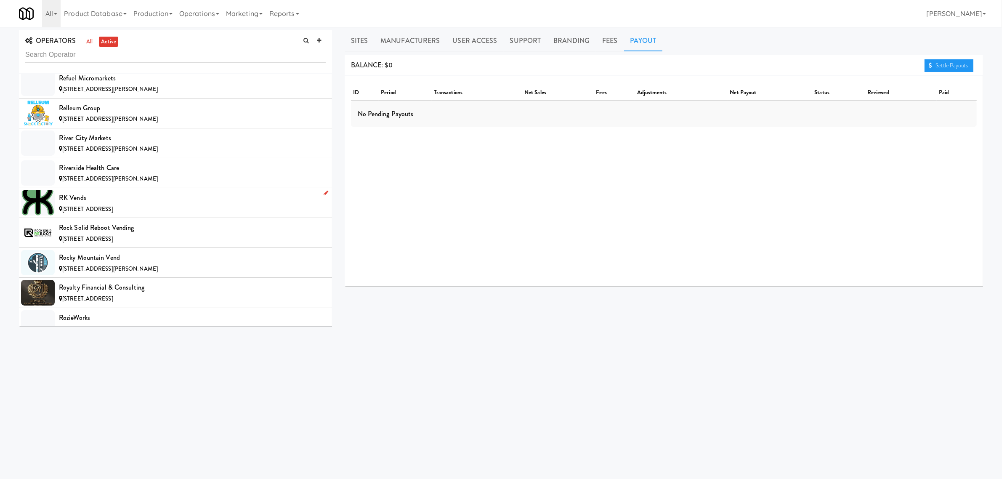
scroll to position [6048, 0]
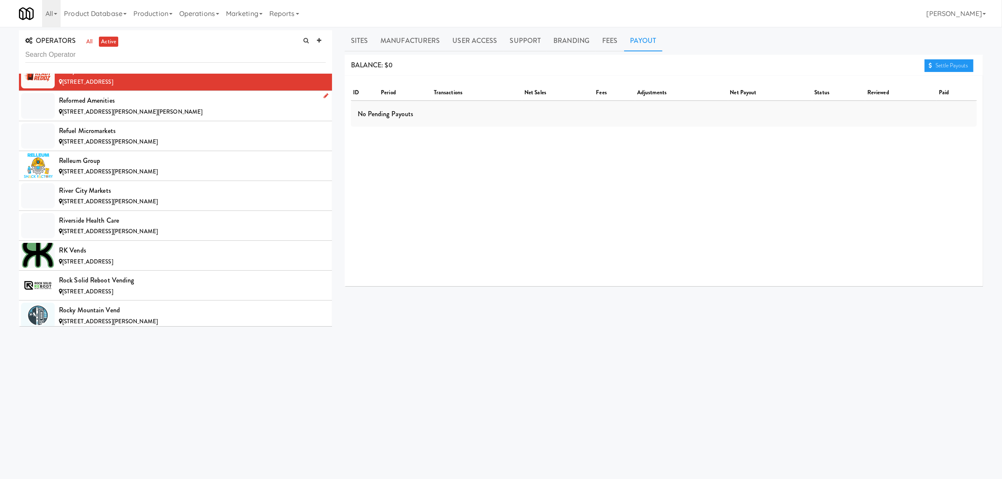
click at [154, 107] on div "Reformed Amenities" at bounding box center [192, 100] width 267 height 13
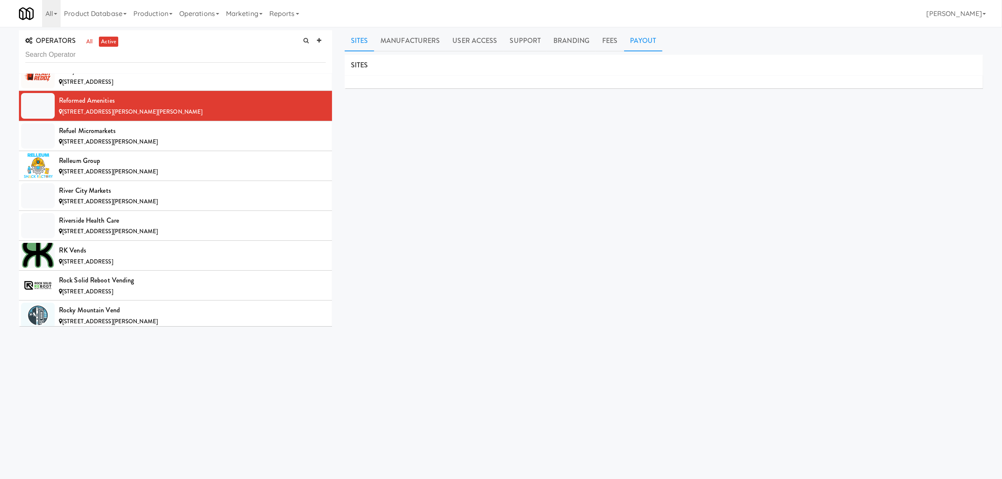
click at [640, 36] on link "Payout" at bounding box center [643, 40] width 39 height 21
click at [159, 147] on div "[STREET_ADDRESS][PERSON_NAME]" at bounding box center [192, 142] width 267 height 11
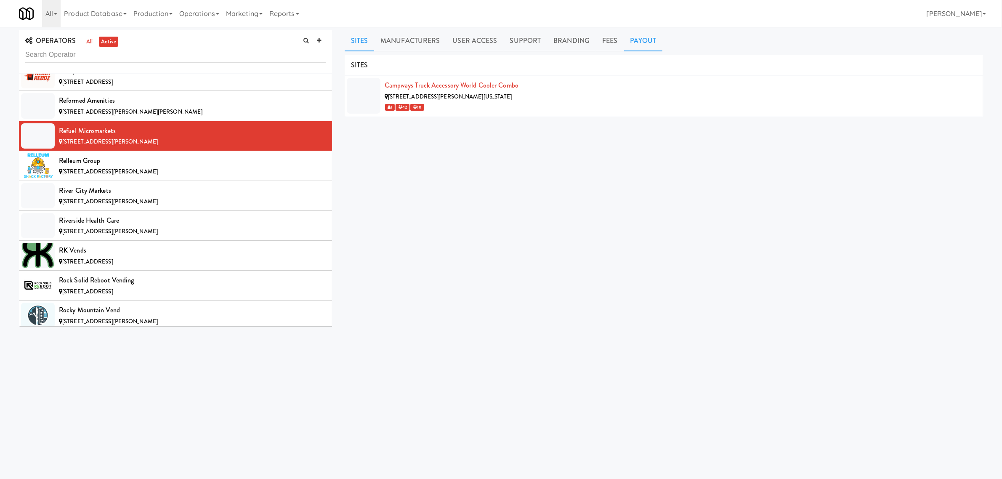
click at [632, 40] on link "Payout" at bounding box center [643, 40] width 39 height 21
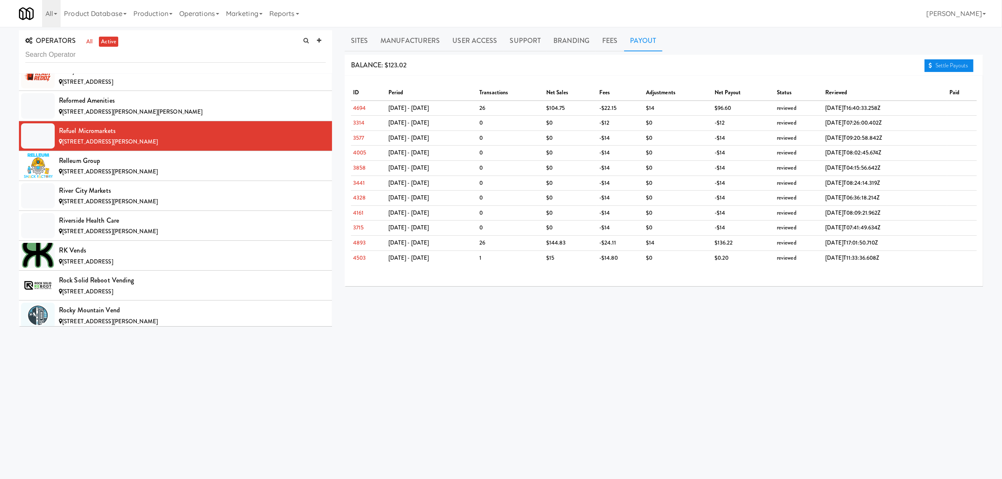
click at [963, 62] on link "Settle Payouts" at bounding box center [948, 65] width 49 height 13
click at [137, 167] on div "Relleum Group" at bounding box center [192, 160] width 267 height 13
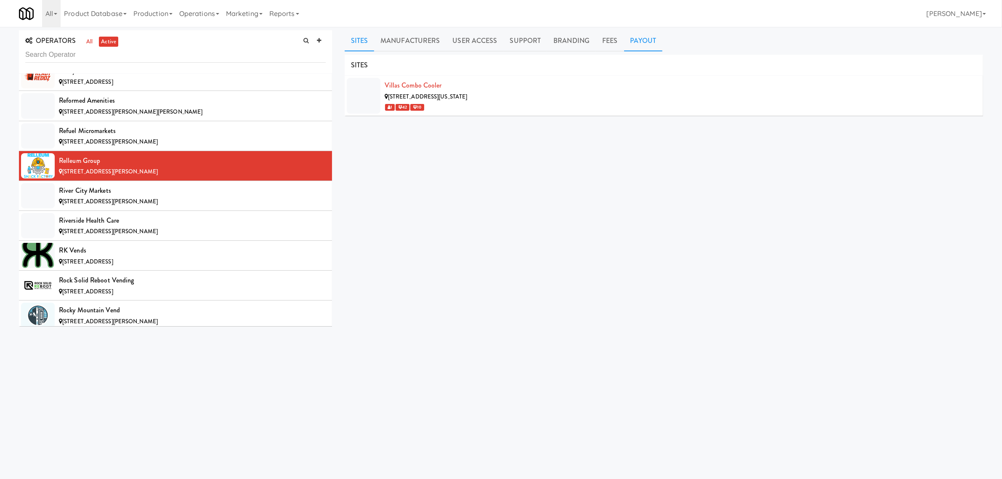
click at [628, 42] on link "Payout" at bounding box center [643, 40] width 39 height 21
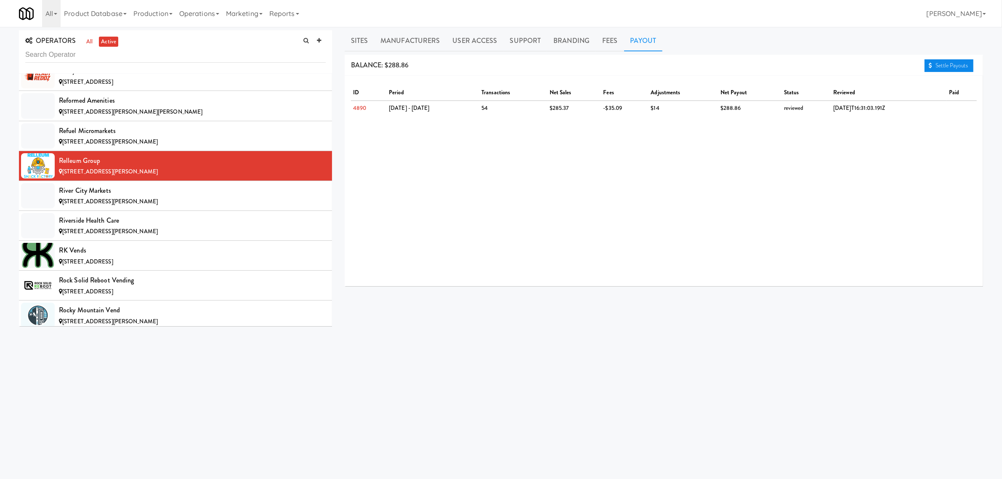
click at [942, 64] on link "Settle Payouts" at bounding box center [948, 65] width 49 height 13
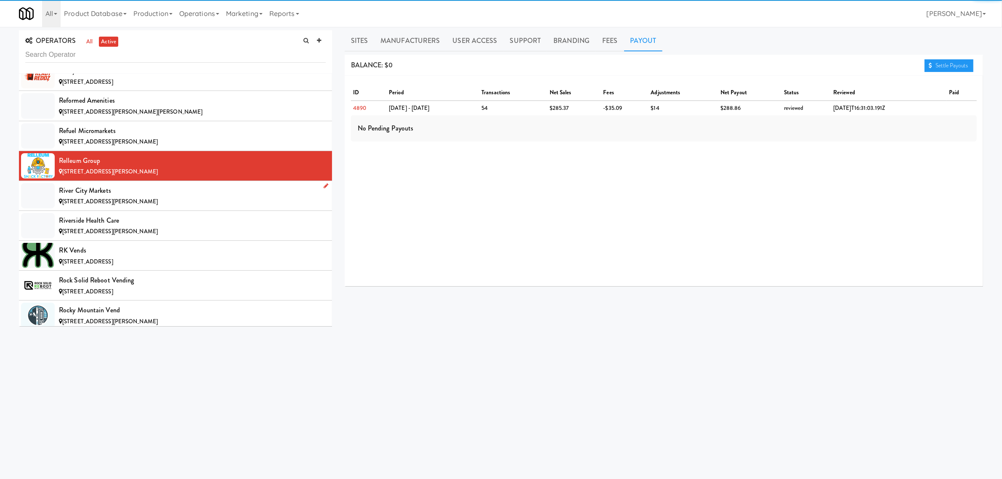
click at [154, 197] on div "River City Markets" at bounding box center [192, 190] width 267 height 13
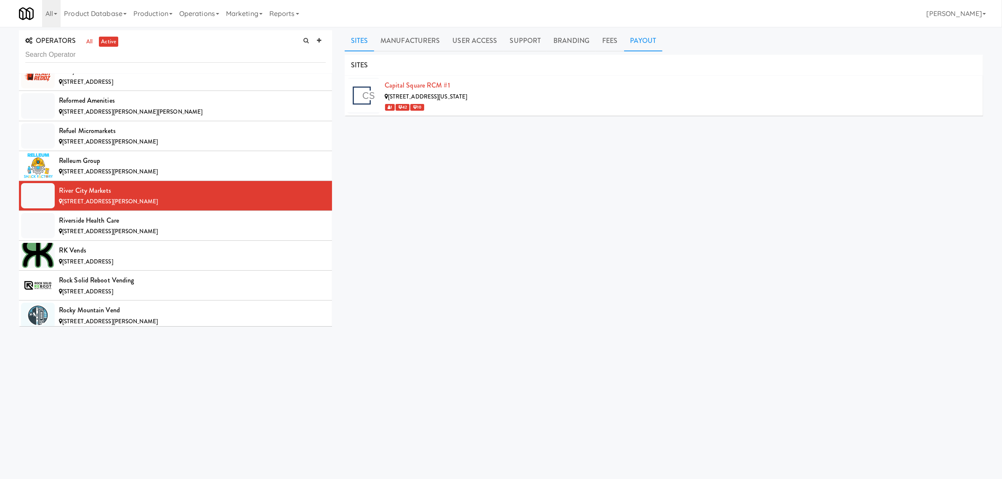
click at [649, 37] on link "Payout" at bounding box center [643, 40] width 39 height 21
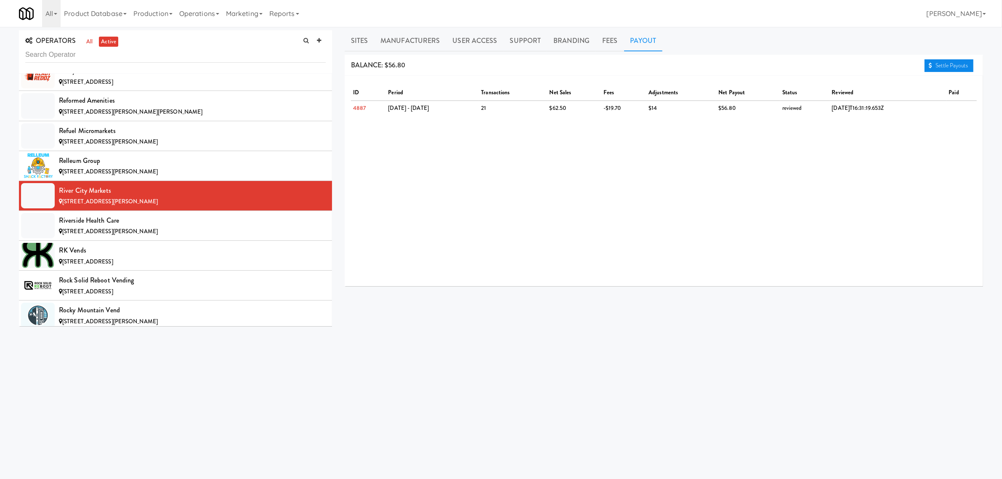
click at [945, 62] on link "Settle Payouts" at bounding box center [948, 65] width 49 height 13
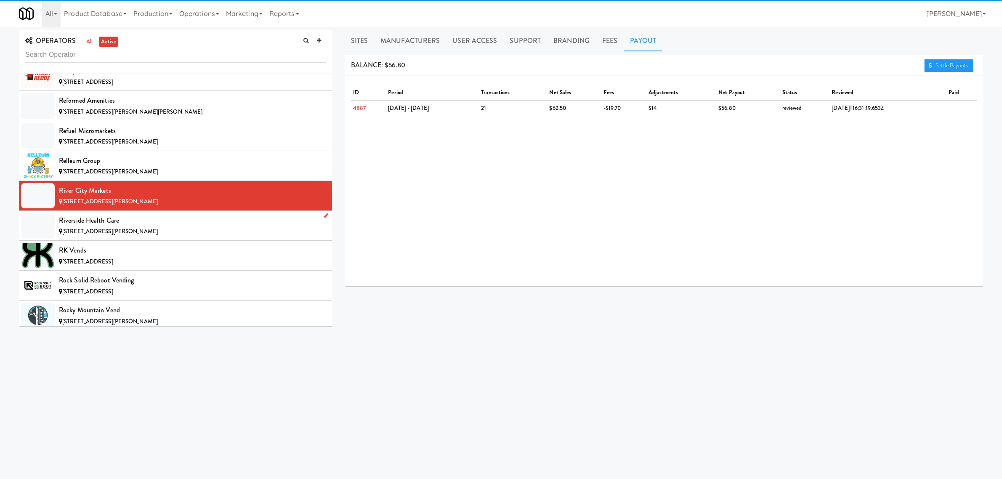
click at [135, 227] on div "Riverside Health Care" at bounding box center [192, 220] width 267 height 13
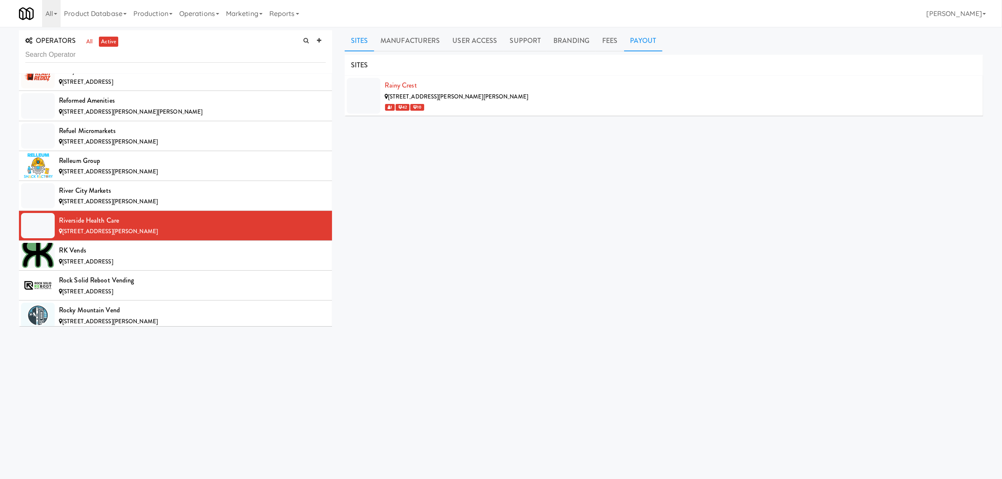
click at [636, 47] on link "Payout" at bounding box center [643, 40] width 39 height 21
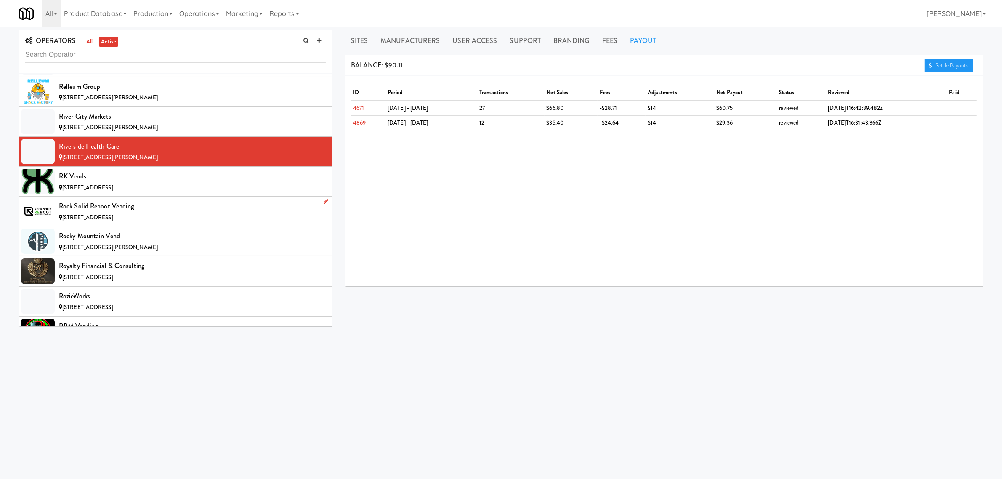
scroll to position [6153, 0]
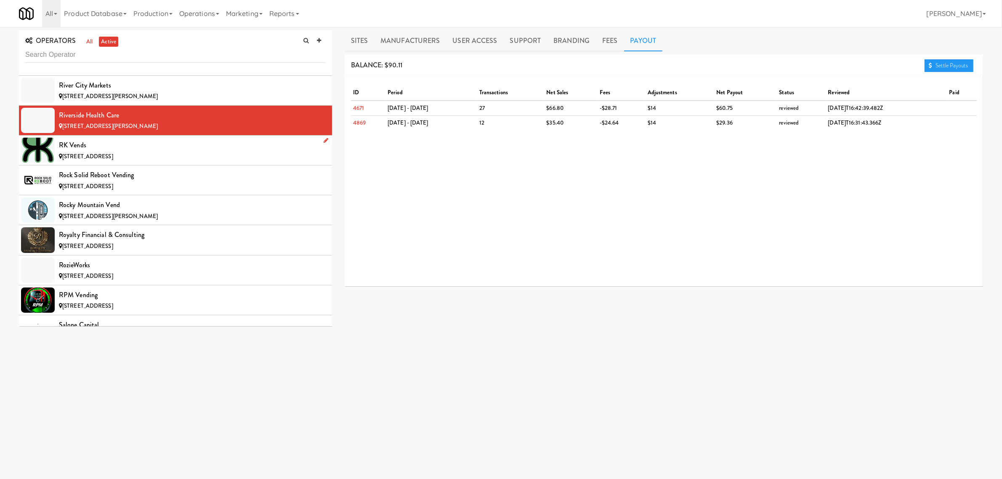
click at [113, 160] on span "[STREET_ADDRESS]" at bounding box center [87, 156] width 51 height 8
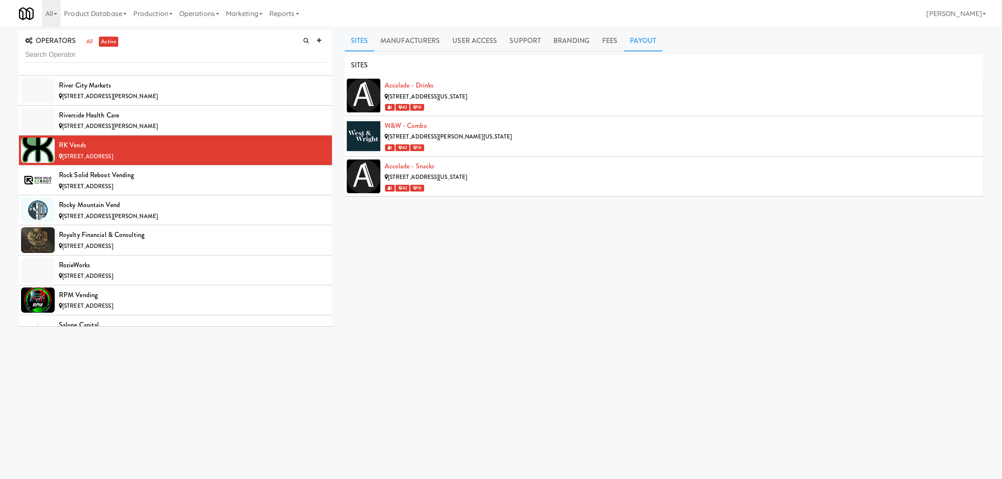
click at [643, 43] on link "Payout" at bounding box center [643, 40] width 39 height 21
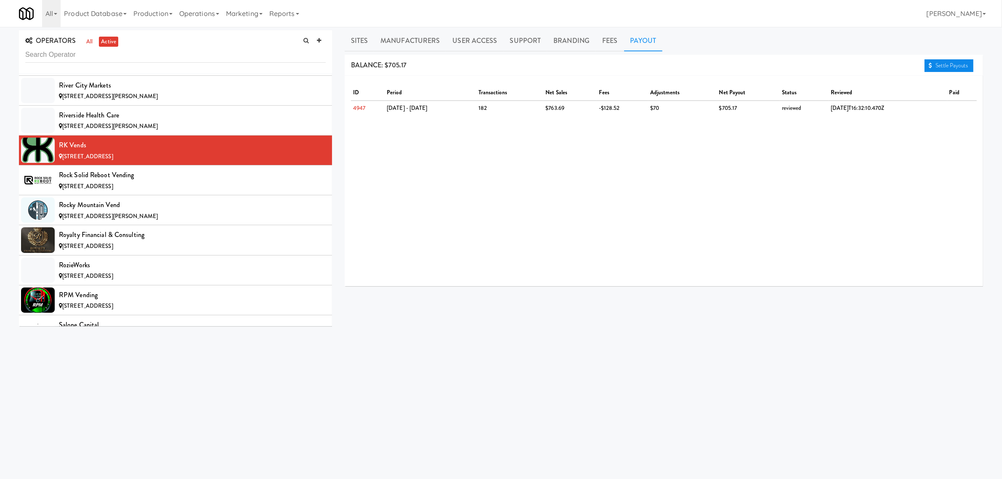
click at [932, 64] on link "Settle Payouts" at bounding box center [948, 65] width 49 height 13
click at [104, 181] on div "Rock Solid Reboot Vending" at bounding box center [192, 175] width 267 height 13
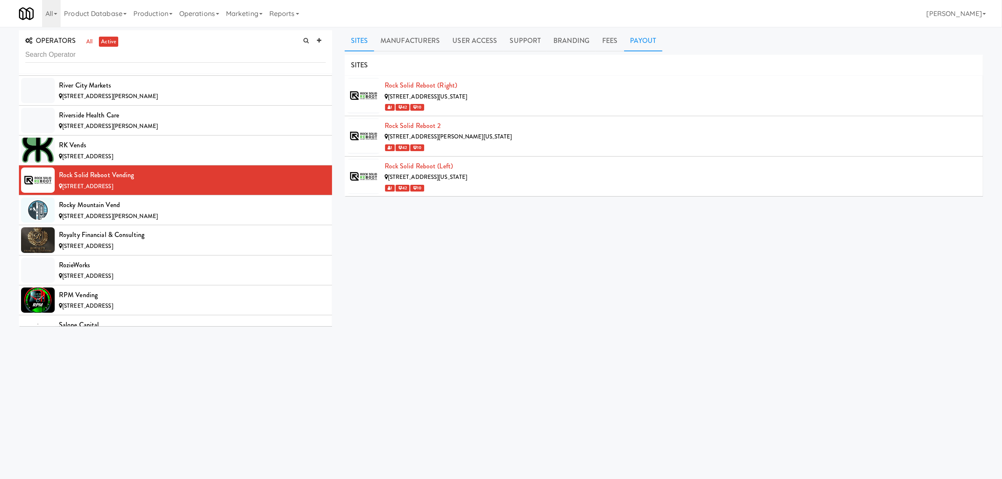
click at [639, 37] on link "Payout" at bounding box center [643, 40] width 39 height 21
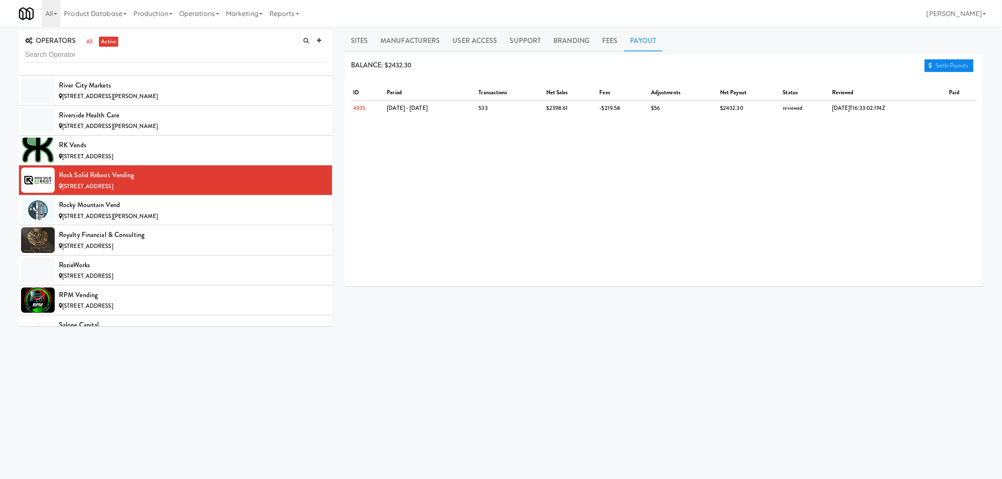
click at [940, 67] on link "Settle Payouts" at bounding box center [948, 65] width 49 height 13
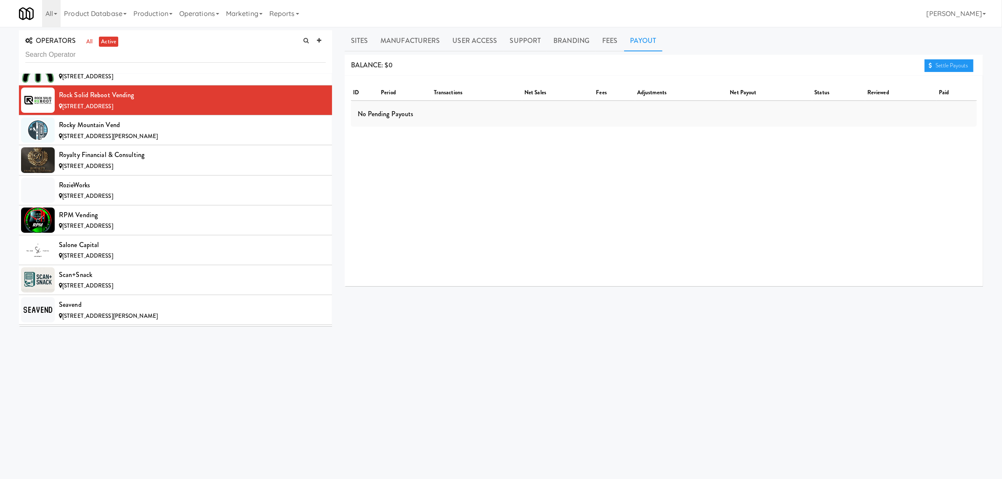
scroll to position [6258, 0]
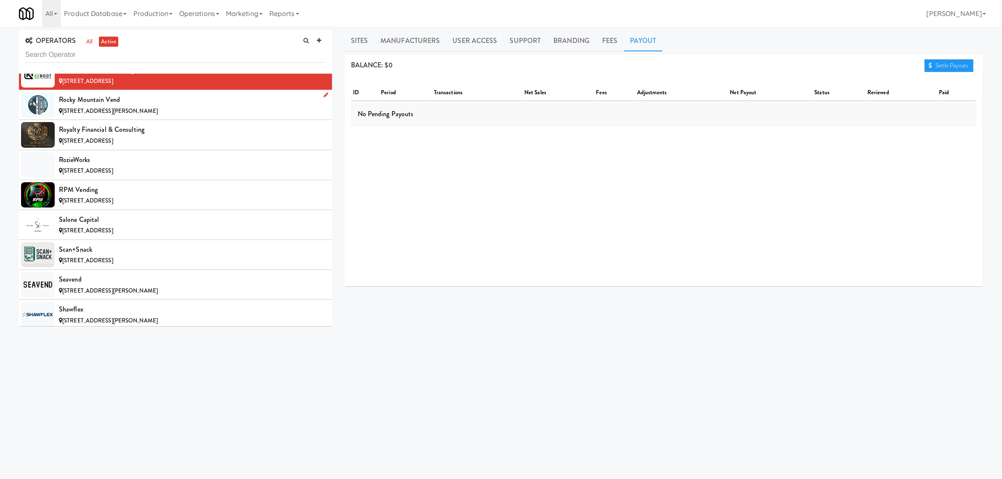
click at [114, 106] on div "Rocky Mountain Vend" at bounding box center [192, 99] width 267 height 13
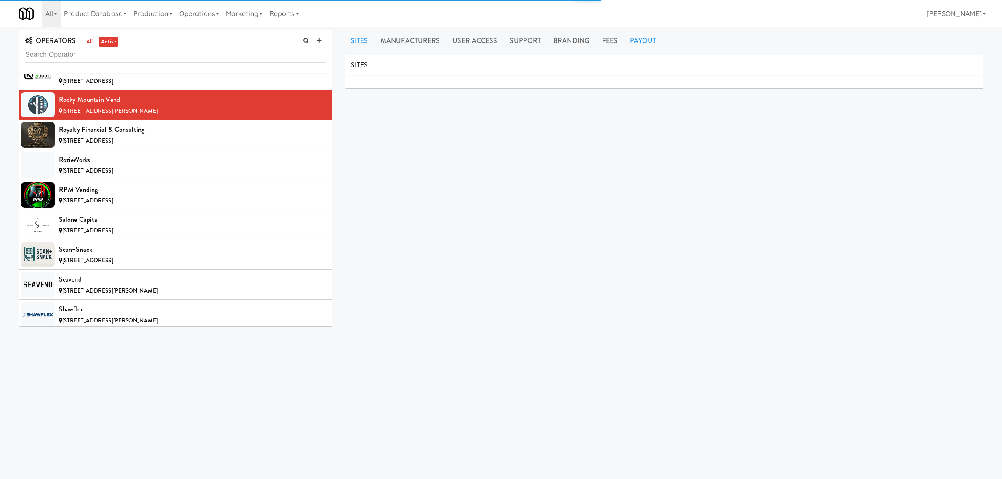
click at [647, 43] on link "Payout" at bounding box center [643, 40] width 39 height 21
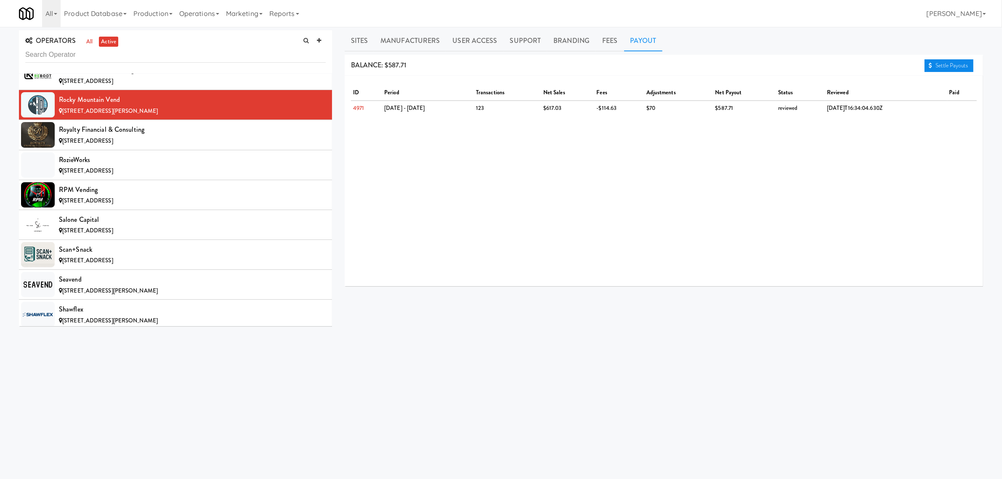
click at [937, 62] on link "Settle Payouts" at bounding box center [948, 65] width 49 height 13
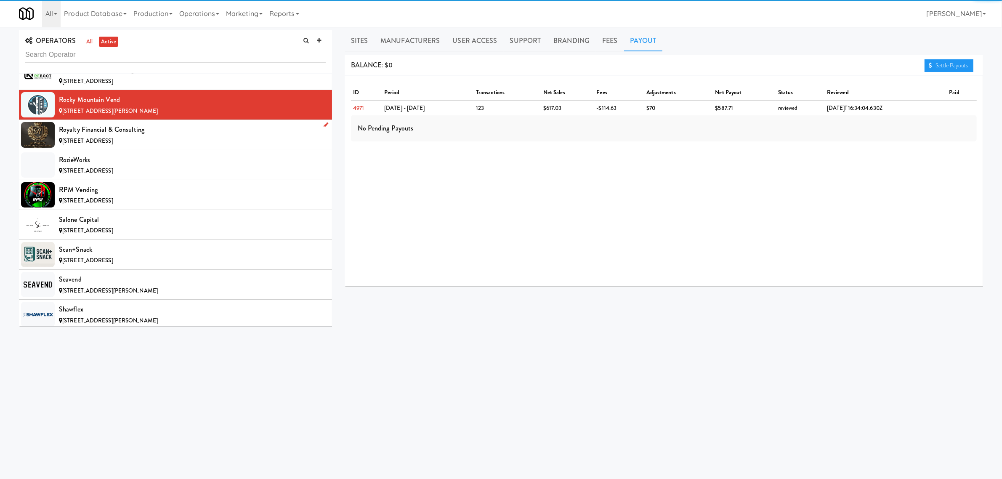
click at [139, 136] on div "Royalty Financial & Consulting" at bounding box center [192, 129] width 267 height 13
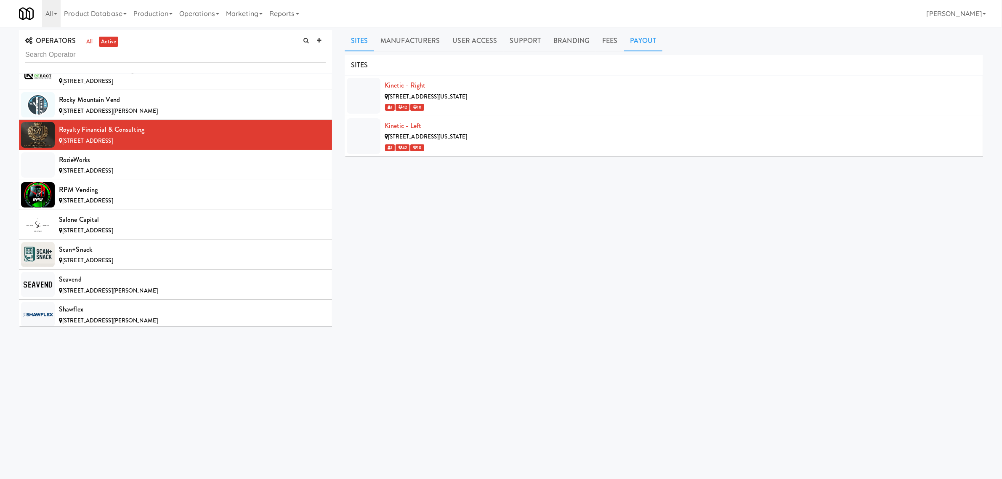
click at [640, 30] on link "Payout" at bounding box center [643, 40] width 39 height 21
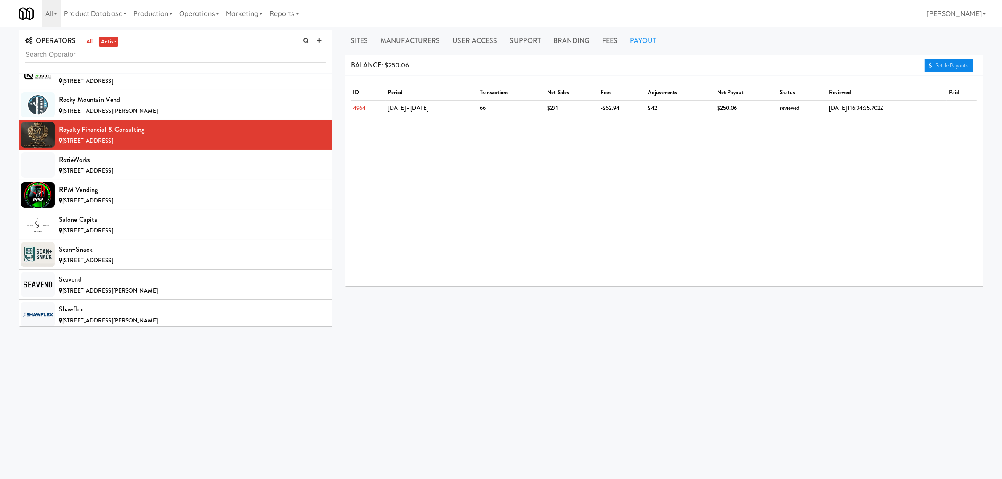
click at [952, 64] on link "Settle Payouts" at bounding box center [948, 65] width 49 height 13
click at [129, 166] on div "RozieWorks" at bounding box center [192, 160] width 267 height 13
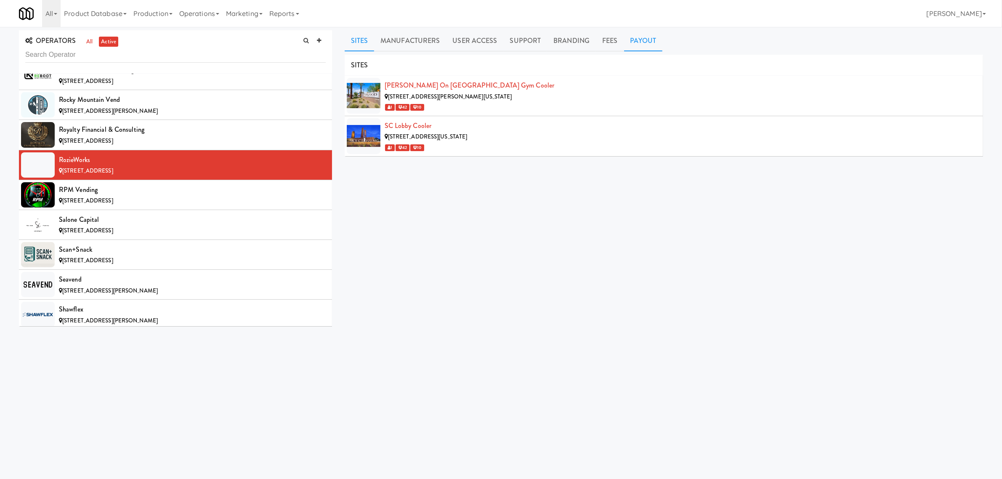
click at [642, 40] on link "Payout" at bounding box center [643, 40] width 39 height 21
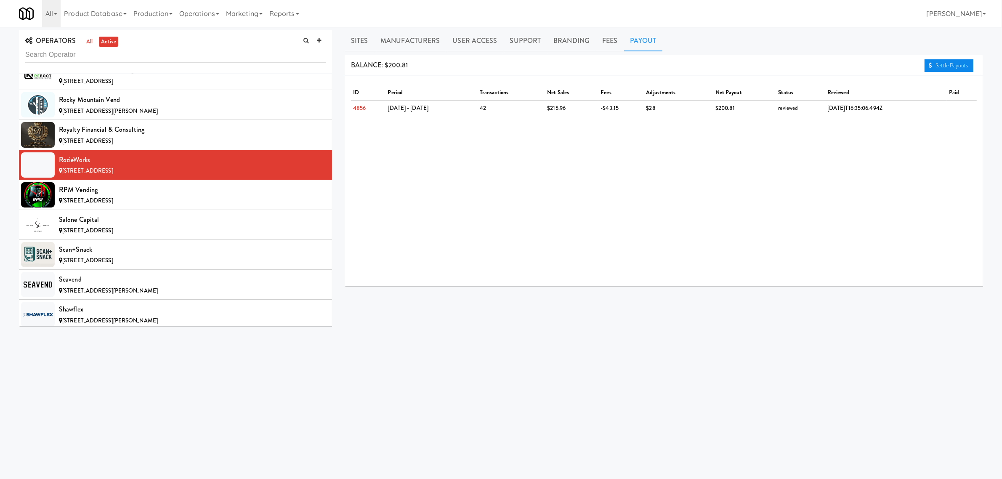
click at [930, 64] on icon at bounding box center [930, 65] width 3 height 5
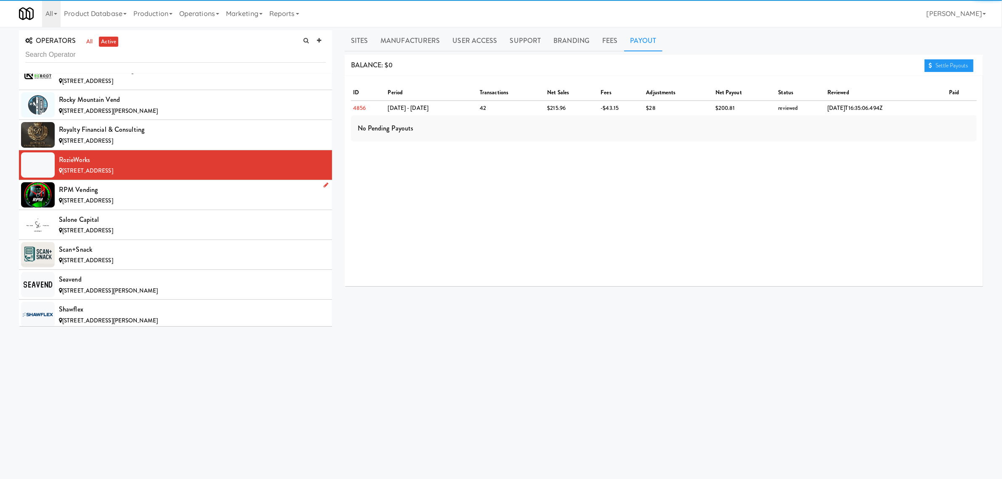
click at [96, 196] on div "RPM Vending" at bounding box center [192, 189] width 267 height 13
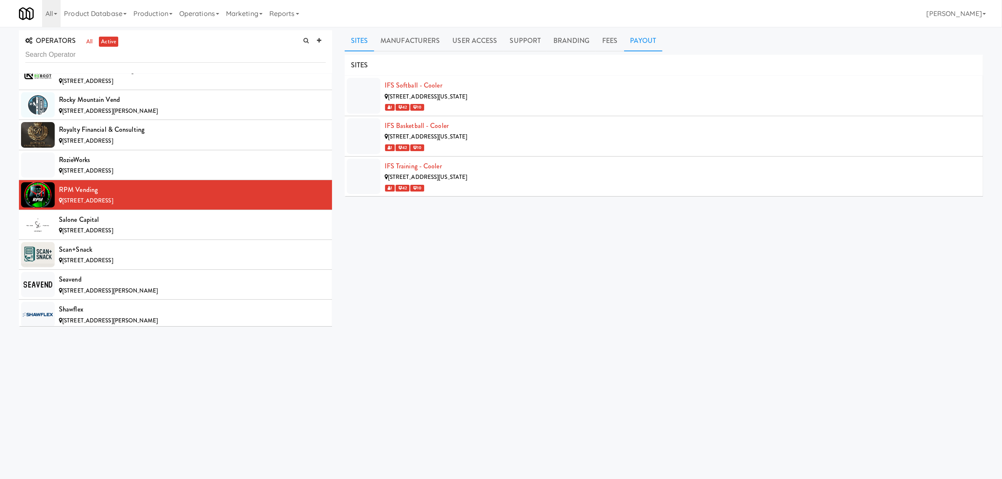
click at [631, 39] on link "Payout" at bounding box center [643, 40] width 39 height 21
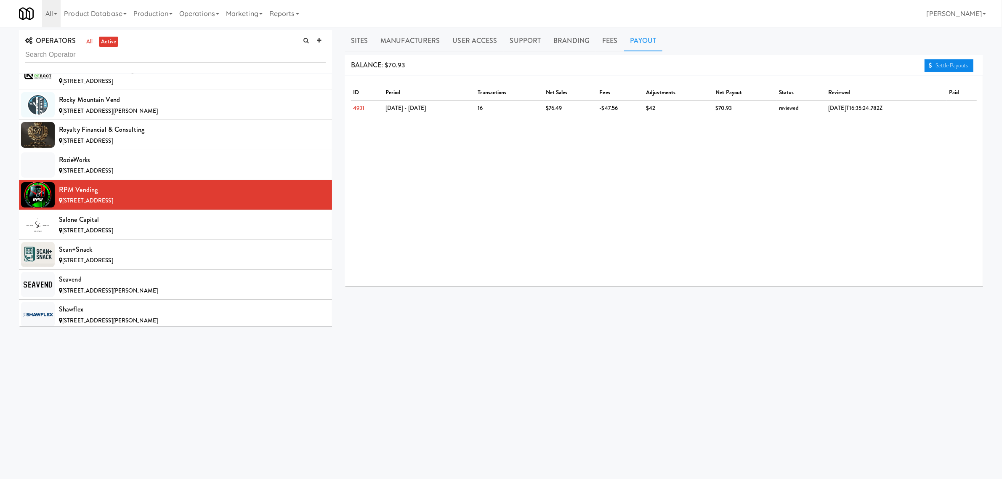
click at [926, 66] on link "Settle Payouts" at bounding box center [948, 65] width 49 height 13
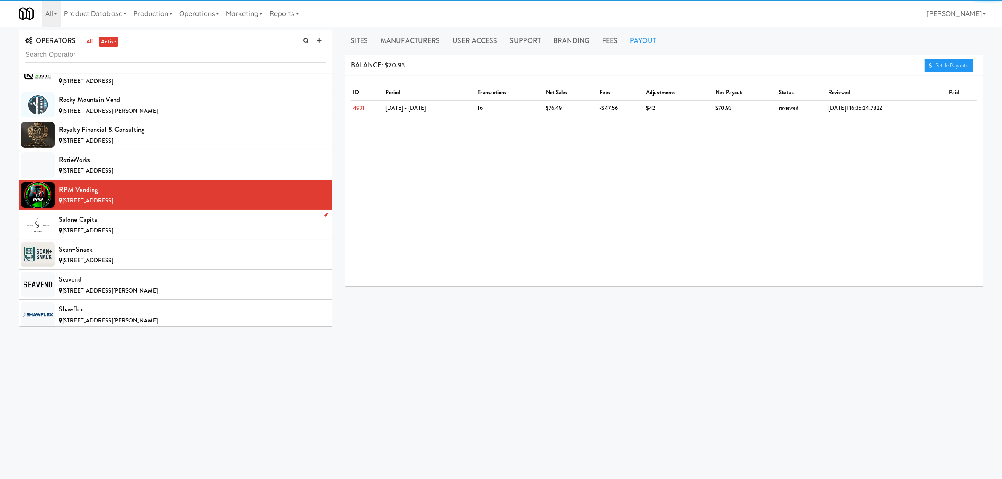
click at [95, 226] on div "Salone Capital" at bounding box center [192, 219] width 267 height 13
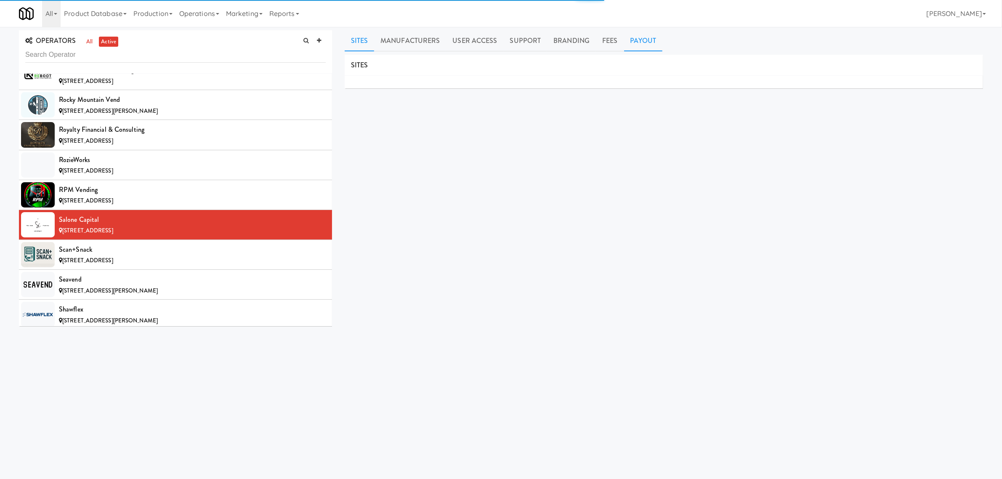
click at [638, 41] on link "Payout" at bounding box center [643, 40] width 39 height 21
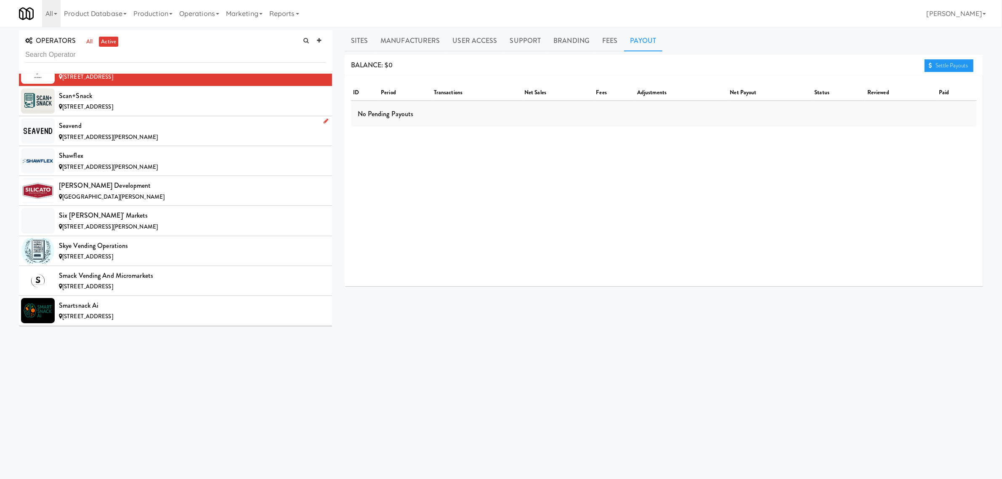
scroll to position [6416, 0]
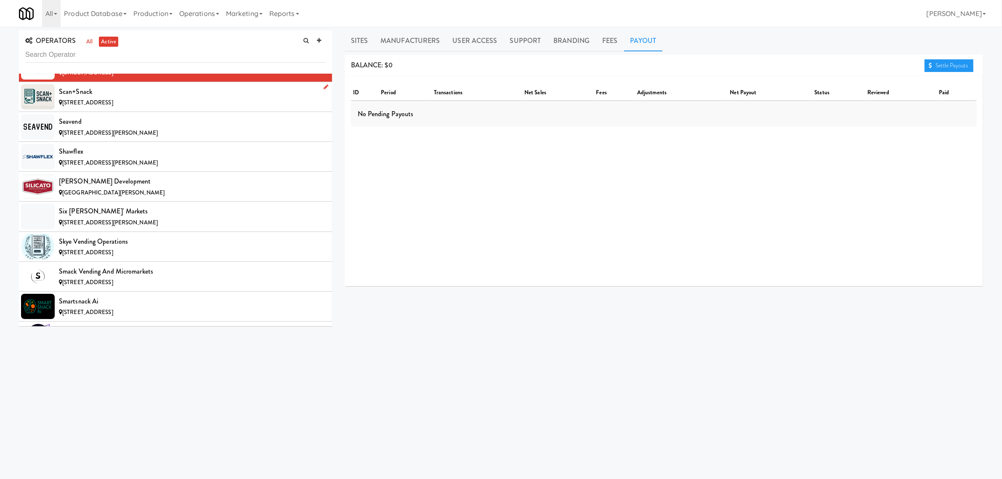
click at [121, 98] on div "Scan+Snack" at bounding box center [192, 91] width 267 height 13
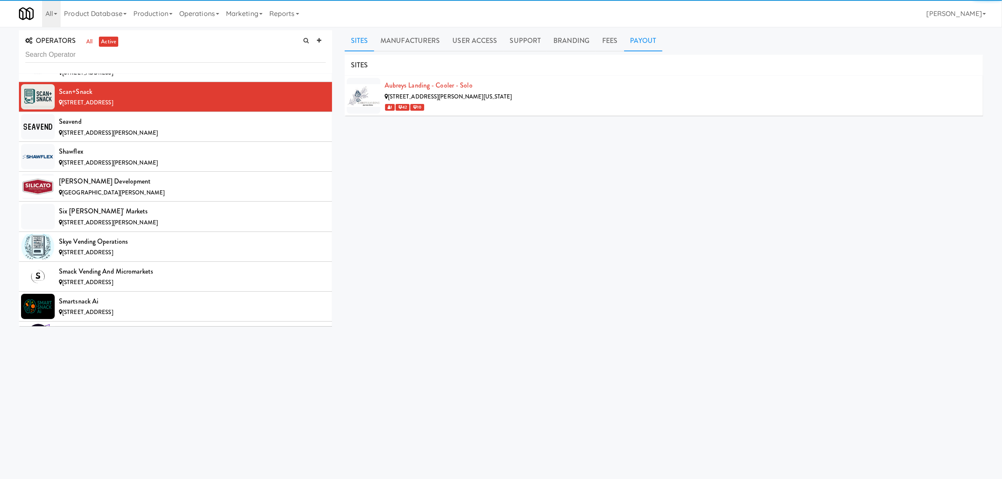
click at [640, 42] on link "Payout" at bounding box center [643, 40] width 39 height 21
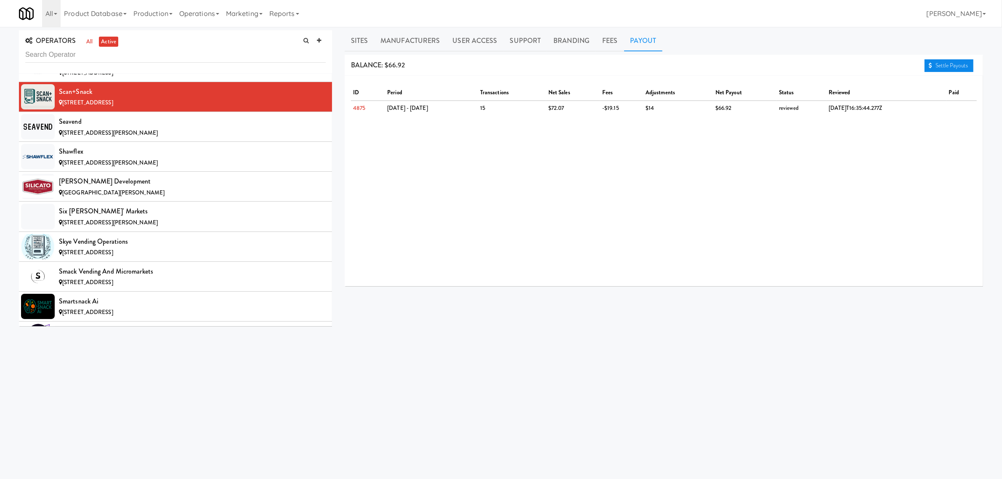
click at [942, 59] on link "Settle Payouts" at bounding box center [948, 65] width 49 height 13
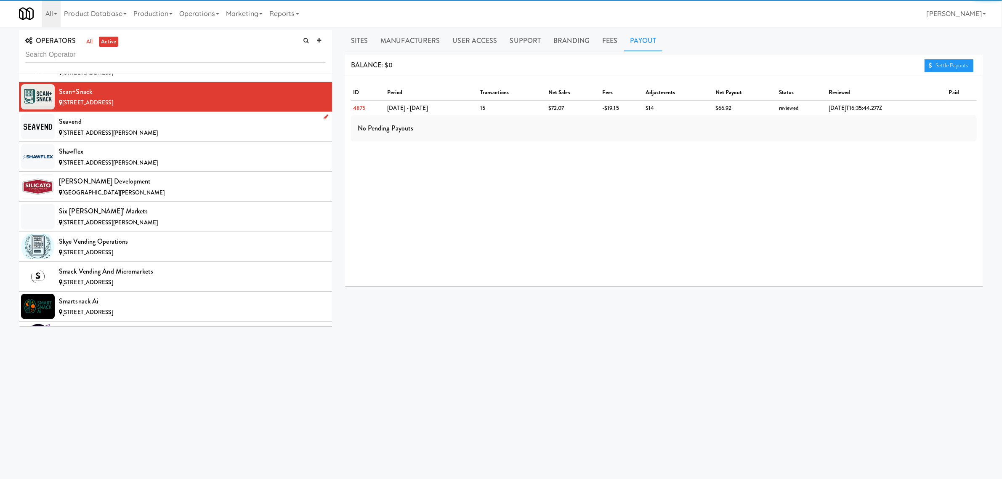
click at [177, 128] on div "Seavend" at bounding box center [192, 121] width 267 height 13
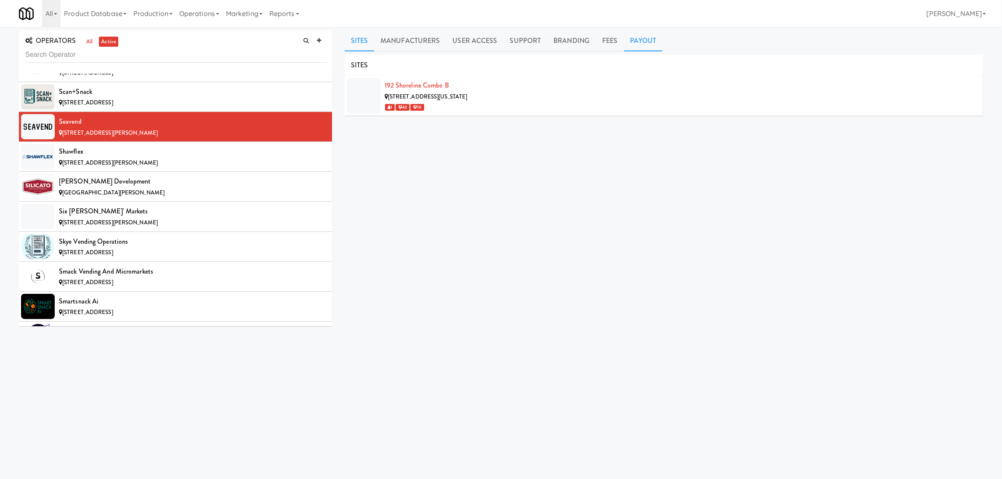
click at [648, 40] on link "Payout" at bounding box center [643, 40] width 39 height 21
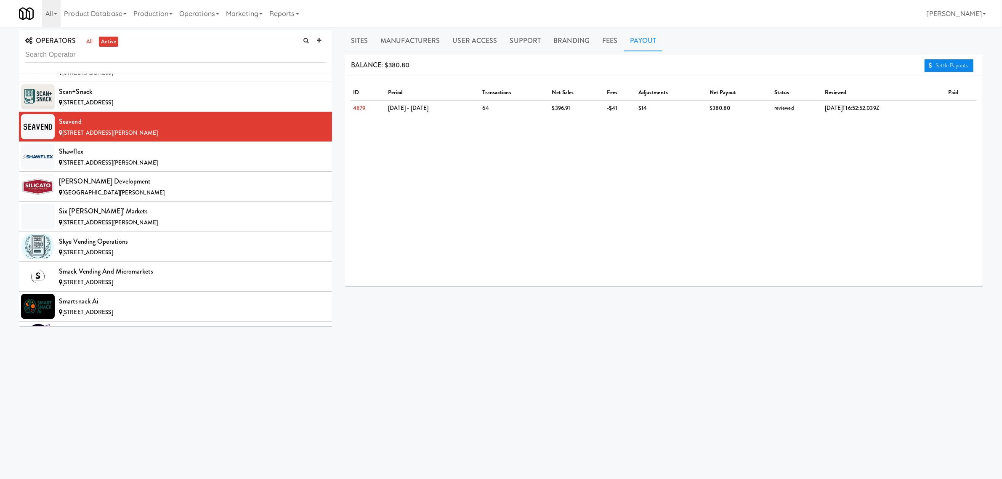
click at [945, 62] on link "Settle Payouts" at bounding box center [948, 65] width 49 height 13
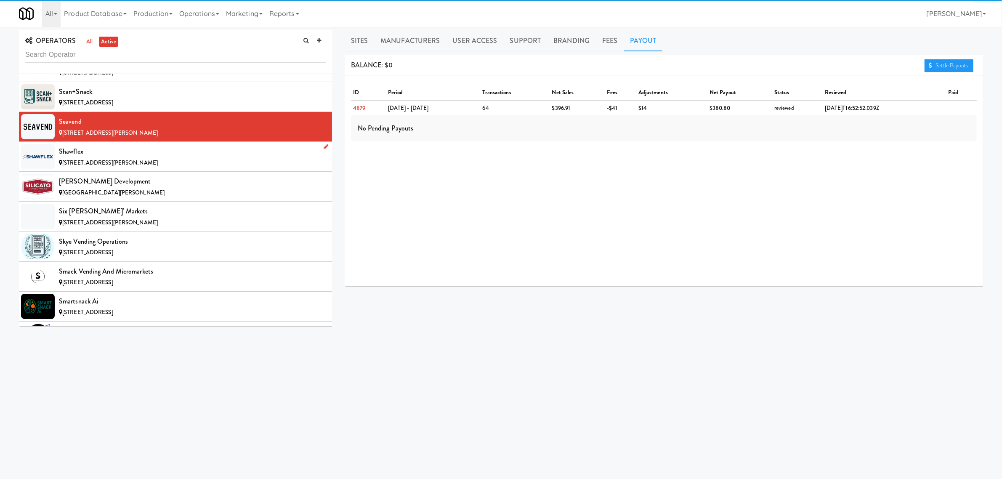
click at [170, 168] on div "[STREET_ADDRESS][PERSON_NAME]" at bounding box center [192, 163] width 267 height 11
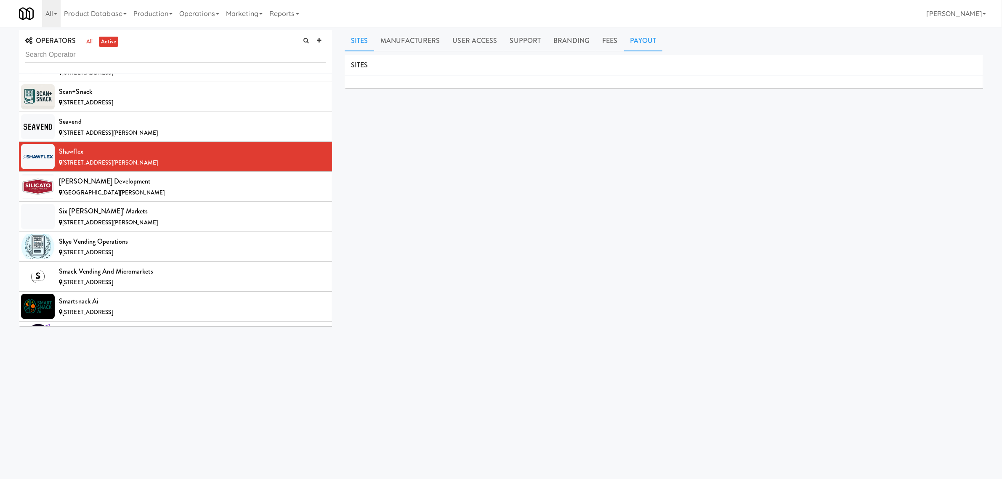
click at [643, 40] on link "Payout" at bounding box center [643, 40] width 39 height 21
click at [190, 188] on div "[PERSON_NAME] Development" at bounding box center [192, 181] width 267 height 13
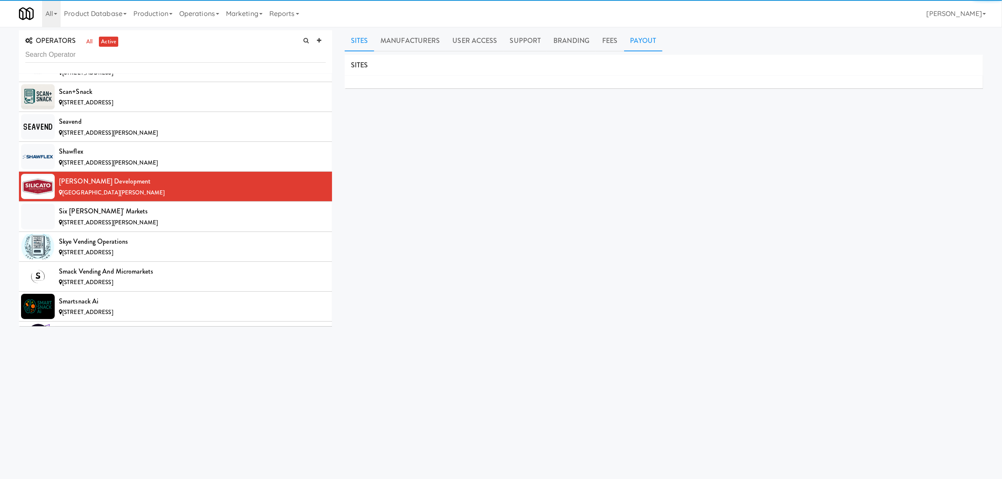
click at [634, 41] on link "Payout" at bounding box center [643, 40] width 39 height 21
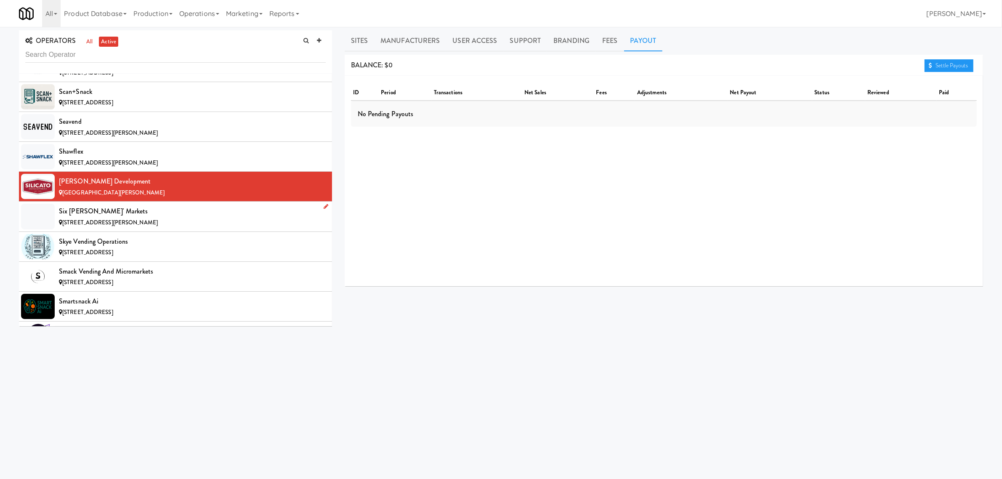
click at [140, 218] on div "Six [PERSON_NAME]' Markets" at bounding box center [192, 211] width 267 height 13
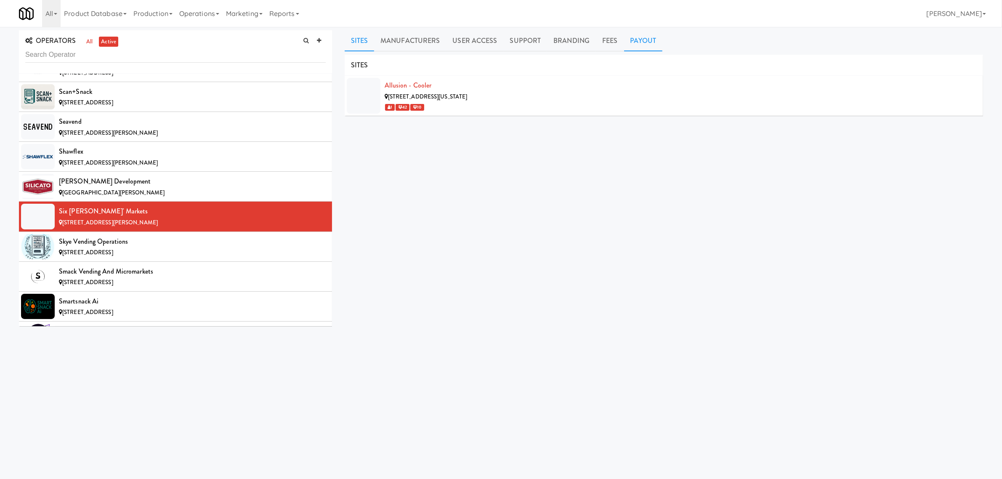
click at [639, 39] on link "Payout" at bounding box center [643, 40] width 39 height 21
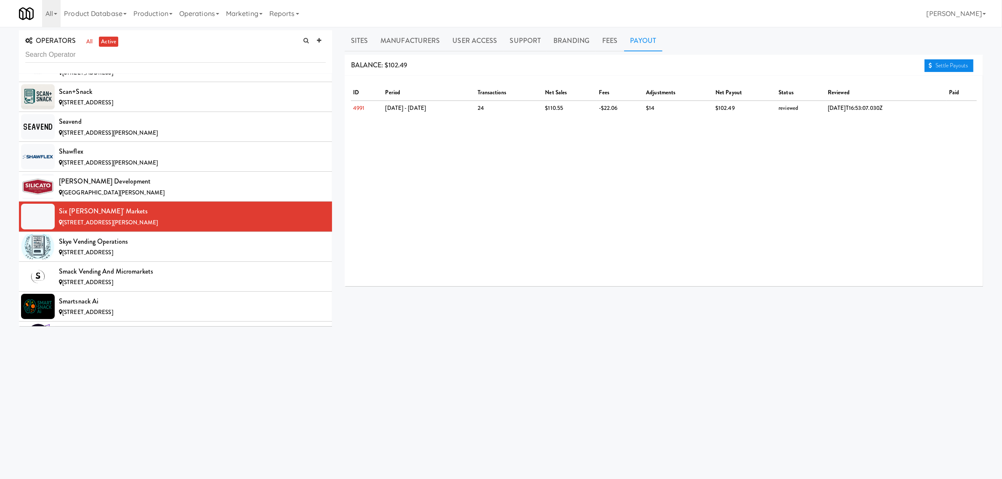
click at [932, 66] on link "Settle Payouts" at bounding box center [948, 65] width 49 height 13
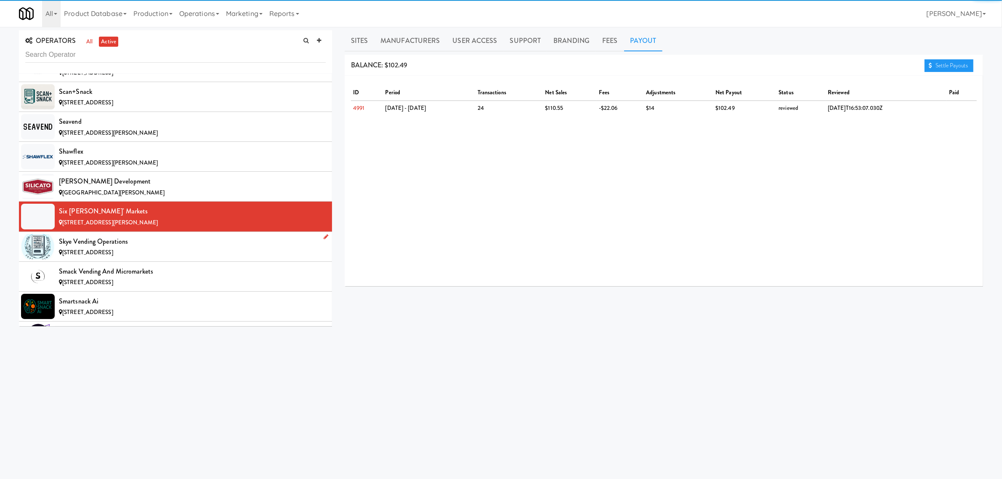
click at [179, 248] on div "Skye Vending Operations" at bounding box center [192, 241] width 267 height 13
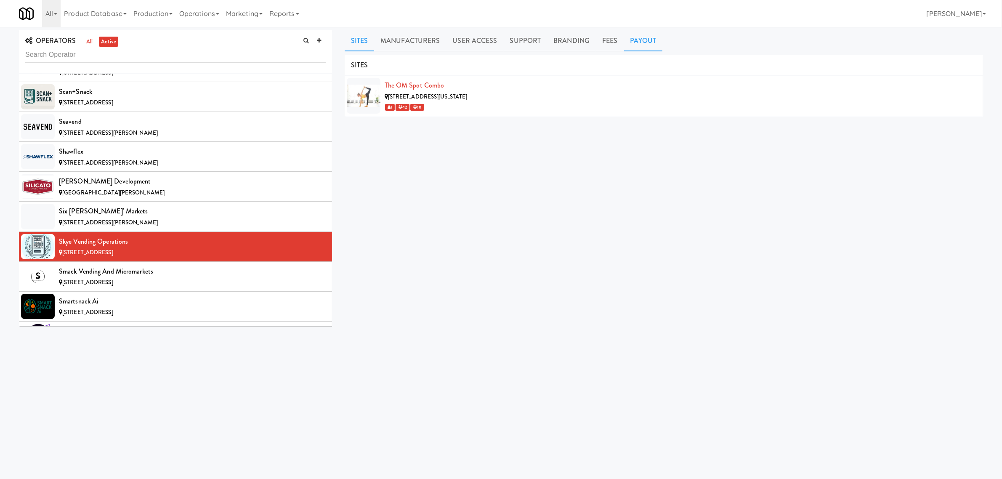
click at [641, 43] on link "Payout" at bounding box center [643, 40] width 39 height 21
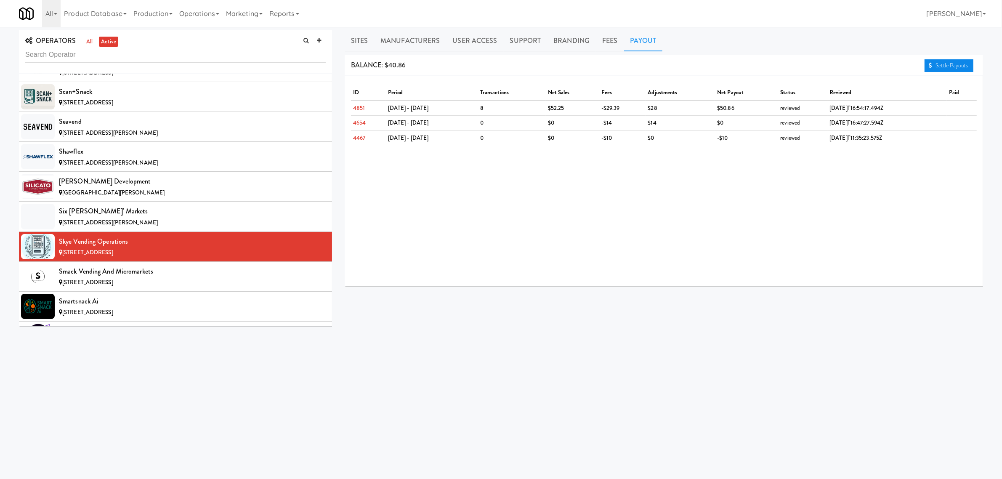
click at [960, 66] on link "Settle Payouts" at bounding box center [948, 65] width 49 height 13
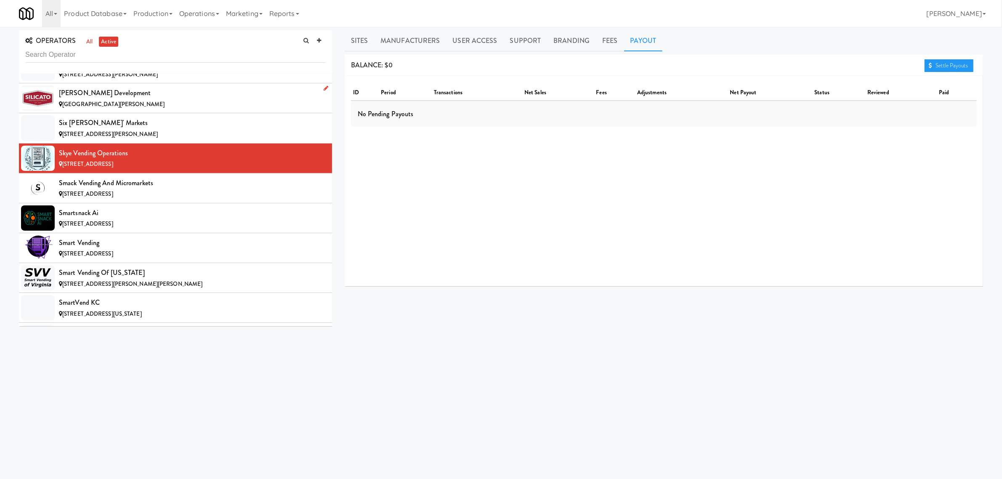
scroll to position [6521, 0]
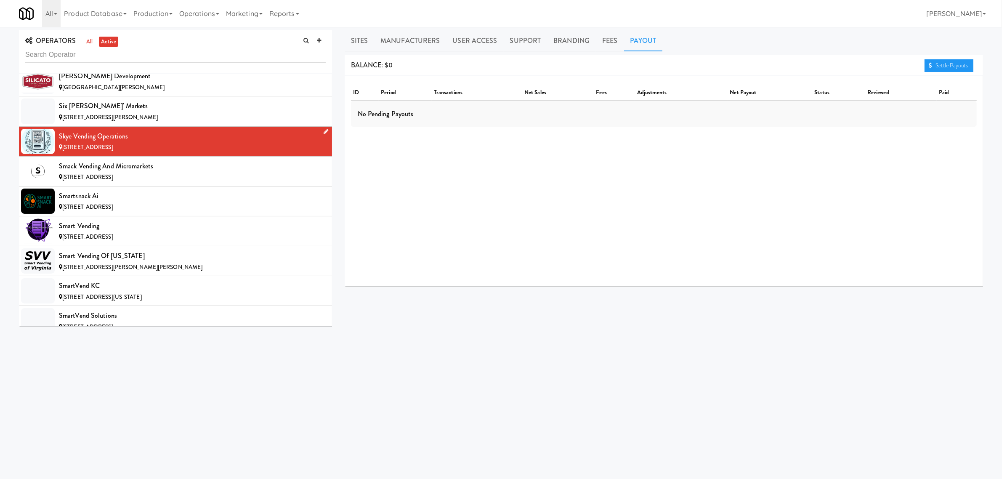
click at [152, 157] on li "Skye Vending Operations [STREET_ADDRESS]" at bounding box center [175, 142] width 313 height 30
click at [146, 172] on div "Smack Vending and Micromarkets" at bounding box center [192, 166] width 267 height 13
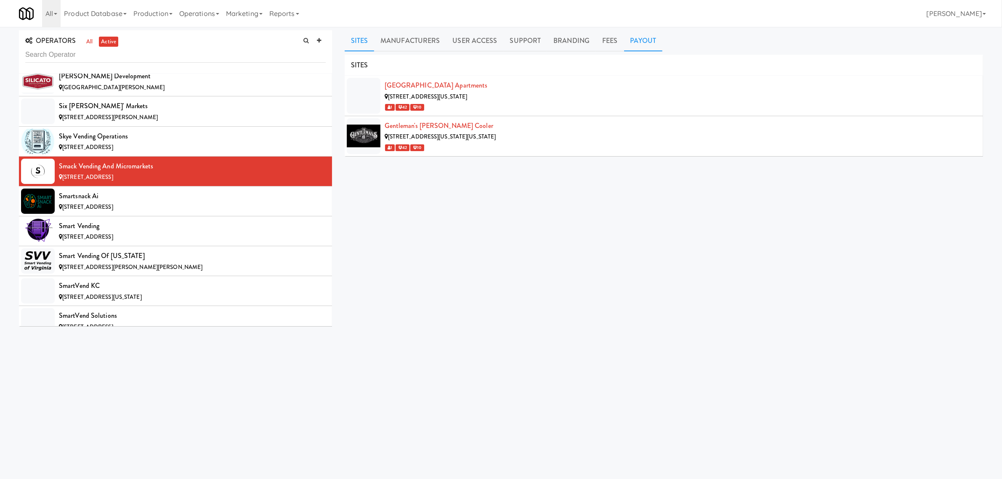
click at [642, 38] on link "Payout" at bounding box center [643, 40] width 39 height 21
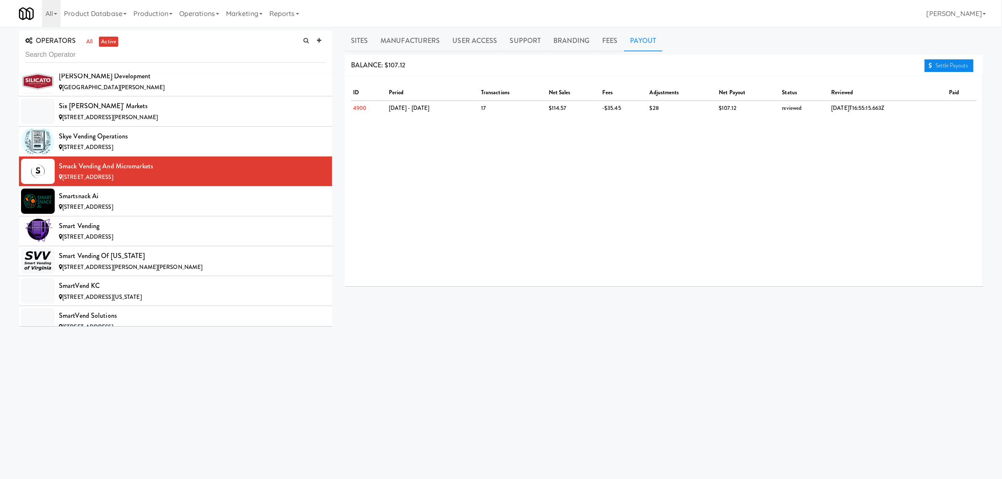
click at [961, 62] on link "Settle Payouts" at bounding box center [948, 65] width 49 height 13
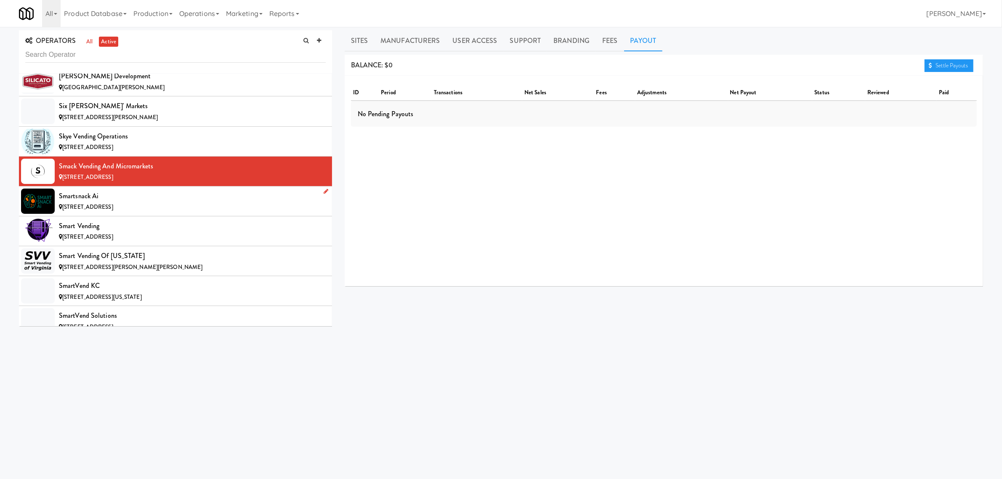
click at [172, 202] on div "Smartsnack Ai" at bounding box center [192, 196] width 267 height 13
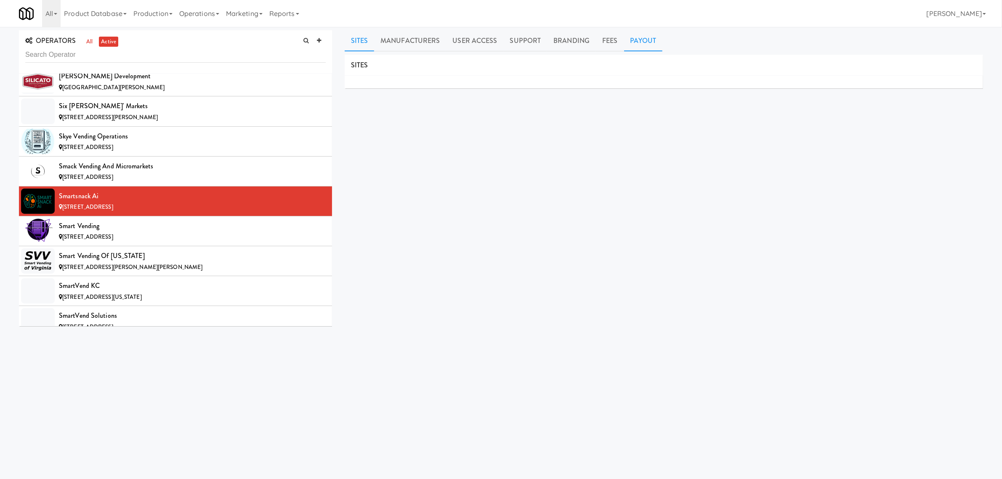
click at [654, 40] on link "Payout" at bounding box center [643, 40] width 39 height 21
click at [65, 241] on span "[STREET_ADDRESS]" at bounding box center [87, 237] width 51 height 8
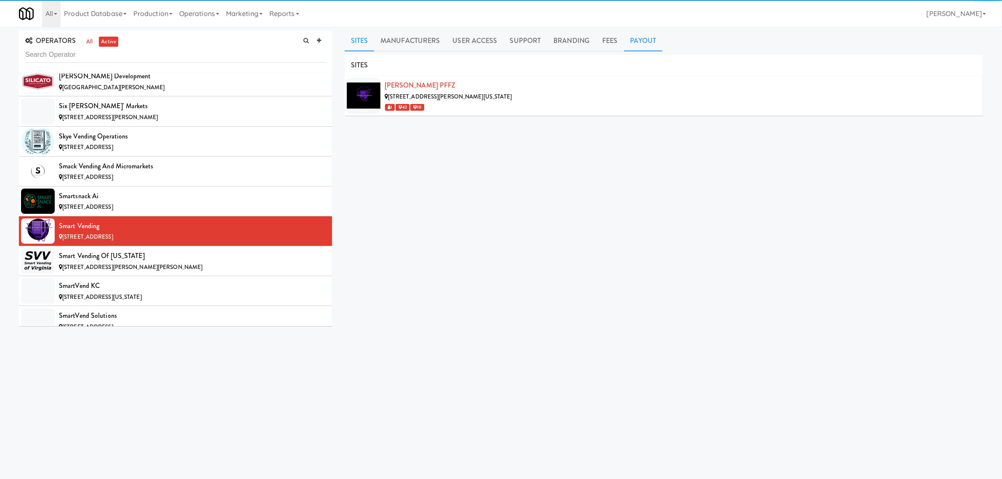
click at [634, 36] on link "Payout" at bounding box center [643, 40] width 39 height 21
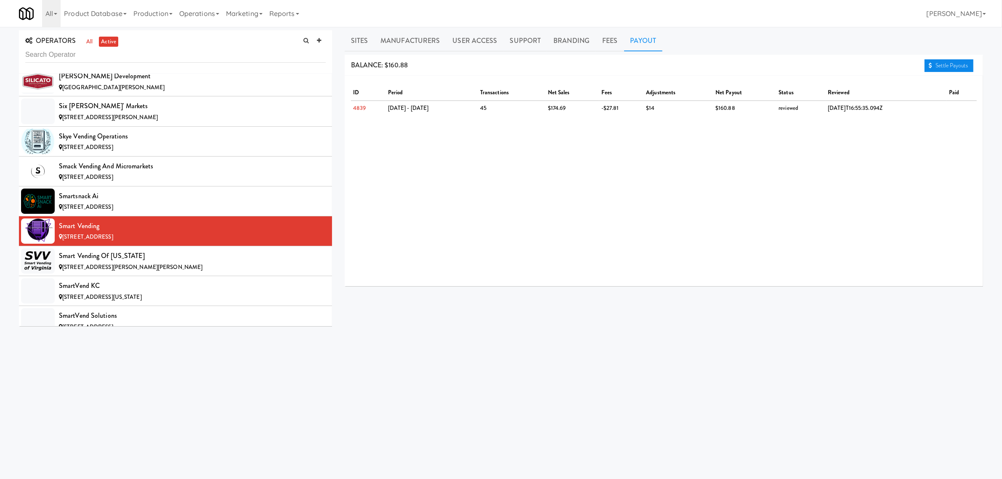
click at [937, 62] on link "Settle Payouts" at bounding box center [948, 65] width 49 height 13
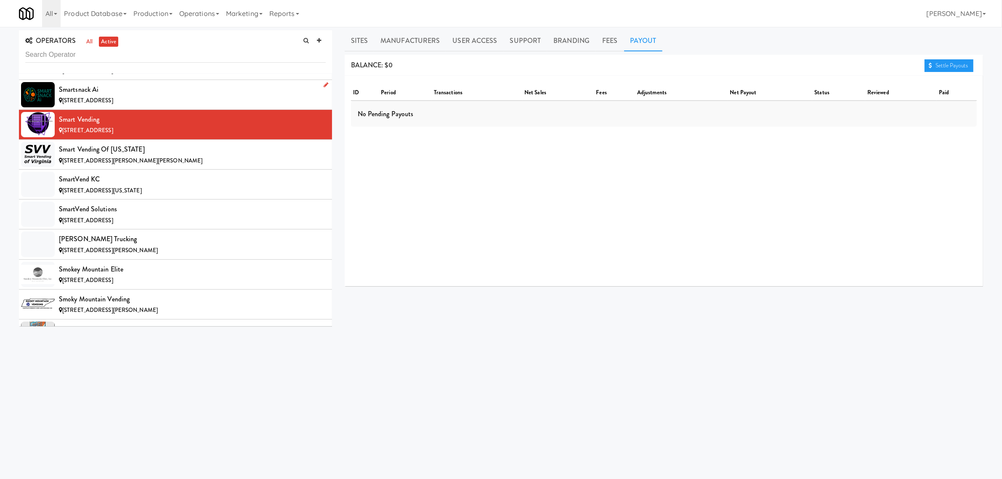
scroll to position [6679, 0]
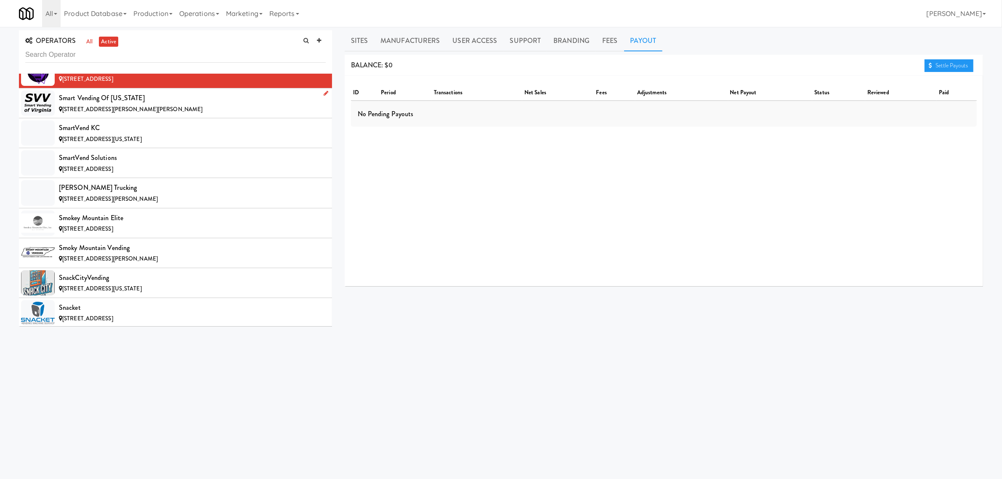
click at [154, 104] on div "Smart Vending of [US_STATE]" at bounding box center [192, 98] width 267 height 13
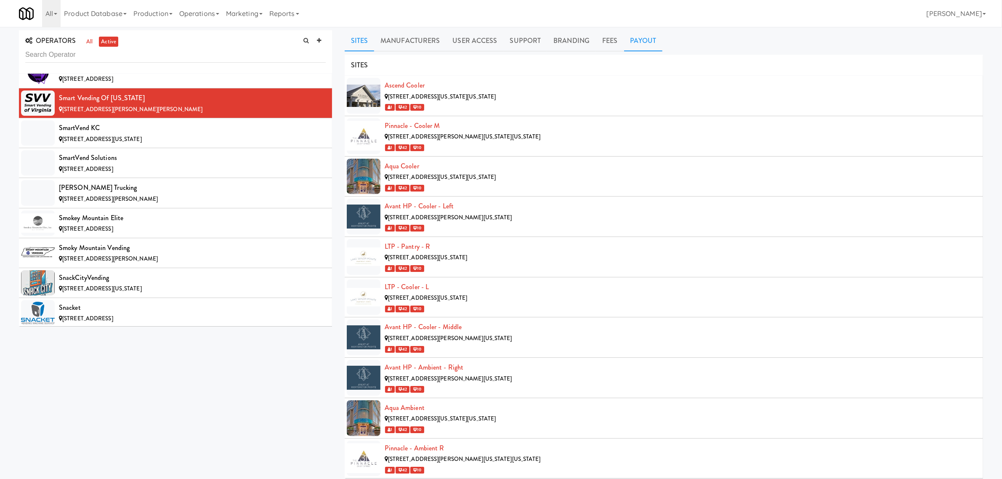
click at [636, 40] on link "Payout" at bounding box center [643, 40] width 39 height 21
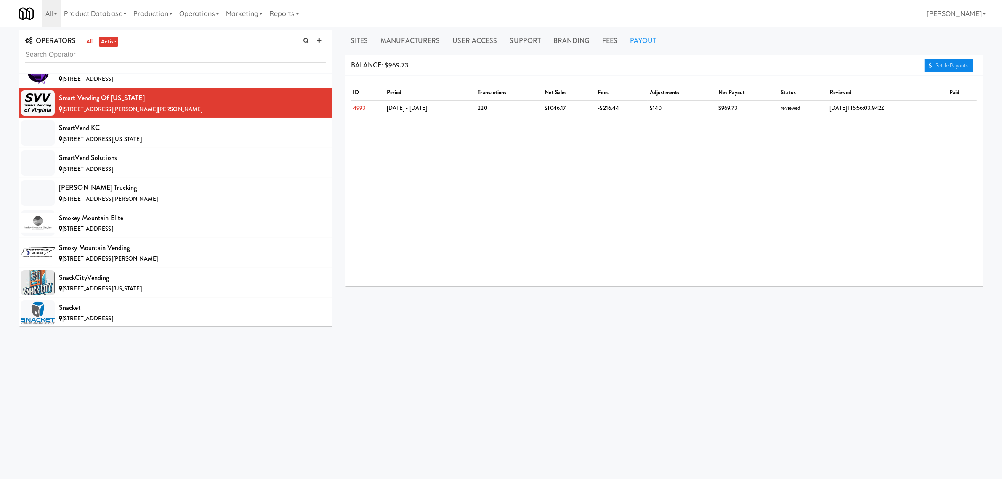
click at [949, 61] on link "Settle Payouts" at bounding box center [948, 65] width 49 height 13
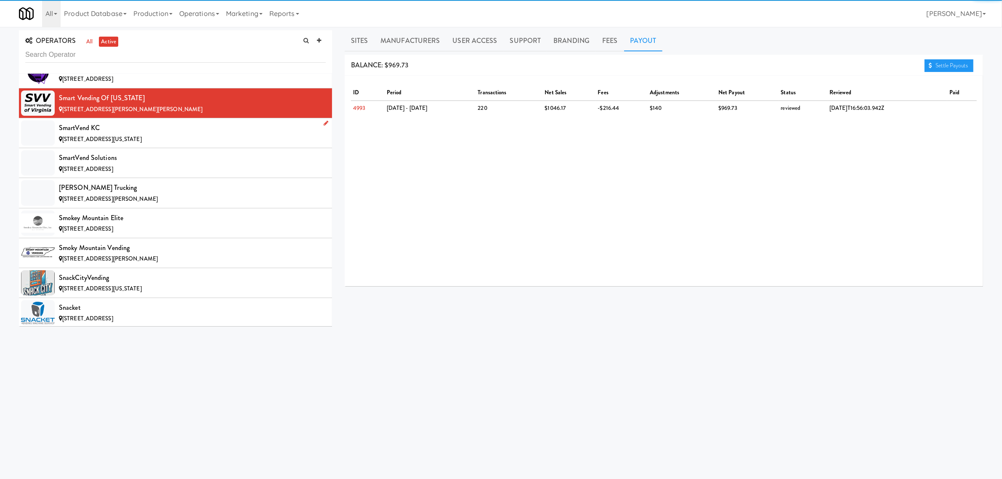
click at [149, 134] on div "SmartVend KC" at bounding box center [192, 128] width 267 height 13
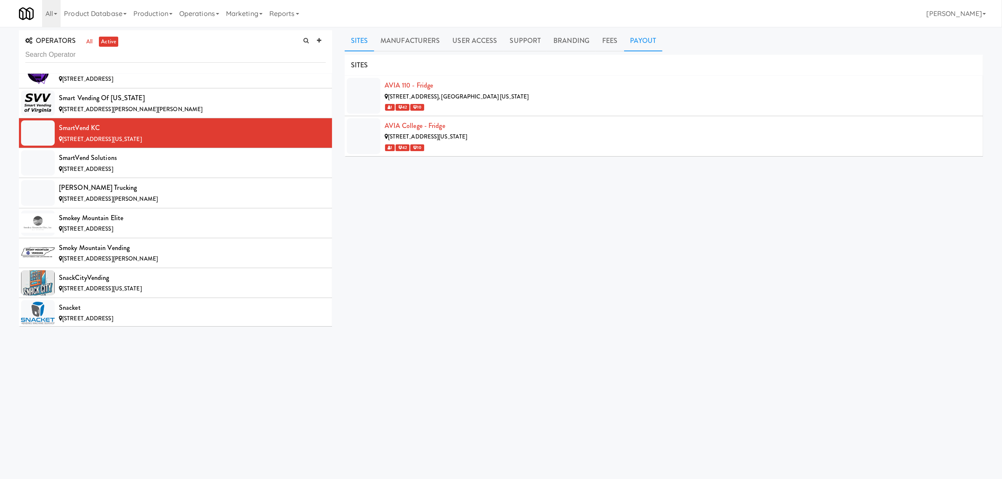
click at [634, 36] on link "Payout" at bounding box center [643, 40] width 39 height 21
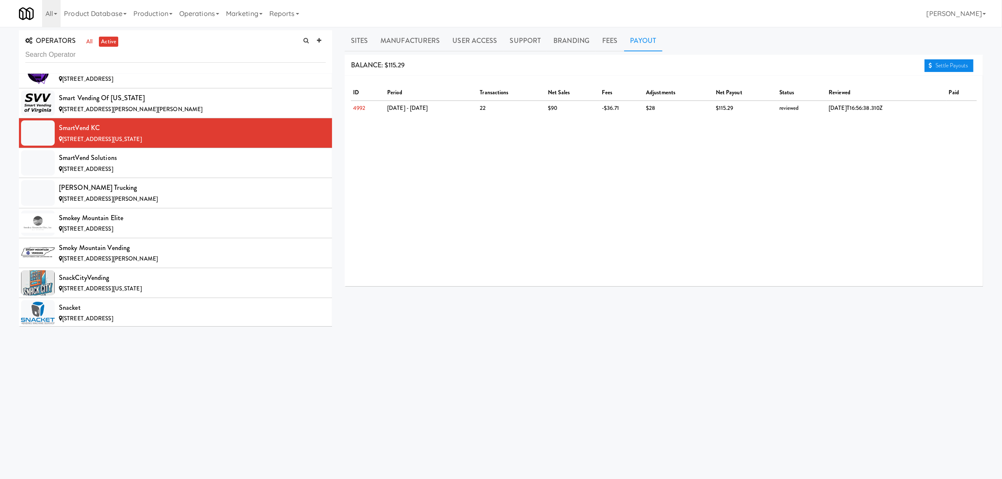
click at [941, 63] on link "Settle Payouts" at bounding box center [948, 65] width 49 height 13
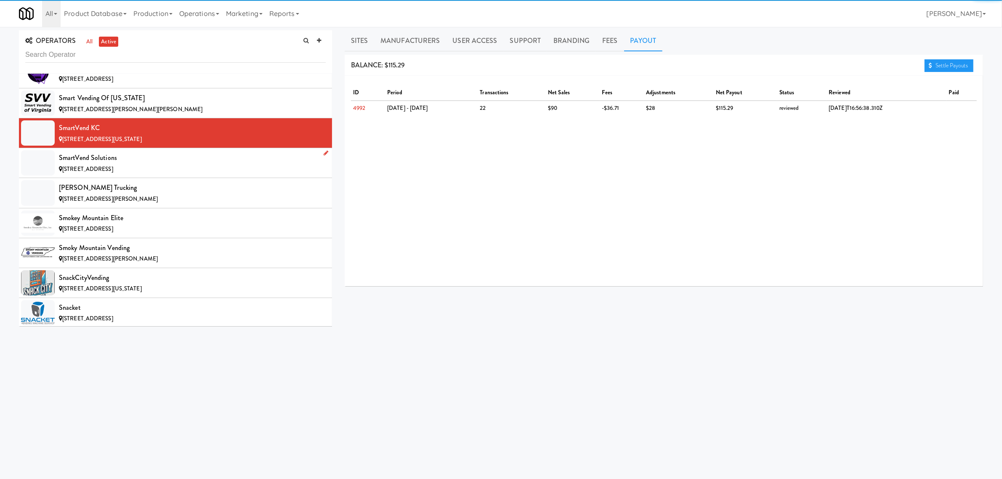
click at [174, 175] on div "[STREET_ADDRESS]" at bounding box center [192, 169] width 267 height 11
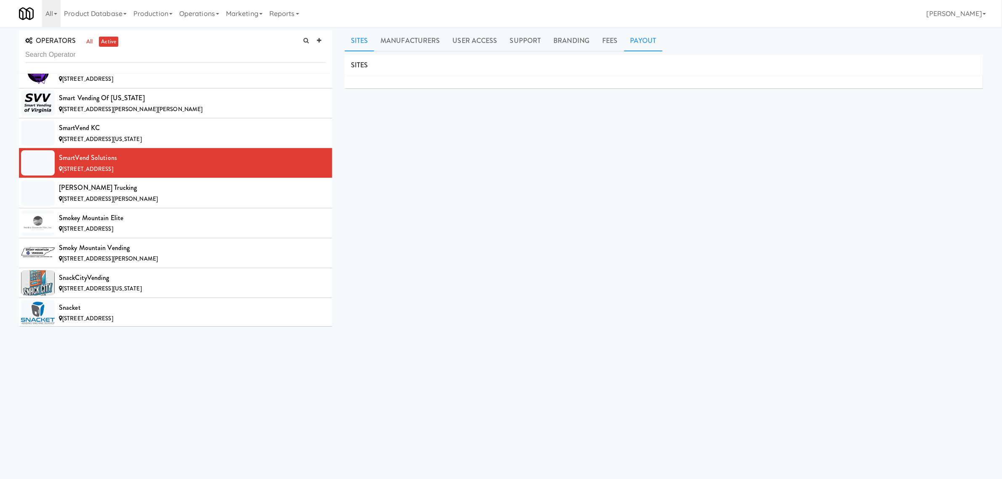
click at [652, 41] on link "Payout" at bounding box center [643, 40] width 39 height 21
click at [129, 194] on div "[PERSON_NAME] Trucking" at bounding box center [192, 187] width 267 height 13
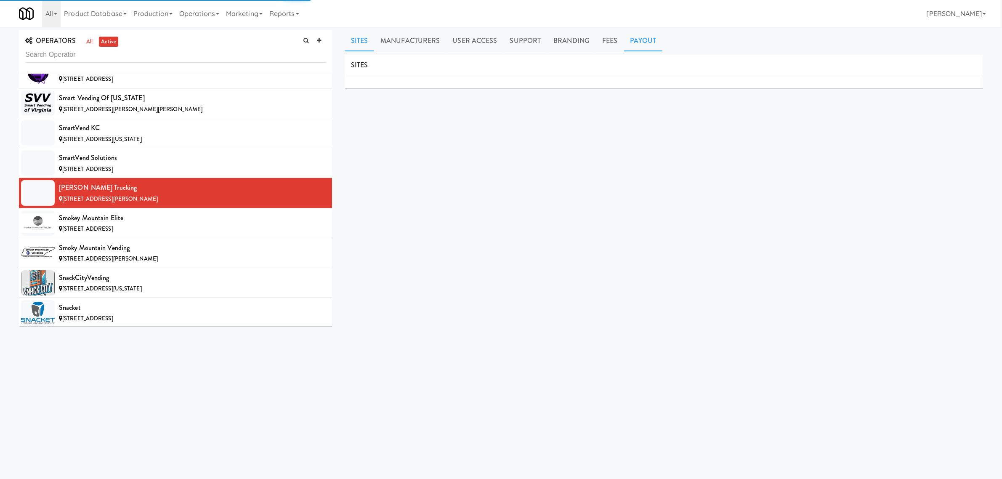
click at [634, 38] on link "Payout" at bounding box center [643, 40] width 39 height 21
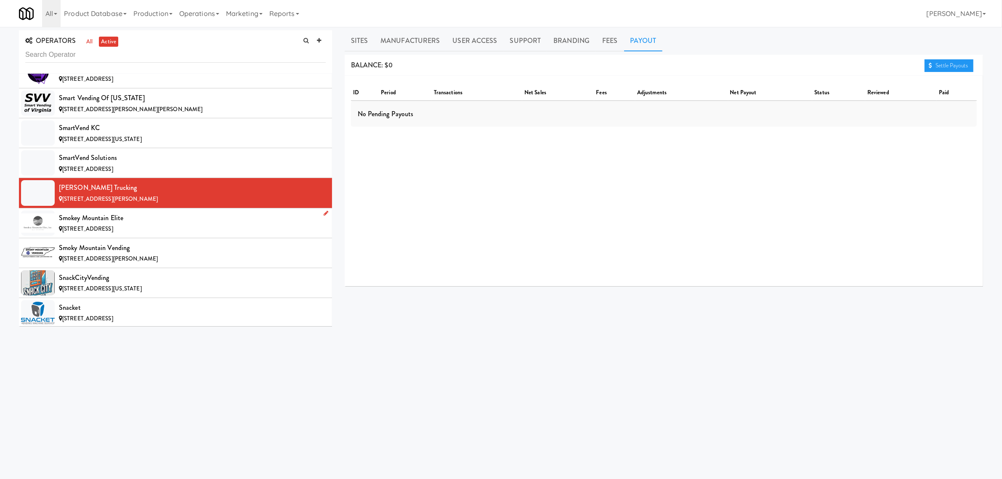
click at [125, 234] on div "[STREET_ADDRESS]" at bounding box center [192, 229] width 267 height 11
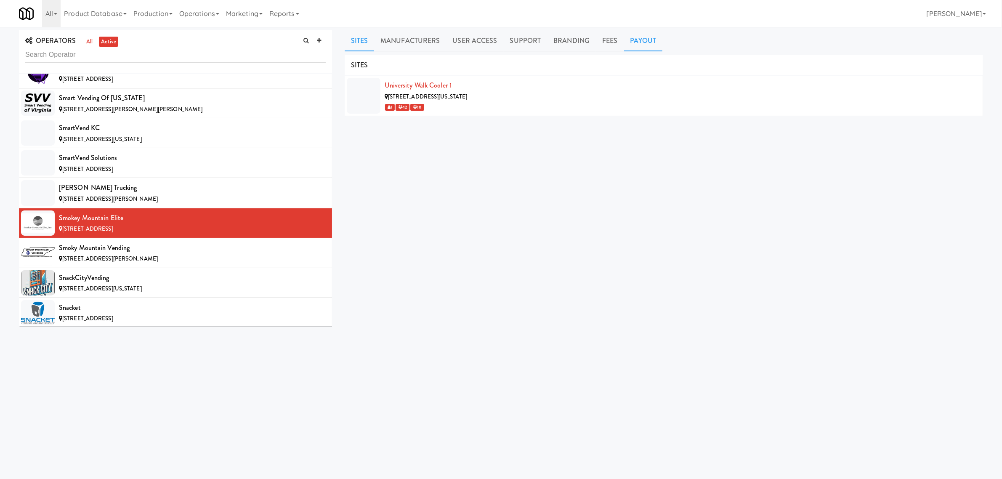
click at [638, 38] on link "Payout" at bounding box center [643, 40] width 39 height 21
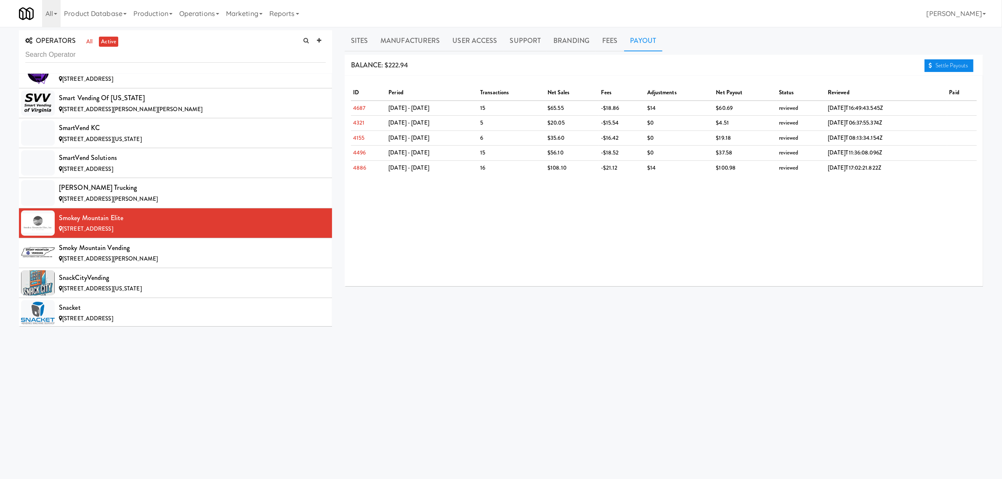
click at [967, 62] on link "Settle Payouts" at bounding box center [948, 65] width 49 height 13
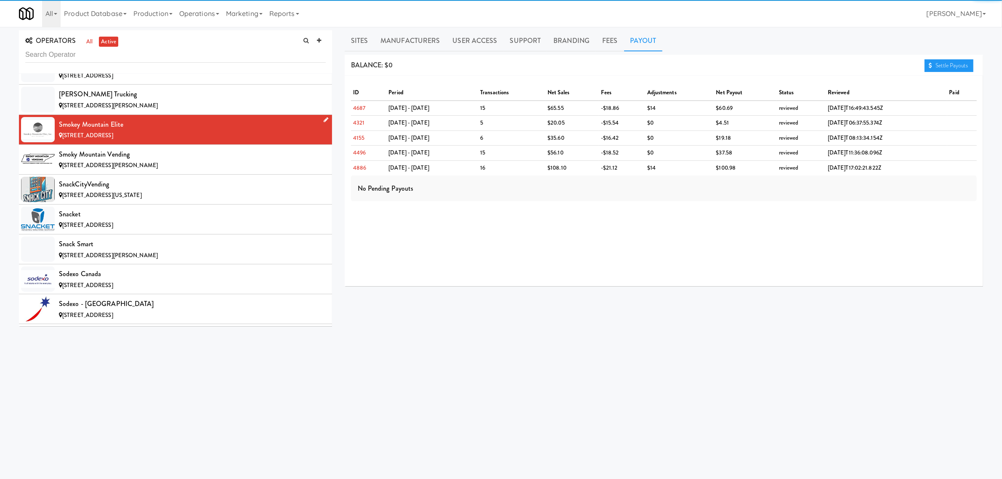
scroll to position [6837, 0]
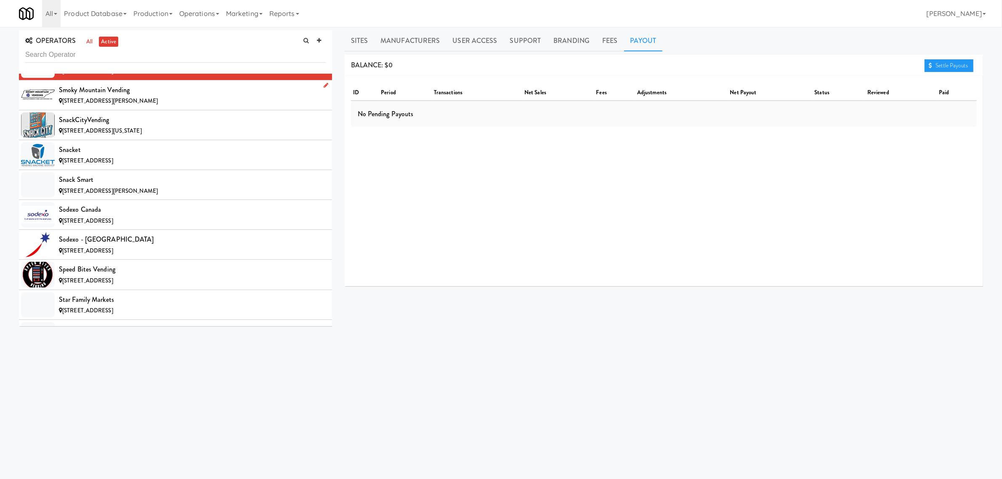
click at [170, 96] on div "Smoky Mountain Vending" at bounding box center [192, 90] width 267 height 13
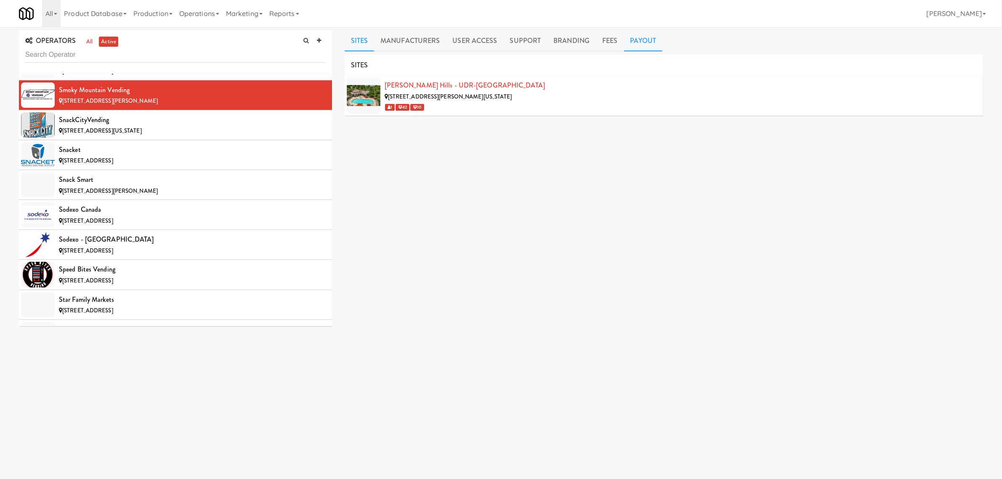
click at [636, 34] on link "Payout" at bounding box center [643, 40] width 39 height 21
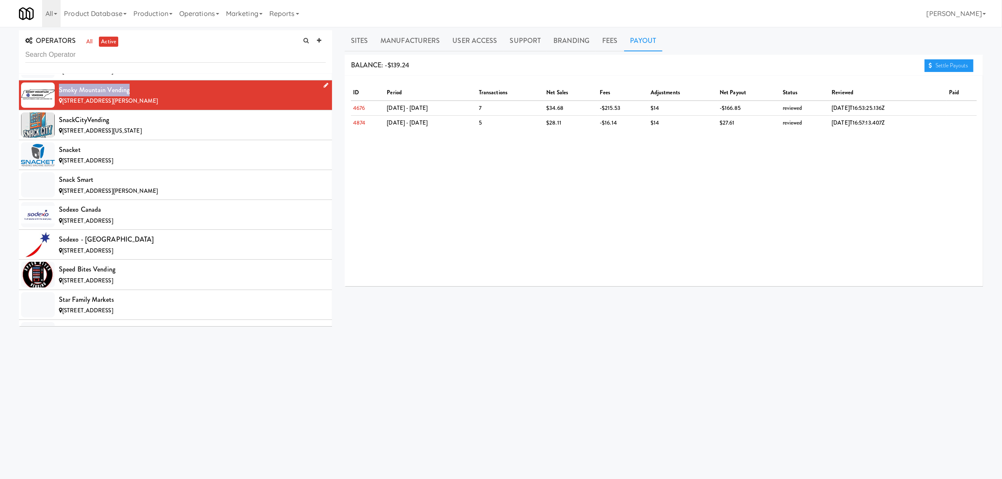
drag, startPoint x: 59, startPoint y: 111, endPoint x: 135, endPoint y: 113, distance: 75.7
click at [135, 96] on div "Smoky Mountain Vending" at bounding box center [192, 90] width 267 height 13
click at [129, 126] on div "SnackCityVending" at bounding box center [192, 120] width 267 height 13
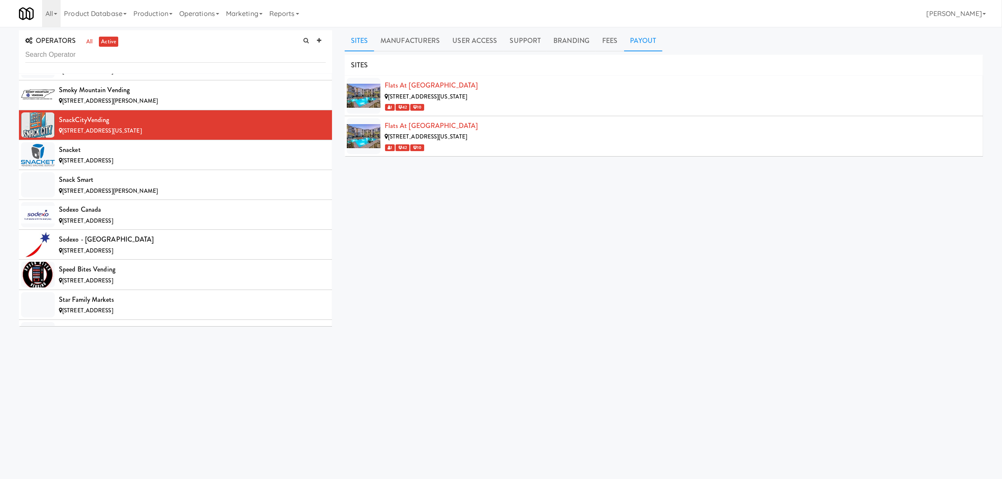
click at [648, 41] on link "Payout" at bounding box center [643, 40] width 39 height 21
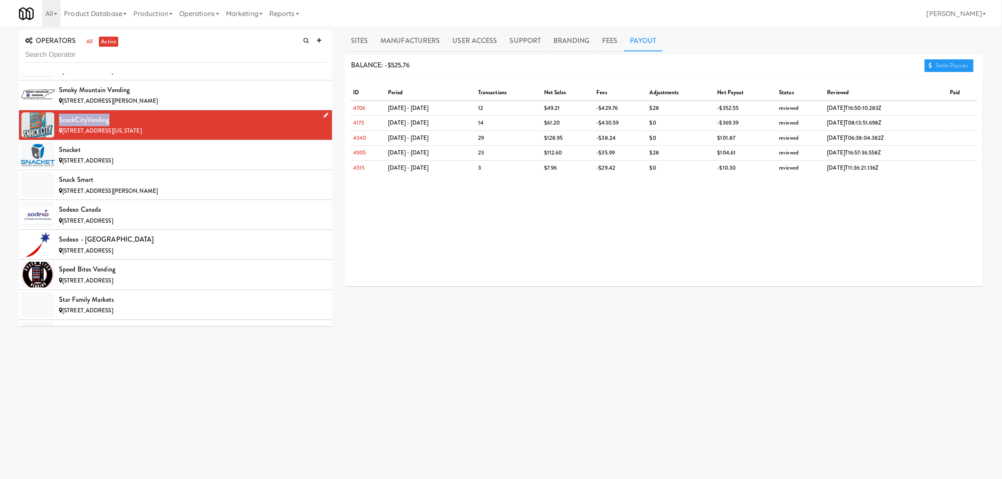
drag, startPoint x: 59, startPoint y: 142, endPoint x: 112, endPoint y: 142, distance: 52.6
click at [112, 126] on div "SnackCityVending" at bounding box center [192, 120] width 267 height 13
click at [196, 156] on div "Snacket" at bounding box center [192, 149] width 267 height 13
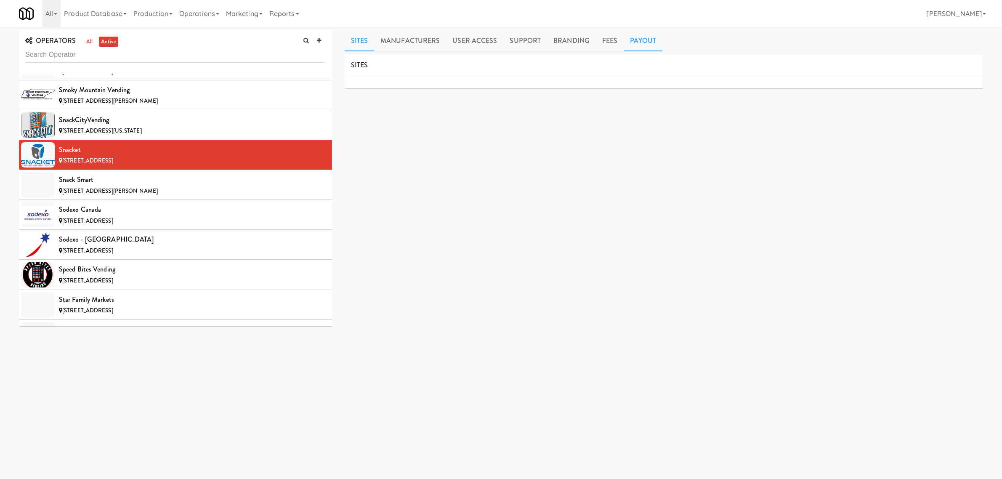
click at [639, 34] on link "Payout" at bounding box center [643, 40] width 39 height 21
click at [200, 170] on li "Snacket [STREET_ADDRESS]" at bounding box center [175, 155] width 313 height 30
click at [191, 186] on div "Snack Smart" at bounding box center [192, 179] width 267 height 13
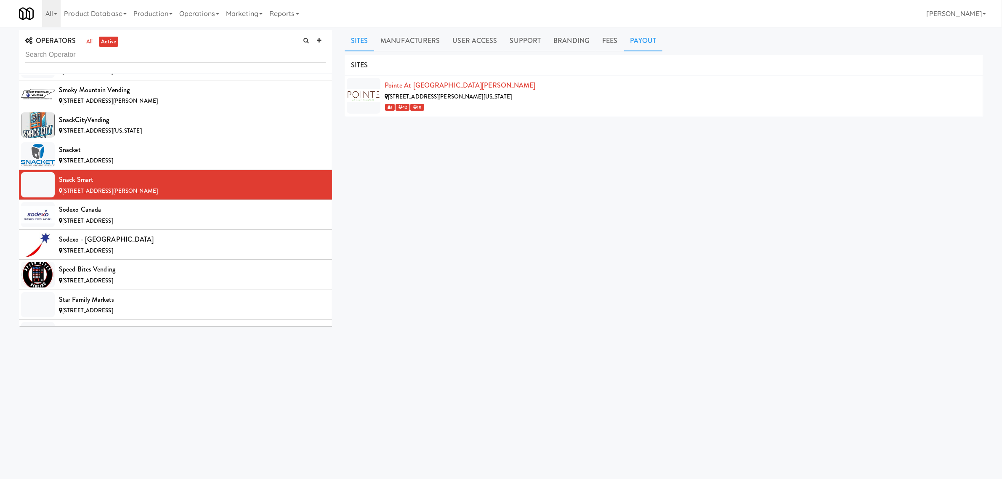
click at [645, 32] on link "Payout" at bounding box center [643, 40] width 39 height 21
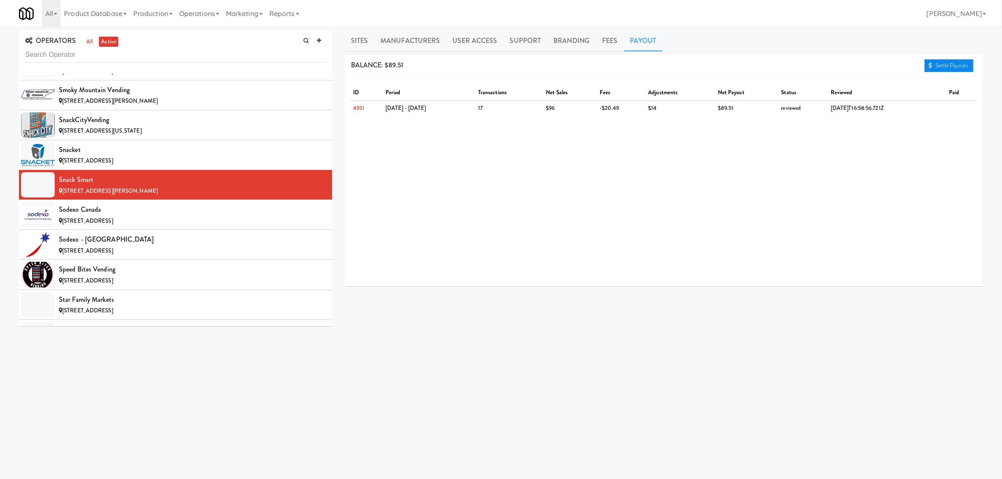
click at [933, 69] on link "Settle Payouts" at bounding box center [948, 65] width 49 height 13
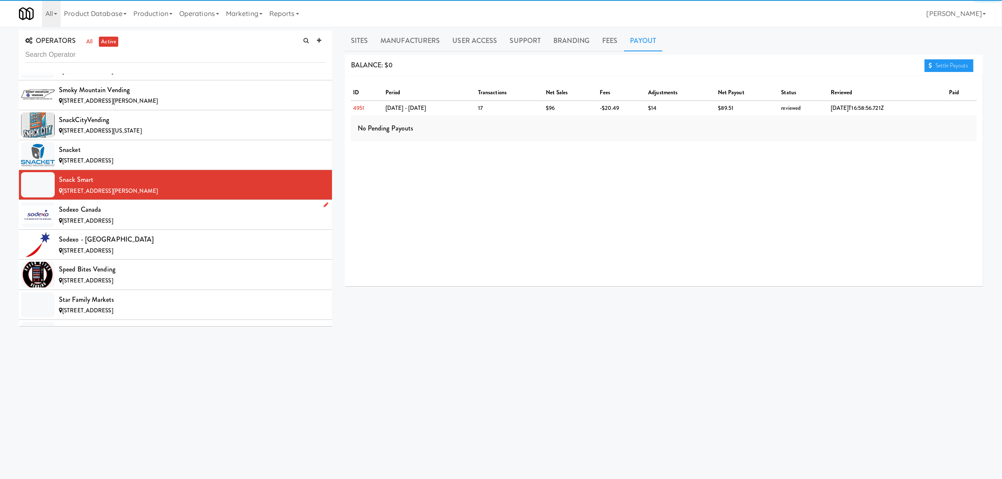
click at [175, 216] on div "Sodexo Canada" at bounding box center [192, 209] width 267 height 13
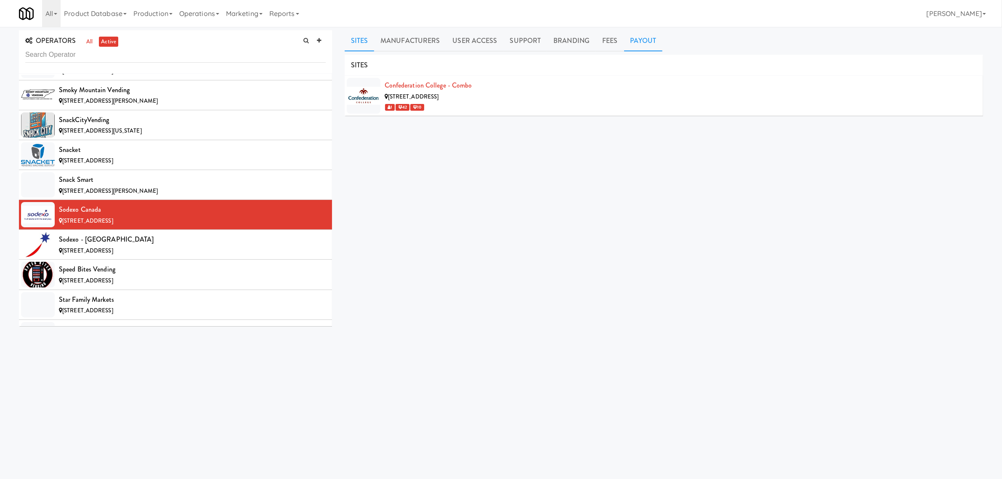
click at [640, 39] on link "Payout" at bounding box center [643, 40] width 39 height 21
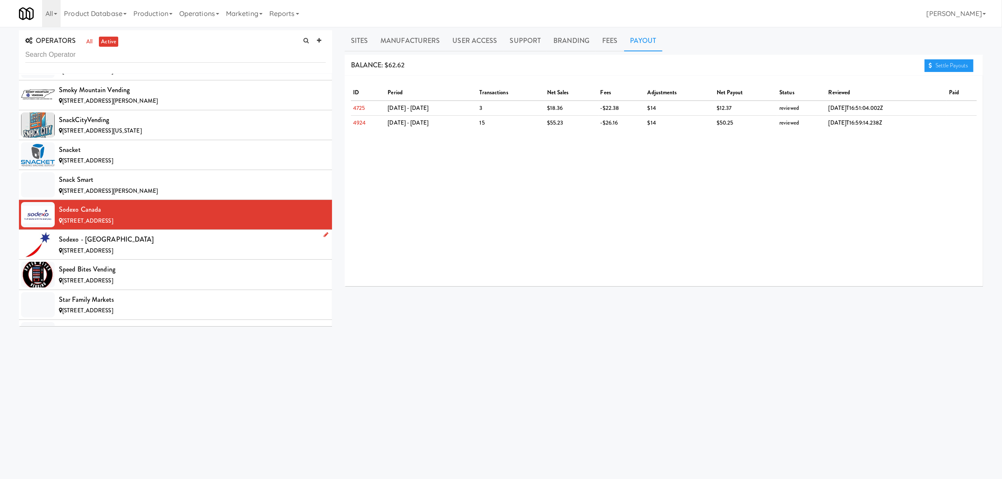
click at [137, 256] on div "[STREET_ADDRESS]" at bounding box center [192, 251] width 267 height 11
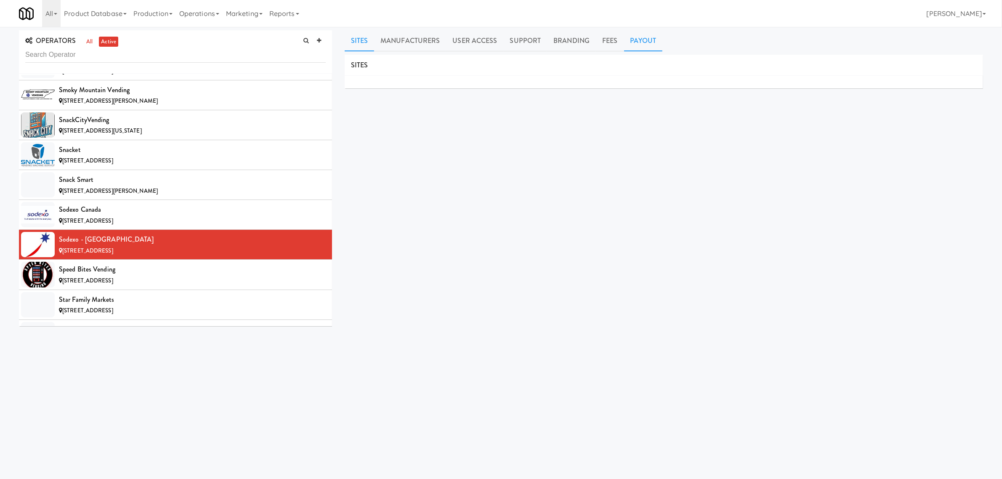
click at [637, 42] on link "Payout" at bounding box center [643, 40] width 39 height 21
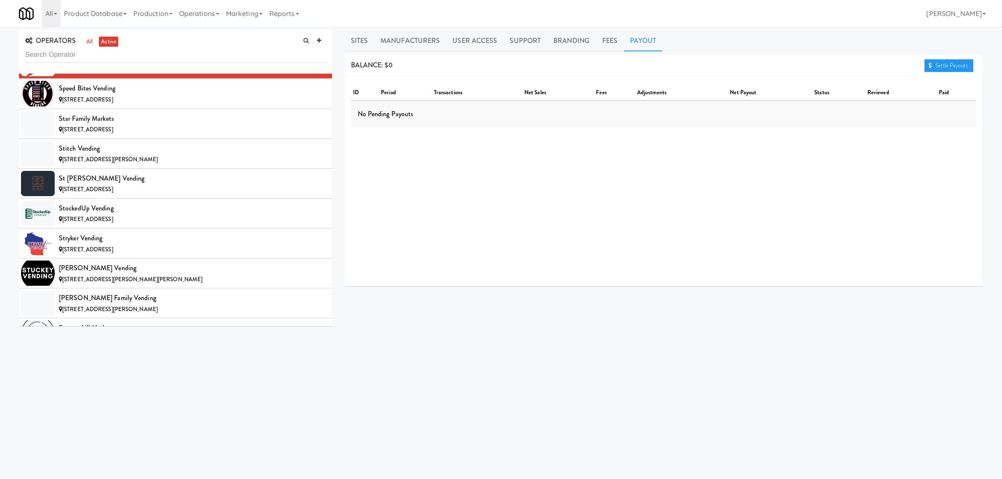
scroll to position [7047, 0]
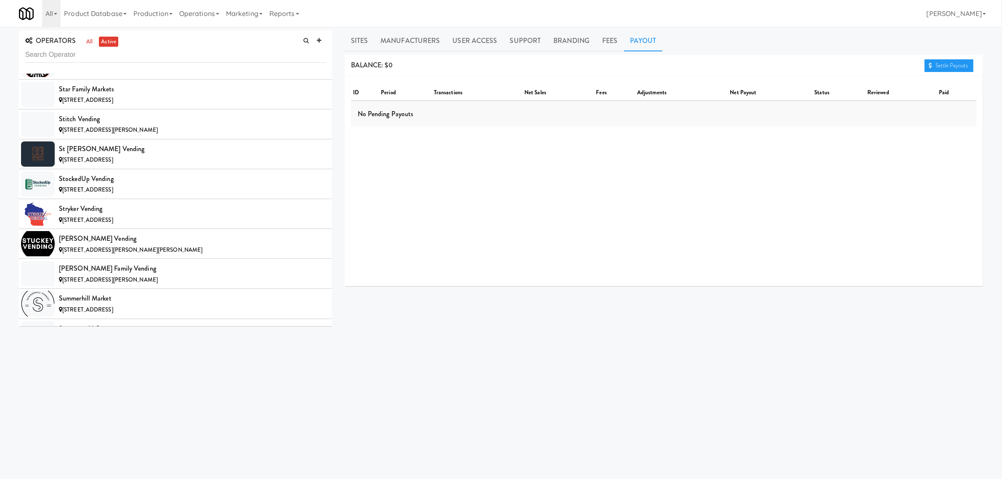
click at [113, 74] on span "[STREET_ADDRESS]" at bounding box center [87, 70] width 51 height 8
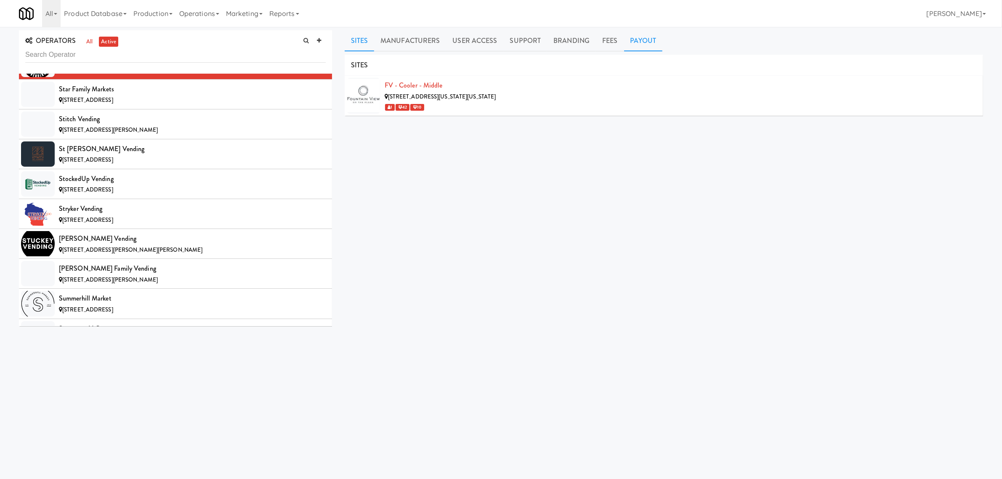
click at [633, 44] on link "Payout" at bounding box center [643, 40] width 39 height 21
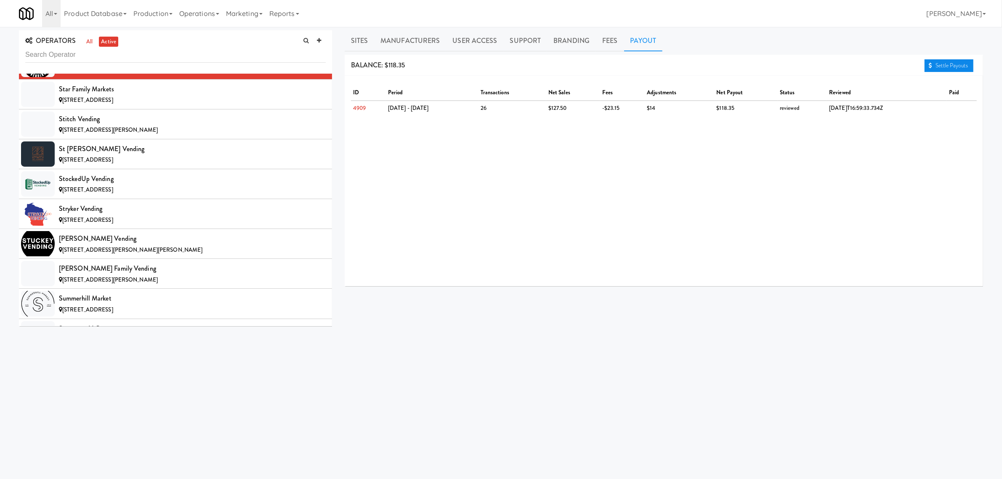
click at [954, 64] on link "Settle Payouts" at bounding box center [948, 65] width 49 height 13
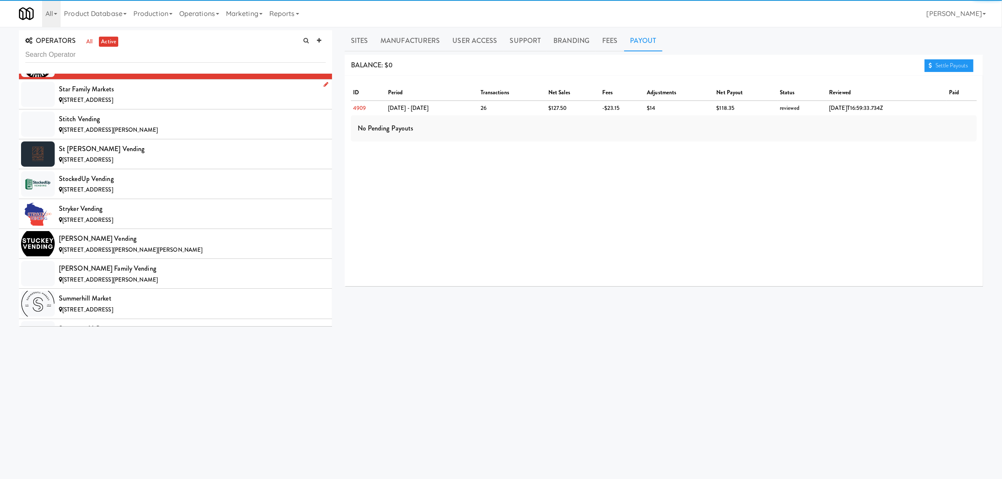
click at [88, 106] on div "[STREET_ADDRESS]" at bounding box center [192, 100] width 267 height 11
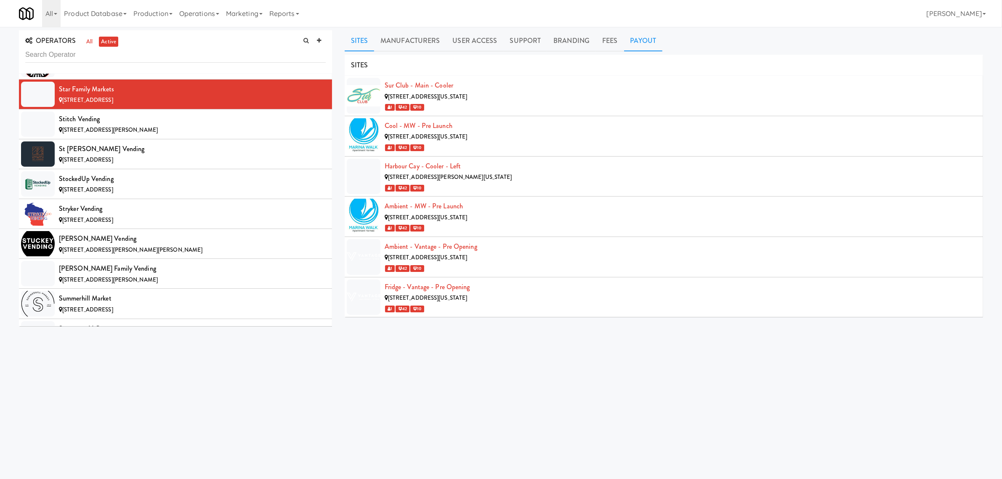
click at [642, 41] on link "Payout" at bounding box center [643, 40] width 39 height 21
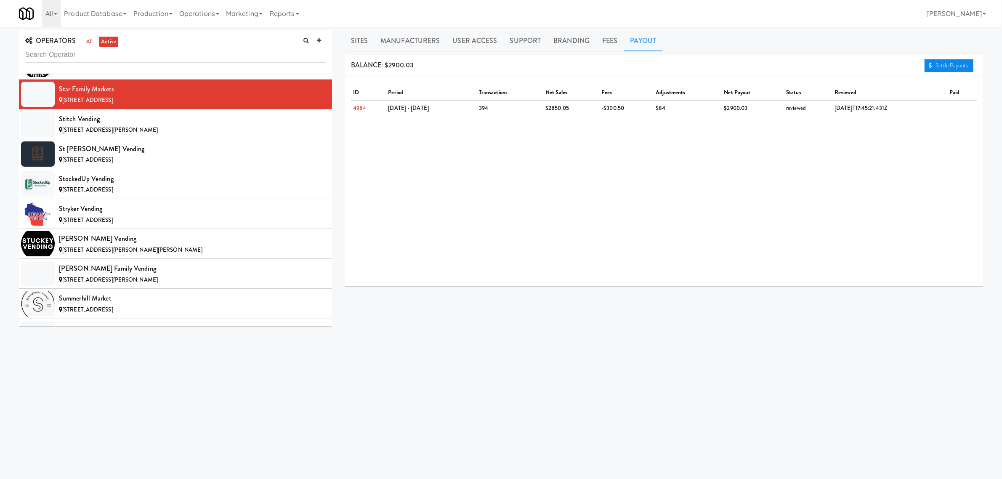
click at [941, 65] on link "Settle Payouts" at bounding box center [948, 65] width 49 height 13
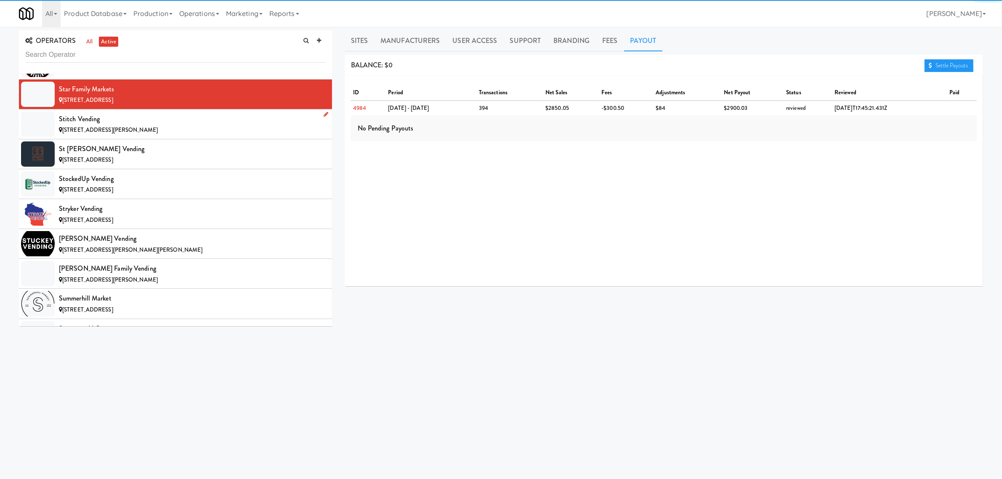
click at [133, 134] on span "[STREET_ADDRESS][PERSON_NAME]" at bounding box center [110, 130] width 96 height 8
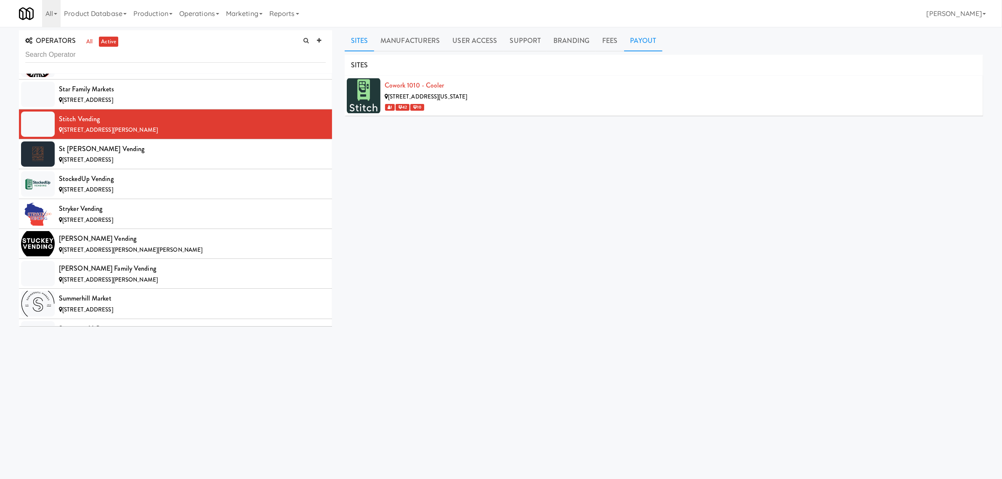
click at [634, 42] on link "Payout" at bounding box center [643, 40] width 39 height 21
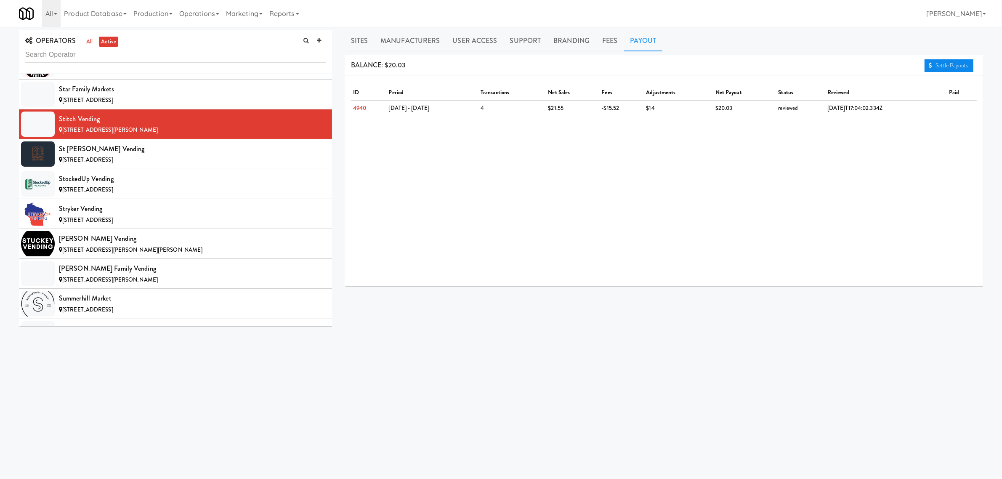
click at [934, 61] on link "Settle Payouts" at bounding box center [948, 65] width 49 height 13
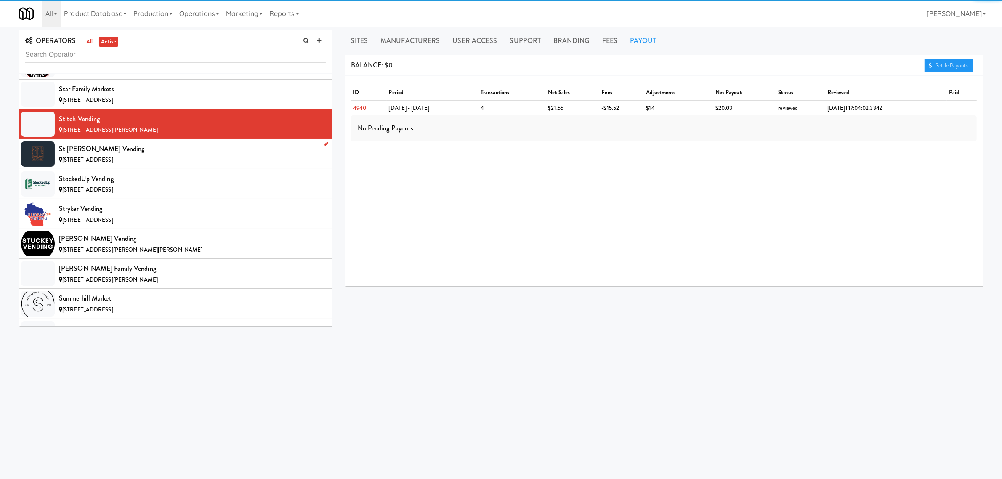
click at [148, 165] on div "[STREET_ADDRESS]" at bounding box center [192, 160] width 267 height 11
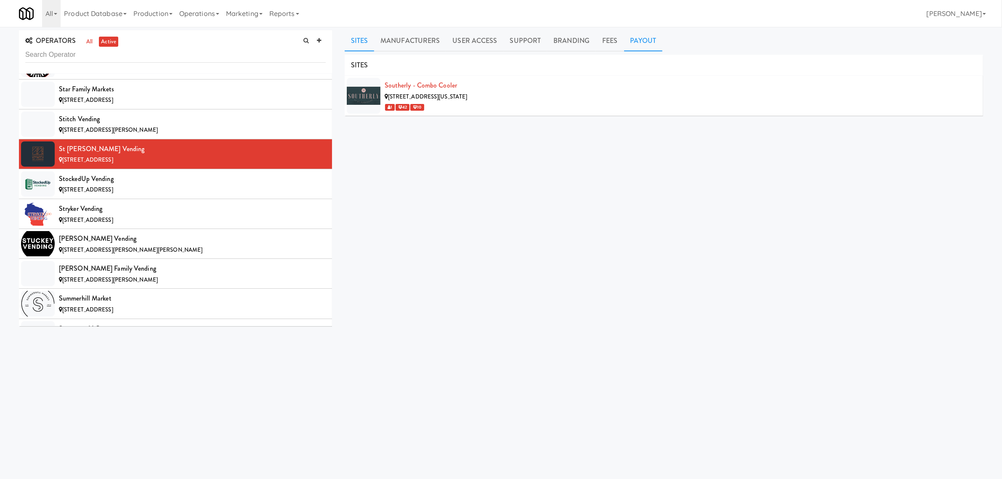
click at [649, 37] on link "Payout" at bounding box center [643, 40] width 39 height 21
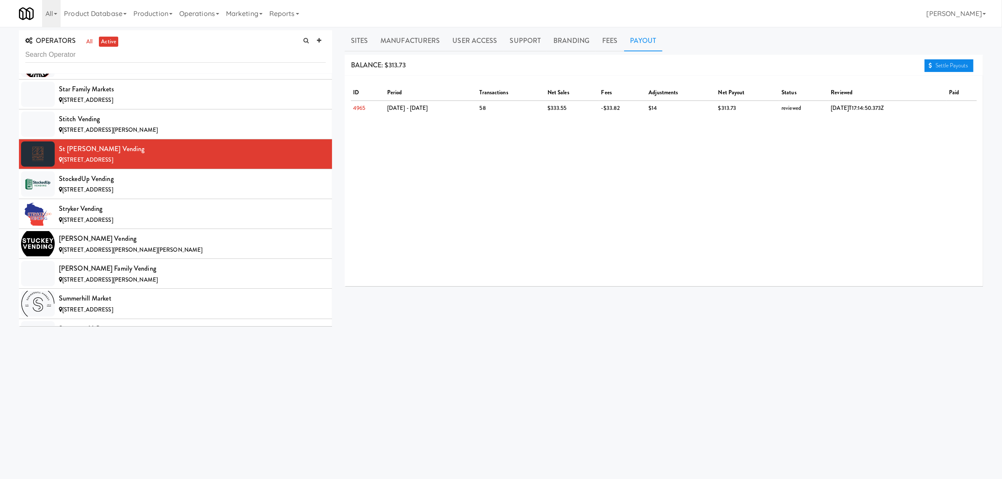
click at [968, 63] on link "Settle Payouts" at bounding box center [948, 65] width 49 height 13
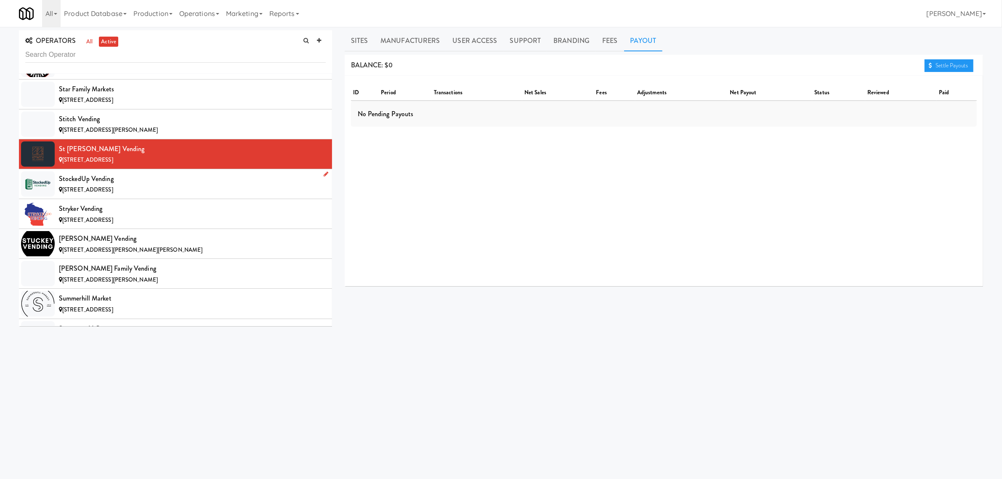
click at [114, 185] on div "StockedUp Vending" at bounding box center [192, 178] width 267 height 13
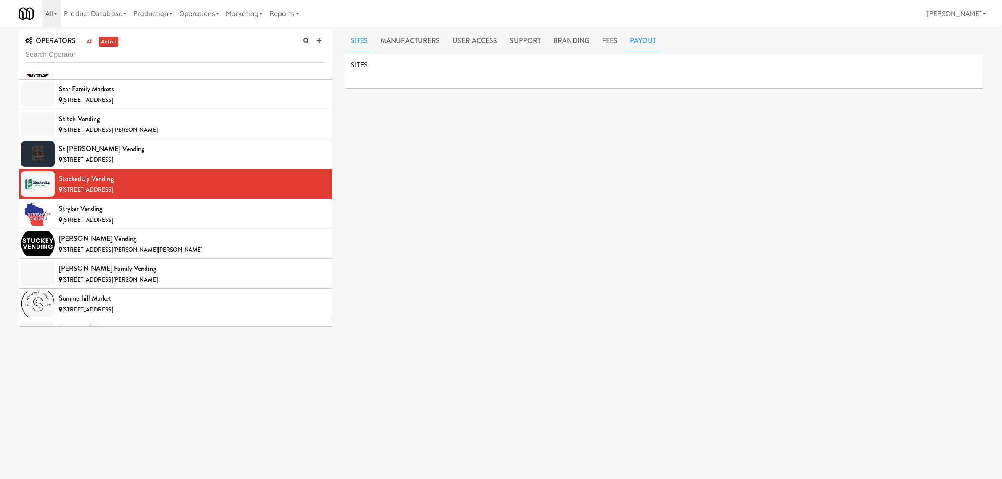
click at [651, 42] on link "Payout" at bounding box center [643, 40] width 39 height 21
click at [135, 215] on div "Stryker Vending" at bounding box center [192, 208] width 267 height 13
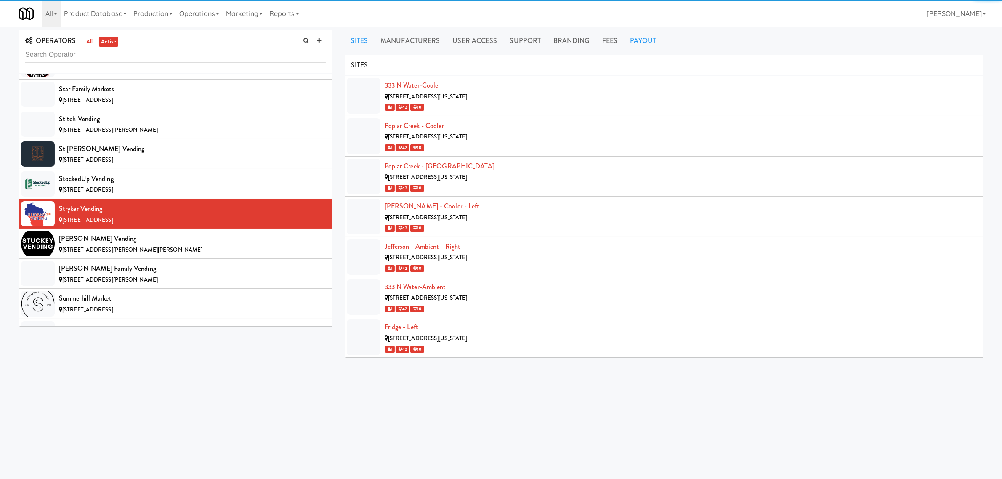
click at [639, 40] on link "Payout" at bounding box center [643, 40] width 39 height 21
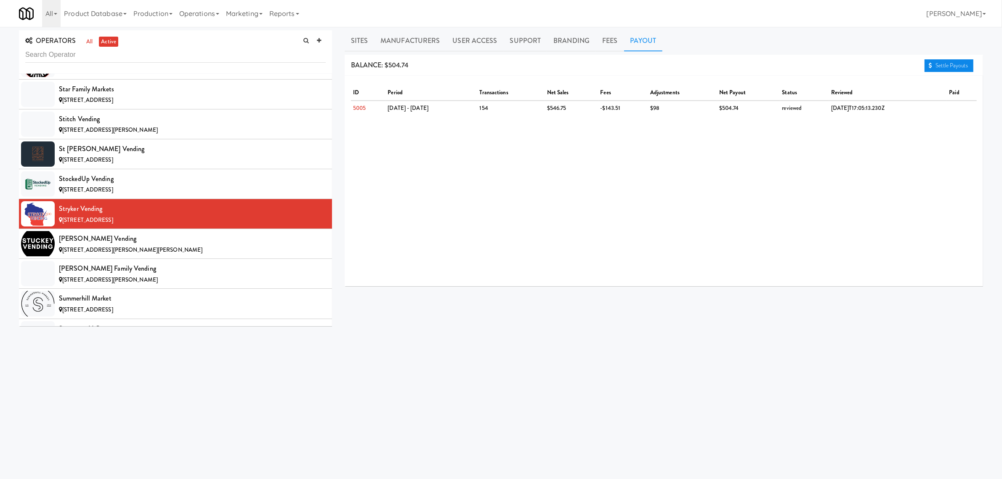
click at [933, 65] on link "Settle Payouts" at bounding box center [948, 65] width 49 height 13
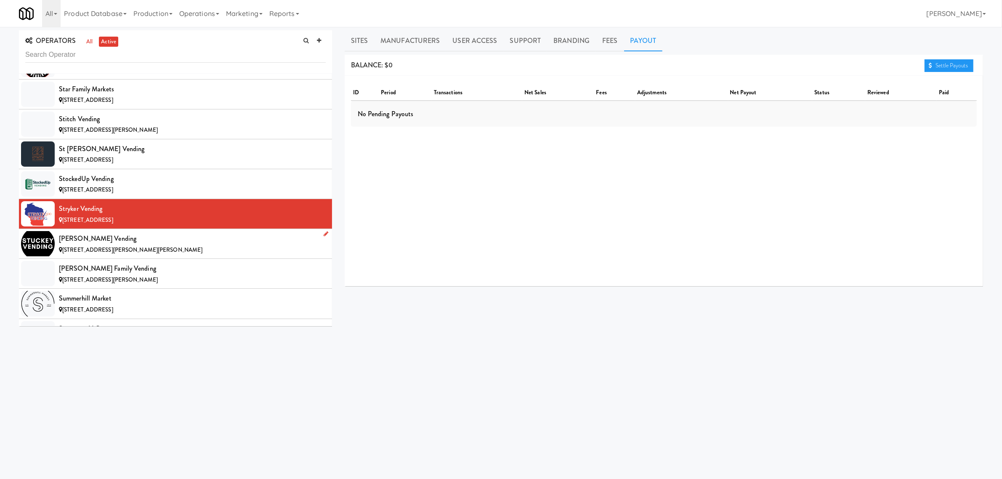
click at [161, 245] on div "[PERSON_NAME] Vending" at bounding box center [192, 238] width 267 height 13
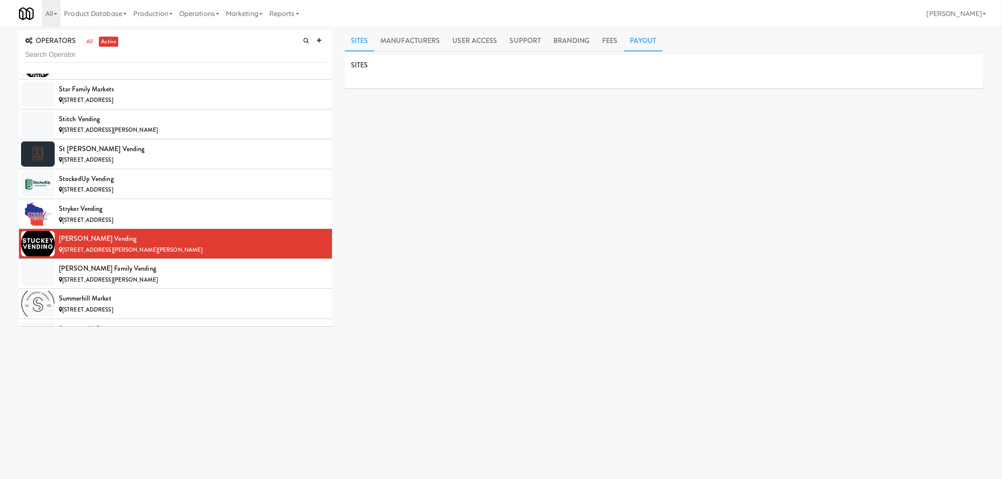
click at [637, 45] on link "Payout" at bounding box center [643, 40] width 39 height 21
click at [109, 275] on div "[PERSON_NAME] Family Vending" at bounding box center [192, 268] width 267 height 13
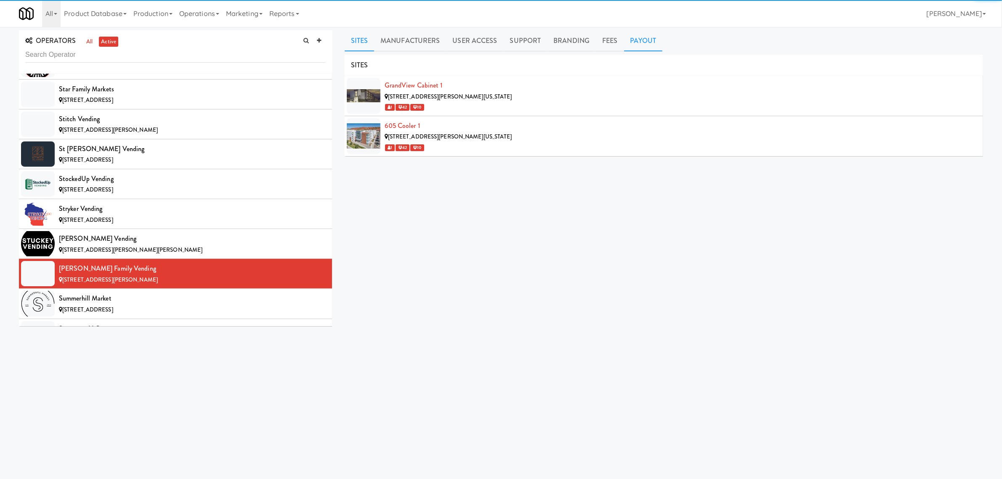
click at [631, 44] on link "Payout" at bounding box center [643, 40] width 39 height 21
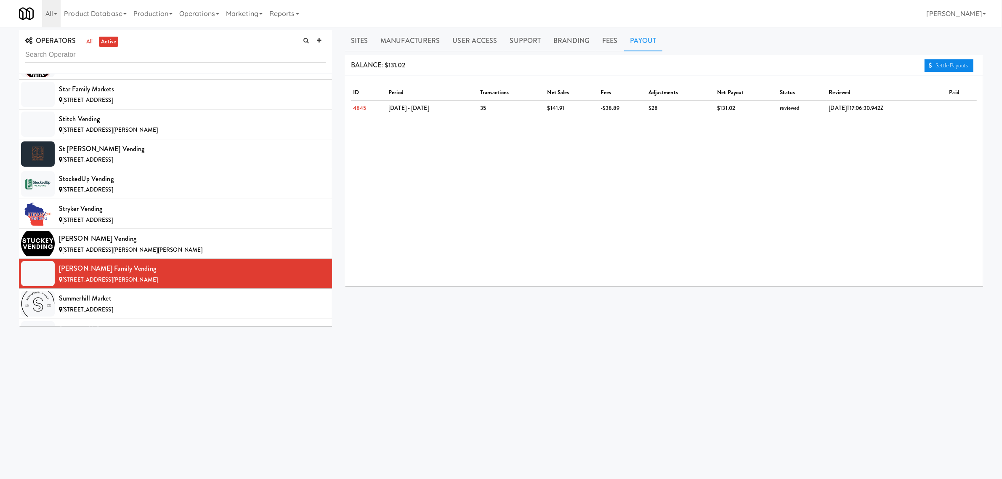
click at [939, 59] on link "Settle Payouts" at bounding box center [948, 65] width 49 height 13
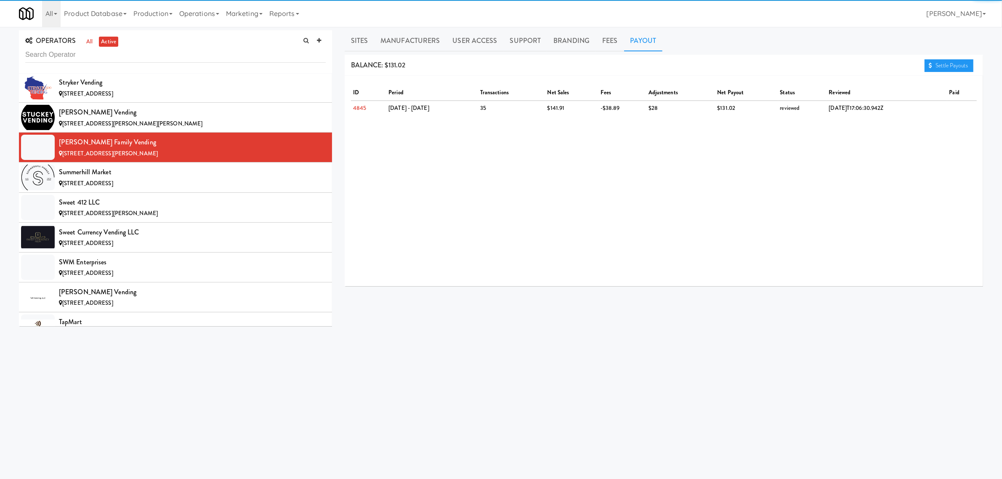
scroll to position [7205, 0]
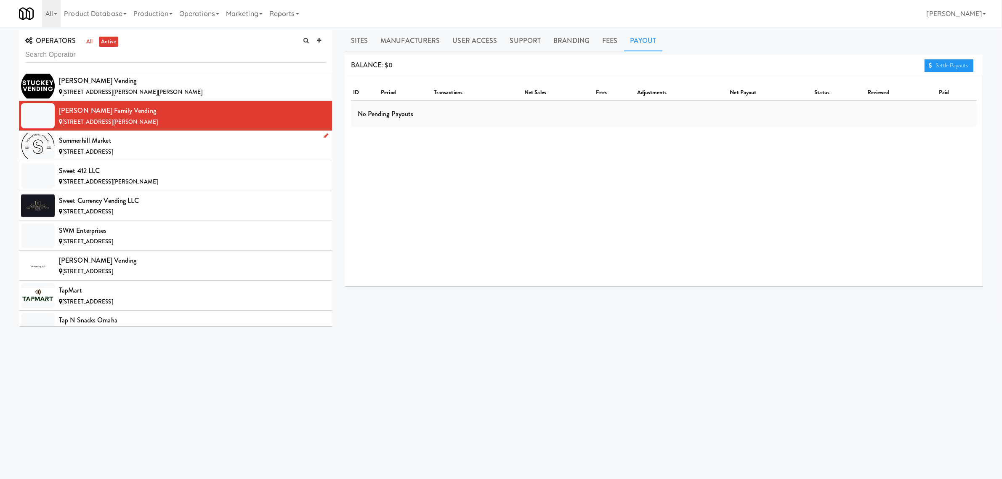
click at [167, 147] on div "Summerhill Market" at bounding box center [192, 140] width 267 height 13
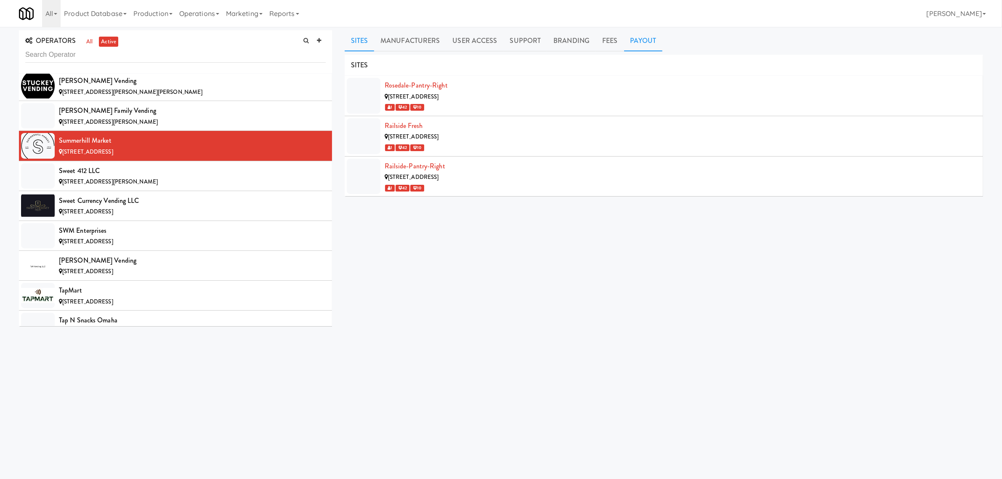
click at [642, 42] on link "Payout" at bounding box center [643, 40] width 39 height 21
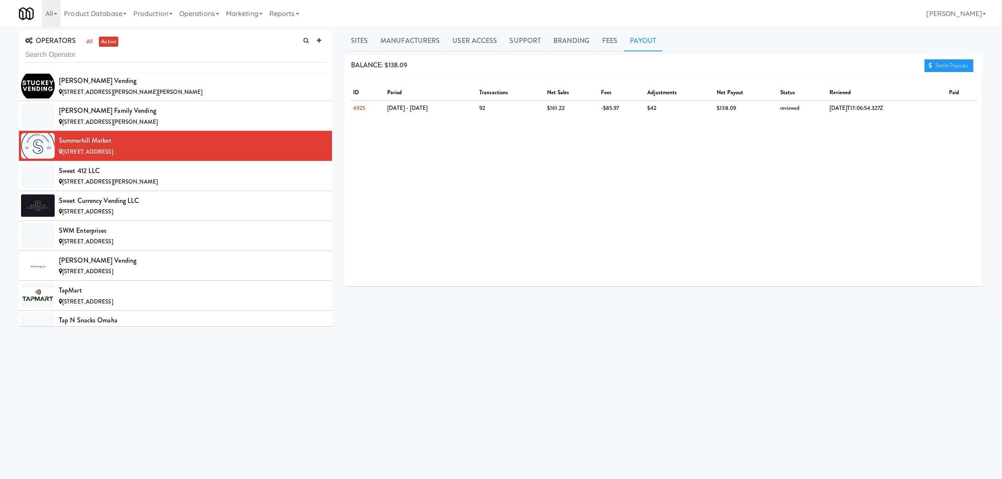
click at [945, 56] on div "BALANCE: $138.09 Settle Payouts" at bounding box center [664, 65] width 638 height 21
click at [945, 61] on link "Settle Payouts" at bounding box center [948, 65] width 49 height 13
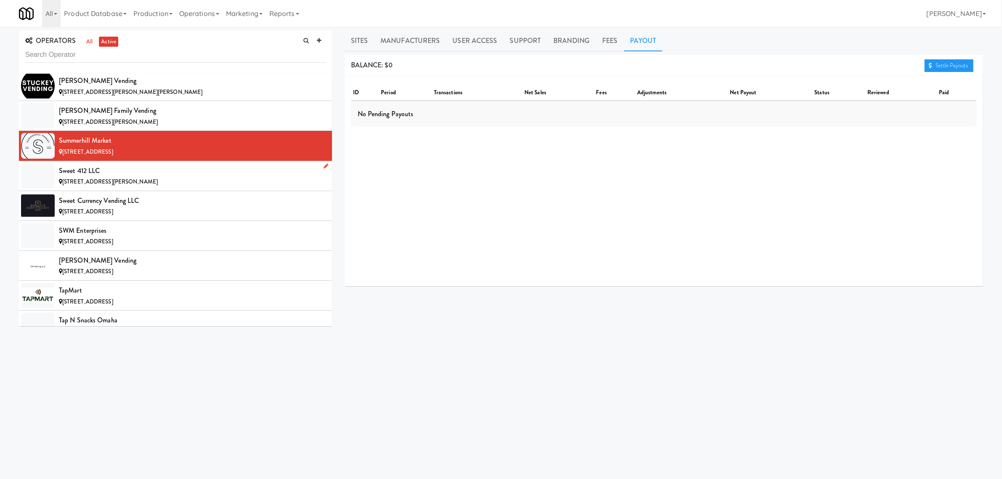
click at [146, 177] on div "Sweet 412 LLC" at bounding box center [192, 170] width 267 height 13
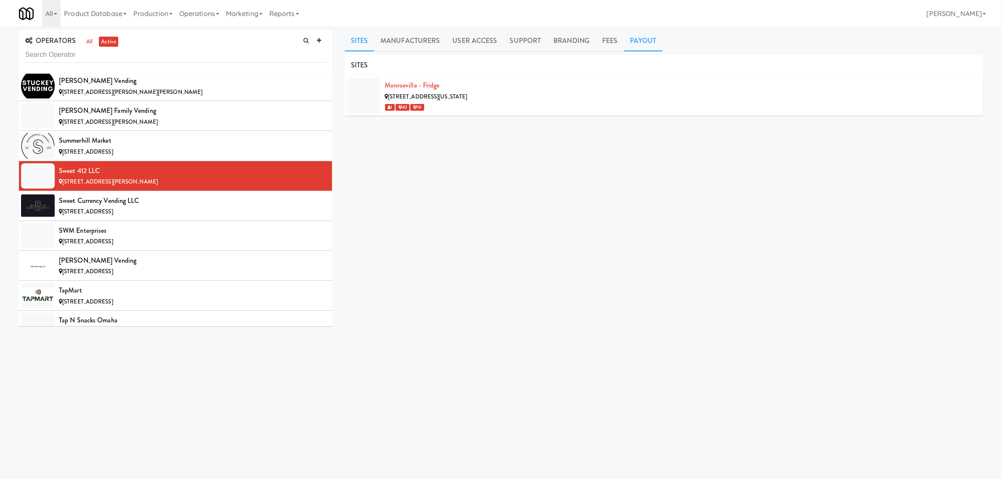
click at [642, 39] on link "Payout" at bounding box center [643, 40] width 39 height 21
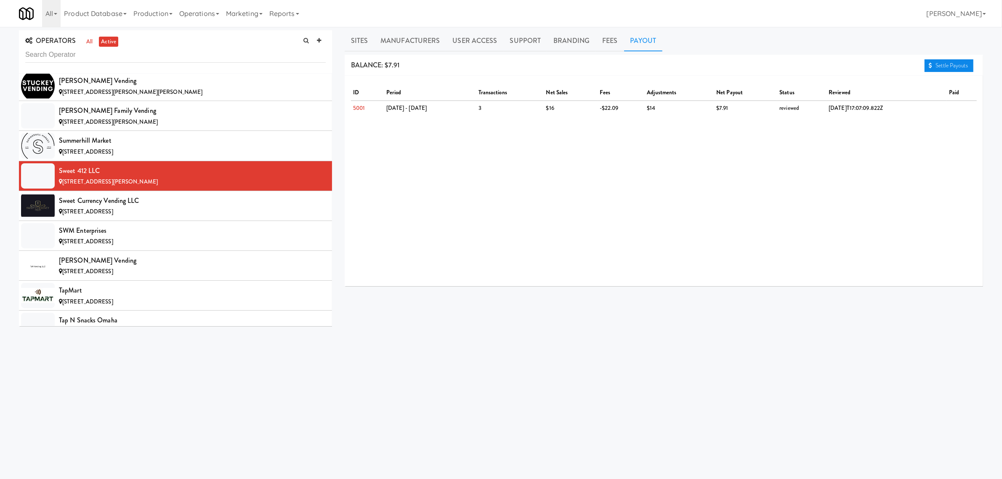
click at [936, 63] on link "Settle Payouts" at bounding box center [948, 65] width 49 height 13
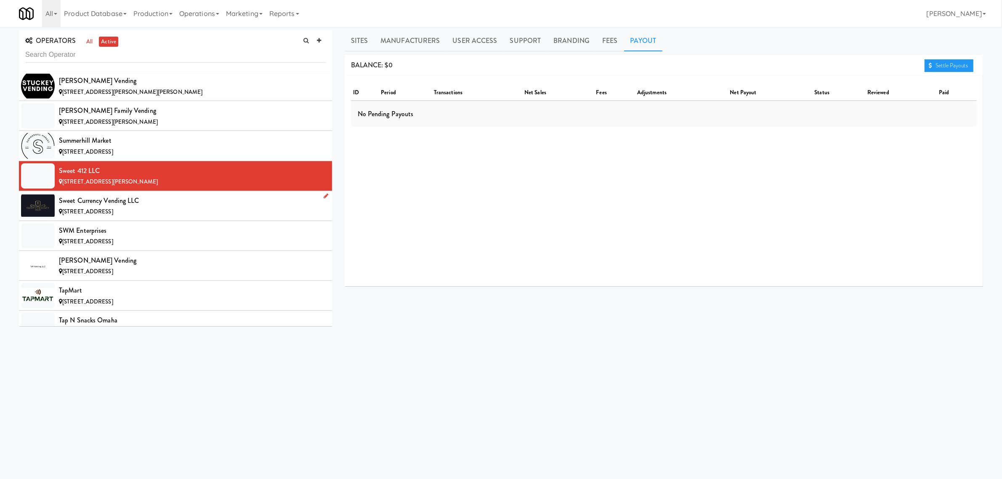
click at [113, 215] on span "[STREET_ADDRESS]" at bounding box center [87, 211] width 51 height 8
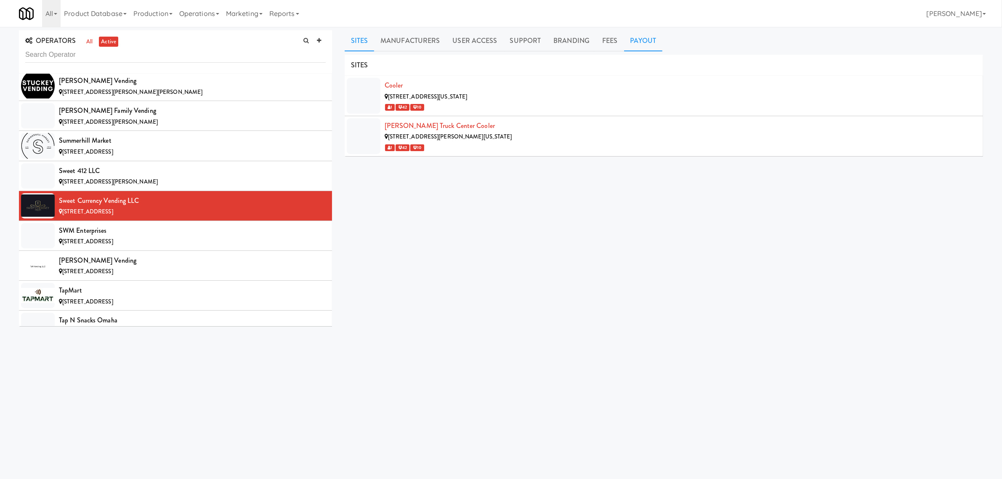
click at [647, 44] on link "Payout" at bounding box center [643, 40] width 39 height 21
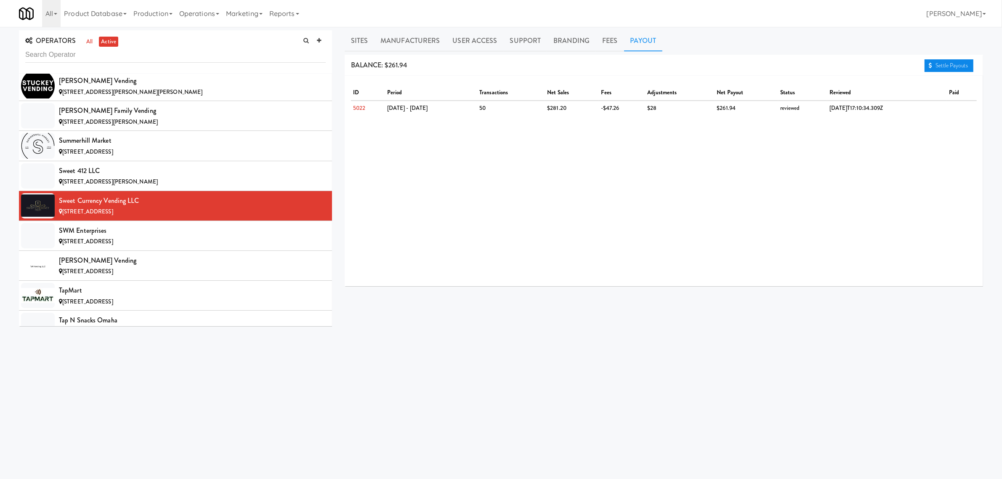
click at [947, 64] on link "Settle Payouts" at bounding box center [948, 65] width 49 height 13
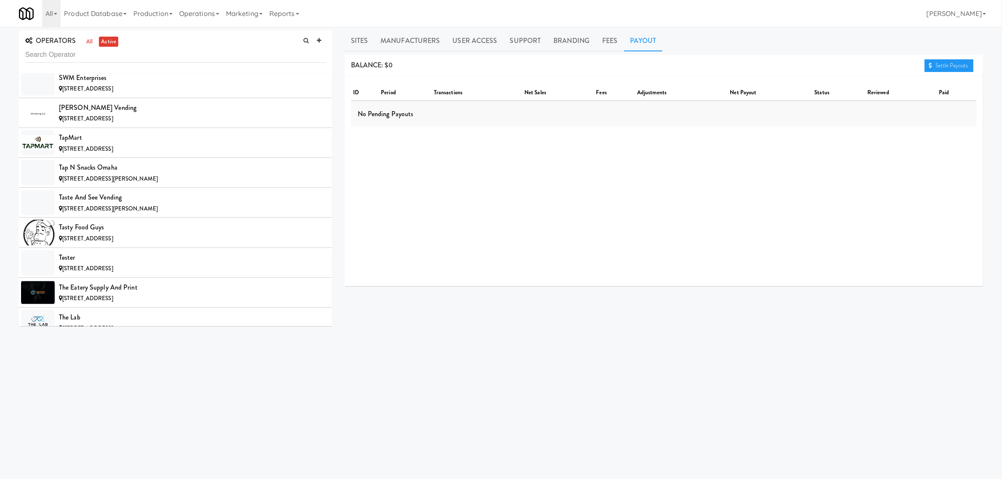
scroll to position [7362, 0]
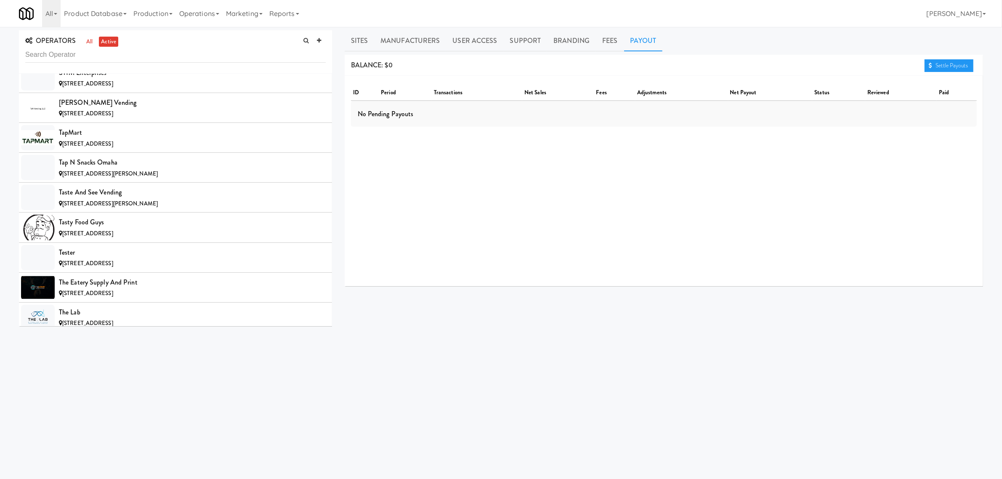
click at [91, 89] on div "[STREET_ADDRESS]" at bounding box center [192, 84] width 267 height 11
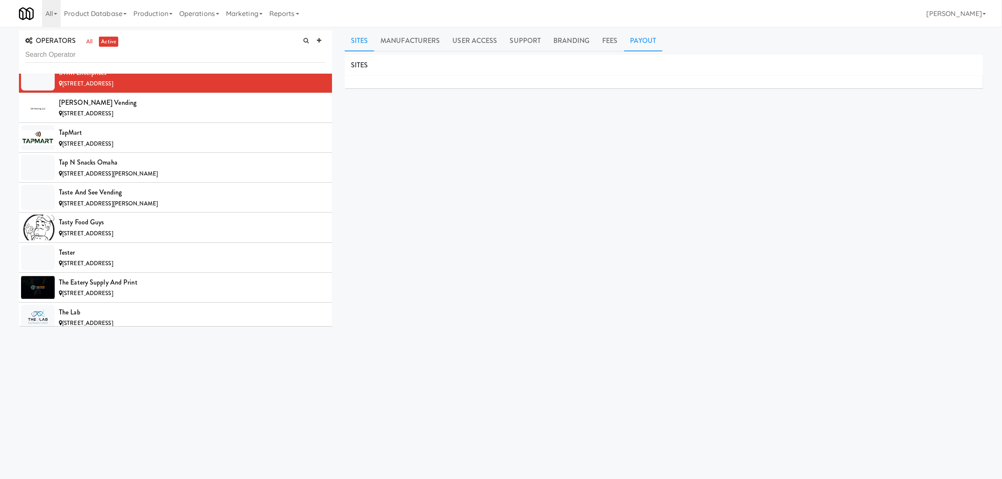
click at [651, 39] on link "Payout" at bounding box center [643, 40] width 39 height 21
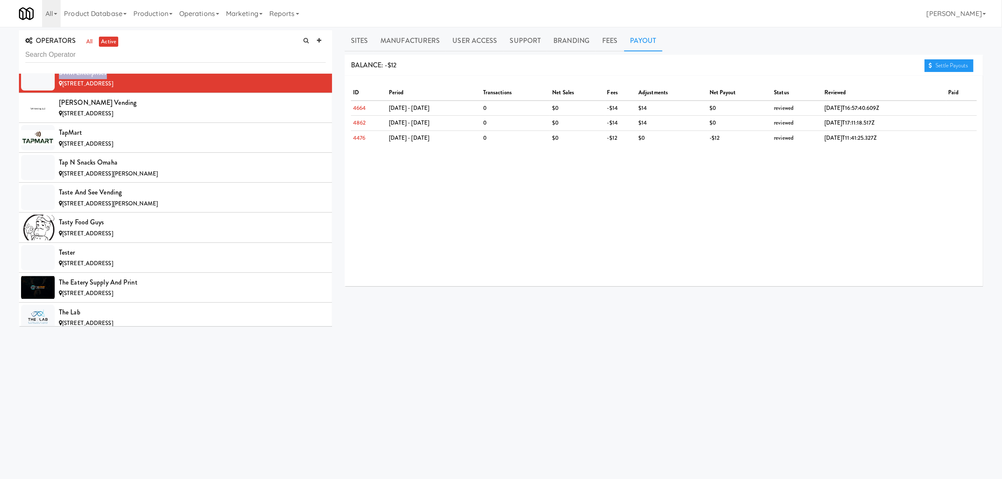
drag, startPoint x: 59, startPoint y: 96, endPoint x: 109, endPoint y: 93, distance: 50.1
click at [109, 79] on div "SWM Enterprises" at bounding box center [192, 72] width 267 height 13
click at [187, 109] on div "[PERSON_NAME] Vending" at bounding box center [192, 102] width 267 height 13
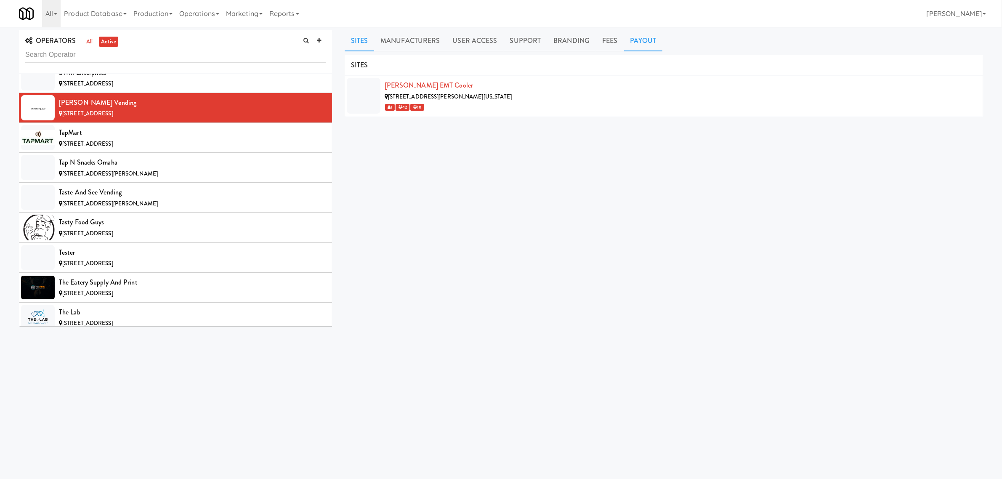
click at [642, 39] on link "Payout" at bounding box center [643, 40] width 39 height 21
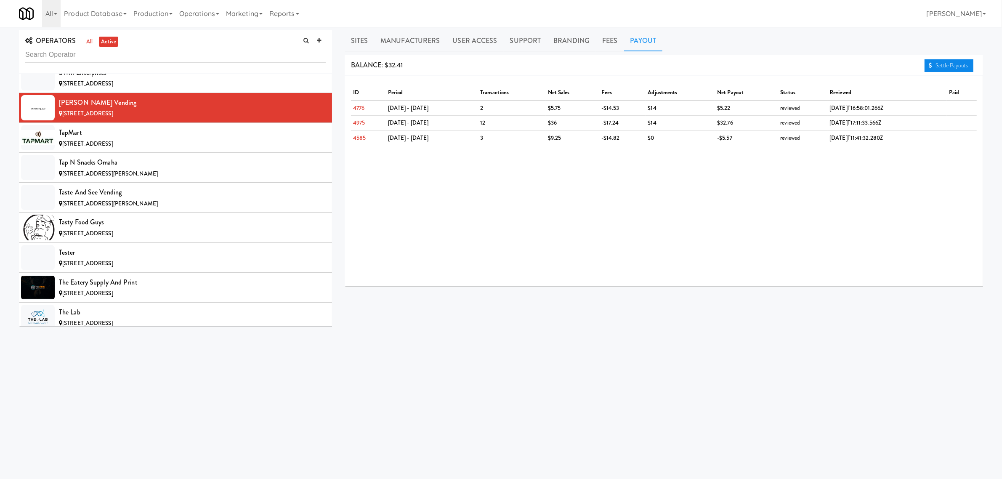
click at [939, 62] on link "Settle Payouts" at bounding box center [948, 65] width 49 height 13
click at [135, 139] on div "TapMart" at bounding box center [192, 132] width 267 height 13
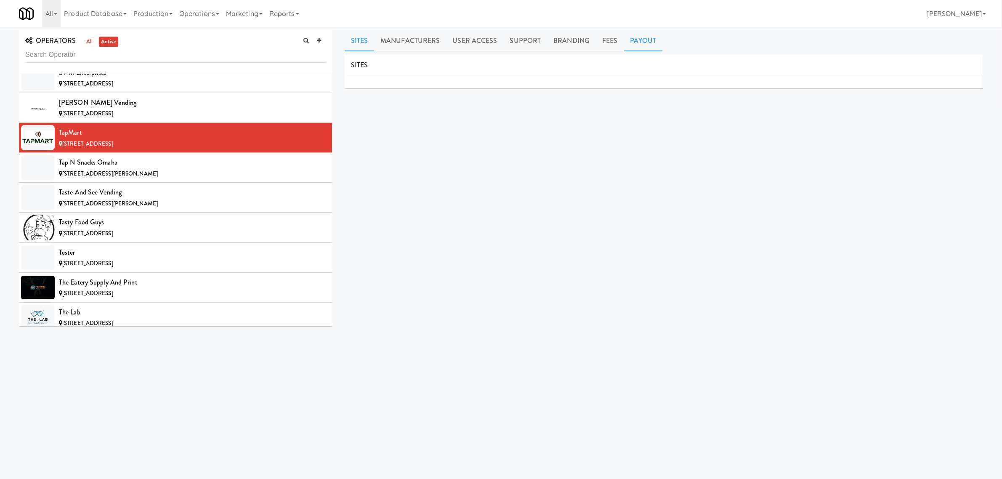
click at [648, 35] on link "Payout" at bounding box center [643, 40] width 39 height 21
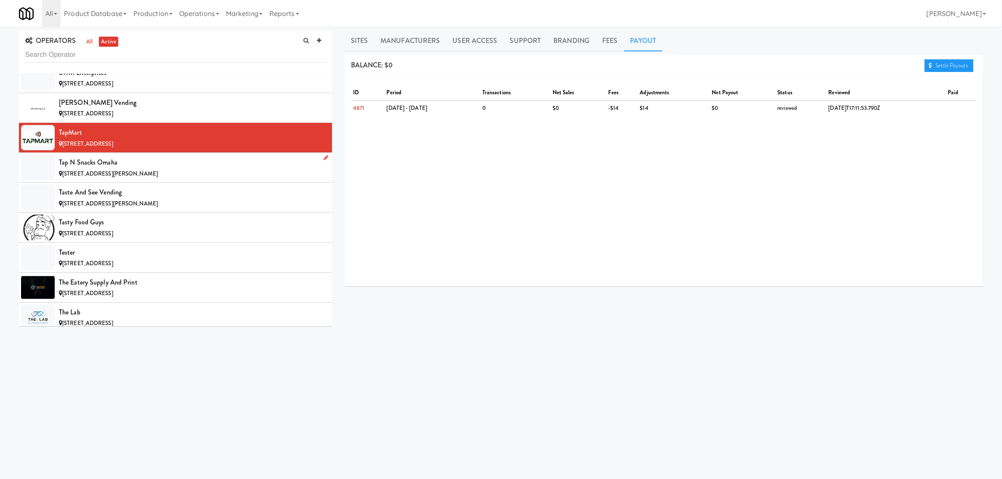
click at [168, 177] on li "Tap N Snacks Omaha [STREET_ADDRESS][PERSON_NAME]" at bounding box center [175, 168] width 313 height 30
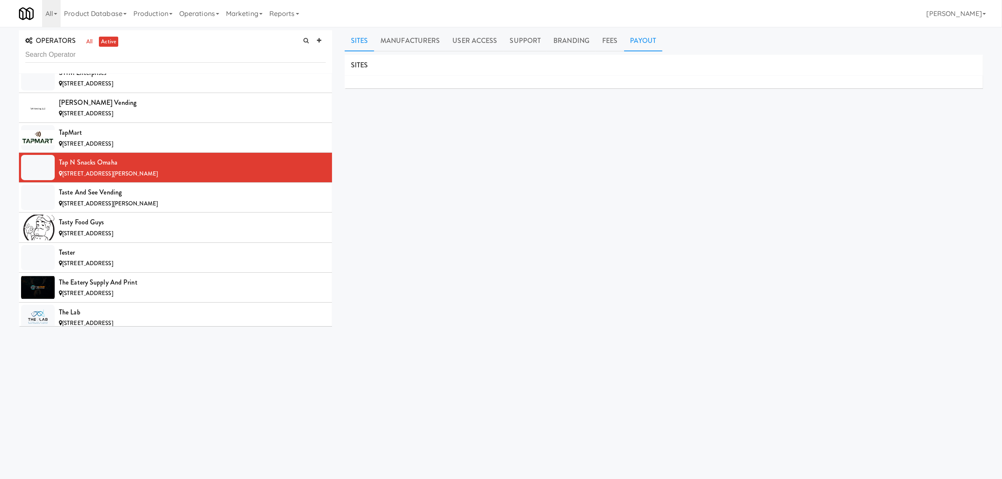
click at [633, 39] on link "Payout" at bounding box center [643, 40] width 39 height 21
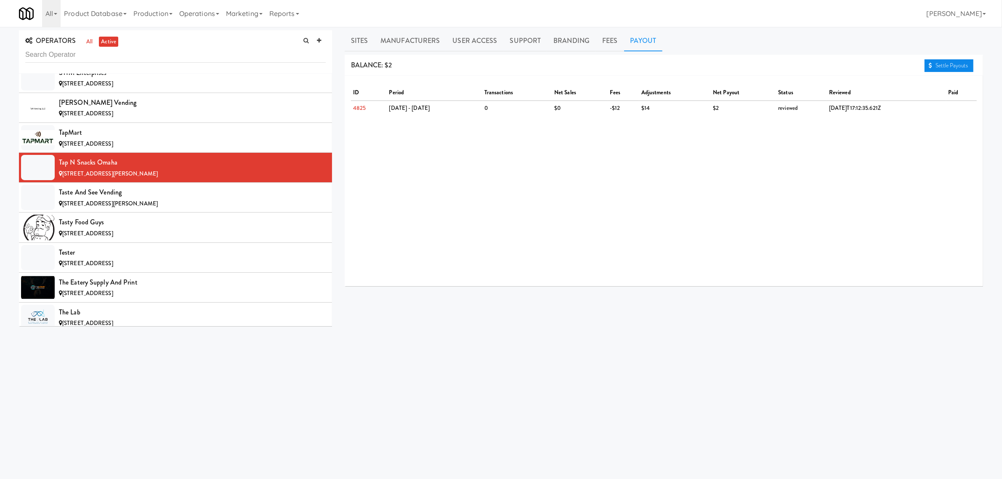
click at [937, 65] on link "Settle Payouts" at bounding box center [948, 65] width 49 height 13
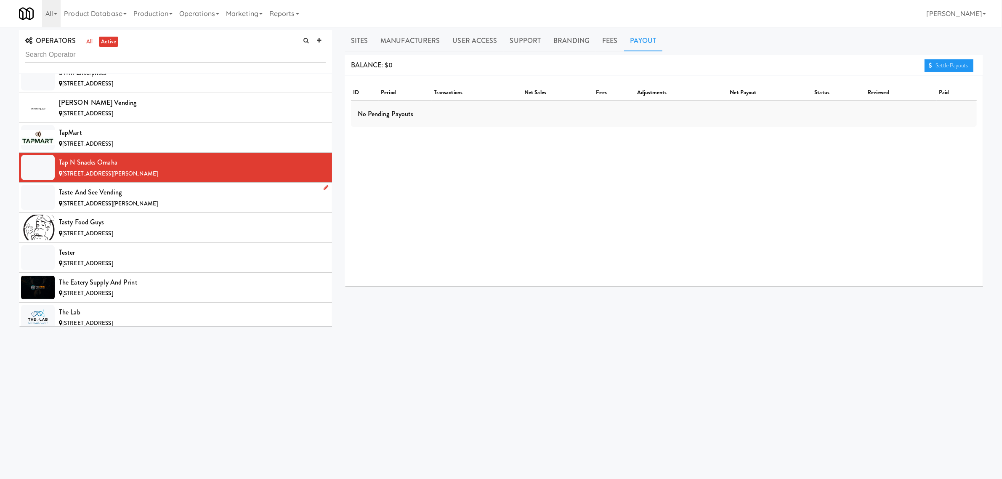
click at [109, 199] on div "Taste and See Vending" at bounding box center [192, 192] width 267 height 13
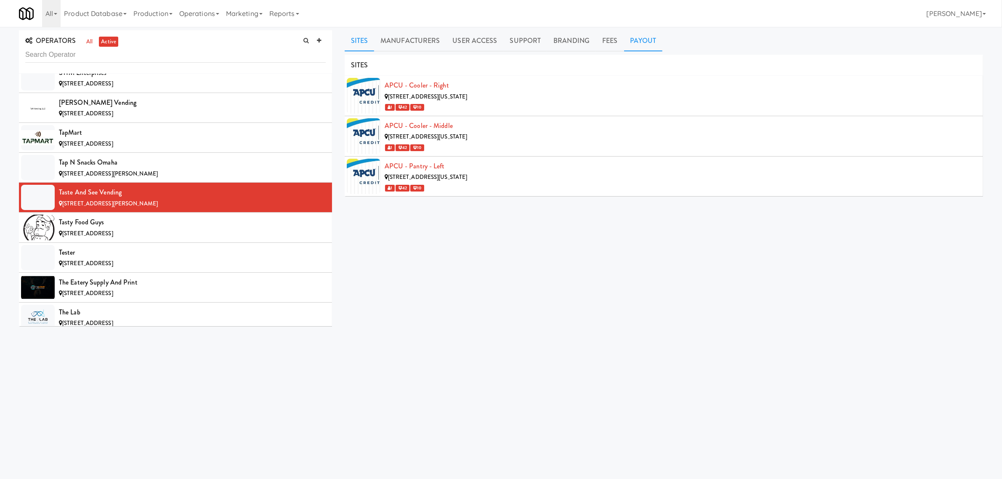
click at [624, 38] on link "Payout" at bounding box center [643, 40] width 39 height 21
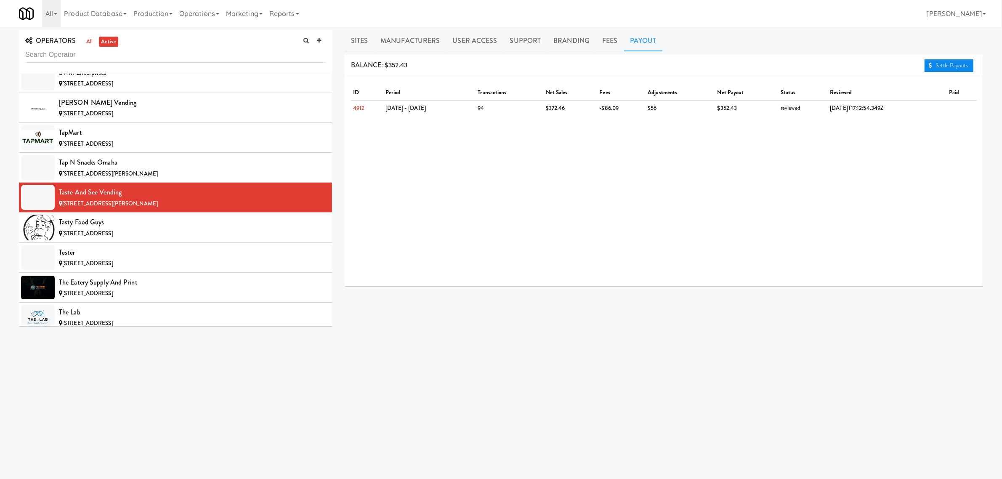
click at [938, 64] on link "Settle Payouts" at bounding box center [948, 65] width 49 height 13
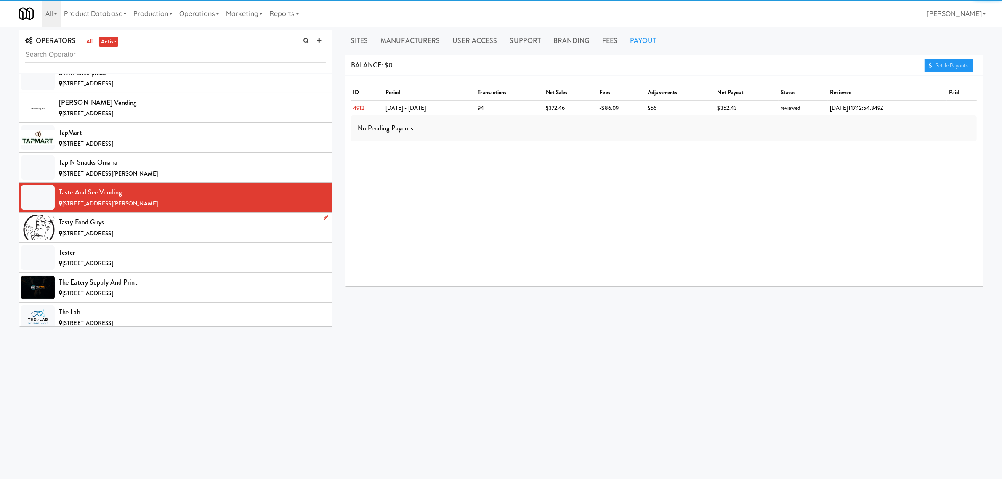
click at [93, 228] on div "Tasty Food Guys" at bounding box center [192, 222] width 267 height 13
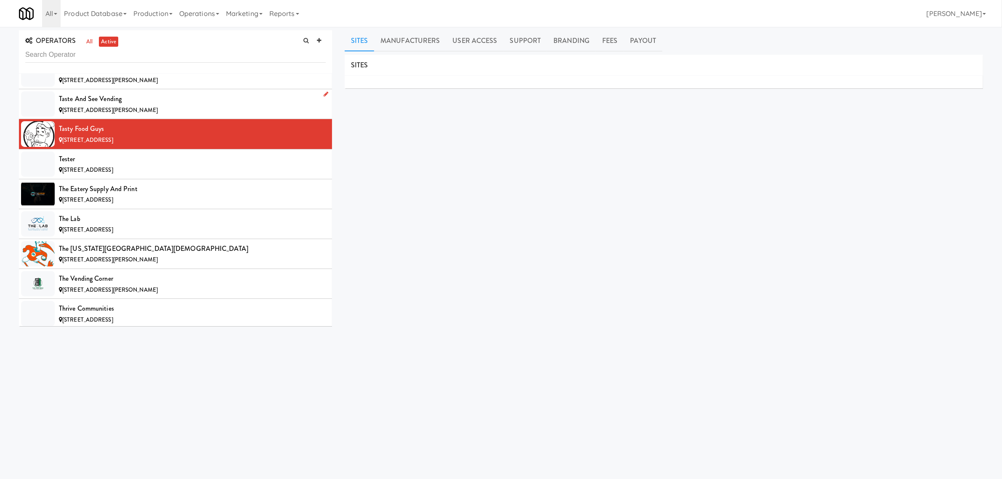
scroll to position [7520, 0]
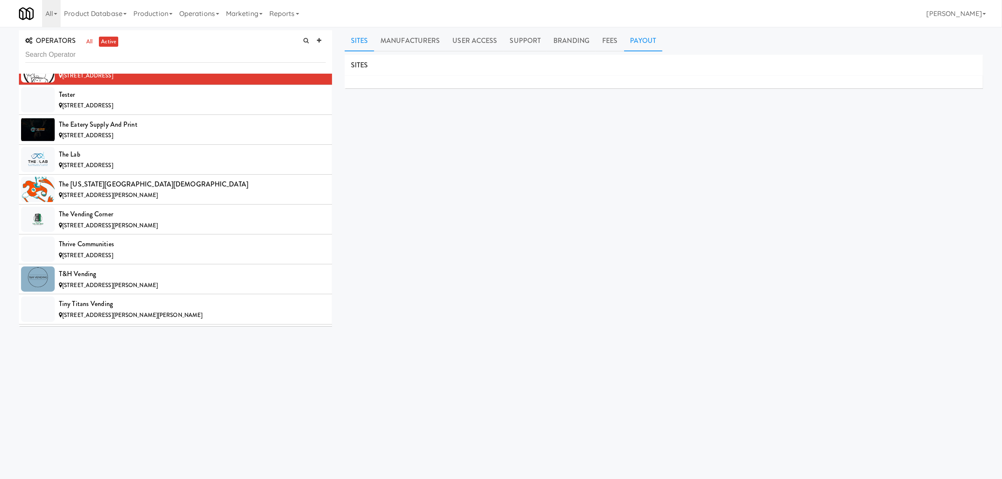
click at [650, 34] on link "Payout" at bounding box center [643, 40] width 39 height 21
click at [114, 101] on div "Tester" at bounding box center [192, 94] width 267 height 13
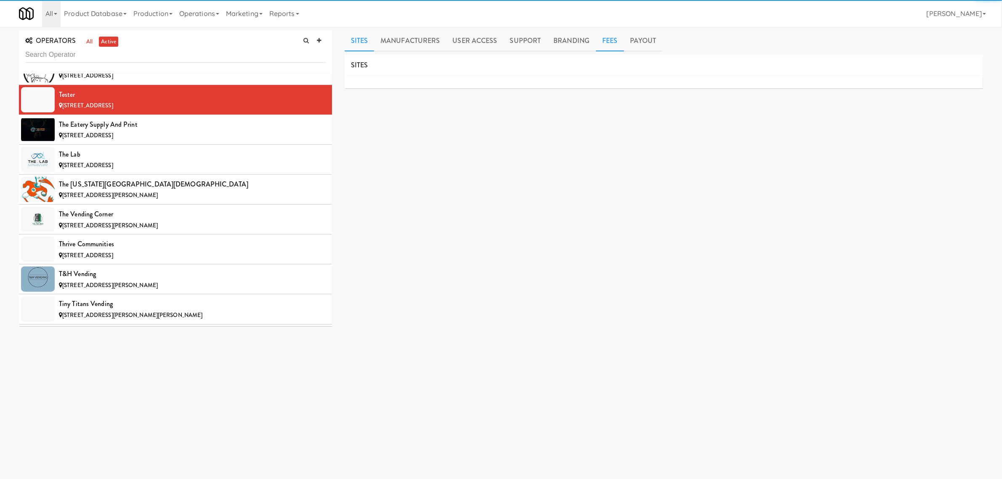
click at [619, 40] on link "Fees" at bounding box center [610, 40] width 28 height 21
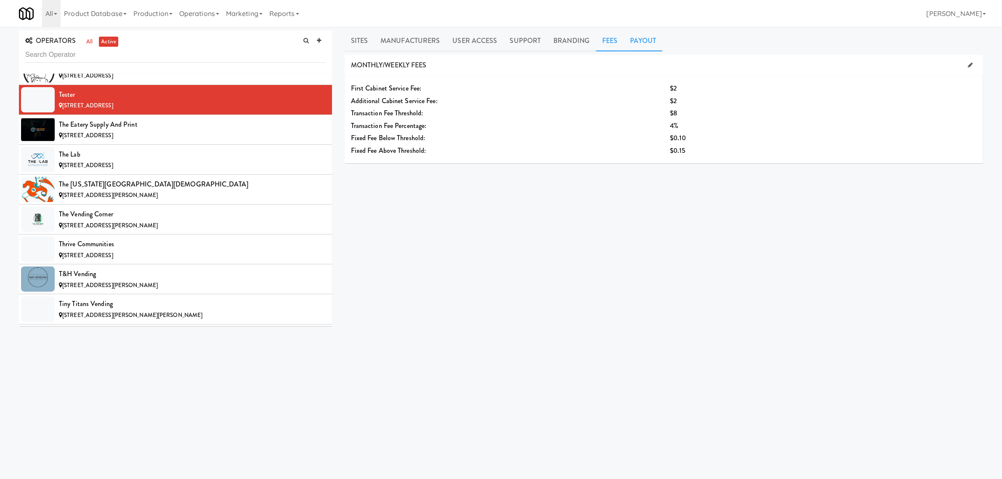
click at [643, 38] on link "Payout" at bounding box center [643, 40] width 39 height 21
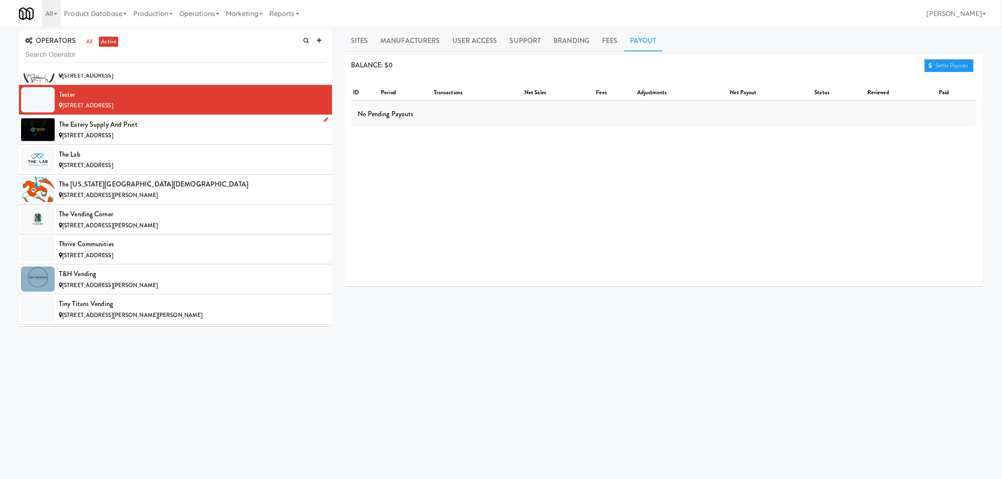
click at [77, 131] on div "The Eatery Supply and Print" at bounding box center [192, 124] width 267 height 13
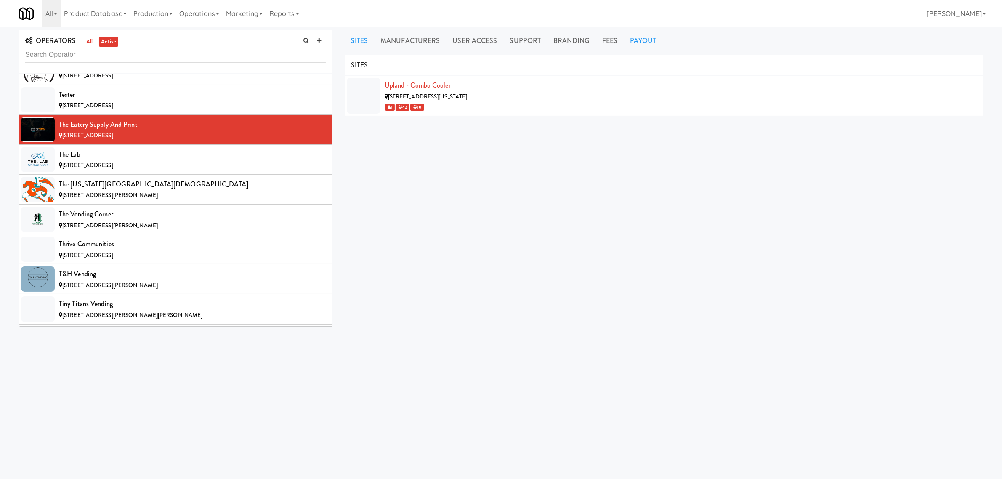
click at [642, 42] on link "Payout" at bounding box center [643, 40] width 39 height 21
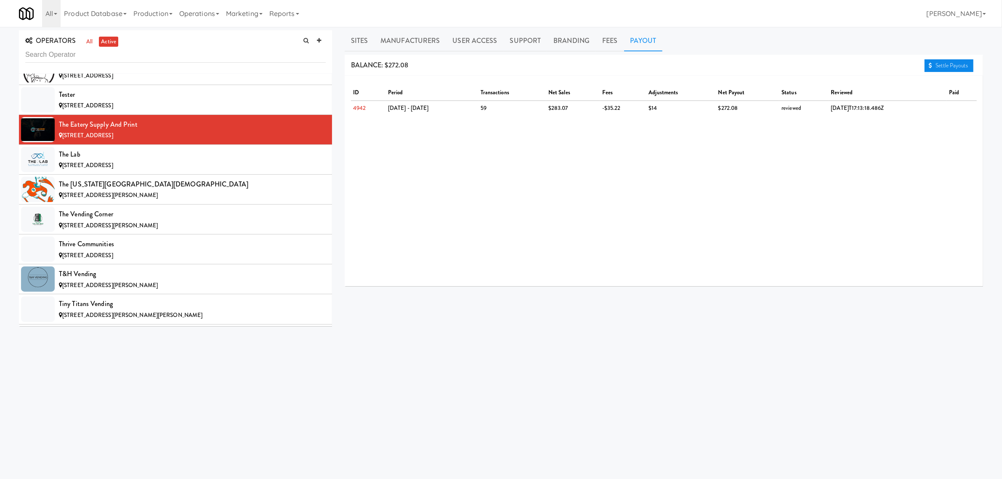
click at [961, 66] on link "Settle Payouts" at bounding box center [948, 65] width 49 height 13
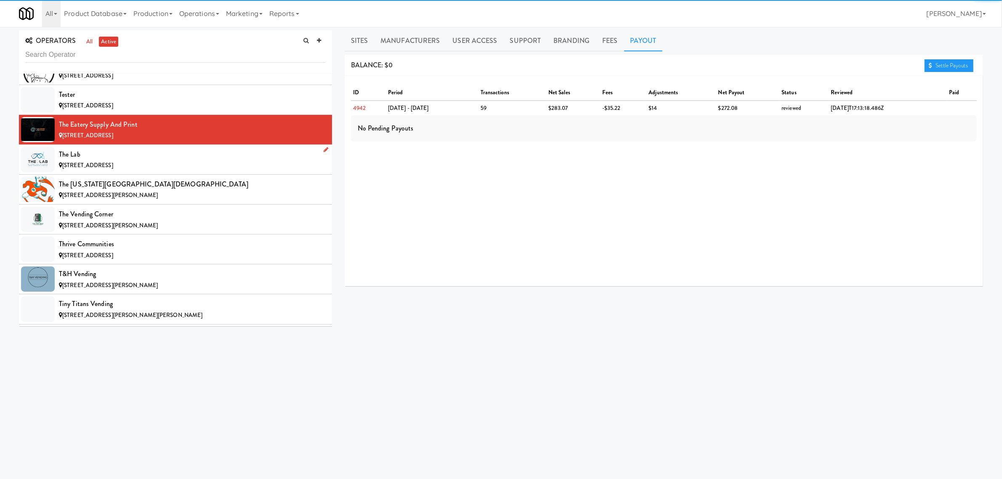
click at [167, 161] on div "The Lab" at bounding box center [192, 154] width 267 height 13
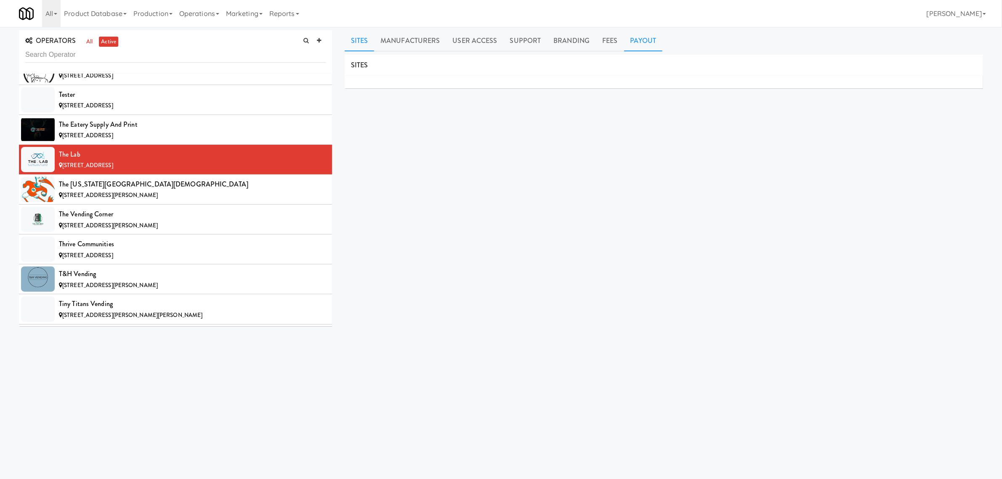
click at [640, 35] on link "Payout" at bounding box center [643, 40] width 39 height 21
click at [77, 199] on span "[STREET_ADDRESS][PERSON_NAME]" at bounding box center [110, 195] width 96 height 8
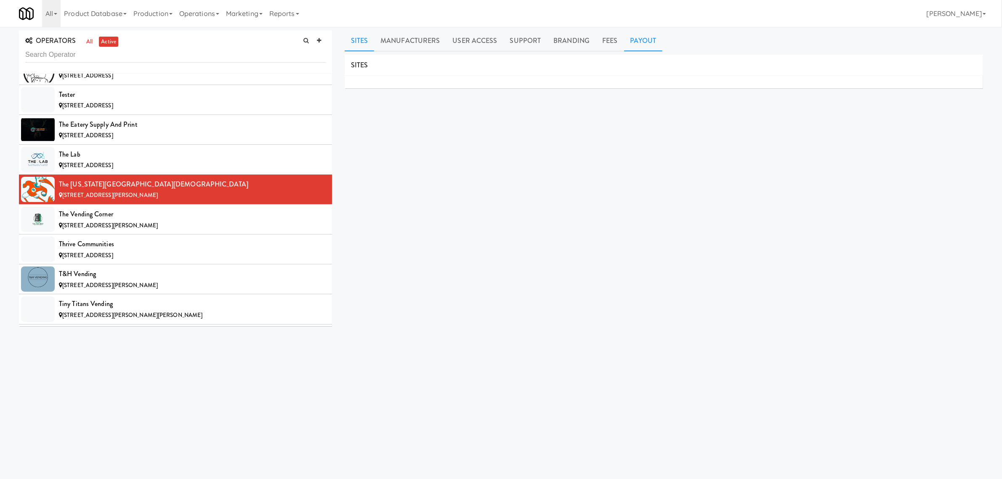
click at [648, 34] on link "Payout" at bounding box center [643, 40] width 39 height 21
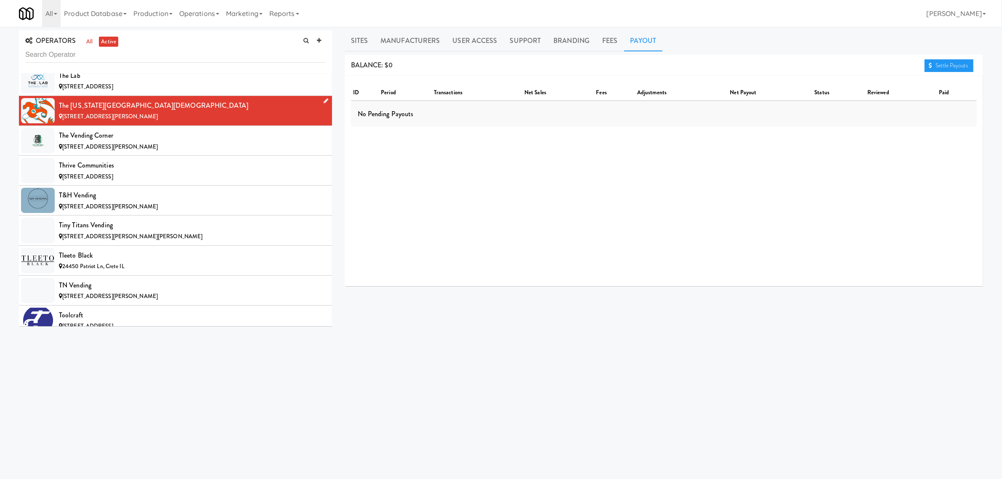
scroll to position [7625, 0]
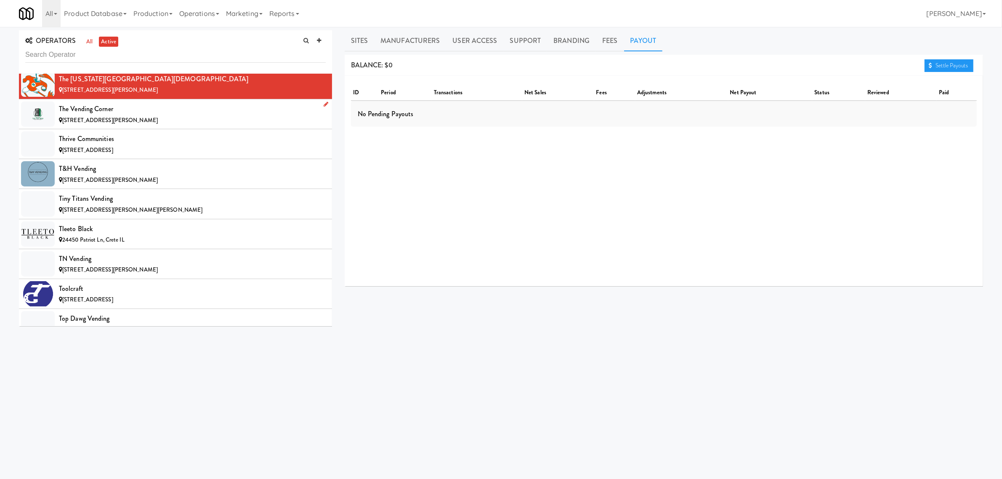
click at [129, 115] on div "The Vending Corner" at bounding box center [192, 109] width 267 height 13
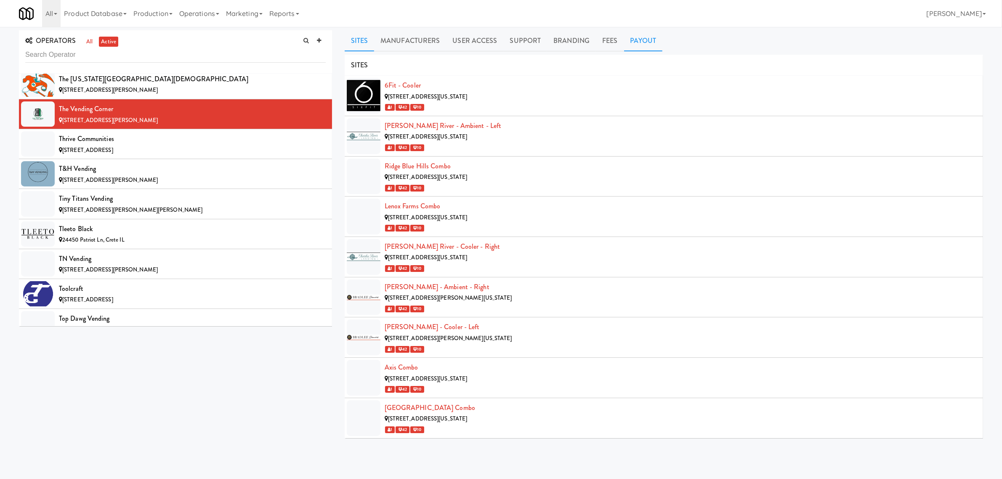
click at [646, 31] on link "Payout" at bounding box center [643, 40] width 39 height 21
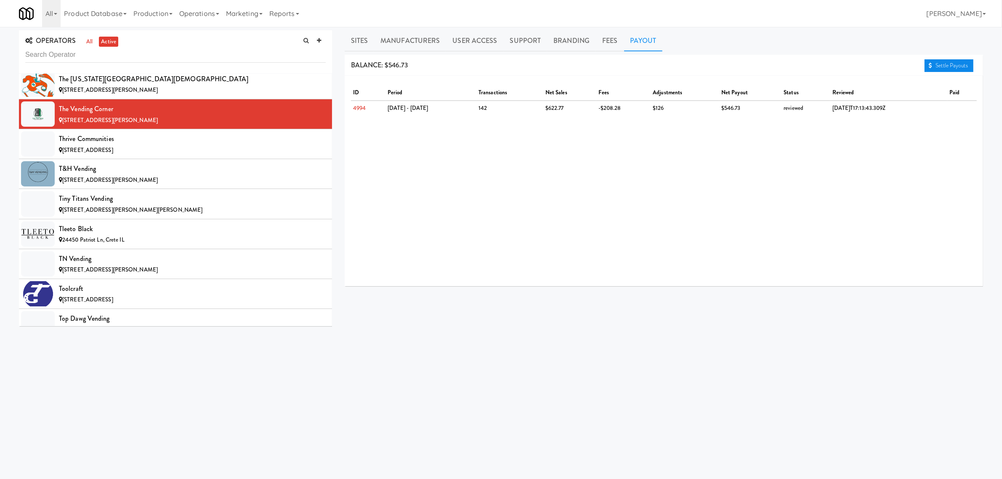
click at [952, 68] on link "Settle Payouts" at bounding box center [948, 65] width 49 height 13
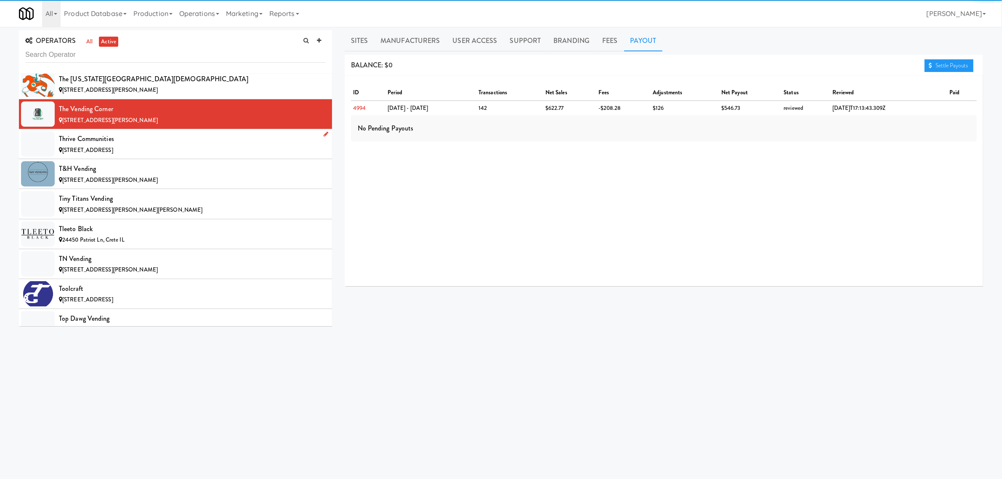
click at [142, 145] on div "Thrive Communities" at bounding box center [192, 139] width 267 height 13
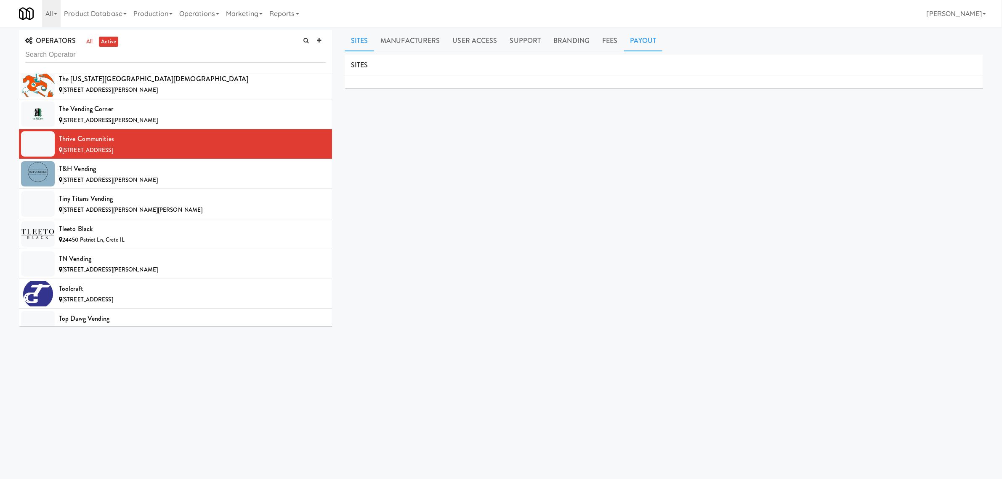
click at [639, 39] on link "Payout" at bounding box center [643, 40] width 39 height 21
click at [74, 184] on span "[STREET_ADDRESS][PERSON_NAME]" at bounding box center [110, 180] width 96 height 8
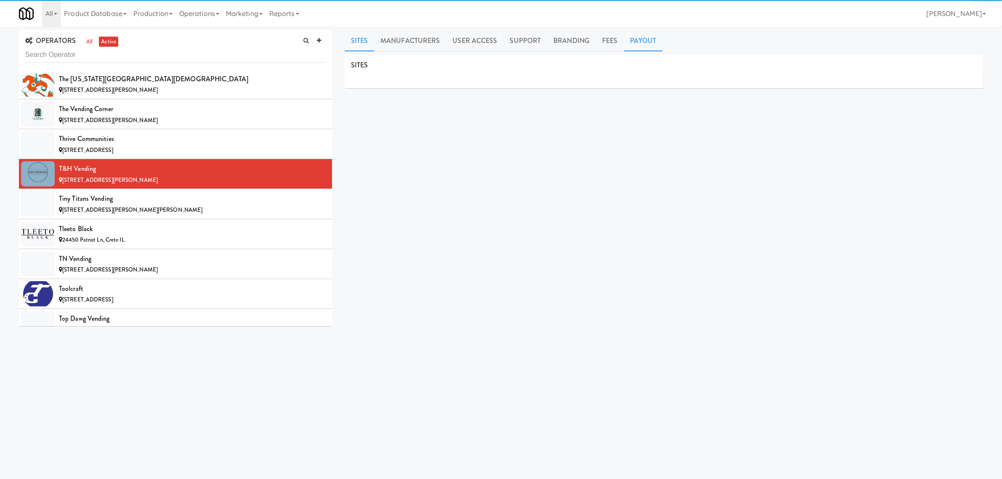
click at [634, 40] on link "Payout" at bounding box center [643, 40] width 39 height 21
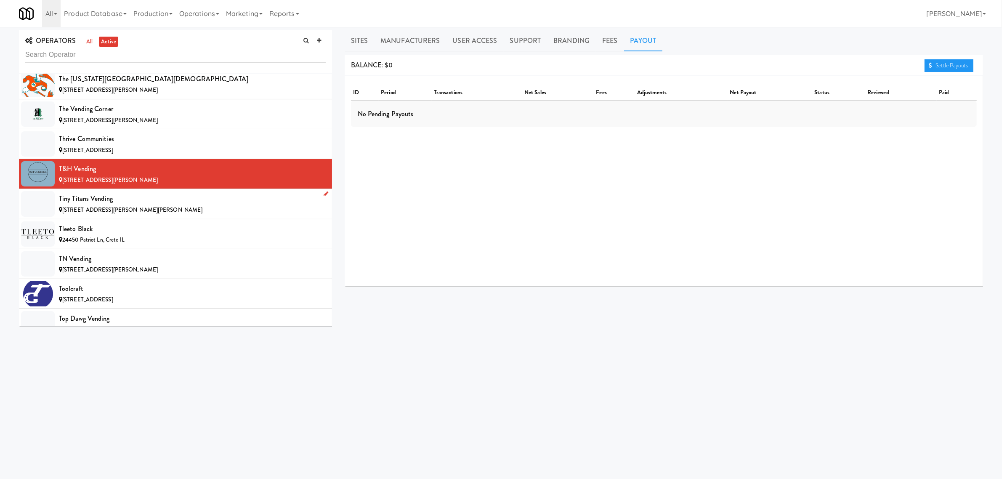
click at [70, 205] on div "Tiny Titans Vending" at bounding box center [192, 198] width 267 height 13
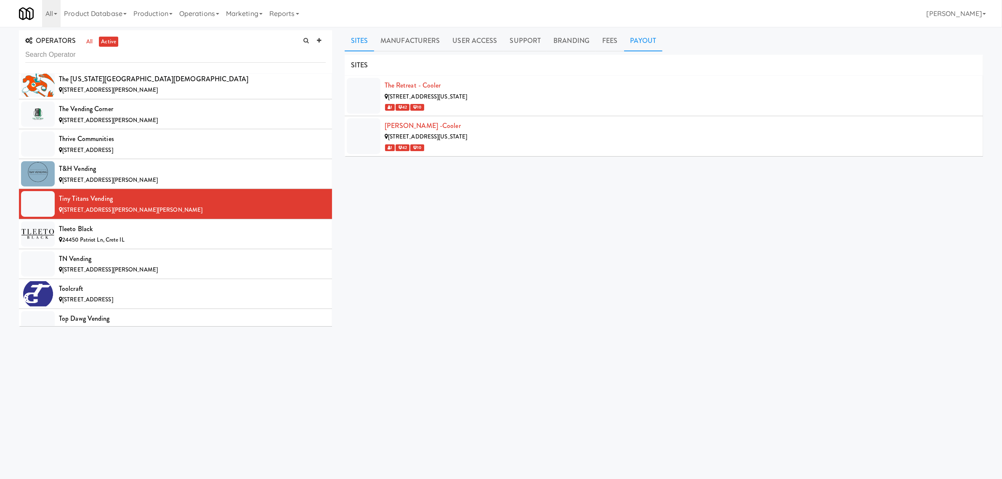
click at [632, 39] on link "Payout" at bounding box center [643, 40] width 39 height 21
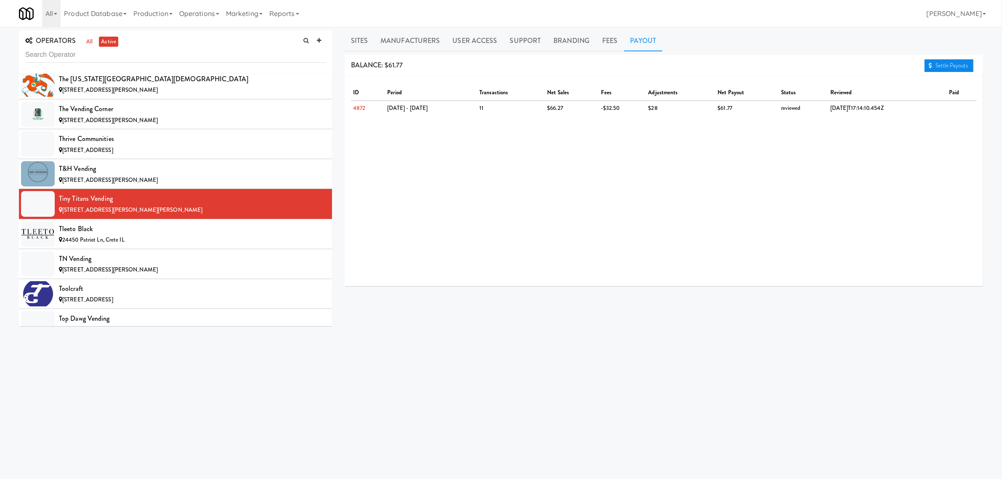
click at [947, 64] on link "Settle Payouts" at bounding box center [948, 65] width 49 height 13
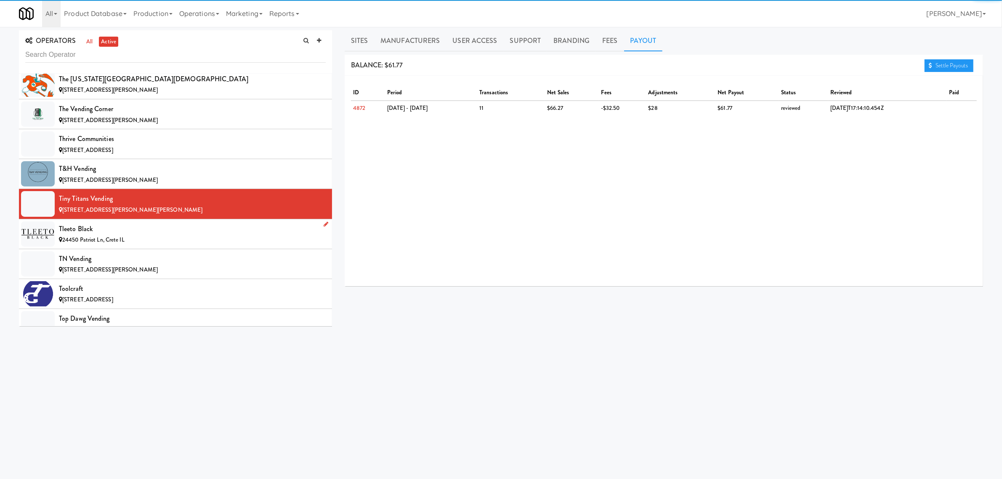
click at [116, 235] on div "Tleeto Black" at bounding box center [192, 229] width 267 height 13
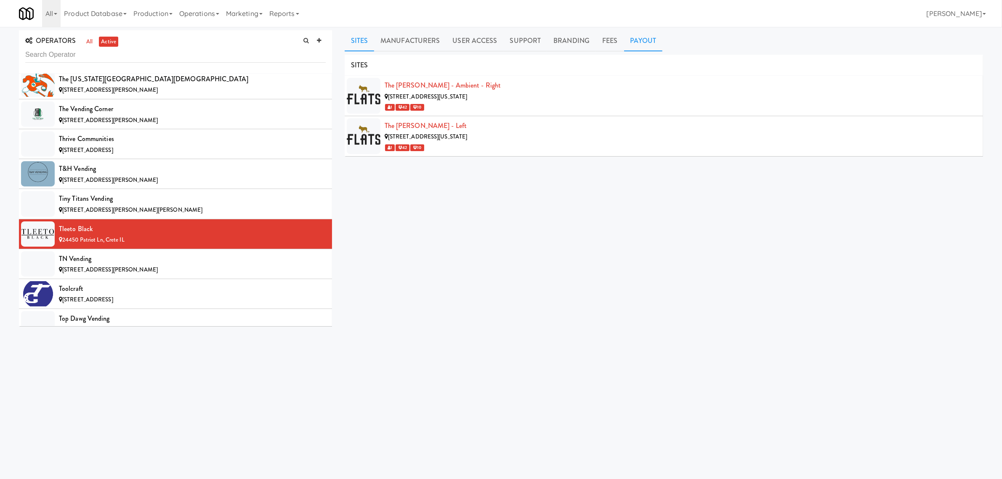
click at [642, 35] on link "Payout" at bounding box center [643, 40] width 39 height 21
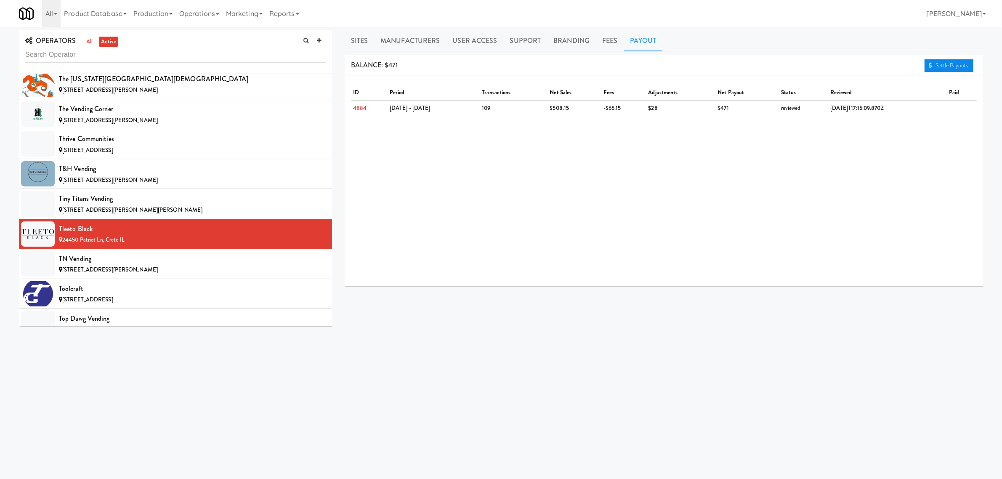
click at [954, 64] on link "Settle Payouts" at bounding box center [948, 65] width 49 height 13
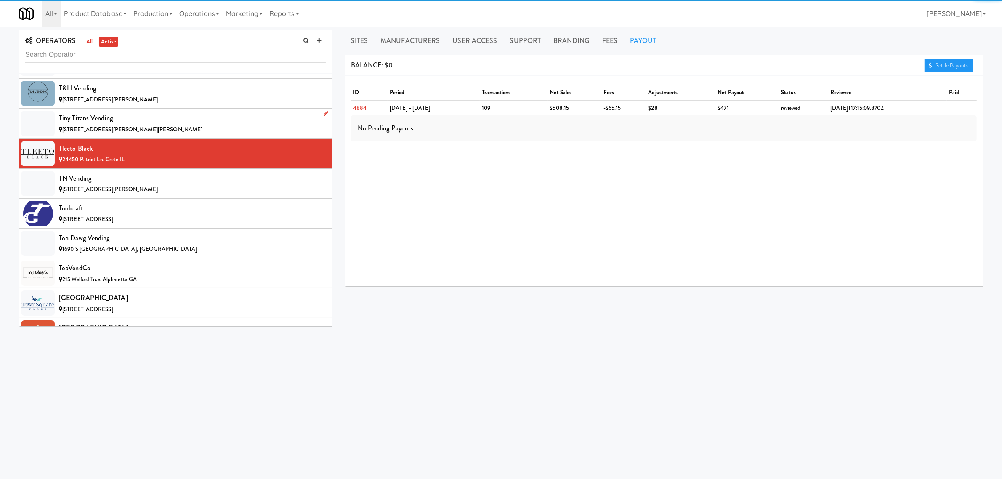
scroll to position [7783, 0]
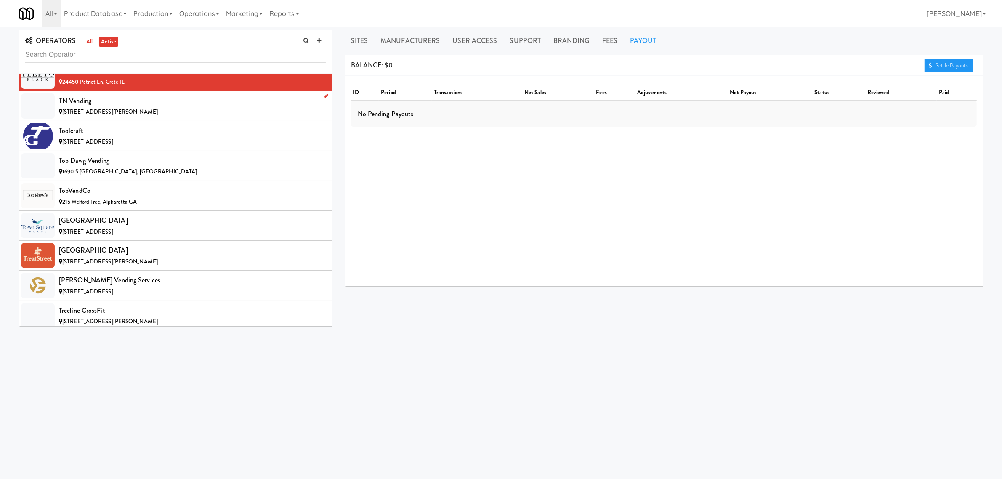
click at [137, 107] on div "TN Vending" at bounding box center [192, 101] width 267 height 13
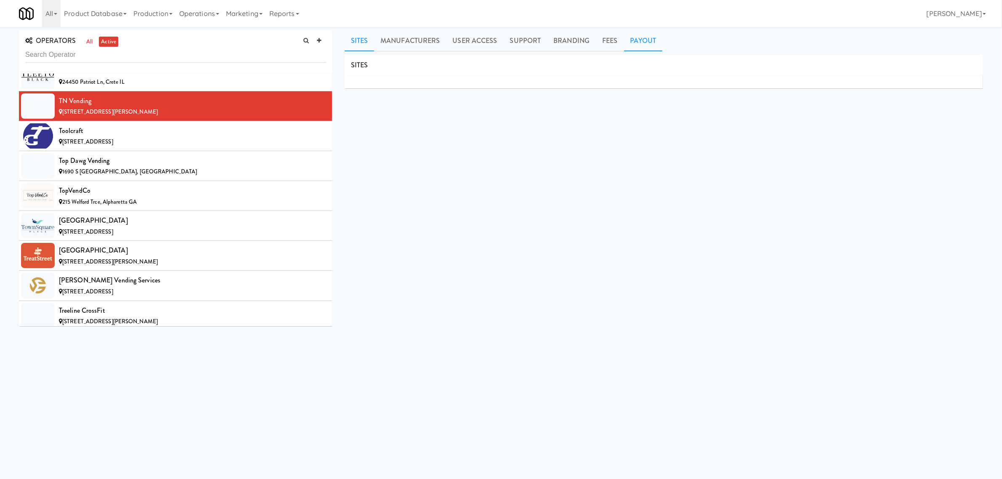
click at [642, 39] on link "Payout" at bounding box center [643, 40] width 39 height 21
click at [124, 137] on div "Toolcraft" at bounding box center [192, 131] width 267 height 13
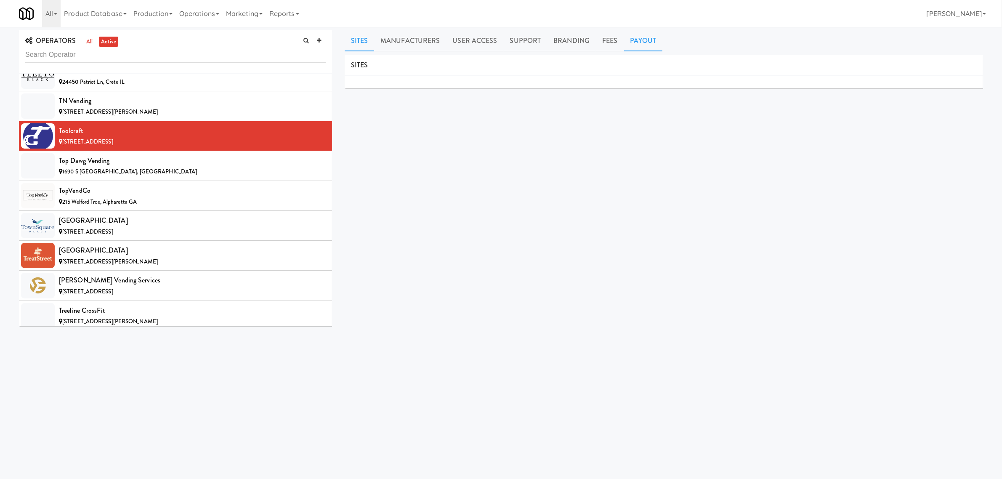
click at [642, 42] on link "Payout" at bounding box center [643, 40] width 39 height 21
click at [125, 167] on div "Top Dawg Vending" at bounding box center [192, 160] width 267 height 13
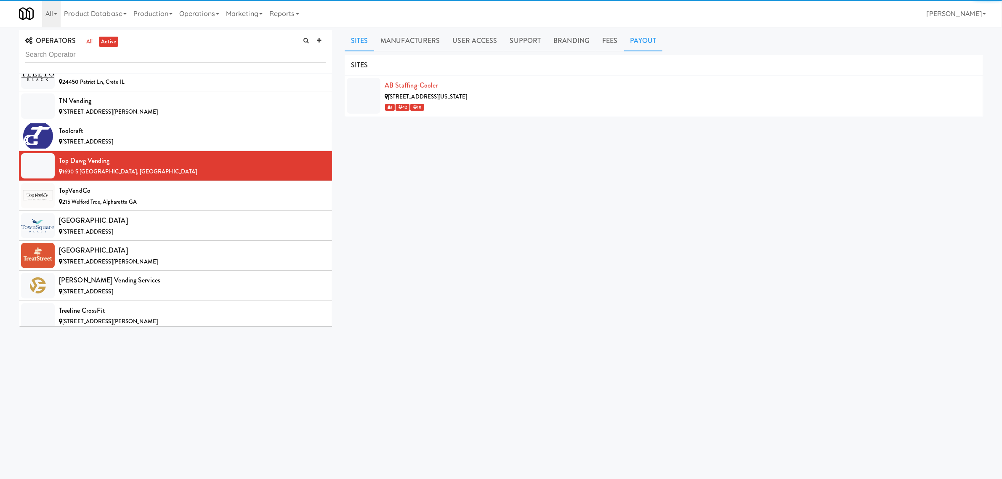
click at [642, 41] on link "Payout" at bounding box center [643, 40] width 39 height 21
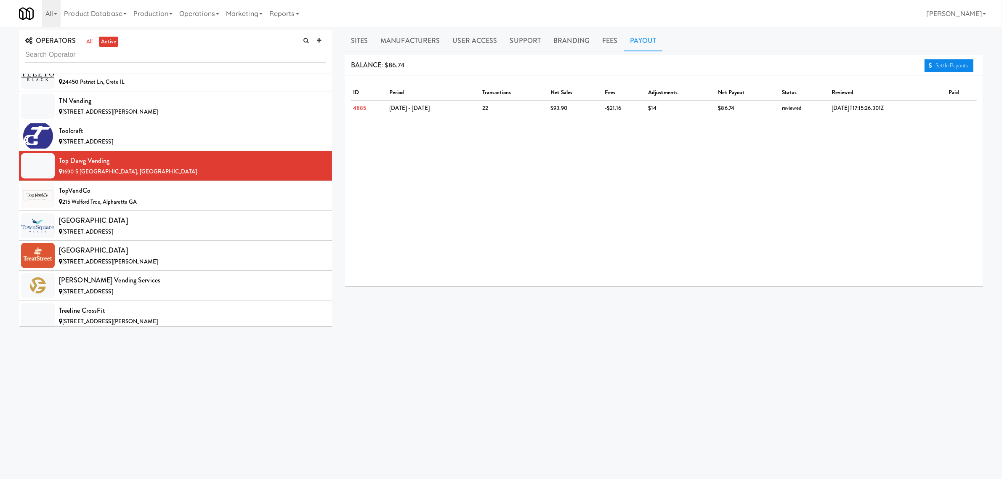
click at [945, 65] on link "Settle Payouts" at bounding box center [948, 65] width 49 height 13
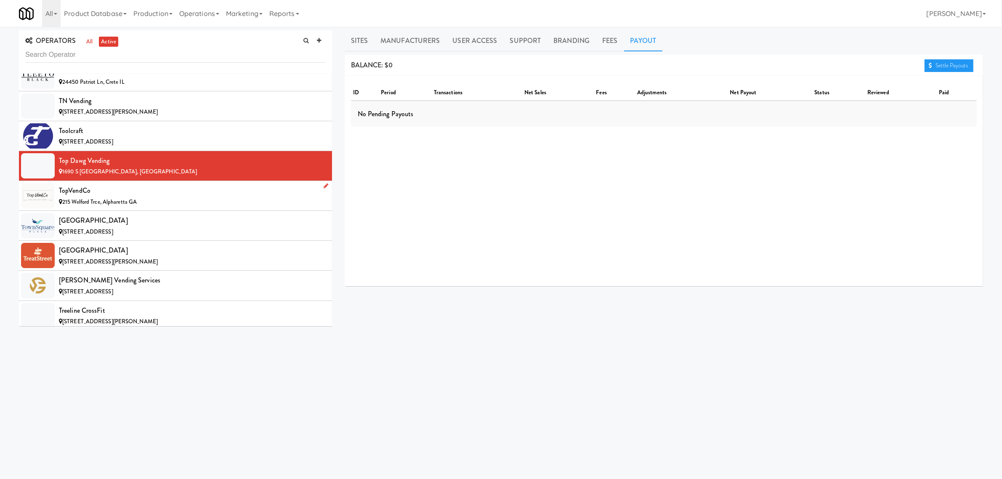
click at [135, 197] on div "TopVendCo" at bounding box center [192, 190] width 267 height 13
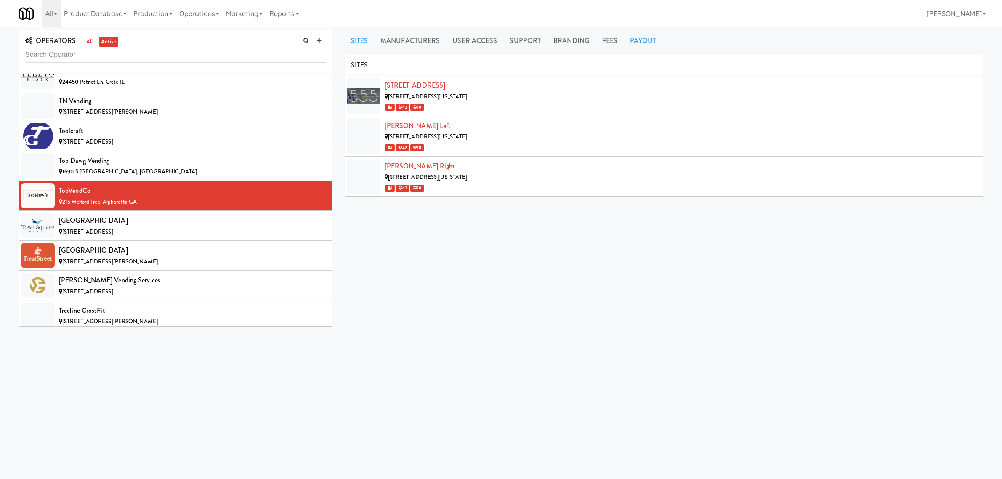
click at [642, 34] on link "Payout" at bounding box center [643, 40] width 39 height 21
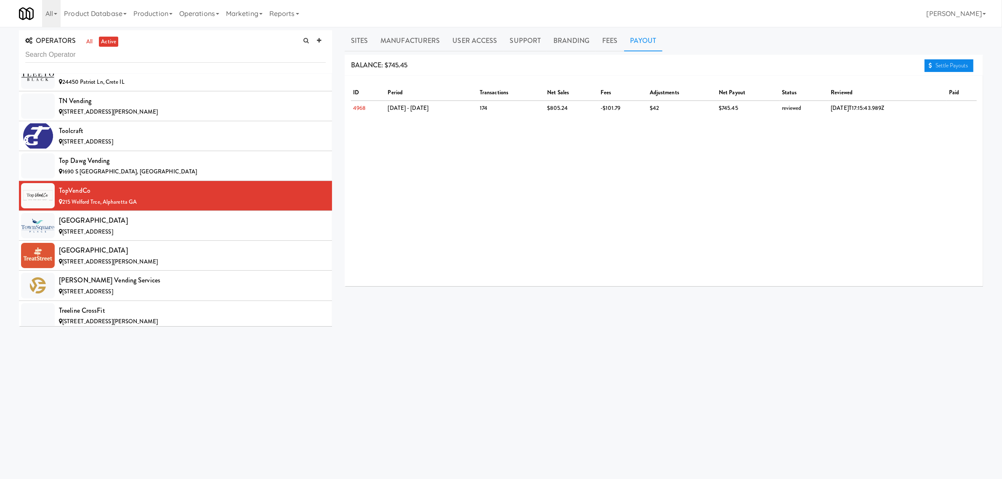
click at [968, 65] on link "Settle Payouts" at bounding box center [948, 65] width 49 height 13
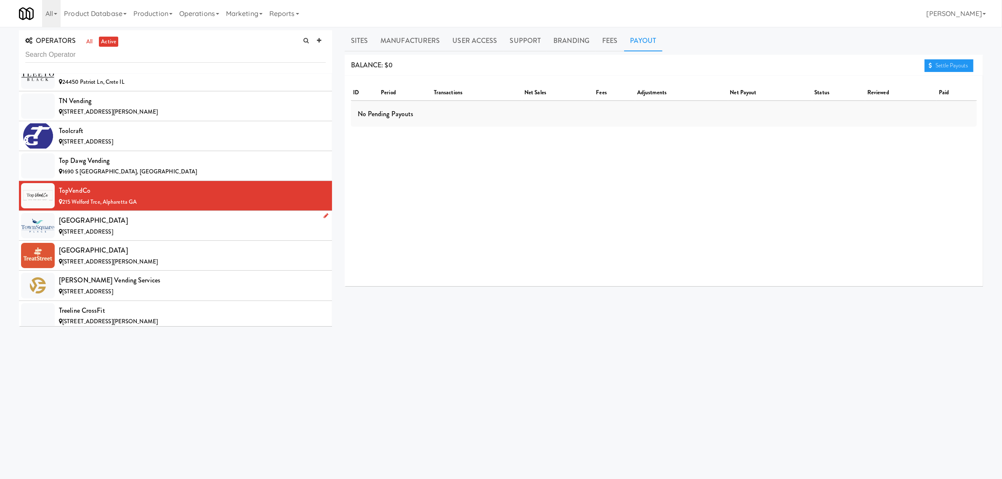
click at [128, 227] on div "[GEOGRAPHIC_DATA]" at bounding box center [192, 220] width 267 height 13
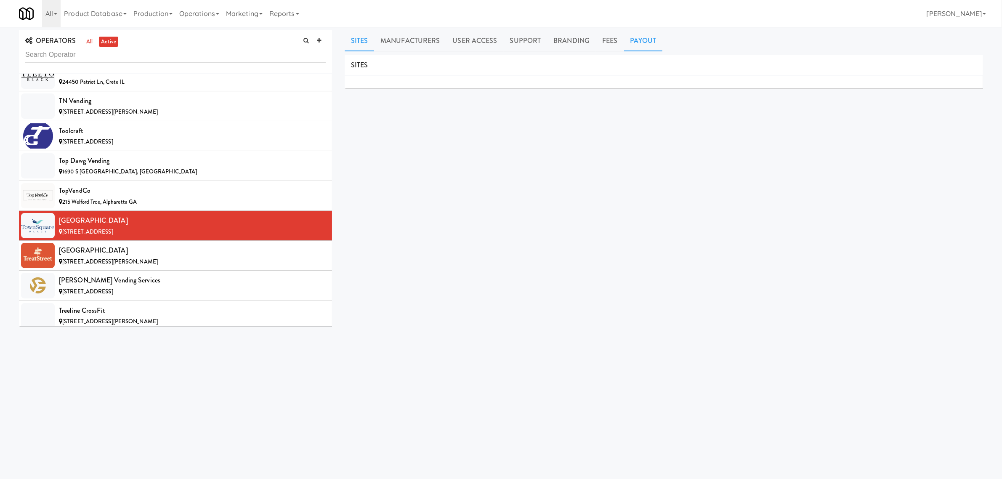
click at [648, 39] on link "Payout" at bounding box center [643, 40] width 39 height 21
click at [59, 267] on div "[STREET_ADDRESS][PERSON_NAME]" at bounding box center [192, 262] width 267 height 11
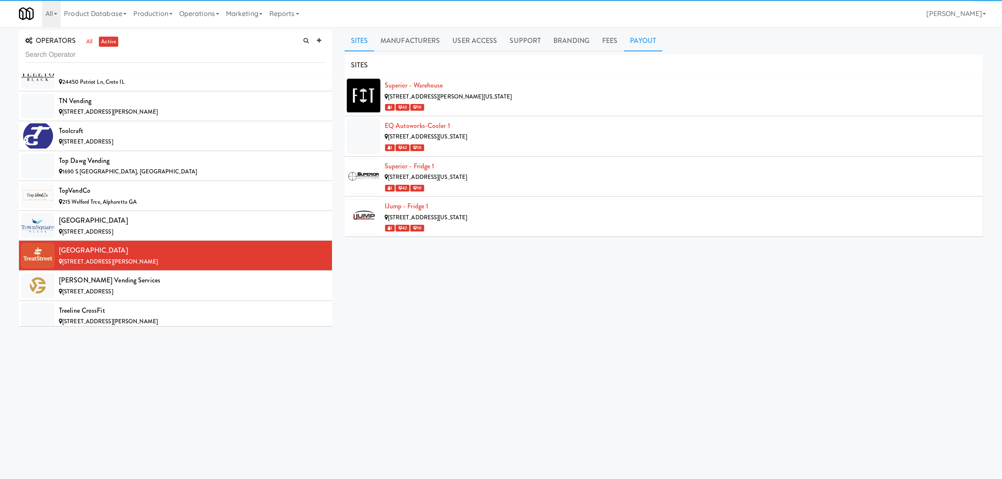
click at [638, 43] on link "Payout" at bounding box center [643, 40] width 39 height 21
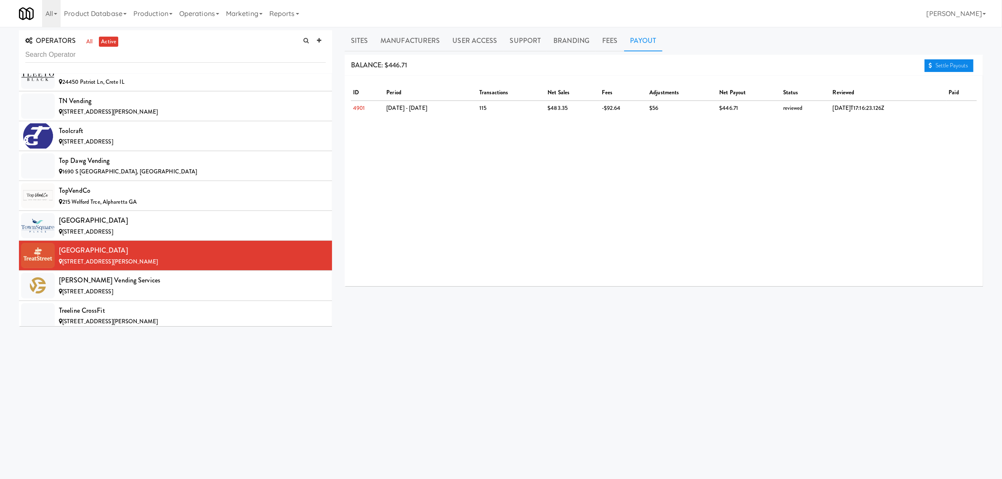
click at [947, 64] on link "Settle Payouts" at bounding box center [948, 65] width 49 height 13
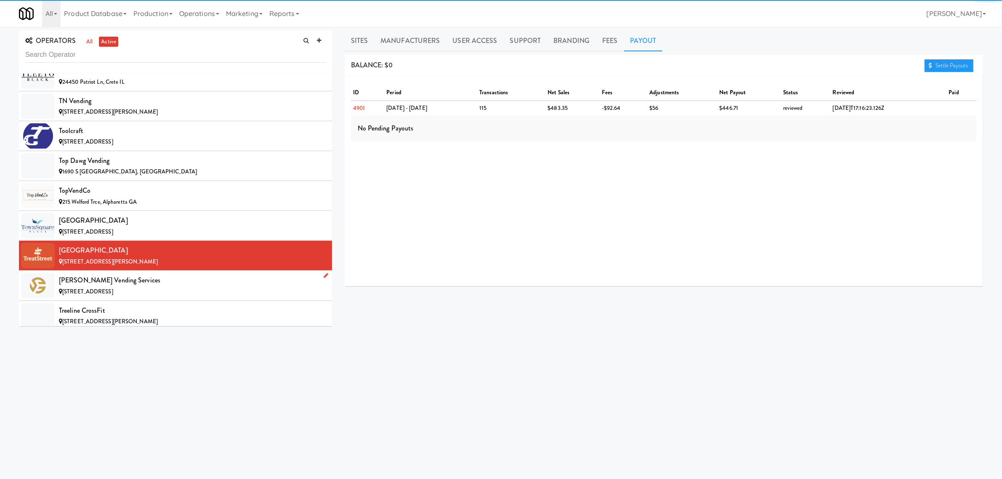
click at [181, 287] on div "[PERSON_NAME] Vending Services" at bounding box center [192, 280] width 267 height 13
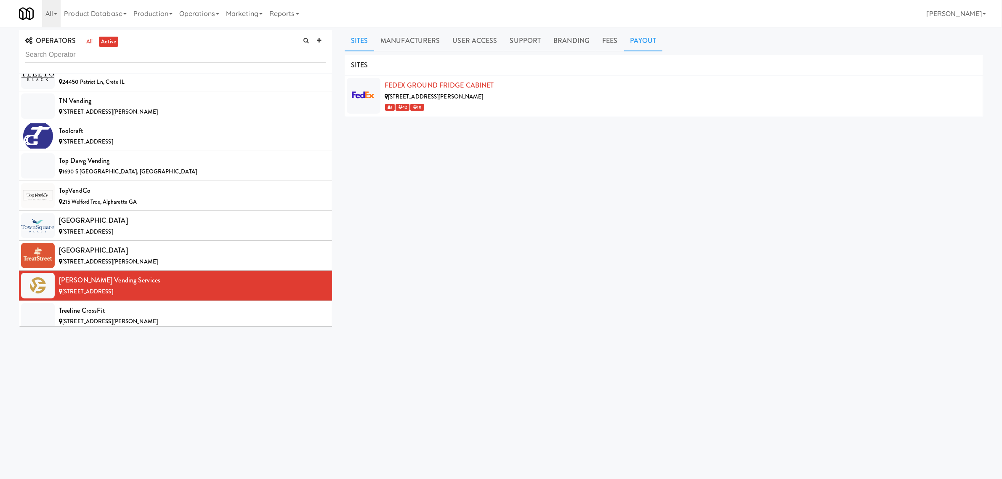
click at [633, 41] on link "Payout" at bounding box center [643, 40] width 39 height 21
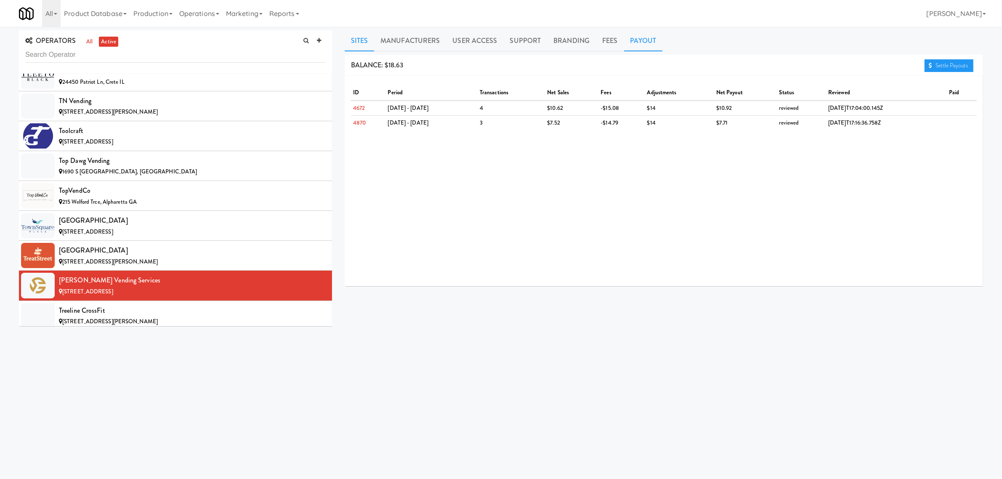
click at [358, 38] on link "Sites" at bounding box center [360, 40] width 30 height 21
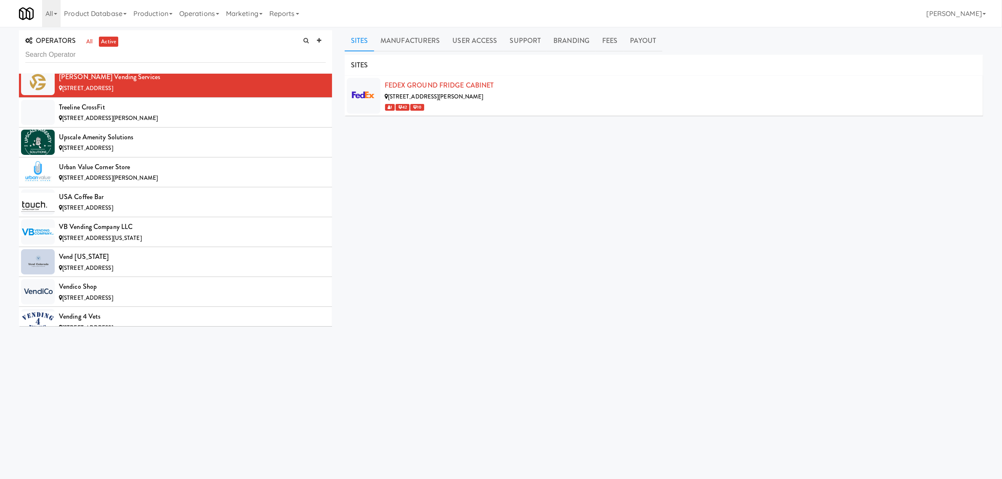
scroll to position [7994, 0]
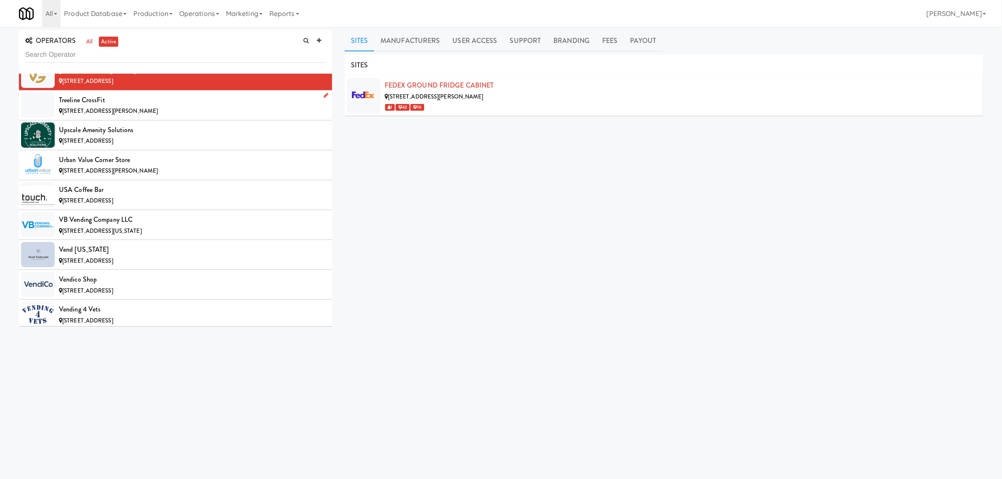
click at [109, 106] on div "Treeline CrossFit" at bounding box center [192, 100] width 267 height 13
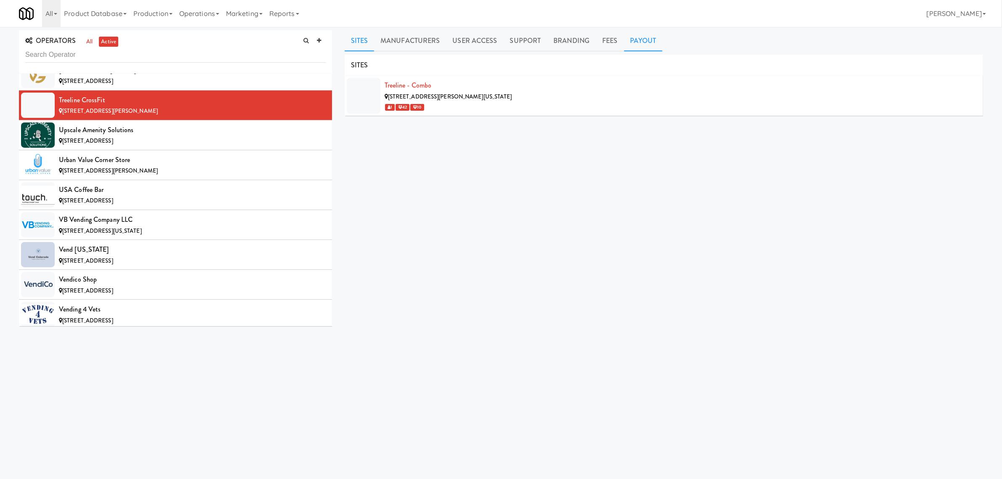
click at [637, 42] on link "Payout" at bounding box center [643, 40] width 39 height 21
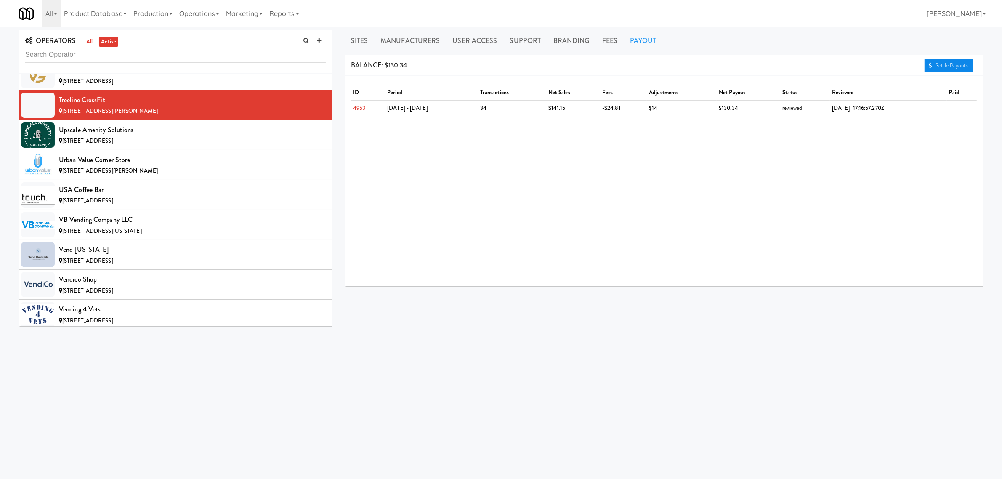
click at [951, 66] on link "Settle Payouts" at bounding box center [948, 65] width 49 height 13
click at [61, 136] on div "Upscale Amenity Solutions" at bounding box center [192, 130] width 267 height 13
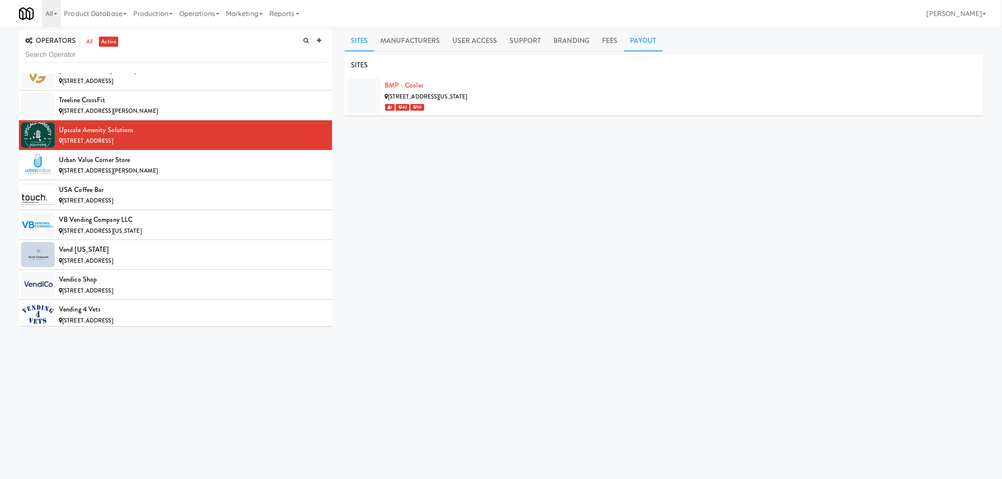
click at [645, 40] on link "Payout" at bounding box center [643, 40] width 39 height 21
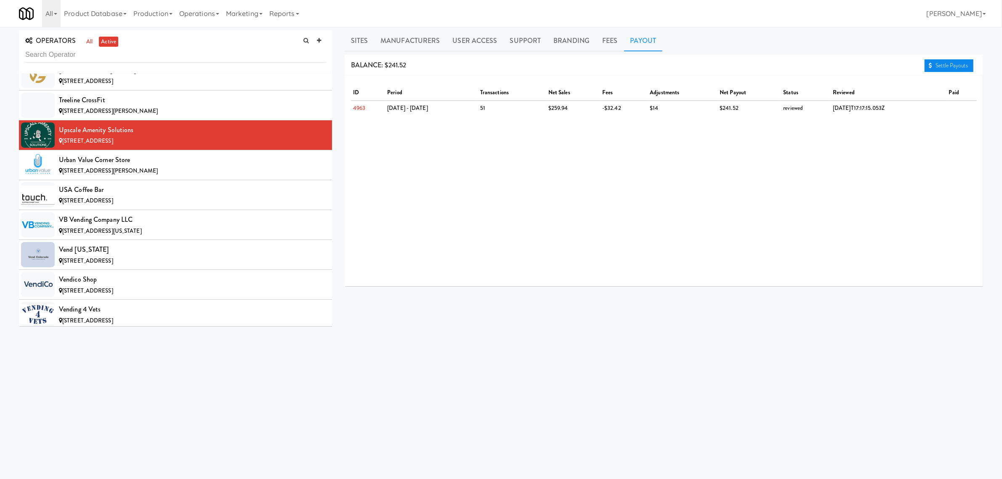
click at [951, 68] on link "Settle Payouts" at bounding box center [948, 65] width 49 height 13
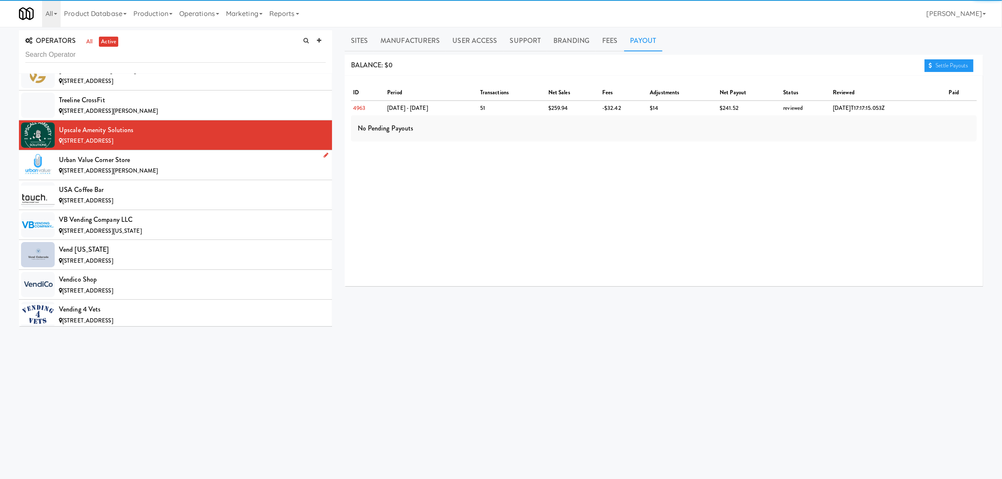
click at [114, 166] on div "Urban Value Corner Store" at bounding box center [192, 160] width 267 height 13
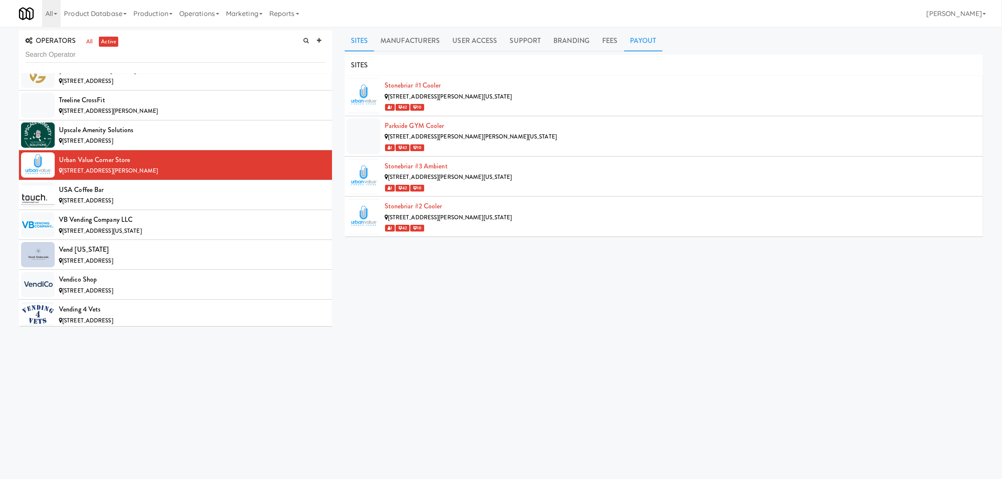
click at [644, 42] on link "Payout" at bounding box center [643, 40] width 39 height 21
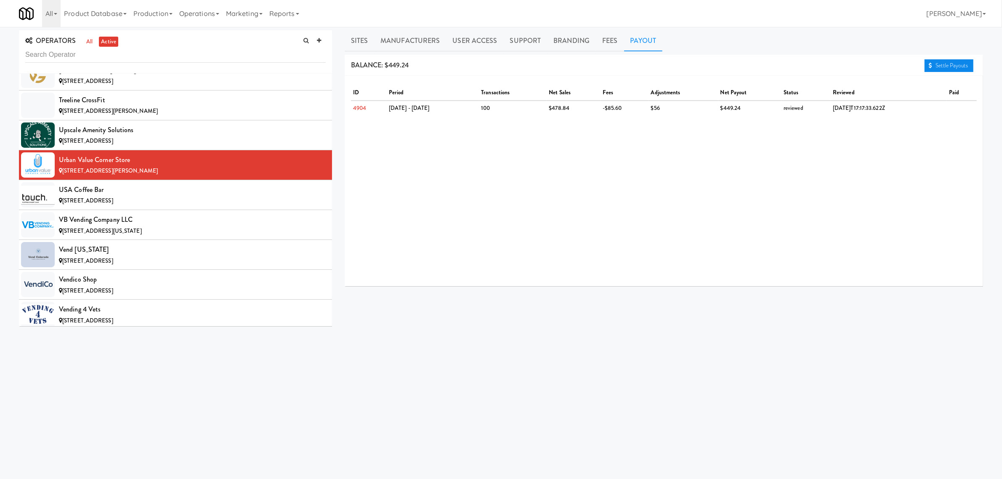
click at [945, 66] on link "Settle Payouts" at bounding box center [948, 65] width 49 height 13
click at [66, 204] on span "[STREET_ADDRESS]" at bounding box center [87, 200] width 51 height 8
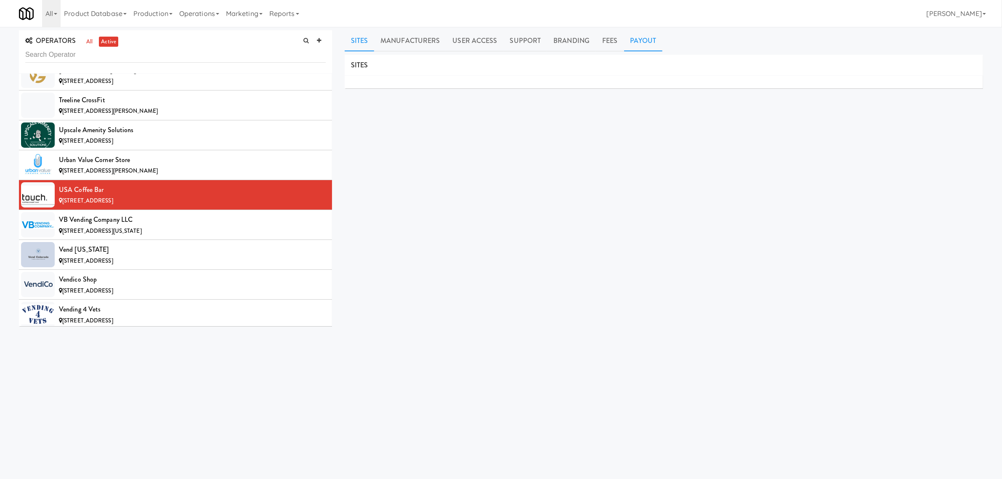
click at [629, 32] on link "Payout" at bounding box center [643, 40] width 39 height 21
click at [167, 226] on div "VB Vending Company LLC" at bounding box center [192, 219] width 267 height 13
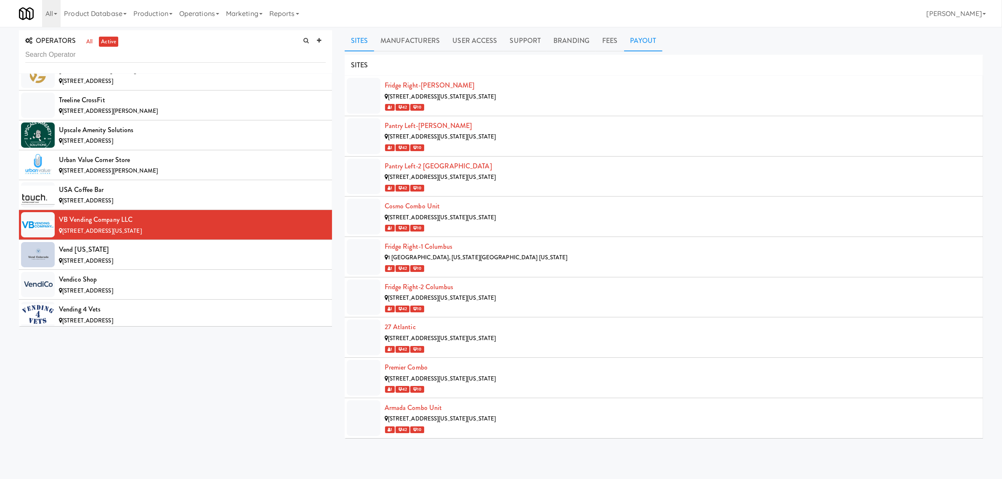
click at [649, 38] on link "Payout" at bounding box center [643, 40] width 39 height 21
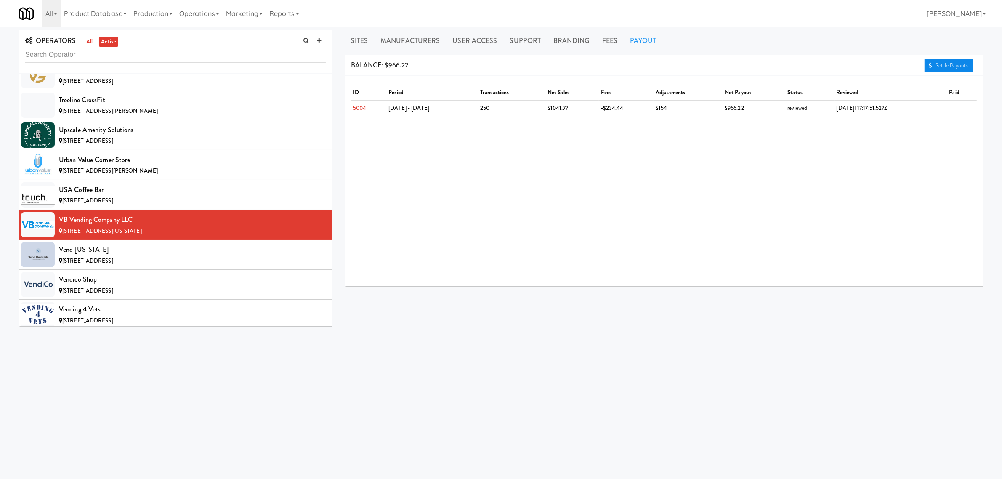
click at [947, 66] on link "Settle Payouts" at bounding box center [948, 65] width 49 height 13
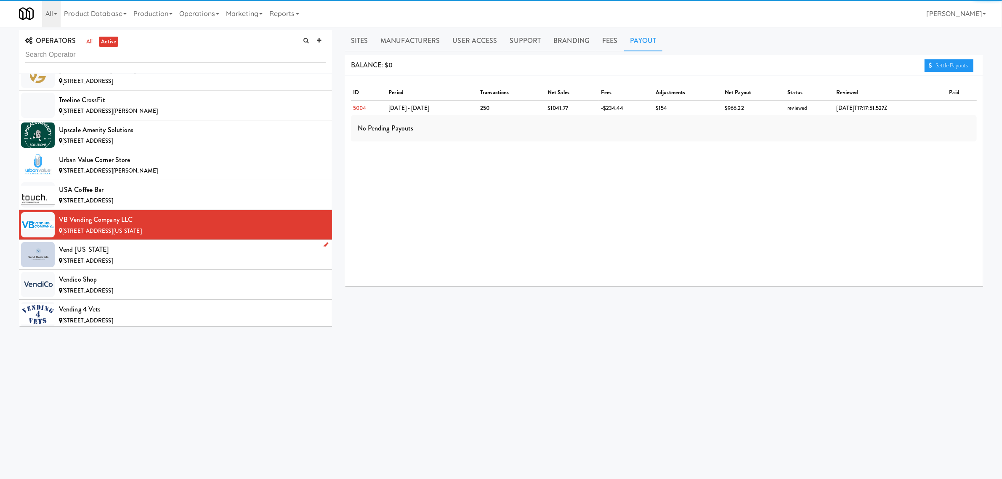
click at [145, 256] on div "Vend [US_STATE]" at bounding box center [192, 249] width 267 height 13
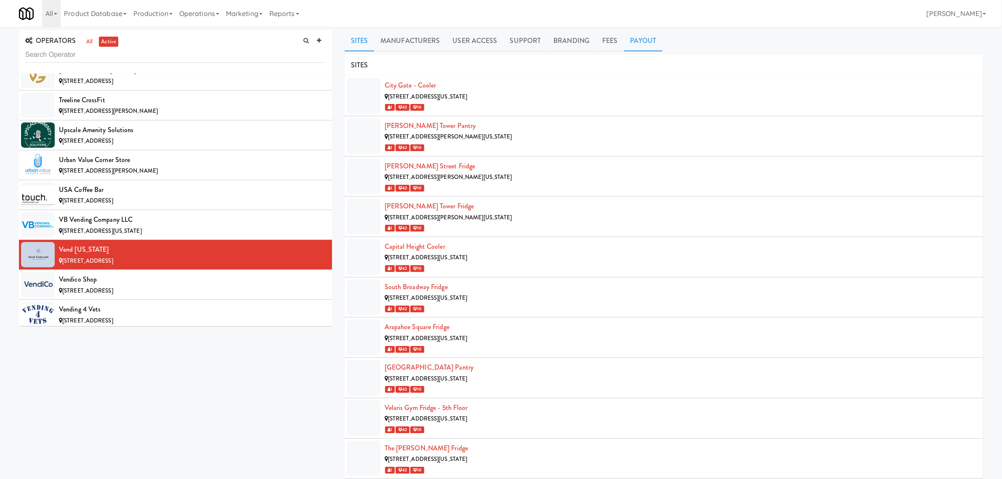
click at [639, 36] on link "Payout" at bounding box center [643, 40] width 39 height 21
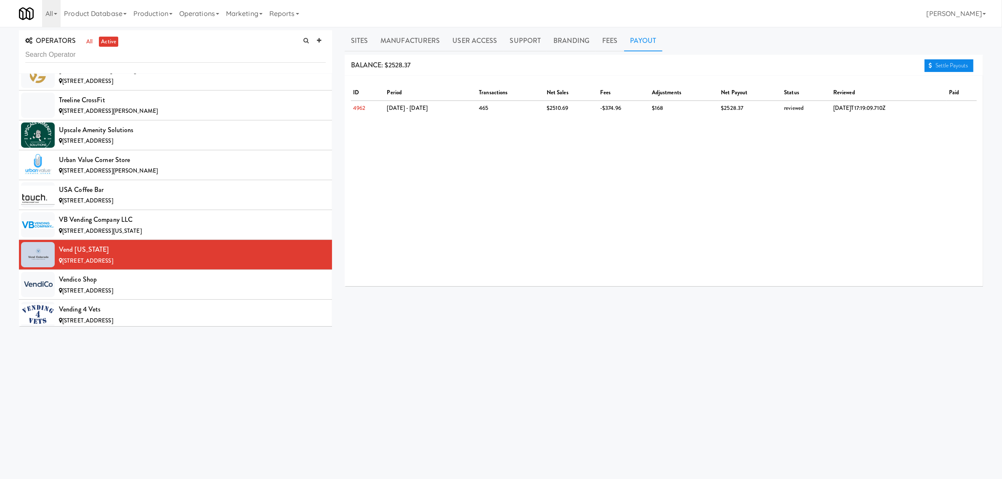
click at [960, 67] on link "Settle Payouts" at bounding box center [948, 65] width 49 height 13
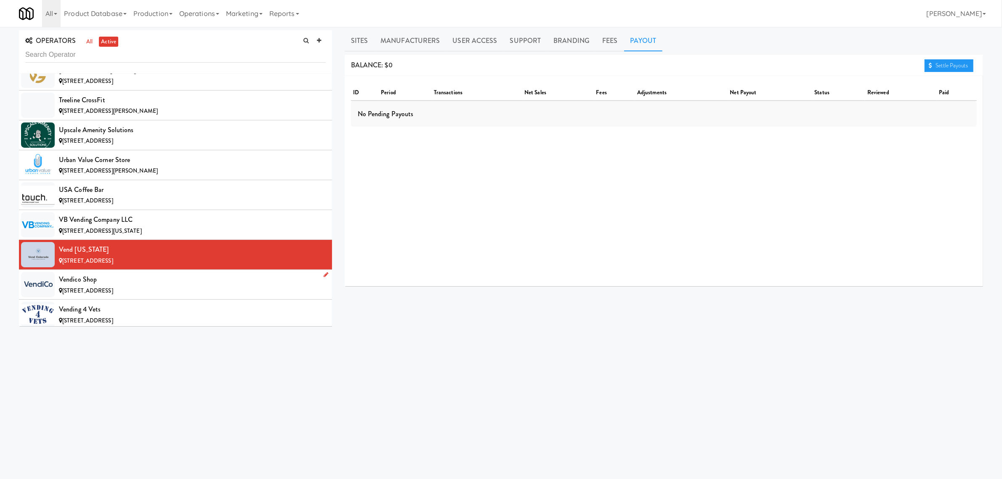
click at [121, 286] on div "Vendico Shop" at bounding box center [192, 279] width 267 height 13
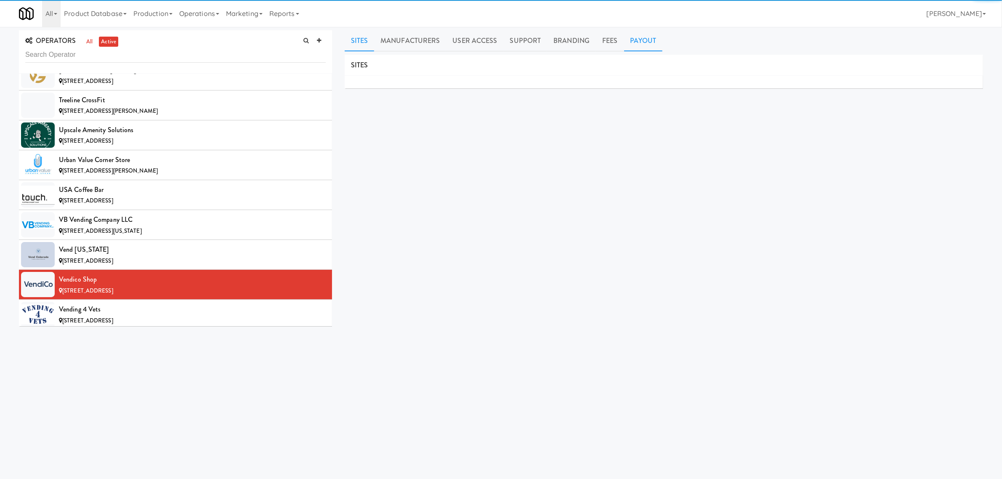
click at [644, 36] on link "Payout" at bounding box center [643, 40] width 39 height 21
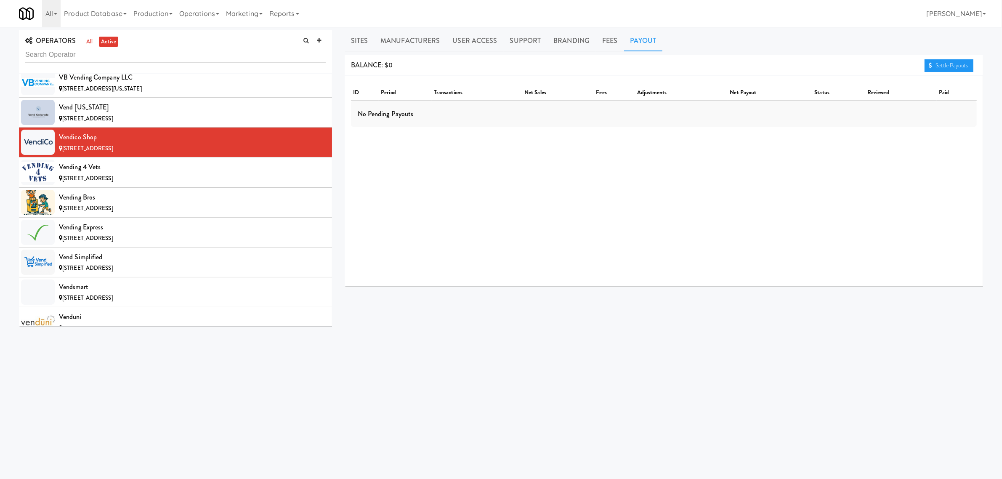
scroll to position [8204, 0]
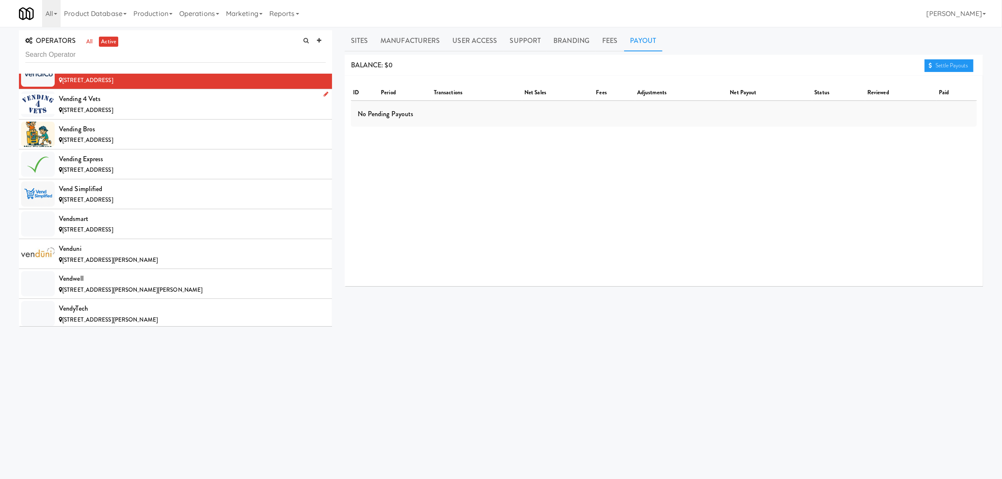
click at [96, 105] on div "Vending 4 Vets" at bounding box center [192, 99] width 267 height 13
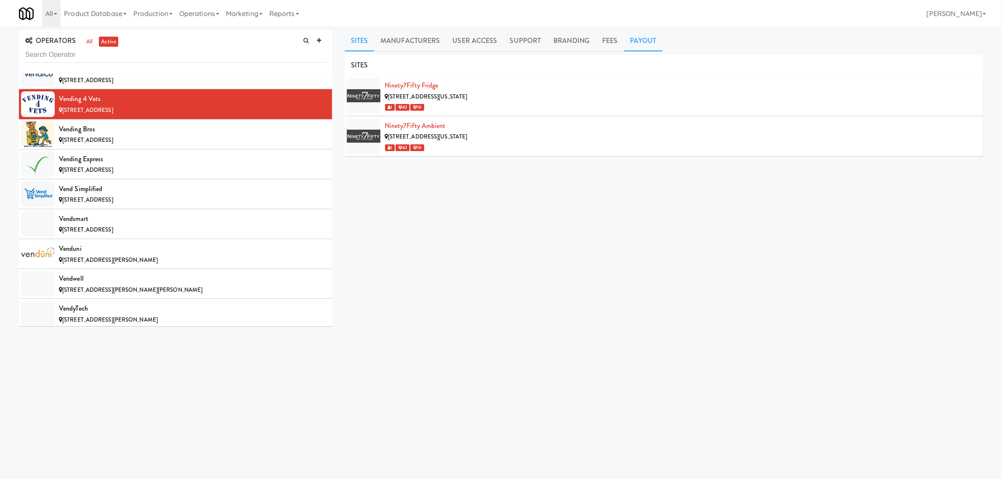
click at [648, 43] on link "Payout" at bounding box center [643, 40] width 39 height 21
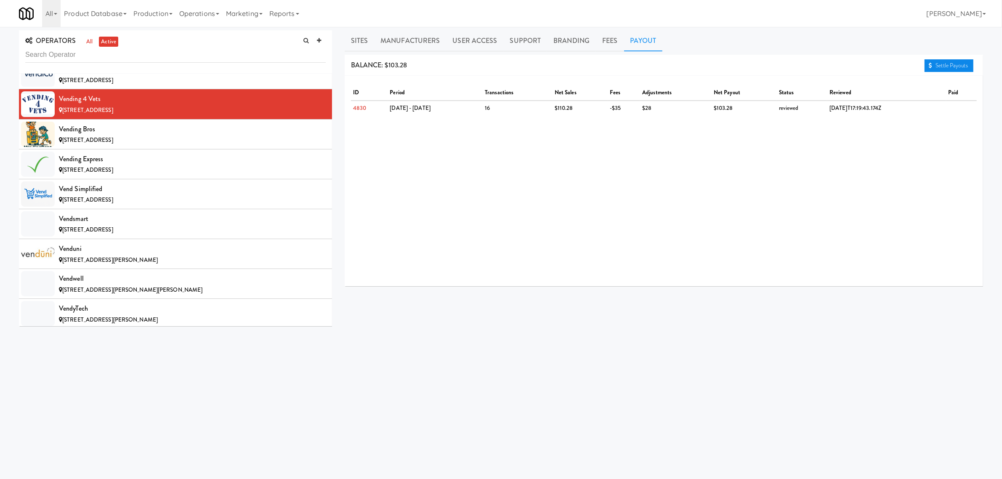
click at [937, 64] on link "Settle Payouts" at bounding box center [948, 65] width 49 height 13
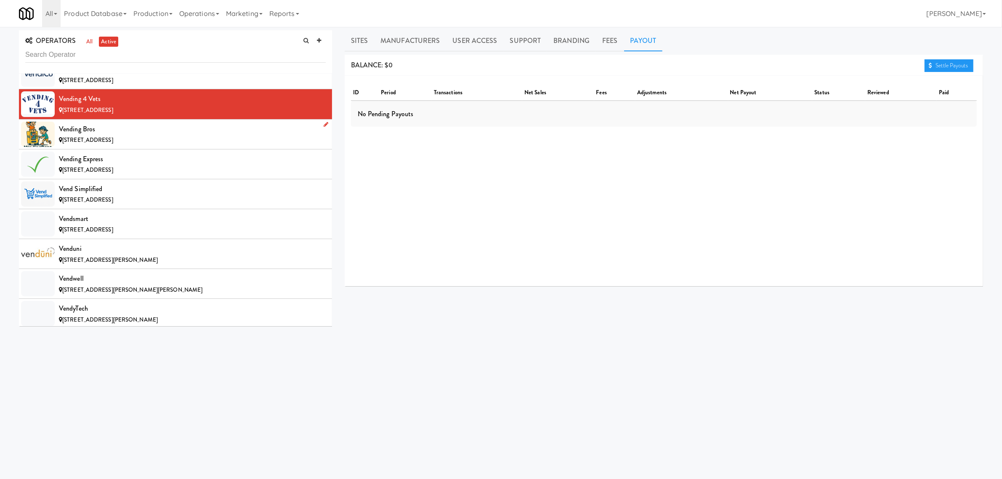
click at [109, 146] on div "[STREET_ADDRESS]" at bounding box center [192, 140] width 267 height 11
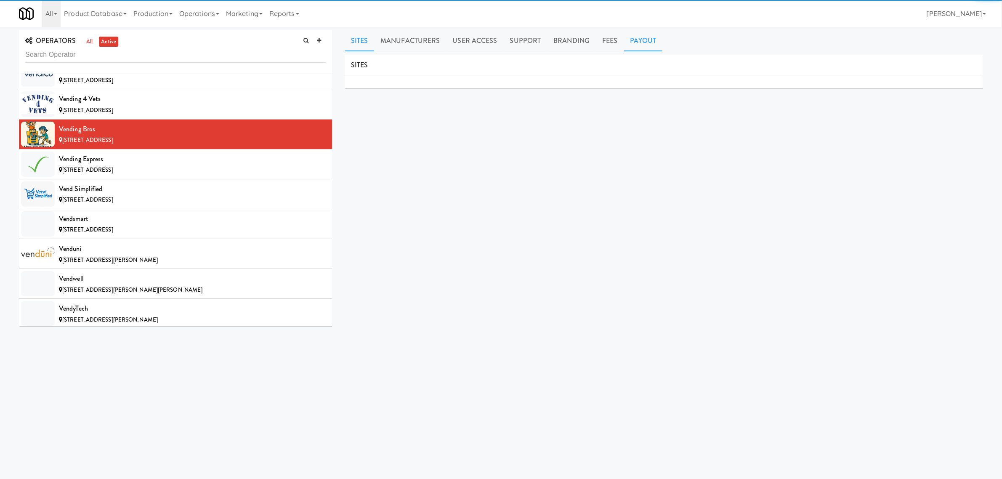
click at [630, 42] on link "Payout" at bounding box center [643, 40] width 39 height 21
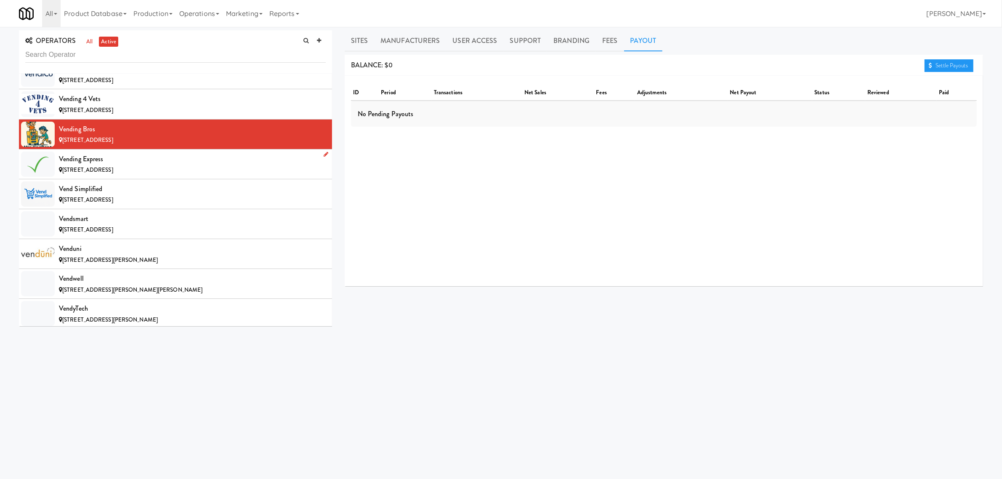
click at [125, 165] on div "Vending Express" at bounding box center [192, 159] width 267 height 13
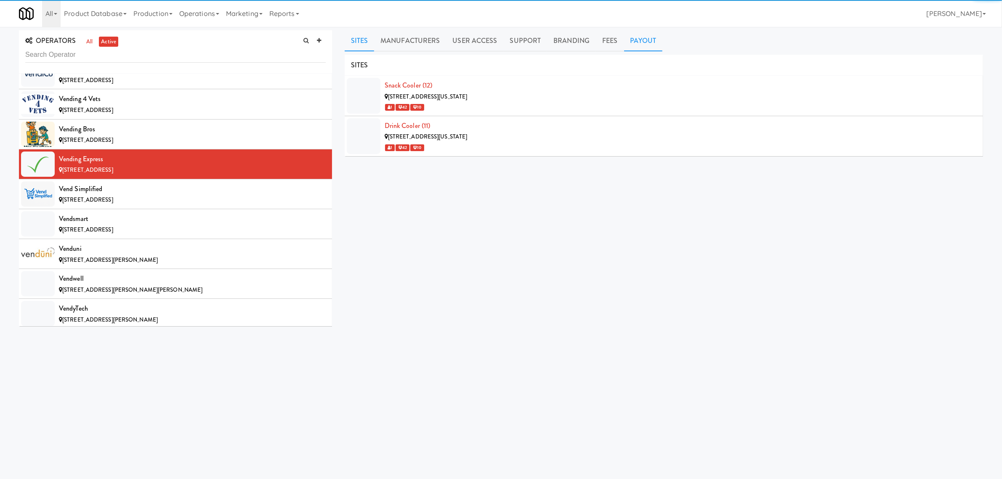
click at [643, 38] on link "Payout" at bounding box center [643, 40] width 39 height 21
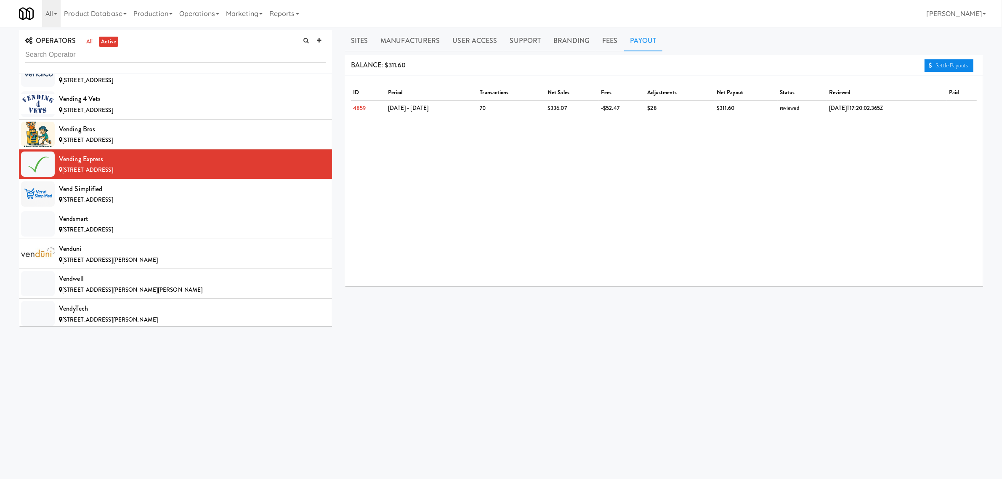
click at [960, 66] on link "Settle Payouts" at bounding box center [948, 65] width 49 height 13
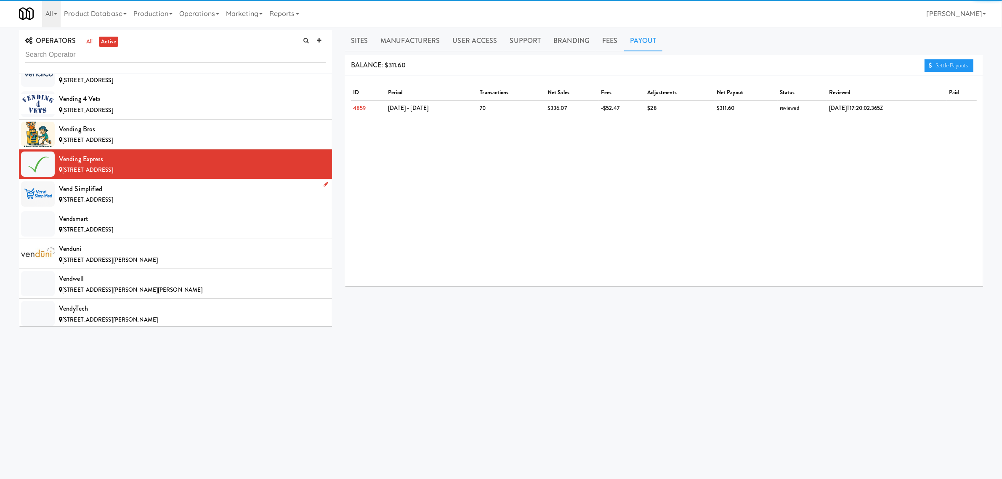
click at [113, 204] on span "[STREET_ADDRESS]" at bounding box center [87, 200] width 51 height 8
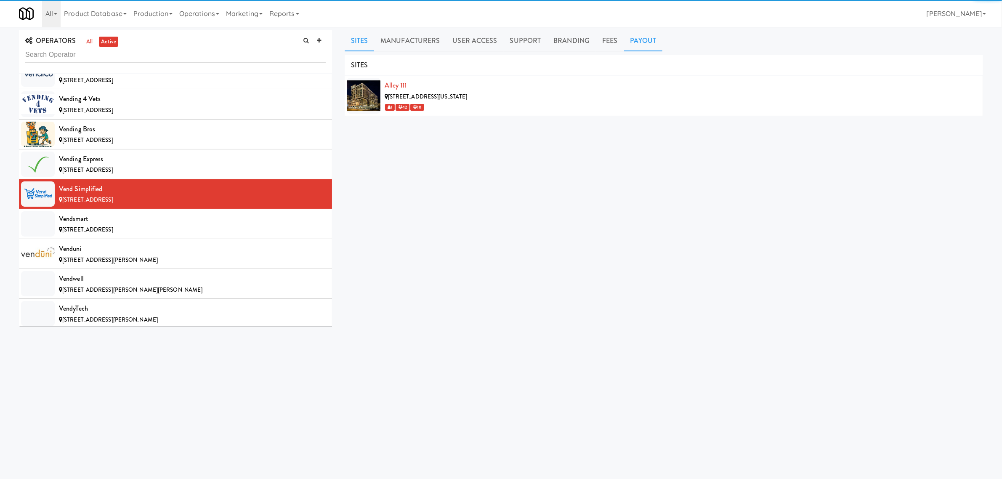
click at [646, 39] on link "Payout" at bounding box center [643, 40] width 39 height 21
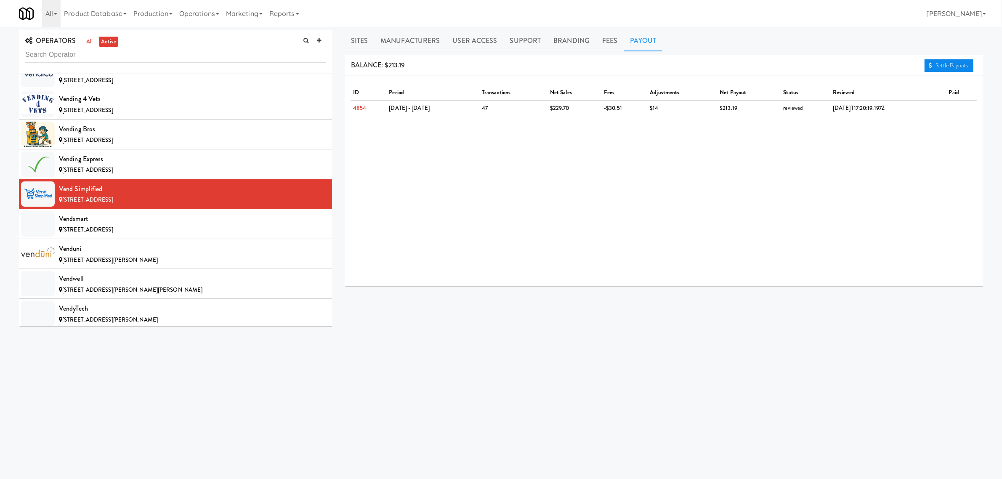
click at [935, 66] on link "Settle Payouts" at bounding box center [948, 65] width 49 height 13
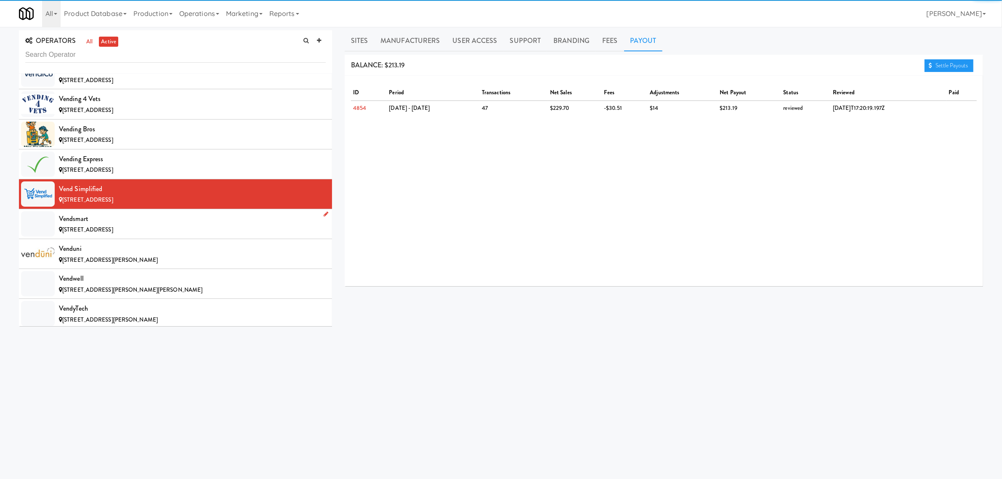
click at [147, 225] on div "Vendsmart" at bounding box center [192, 218] width 267 height 13
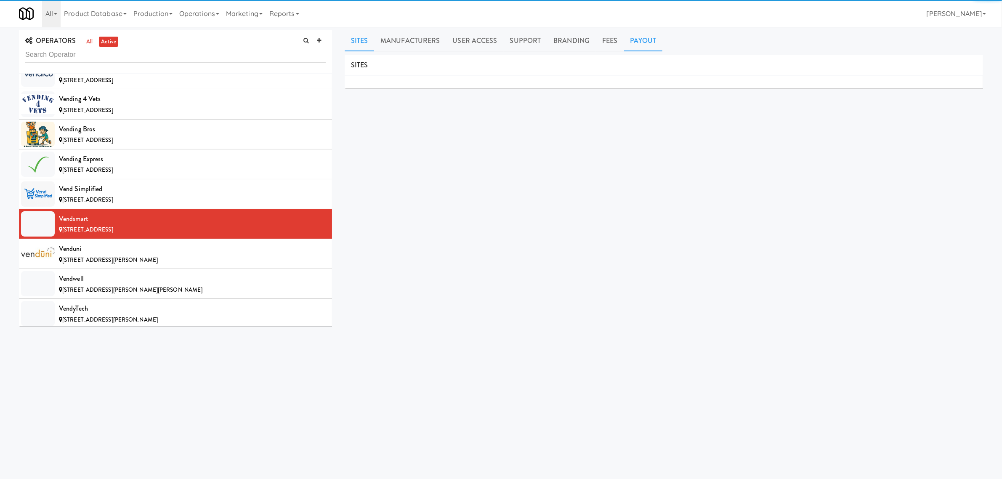
click at [646, 33] on link "Payout" at bounding box center [643, 40] width 39 height 21
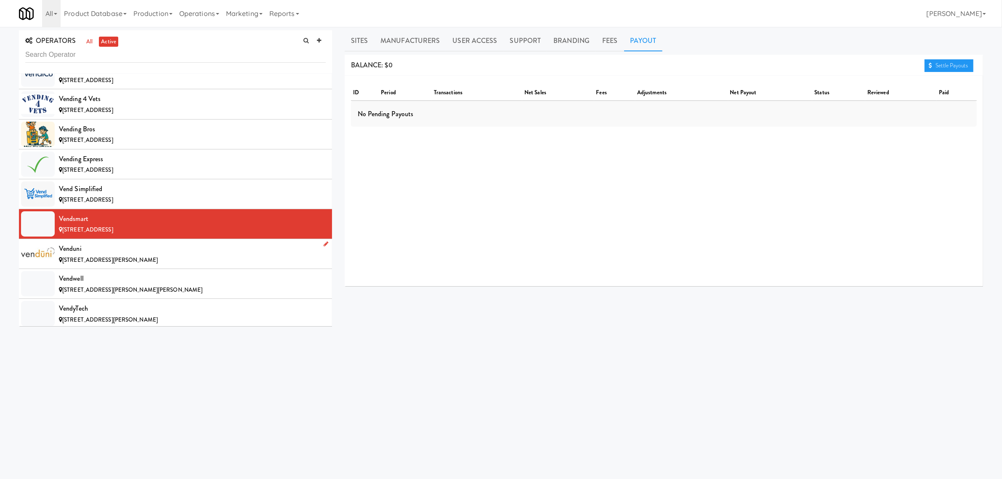
click at [158, 265] on div "[STREET_ADDRESS][PERSON_NAME]" at bounding box center [192, 260] width 267 height 11
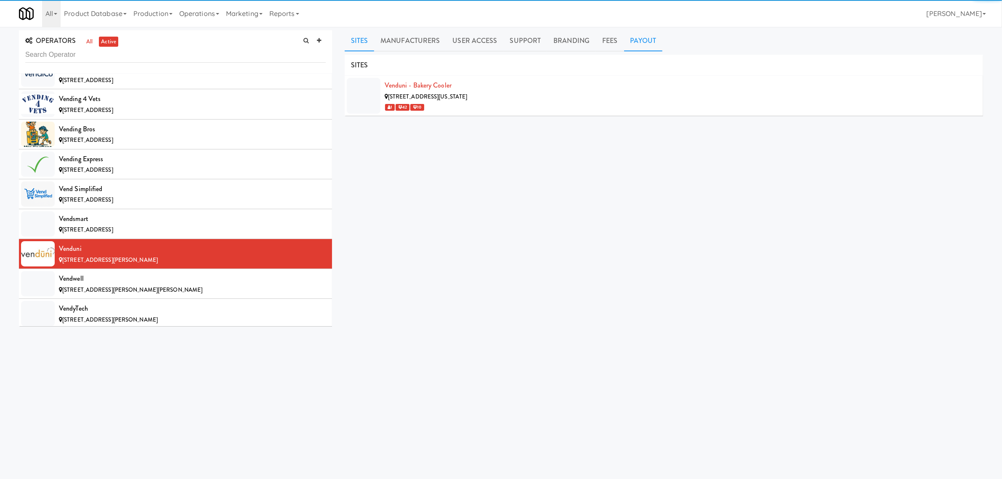
click at [634, 40] on link "Payout" at bounding box center [643, 40] width 39 height 21
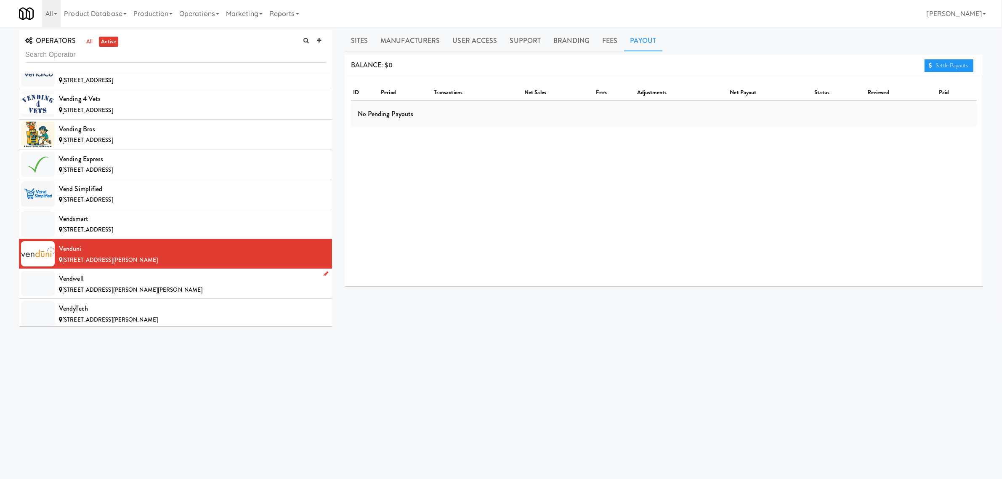
click at [196, 295] on div "[STREET_ADDRESS][PERSON_NAME][PERSON_NAME]" at bounding box center [192, 290] width 267 height 11
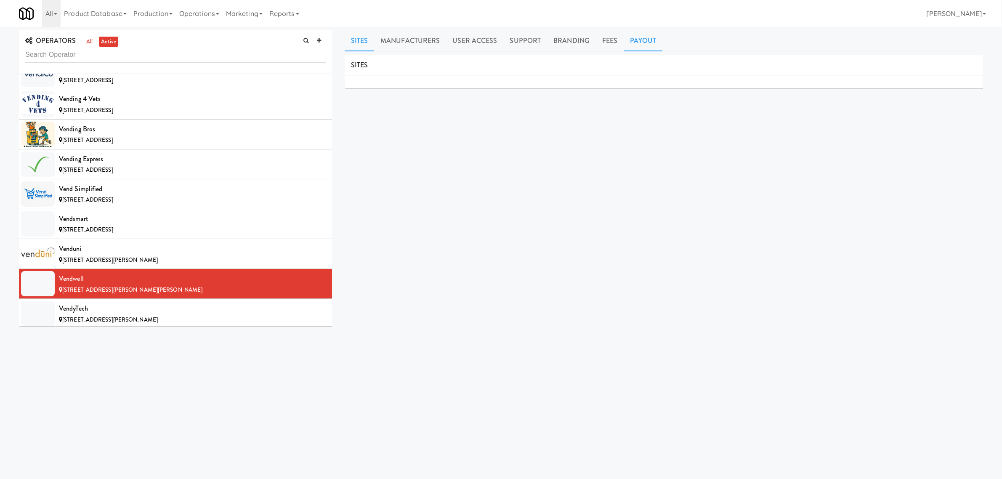
click at [651, 37] on link "Payout" at bounding box center [643, 40] width 39 height 21
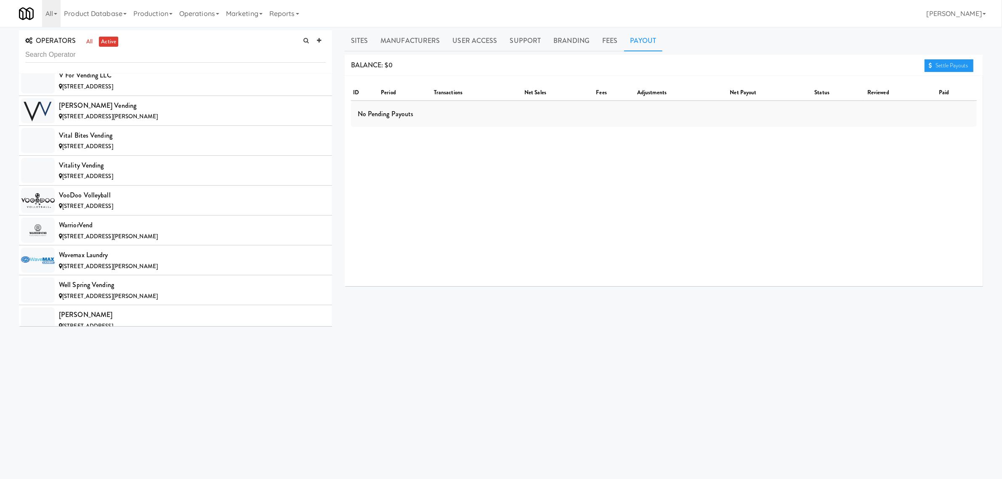
scroll to position [8414, 0]
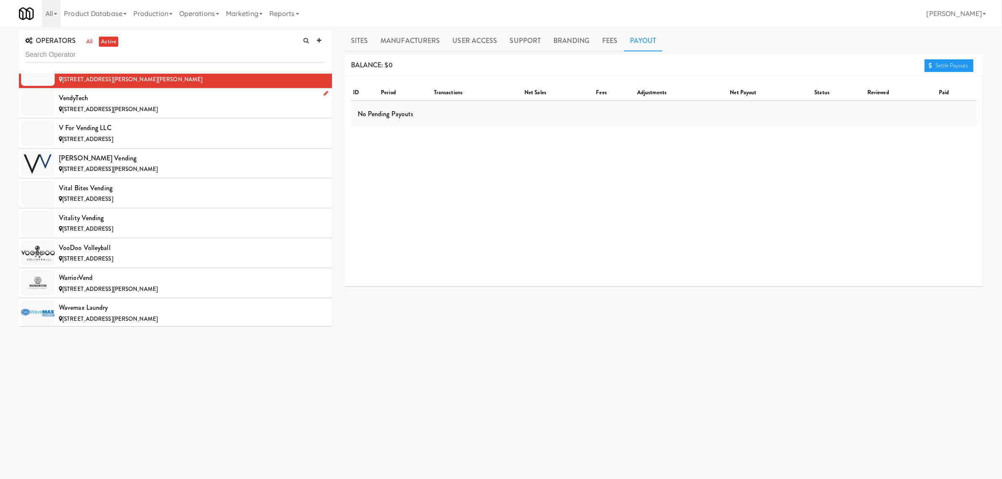
click at [112, 113] on span "[STREET_ADDRESS][PERSON_NAME]" at bounding box center [110, 109] width 96 height 8
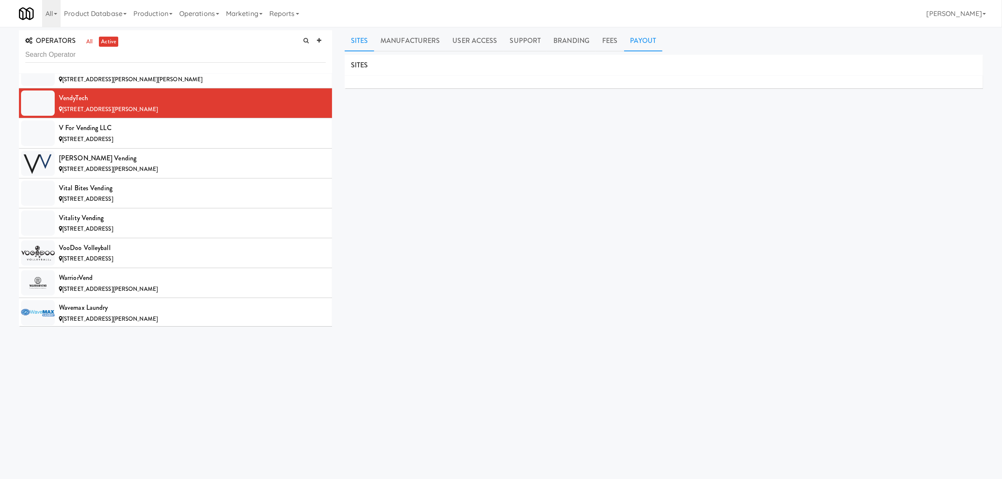
click at [639, 38] on link "Payout" at bounding box center [643, 40] width 39 height 21
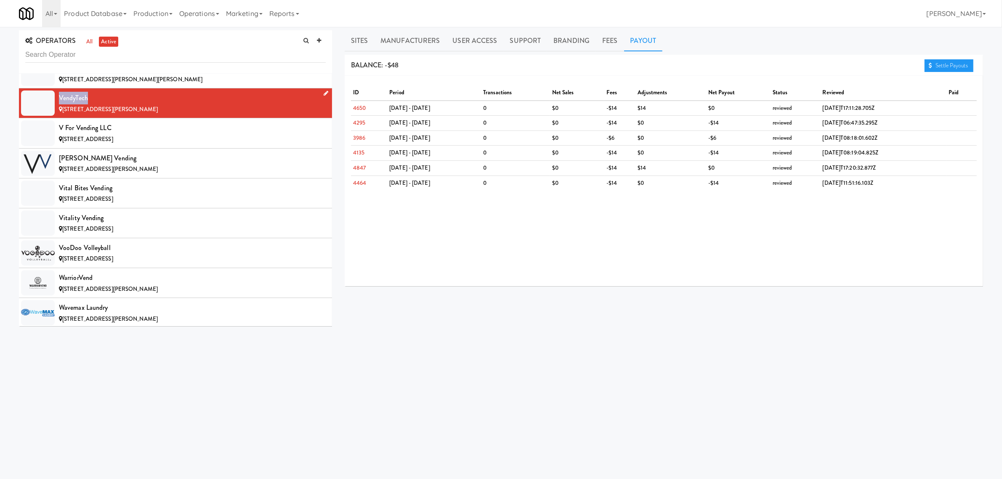
drag, startPoint x: 59, startPoint y: 125, endPoint x: 93, endPoint y: 122, distance: 33.8
click at [93, 104] on div "VendyTech" at bounding box center [192, 98] width 267 height 13
click at [79, 134] on div "V for Vending LLC" at bounding box center [192, 128] width 267 height 13
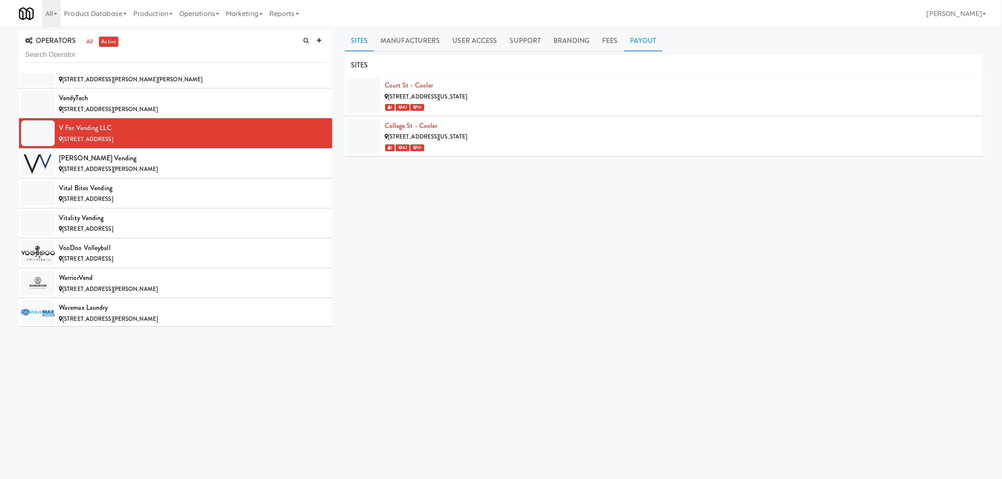
click at [631, 40] on link "Payout" at bounding box center [643, 40] width 39 height 21
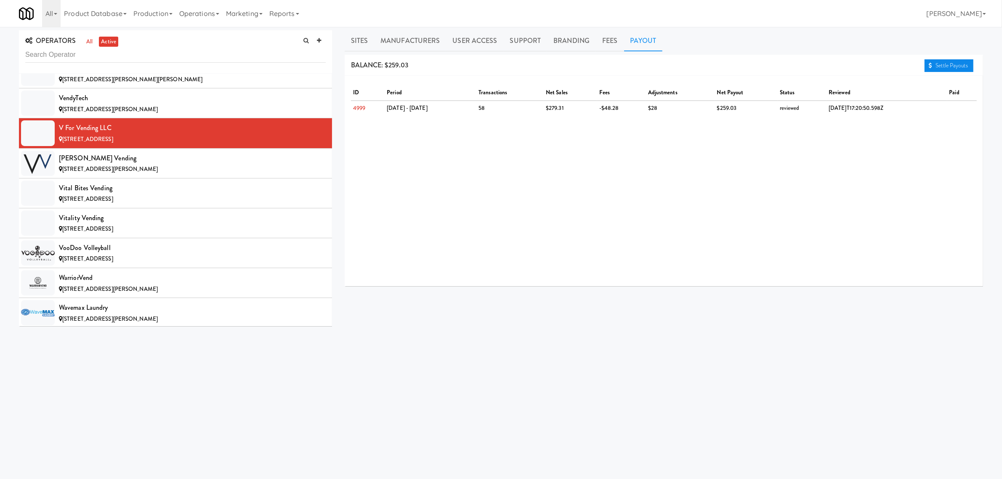
click at [937, 62] on link "Settle Payouts" at bounding box center [948, 65] width 49 height 13
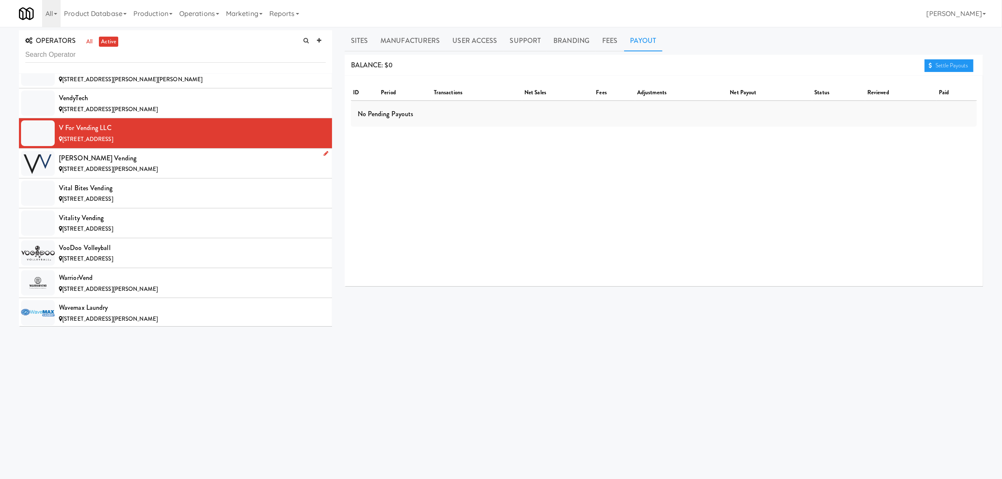
click at [171, 164] on div "[PERSON_NAME] Vending" at bounding box center [192, 158] width 267 height 13
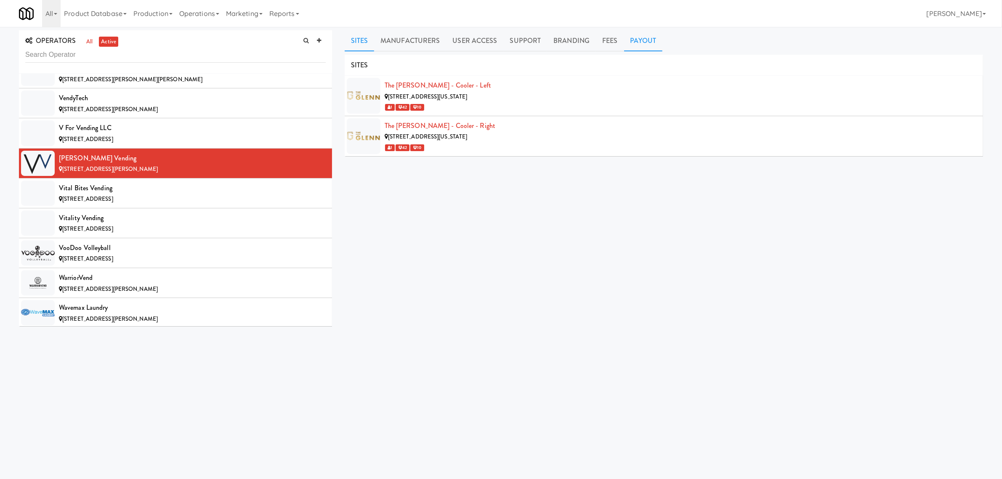
click at [639, 41] on link "Payout" at bounding box center [643, 40] width 39 height 21
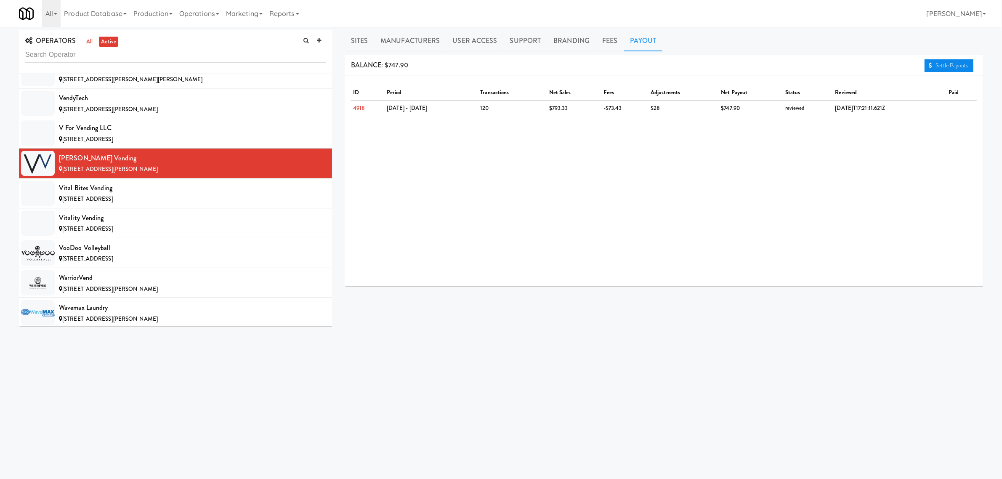
click at [950, 67] on link "Settle Payouts" at bounding box center [948, 65] width 49 height 13
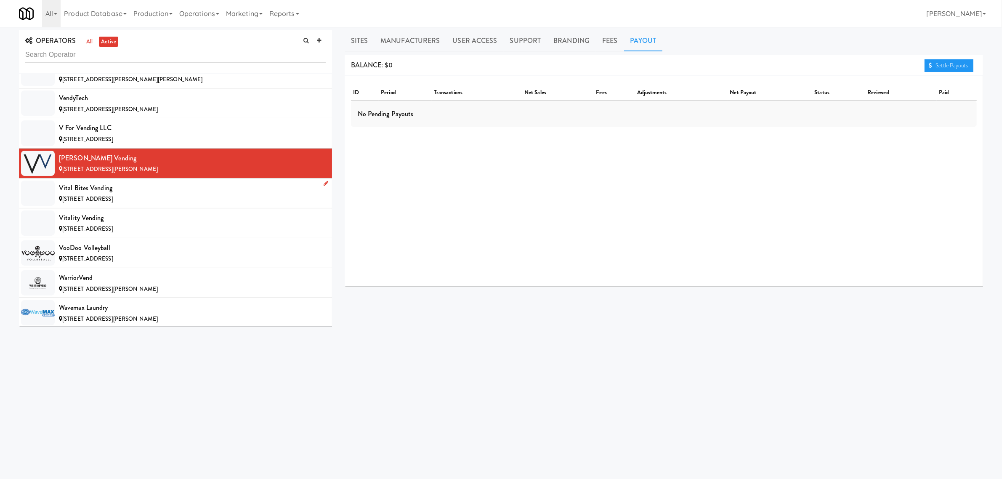
click at [96, 203] on span "[STREET_ADDRESS]" at bounding box center [87, 199] width 51 height 8
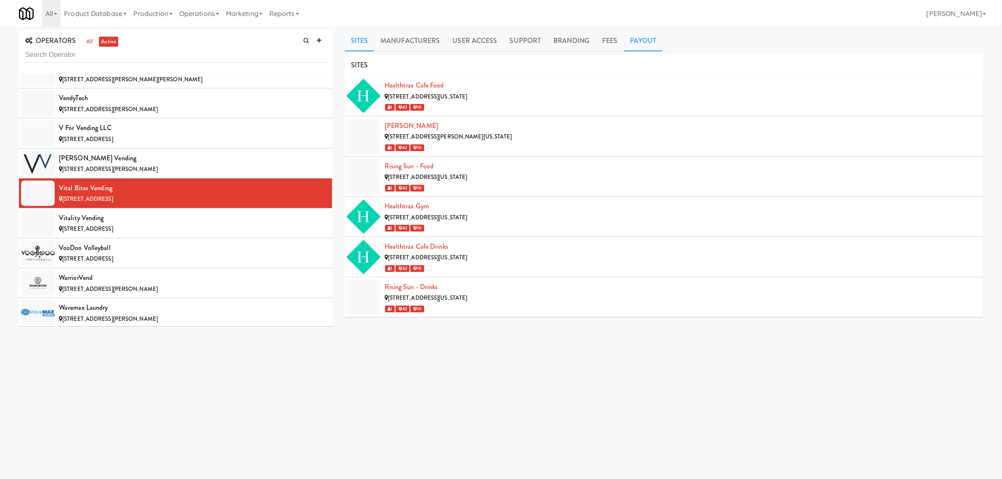
click at [630, 42] on link "Payout" at bounding box center [643, 40] width 39 height 21
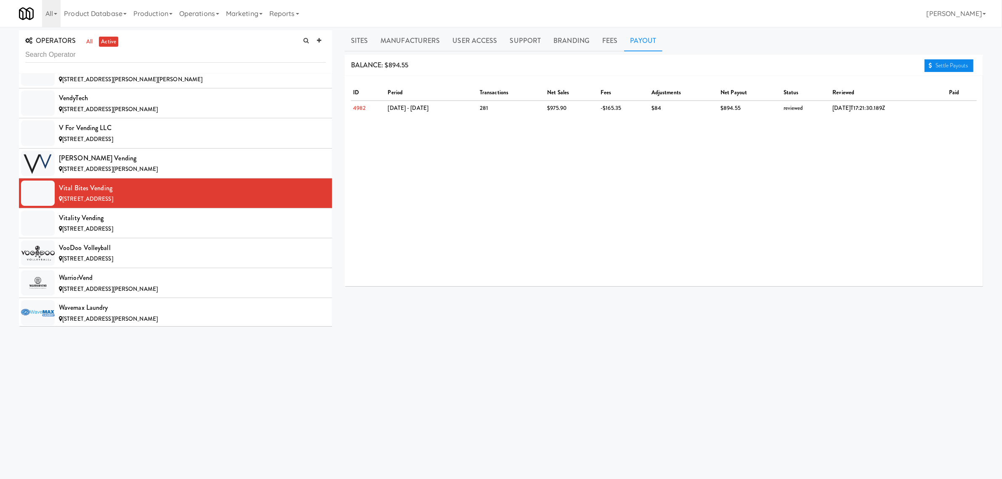
click at [945, 64] on link "Settle Payouts" at bounding box center [948, 65] width 49 height 13
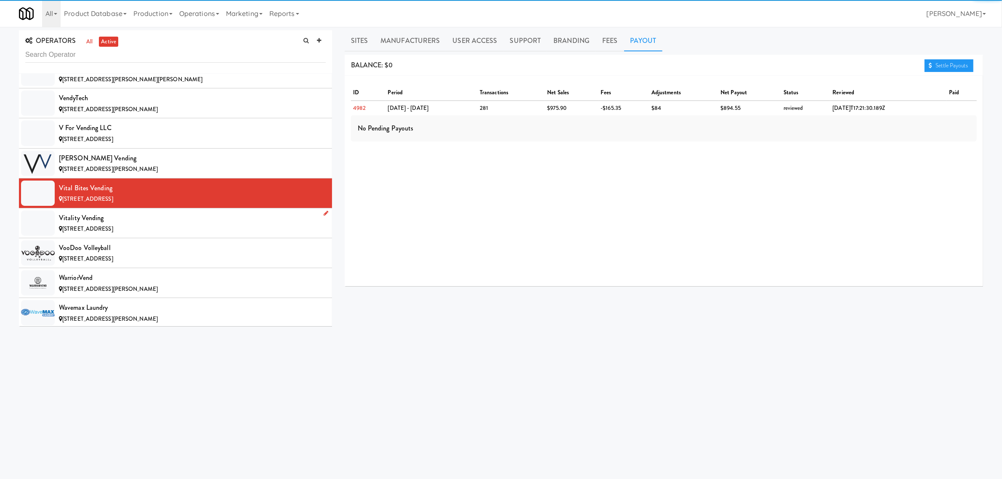
click at [100, 224] on div "Vitality Vending" at bounding box center [192, 218] width 267 height 13
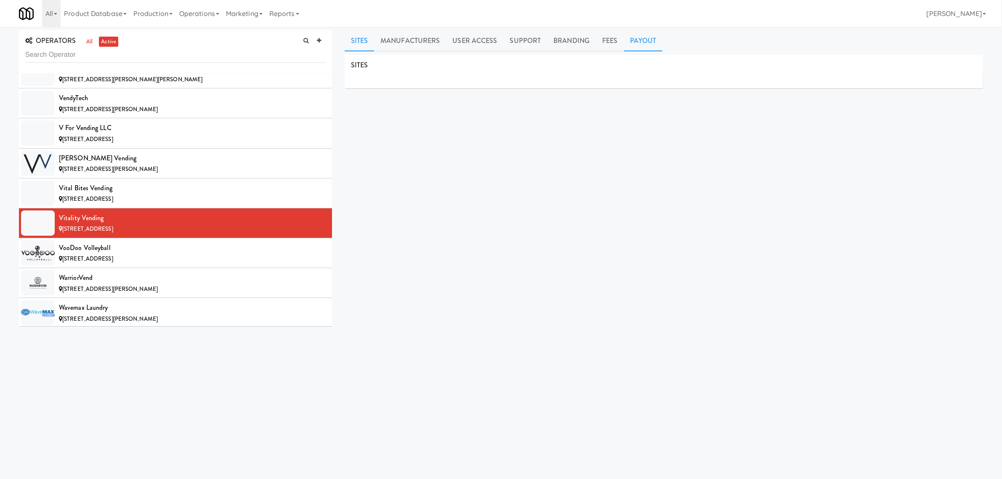
click at [632, 36] on link "Payout" at bounding box center [643, 40] width 39 height 21
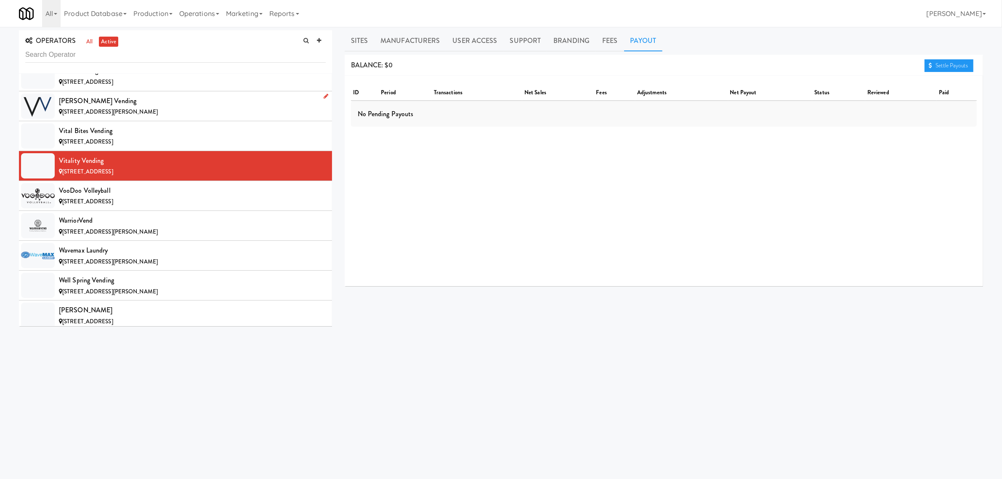
scroll to position [8572, 0]
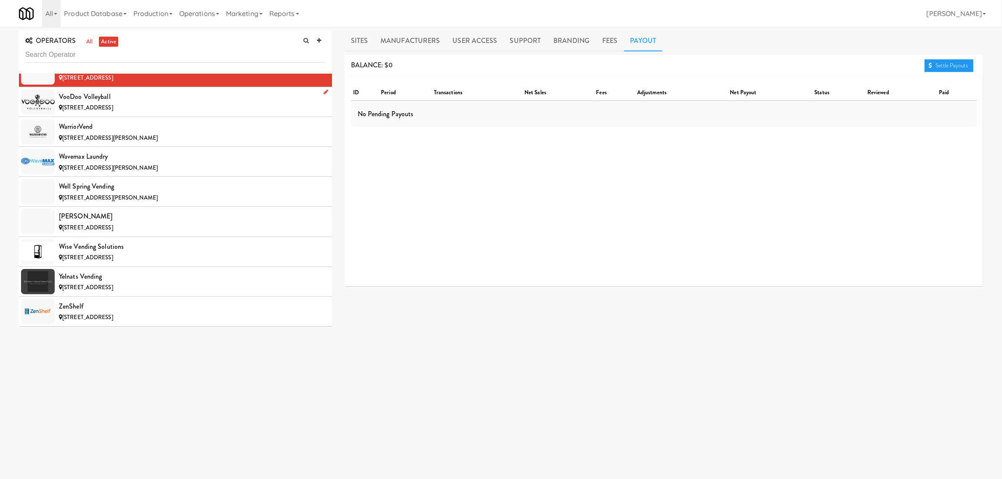
click at [116, 103] on div "VooDoo Volleyball" at bounding box center [192, 96] width 267 height 13
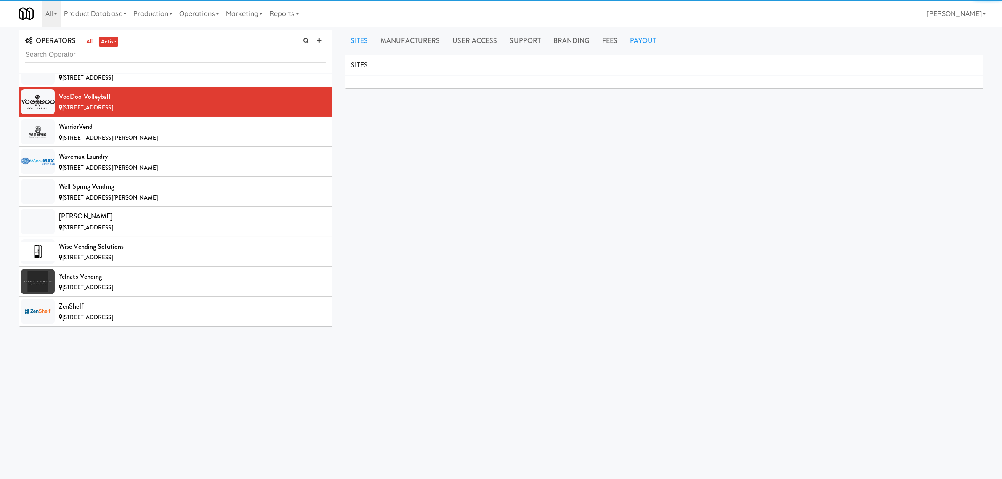
click at [638, 38] on link "Payout" at bounding box center [643, 40] width 39 height 21
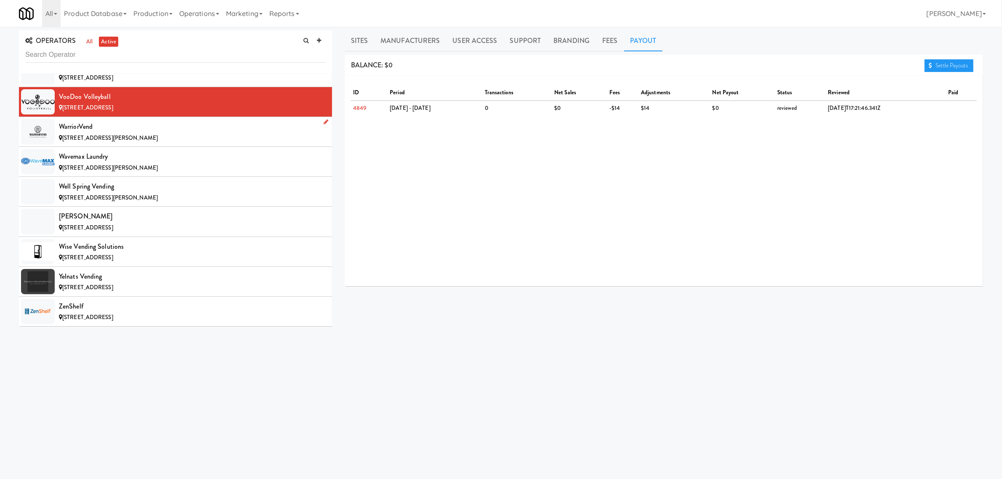
click at [152, 133] on div "WarriorVend" at bounding box center [192, 126] width 267 height 13
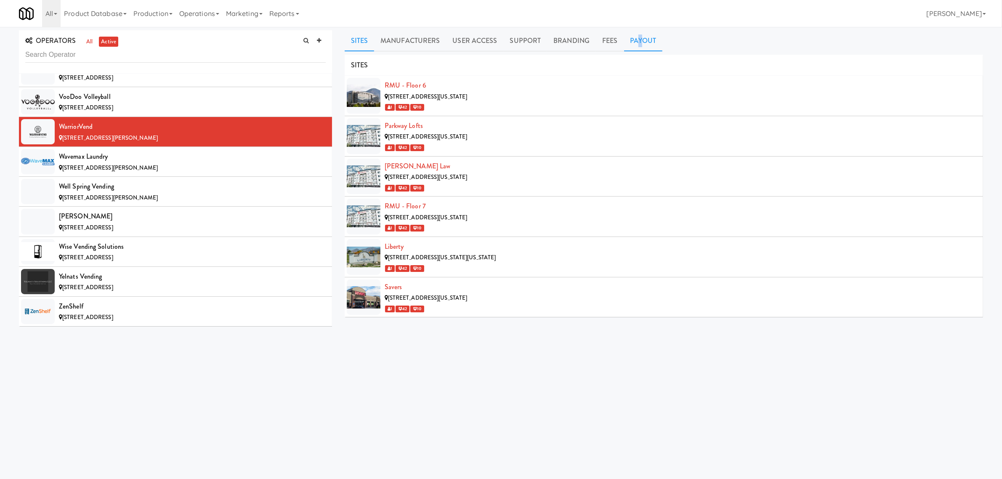
click at [637, 37] on link "Payout" at bounding box center [643, 40] width 39 height 21
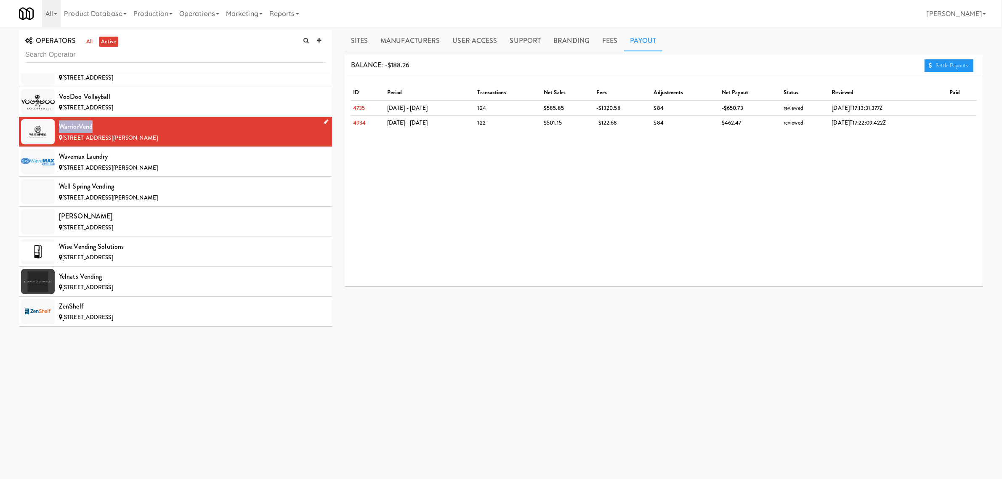
drag, startPoint x: 61, startPoint y: 146, endPoint x: 99, endPoint y: 146, distance: 37.9
click at [99, 133] on div "WarriorVend" at bounding box center [192, 126] width 267 height 13
click at [171, 173] on div "[STREET_ADDRESS][PERSON_NAME]" at bounding box center [192, 168] width 267 height 11
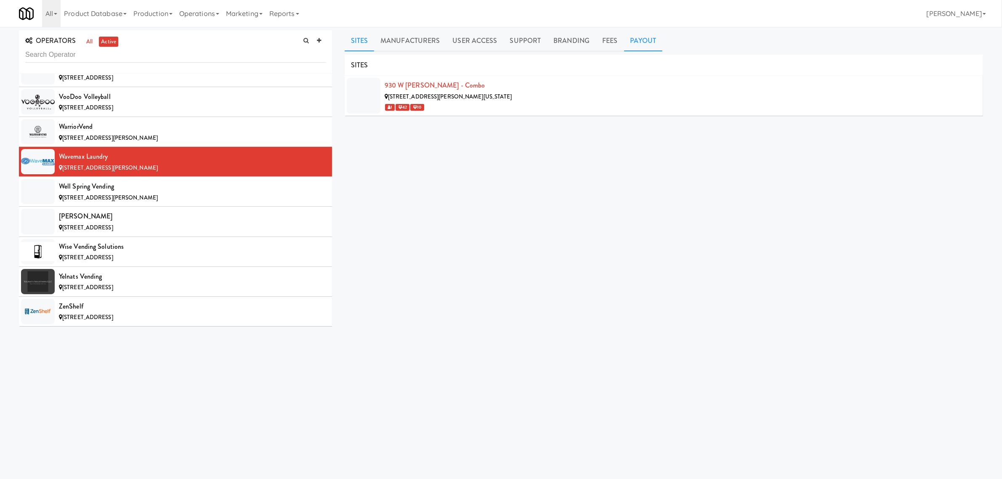
click at [638, 34] on link "Payout" at bounding box center [643, 40] width 39 height 21
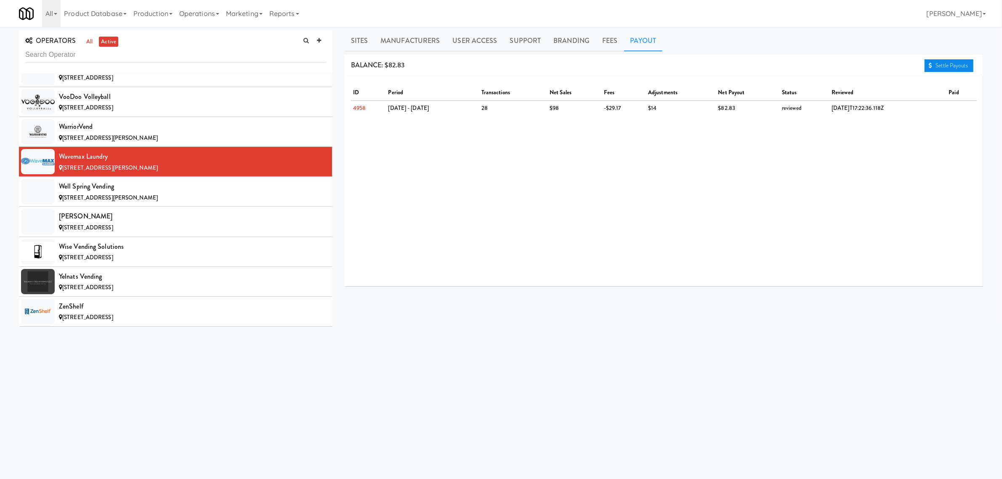
click at [935, 68] on link "Settle Payouts" at bounding box center [948, 65] width 49 height 13
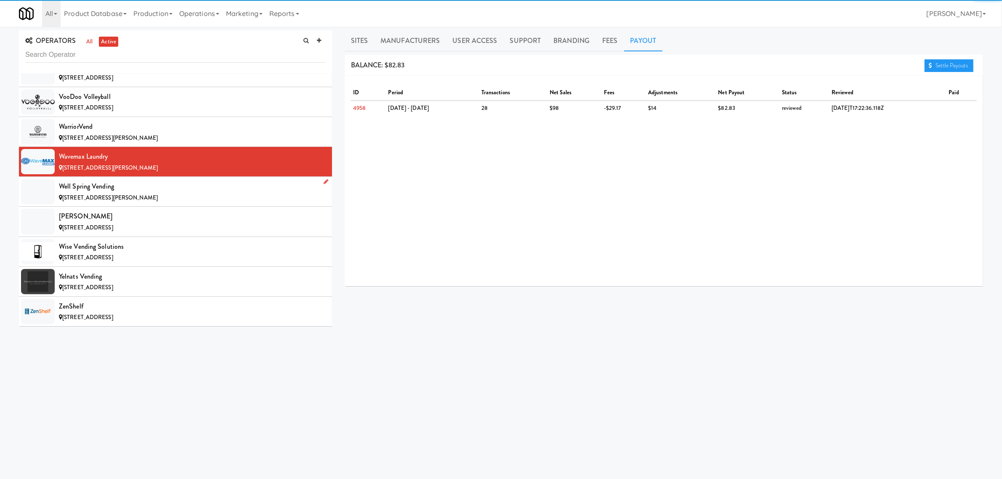
click at [130, 198] on li "Well Spring Vending [STREET_ADDRESS][PERSON_NAME]" at bounding box center [175, 192] width 313 height 30
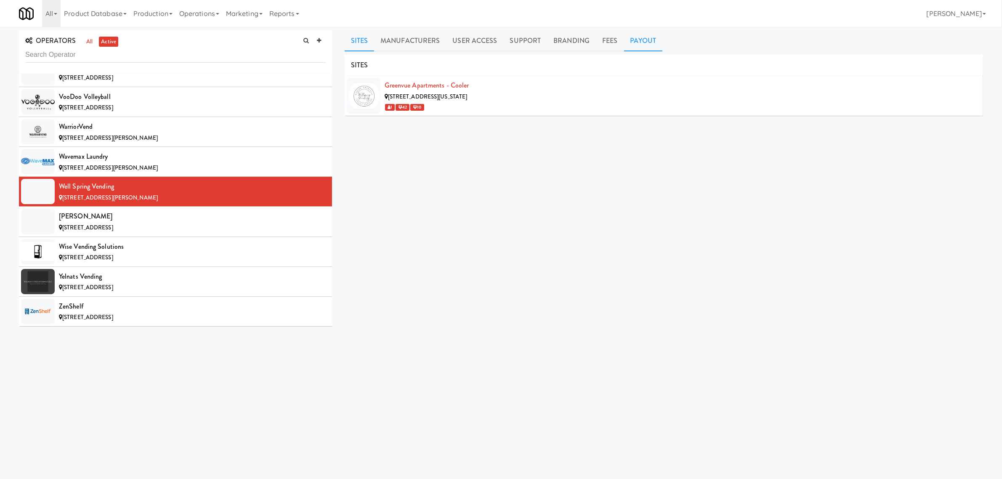
click at [630, 45] on link "Payout" at bounding box center [643, 40] width 39 height 21
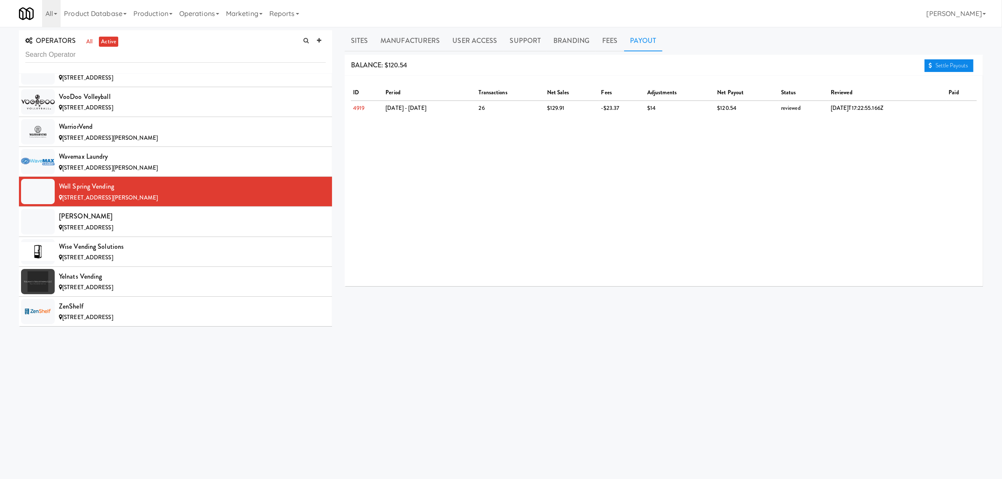
click at [950, 62] on link "Settle Payouts" at bounding box center [948, 65] width 49 height 13
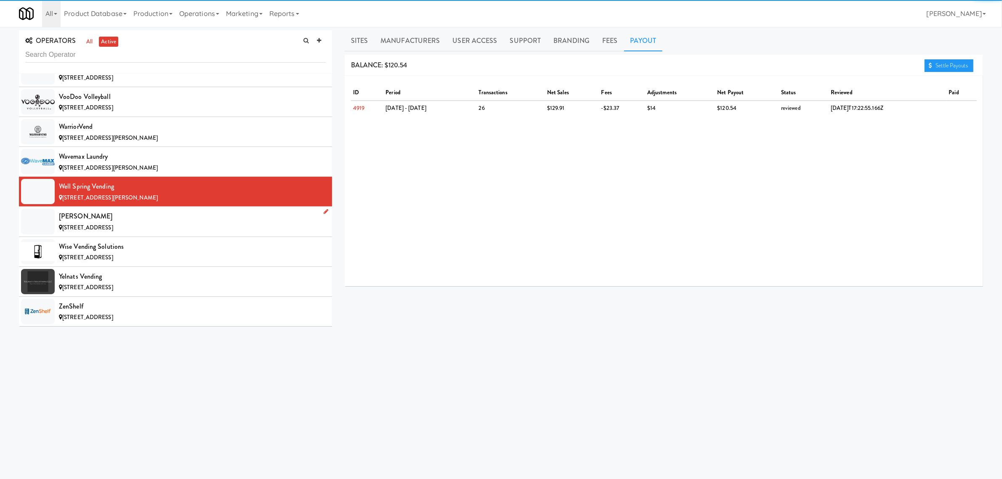
click at [119, 223] on div "[PERSON_NAME]" at bounding box center [192, 216] width 267 height 13
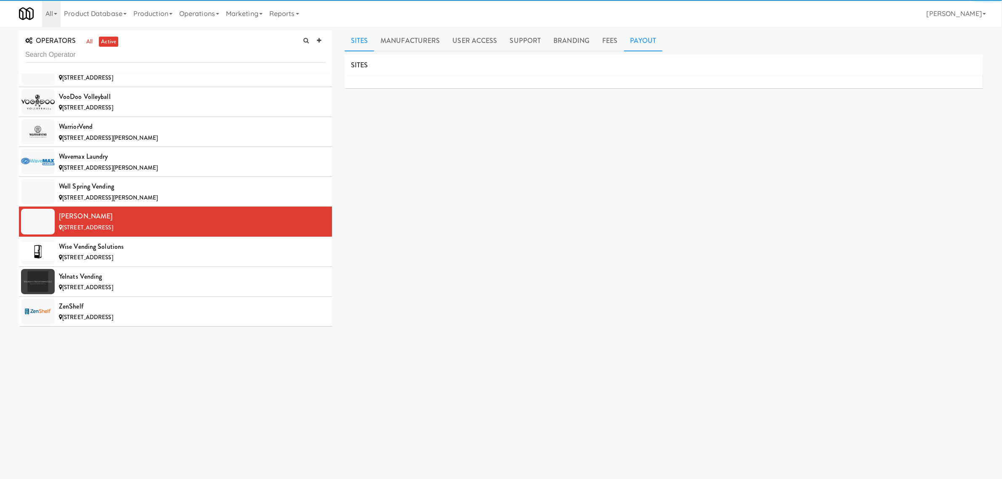
click at [632, 40] on link "Payout" at bounding box center [643, 40] width 39 height 21
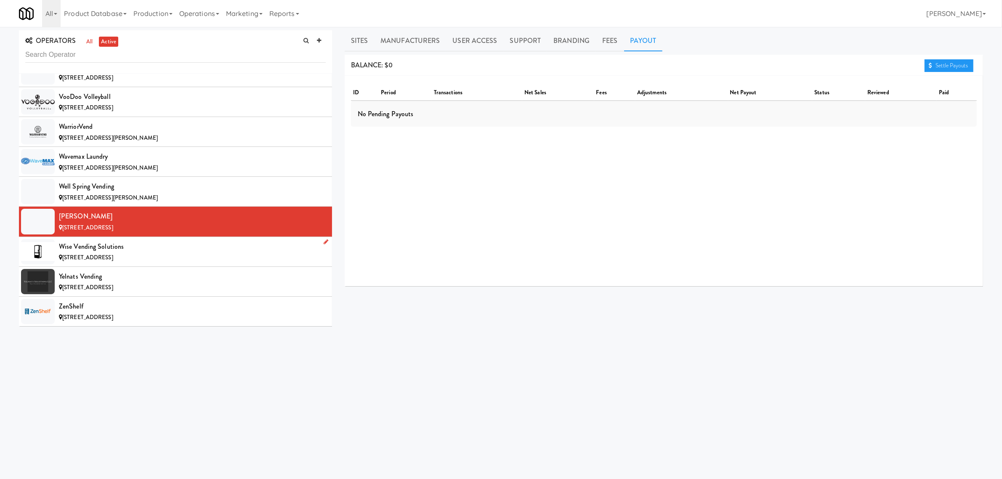
scroll to position [8592, 0]
click at [131, 247] on div "Wise Vending Solutions" at bounding box center [192, 246] width 267 height 13
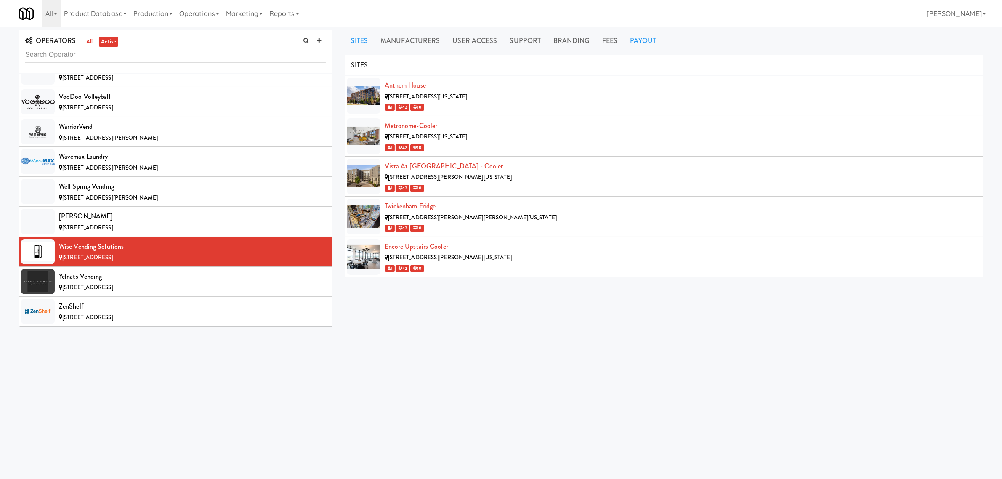
click at [648, 30] on link "Payout" at bounding box center [643, 40] width 39 height 21
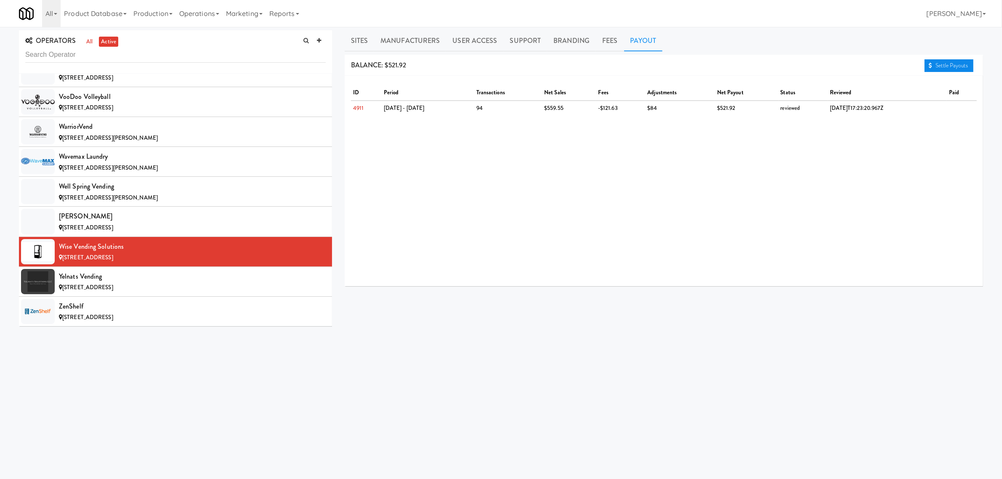
click at [945, 64] on link "Settle Payouts" at bounding box center [948, 65] width 49 height 13
click at [69, 275] on div "Yelnats Vending" at bounding box center [192, 276] width 267 height 13
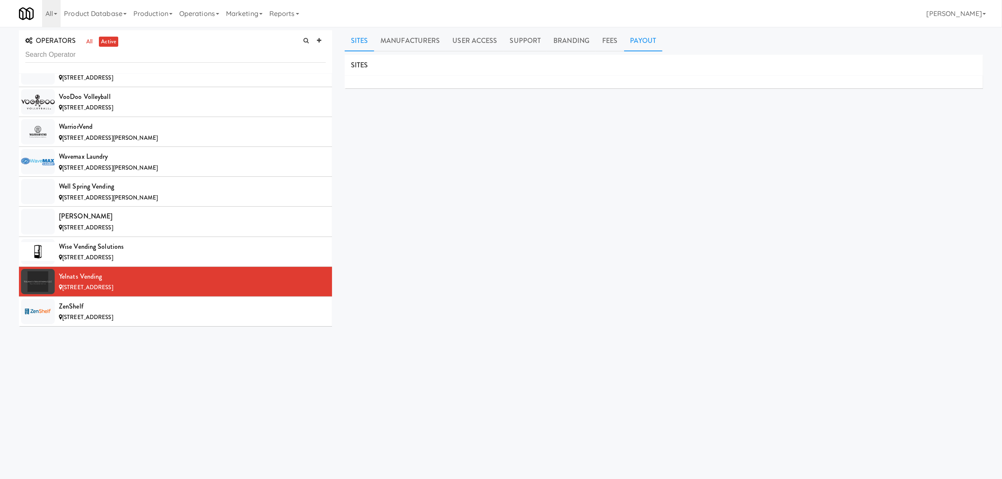
click at [628, 36] on link "Payout" at bounding box center [643, 40] width 39 height 21
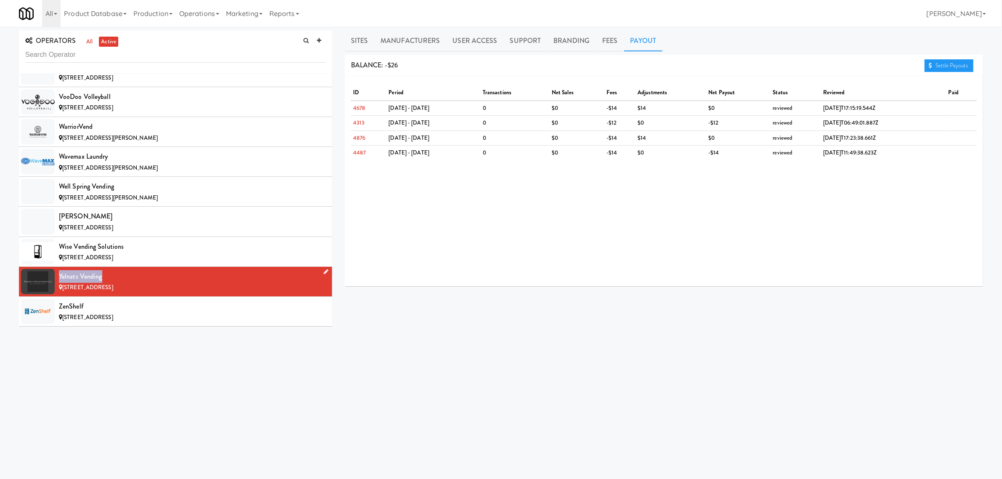
drag, startPoint x: 60, startPoint y: 278, endPoint x: 122, endPoint y: 273, distance: 62.9
click at [122, 273] on div "Yelnats Vending" at bounding box center [192, 276] width 267 height 13
click at [159, 313] on div "[STREET_ADDRESS]" at bounding box center [192, 317] width 267 height 11
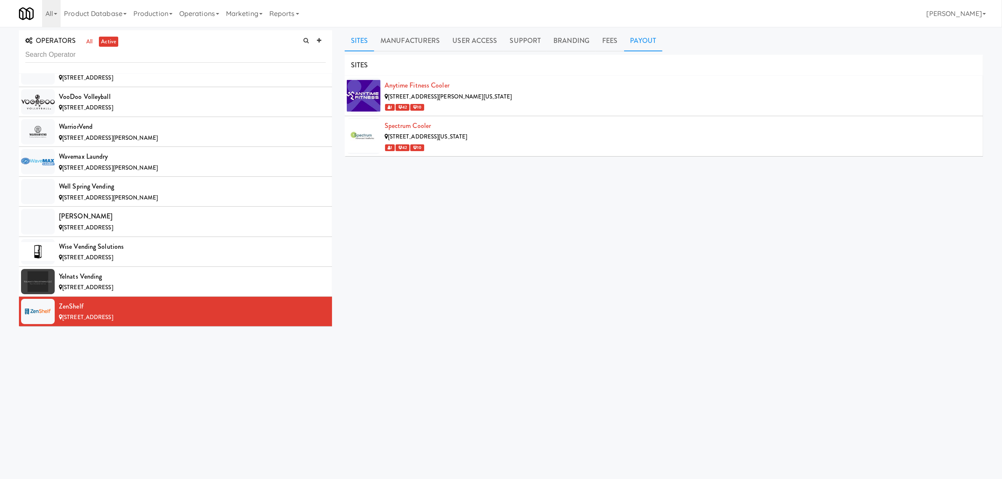
click at [642, 38] on link "Payout" at bounding box center [643, 40] width 39 height 21
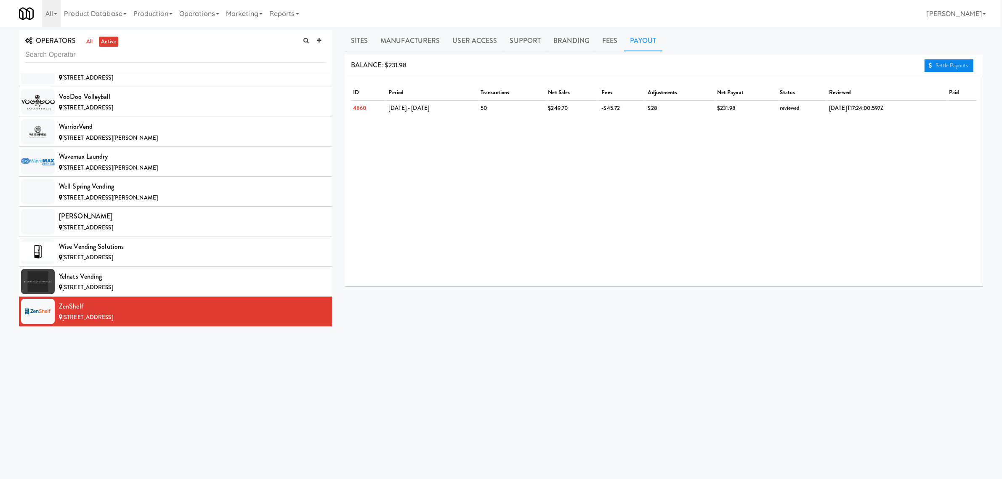
click at [937, 66] on link "Settle Payouts" at bounding box center [948, 65] width 49 height 13
